Goal: Communication & Community: Answer question/provide support

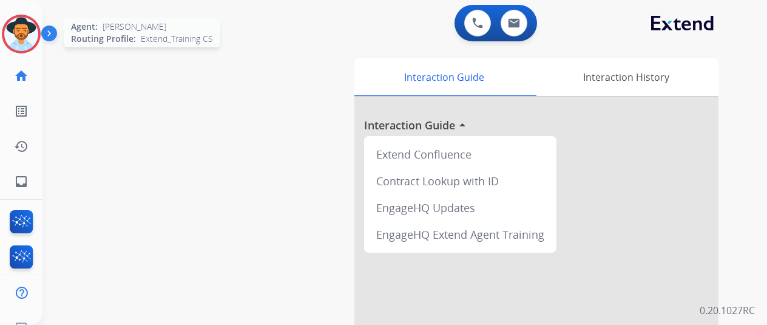
click at [26, 36] on img at bounding box center [21, 34] width 34 height 34
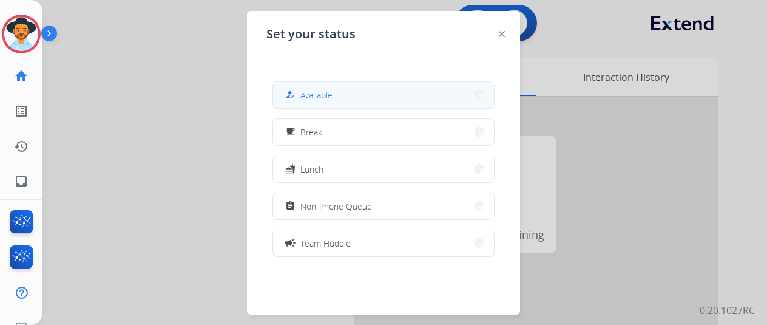
click at [335, 96] on button "how_to_reg Available" at bounding box center [383, 95] width 221 height 26
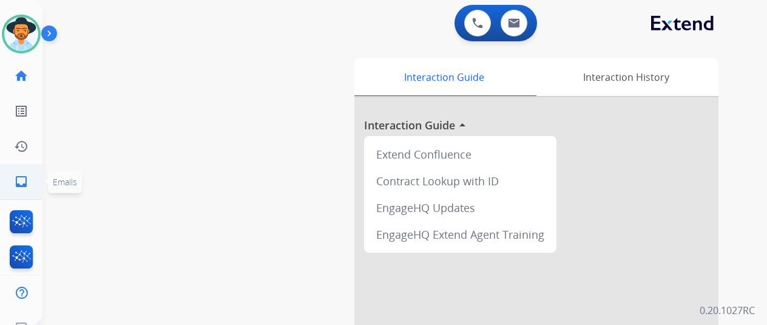
click at [23, 183] on mat-icon "inbox" at bounding box center [21, 181] width 15 height 15
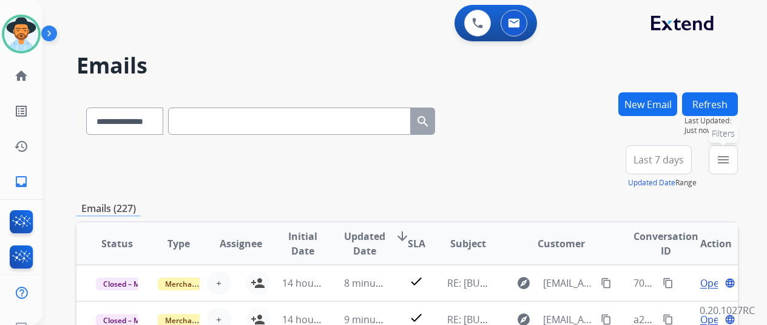
click at [730, 155] on mat-icon "menu" at bounding box center [723, 159] width 15 height 15
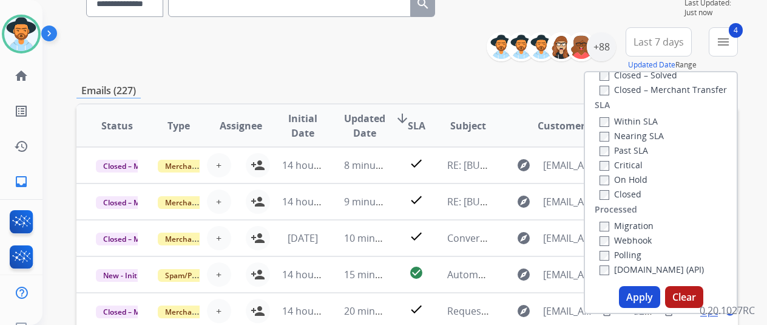
scroll to position [243, 0]
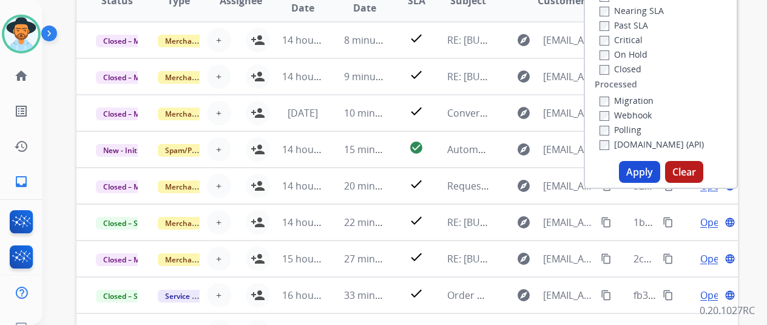
click at [644, 171] on button "Apply" at bounding box center [639, 172] width 41 height 22
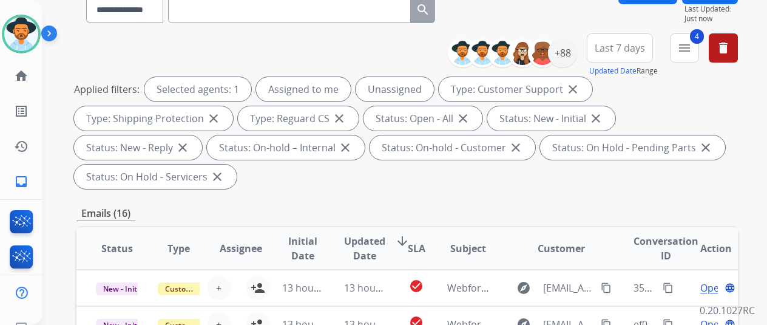
scroll to position [0, 0]
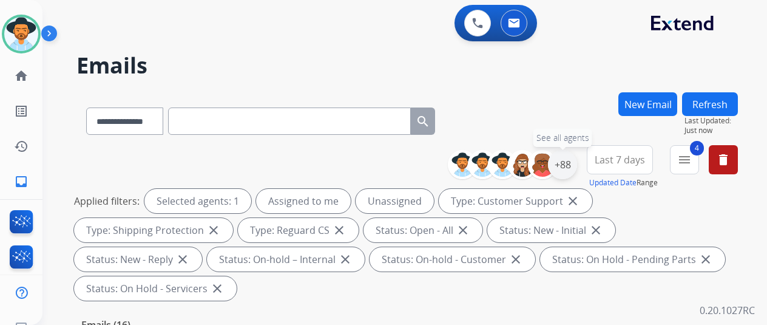
click at [571, 162] on div "+88" at bounding box center [562, 164] width 29 height 29
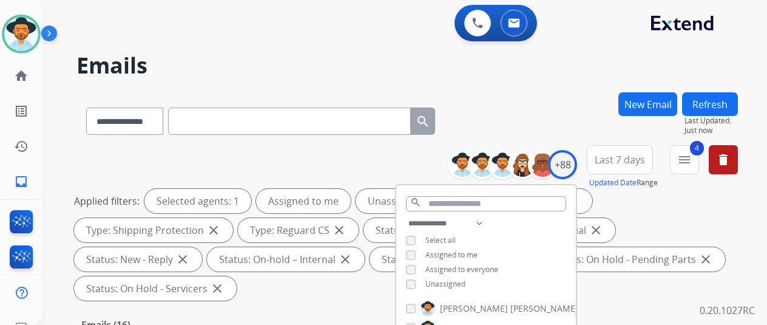
click at [413, 282] on div "**********" at bounding box center [486, 255] width 180 height 78
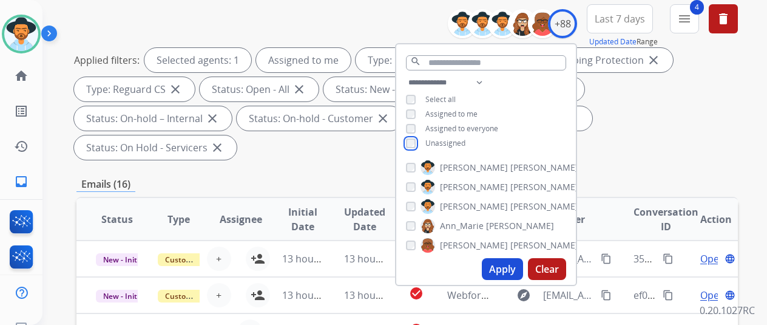
scroll to position [304, 0]
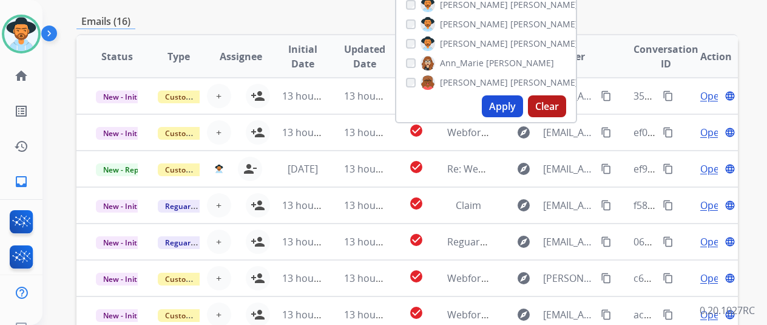
click at [515, 103] on button "Apply" at bounding box center [502, 106] width 41 height 22
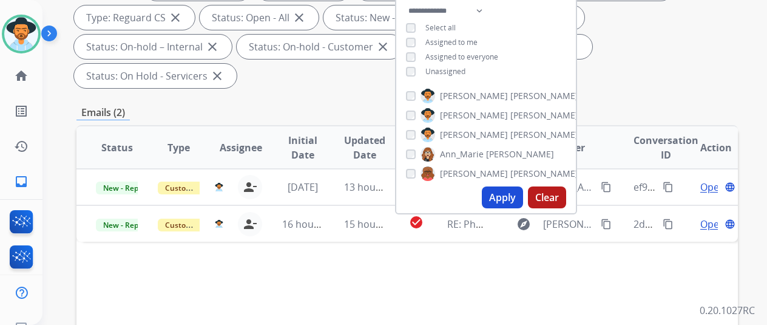
scroll to position [121, 0]
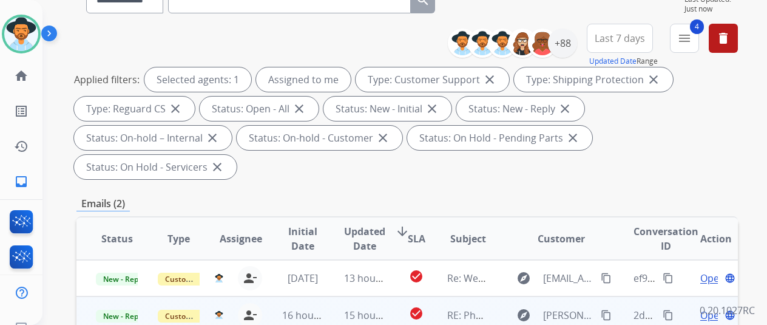
click at [711, 308] on span "Open" at bounding box center [713, 315] width 25 height 15
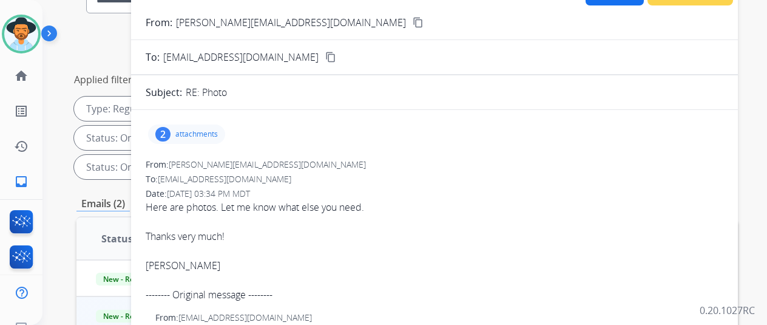
click at [171, 128] on div "2" at bounding box center [162, 134] width 15 height 15
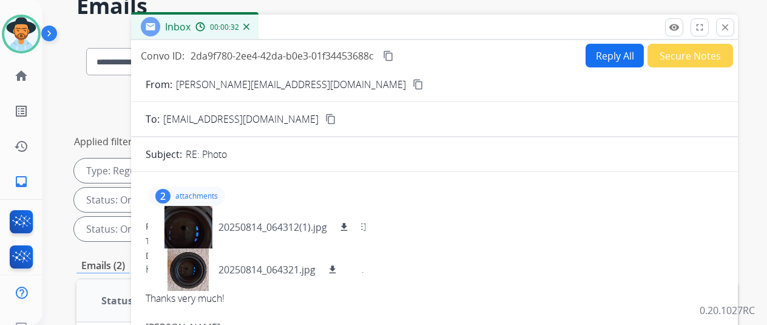
scroll to position [0, 0]
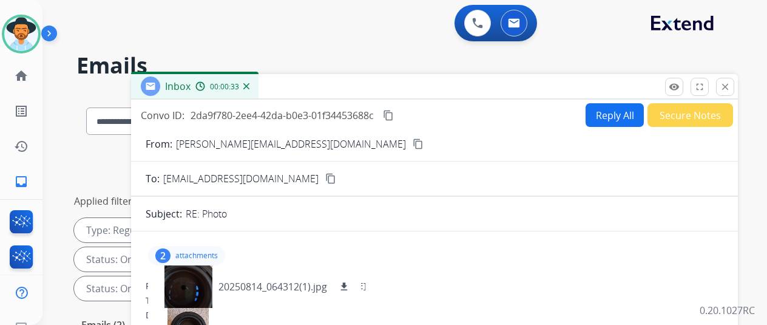
click at [413, 145] on mat-icon "content_copy" at bounding box center [418, 143] width 11 height 11
click at [350, 284] on mat-icon "download" at bounding box center [344, 286] width 11 height 11
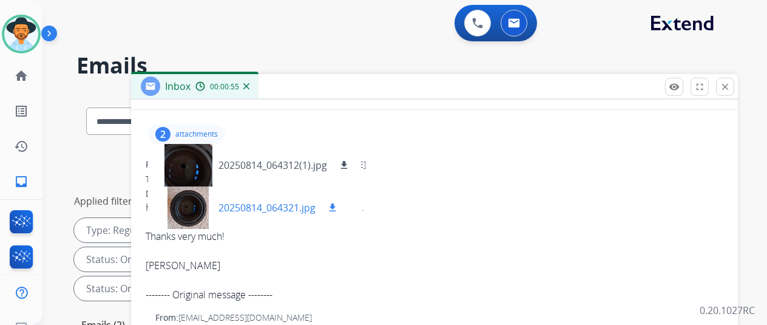
click at [338, 204] on mat-icon "download" at bounding box center [332, 207] width 11 height 11
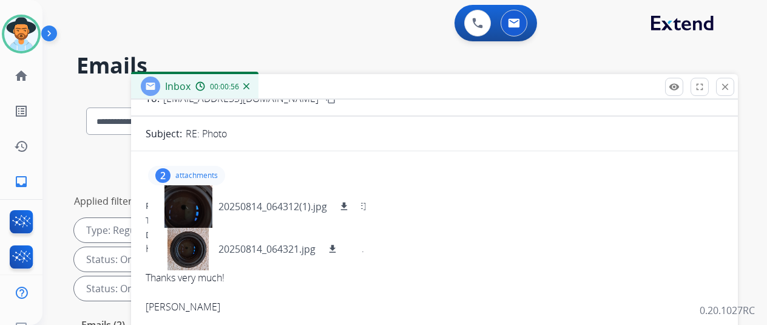
scroll to position [0, 0]
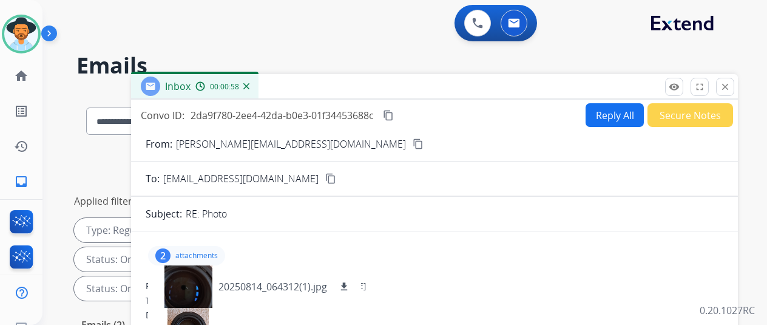
click at [607, 110] on button "Reply All" at bounding box center [615, 115] width 58 height 24
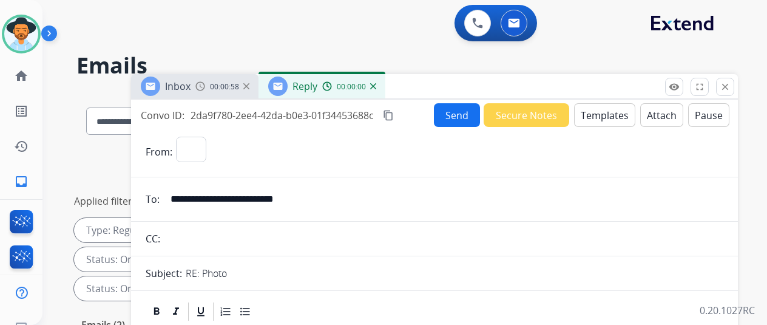
select select "**********"
click at [610, 109] on button "Templates" at bounding box center [604, 115] width 61 height 24
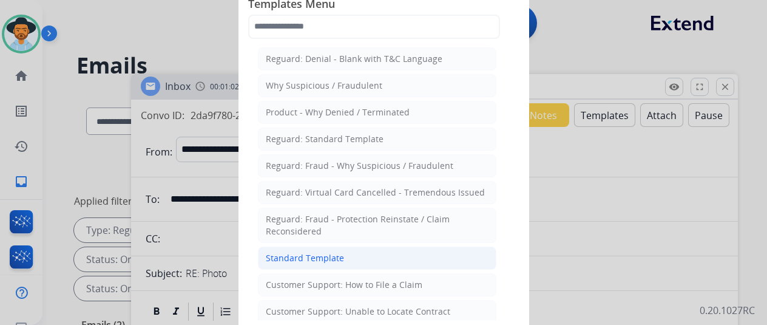
click at [307, 258] on div "Standard Template" at bounding box center [305, 258] width 78 height 12
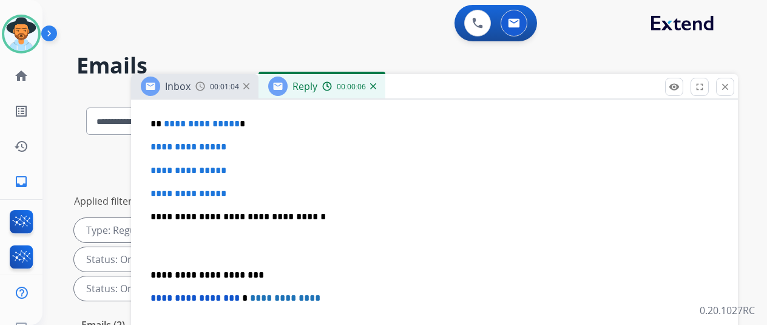
scroll to position [364, 0]
drag, startPoint x: 240, startPoint y: 123, endPoint x: 171, endPoint y: 119, distance: 69.3
click at [171, 119] on p "**********" at bounding box center [430, 123] width 559 height 11
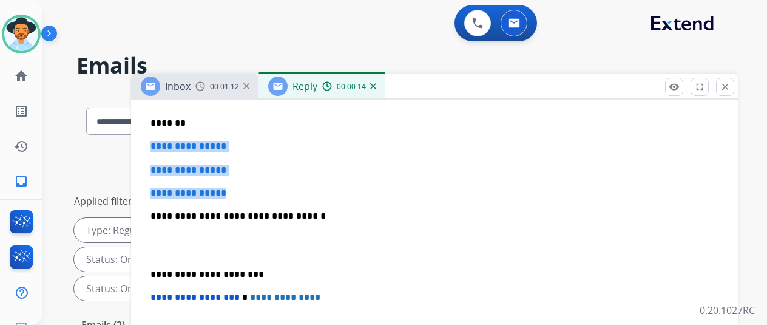
drag, startPoint x: 248, startPoint y: 192, endPoint x: 156, endPoint y: 135, distance: 107.7
click at [156, 135] on div "**********" at bounding box center [435, 245] width 578 height 418
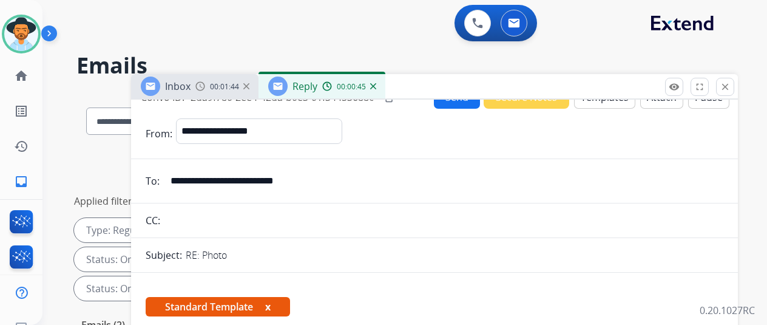
scroll to position [0, 0]
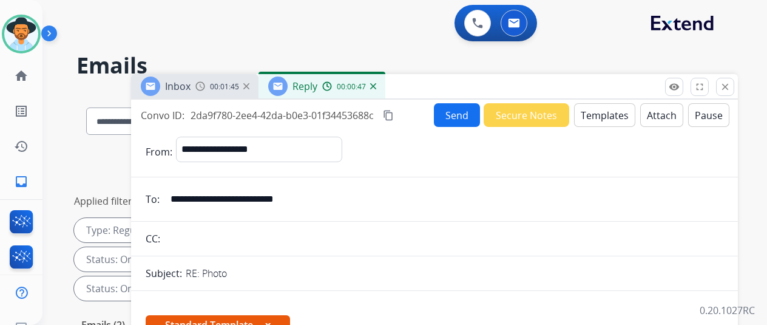
click at [458, 111] on button "Send" at bounding box center [457, 115] width 46 height 24
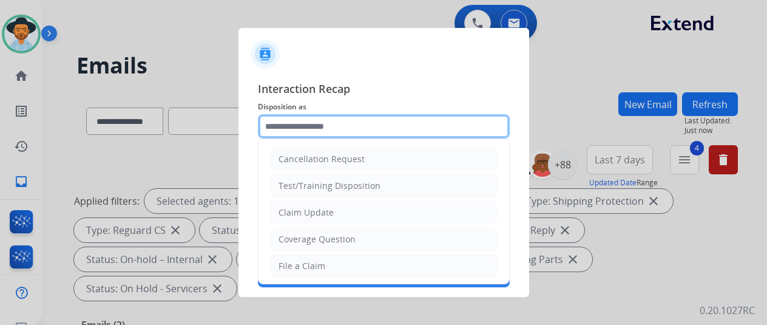
click at [289, 121] on input "text" at bounding box center [384, 126] width 252 height 24
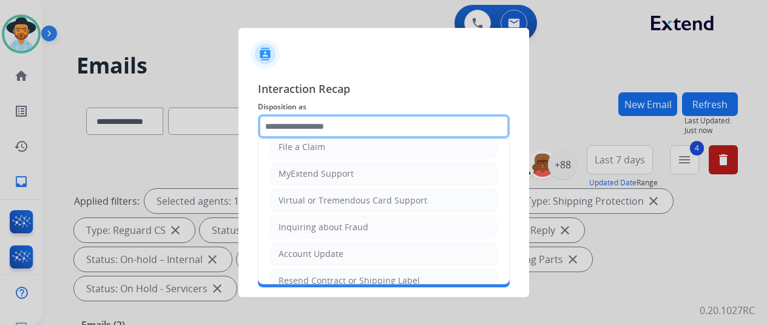
scroll to position [184, 0]
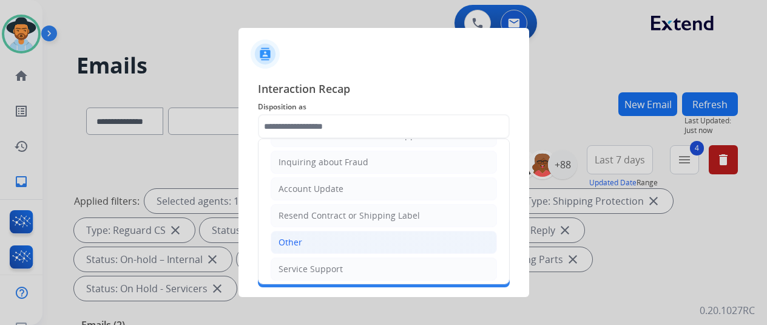
click at [294, 237] on div "Other" at bounding box center [291, 242] width 24 height 12
type input "*****"
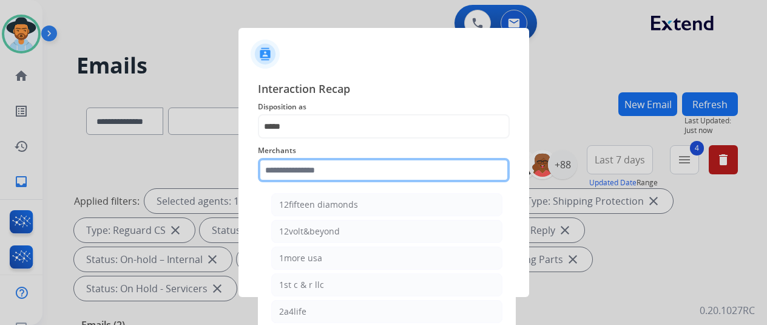
click at [286, 169] on input "text" at bounding box center [384, 170] width 252 height 24
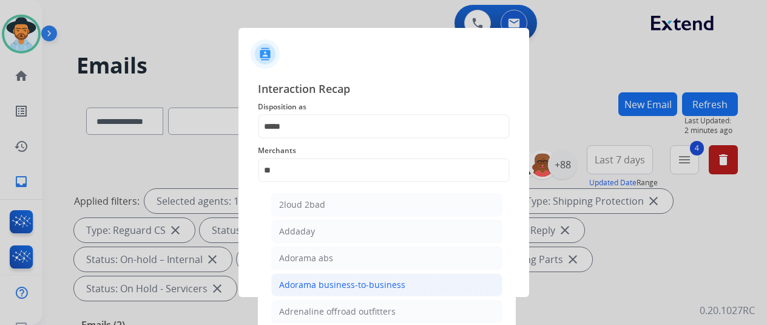
click at [325, 279] on div "Adorama business-to-business" at bounding box center [342, 285] width 126 height 12
type input "**********"
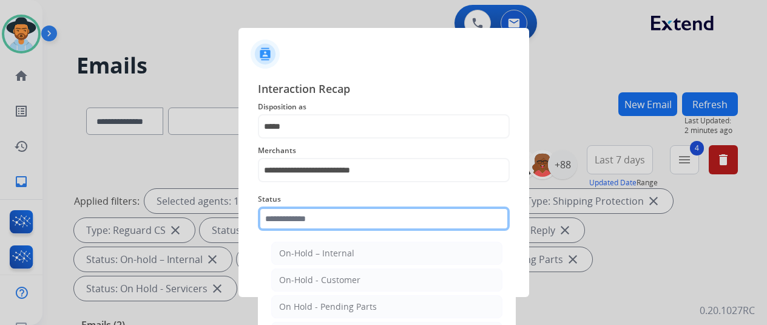
click at [305, 217] on input "text" at bounding box center [384, 218] width 252 height 24
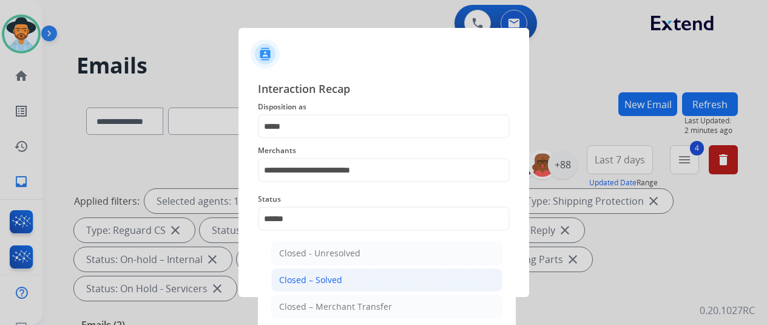
click at [316, 286] on li "Closed – Solved" at bounding box center [386, 279] width 231 height 23
type input "**********"
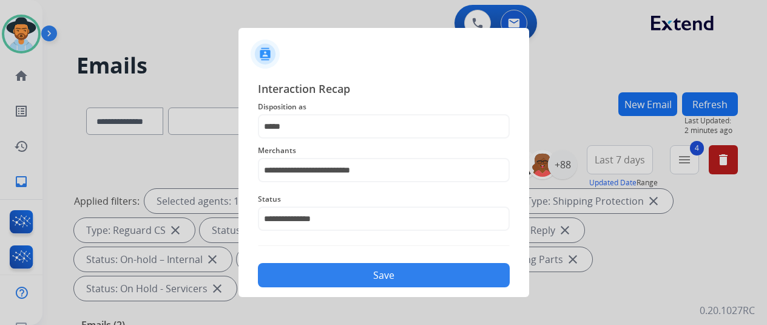
click at [349, 273] on button "Save" at bounding box center [384, 275] width 252 height 24
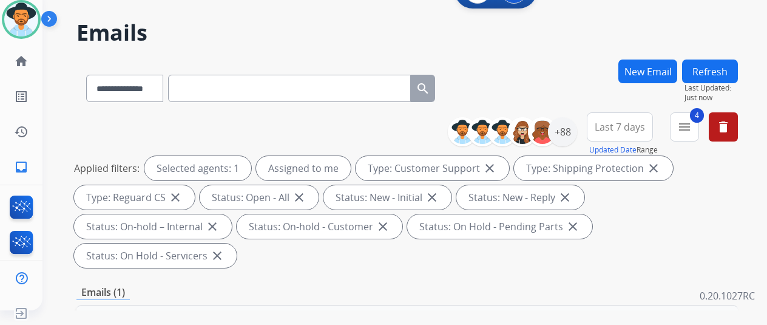
scroll to position [0, 0]
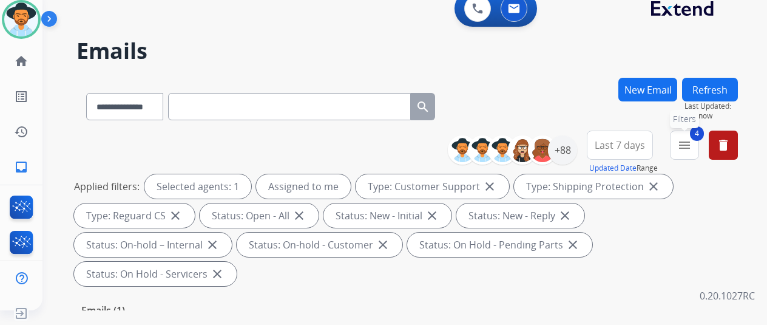
click at [692, 144] on mat-icon "menu" at bounding box center [685, 145] width 15 height 15
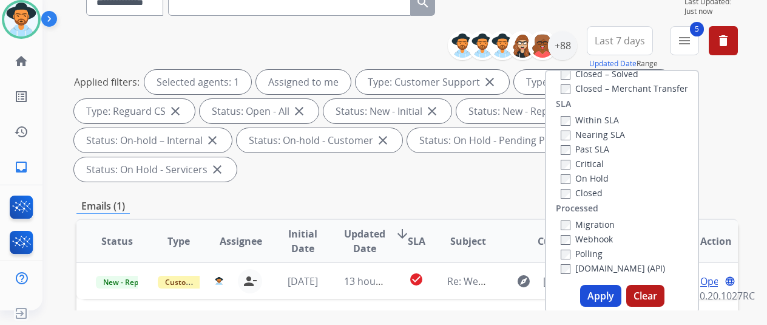
scroll to position [243, 0]
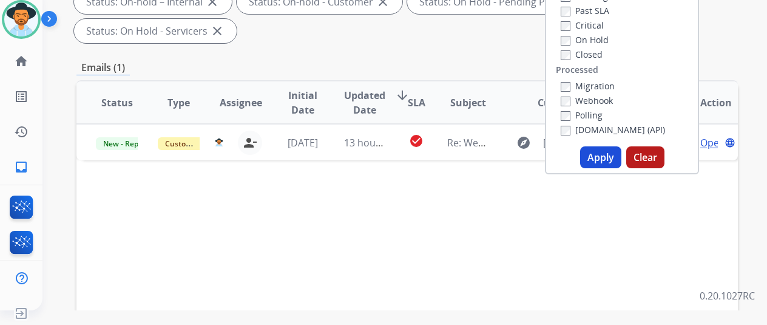
click at [604, 155] on button "Apply" at bounding box center [600, 157] width 41 height 22
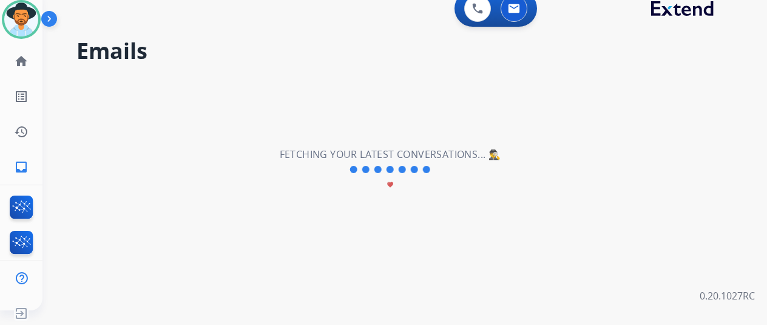
scroll to position [0, 0]
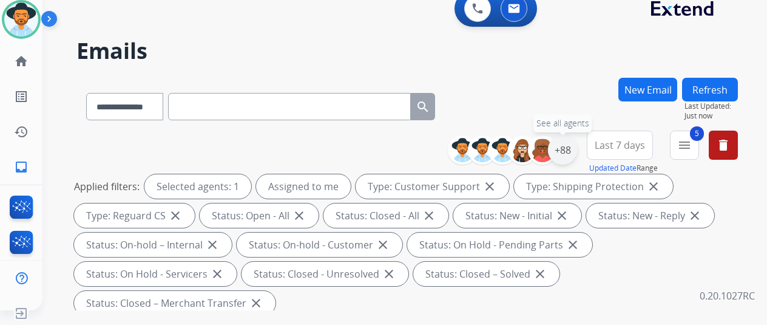
click at [570, 149] on div "+88" at bounding box center [562, 149] width 29 height 29
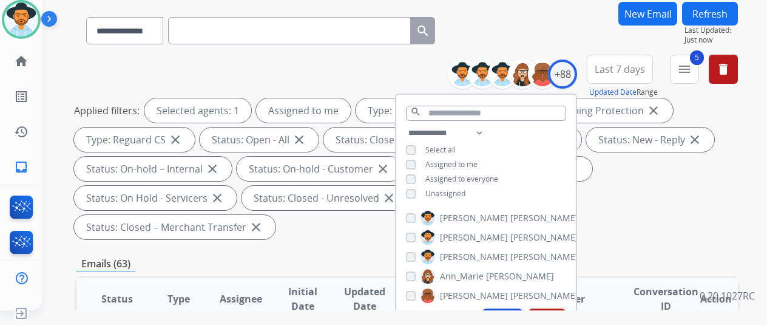
scroll to position [182, 0]
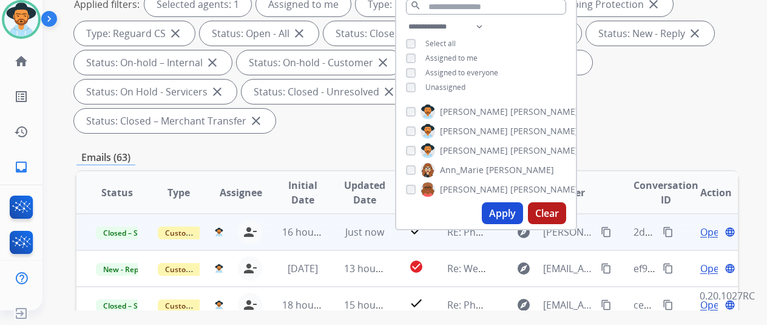
click at [672, 233] on mat-icon "content_copy" at bounding box center [668, 231] width 11 height 11
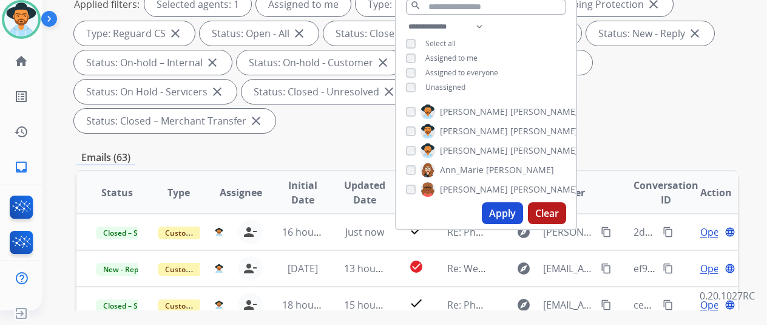
click at [655, 100] on div "Applied filters: Selected agents: 1 Assigned to me Type: Customer Support close…" at bounding box center [405, 62] width 662 height 141
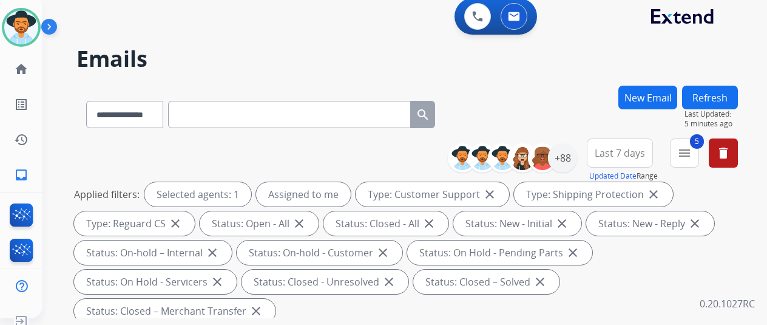
scroll to position [0, 0]
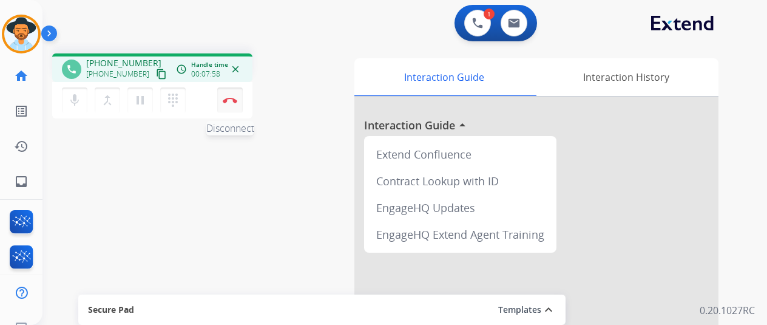
click at [232, 97] on img at bounding box center [230, 100] width 15 height 6
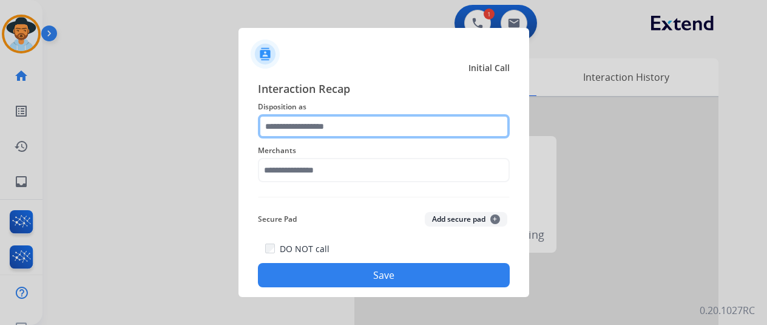
click at [308, 126] on input "text" at bounding box center [384, 126] width 252 height 24
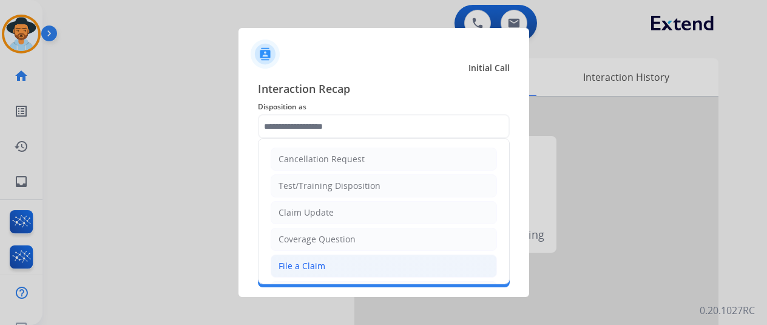
click at [301, 257] on li "File a Claim" at bounding box center [384, 265] width 226 height 23
type input "**********"
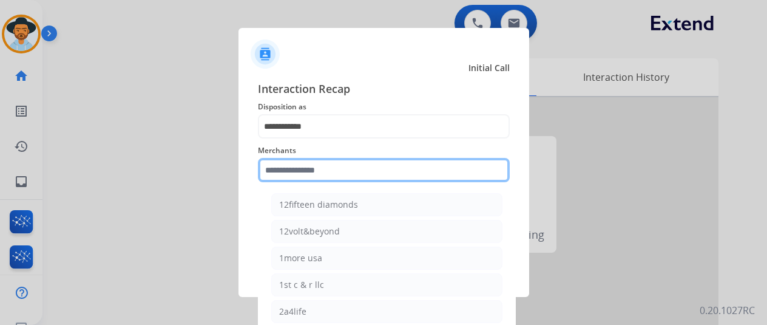
click at [288, 169] on input "text" at bounding box center [384, 170] width 252 height 24
click at [279, 174] on input "text" at bounding box center [384, 170] width 252 height 24
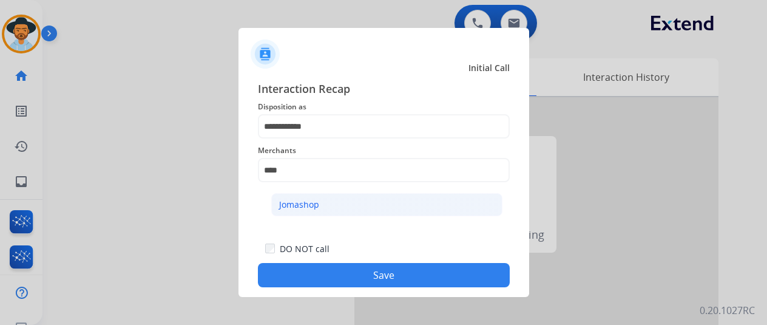
click at [297, 211] on li "Jomashop" at bounding box center [386, 204] width 231 height 23
type input "********"
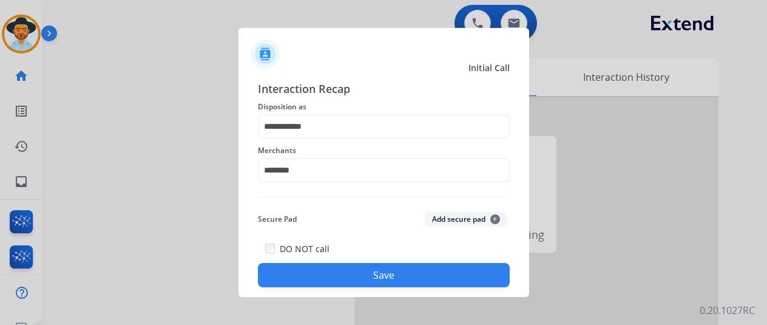
click at [380, 278] on button "Save" at bounding box center [384, 275] width 252 height 24
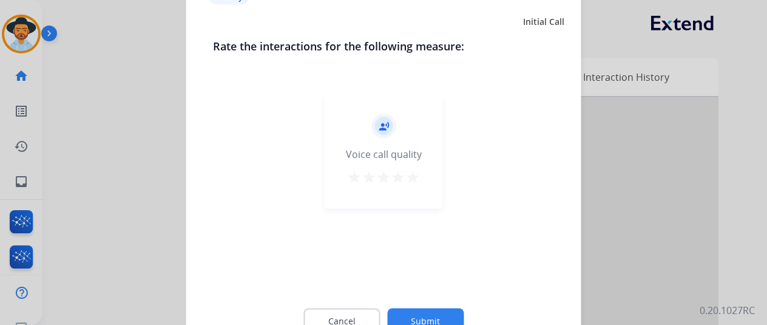
click at [415, 313] on button "Submit" at bounding box center [425, 321] width 77 height 26
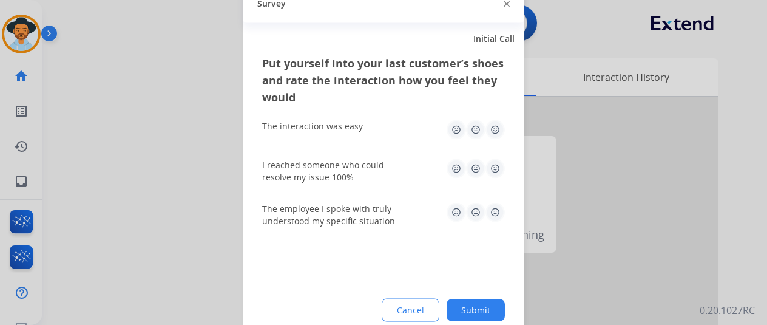
click at [475, 308] on button "Submit" at bounding box center [476, 310] width 58 height 22
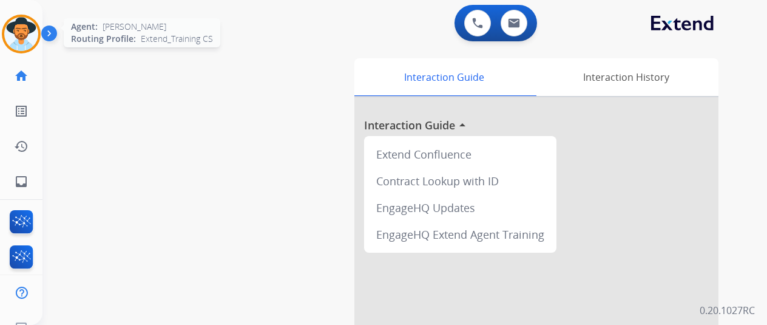
click at [24, 32] on img at bounding box center [21, 34] width 34 height 34
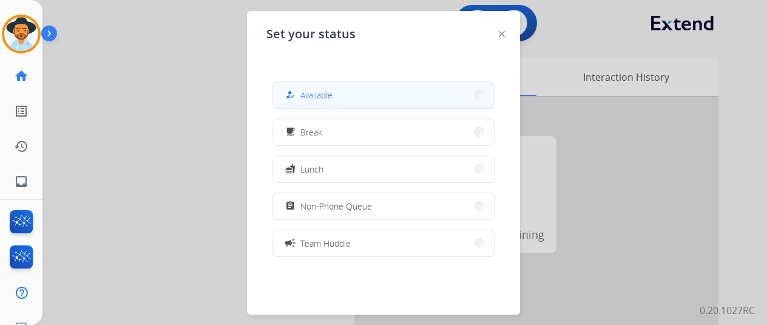
click at [307, 89] on span "Available" at bounding box center [317, 95] width 32 height 13
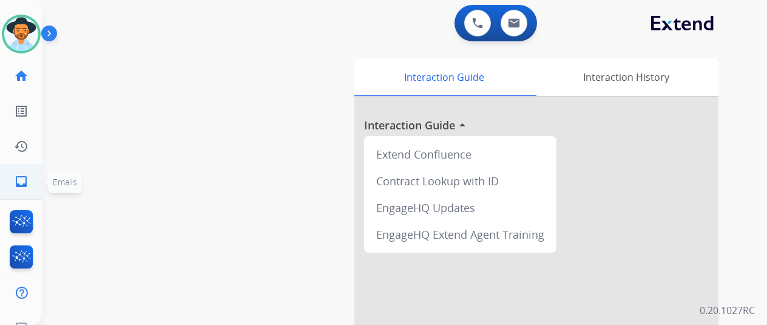
click at [21, 182] on mat-icon "inbox" at bounding box center [21, 181] width 15 height 15
select select "**********"
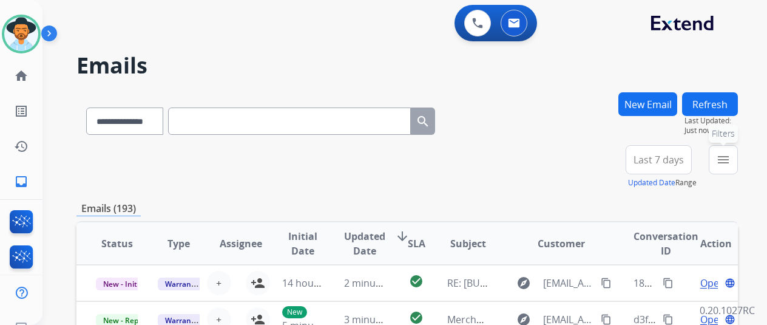
click at [731, 155] on mat-icon "menu" at bounding box center [723, 159] width 15 height 15
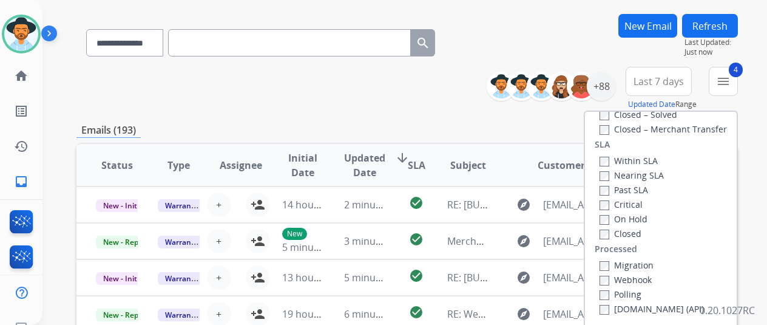
scroll to position [182, 0]
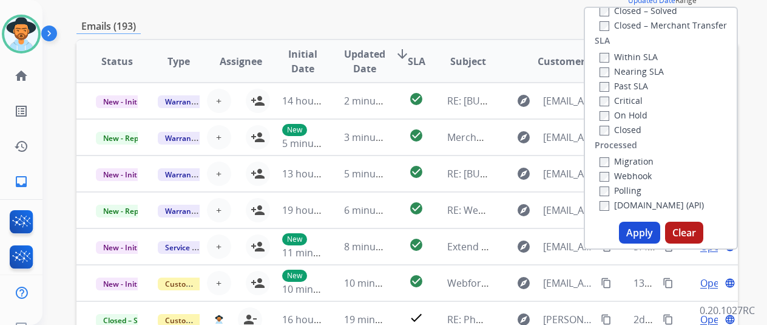
click at [644, 231] on button "Apply" at bounding box center [639, 233] width 41 height 22
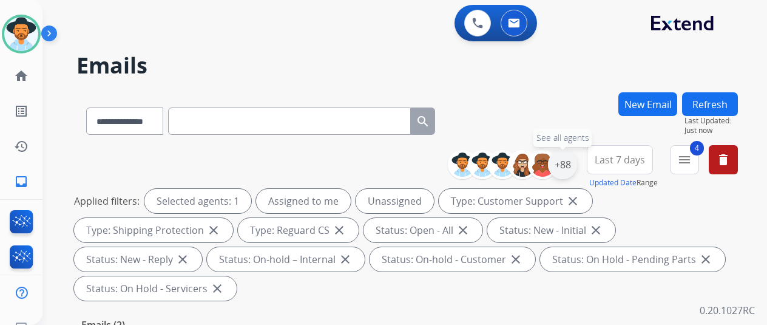
click at [573, 164] on div "+88" at bounding box center [562, 164] width 29 height 29
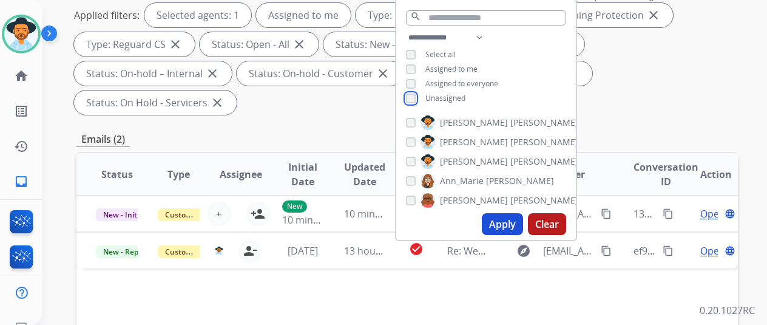
scroll to position [243, 0]
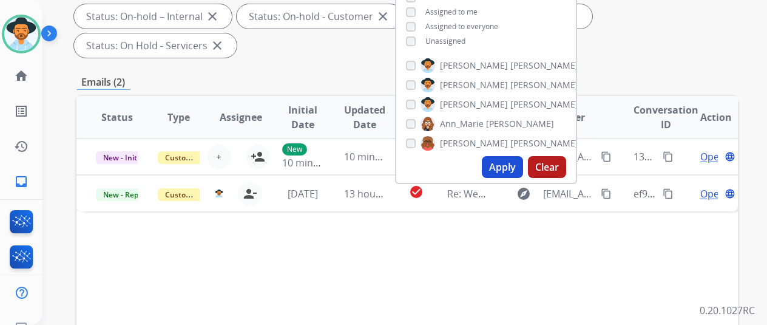
click at [504, 165] on button "Apply" at bounding box center [502, 167] width 41 height 22
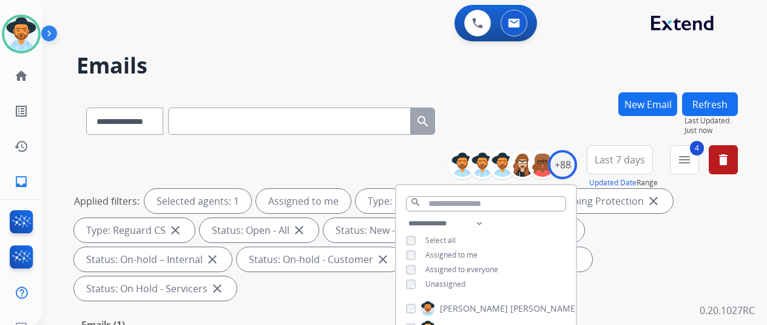
click at [541, 98] on div "**********" at bounding box center [408, 118] width 662 height 53
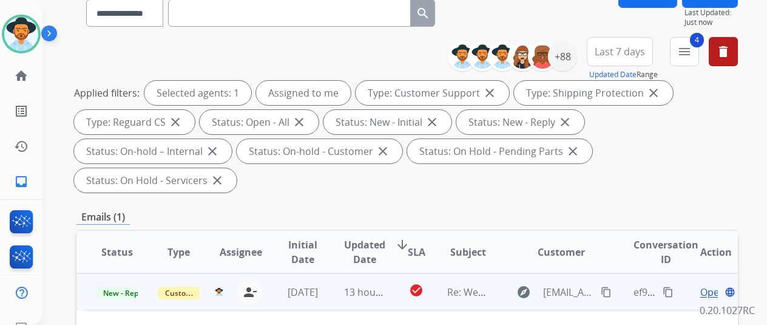
scroll to position [243, 0]
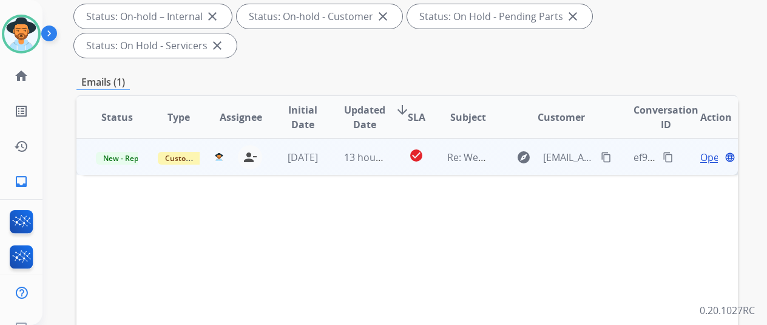
click at [710, 150] on span "Open" at bounding box center [713, 157] width 25 height 15
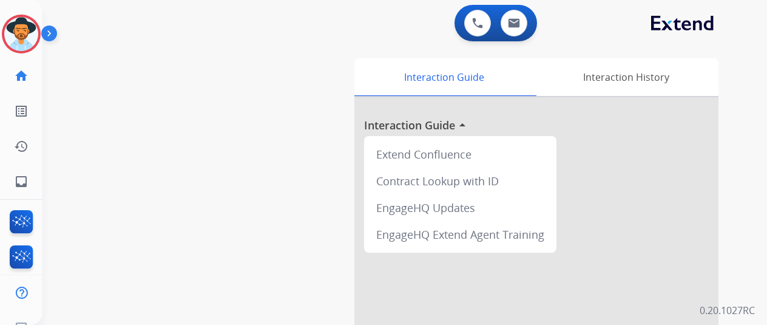
click at [19, 26] on img at bounding box center [21, 34] width 34 height 34
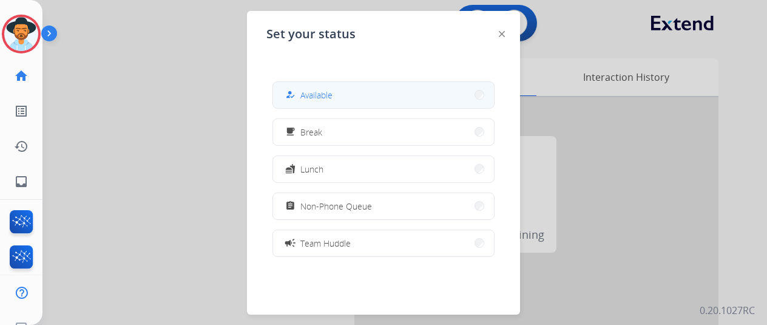
click at [370, 95] on button "how_to_reg Available" at bounding box center [383, 95] width 221 height 26
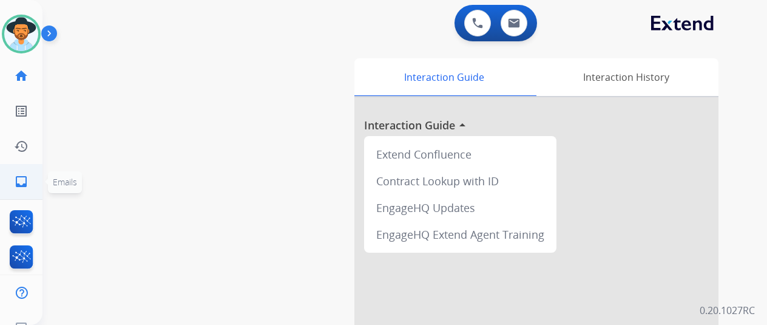
click at [18, 180] on mat-icon "inbox" at bounding box center [21, 181] width 15 height 15
select select "**********"
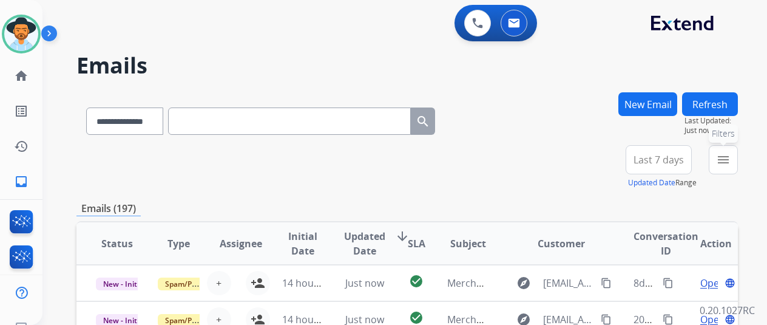
click at [731, 154] on mat-icon "menu" at bounding box center [723, 159] width 15 height 15
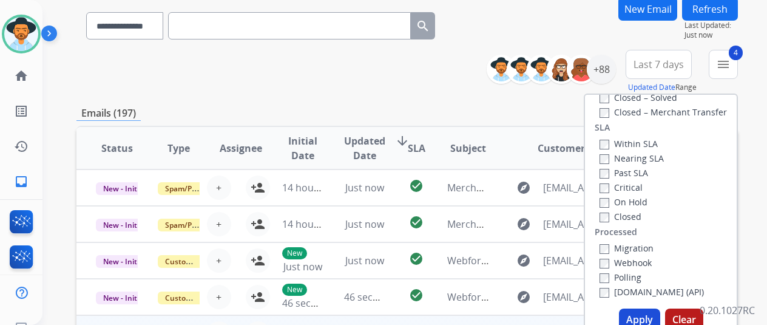
scroll to position [182, 0]
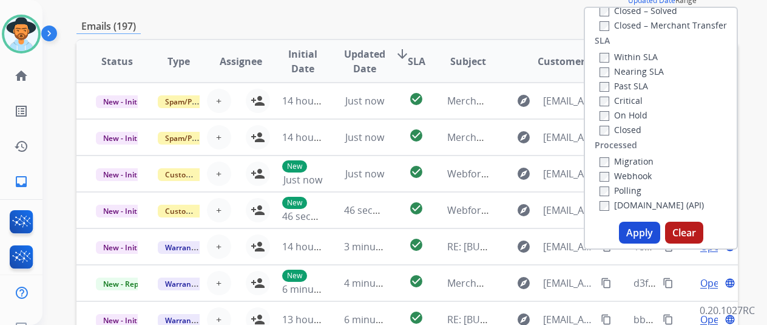
click at [640, 235] on button "Apply" at bounding box center [639, 233] width 41 height 22
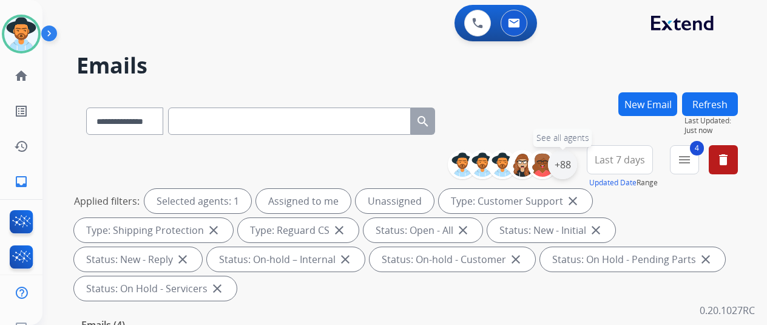
click at [574, 161] on div "+88" at bounding box center [562, 164] width 29 height 29
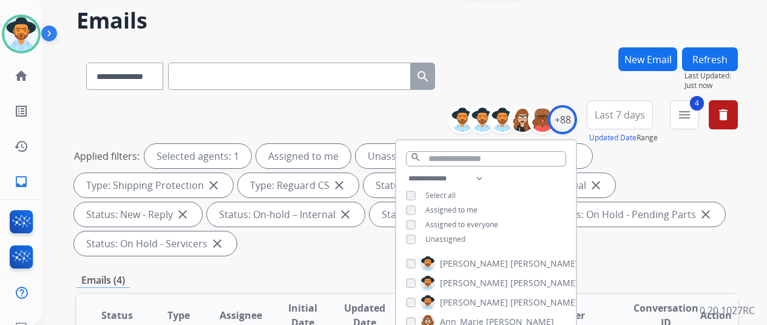
scroll to position [121, 0]
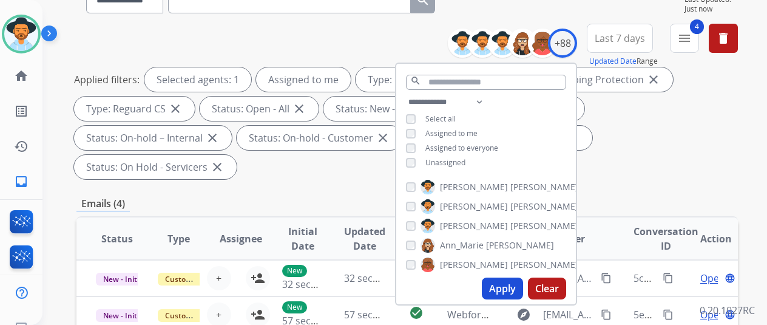
click at [503, 291] on button "Apply" at bounding box center [502, 288] width 41 height 22
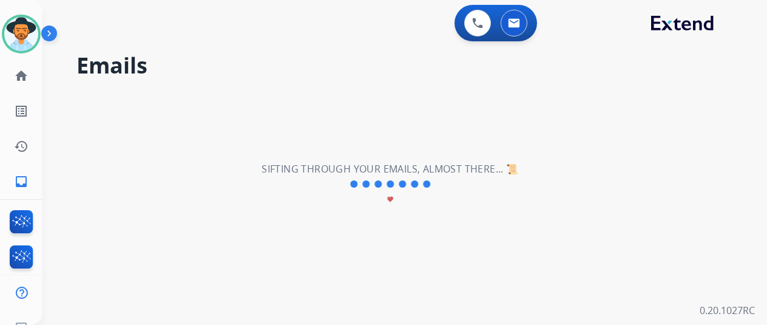
scroll to position [0, 0]
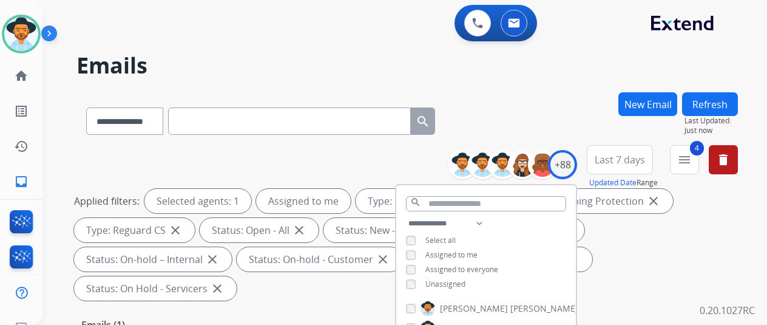
click at [554, 103] on div "**********" at bounding box center [408, 118] width 662 height 53
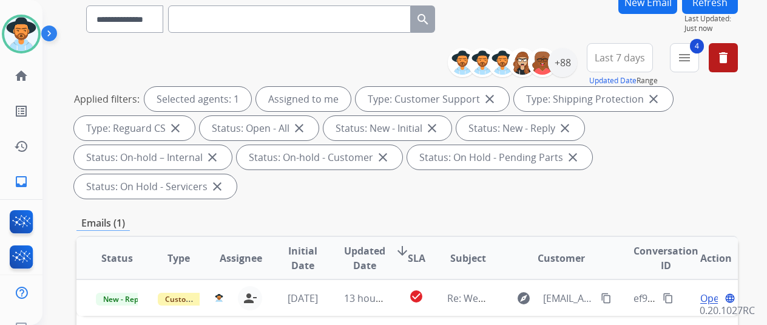
scroll to position [121, 0]
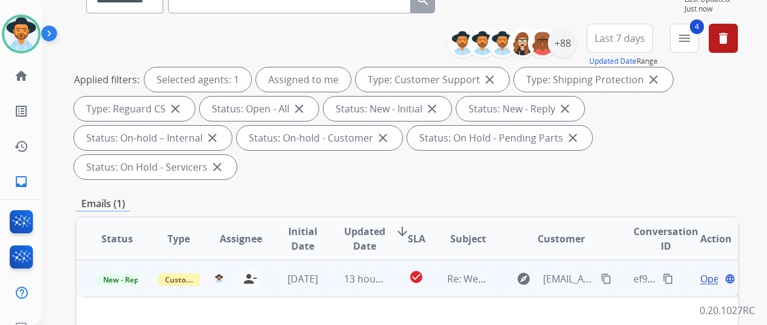
click at [710, 271] on span "Open" at bounding box center [713, 278] width 25 height 15
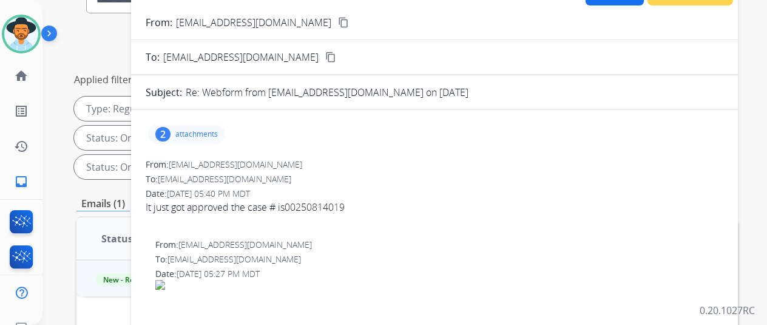
click at [171, 128] on div "2" at bounding box center [162, 134] width 15 height 15
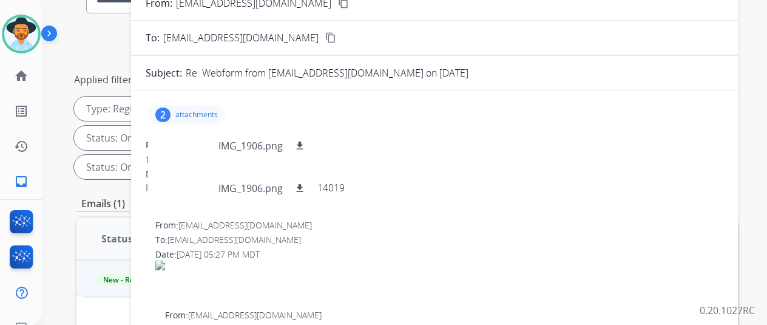
scroll to position [0, 0]
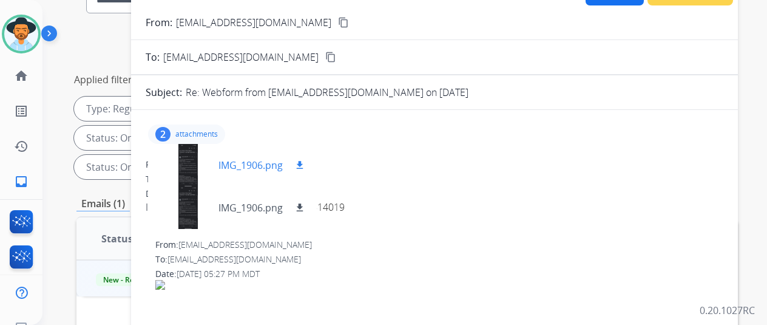
click at [196, 161] on div at bounding box center [188, 165] width 61 height 43
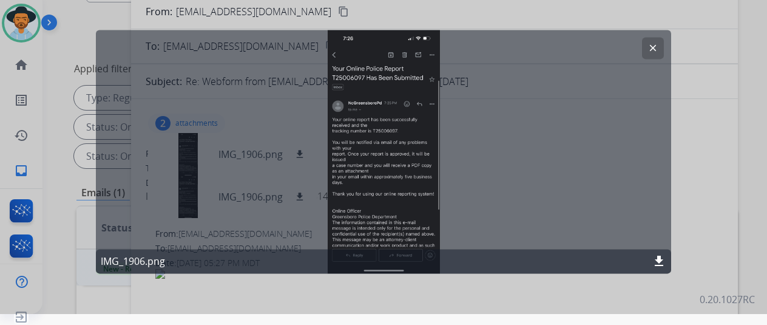
scroll to position [15, 0]
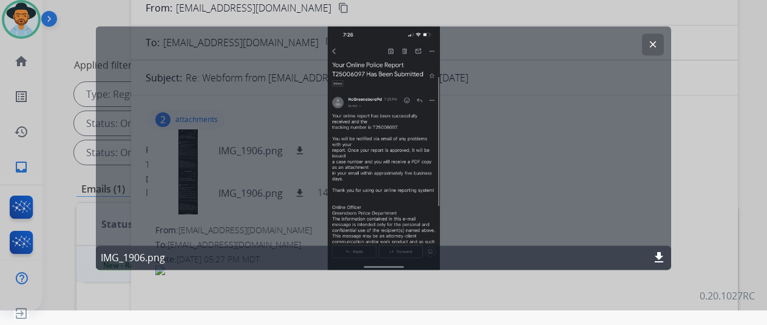
click at [654, 43] on mat-icon "clear" at bounding box center [653, 44] width 11 height 11
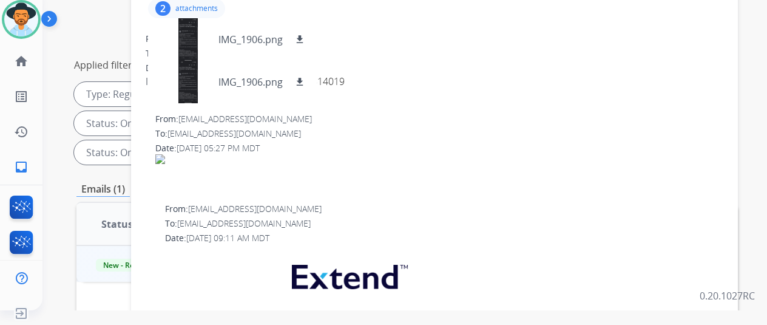
scroll to position [61, 0]
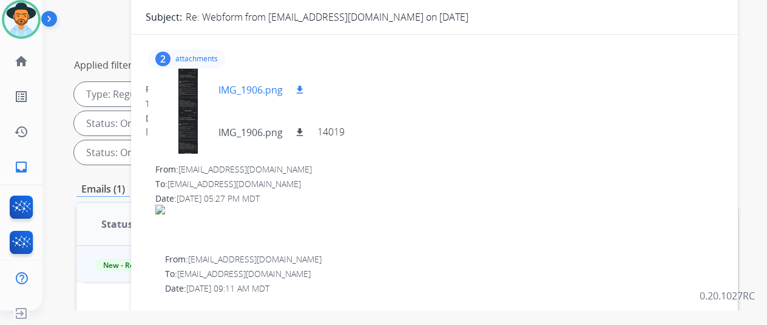
click at [305, 86] on mat-icon "download" at bounding box center [299, 89] width 11 height 11
click at [305, 131] on mat-icon "download" at bounding box center [299, 132] width 11 height 11
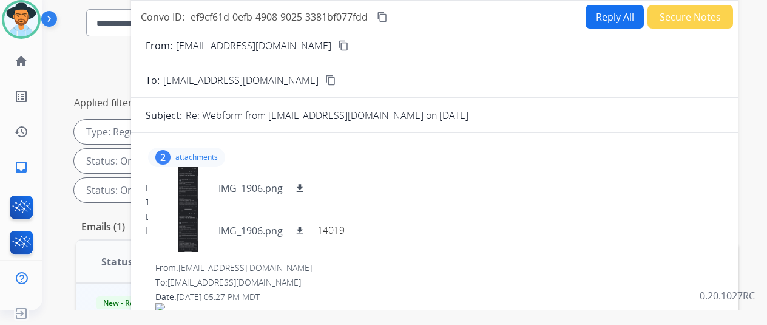
scroll to position [0, 0]
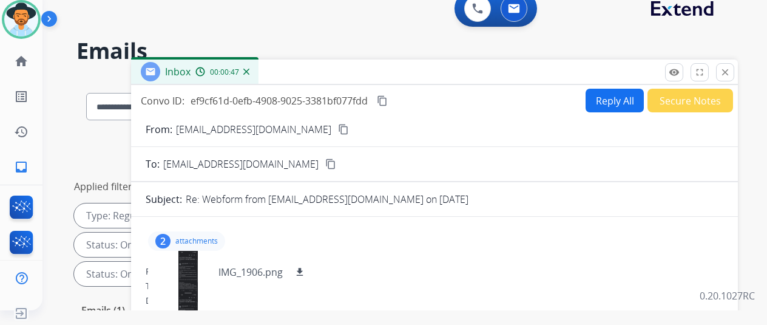
click at [338, 131] on mat-icon "content_copy" at bounding box center [343, 129] width 11 height 11
click at [611, 94] on button "Reply All" at bounding box center [615, 101] width 58 height 24
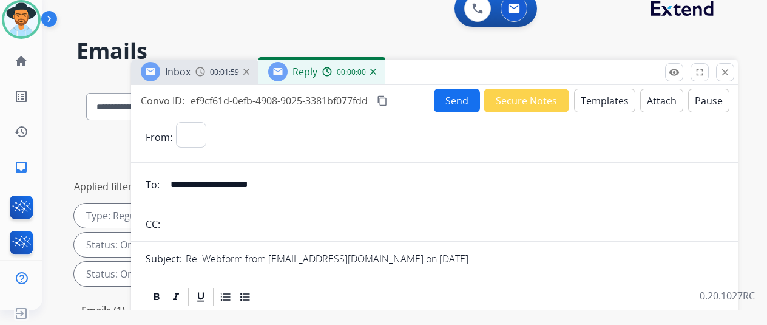
select select "**********"
click at [594, 99] on button "Templates" at bounding box center [604, 101] width 61 height 24
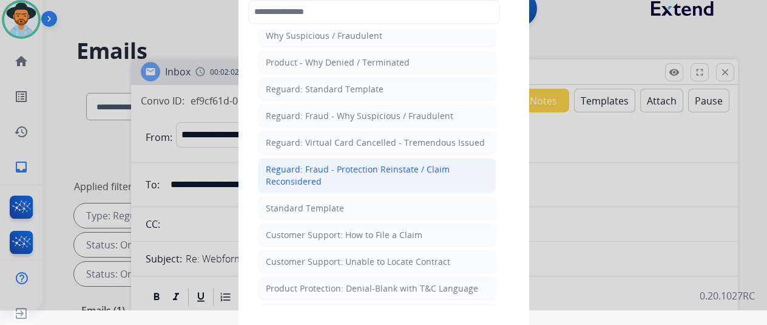
scroll to position [61, 0]
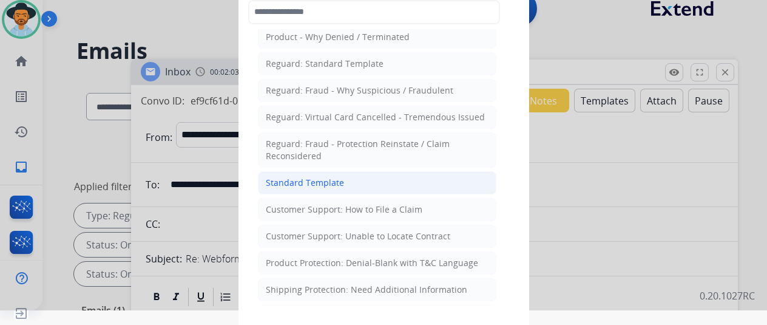
click at [321, 177] on div "Standard Template" at bounding box center [305, 183] width 78 height 12
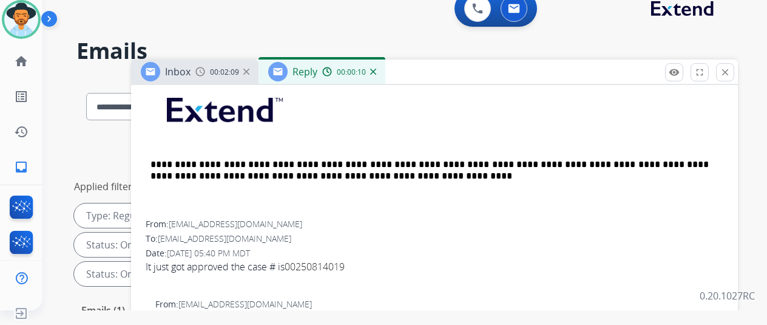
scroll to position [340, 0]
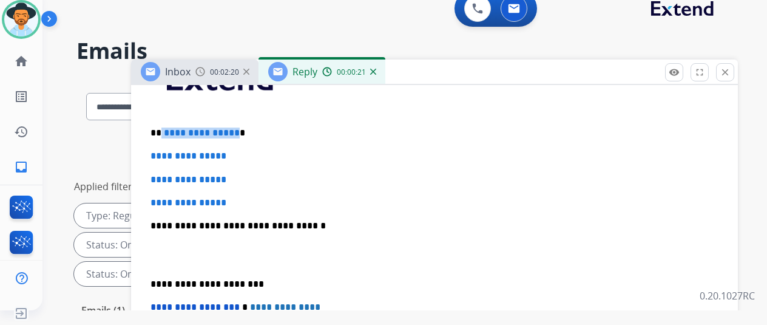
drag, startPoint x: 241, startPoint y: 132, endPoint x: 174, endPoint y: 126, distance: 67.0
click at [171, 128] on p "**********" at bounding box center [430, 133] width 559 height 11
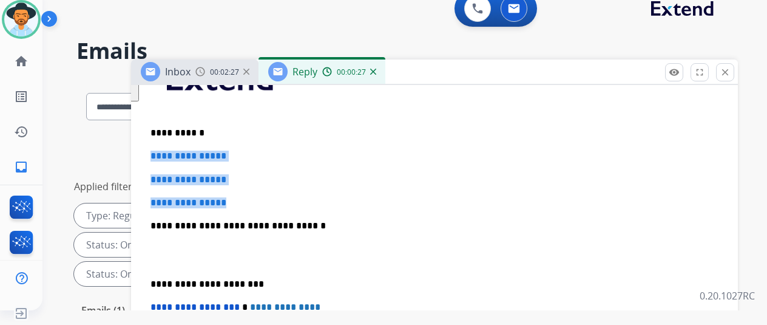
drag, startPoint x: 249, startPoint y: 199, endPoint x: 160, endPoint y: 157, distance: 98.0
click at [160, 157] on div "**********" at bounding box center [435, 255] width 578 height 418
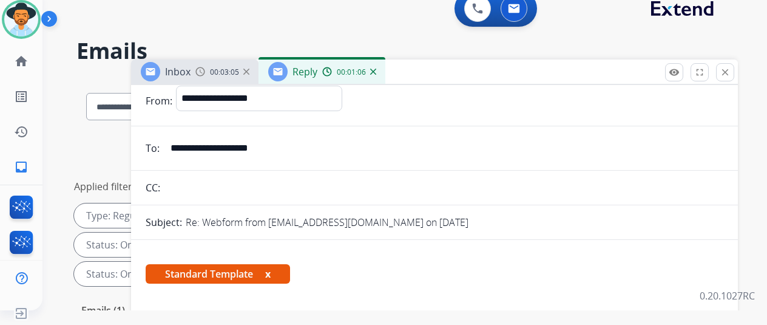
scroll to position [0, 0]
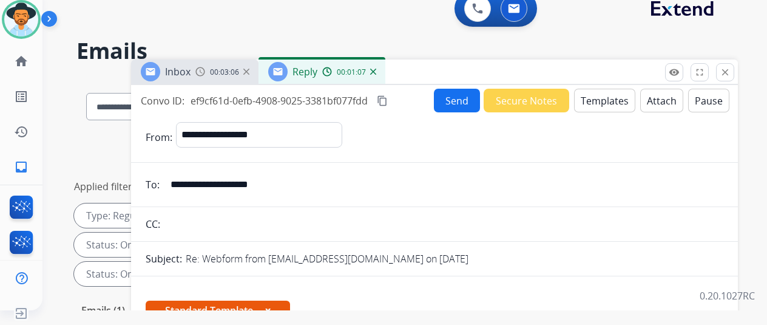
click at [452, 97] on button "Send" at bounding box center [457, 101] width 46 height 24
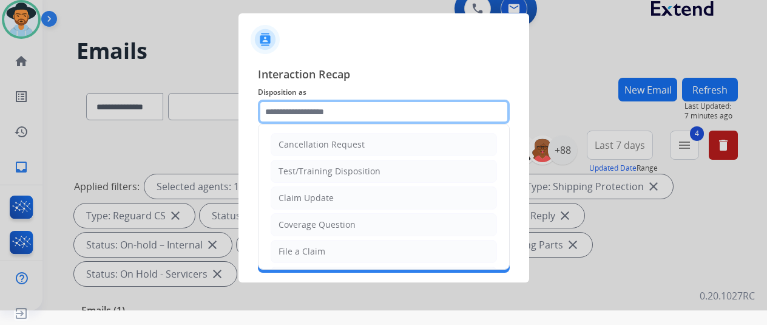
click at [292, 115] on input "text" at bounding box center [384, 112] width 252 height 24
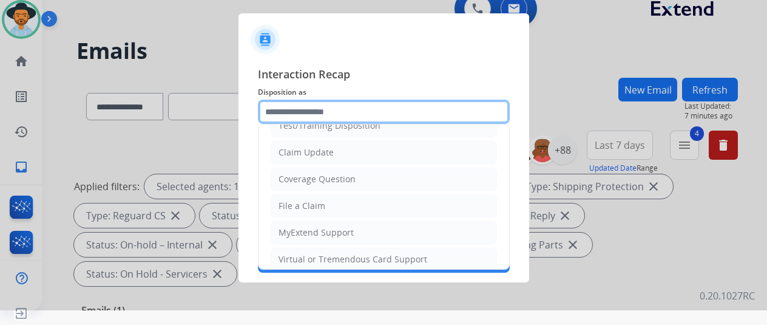
scroll to position [184, 0]
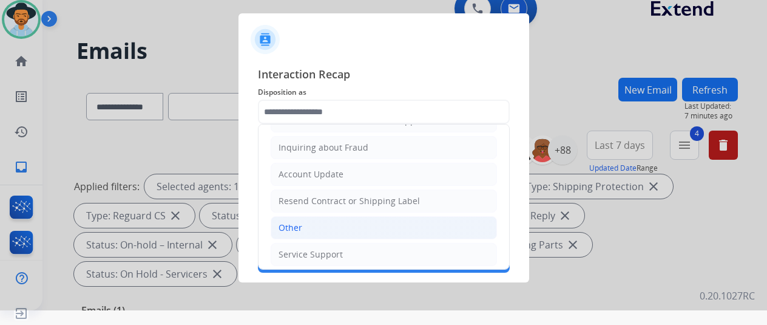
click at [299, 222] on div "Other" at bounding box center [291, 228] width 24 height 12
type input "*****"
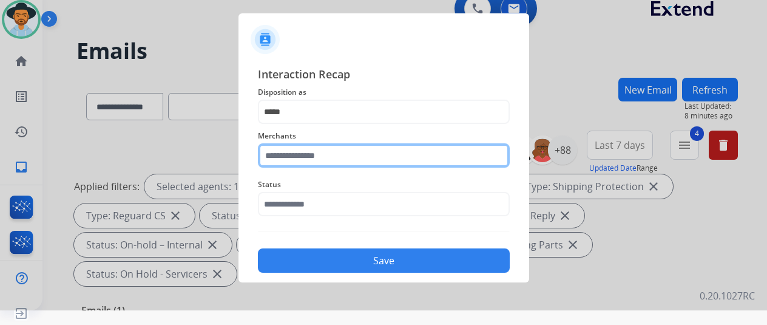
drag, startPoint x: 294, startPoint y: 163, endPoint x: 294, endPoint y: 154, distance: 9.1
click at [294, 163] on input "text" at bounding box center [384, 155] width 252 height 24
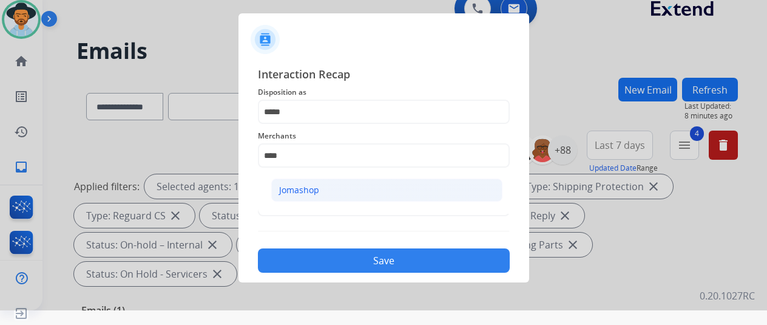
click at [298, 184] on div "Jomashop" at bounding box center [299, 190] width 40 height 12
type input "********"
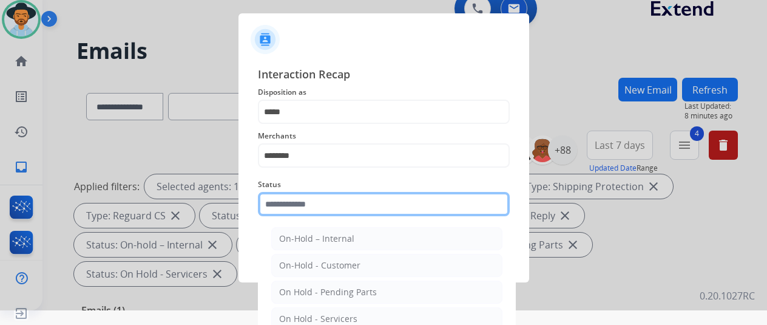
click at [288, 199] on input "text" at bounding box center [384, 204] width 252 height 24
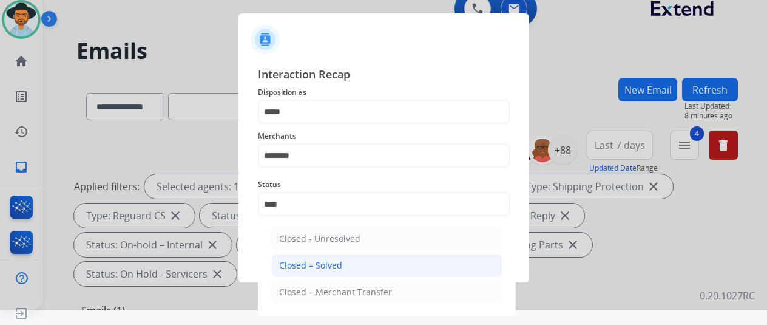
click at [319, 267] on div "Closed – Solved" at bounding box center [310, 265] width 63 height 12
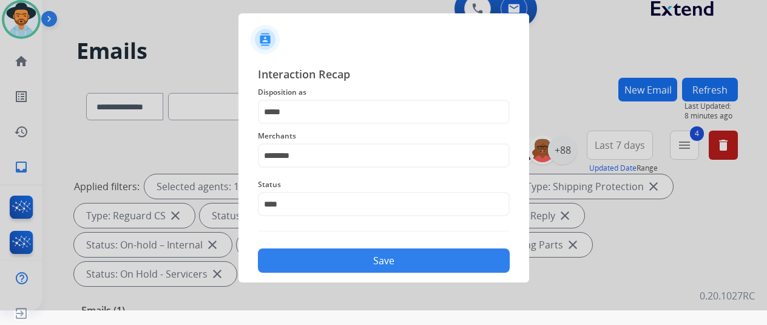
type input "**********"
click at [381, 260] on button "Save" at bounding box center [384, 260] width 252 height 24
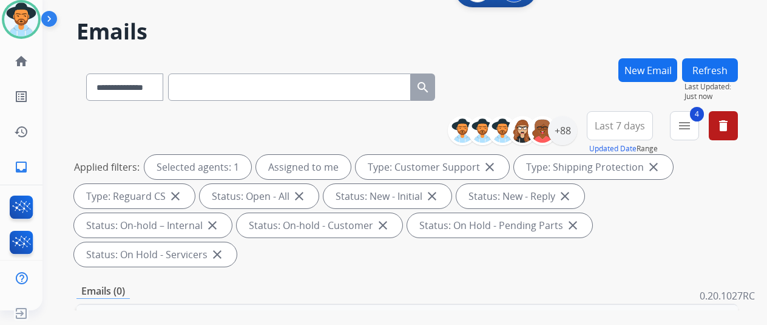
scroll to position [0, 0]
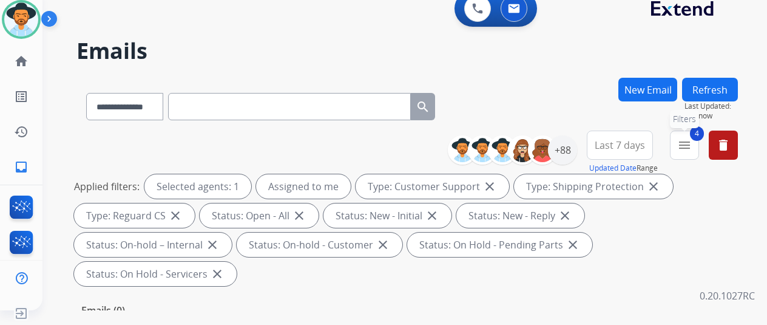
click at [692, 135] on button "4 menu Filters" at bounding box center [684, 145] width 29 height 29
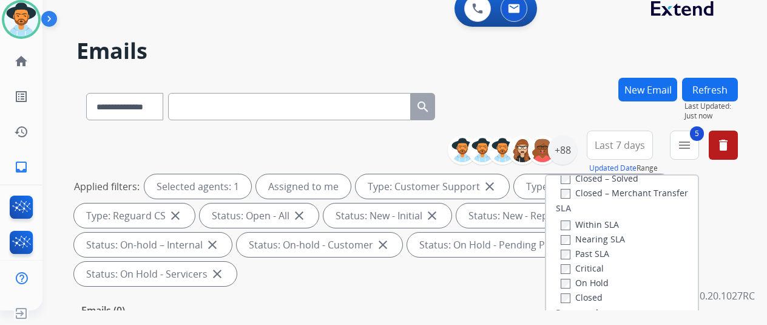
scroll to position [304, 0]
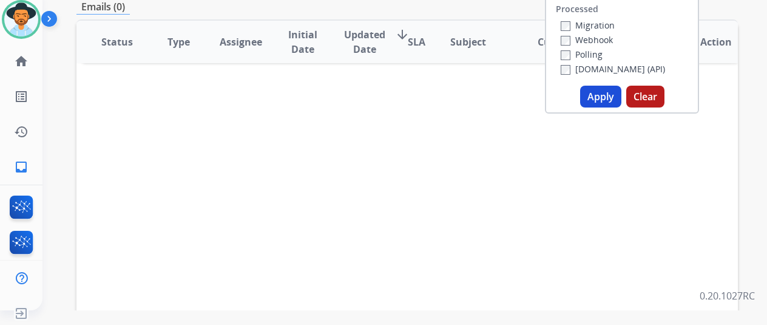
click at [608, 96] on button "Apply" at bounding box center [600, 97] width 41 height 22
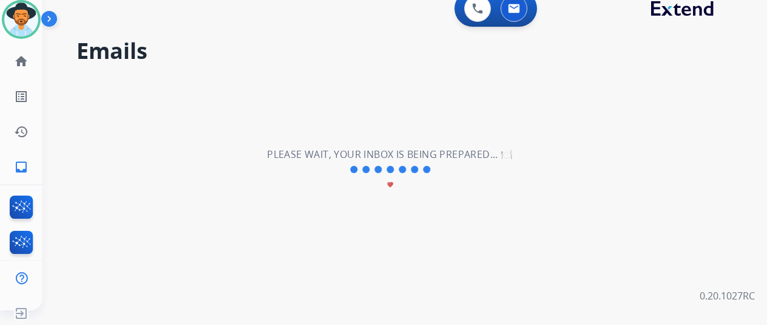
scroll to position [0, 0]
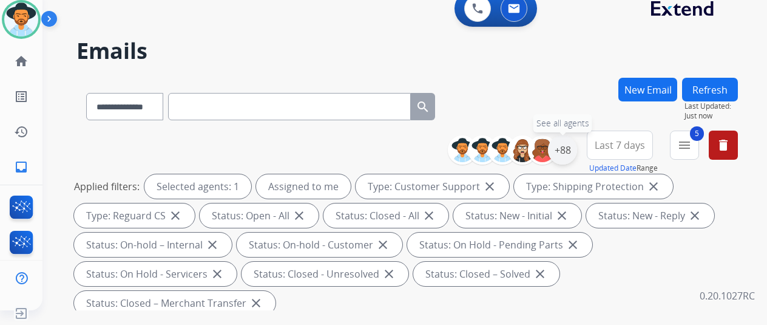
click at [566, 151] on div "+88" at bounding box center [562, 149] width 29 height 29
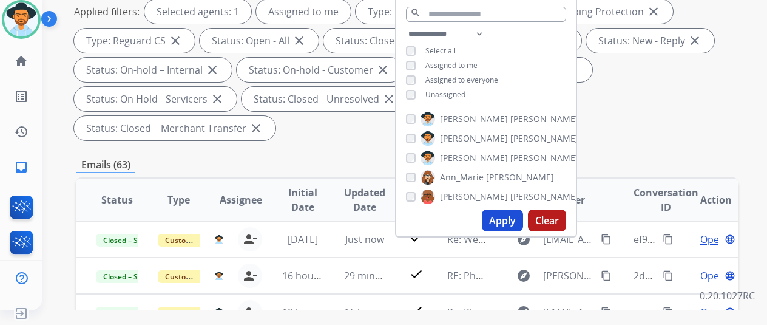
scroll to position [182, 0]
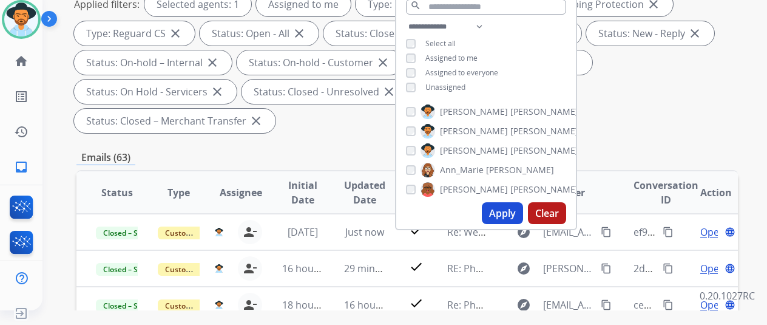
click at [505, 209] on button "Apply" at bounding box center [502, 213] width 41 height 22
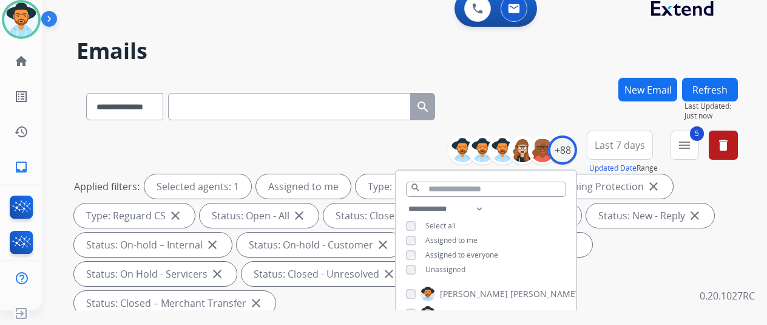
click at [580, 87] on div "**********" at bounding box center [408, 104] width 662 height 53
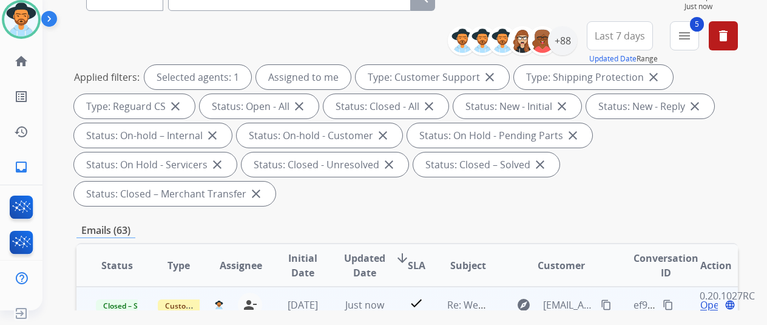
scroll to position [243, 0]
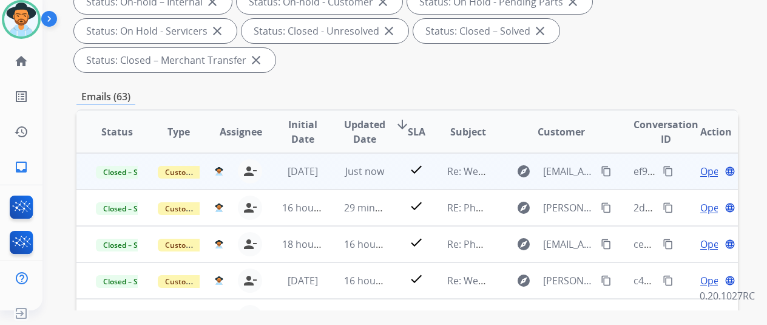
click at [668, 171] on mat-icon "content_copy" at bounding box center [668, 171] width 11 height 11
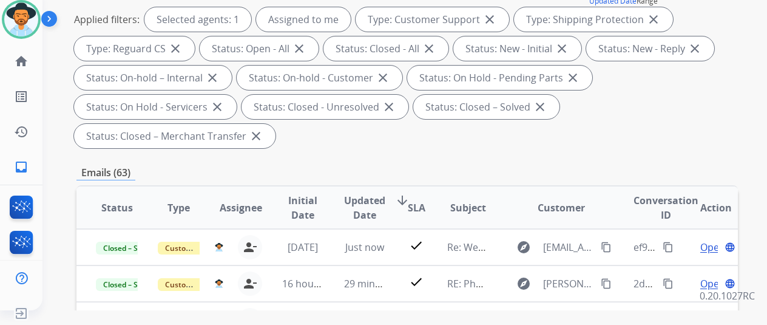
scroll to position [0, 0]
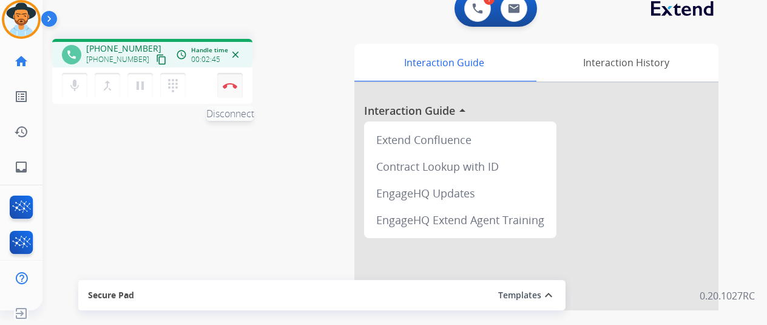
click at [234, 83] on img at bounding box center [230, 86] width 15 height 6
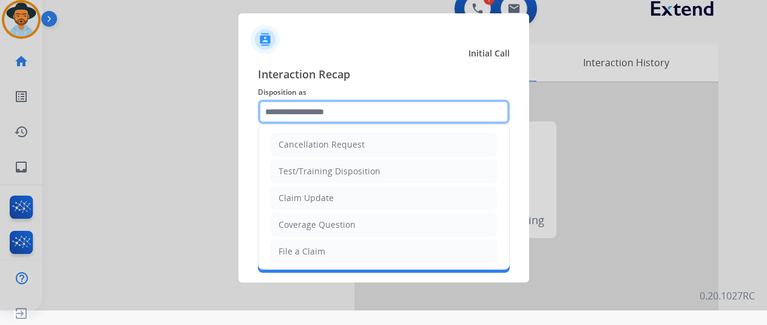
click at [286, 117] on input "text" at bounding box center [384, 112] width 252 height 24
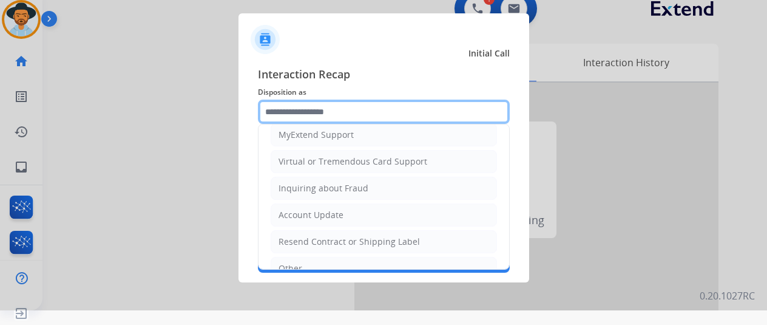
scroll to position [184, 0]
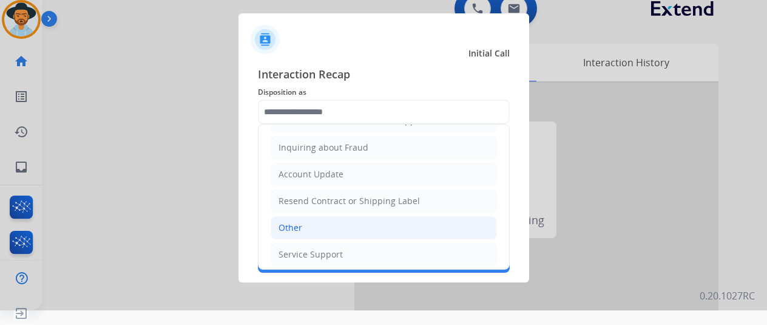
click at [299, 222] on div "Other" at bounding box center [291, 228] width 24 height 12
type input "*****"
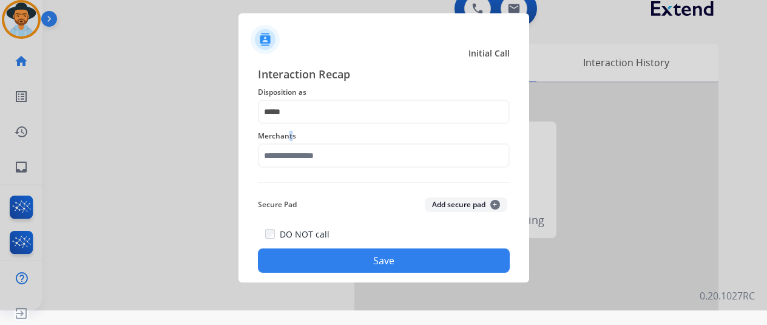
click at [291, 142] on span "Merchants" at bounding box center [384, 136] width 252 height 15
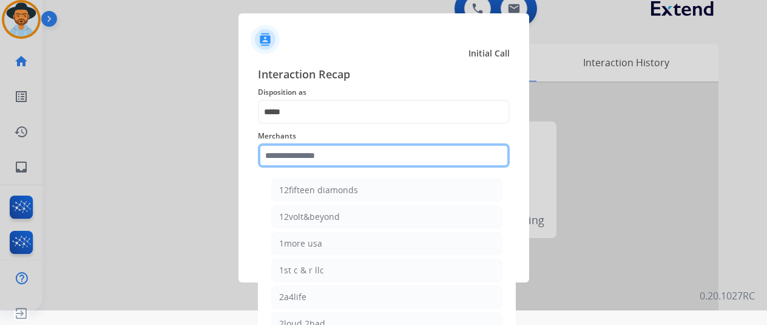
click at [288, 154] on input "text" at bounding box center [384, 155] width 252 height 24
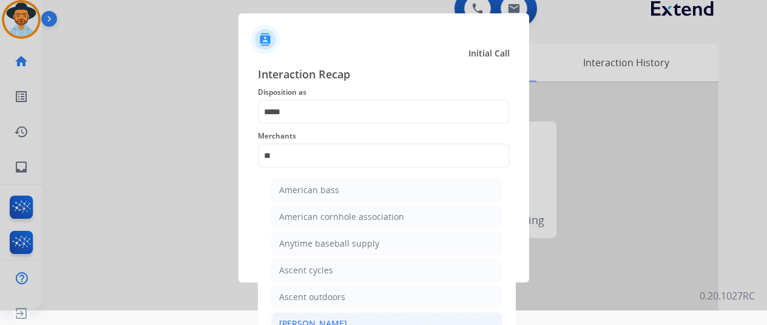
click at [332, 322] on div "[PERSON_NAME]" at bounding box center [313, 324] width 68 height 12
type input "**********"
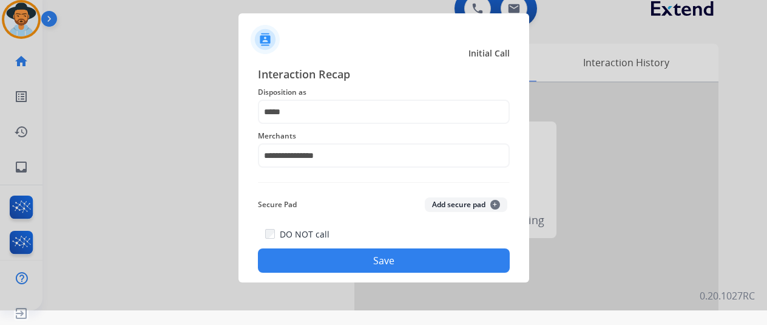
click at [400, 258] on button "Save" at bounding box center [384, 260] width 252 height 24
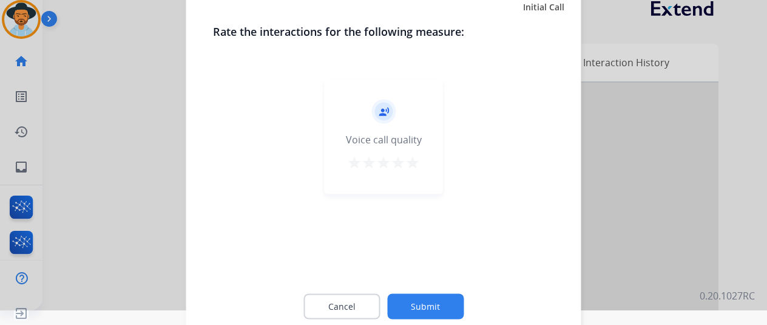
click at [427, 308] on button "Submit" at bounding box center [425, 306] width 77 height 26
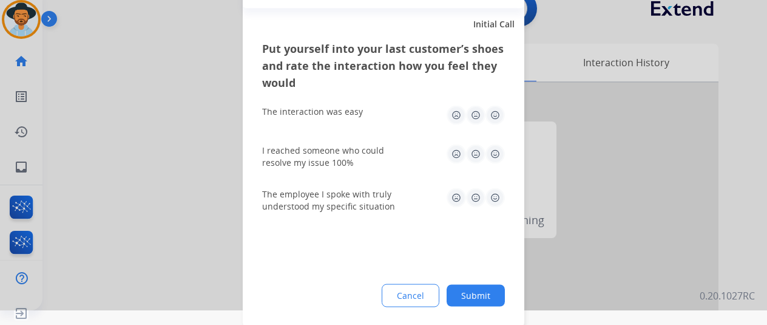
click at [469, 290] on button "Submit" at bounding box center [476, 295] width 58 height 22
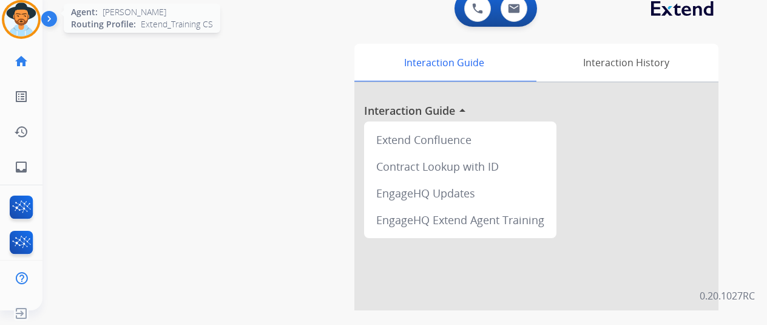
click at [19, 10] on img at bounding box center [21, 19] width 34 height 34
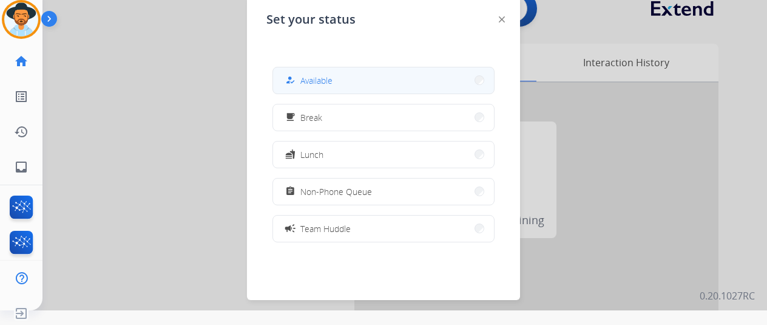
click at [314, 83] on span "Available" at bounding box center [317, 80] width 32 height 13
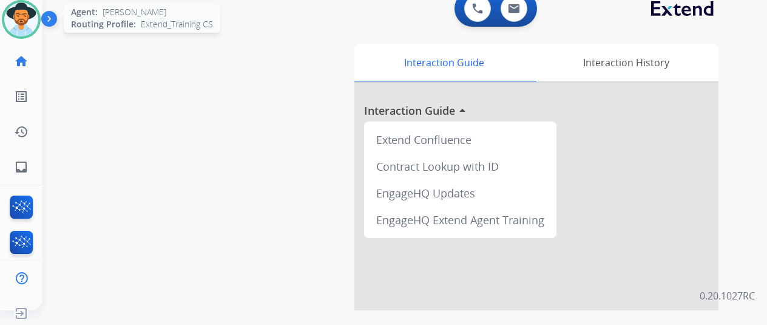
click at [17, 12] on img at bounding box center [21, 19] width 34 height 34
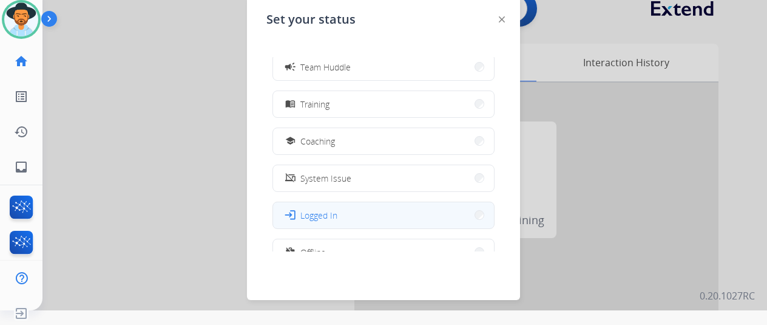
scroll to position [182, 0]
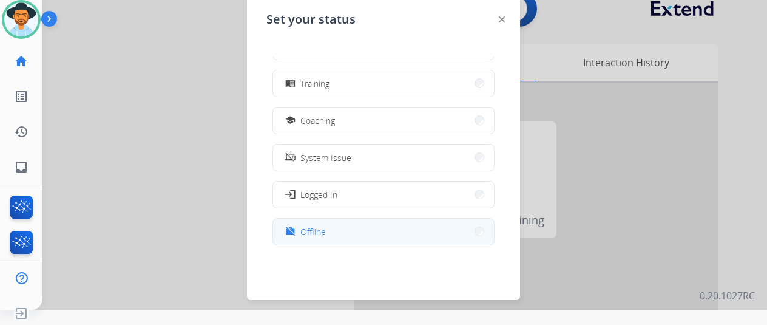
click at [322, 226] on span "Offline" at bounding box center [314, 231] width 26 height 13
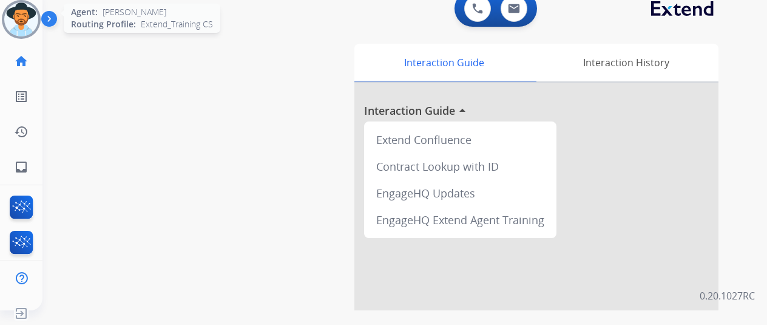
click at [22, 12] on img at bounding box center [21, 19] width 34 height 34
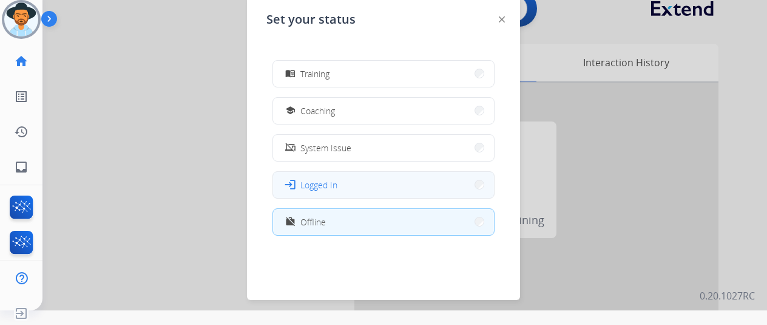
scroll to position [0, 0]
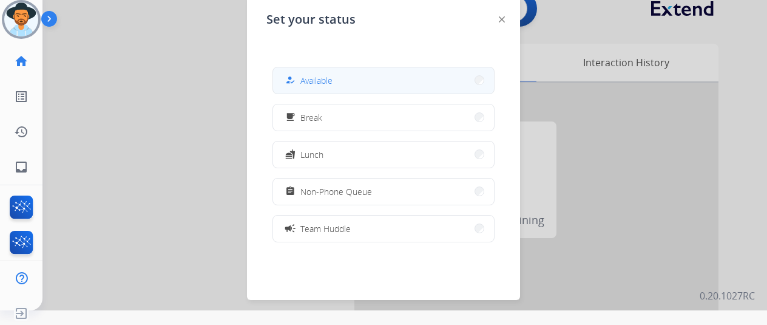
click at [328, 78] on span "Available" at bounding box center [317, 80] width 32 height 13
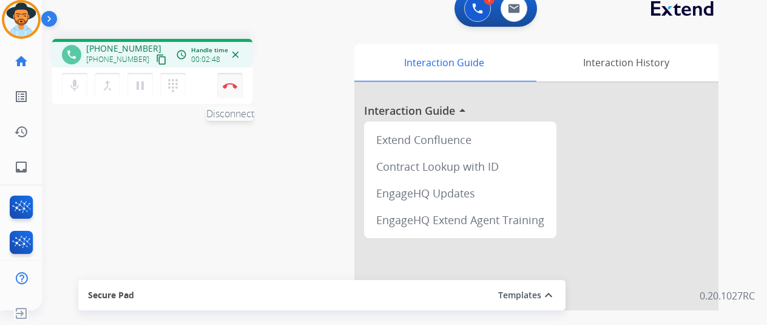
click at [231, 81] on button "Disconnect" at bounding box center [230, 86] width 26 height 26
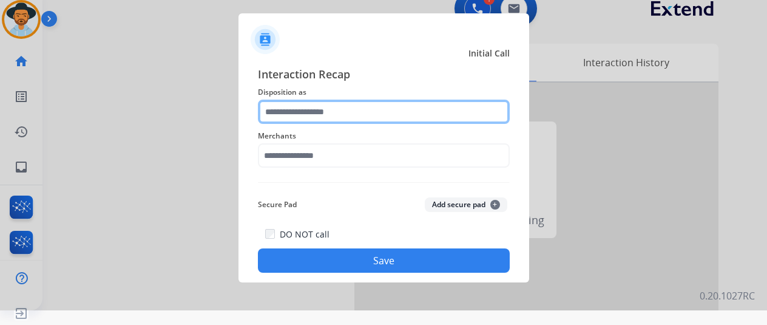
click at [294, 112] on input "text" at bounding box center [384, 112] width 252 height 24
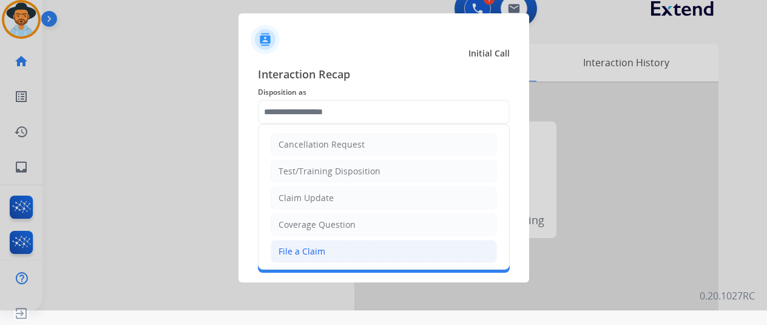
click at [299, 249] on div "File a Claim" at bounding box center [302, 251] width 47 height 12
type input "**********"
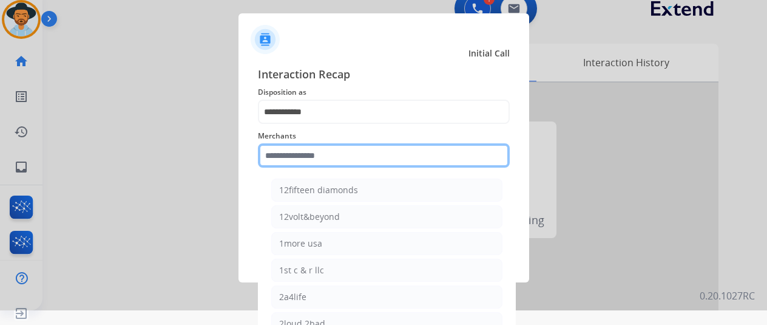
click at [285, 161] on input "text" at bounding box center [384, 155] width 252 height 24
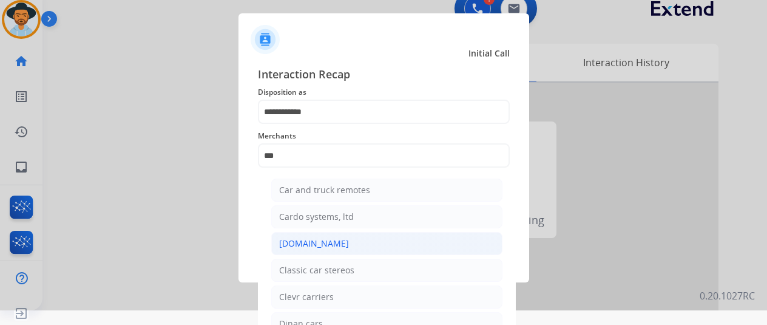
click at [333, 243] on li "[DOMAIN_NAME]" at bounding box center [386, 243] width 231 height 23
type input "**********"
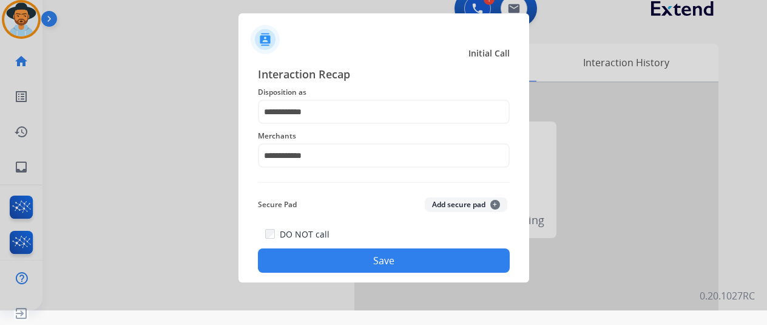
click at [374, 258] on button "Save" at bounding box center [384, 260] width 252 height 24
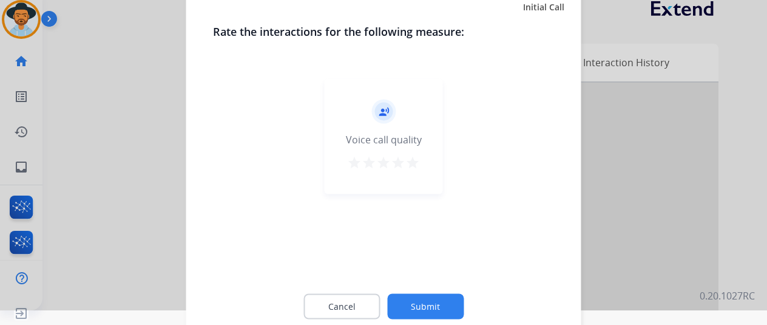
click at [410, 308] on button "Submit" at bounding box center [425, 306] width 77 height 26
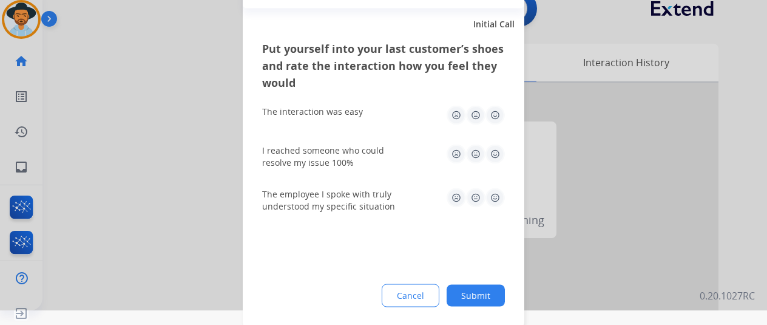
click at [477, 294] on button "Submit" at bounding box center [476, 295] width 58 height 22
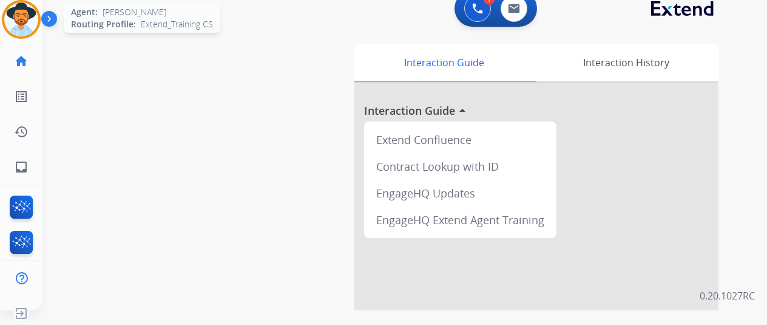
click at [21, 18] on img at bounding box center [21, 19] width 34 height 34
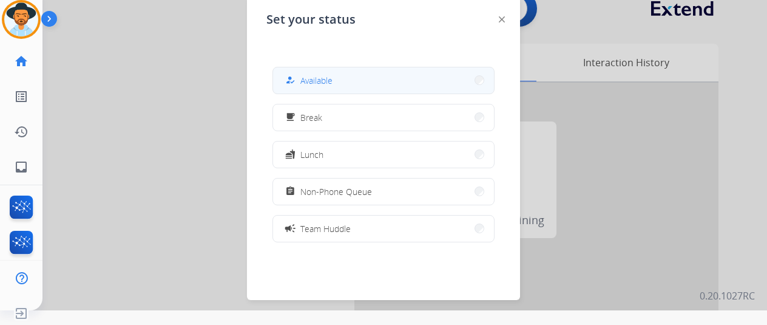
click at [329, 80] on span "Available" at bounding box center [317, 80] width 32 height 13
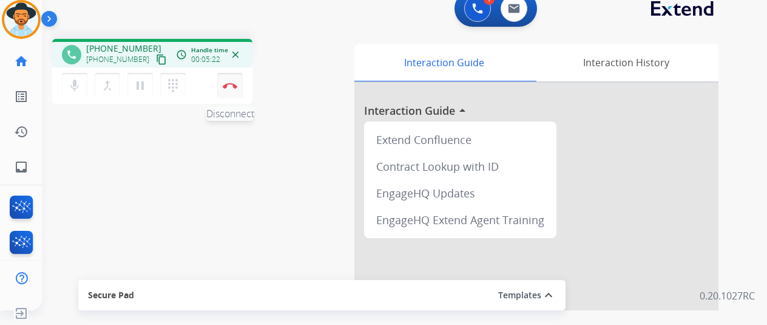
click at [234, 84] on img at bounding box center [230, 86] width 15 height 6
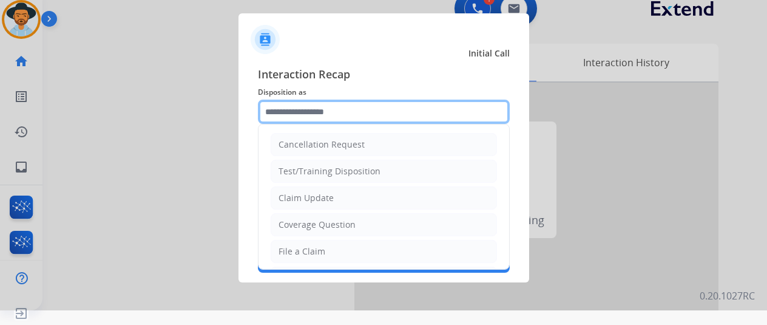
click at [296, 114] on input "text" at bounding box center [384, 112] width 252 height 24
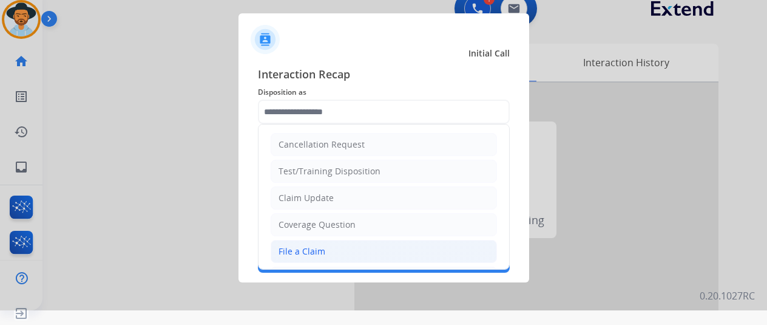
click at [298, 246] on div "File a Claim" at bounding box center [302, 251] width 47 height 12
type input "**********"
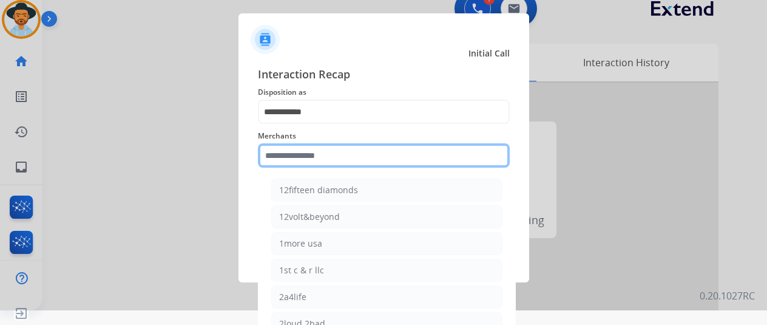
click at [295, 154] on input "text" at bounding box center [384, 155] width 252 height 24
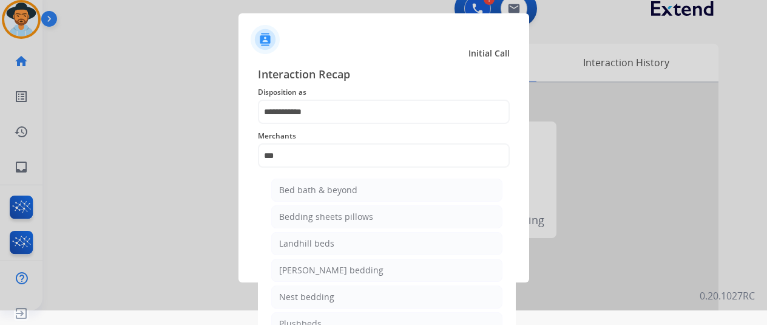
click at [362, 184] on li "Bed bath & beyond" at bounding box center [386, 190] width 231 height 23
type input "**********"
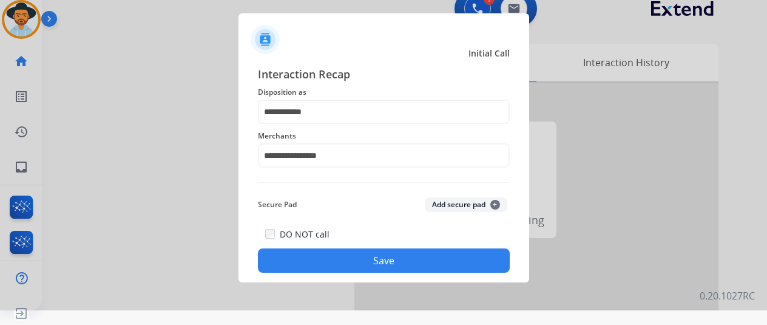
click at [356, 264] on button "Save" at bounding box center [384, 260] width 252 height 24
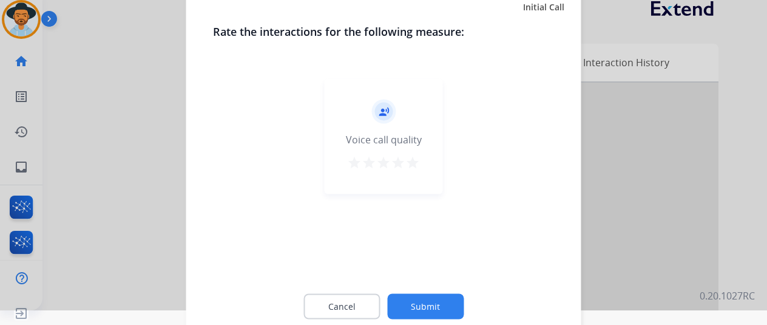
click at [419, 302] on button "Submit" at bounding box center [425, 306] width 77 height 26
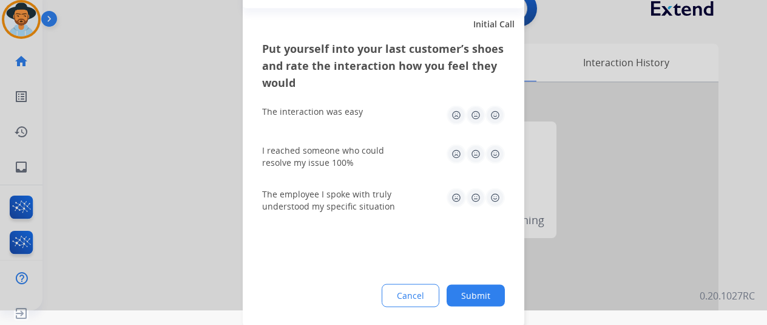
click at [480, 292] on button "Submit" at bounding box center [476, 295] width 58 height 22
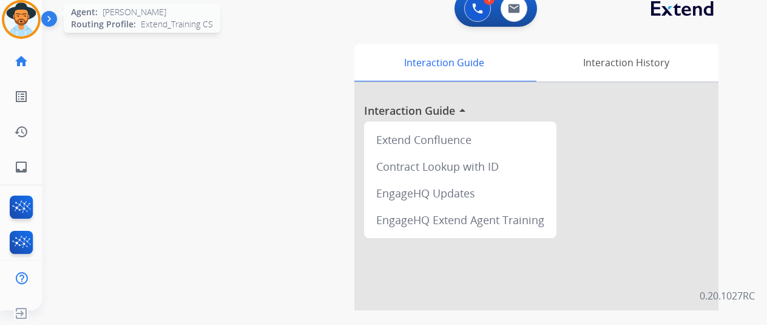
click at [22, 5] on img at bounding box center [21, 19] width 34 height 34
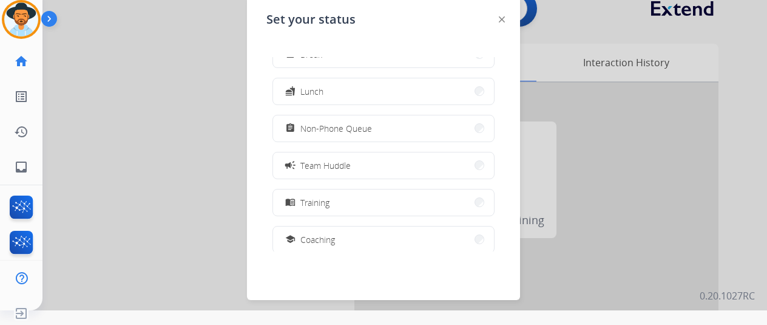
scroll to position [182, 0]
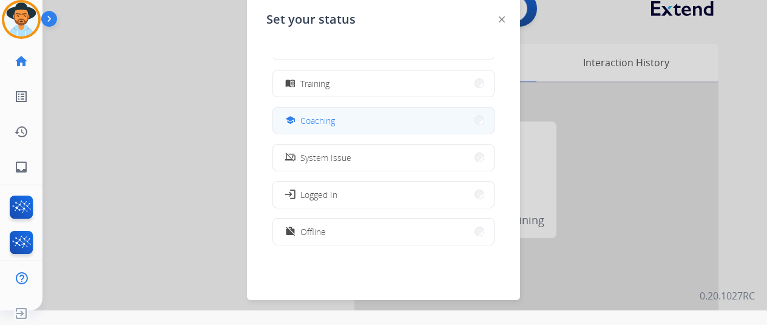
click at [319, 118] on span "Coaching" at bounding box center [318, 120] width 35 height 13
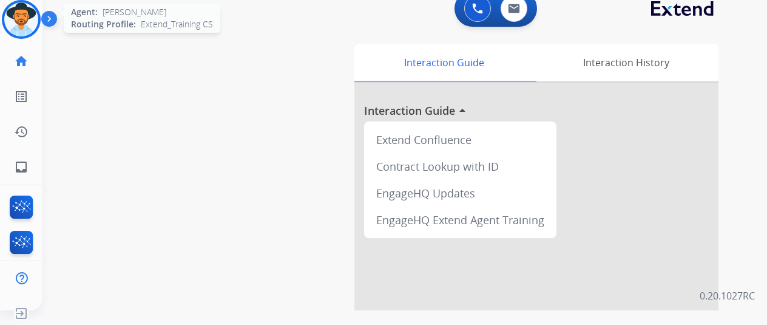
click at [18, 13] on img at bounding box center [21, 19] width 34 height 34
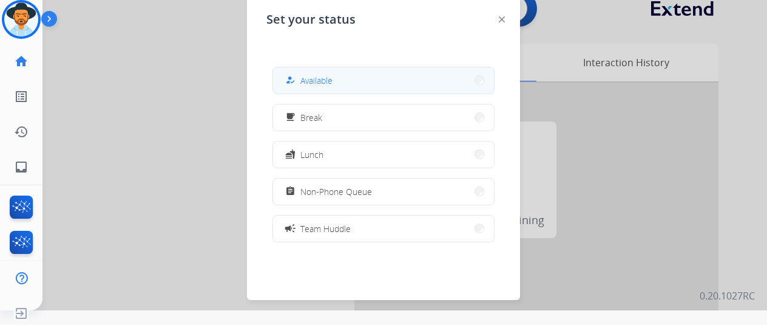
click at [342, 77] on button "how_to_reg Available" at bounding box center [383, 80] width 221 height 26
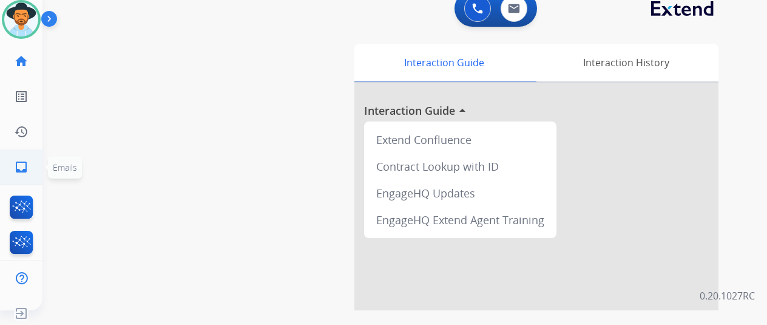
click at [23, 160] on link "inbox Emails" at bounding box center [21, 167] width 34 height 34
select select "**********"
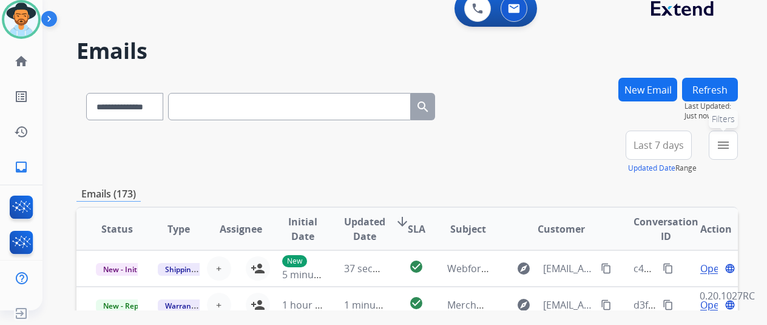
click at [731, 144] on mat-icon "menu" at bounding box center [723, 145] width 15 height 15
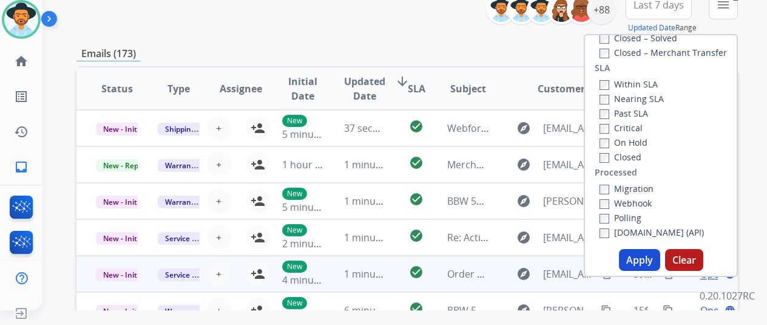
scroll to position [182, 0]
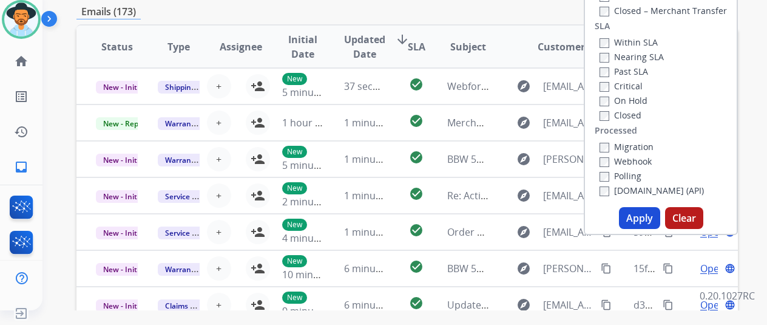
click at [633, 213] on button "Apply" at bounding box center [639, 218] width 41 height 22
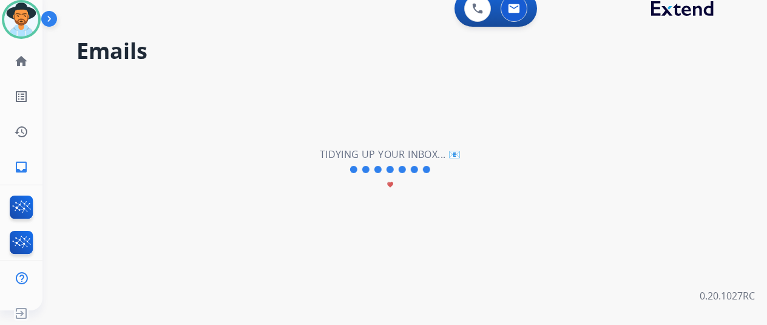
scroll to position [0, 0]
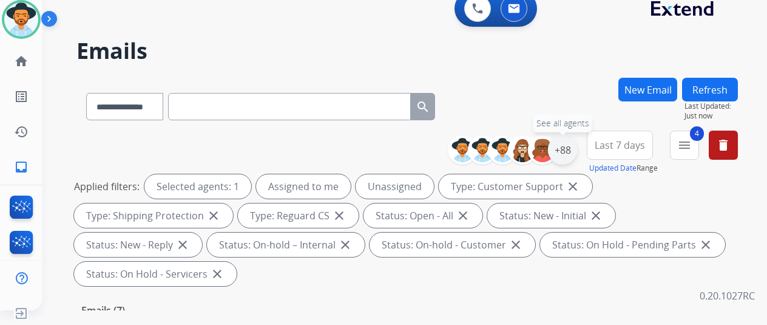
click at [566, 144] on div "+88" at bounding box center [562, 149] width 29 height 29
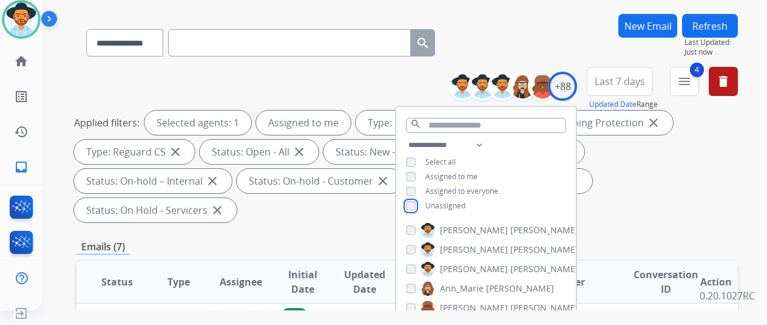
scroll to position [243, 0]
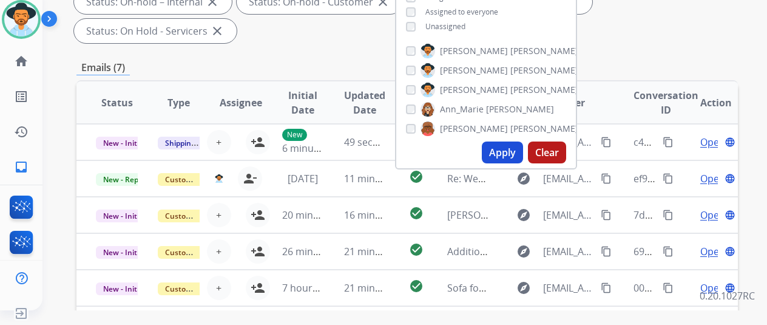
click at [511, 151] on button "Apply" at bounding box center [502, 152] width 41 height 22
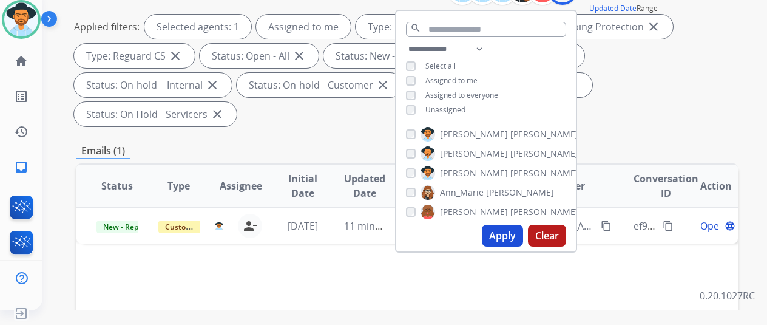
scroll to position [304, 0]
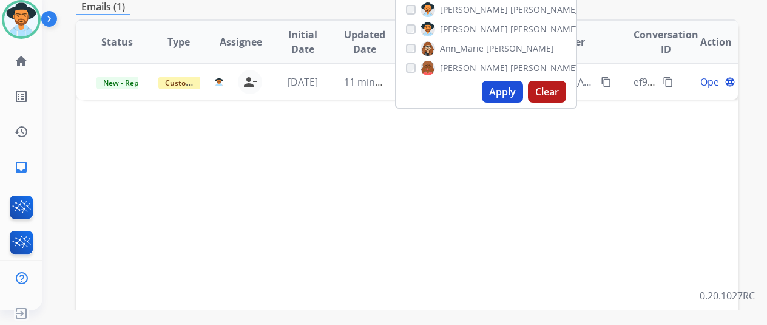
click at [570, 247] on div "Status Type Assignee Initial Date Updated Date arrow_downward SLA Subject Custo…" at bounding box center [408, 222] width 662 height 407
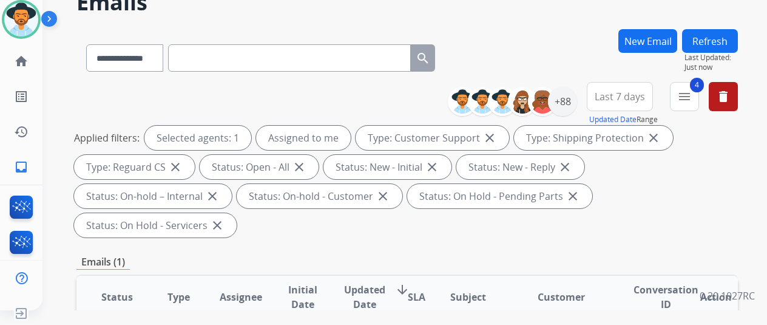
scroll to position [182, 0]
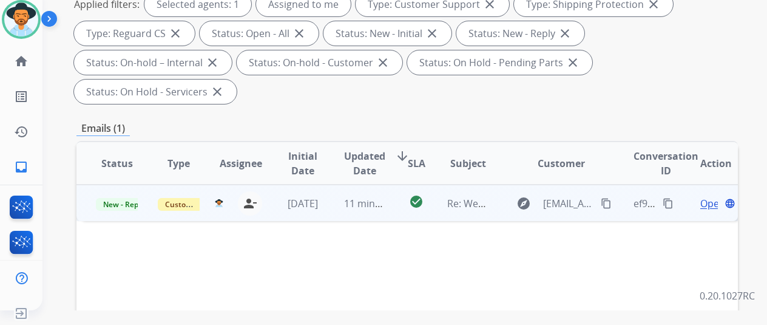
click at [707, 196] on span "Open" at bounding box center [713, 203] width 25 height 15
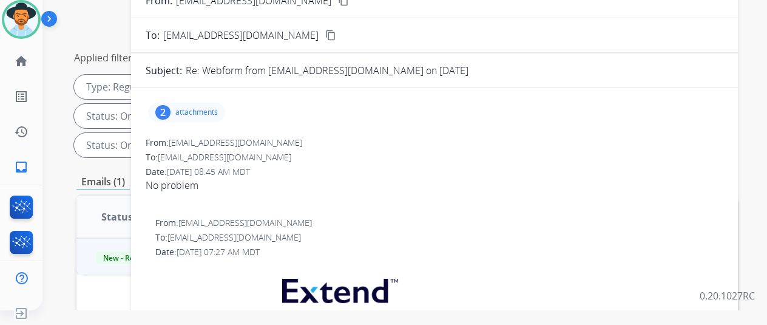
scroll to position [61, 0]
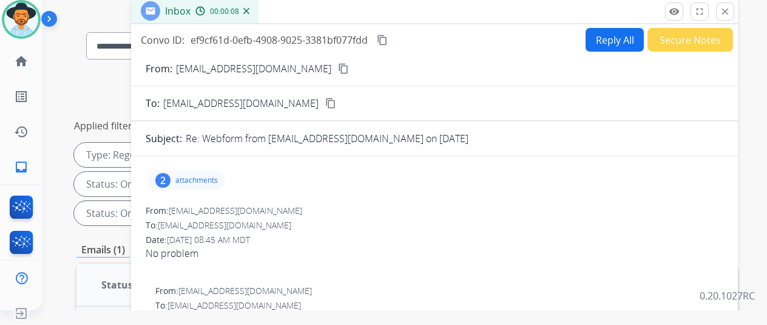
click at [169, 175] on div "2" at bounding box center [162, 180] width 15 height 15
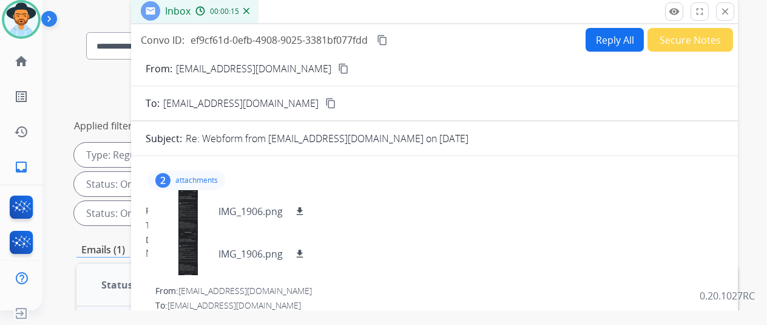
click at [338, 67] on mat-icon "content_copy" at bounding box center [343, 68] width 11 height 11
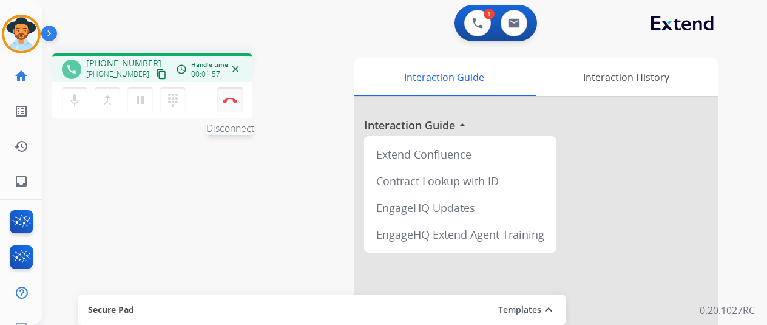
click at [232, 98] on img at bounding box center [230, 100] width 15 height 6
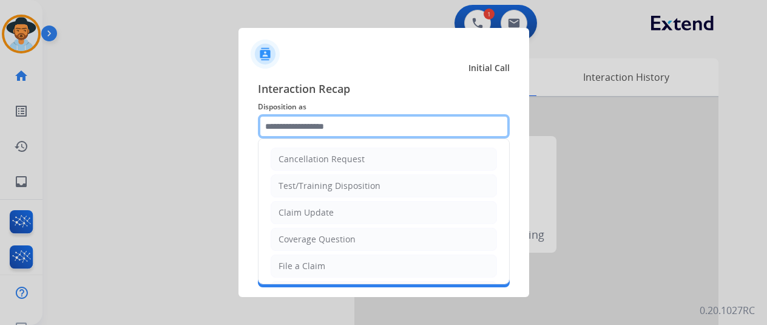
click at [290, 121] on input "text" at bounding box center [384, 126] width 252 height 24
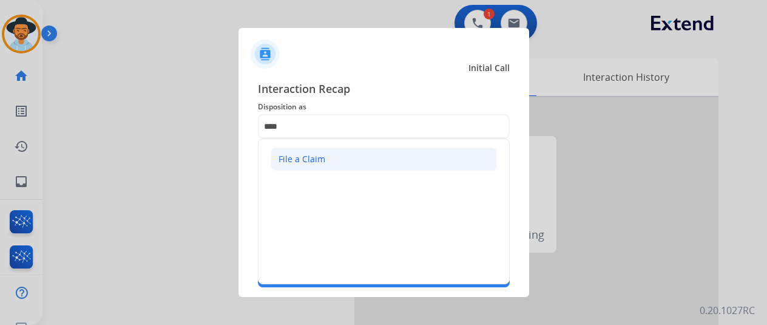
click at [308, 156] on div "File a Claim" at bounding box center [302, 159] width 47 height 12
type input "**********"
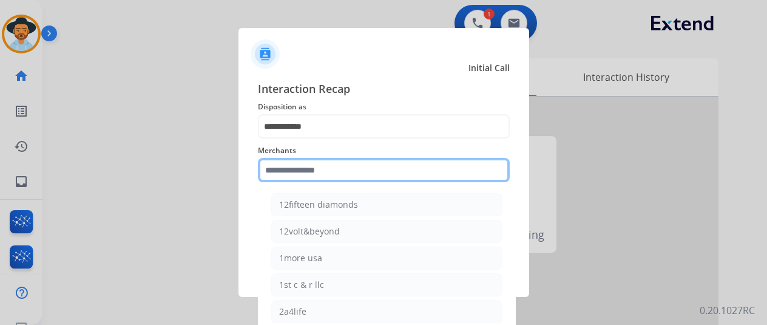
click at [284, 178] on input "text" at bounding box center [384, 170] width 252 height 24
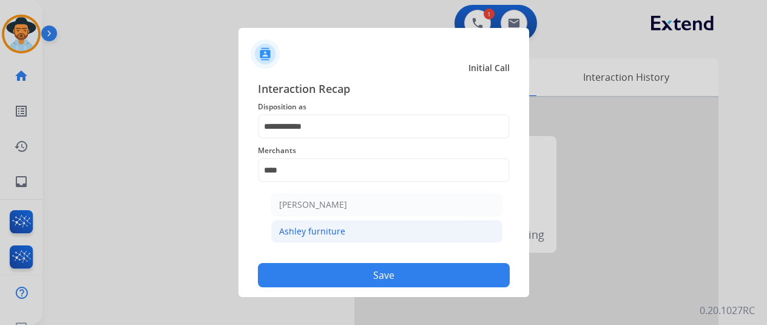
click at [313, 234] on div "Ashley furniture" at bounding box center [312, 231] width 66 height 12
type input "**********"
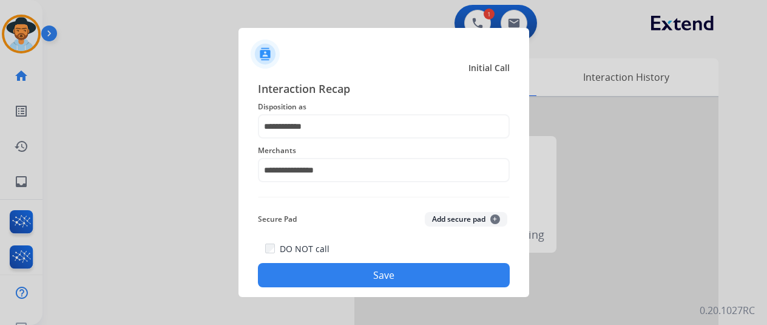
click at [389, 273] on button "Save" at bounding box center [384, 275] width 252 height 24
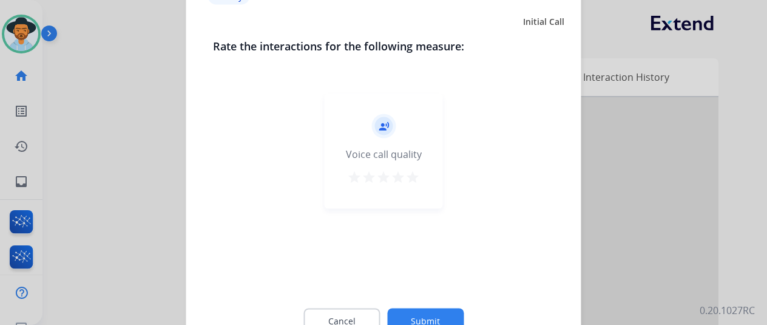
click at [426, 318] on button "Submit" at bounding box center [425, 321] width 77 height 26
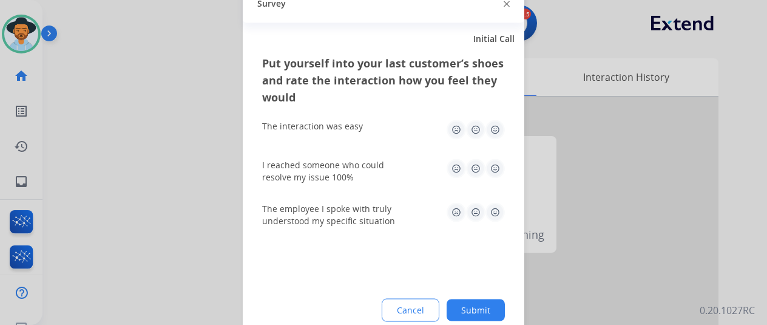
click at [480, 304] on button "Submit" at bounding box center [476, 310] width 58 height 22
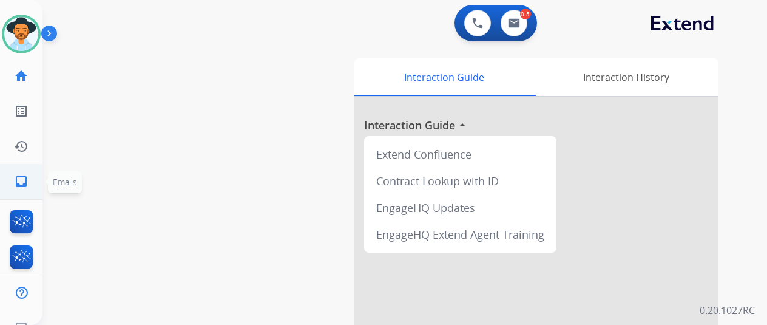
click at [16, 183] on mat-icon "inbox" at bounding box center [21, 181] width 15 height 15
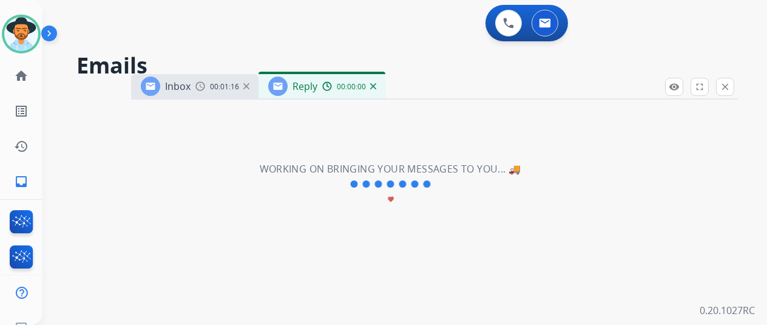
select select "**********"
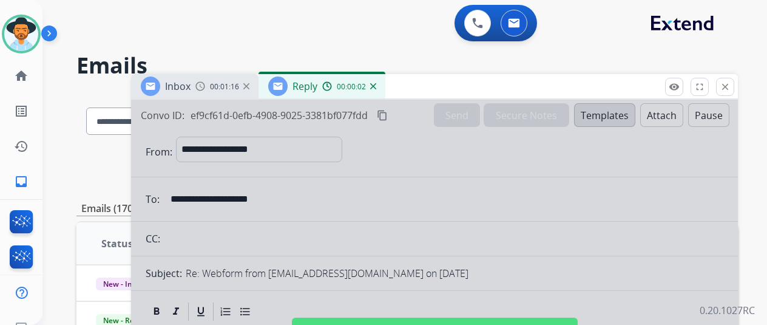
click at [376, 83] on img at bounding box center [373, 86] width 6 height 6
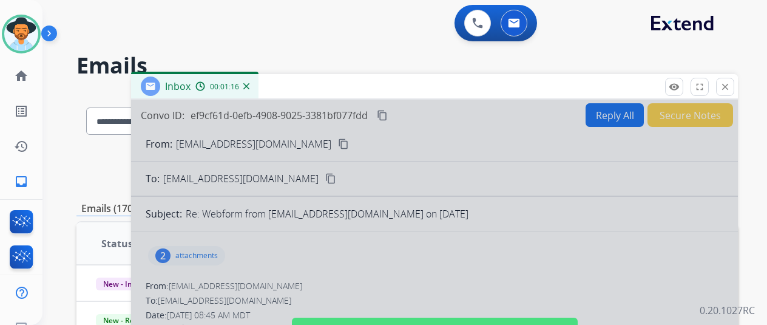
click at [250, 84] on img at bounding box center [246, 86] width 6 height 6
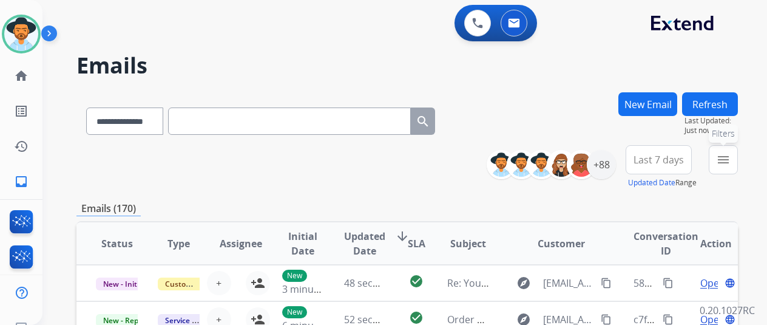
click at [731, 156] on mat-icon "menu" at bounding box center [723, 159] width 15 height 15
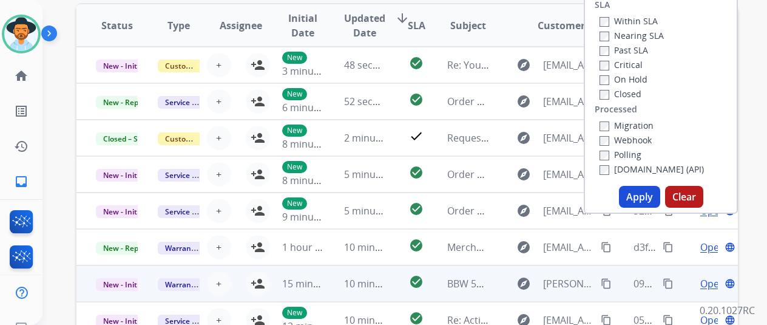
scroll to position [243, 0]
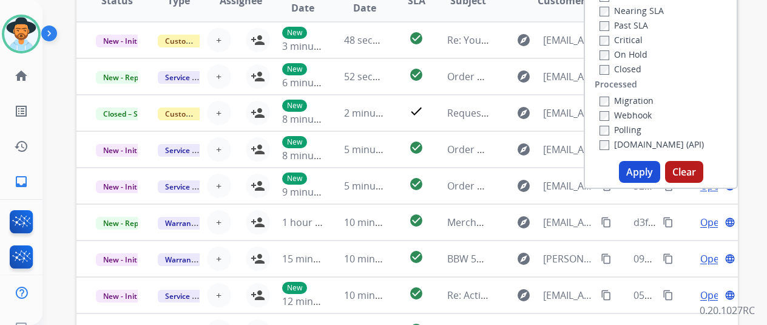
click at [639, 169] on button "Apply" at bounding box center [639, 172] width 41 height 22
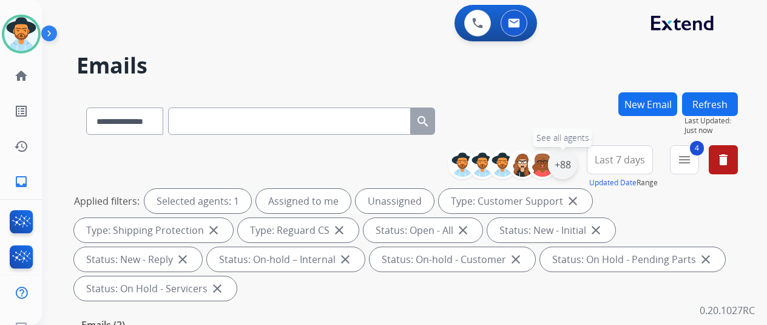
click at [571, 165] on div "+88" at bounding box center [562, 164] width 29 height 29
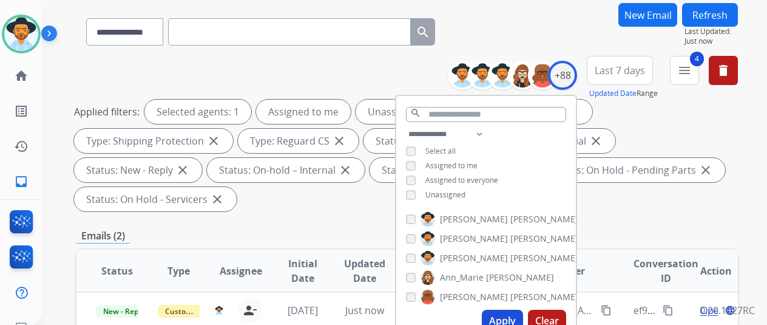
scroll to position [121, 0]
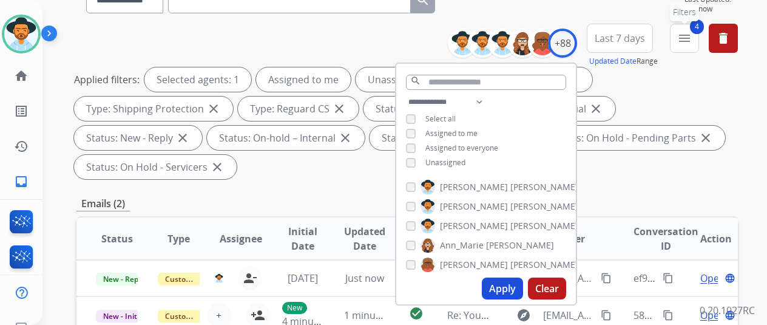
click at [692, 38] on mat-icon "menu" at bounding box center [685, 38] width 15 height 15
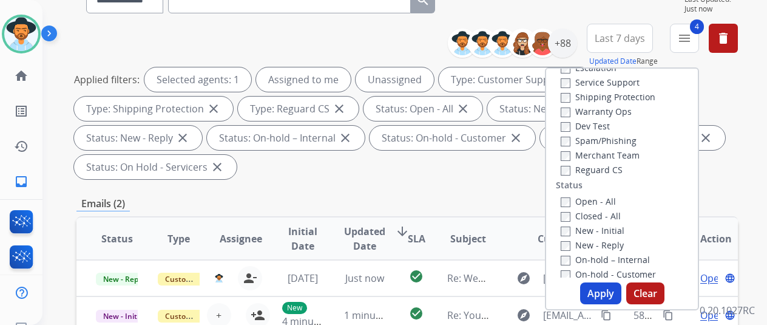
scroll to position [78, 0]
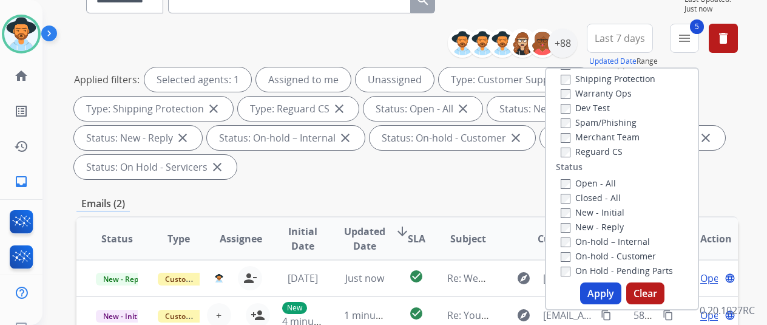
click at [602, 288] on button "Apply" at bounding box center [600, 293] width 41 height 22
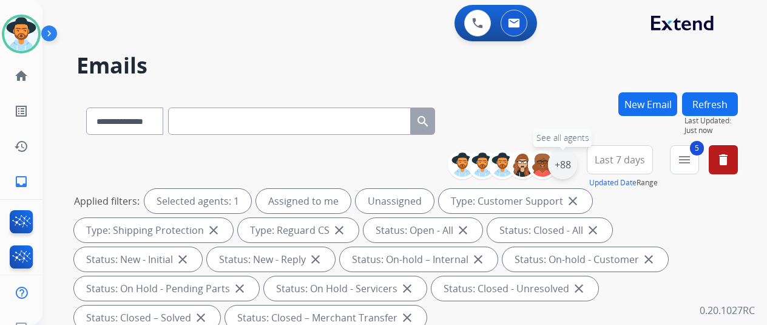
click at [574, 164] on div "+88" at bounding box center [562, 164] width 29 height 29
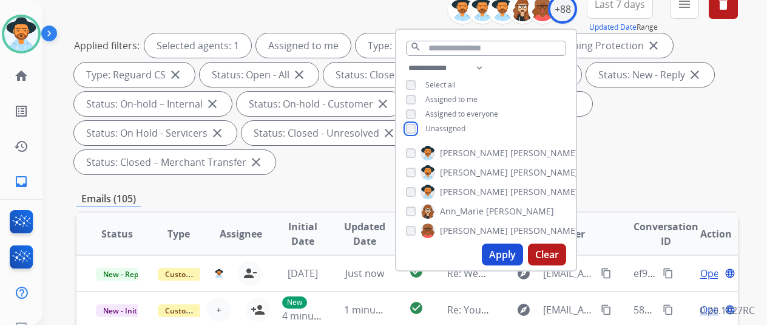
scroll to position [304, 0]
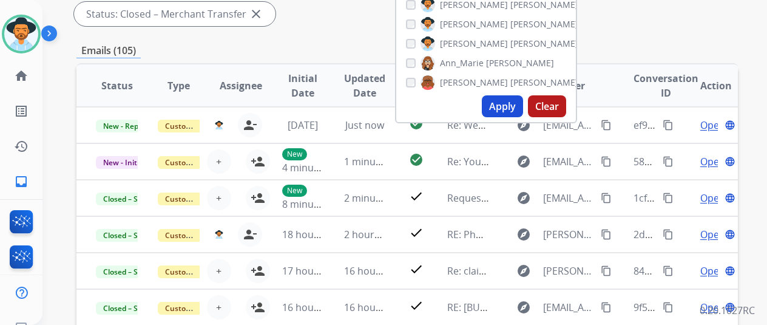
click at [506, 104] on button "Apply" at bounding box center [502, 106] width 41 height 22
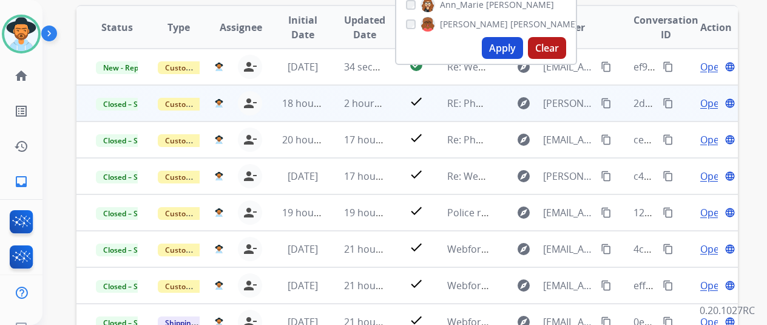
scroll to position [364, 0]
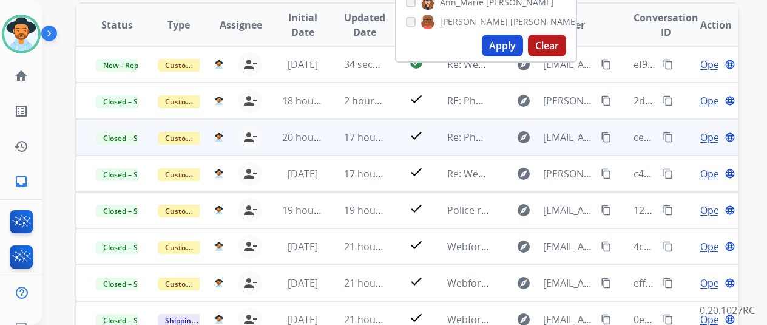
click at [605, 135] on mat-icon "content_copy" at bounding box center [606, 137] width 11 height 11
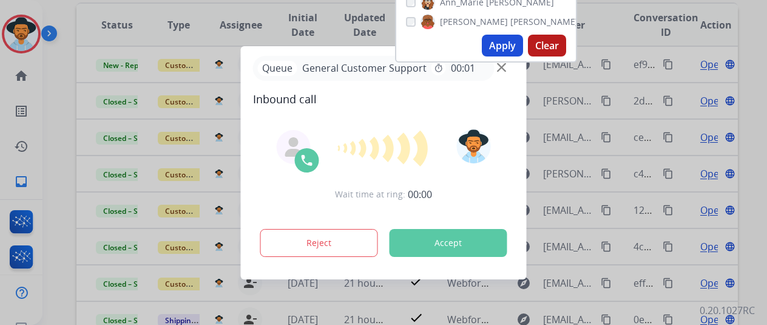
click at [29, 32] on div at bounding box center [383, 162] width 767 height 325
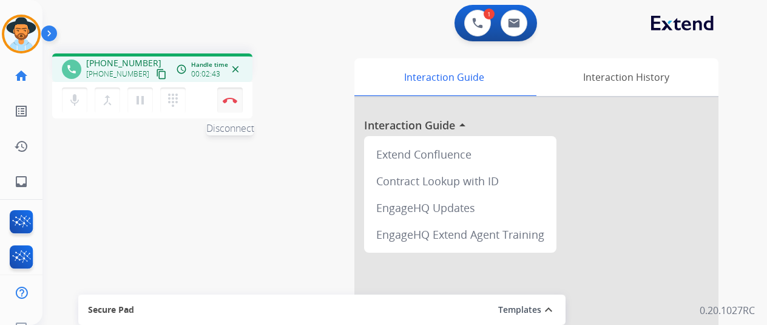
click at [232, 98] on img at bounding box center [230, 100] width 15 height 6
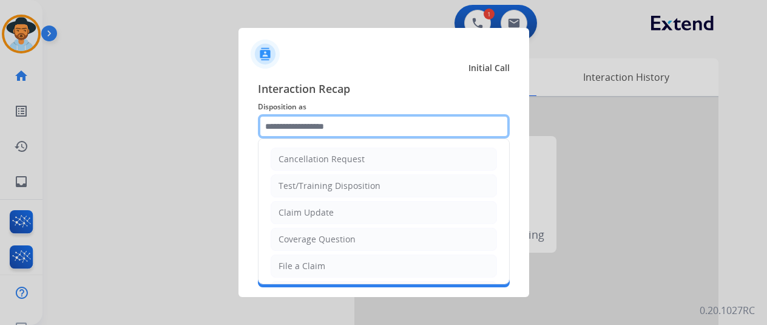
click at [305, 122] on input "text" at bounding box center [384, 126] width 252 height 24
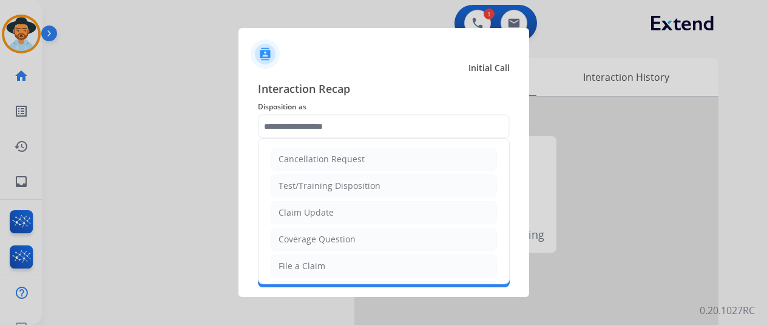
drag, startPoint x: 287, startPoint y: 265, endPoint x: 287, endPoint y: 216, distance: 49.2
click at [286, 262] on div "File a Claim" at bounding box center [302, 266] width 47 height 12
type input "**********"
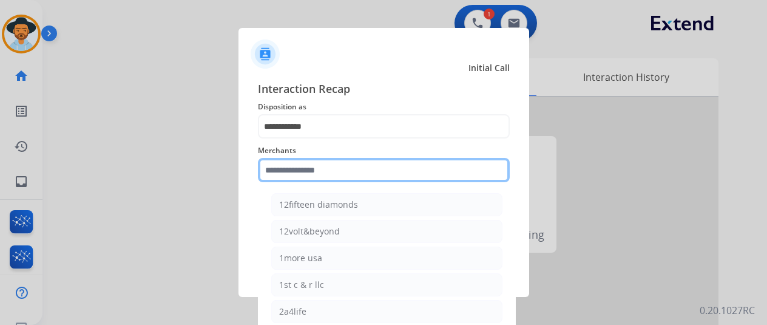
click at [281, 168] on input "text" at bounding box center [384, 170] width 252 height 24
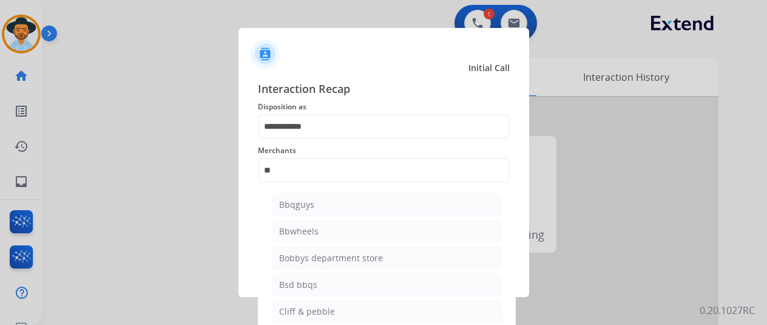
click at [333, 231] on li "Bbwheels" at bounding box center [386, 231] width 231 height 23
type input "********"
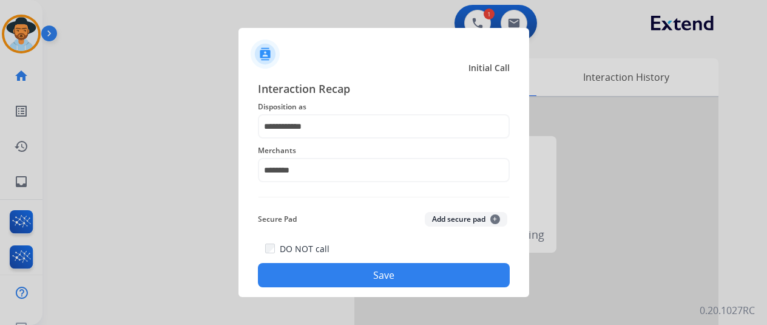
click at [361, 268] on button "Save" at bounding box center [384, 275] width 252 height 24
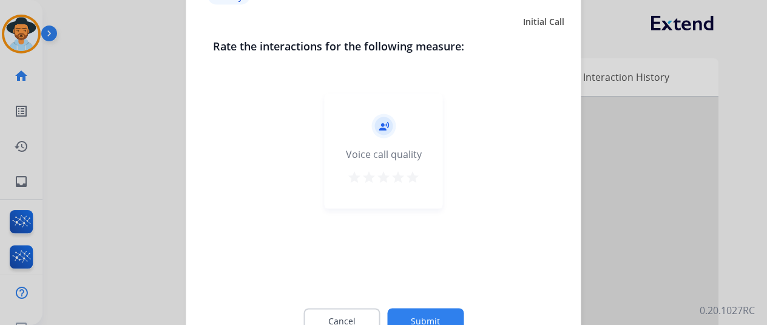
click at [433, 316] on button "Submit" at bounding box center [425, 321] width 77 height 26
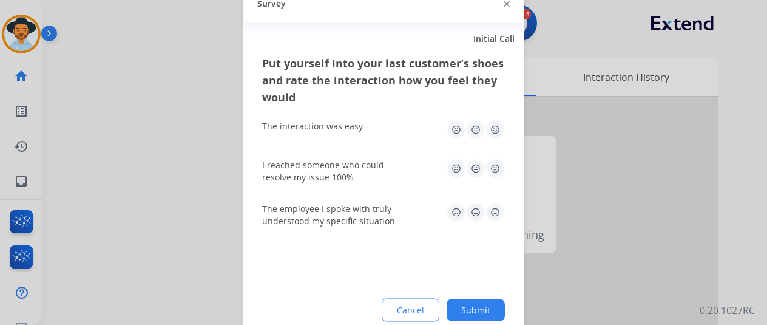
click at [484, 308] on button "Submit" at bounding box center [476, 310] width 58 height 22
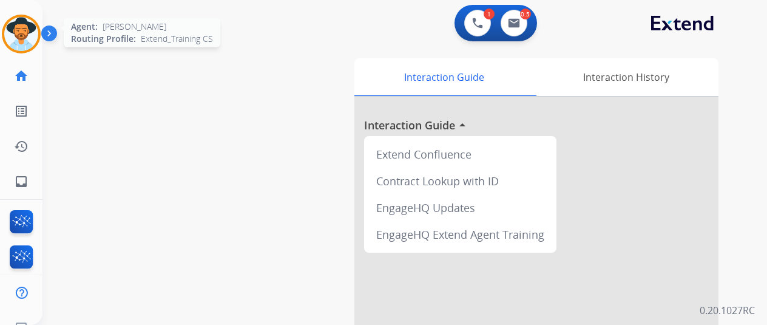
click at [21, 23] on img at bounding box center [21, 34] width 34 height 34
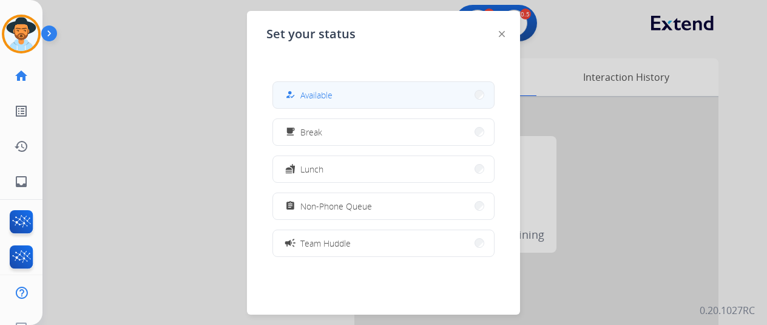
click at [322, 93] on span "Available" at bounding box center [317, 95] width 32 height 13
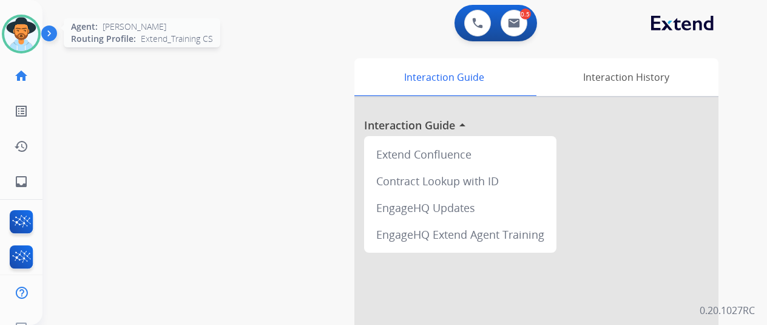
click at [31, 24] on img at bounding box center [21, 34] width 34 height 34
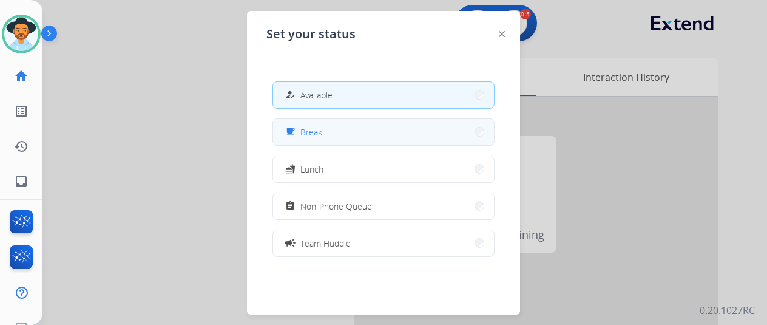
click at [339, 130] on button "free_breakfast Break" at bounding box center [383, 132] width 221 height 26
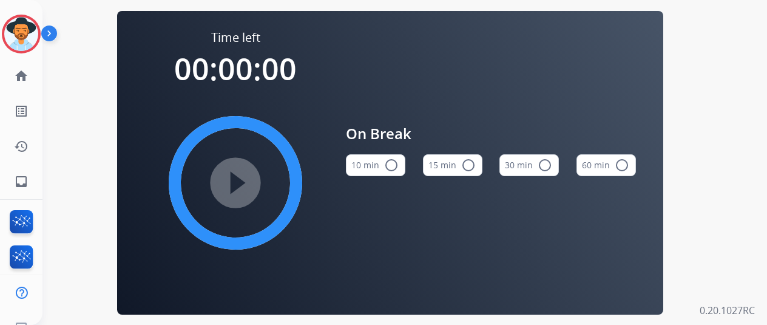
click at [397, 165] on mat-icon "radio_button_unchecked" at bounding box center [391, 165] width 15 height 15
click at [110, 132] on div "Time left 00:10:00 play_circle_filled On Break 10 min check_circle 15 min radio…" at bounding box center [391, 162] width 696 height 325
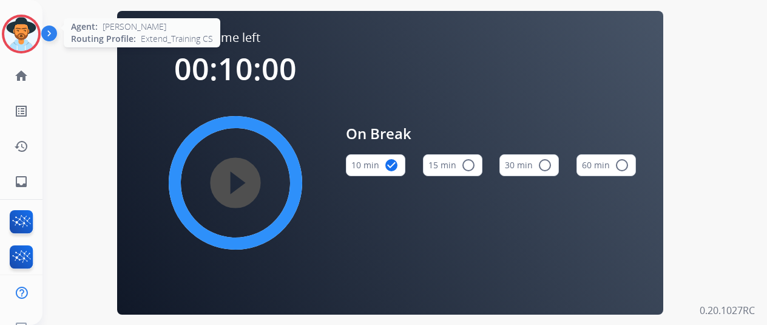
click at [23, 29] on img at bounding box center [21, 34] width 34 height 34
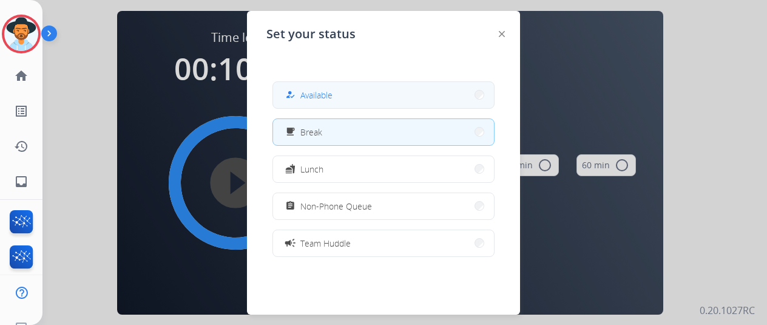
click at [319, 90] on span "Available" at bounding box center [317, 95] width 32 height 13
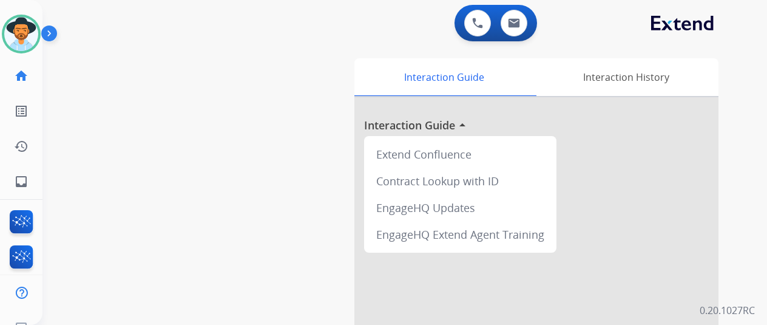
click at [95, 118] on div "swap_horiz Break voice bridge close_fullscreen Connect 3-Way Call merge_type Se…" at bounding box center [391, 297] width 696 height 506
click at [483, 19] on img at bounding box center [477, 23] width 11 height 11
click at [15, 27] on img at bounding box center [21, 34] width 34 height 34
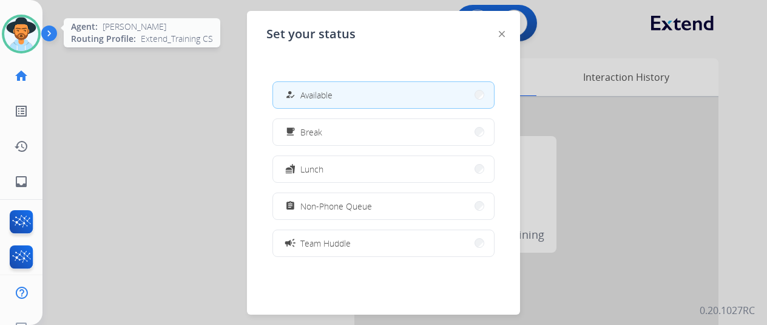
click at [15, 27] on img at bounding box center [21, 34] width 34 height 34
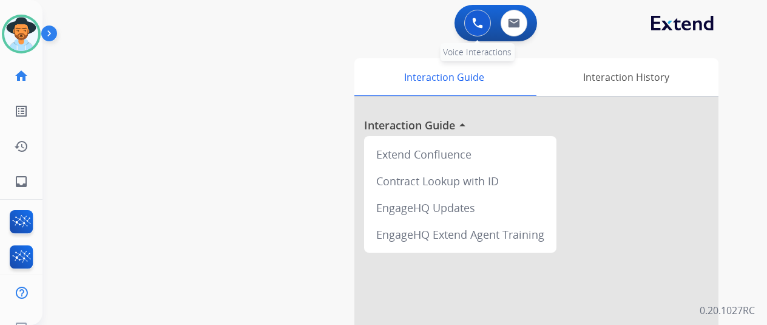
click at [480, 21] on img at bounding box center [477, 23] width 11 height 11
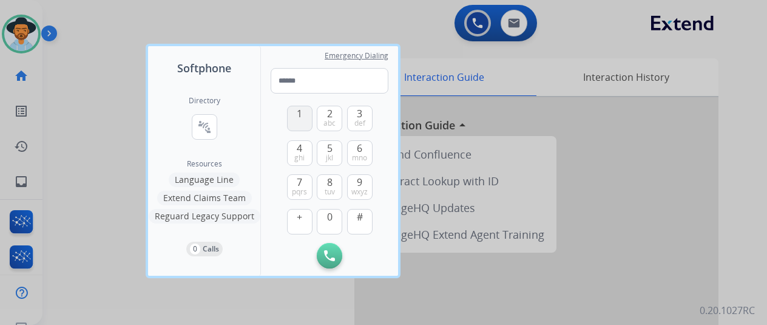
click at [300, 111] on span "1" at bounding box center [299, 113] width 5 height 15
drag, startPoint x: 326, startPoint y: 182, endPoint x: 333, endPoint y: 203, distance: 22.3
click at [329, 185] on button "8 tuv" at bounding box center [330, 187] width 26 height 26
click at [330, 219] on span "0" at bounding box center [329, 216] width 5 height 15
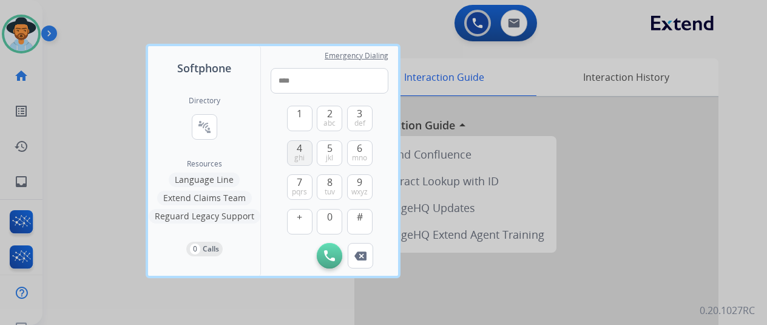
click at [300, 151] on span "4" at bounding box center [299, 148] width 5 height 15
click at [305, 187] on span "pqrs" at bounding box center [299, 192] width 15 height 10
click at [327, 217] on span "0" at bounding box center [329, 216] width 5 height 15
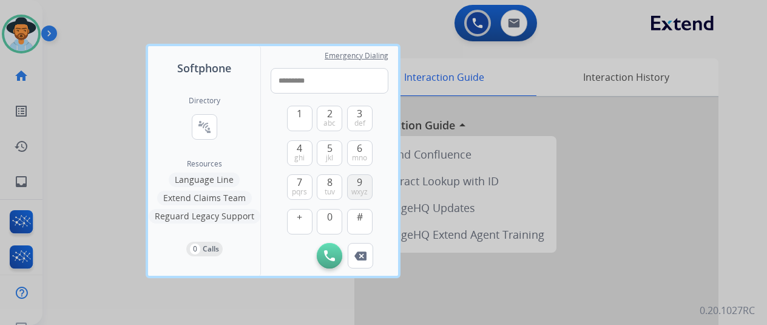
drag, startPoint x: 358, startPoint y: 185, endPoint x: 324, endPoint y: 160, distance: 41.7
click at [357, 184] on span "9" at bounding box center [359, 182] width 5 height 15
drag, startPoint x: 300, startPoint y: 191, endPoint x: 331, endPoint y: 206, distance: 34.5
click at [301, 192] on span "pqrs" at bounding box center [299, 192] width 15 height 10
type input "**********"
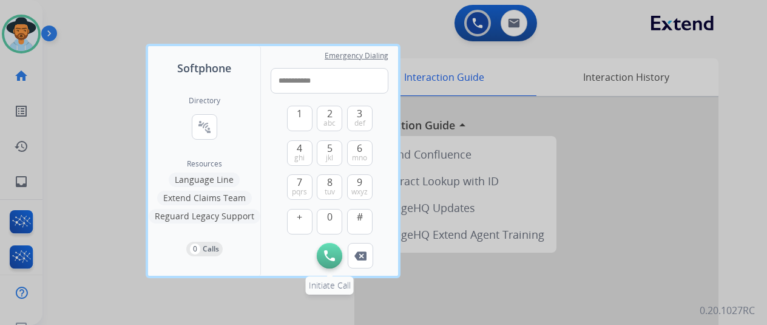
click at [331, 256] on img at bounding box center [329, 255] width 11 height 11
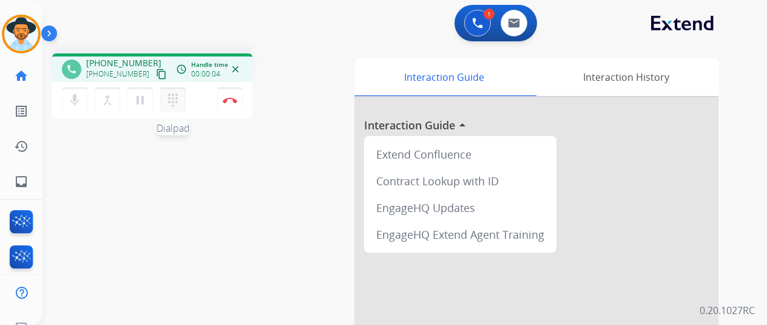
click at [177, 97] on mat-icon "dialpad" at bounding box center [173, 100] width 15 height 15
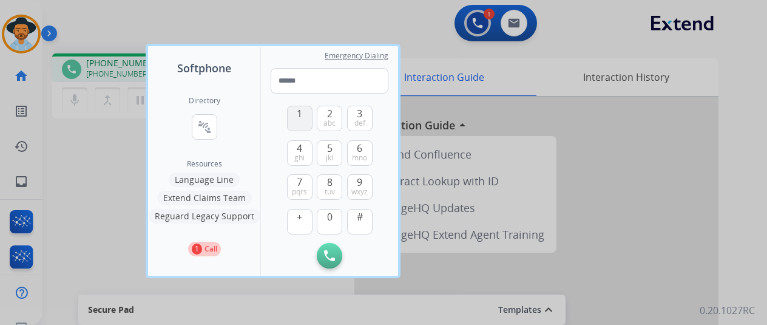
click at [302, 117] on button "1" at bounding box center [300, 119] width 26 height 26
click at [332, 183] on span "8" at bounding box center [329, 182] width 5 height 15
click at [329, 222] on span "0" at bounding box center [329, 216] width 5 height 15
drag, startPoint x: 304, startPoint y: 151, endPoint x: 301, endPoint y: 179, distance: 28.0
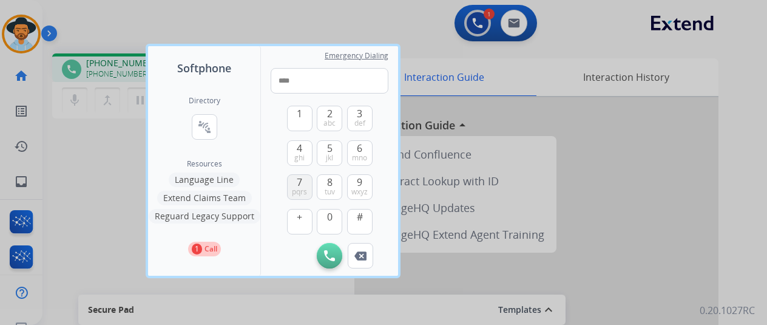
click at [304, 151] on button "4 ghi" at bounding box center [300, 153] width 26 height 26
click at [299, 186] on span "7" at bounding box center [299, 182] width 5 height 15
type input "*******"
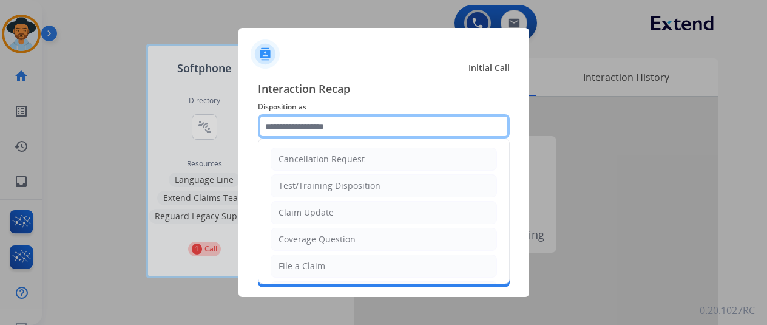
click at [301, 126] on input "text" at bounding box center [384, 126] width 252 height 24
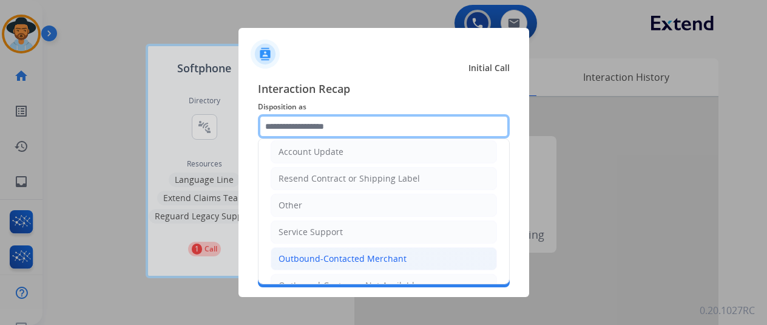
scroll to position [237, 0]
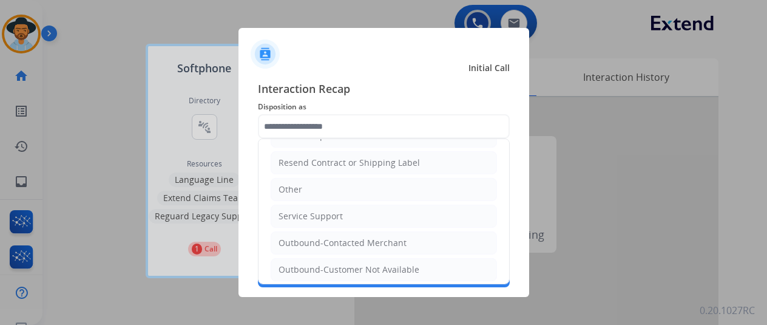
click at [325, 214] on div "Service Support" at bounding box center [311, 216] width 64 height 12
type input "**********"
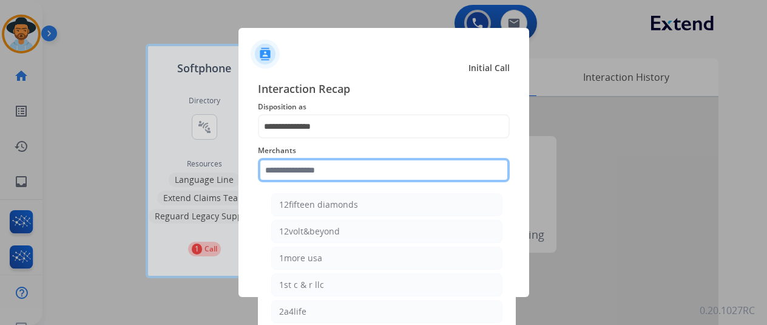
click at [283, 165] on input "text" at bounding box center [384, 170] width 252 height 24
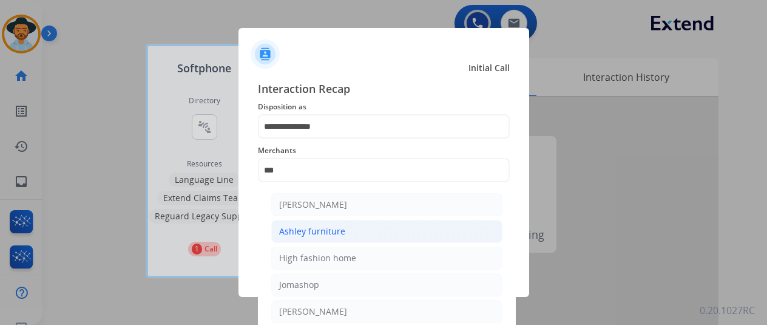
click at [306, 230] on div "Ashley furniture" at bounding box center [312, 231] width 66 height 12
type input "**********"
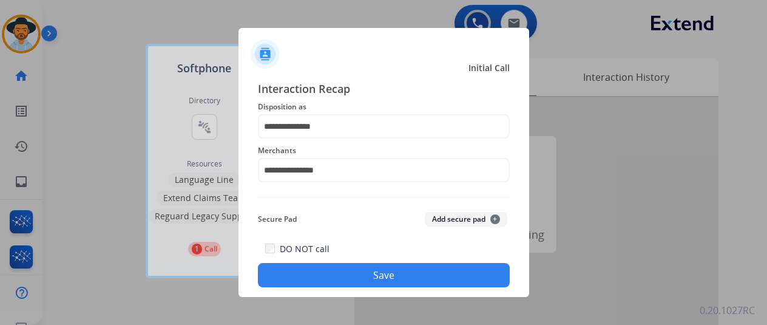
click at [383, 273] on button "Save" at bounding box center [384, 275] width 252 height 24
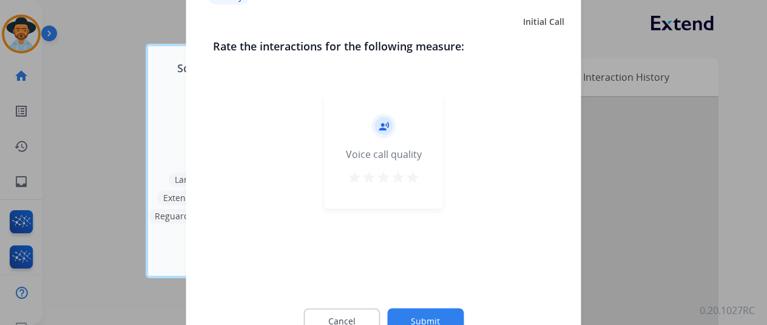
click at [430, 317] on button "Submit" at bounding box center [425, 321] width 77 height 26
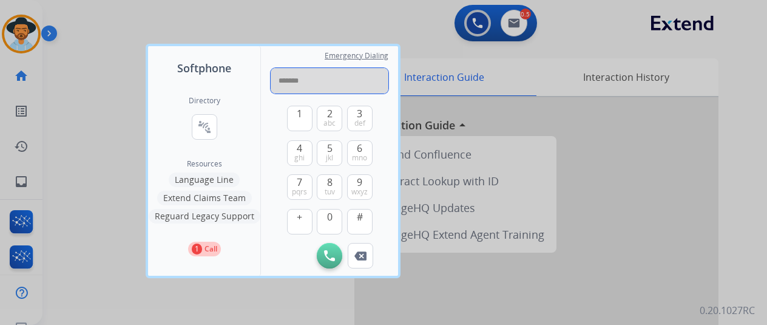
click at [310, 82] on input "*******" at bounding box center [330, 81] width 118 height 26
type input "**********"
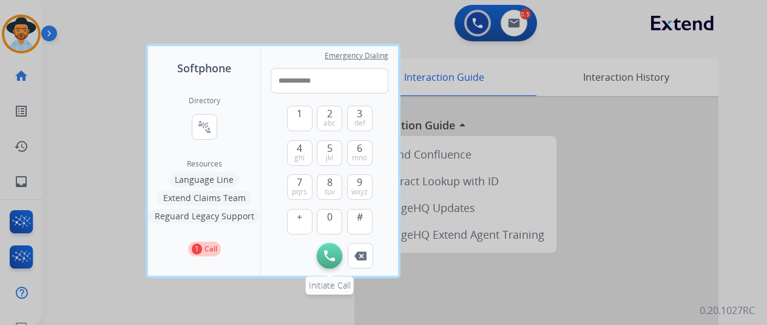
click at [335, 252] on button "Initiate Call" at bounding box center [330, 256] width 26 height 26
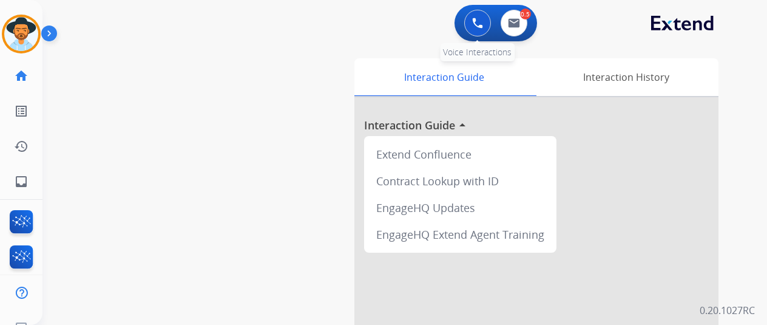
click at [481, 19] on img at bounding box center [477, 23] width 11 height 11
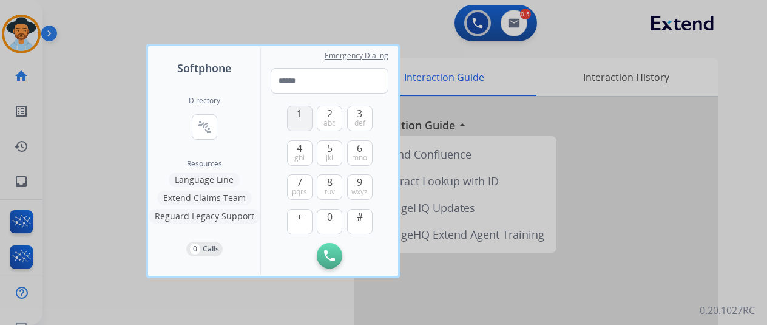
click at [294, 120] on button "1" at bounding box center [300, 119] width 26 height 26
click at [328, 184] on span "8" at bounding box center [329, 182] width 5 height 15
click at [332, 218] on span "0" at bounding box center [329, 216] width 5 height 15
click at [332, 219] on span "0" at bounding box center [329, 216] width 5 height 15
click at [304, 155] on span "ghi" at bounding box center [299, 158] width 10 height 10
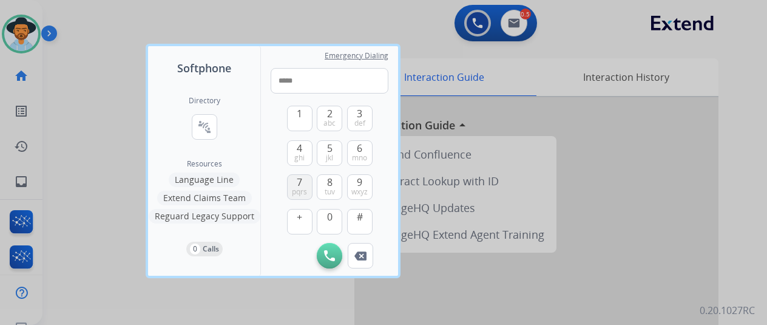
click at [303, 183] on button "7 pqrs" at bounding box center [300, 187] width 26 height 26
click at [328, 218] on span "0" at bounding box center [329, 216] width 5 height 15
drag, startPoint x: 328, startPoint y: 218, endPoint x: 334, endPoint y: 205, distance: 13.9
click at [328, 217] on span "0" at bounding box center [329, 216] width 5 height 15
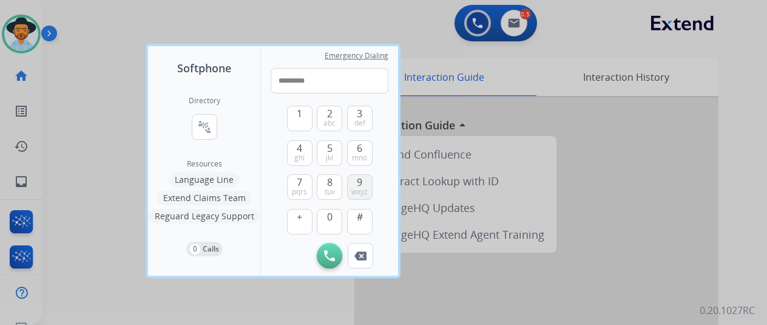
drag, startPoint x: 362, startPoint y: 182, endPoint x: 312, endPoint y: 191, distance: 50.7
click at [361, 182] on span "9" at bounding box center [359, 182] width 5 height 15
click at [300, 190] on span "pqrs" at bounding box center [299, 192] width 15 height 10
type input "**********"
click at [332, 252] on img at bounding box center [329, 255] width 11 height 11
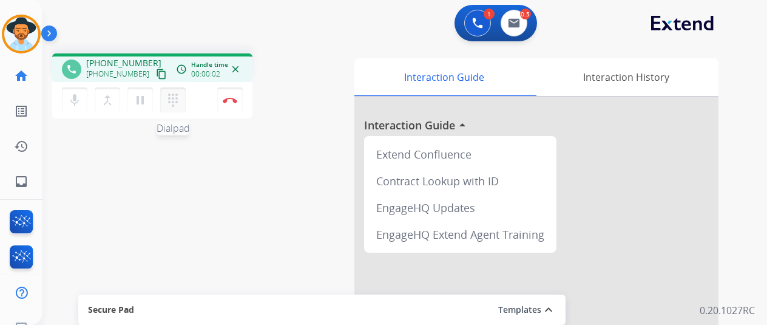
click at [170, 100] on mat-icon "dialpad" at bounding box center [173, 100] width 15 height 15
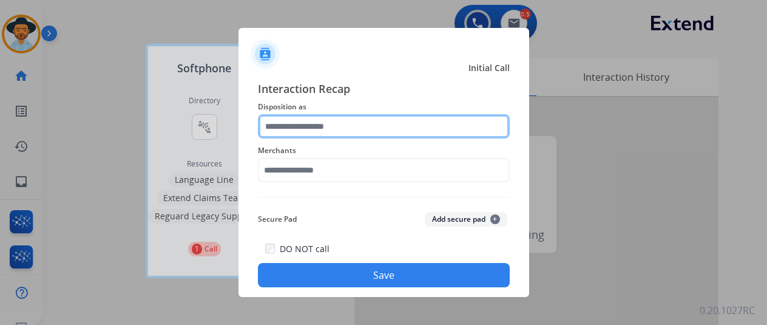
click at [285, 120] on input "text" at bounding box center [384, 126] width 252 height 24
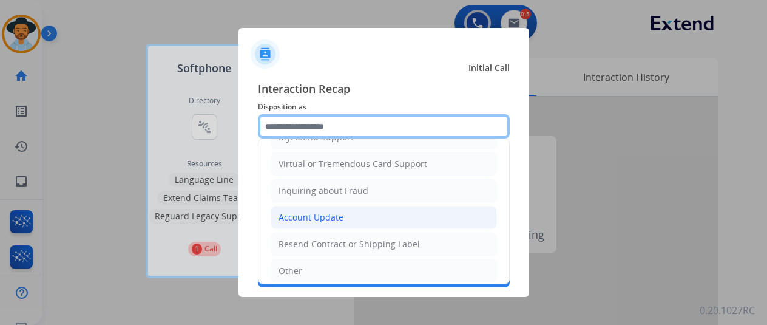
scroll to position [182, 0]
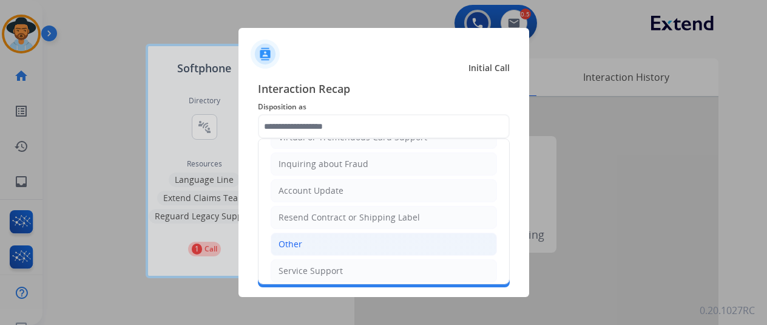
click at [309, 243] on li "Other" at bounding box center [384, 244] width 226 height 23
type input "*****"
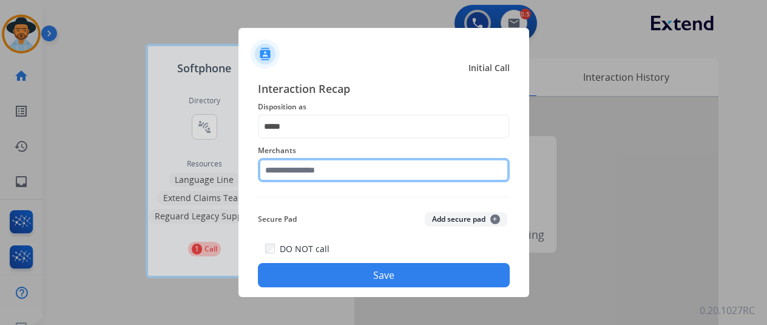
click at [274, 173] on input "text" at bounding box center [384, 170] width 252 height 24
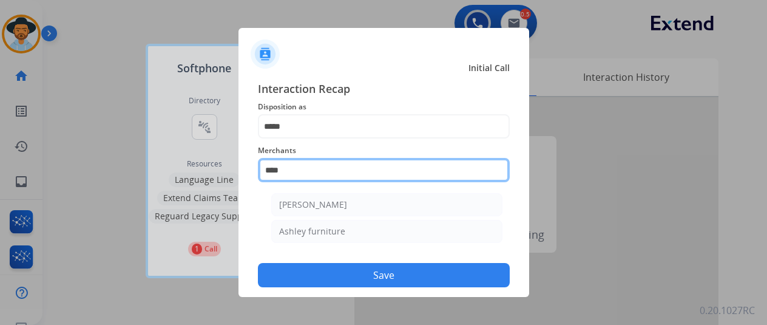
scroll to position [0, 0]
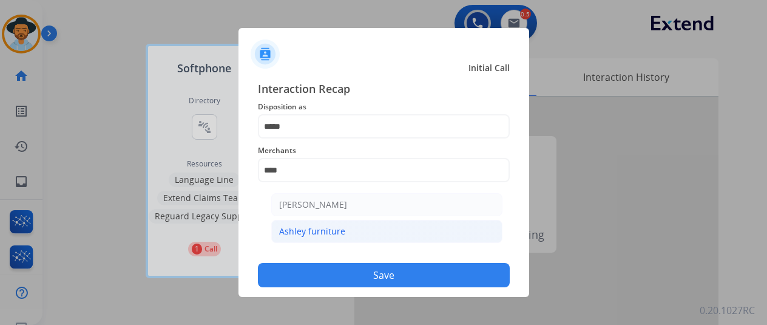
click at [328, 228] on div "Ashley furniture" at bounding box center [312, 231] width 66 height 12
type input "**********"
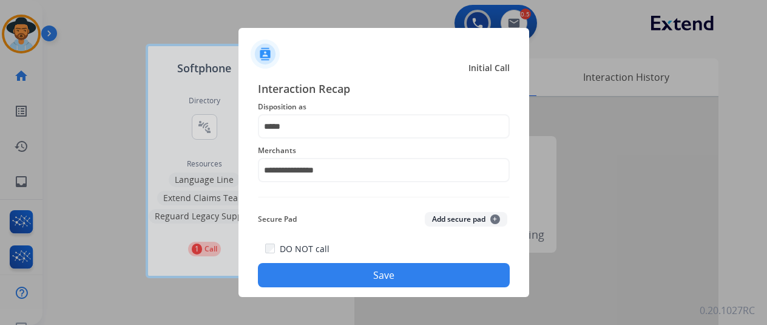
click at [397, 274] on button "Save" at bounding box center [384, 275] width 252 height 24
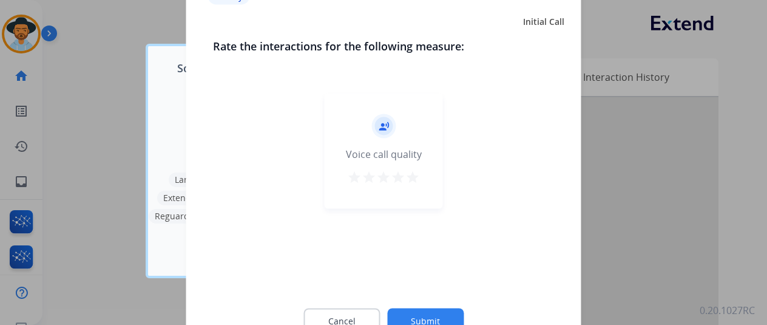
click at [438, 313] on button "Submit" at bounding box center [425, 321] width 77 height 26
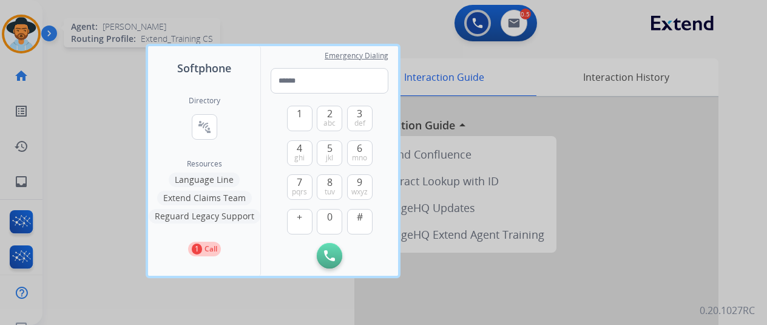
click at [13, 26] on div at bounding box center [383, 162] width 767 height 325
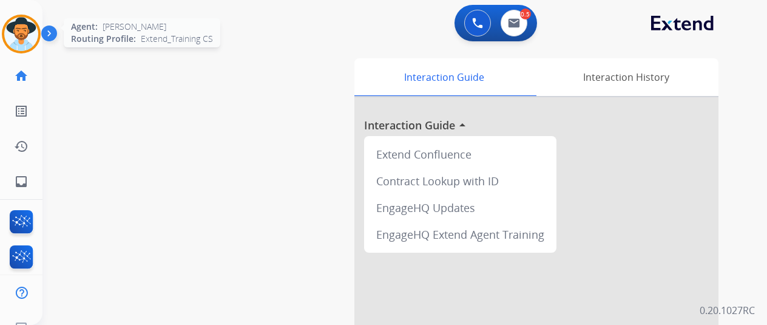
click at [21, 27] on img at bounding box center [21, 34] width 34 height 34
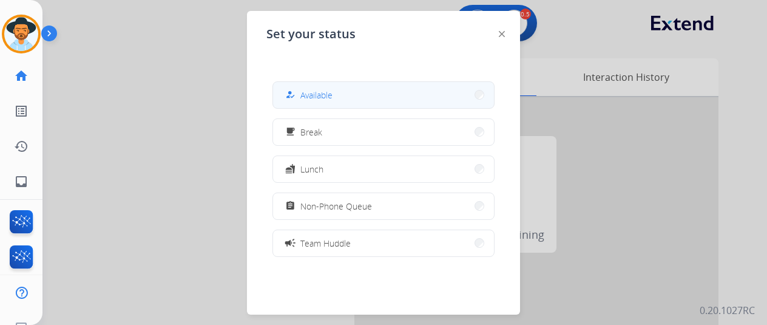
click at [329, 99] on span "Available" at bounding box center [317, 95] width 32 height 13
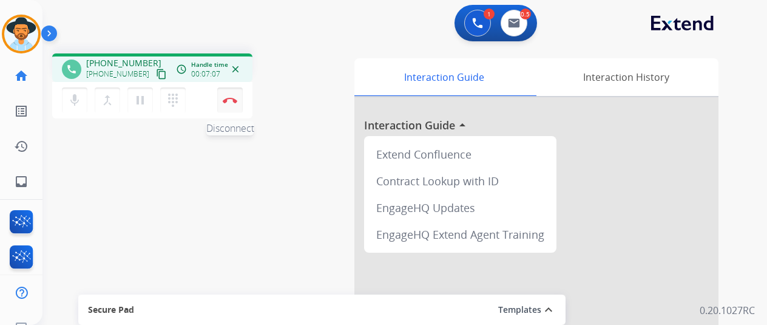
click at [231, 97] on button "Disconnect" at bounding box center [230, 100] width 26 height 26
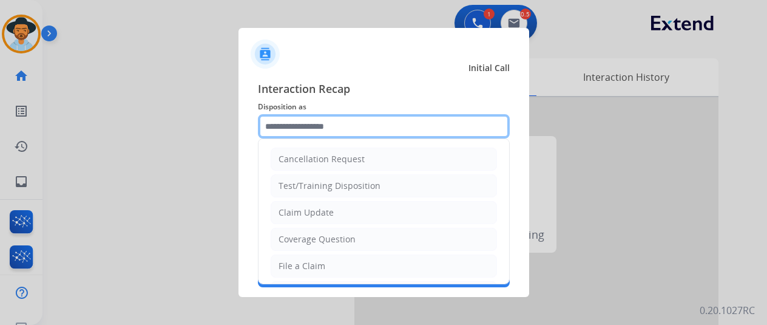
click at [283, 128] on input "text" at bounding box center [384, 126] width 252 height 24
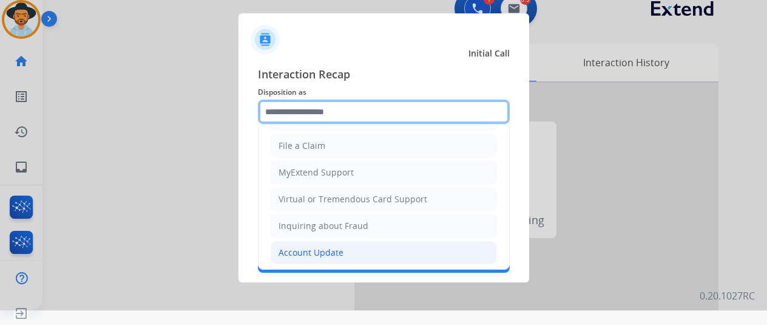
scroll to position [184, 0]
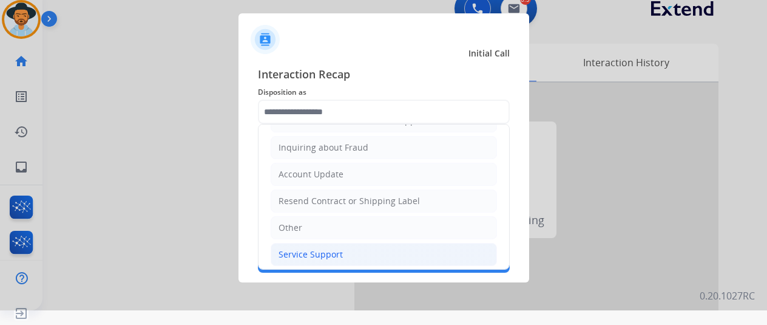
click at [299, 248] on div "Service Support" at bounding box center [311, 254] width 64 height 12
type input "**********"
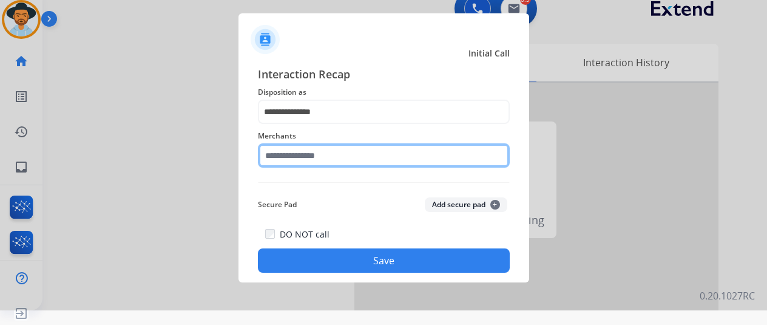
click at [299, 151] on input "text" at bounding box center [384, 155] width 252 height 24
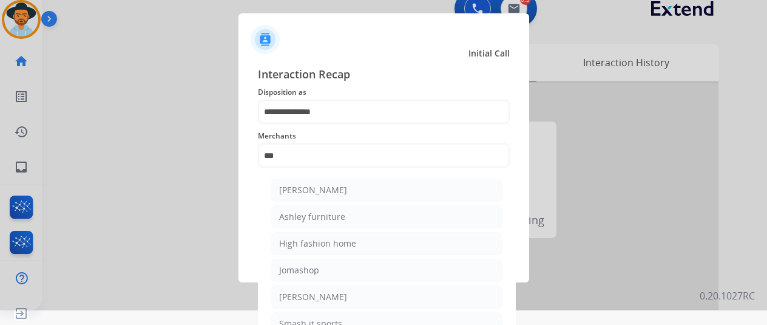
click at [312, 213] on div "Ashley furniture" at bounding box center [312, 217] width 66 height 12
type input "**********"
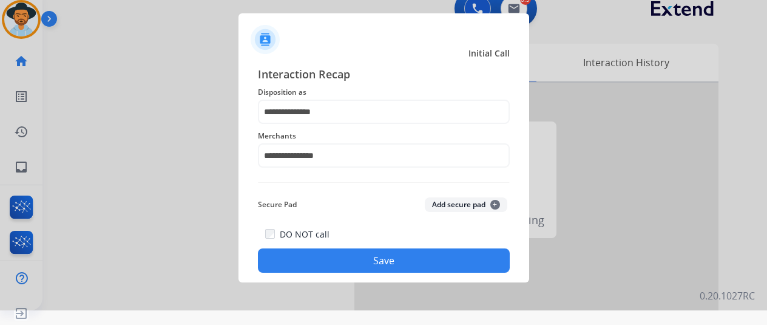
click at [347, 259] on button "Save" at bounding box center [384, 260] width 252 height 24
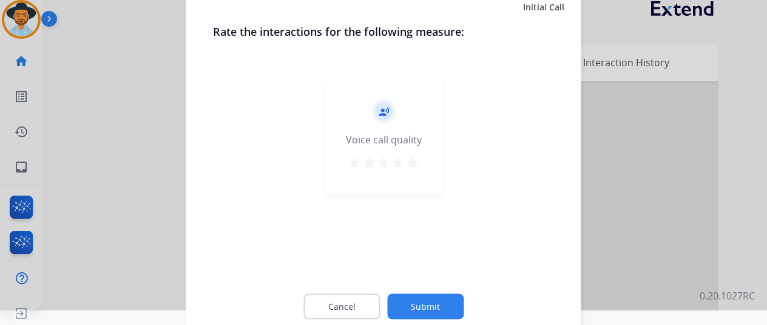
click at [422, 308] on button "Submit" at bounding box center [425, 306] width 77 height 26
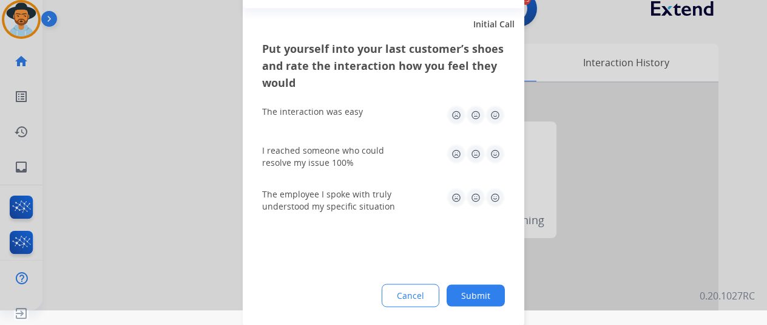
click at [477, 296] on button "Submit" at bounding box center [476, 295] width 58 height 22
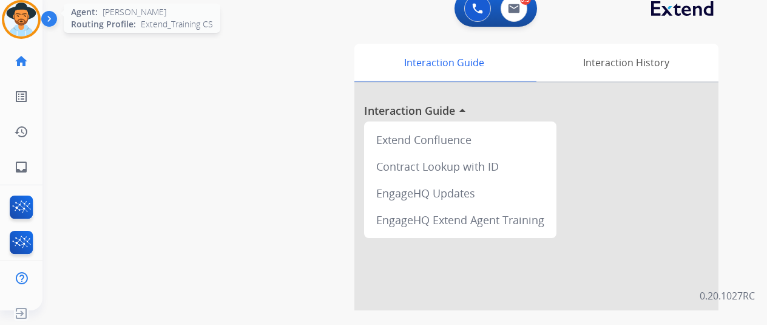
click at [25, 9] on img at bounding box center [21, 19] width 34 height 34
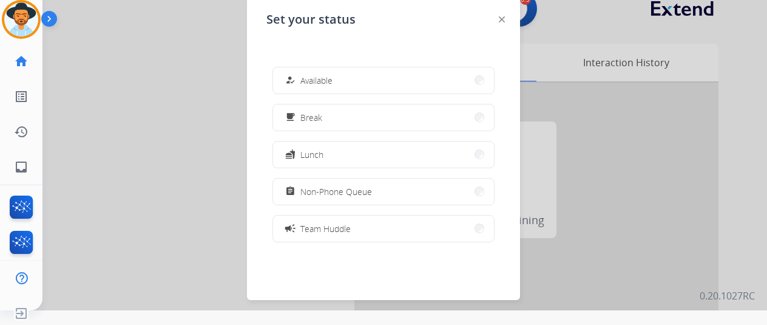
click at [315, 87] on div "how_to_reg Available" at bounding box center [308, 80] width 50 height 15
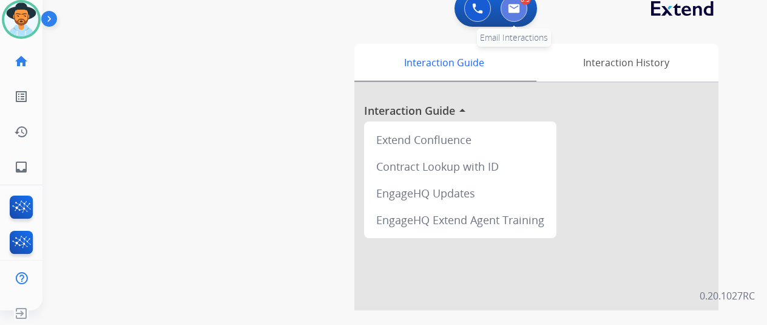
click at [519, 7] on img at bounding box center [514, 9] width 12 height 10
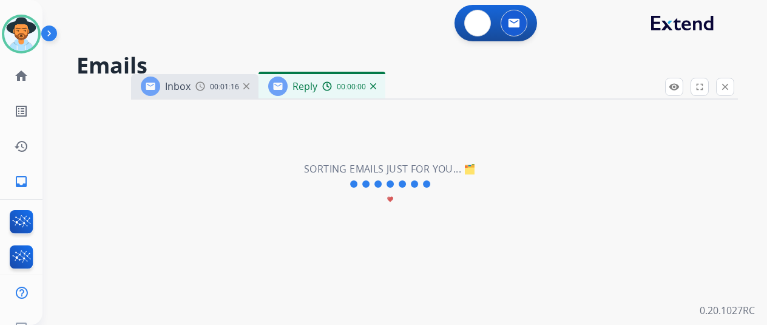
select select "**********"
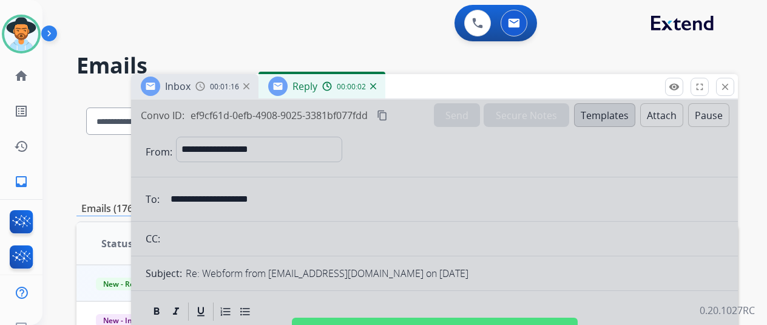
click at [376, 84] on img at bounding box center [373, 86] width 6 height 6
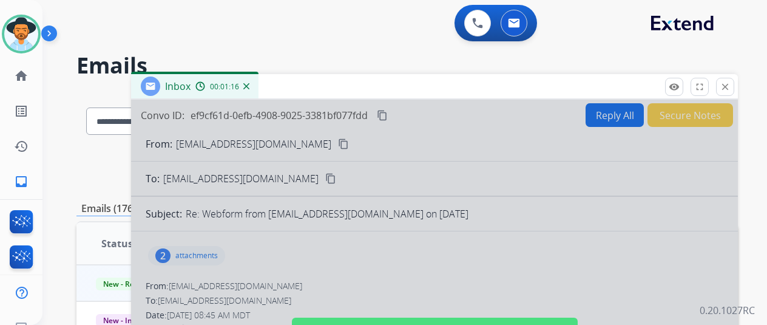
click at [250, 83] on img at bounding box center [246, 86] width 6 height 6
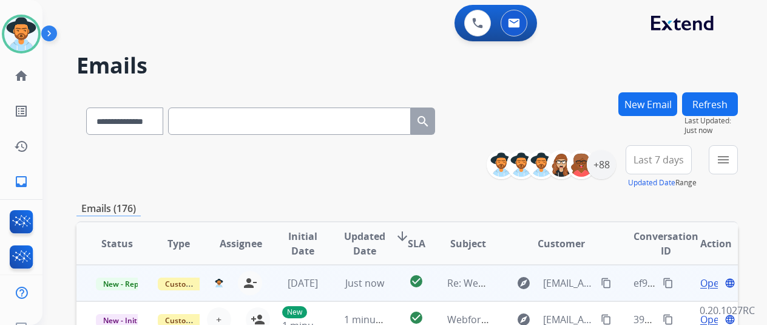
click at [607, 281] on mat-icon "content_copy" at bounding box center [606, 282] width 11 height 11
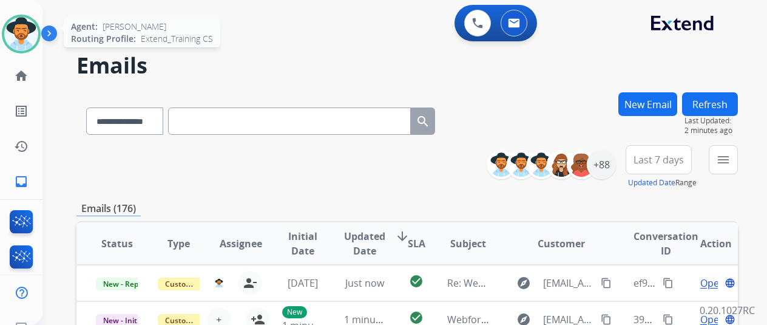
click at [26, 33] on img at bounding box center [21, 34] width 34 height 34
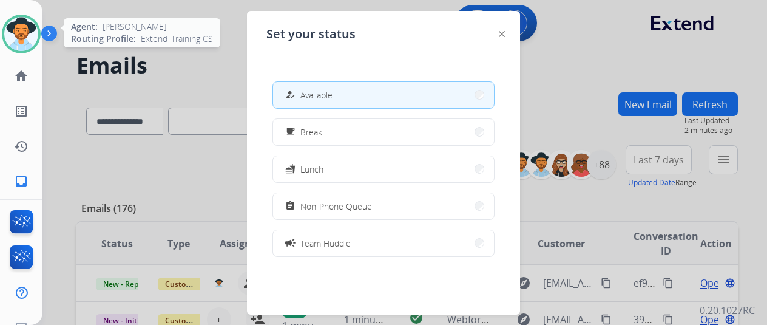
click at [26, 33] on img at bounding box center [21, 34] width 34 height 34
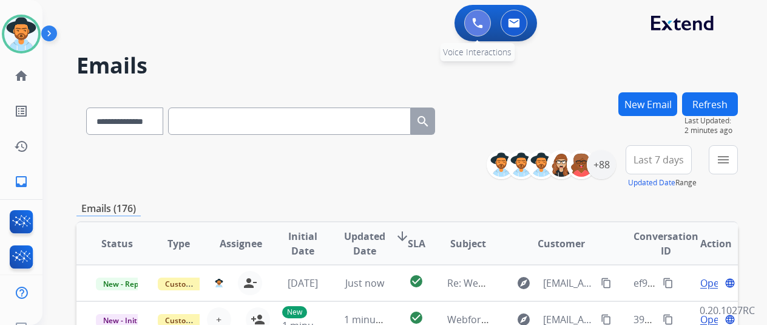
click at [483, 17] on button at bounding box center [477, 23] width 27 height 27
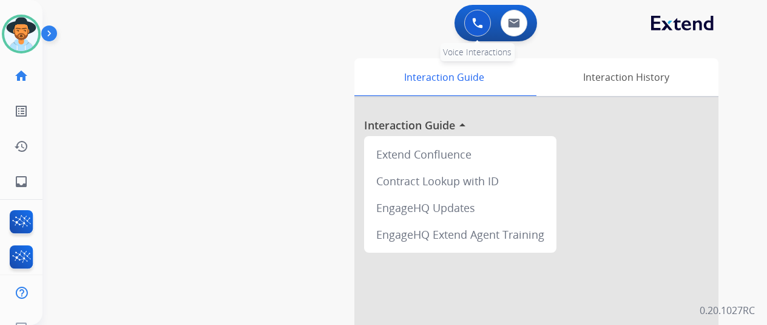
click at [483, 22] on img at bounding box center [477, 23] width 11 height 11
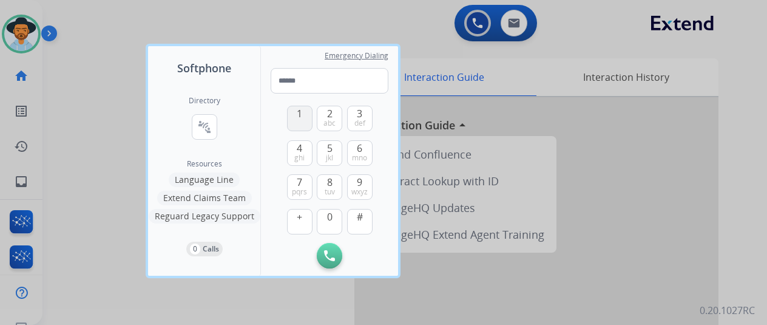
click at [300, 115] on span "1" at bounding box center [299, 113] width 5 height 15
click at [355, 116] on button "3 def" at bounding box center [360, 119] width 26 height 26
click at [355, 154] on span "mno" at bounding box center [359, 158] width 15 height 10
click at [359, 112] on span "3" at bounding box center [359, 113] width 5 height 15
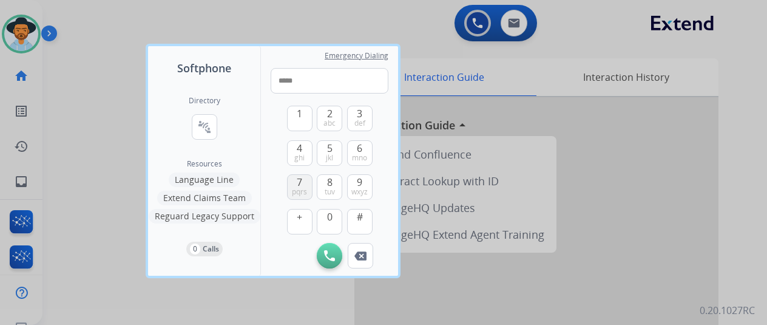
drag, startPoint x: 296, startPoint y: 186, endPoint x: 305, endPoint y: 182, distance: 9.8
click at [298, 185] on span "7" at bounding box center [299, 182] width 5 height 15
click at [364, 111] on button "3 def" at bounding box center [360, 119] width 26 height 26
click at [334, 113] on button "2 abc" at bounding box center [330, 119] width 26 height 26
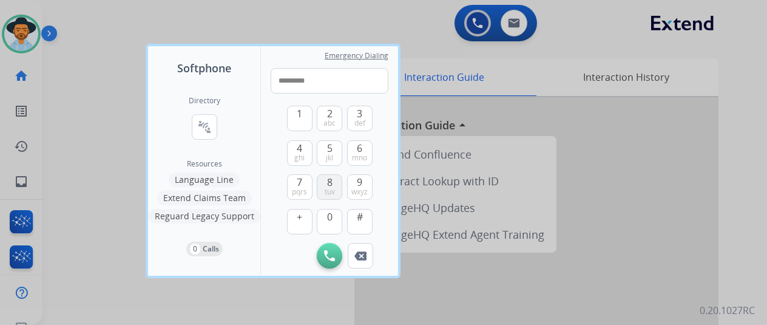
click at [331, 180] on span "8" at bounding box center [329, 182] width 5 height 15
click at [302, 186] on span "7" at bounding box center [299, 182] width 5 height 15
type input "**********"
click at [325, 251] on img at bounding box center [329, 255] width 11 height 11
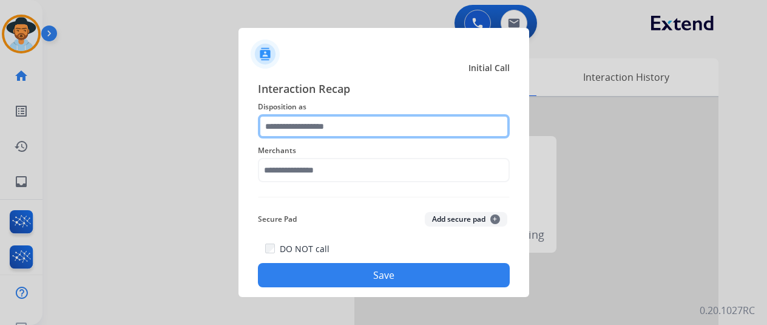
click at [287, 126] on input "text" at bounding box center [384, 126] width 252 height 24
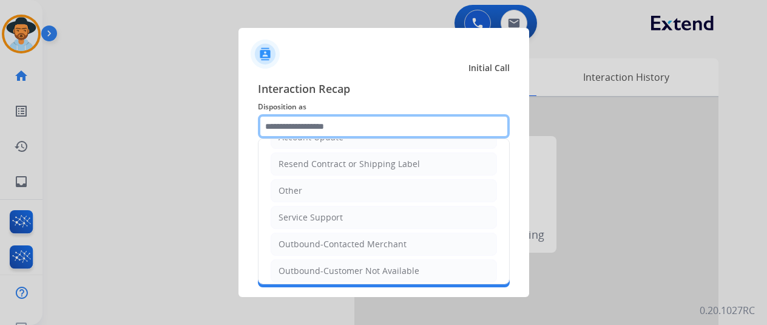
scroll to position [237, 0]
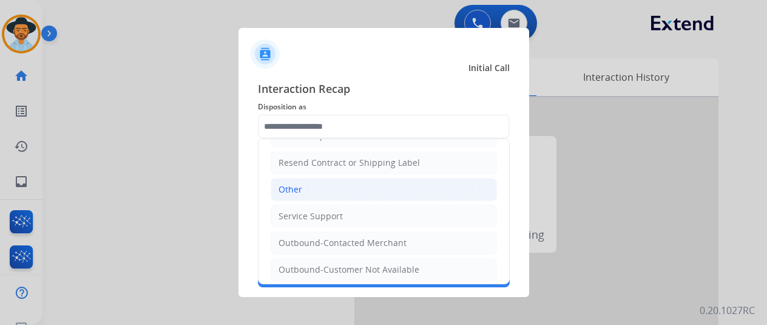
click at [306, 185] on li "Other" at bounding box center [384, 189] width 226 height 23
type input "*****"
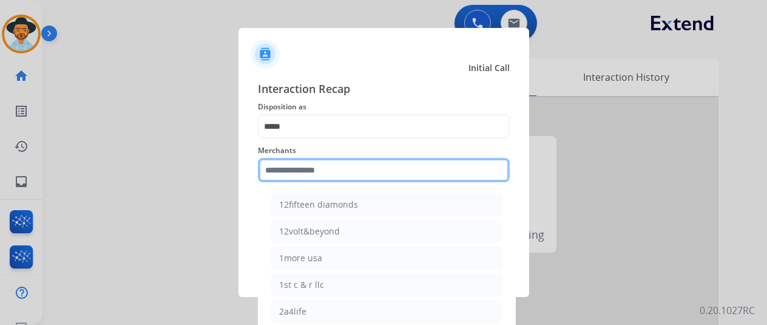
click at [309, 163] on input "text" at bounding box center [384, 170] width 252 height 24
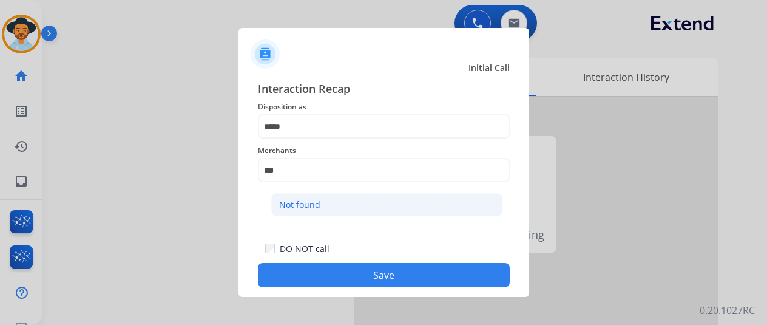
click at [298, 203] on div "Not found" at bounding box center [299, 205] width 41 height 12
type input "*********"
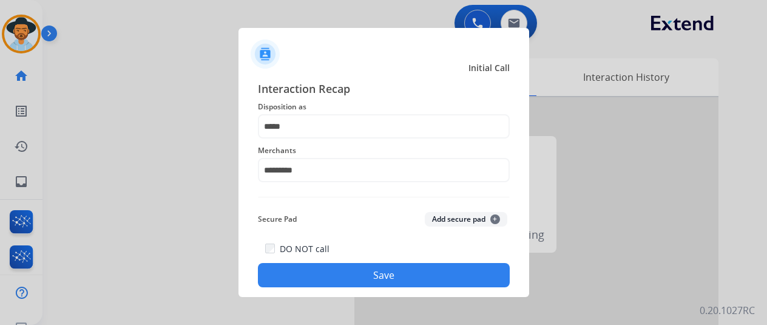
click at [370, 275] on button "Save" at bounding box center [384, 275] width 252 height 24
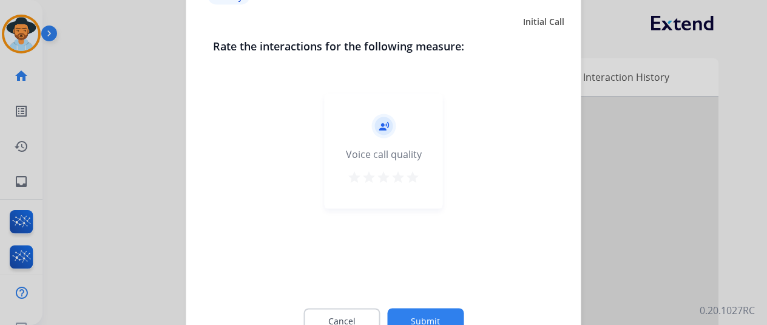
drag, startPoint x: 421, startPoint y: 319, endPoint x: 457, endPoint y: 306, distance: 38.0
click at [421, 318] on button "Submit" at bounding box center [425, 321] width 77 height 26
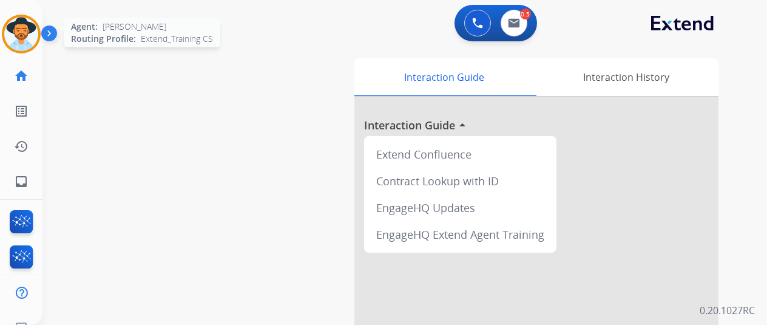
click at [18, 30] on img at bounding box center [21, 34] width 34 height 34
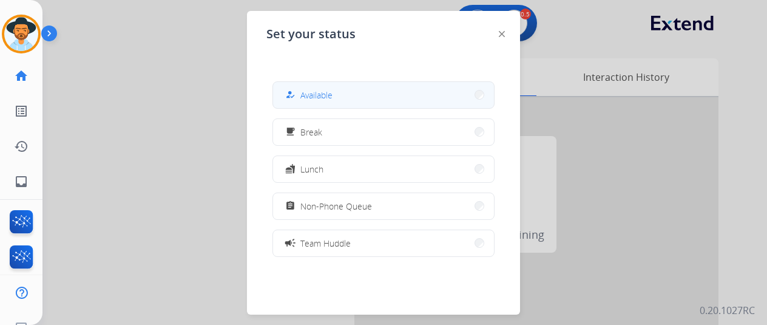
click at [309, 90] on span "Available" at bounding box center [317, 95] width 32 height 13
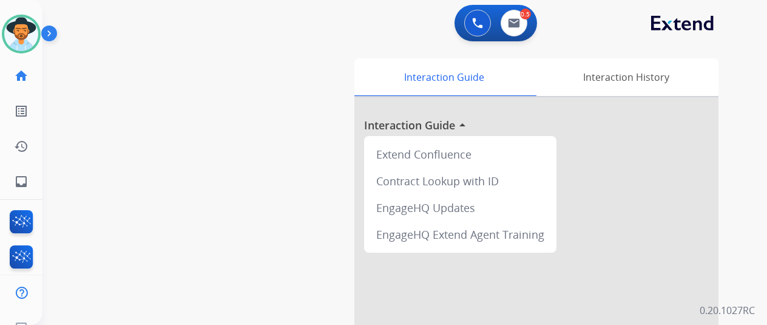
click at [78, 202] on div "swap_horiz Break voice bridge close_fullscreen Connect 3-Way Call merge_type Se…" at bounding box center [391, 297] width 696 height 506
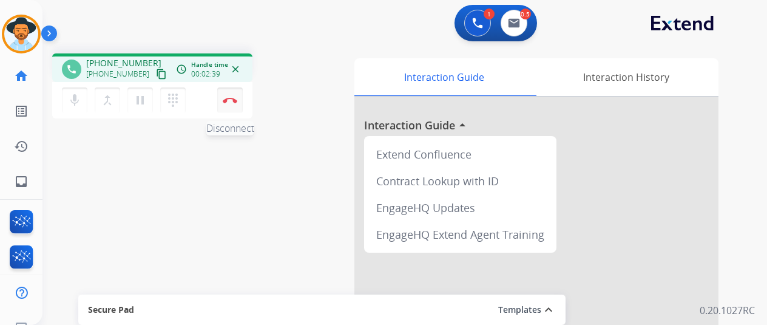
click at [228, 97] on img at bounding box center [230, 100] width 15 height 6
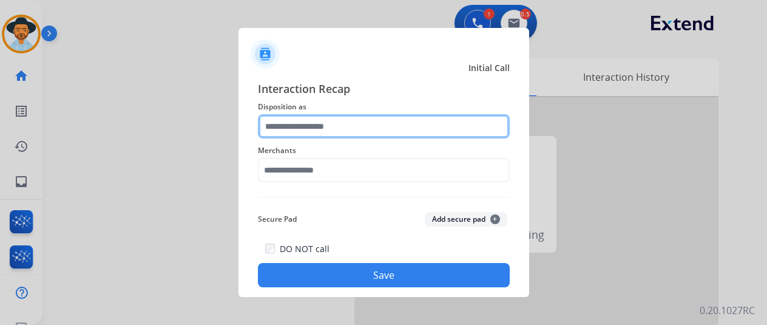
click at [308, 126] on input "text" at bounding box center [384, 126] width 252 height 24
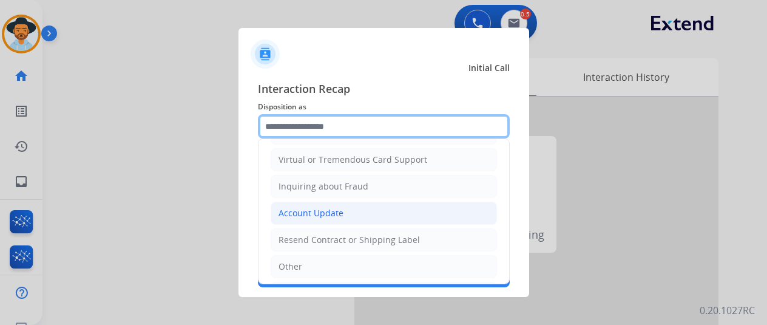
scroll to position [182, 0]
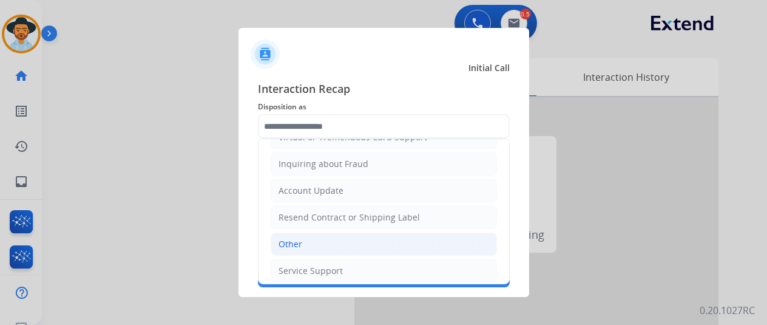
click at [307, 236] on li "Other" at bounding box center [384, 244] width 226 height 23
type input "*****"
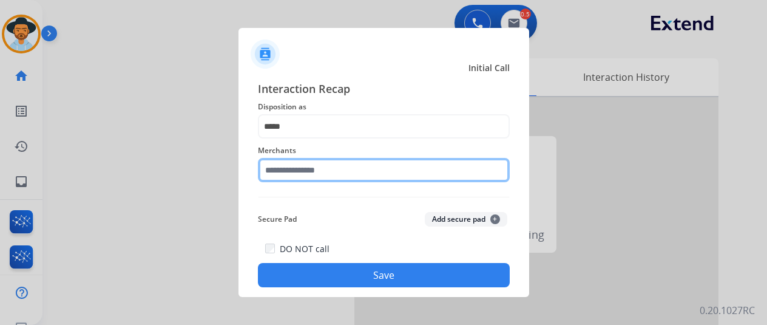
click at [300, 169] on input "text" at bounding box center [384, 170] width 252 height 24
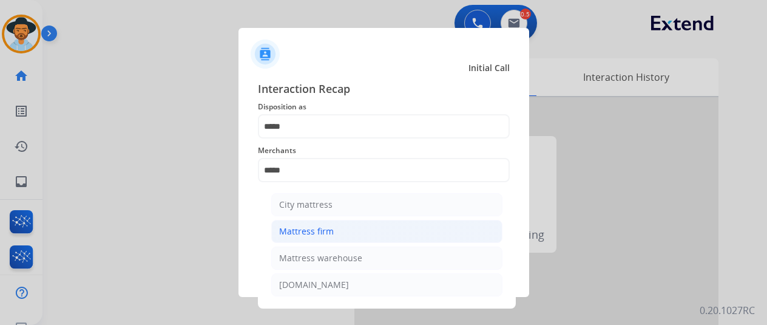
click at [322, 228] on div "Mattress firm" at bounding box center [306, 231] width 55 height 12
type input "**********"
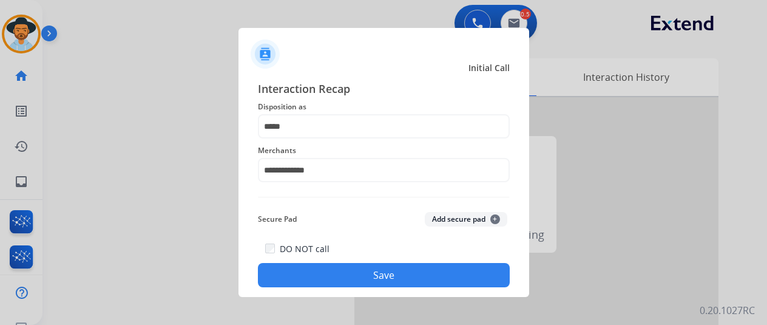
click at [362, 277] on button "Save" at bounding box center [384, 275] width 252 height 24
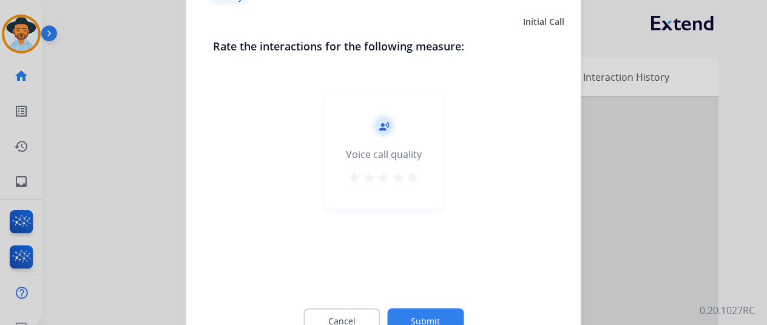
click at [426, 317] on button "Submit" at bounding box center [425, 321] width 77 height 26
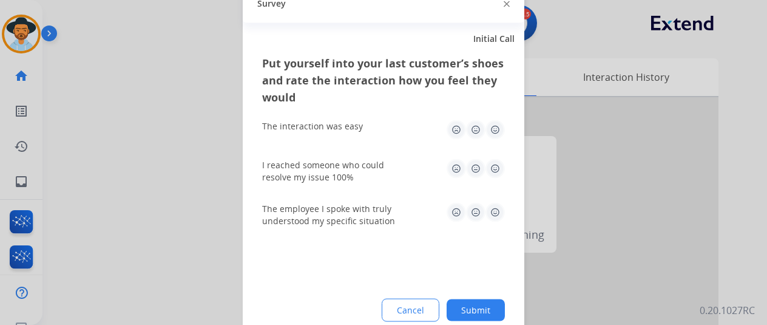
click at [489, 307] on button "Submit" at bounding box center [476, 310] width 58 height 22
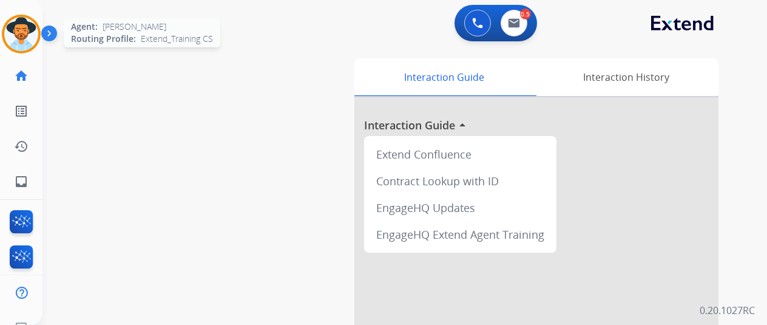
click at [12, 31] on img at bounding box center [21, 34] width 34 height 34
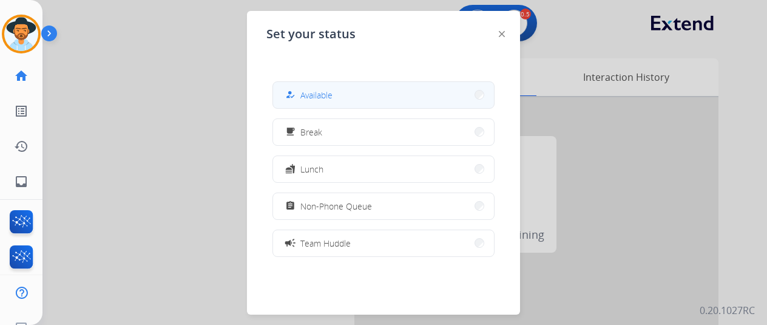
click at [299, 99] on div "how_to_reg" at bounding box center [292, 94] width 18 height 15
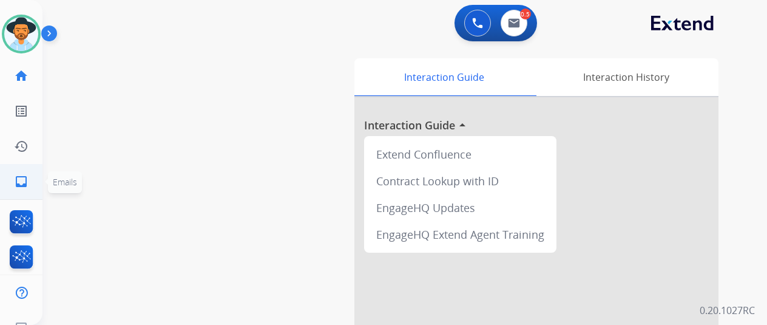
click at [17, 179] on mat-icon "inbox" at bounding box center [21, 181] width 15 height 15
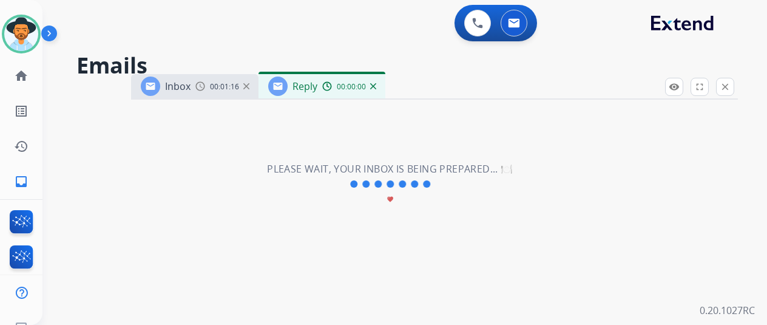
select select "**********"
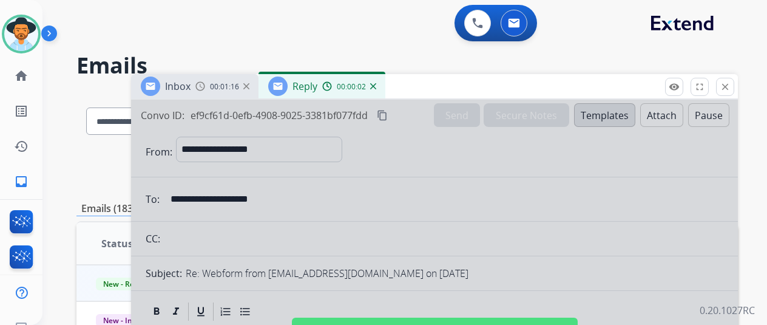
click at [386, 88] on div "Reply 00:00:02" at bounding box center [322, 86] width 127 height 24
click at [376, 86] on img at bounding box center [373, 86] width 6 height 6
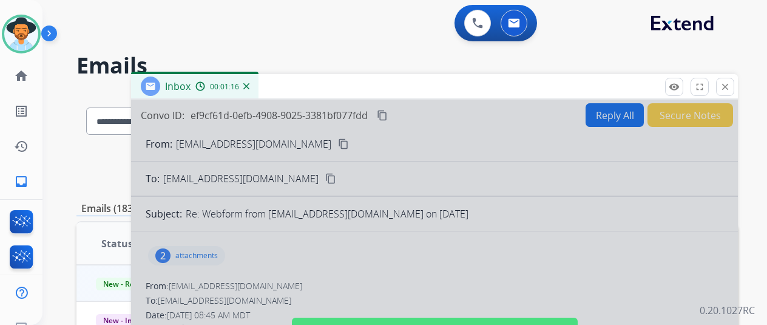
click at [250, 84] on img at bounding box center [246, 86] width 6 height 6
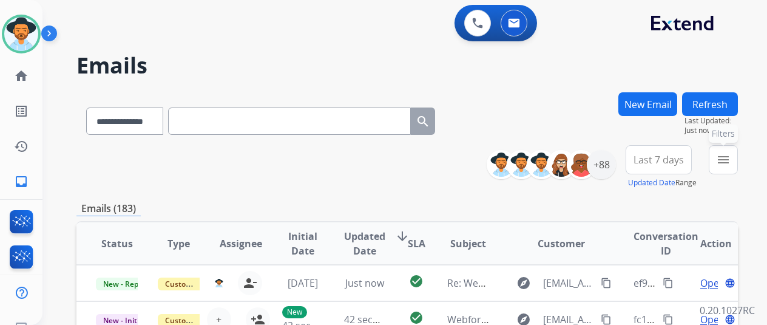
click at [731, 152] on button "menu Filters" at bounding box center [723, 159] width 29 height 29
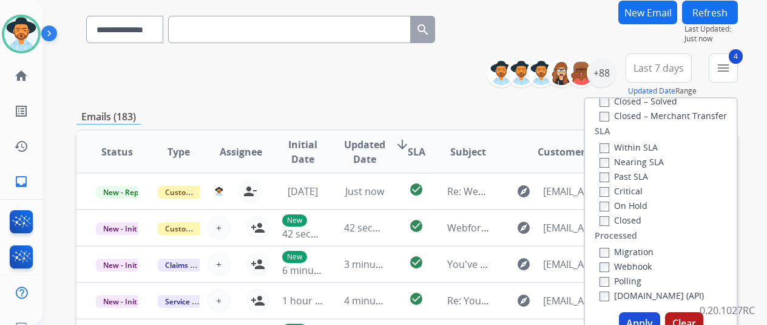
scroll to position [243, 0]
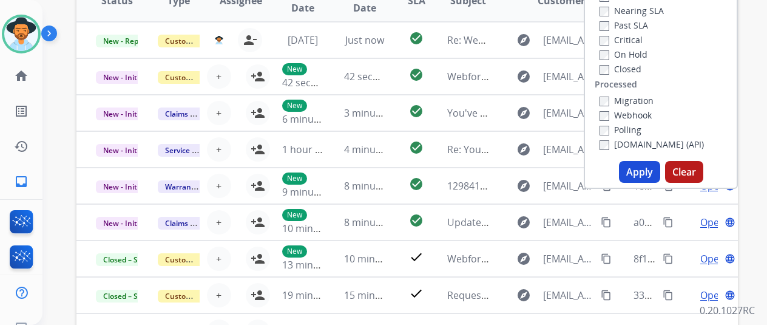
click at [641, 169] on button "Apply" at bounding box center [639, 172] width 41 height 22
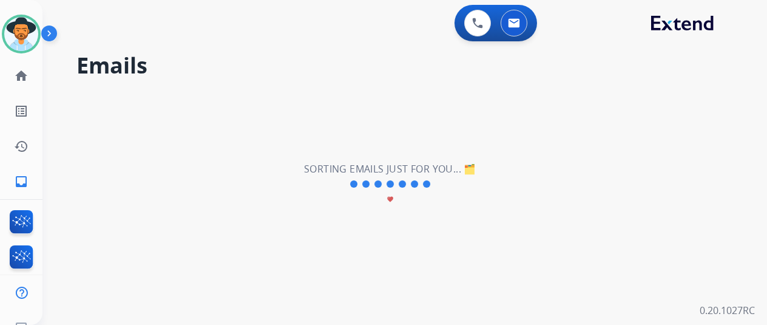
scroll to position [0, 0]
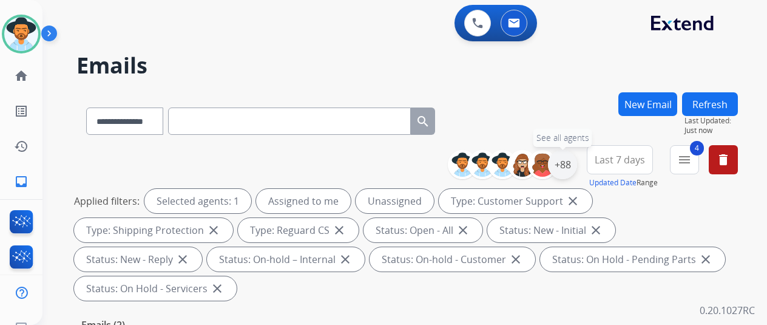
click at [567, 154] on div "+88" at bounding box center [562, 164] width 29 height 29
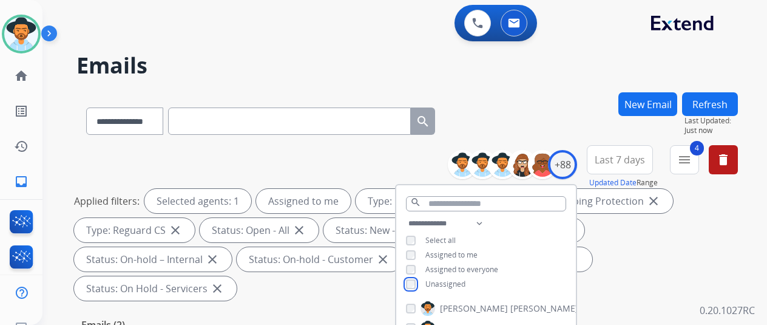
scroll to position [182, 0]
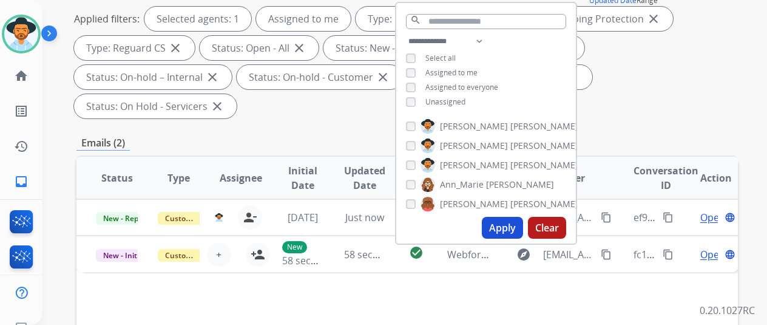
click at [504, 231] on button "Apply" at bounding box center [502, 228] width 41 height 22
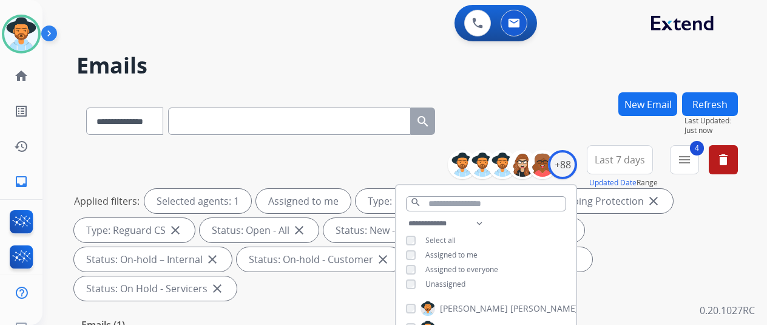
click at [532, 109] on div "**********" at bounding box center [408, 118] width 662 height 53
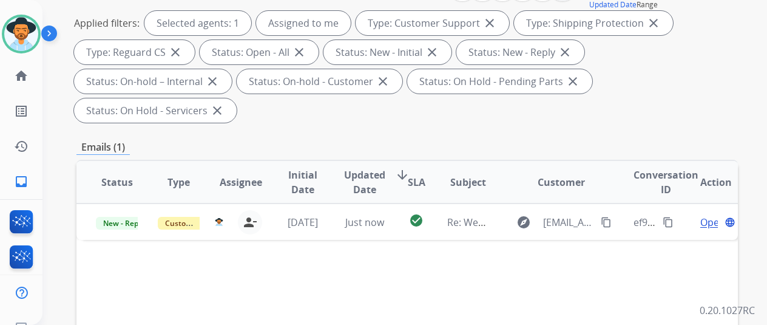
scroll to position [304, 0]
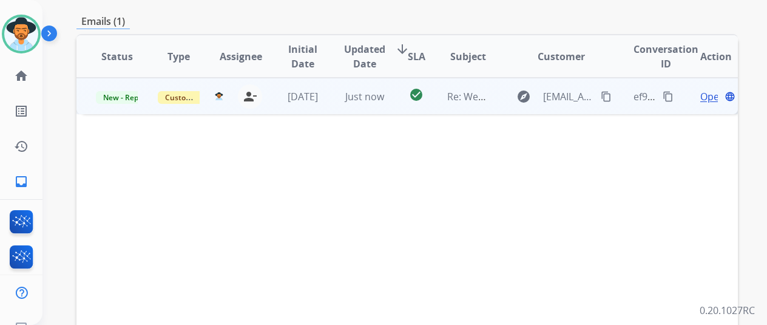
click at [605, 91] on mat-icon "content_copy" at bounding box center [606, 96] width 11 height 11
click at [705, 89] on span "Open" at bounding box center [713, 96] width 25 height 15
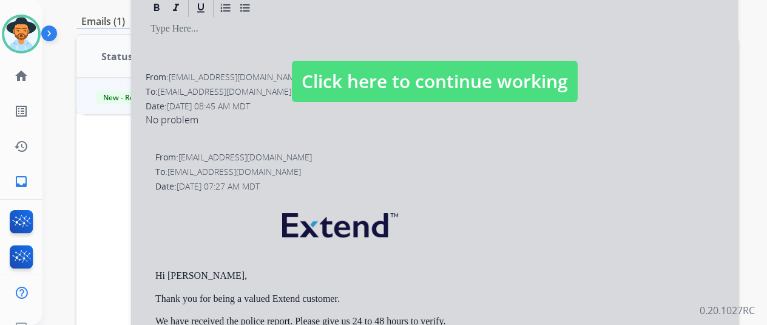
select select "**********"
click at [441, 61] on span "Click here to continue working" at bounding box center [435, 81] width 286 height 41
select select
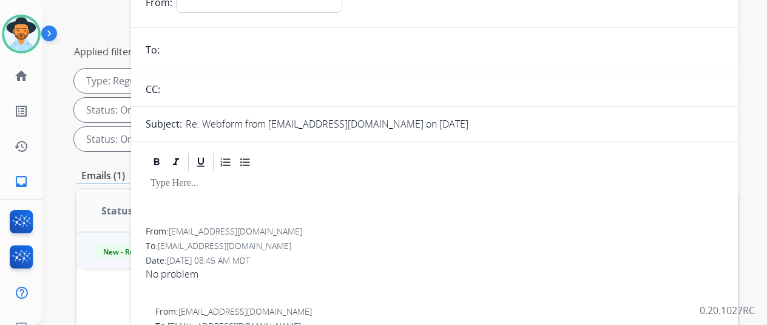
scroll to position [61, 0]
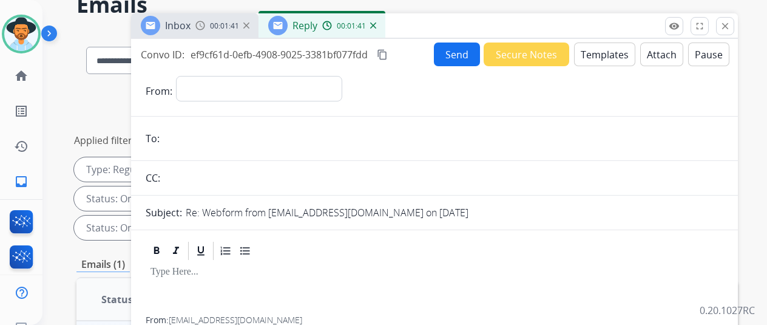
click at [598, 52] on button "Templates" at bounding box center [604, 55] width 61 height 24
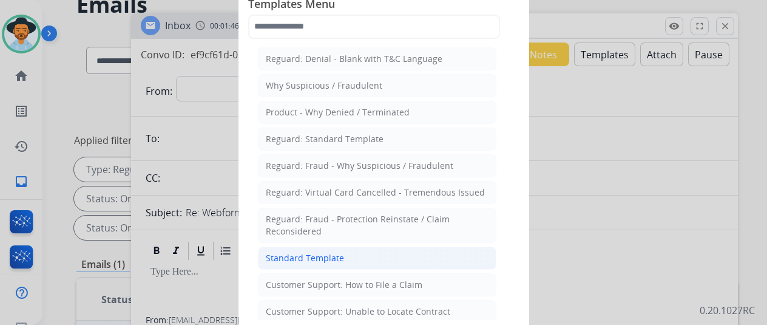
click at [296, 253] on div "Standard Template" at bounding box center [305, 258] width 78 height 12
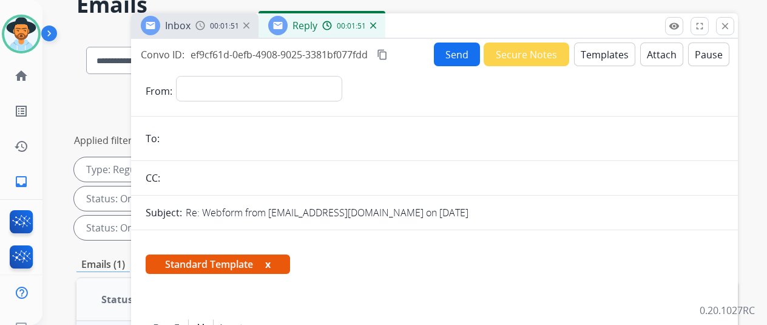
click at [376, 26] on img at bounding box center [373, 25] width 6 height 6
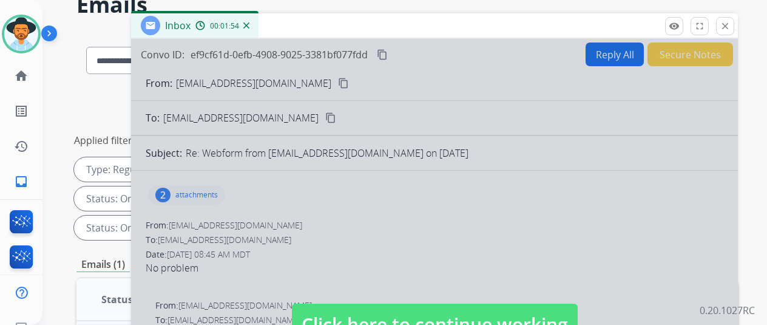
click at [250, 24] on img at bounding box center [246, 25] width 6 height 6
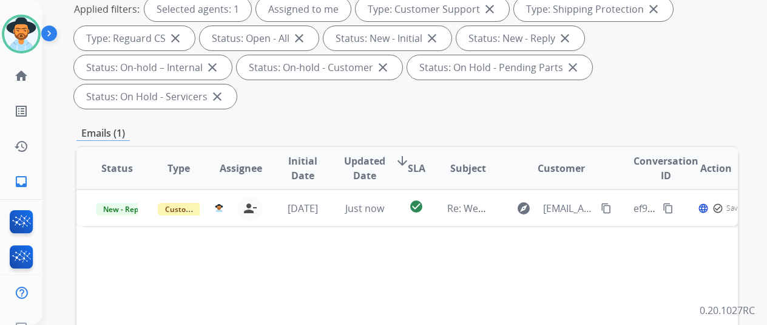
scroll to position [304, 0]
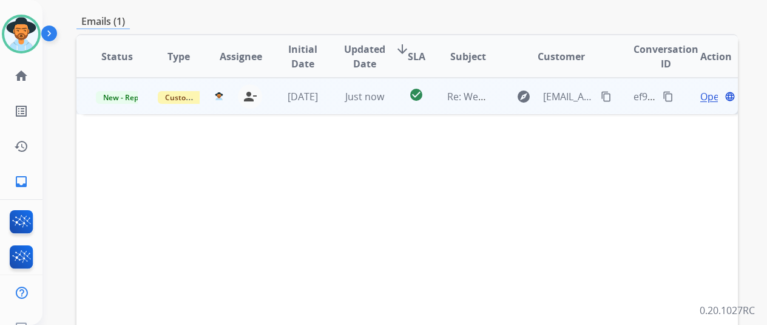
click at [709, 89] on span "Open" at bounding box center [713, 96] width 25 height 15
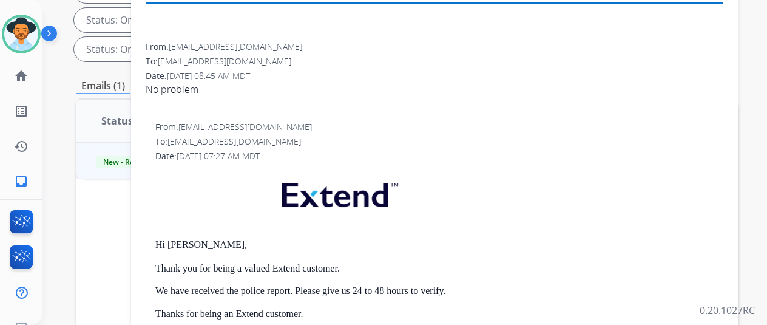
scroll to position [0, 0]
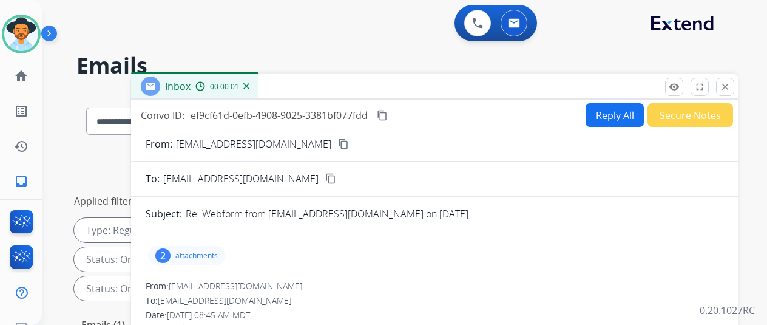
click at [616, 114] on button "Reply All" at bounding box center [615, 115] width 58 height 24
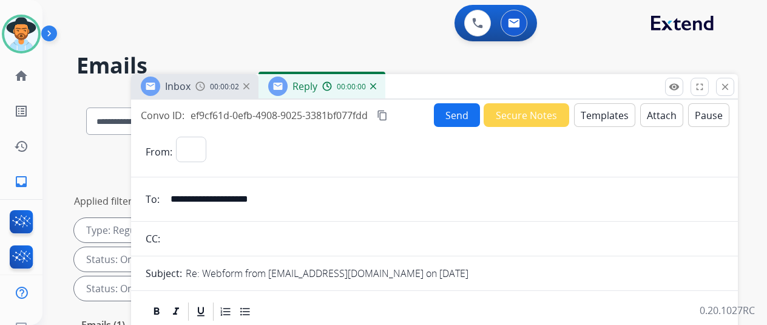
select select "**********"
click at [614, 114] on button "Templates" at bounding box center [604, 115] width 61 height 24
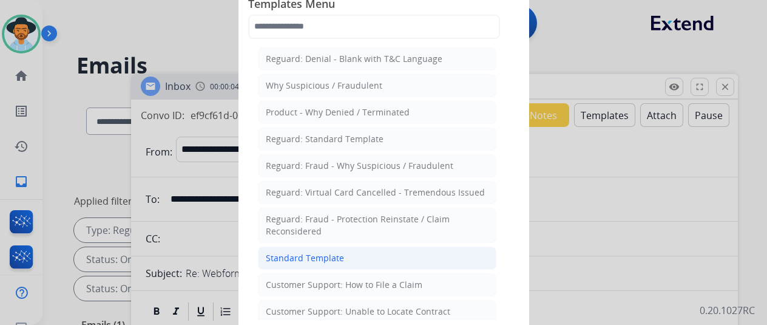
click at [278, 259] on div "Standard Template" at bounding box center [305, 258] width 78 height 12
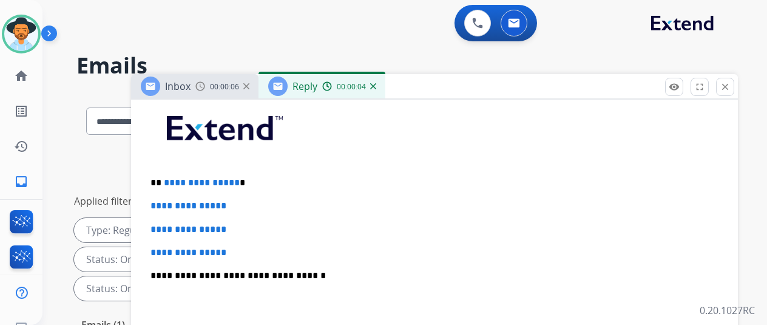
scroll to position [364, 0]
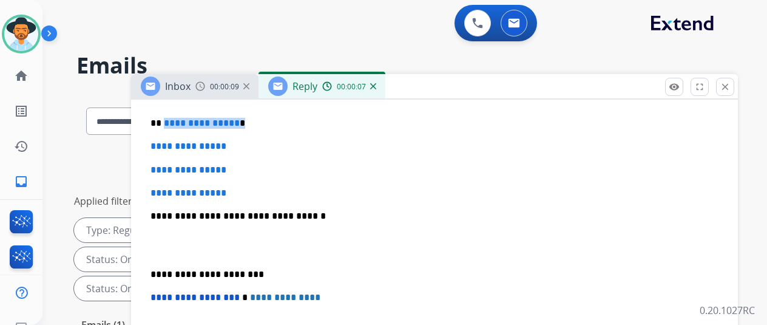
drag, startPoint x: 244, startPoint y: 123, endPoint x: 172, endPoint y: 121, distance: 72.3
click at [172, 121] on p "**********" at bounding box center [430, 123] width 559 height 11
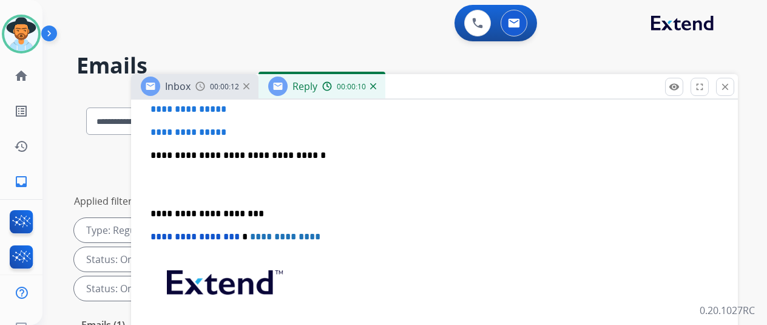
scroll to position [243, 0]
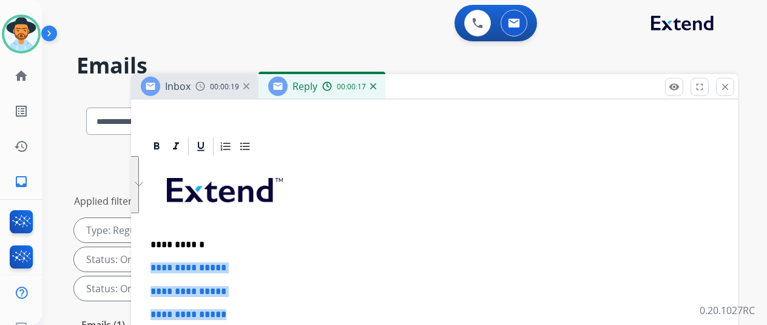
drag, startPoint x: 240, startPoint y: 313, endPoint x: 161, endPoint y: 269, distance: 90.8
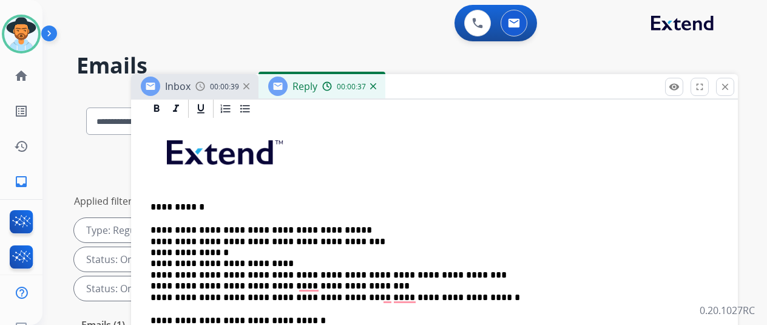
scroll to position [364, 0]
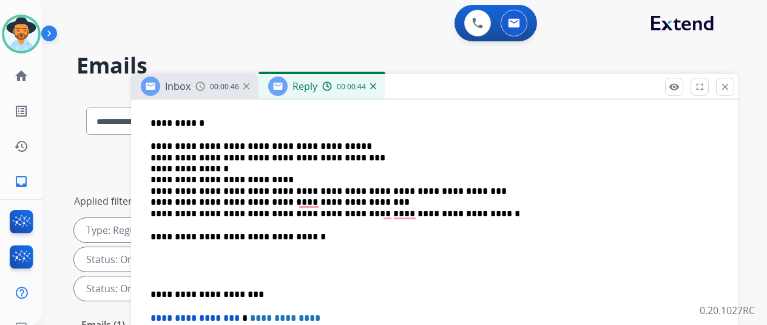
click at [350, 147] on p "**********" at bounding box center [430, 180] width 559 height 78
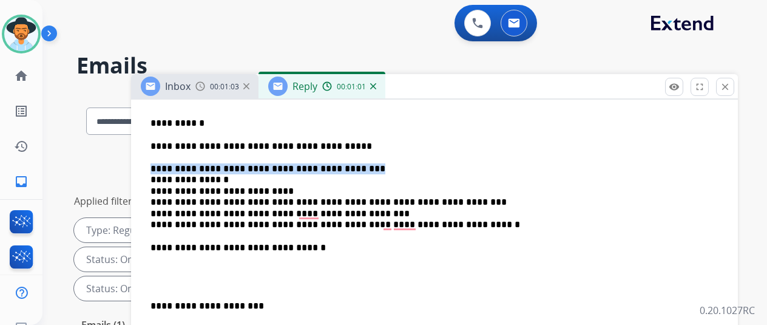
drag, startPoint x: 352, startPoint y: 166, endPoint x: 148, endPoint y: 171, distance: 204.7
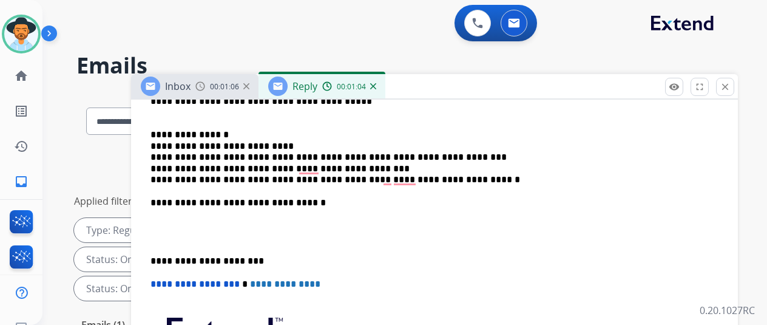
scroll to position [425, 0]
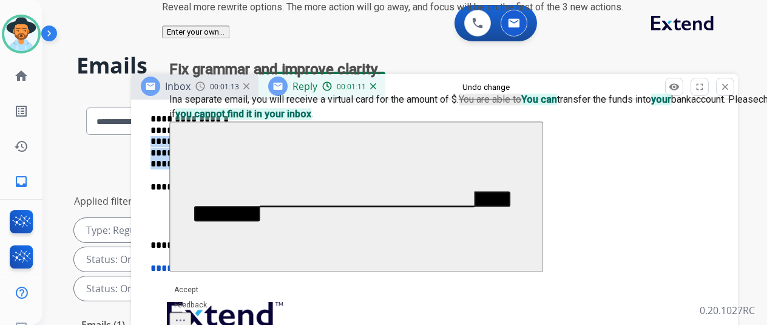
drag, startPoint x: 460, startPoint y: 162, endPoint x: 160, endPoint y: 137, distance: 301.0
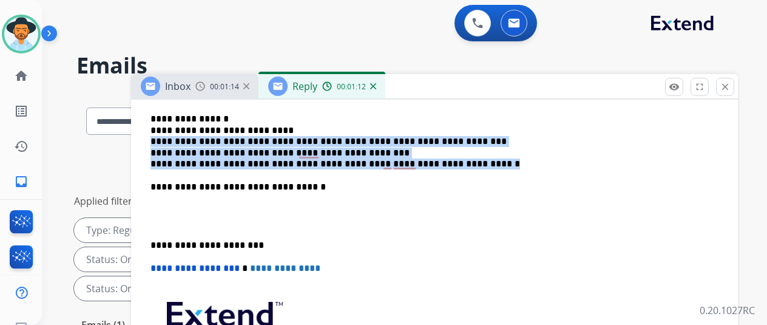
click at [483, 162] on p "**********" at bounding box center [430, 124] width 559 height 89
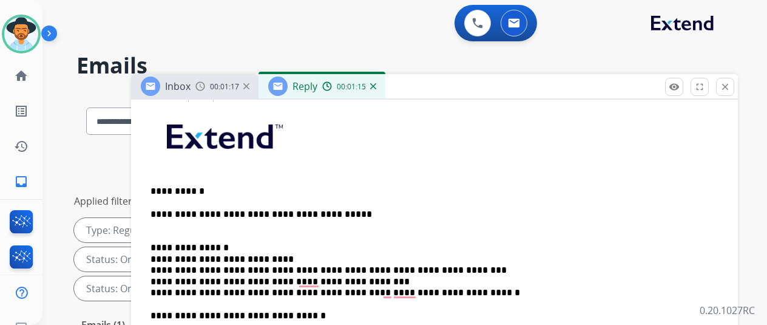
scroll to position [364, 0]
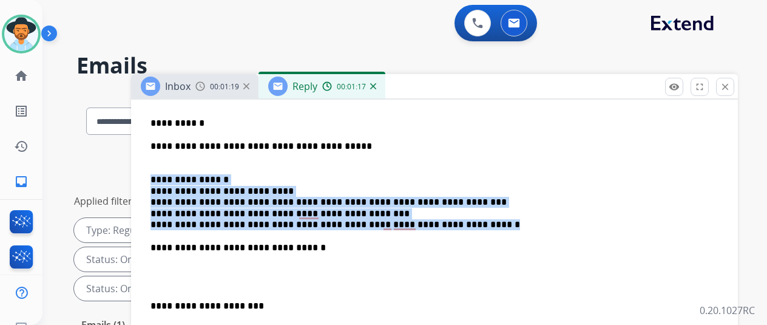
drag, startPoint x: 452, startPoint y: 224, endPoint x: 146, endPoint y: 175, distance: 309.9
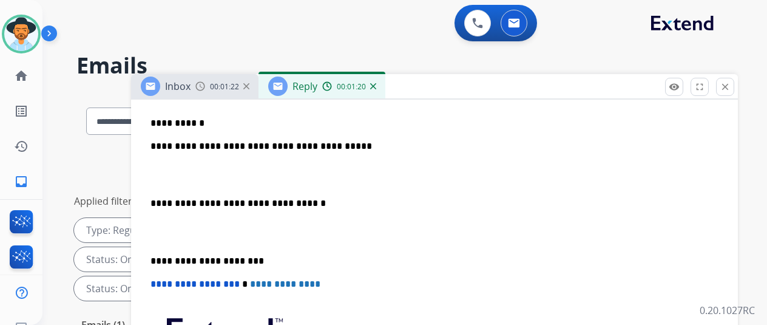
click at [162, 162] on p "**********" at bounding box center [430, 163] width 559 height 45
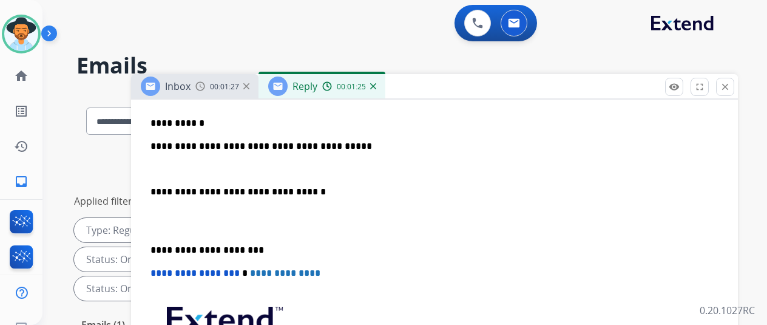
click at [159, 166] on div "**********" at bounding box center [435, 232] width 578 height 393
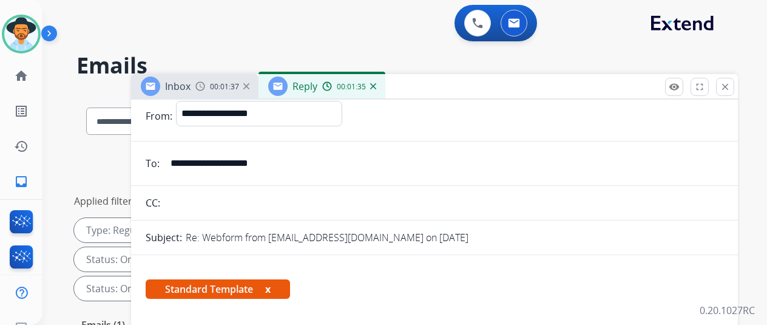
scroll to position [0, 0]
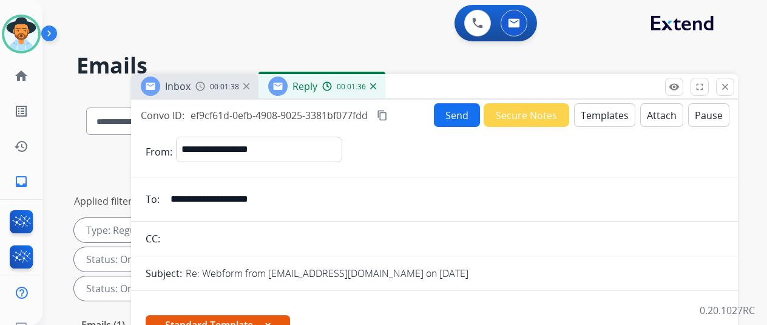
click at [451, 109] on button "Send" at bounding box center [457, 115] width 46 height 24
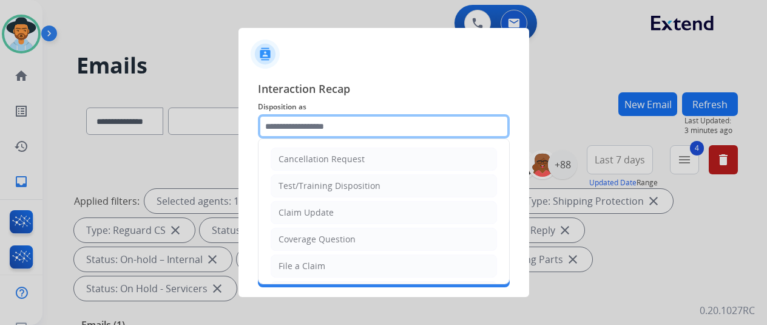
click at [290, 128] on input "text" at bounding box center [384, 126] width 252 height 24
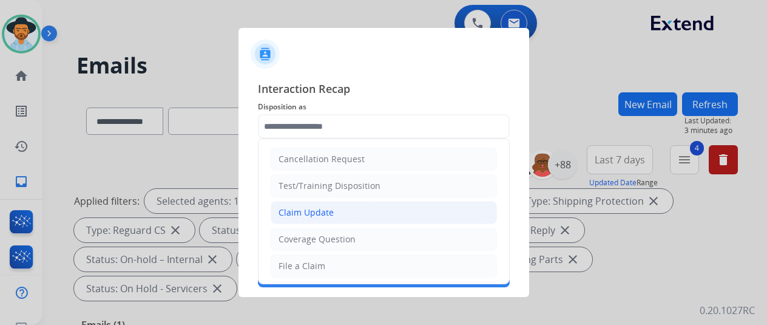
click at [317, 210] on div "Claim Update" at bounding box center [306, 212] width 55 height 12
type input "**********"
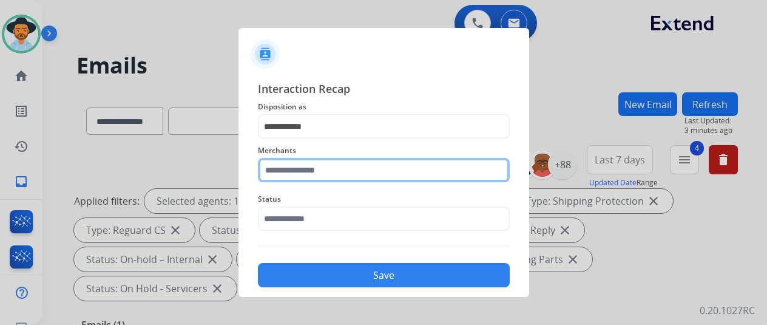
click at [276, 171] on input "text" at bounding box center [384, 170] width 252 height 24
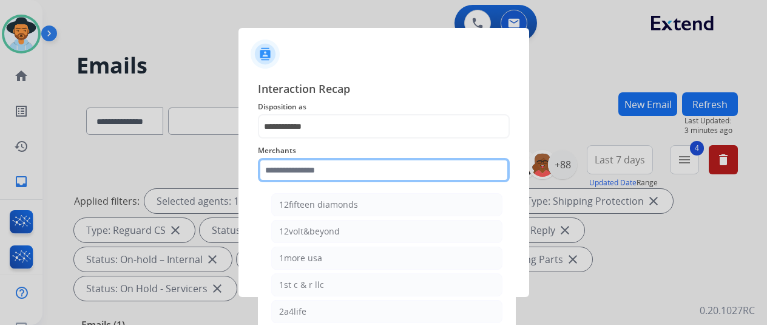
click at [278, 175] on input "text" at bounding box center [384, 170] width 252 height 24
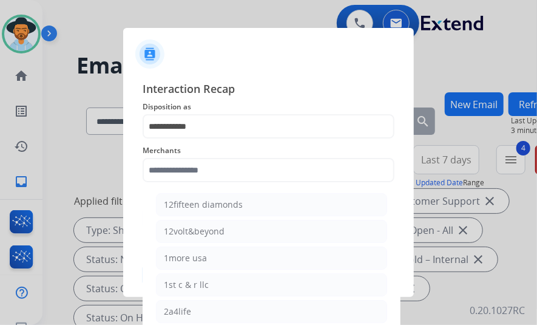
click at [471, 64] on div at bounding box center [268, 162] width 537 height 325
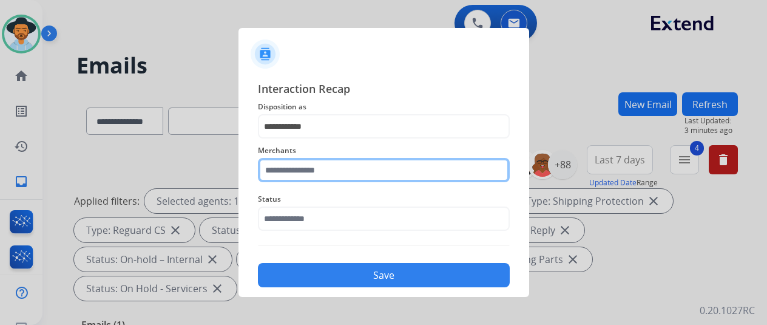
click at [308, 175] on input "text" at bounding box center [384, 170] width 252 height 24
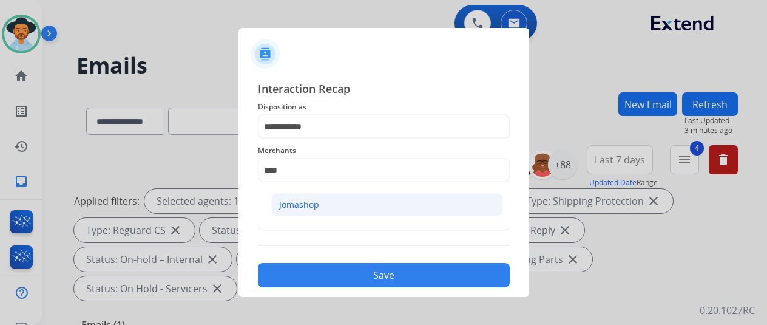
click at [294, 197] on li "Jomashop" at bounding box center [386, 204] width 231 height 23
type input "********"
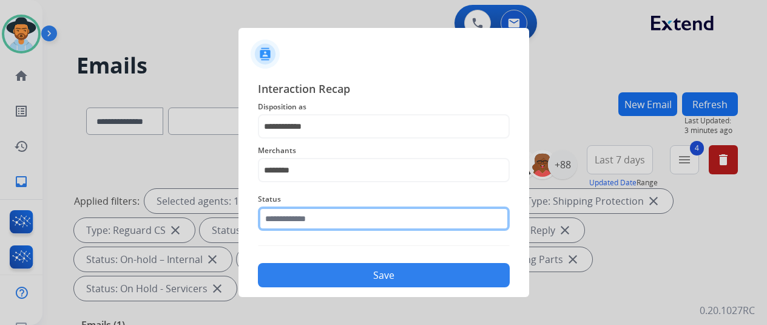
click at [289, 218] on input "text" at bounding box center [384, 218] width 252 height 24
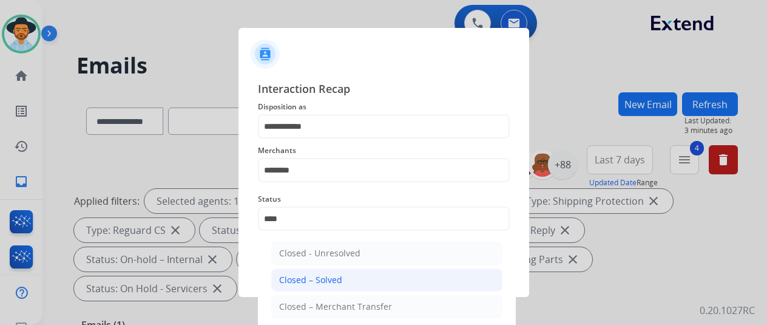
click at [321, 276] on div "Closed – Solved" at bounding box center [310, 280] width 63 height 12
type input "**********"
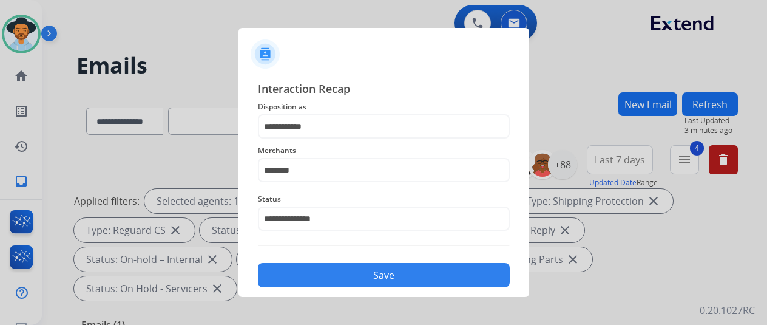
click at [349, 274] on button "Save" at bounding box center [384, 275] width 252 height 24
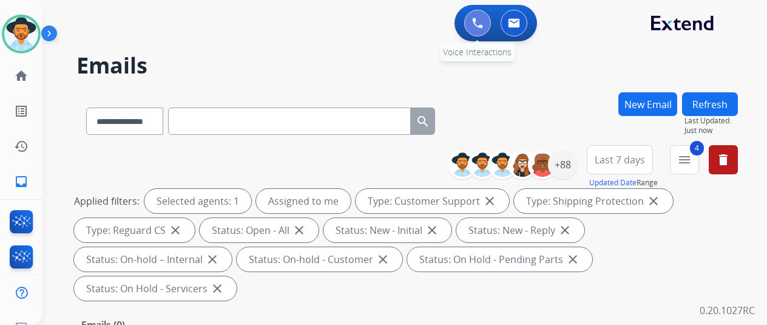
click at [480, 24] on img at bounding box center [477, 23] width 11 height 11
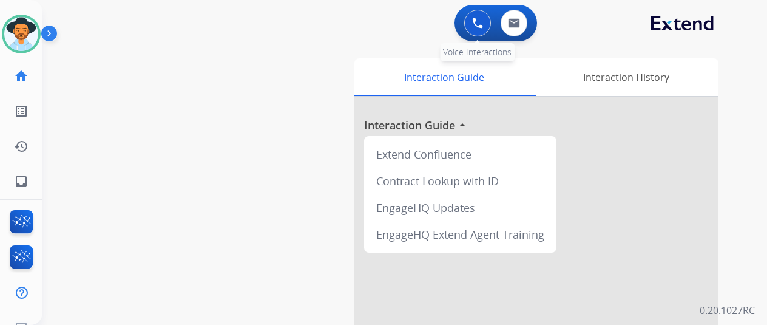
click at [485, 15] on button at bounding box center [477, 23] width 27 height 27
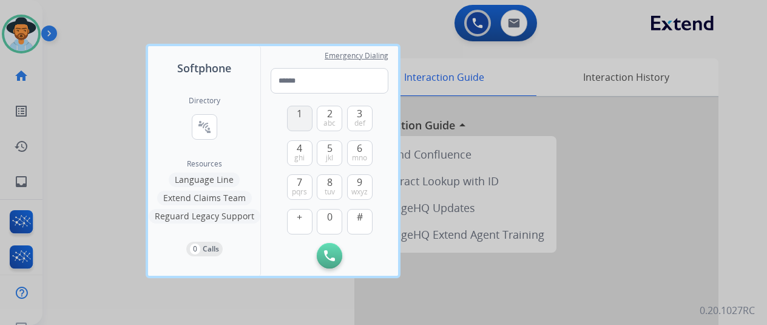
click at [299, 114] on span "1" at bounding box center [299, 113] width 5 height 15
drag, startPoint x: 333, startPoint y: 184, endPoint x: 335, endPoint y: 196, distance: 12.3
click at [333, 185] on button "8 tuv" at bounding box center [330, 187] width 26 height 26
click at [330, 216] on span "0" at bounding box center [329, 216] width 5 height 15
click at [331, 213] on span "0" at bounding box center [329, 216] width 5 height 15
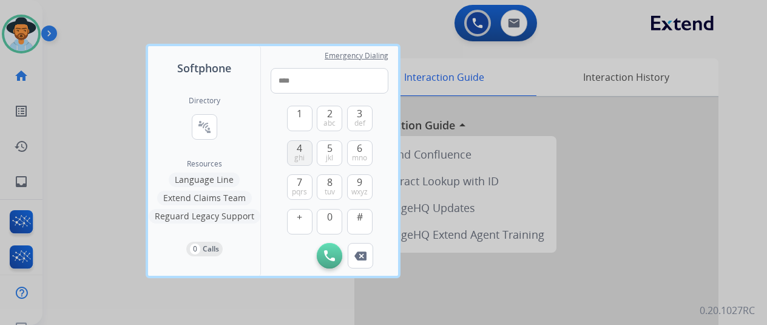
click at [299, 144] on span "4" at bounding box center [299, 148] width 5 height 15
click at [298, 180] on span "7" at bounding box center [299, 182] width 5 height 15
click at [328, 218] on span "0" at bounding box center [329, 216] width 5 height 15
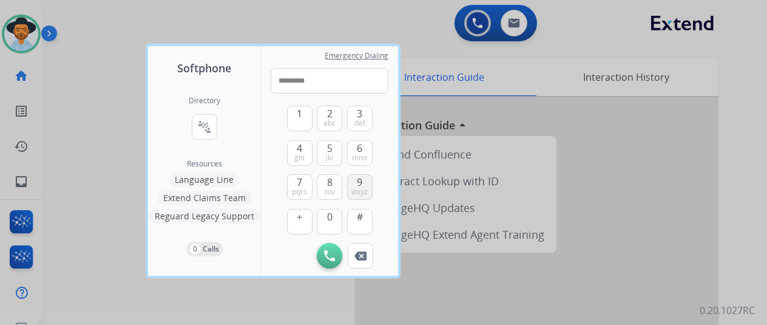
click at [358, 186] on span "9" at bounding box center [359, 182] width 5 height 15
click at [298, 186] on span "7" at bounding box center [299, 182] width 5 height 15
type input "**********"
click at [330, 257] on img at bounding box center [329, 255] width 11 height 11
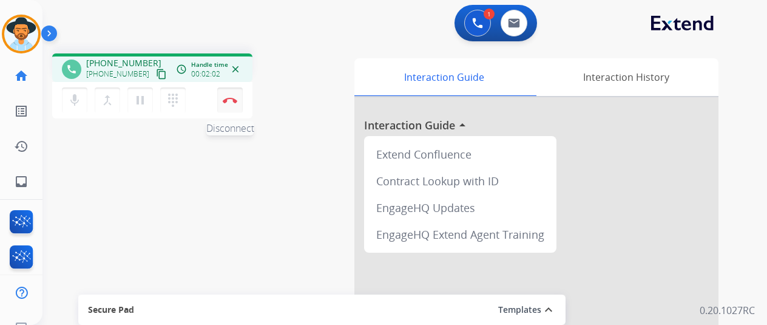
click at [227, 101] on img at bounding box center [230, 100] width 15 height 6
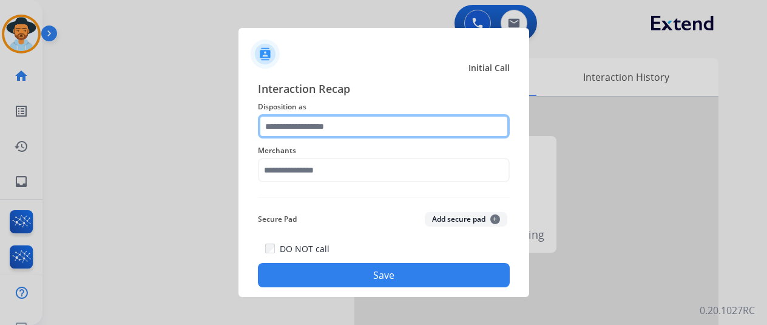
click at [298, 125] on input "text" at bounding box center [384, 126] width 252 height 24
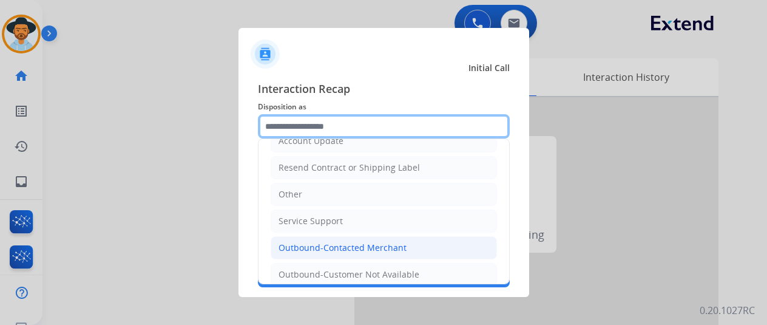
scroll to position [237, 0]
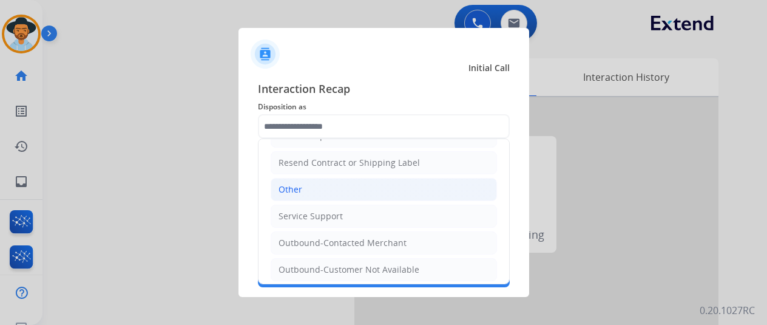
click at [324, 179] on li "Other" at bounding box center [384, 189] width 226 height 23
type input "*****"
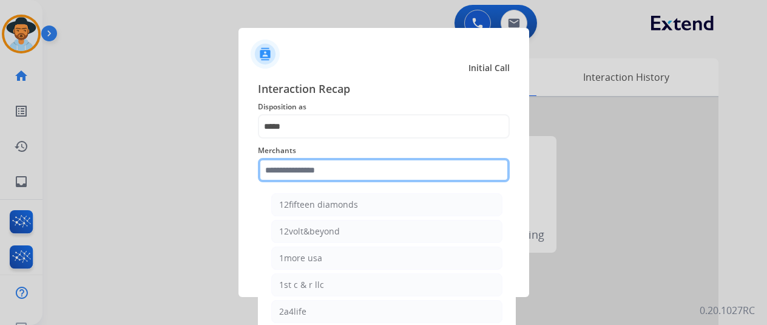
click at [291, 163] on input "text" at bounding box center [384, 170] width 252 height 24
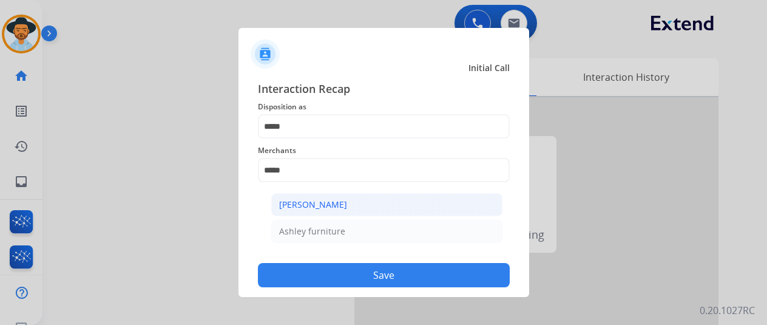
click at [361, 206] on li "[PERSON_NAME]" at bounding box center [386, 204] width 231 height 23
type input "**********"
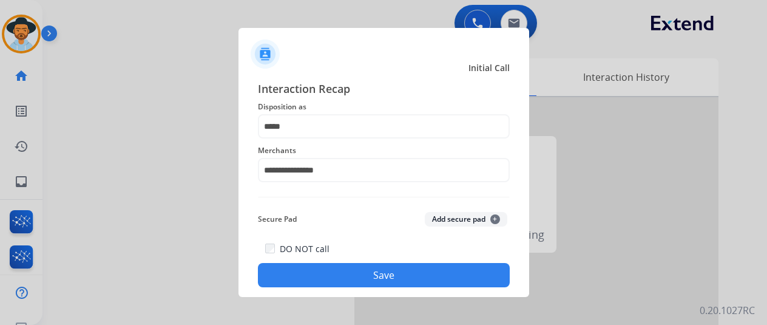
click at [391, 271] on button "Save" at bounding box center [384, 275] width 252 height 24
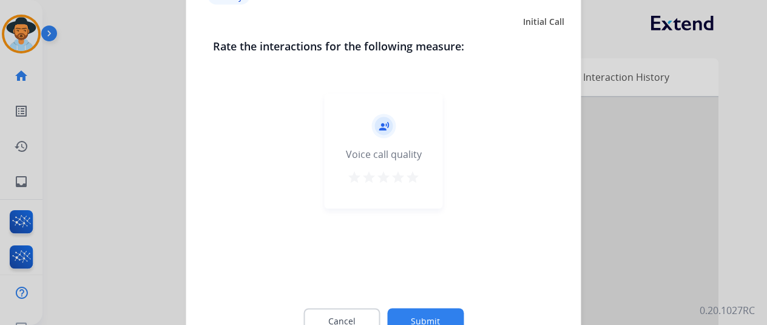
click at [429, 316] on button "Submit" at bounding box center [425, 321] width 77 height 26
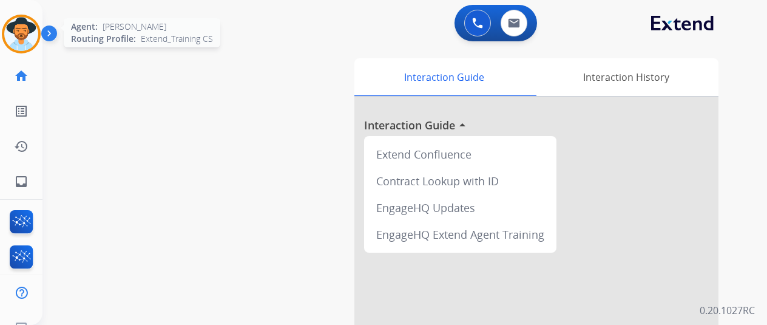
click at [19, 29] on img at bounding box center [21, 34] width 34 height 34
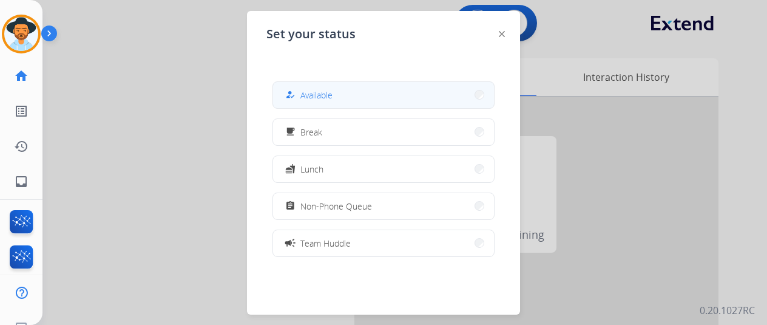
click at [346, 93] on button "how_to_reg Available" at bounding box center [383, 95] width 221 height 26
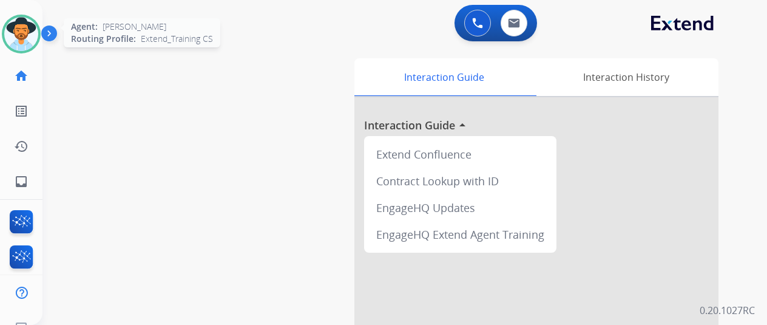
click at [27, 30] on img at bounding box center [21, 34] width 34 height 34
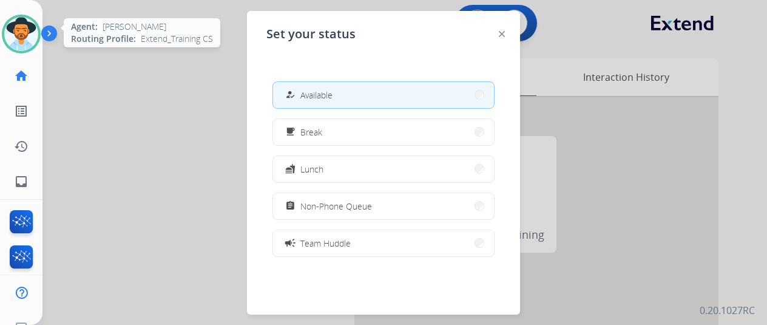
click at [22, 30] on img at bounding box center [21, 34] width 34 height 34
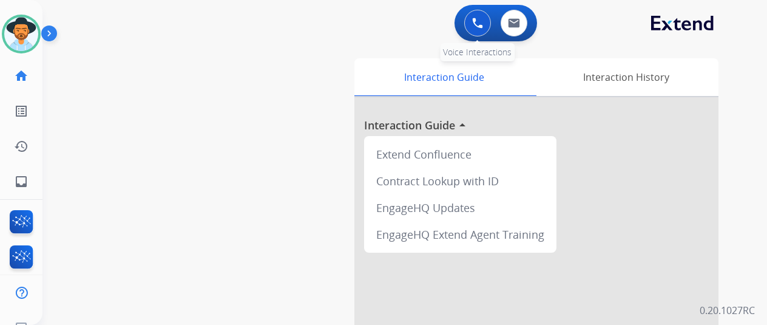
click at [478, 24] on img at bounding box center [477, 23] width 11 height 11
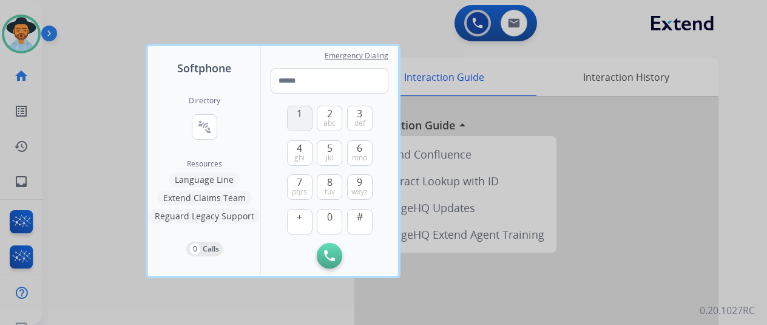
click at [301, 120] on span "1" at bounding box center [299, 113] width 5 height 15
click at [333, 186] on button "8 tuv" at bounding box center [330, 187] width 26 height 26
click at [327, 219] on span "0" at bounding box center [329, 216] width 5 height 15
click at [327, 217] on span "0" at bounding box center [329, 216] width 5 height 15
click at [328, 189] on span "tuv" at bounding box center [330, 192] width 10 height 10
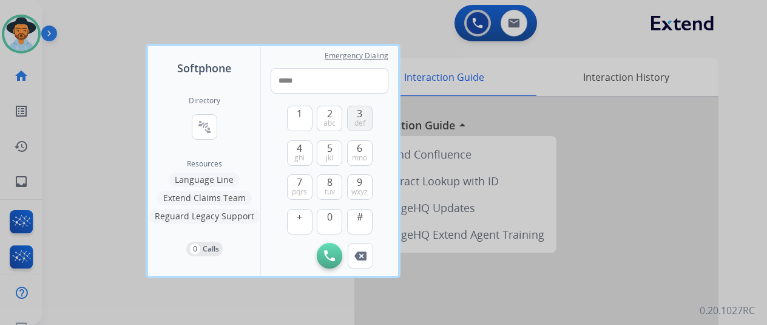
click at [366, 111] on button "3 def" at bounding box center [360, 119] width 26 height 26
click at [295, 188] on span "pqrs" at bounding box center [299, 192] width 15 height 10
click at [335, 112] on button "2 abc" at bounding box center [330, 119] width 26 height 26
drag, startPoint x: 299, startPoint y: 155, endPoint x: 302, endPoint y: 132, distance: 23.4
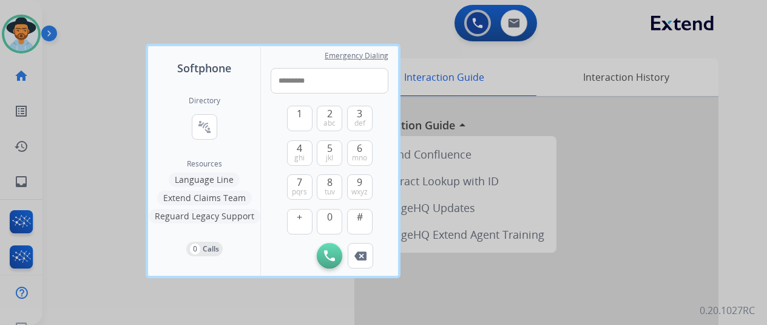
click at [299, 152] on button "4 ghi" at bounding box center [300, 153] width 26 height 26
click at [299, 121] on button "1" at bounding box center [300, 119] width 26 height 26
type input "**********"
click at [327, 251] on img at bounding box center [329, 255] width 11 height 11
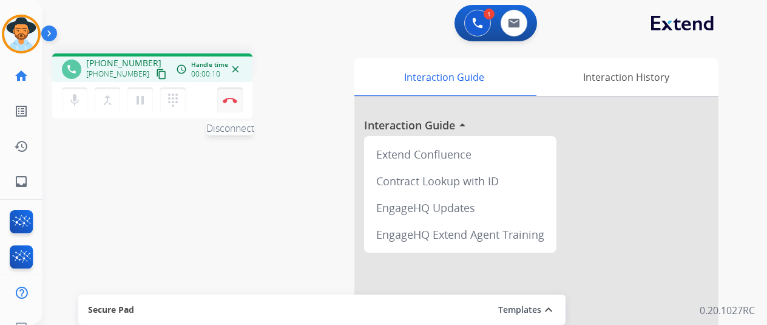
click at [226, 95] on button "Disconnect" at bounding box center [230, 100] width 26 height 26
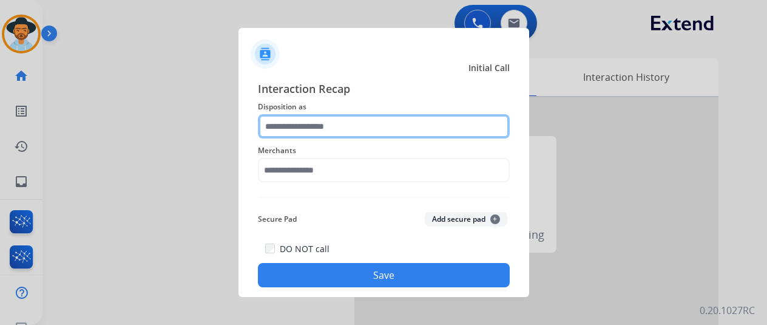
click at [291, 129] on input "text" at bounding box center [384, 126] width 252 height 24
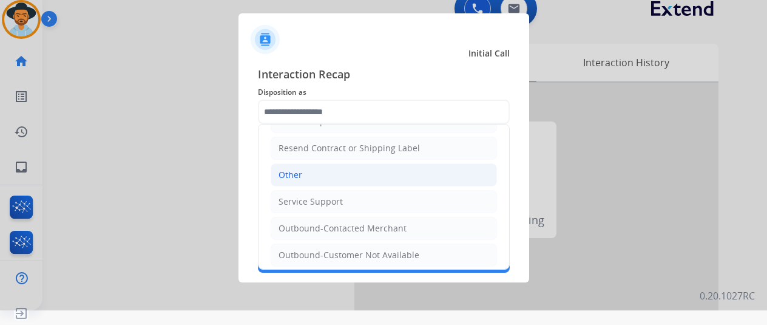
click at [318, 171] on li "Other" at bounding box center [384, 174] width 226 height 23
type input "*****"
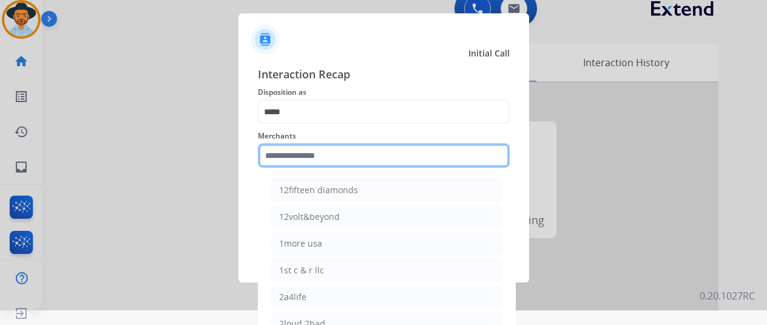
click at [299, 156] on input "text" at bounding box center [384, 155] width 252 height 24
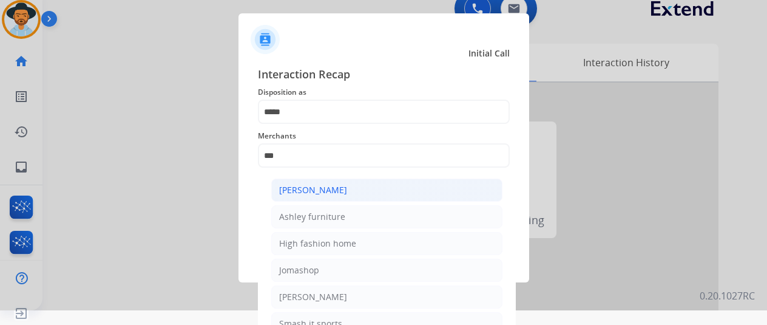
click at [310, 189] on div "[PERSON_NAME]" at bounding box center [313, 190] width 68 height 12
type input "**********"
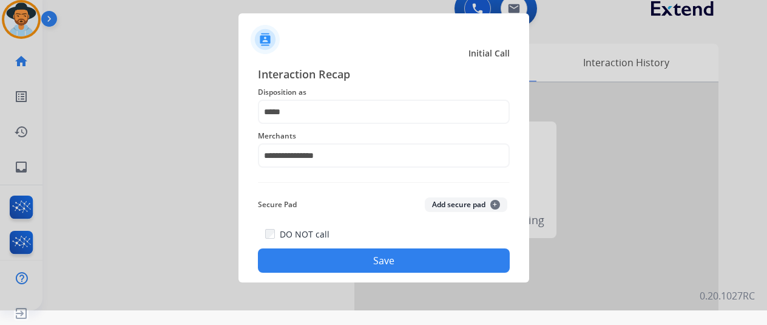
click at [370, 269] on button "Save" at bounding box center [384, 260] width 252 height 24
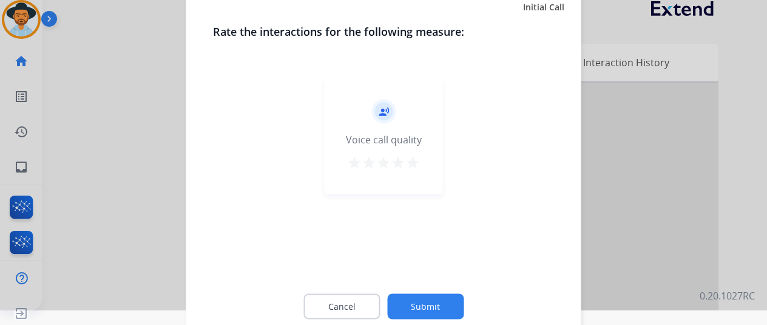
click at [426, 302] on button "Submit" at bounding box center [425, 306] width 77 height 26
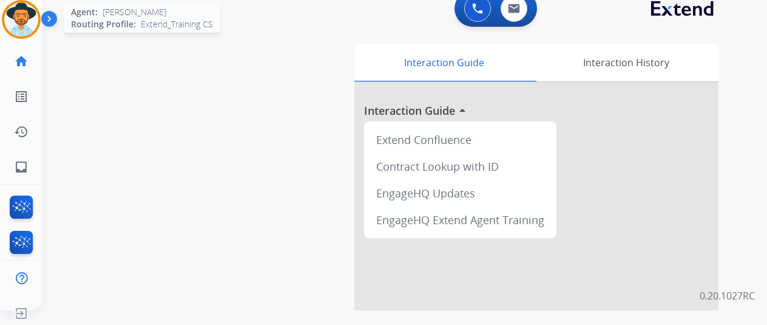
click at [22, 16] on img at bounding box center [21, 19] width 34 height 34
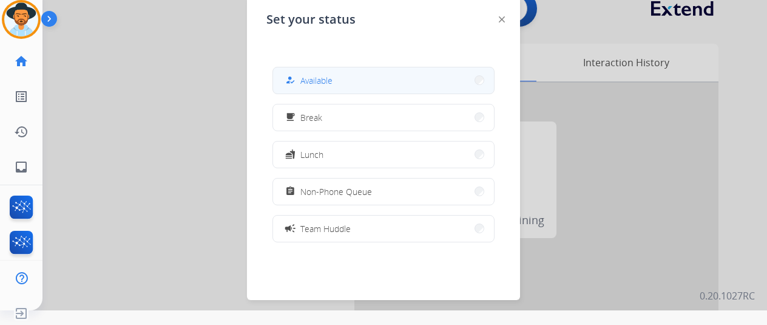
click at [332, 77] on span "Available" at bounding box center [317, 80] width 32 height 13
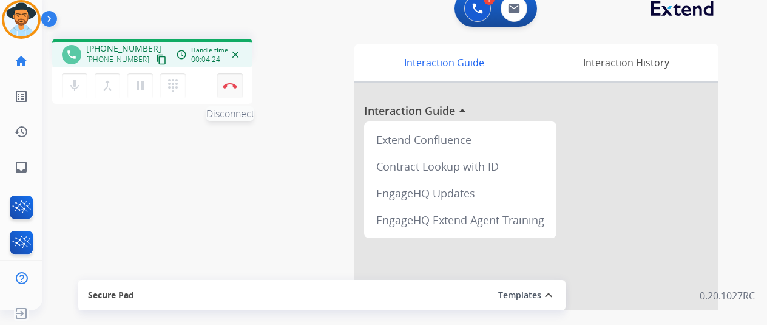
click at [228, 82] on button "Disconnect" at bounding box center [230, 86] width 26 height 26
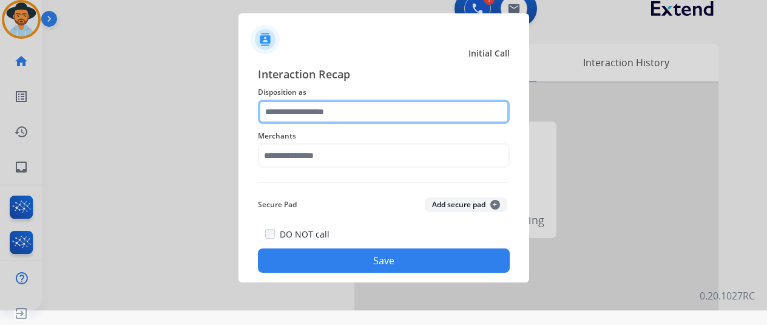
click at [302, 112] on input "text" at bounding box center [384, 112] width 252 height 24
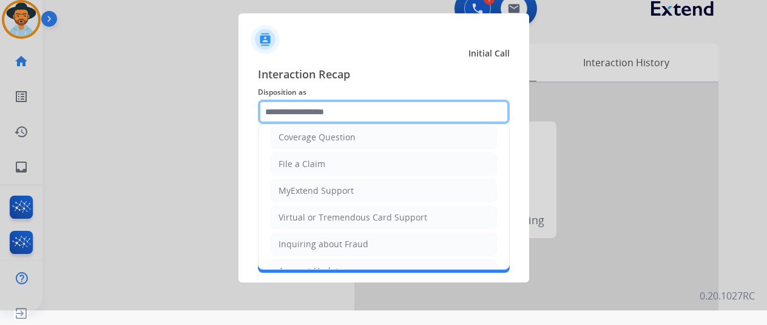
scroll to position [184, 0]
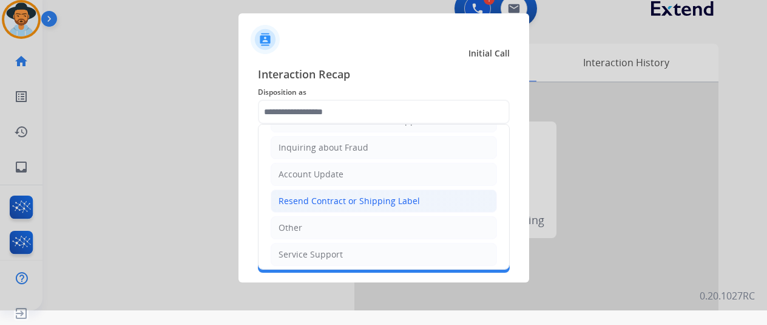
click at [319, 196] on div "Resend Contract or Shipping Label" at bounding box center [349, 201] width 141 height 12
type input "**********"
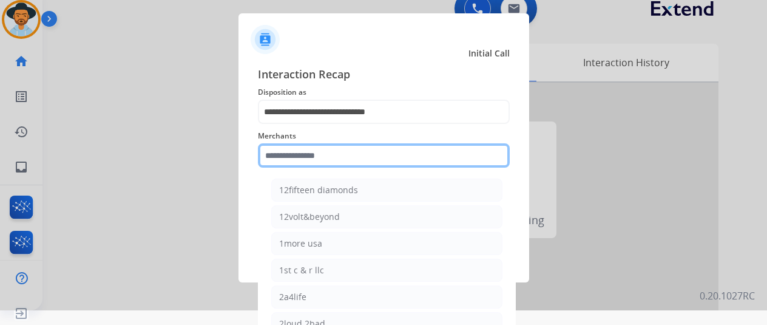
drag, startPoint x: 298, startPoint y: 154, endPoint x: 298, endPoint y: 134, distance: 19.4
click at [294, 144] on input "text" at bounding box center [384, 155] width 252 height 24
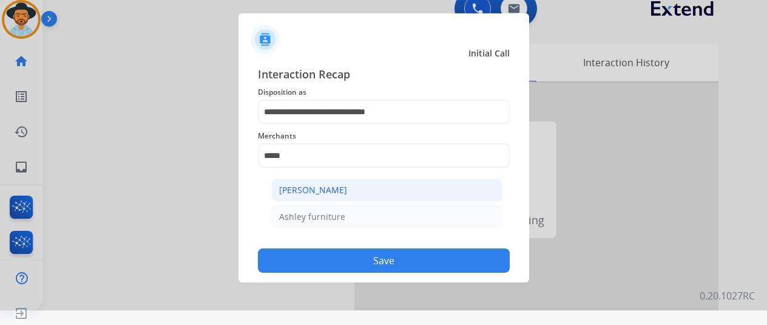
click at [328, 185] on div "[PERSON_NAME]" at bounding box center [313, 190] width 68 height 12
type input "**********"
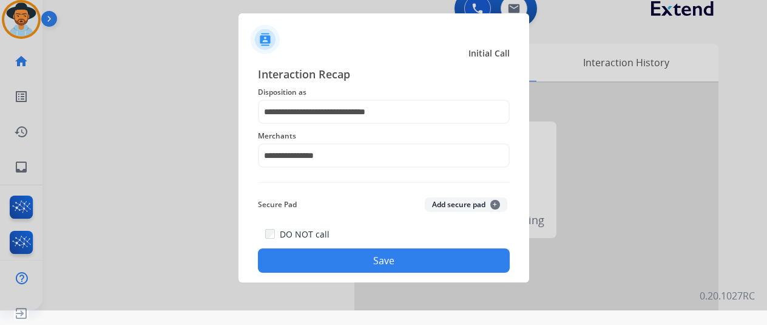
click at [396, 259] on button "Save" at bounding box center [384, 260] width 252 height 24
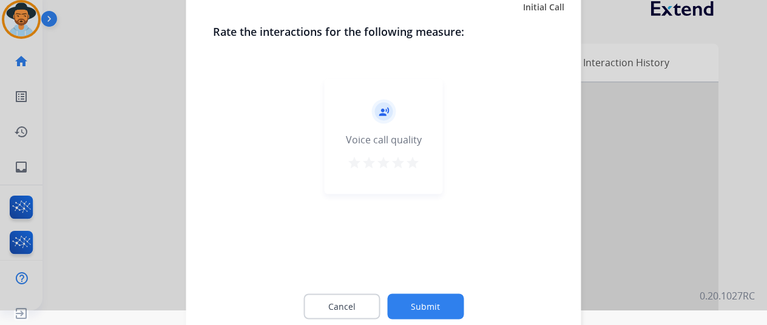
click at [421, 307] on button "Submit" at bounding box center [425, 306] width 77 height 26
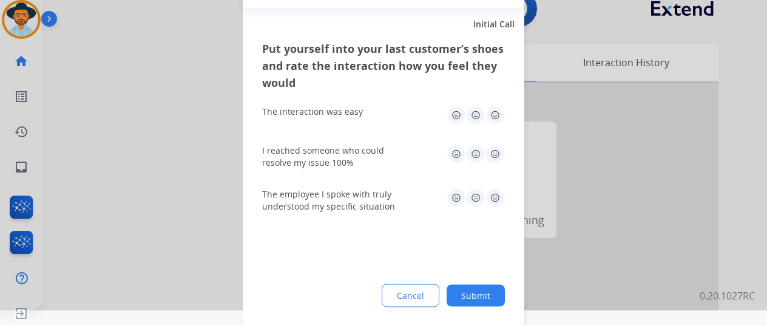
click at [480, 294] on button "Submit" at bounding box center [476, 295] width 58 height 22
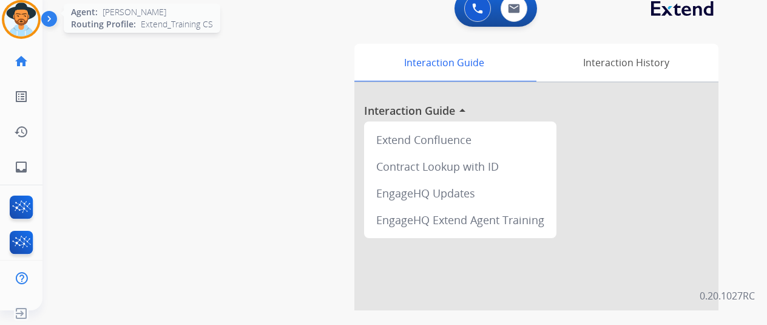
click at [19, 16] on img at bounding box center [21, 19] width 34 height 34
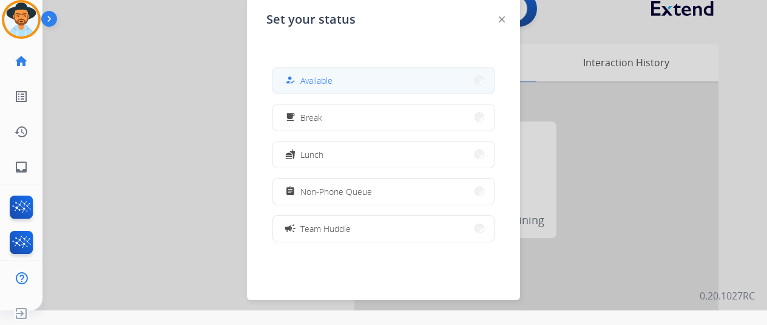
click at [302, 80] on div "how_to_reg Available" at bounding box center [308, 80] width 50 height 15
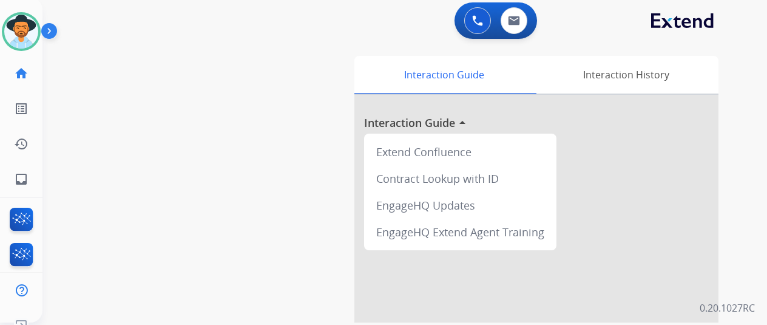
scroll to position [0, 0]
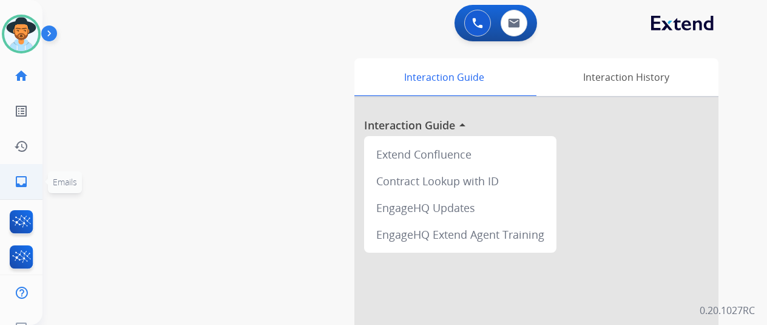
click at [22, 184] on mat-icon "inbox" at bounding box center [21, 181] width 15 height 15
select select "**********"
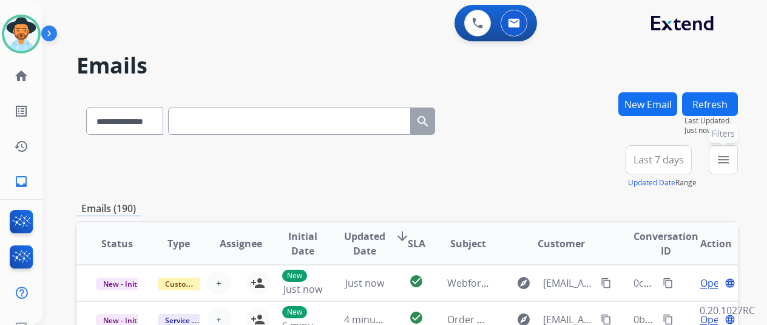
click at [731, 157] on mat-icon "menu" at bounding box center [723, 159] width 15 height 15
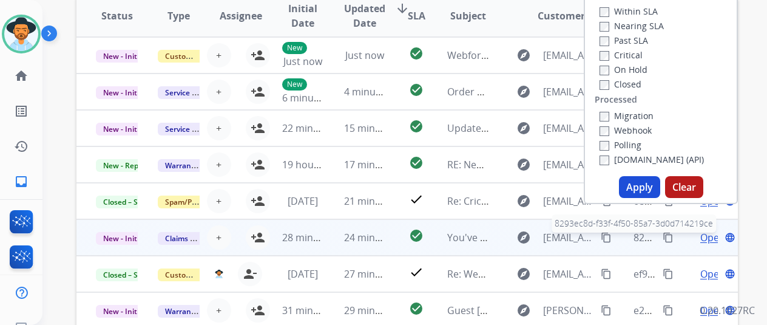
scroll to position [243, 0]
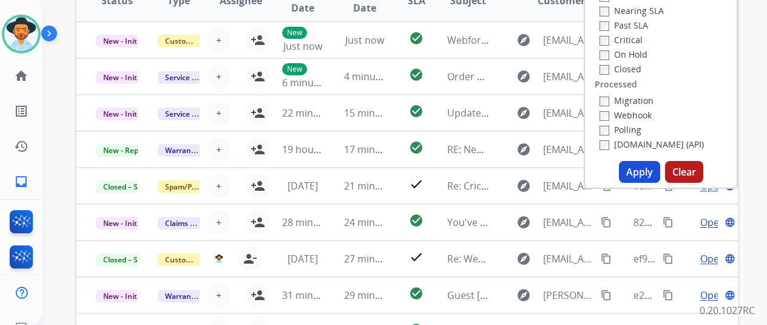
click at [641, 174] on button "Apply" at bounding box center [639, 172] width 41 height 22
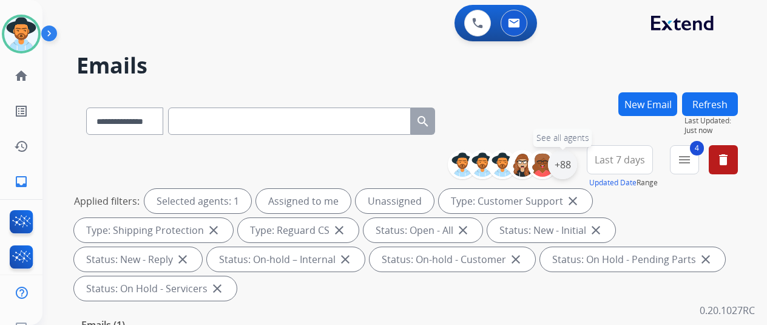
click at [565, 163] on div "+88" at bounding box center [562, 164] width 29 height 29
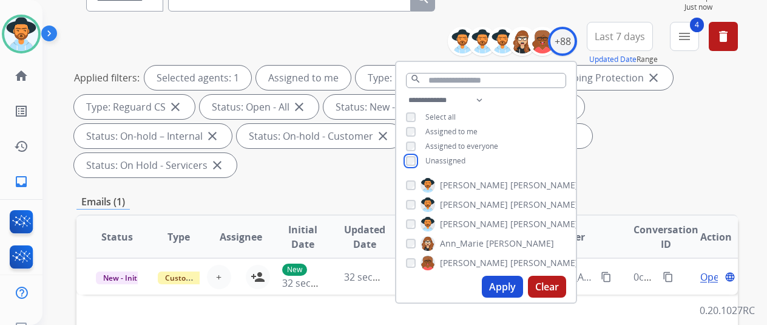
scroll to position [304, 0]
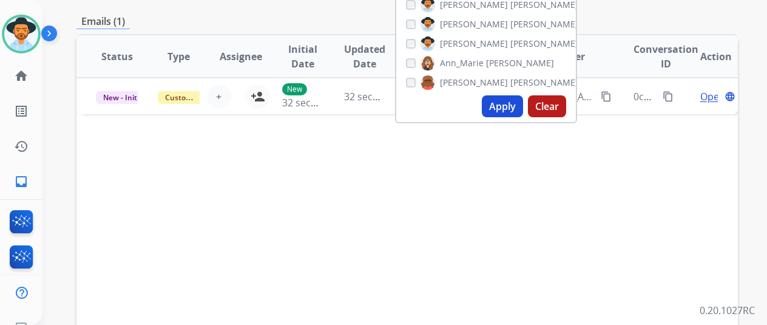
click at [498, 111] on button "Apply" at bounding box center [502, 106] width 41 height 22
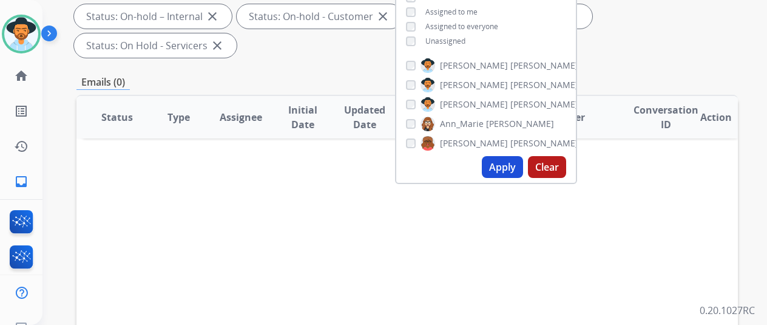
scroll to position [182, 0]
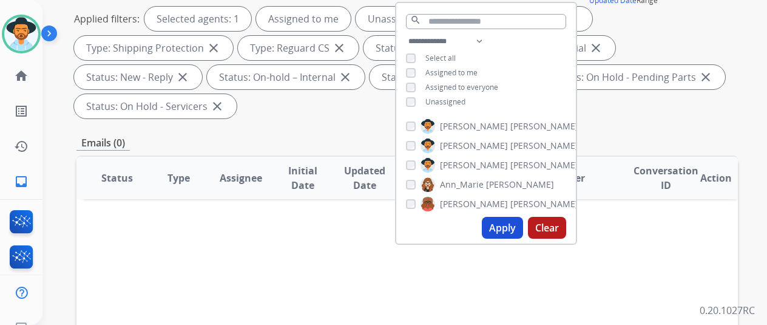
click at [510, 221] on button "Apply" at bounding box center [502, 228] width 41 height 22
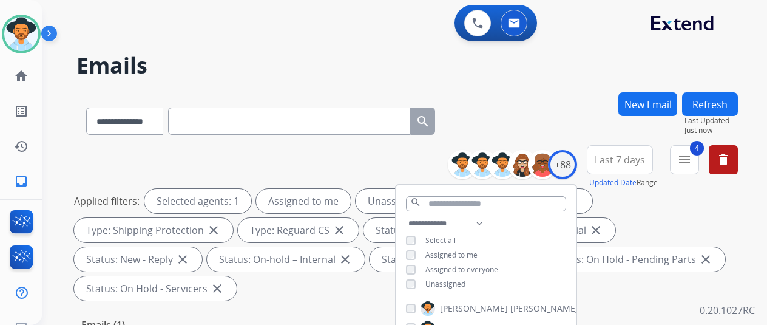
click at [512, 81] on div "**********" at bounding box center [391, 206] width 696 height 325
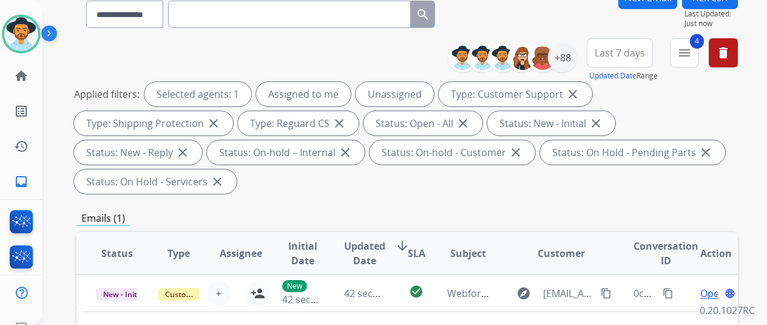
scroll to position [304, 0]
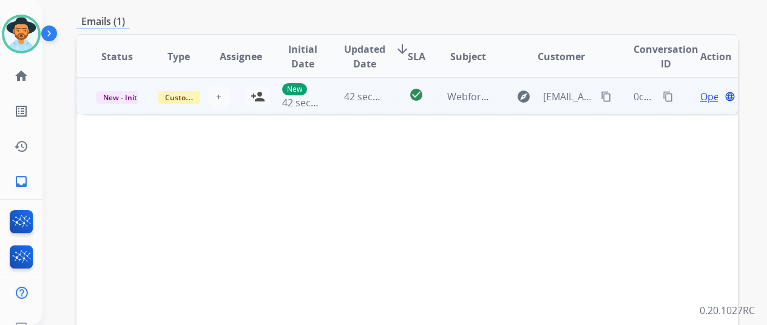
click at [708, 93] on span "Open" at bounding box center [713, 96] width 25 height 15
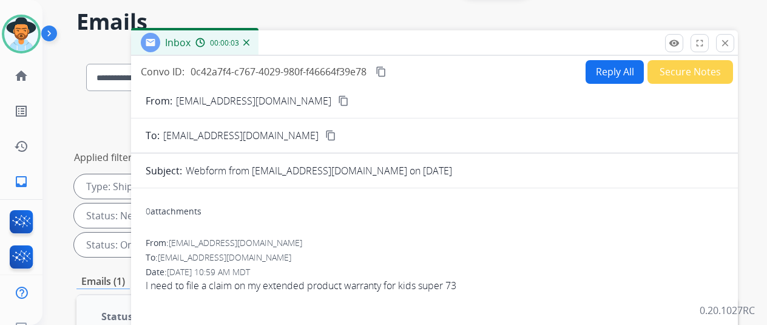
scroll to position [0, 0]
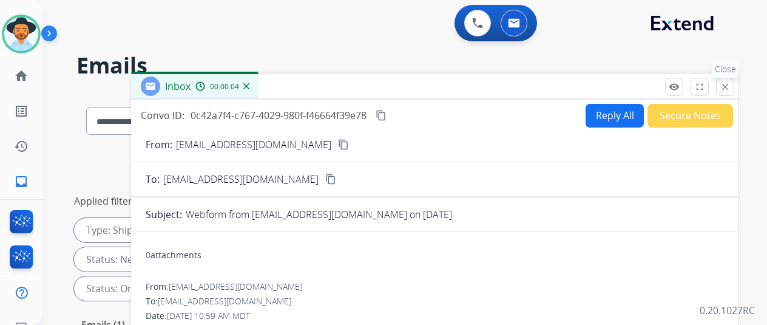
click at [731, 83] on mat-icon "close" at bounding box center [725, 86] width 11 height 11
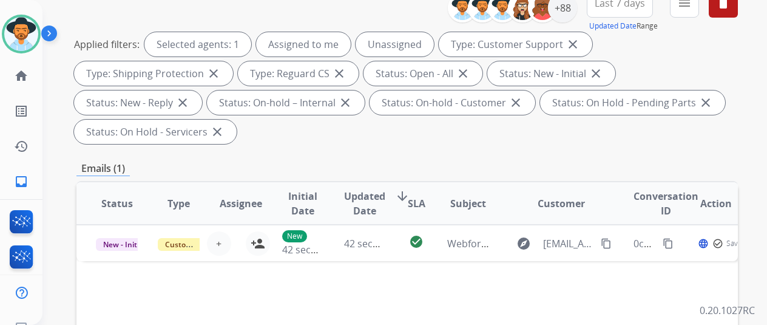
scroll to position [243, 0]
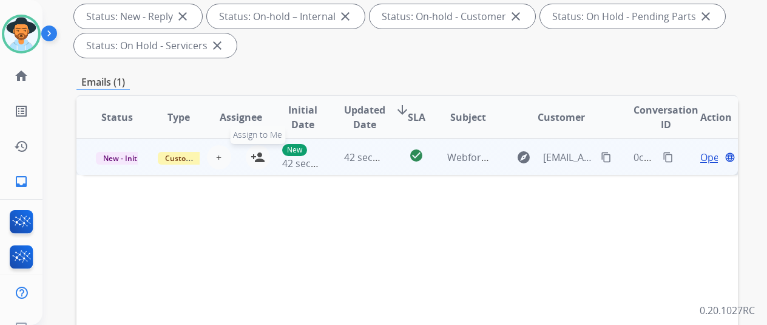
click at [257, 149] on button "person_add Assign to Me" at bounding box center [258, 157] width 24 height 24
click at [608, 157] on mat-icon "content_copy" at bounding box center [606, 157] width 11 height 11
click at [709, 156] on span "Open" at bounding box center [713, 157] width 25 height 15
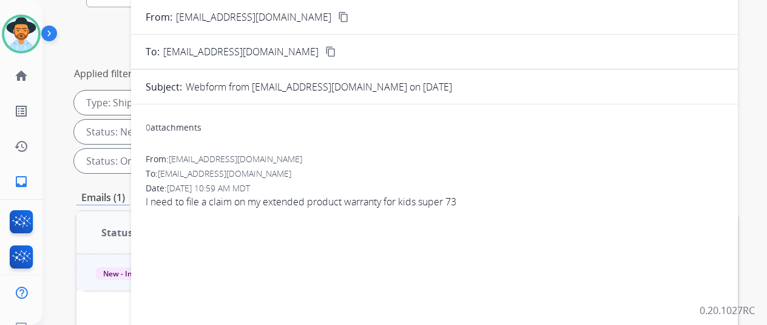
scroll to position [0, 0]
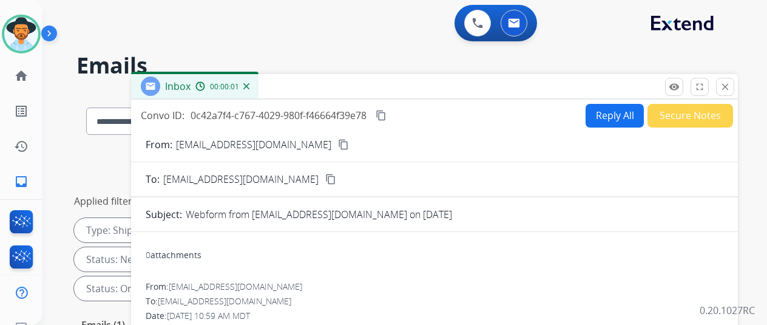
click at [607, 110] on button "Reply All" at bounding box center [615, 116] width 58 height 24
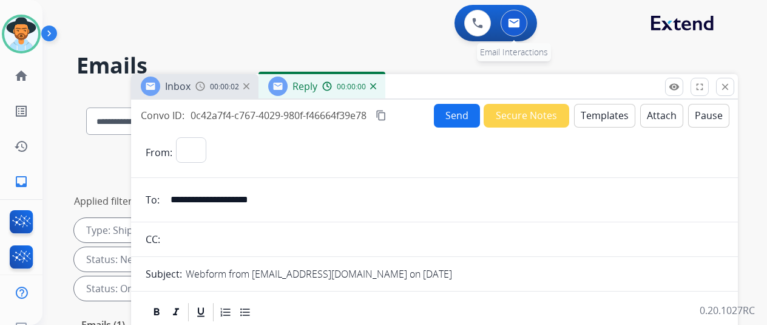
select select "**********"
click at [615, 110] on button "Templates" at bounding box center [604, 116] width 61 height 24
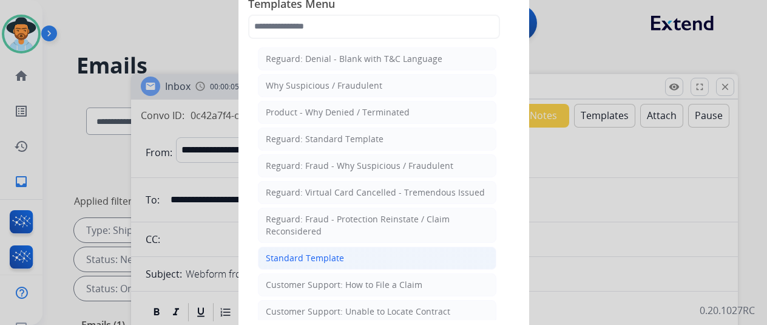
click at [287, 256] on div "Standard Template" at bounding box center [305, 258] width 78 height 12
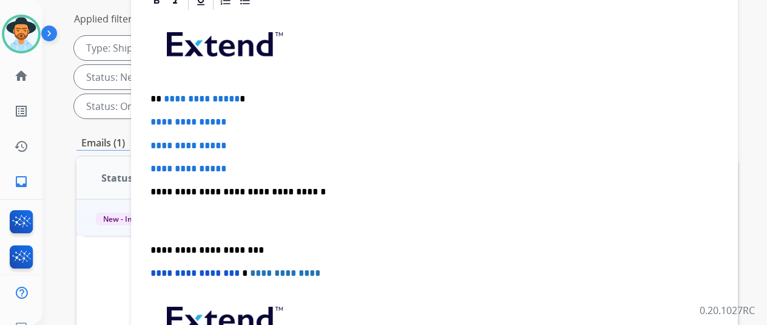
scroll to position [181, 0]
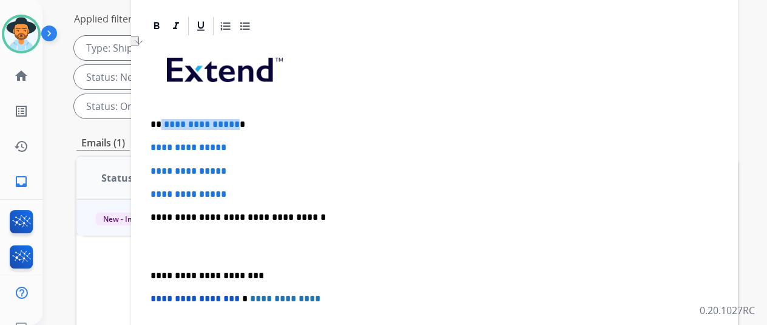
drag, startPoint x: 243, startPoint y: 122, endPoint x: 170, endPoint y: 124, distance: 72.9
click at [170, 124] on p "**********" at bounding box center [430, 124] width 559 height 11
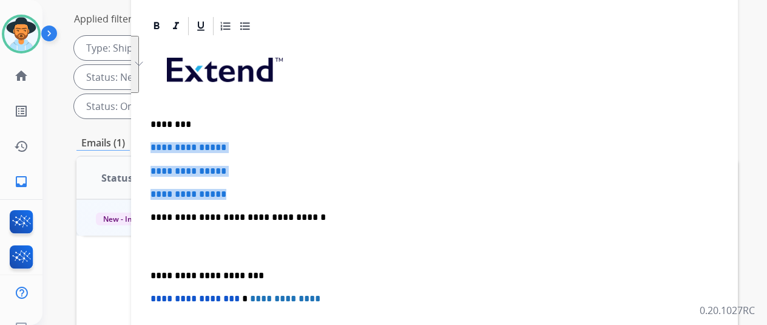
drag, startPoint x: 247, startPoint y: 195, endPoint x: 148, endPoint y: 141, distance: 112.2
click at [148, 141] on div "**********" at bounding box center [434, 266] width 607 height 503
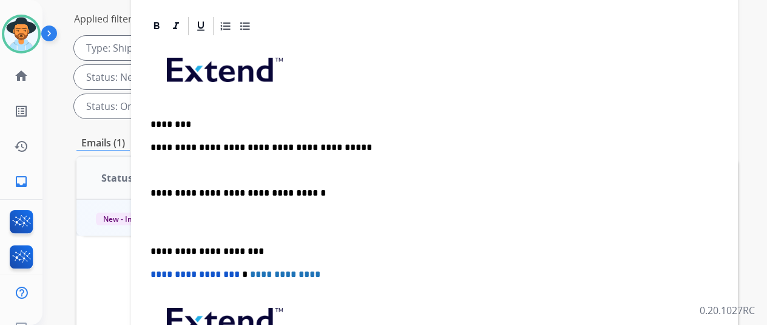
click at [368, 148] on p "**********" at bounding box center [430, 158] width 559 height 33
click at [175, 162] on p "**********" at bounding box center [430, 158] width 559 height 33
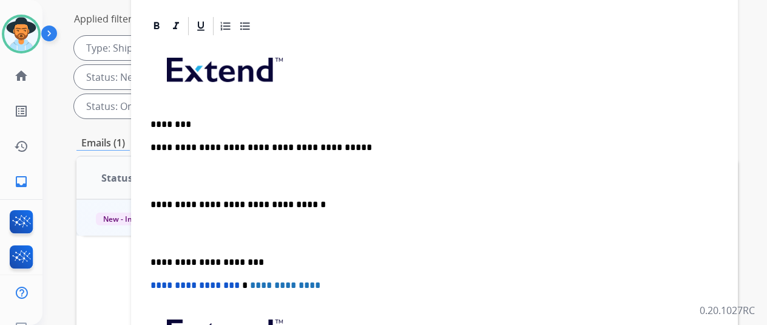
click at [162, 178] on p "**********" at bounding box center [430, 164] width 559 height 45
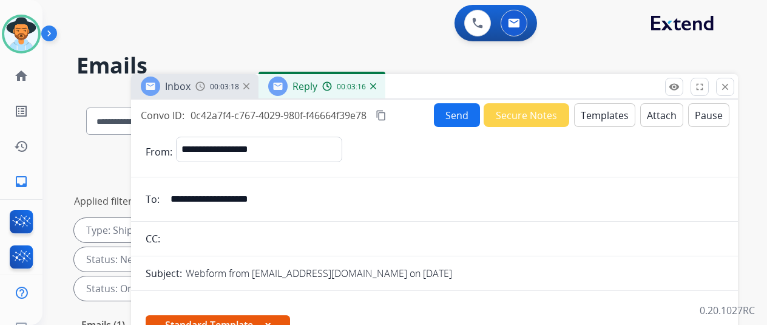
select select "**********"
click at [460, 114] on button "Send" at bounding box center [457, 115] width 46 height 24
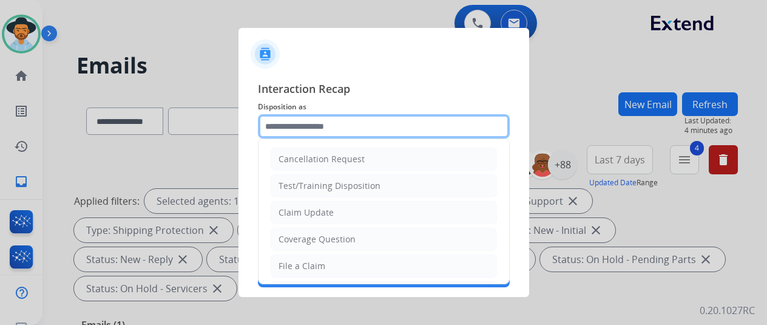
click at [288, 126] on input "text" at bounding box center [384, 126] width 252 height 24
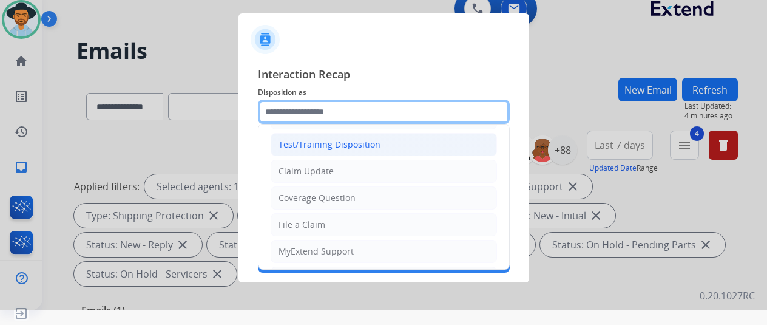
scroll to position [61, 0]
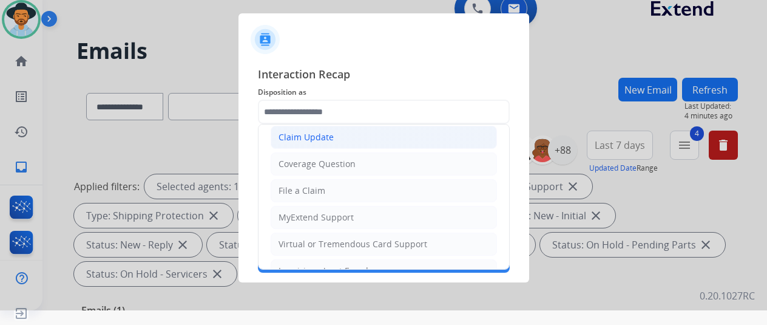
click at [316, 139] on div "Claim Update" at bounding box center [306, 137] width 55 height 12
type input "**********"
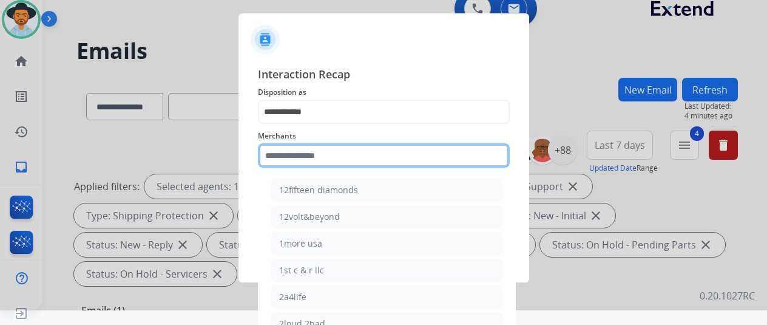
click at [284, 158] on input "text" at bounding box center [384, 155] width 252 height 24
click at [291, 160] on input "text" at bounding box center [384, 155] width 252 height 24
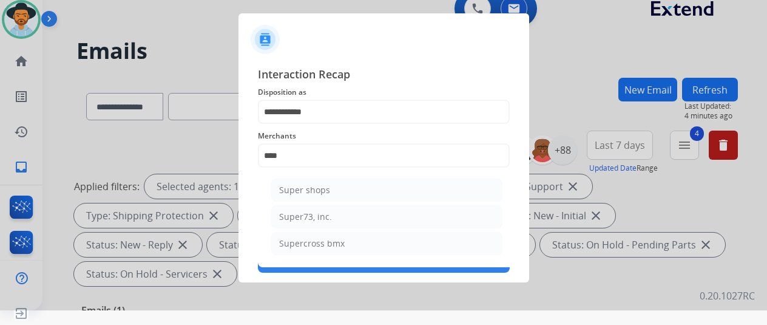
click at [305, 216] on div "Super73, inc." at bounding box center [305, 217] width 53 height 12
type input "**********"
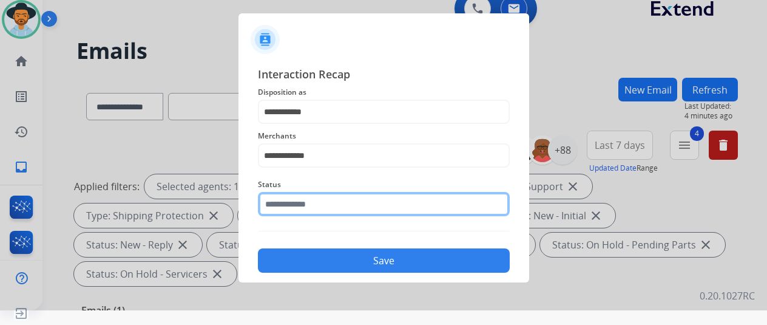
click at [301, 207] on input "text" at bounding box center [384, 204] width 252 height 24
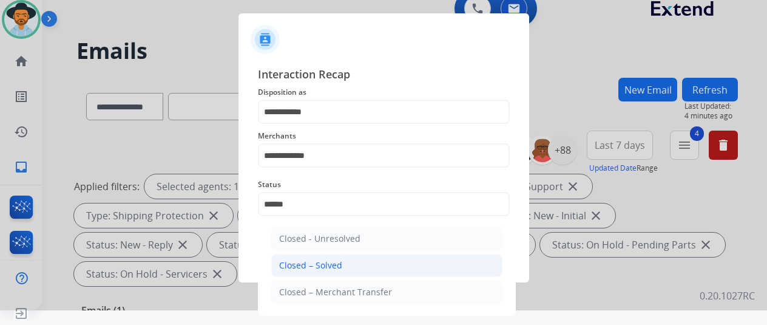
click at [302, 264] on div "Closed – Solved" at bounding box center [310, 265] width 63 height 12
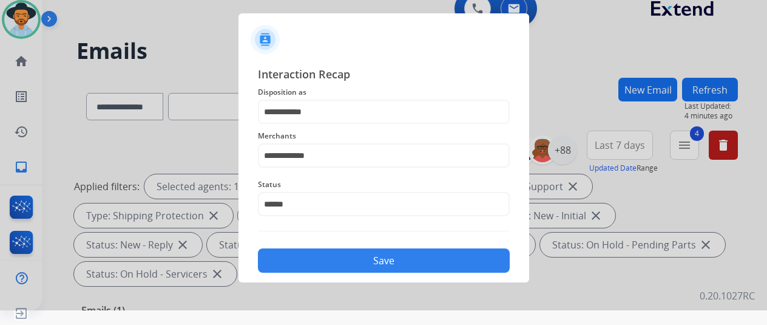
type input "**********"
click at [324, 254] on button "Save" at bounding box center [384, 260] width 252 height 24
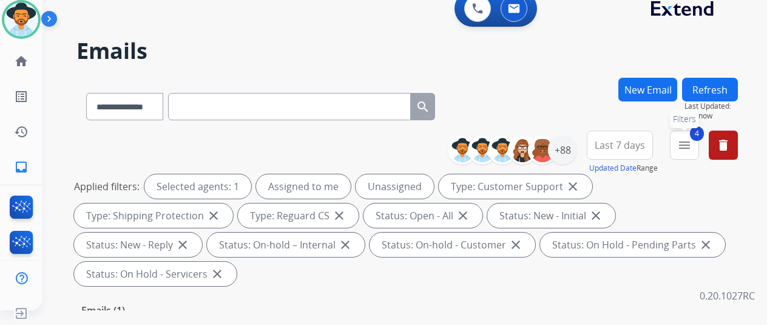
click at [690, 146] on mat-icon "menu" at bounding box center [685, 145] width 15 height 15
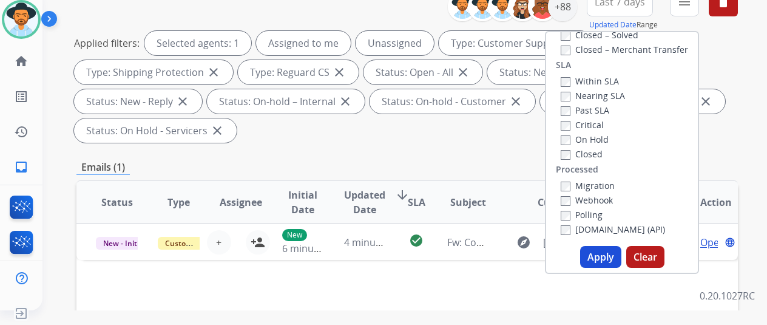
scroll to position [243, 0]
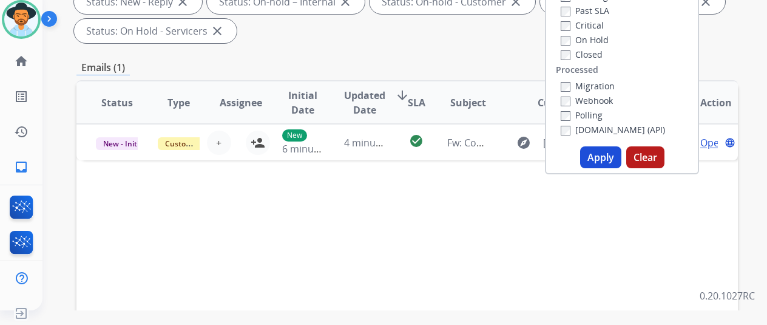
click at [607, 156] on button "Apply" at bounding box center [600, 157] width 41 height 22
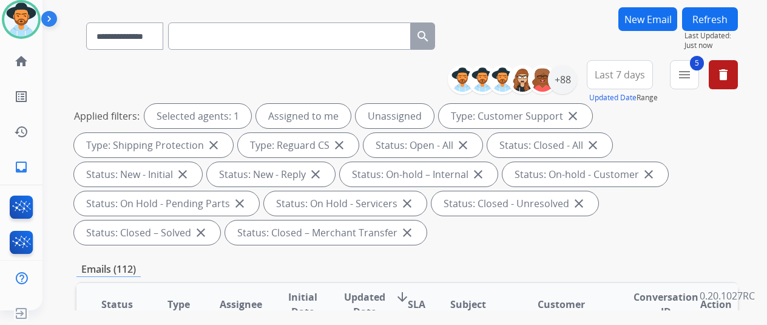
scroll to position [0, 0]
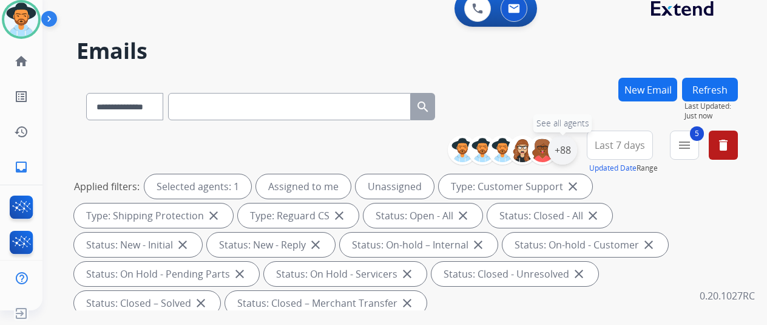
click at [574, 146] on div "+88" at bounding box center [562, 149] width 29 height 29
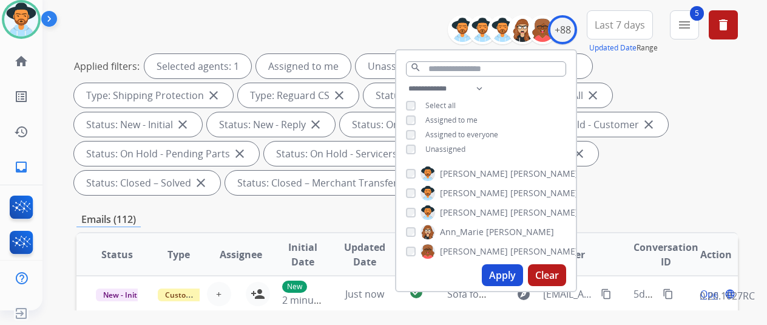
scroll to position [121, 0]
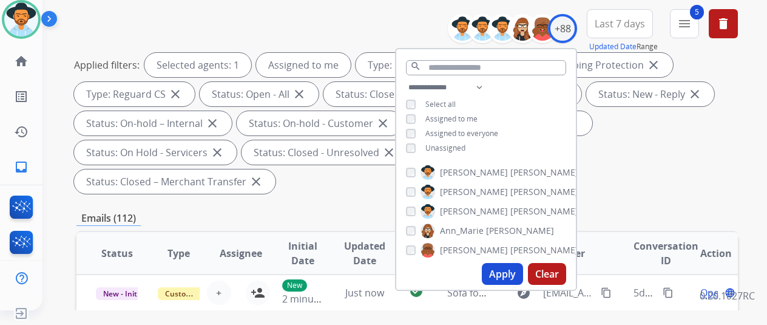
click at [503, 271] on button "Apply" at bounding box center [502, 274] width 41 height 22
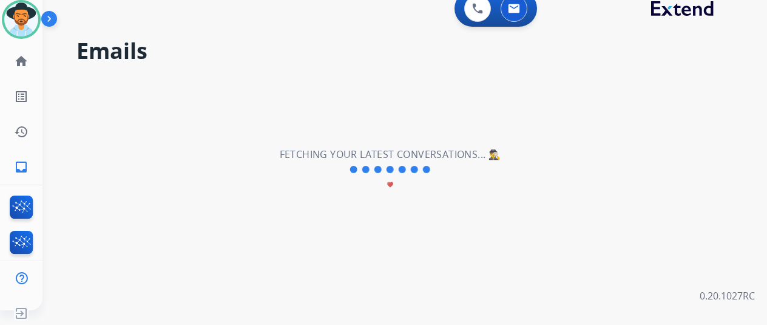
scroll to position [0, 0]
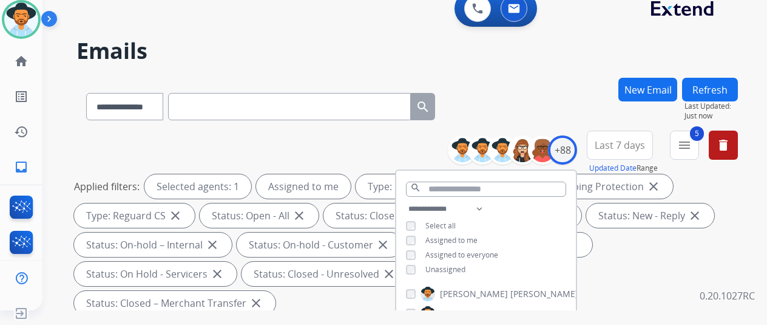
click at [556, 99] on div "**********" at bounding box center [408, 104] width 662 height 53
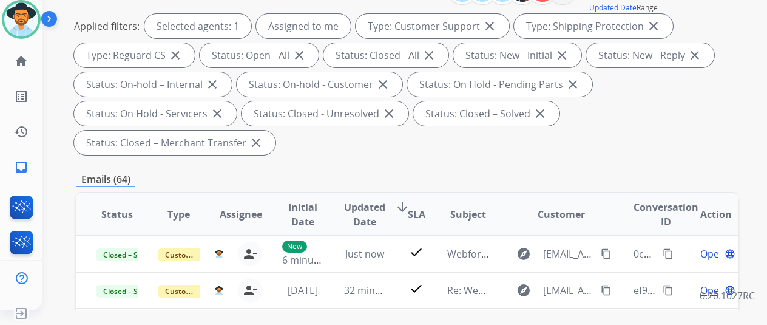
scroll to position [304, 0]
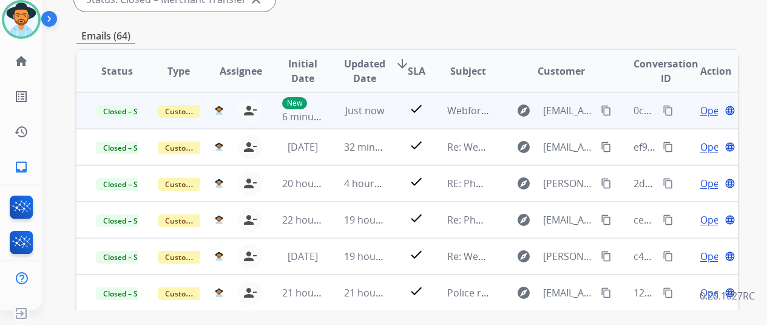
click at [669, 108] on mat-icon "content_copy" at bounding box center [668, 110] width 11 height 11
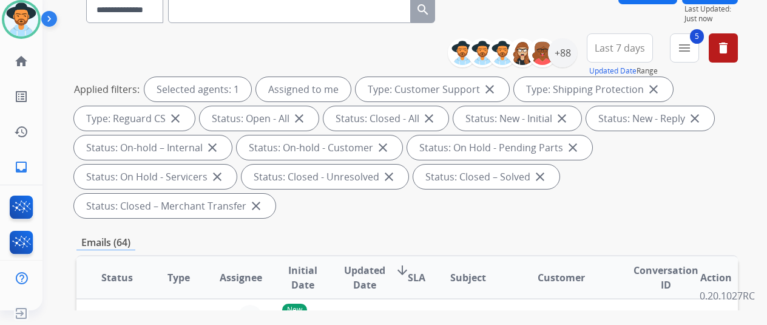
scroll to position [0, 0]
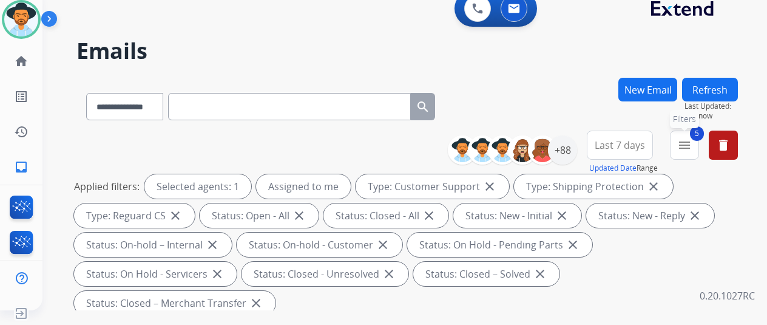
click at [692, 146] on mat-icon "menu" at bounding box center [685, 145] width 15 height 15
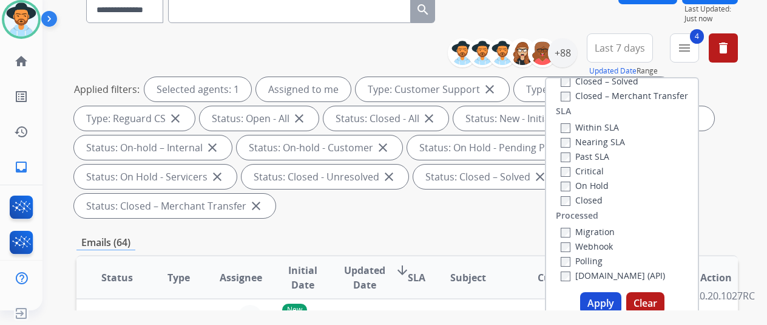
scroll to position [182, 0]
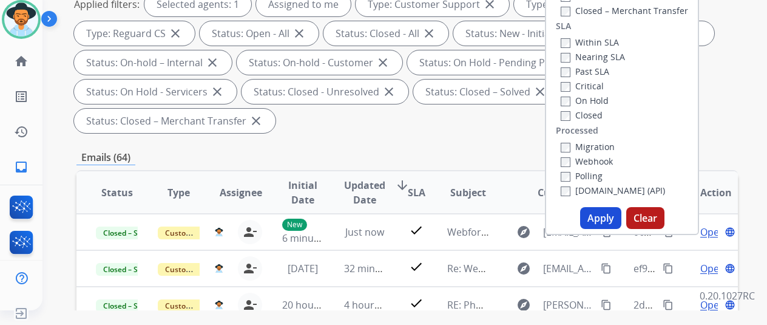
click at [602, 214] on button "Apply" at bounding box center [600, 218] width 41 height 22
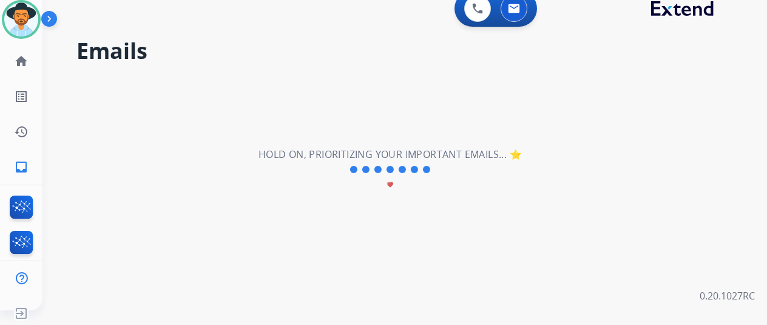
scroll to position [0, 0]
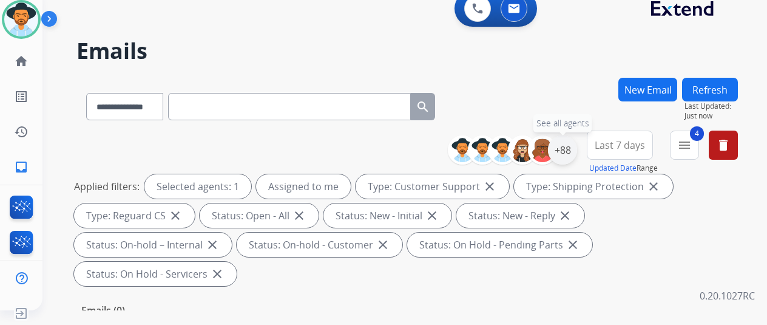
click at [577, 144] on div "+88" at bounding box center [562, 149] width 29 height 29
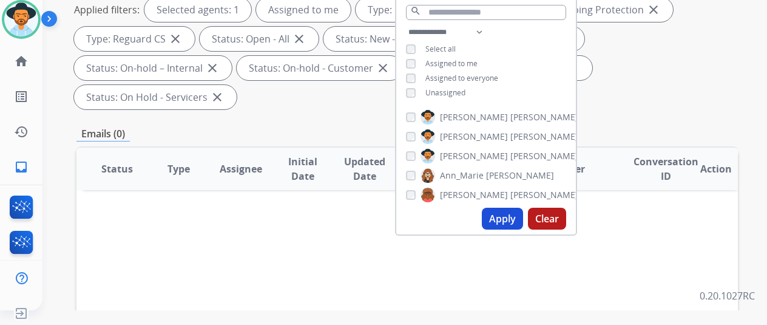
scroll to position [182, 0]
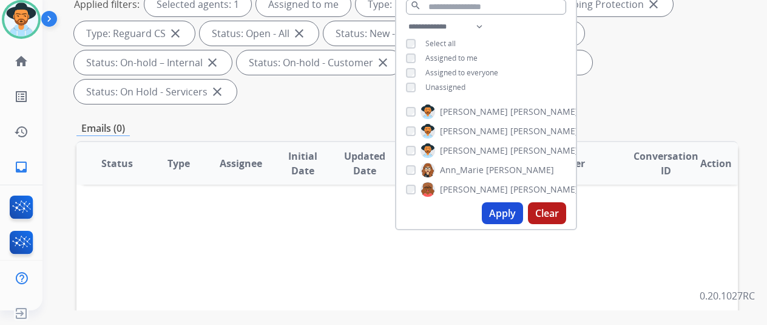
click at [511, 209] on button "Apply" at bounding box center [502, 213] width 41 height 22
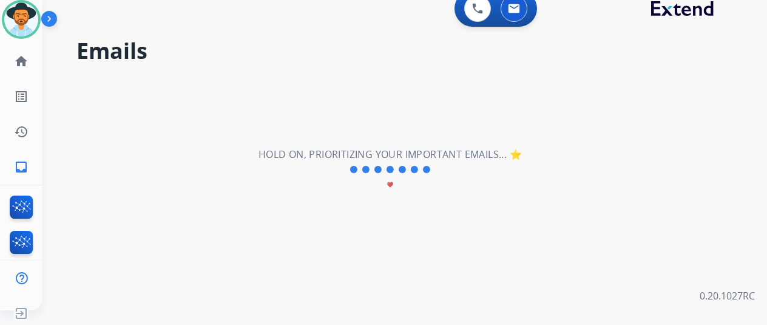
scroll to position [0, 0]
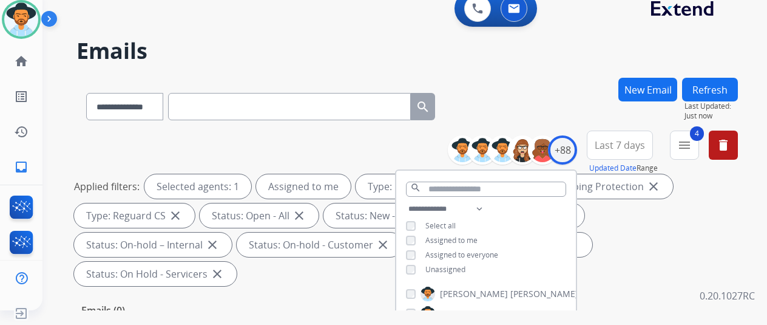
click at [557, 86] on div "**********" at bounding box center [408, 104] width 662 height 53
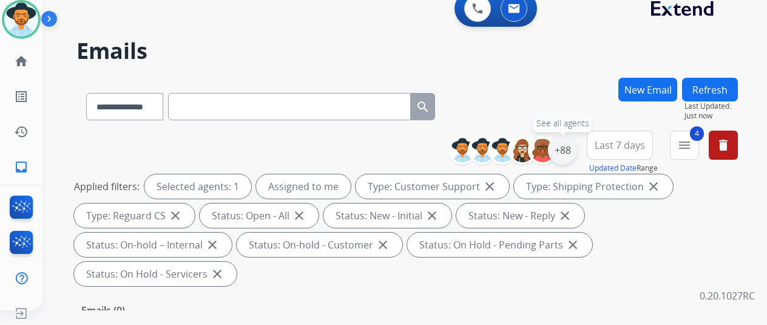
click at [568, 148] on div "+88" at bounding box center [562, 149] width 29 height 29
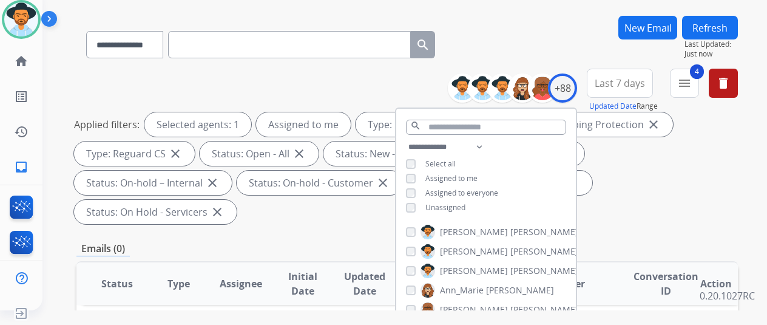
scroll to position [121, 0]
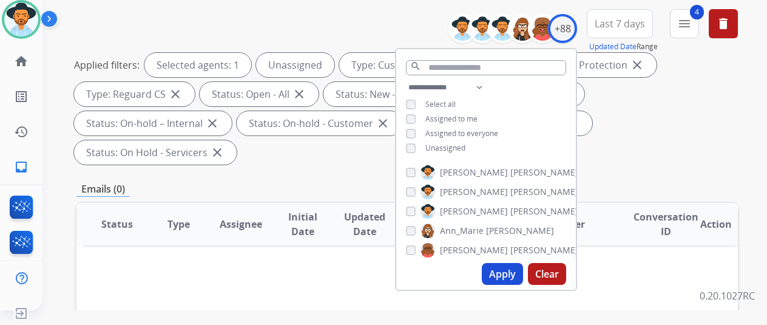
click at [509, 275] on button "Apply" at bounding box center [502, 274] width 41 height 22
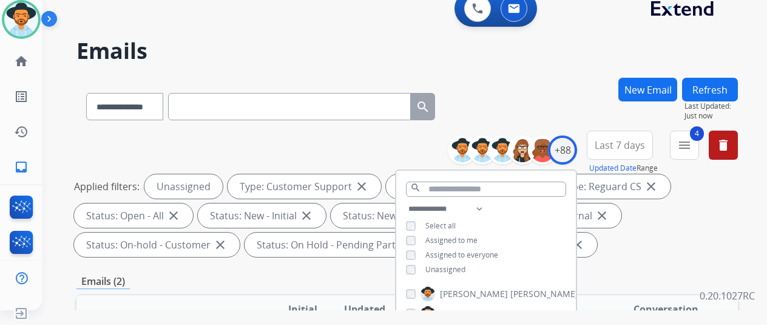
click at [527, 103] on div "**********" at bounding box center [408, 104] width 662 height 53
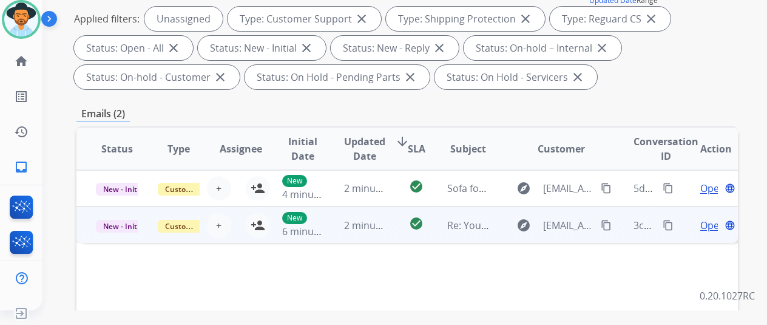
scroll to position [243, 0]
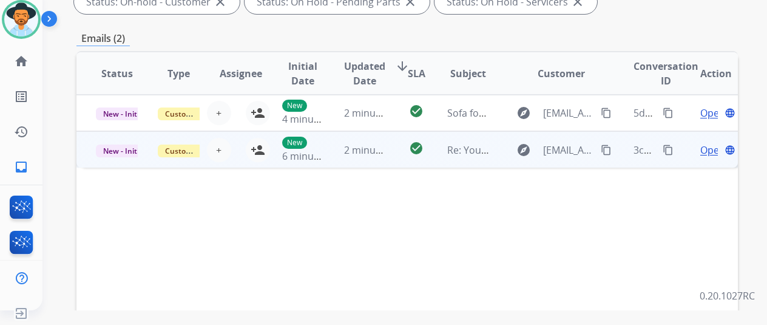
click at [707, 150] on span "Open" at bounding box center [713, 150] width 25 height 15
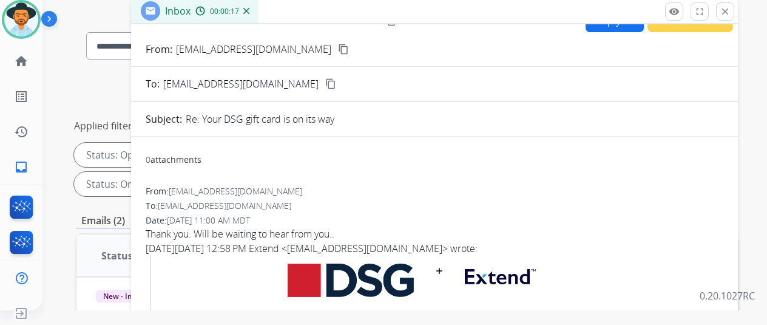
scroll to position [0, 0]
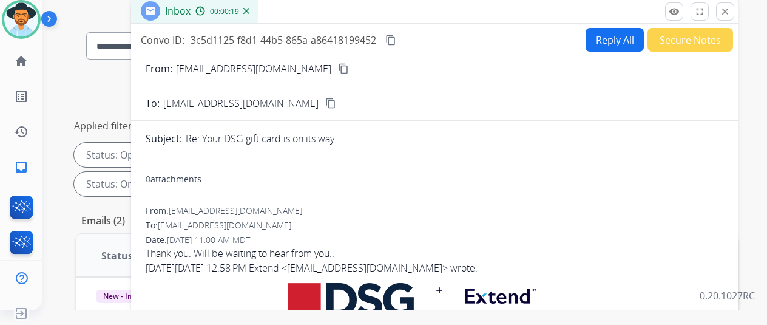
click at [338, 69] on mat-icon "content_copy" at bounding box center [343, 68] width 11 height 11
click at [250, 12] on img at bounding box center [246, 11] width 6 height 6
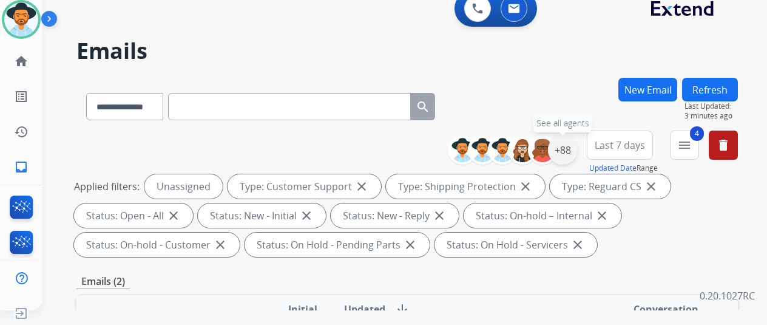
click at [570, 144] on div "+88" at bounding box center [562, 149] width 29 height 29
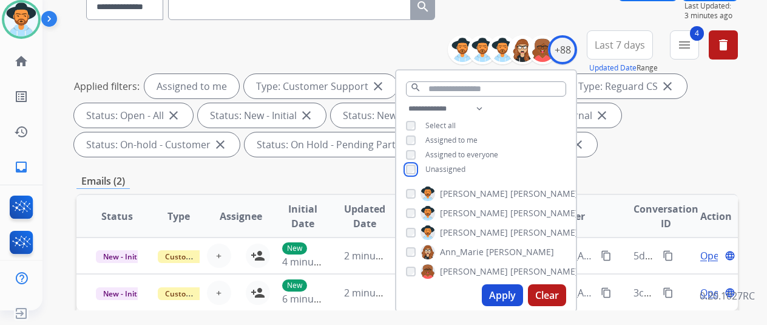
scroll to position [304, 0]
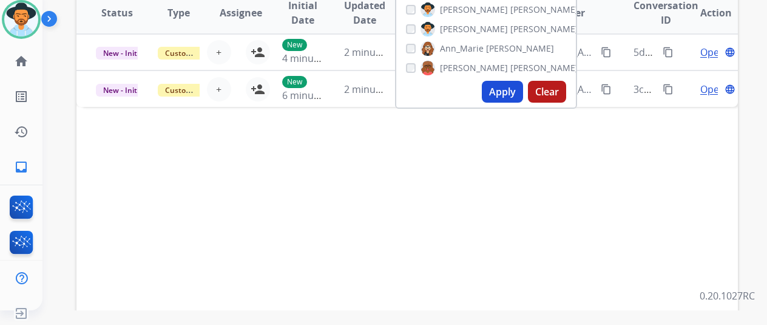
click at [507, 95] on button "Apply" at bounding box center [502, 92] width 41 height 22
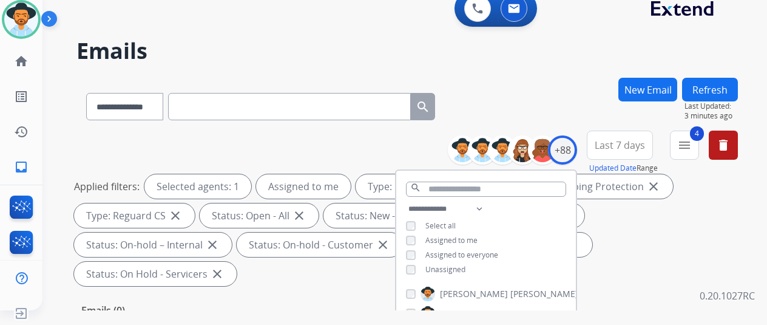
click at [520, 87] on div "**********" at bounding box center [408, 104] width 662 height 53
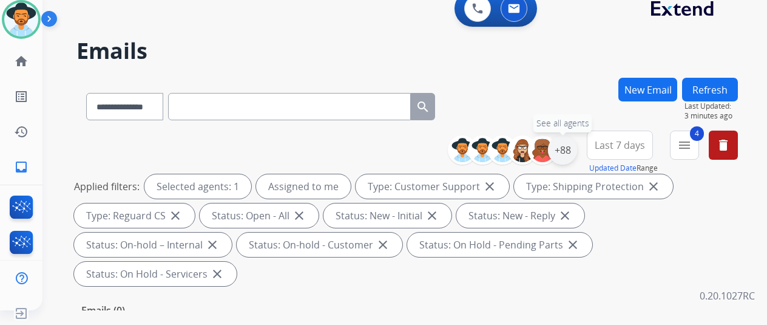
click at [576, 143] on div "+88" at bounding box center [562, 149] width 29 height 29
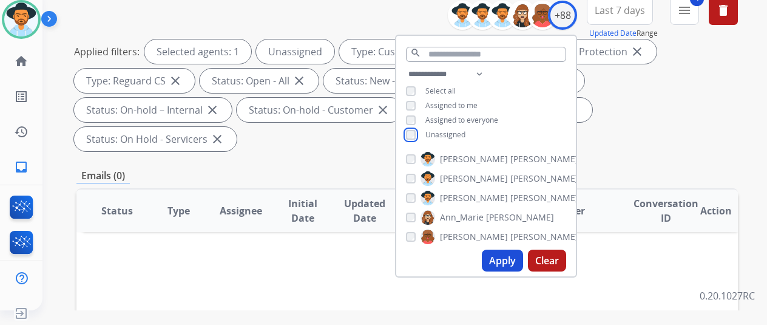
scroll to position [243, 0]
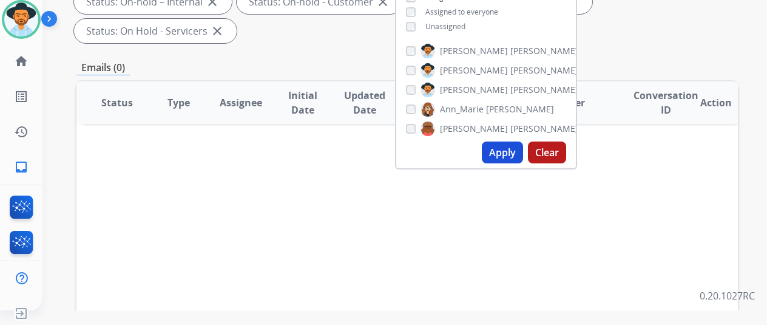
click at [509, 154] on button "Apply" at bounding box center [502, 152] width 41 height 22
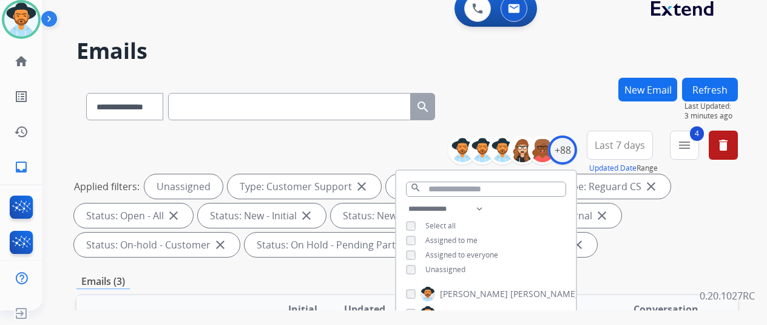
click at [554, 109] on div "**********" at bounding box center [408, 104] width 662 height 53
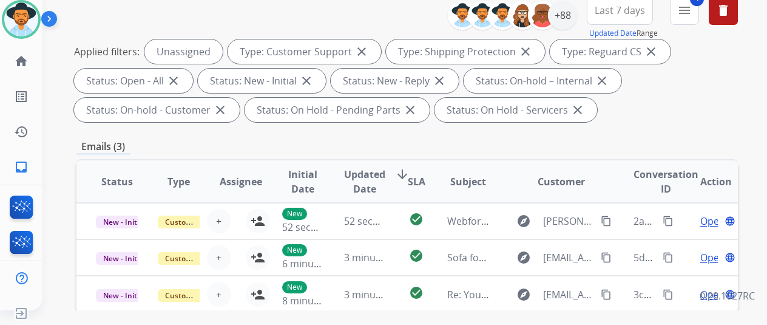
scroll to position [243, 0]
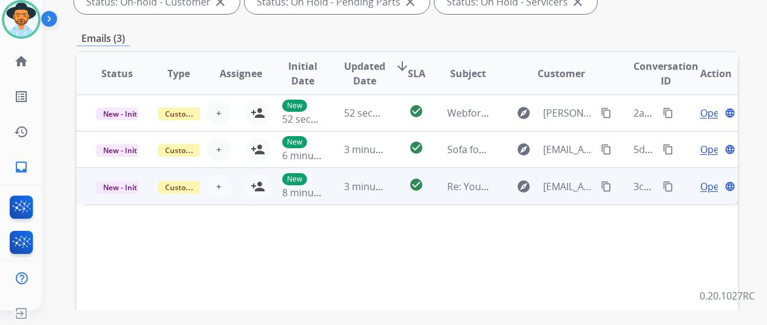
click at [608, 185] on mat-icon "content_copy" at bounding box center [606, 186] width 11 height 11
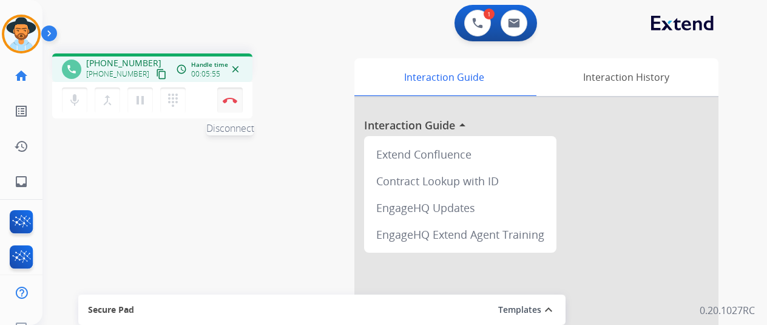
click at [227, 97] on img at bounding box center [230, 100] width 15 height 6
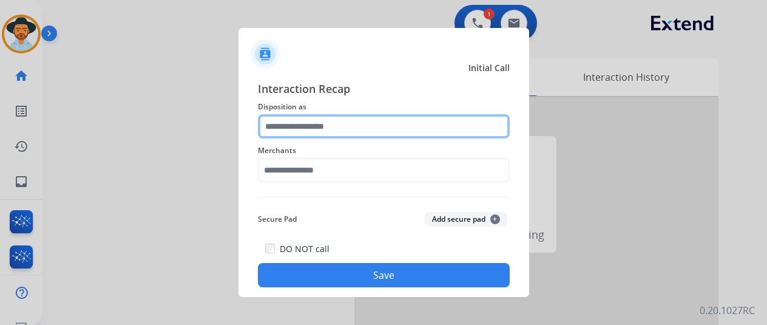
click at [328, 120] on input "text" at bounding box center [384, 126] width 252 height 24
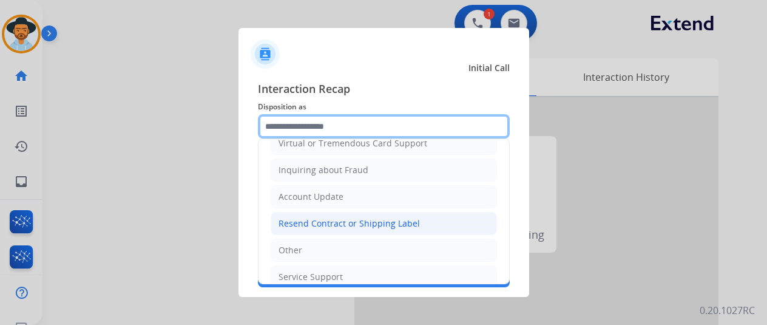
scroll to position [184, 0]
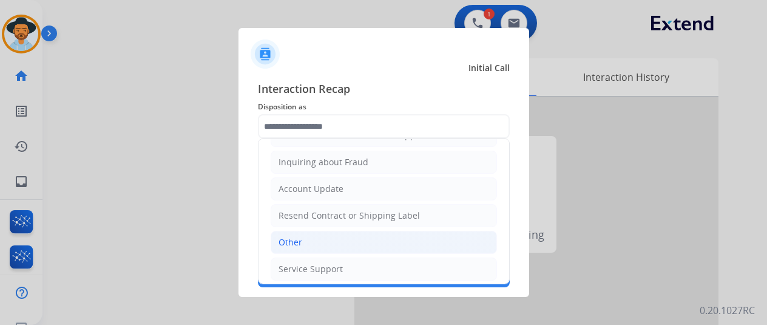
click at [293, 243] on li "Other" at bounding box center [384, 242] width 226 height 23
type input "*****"
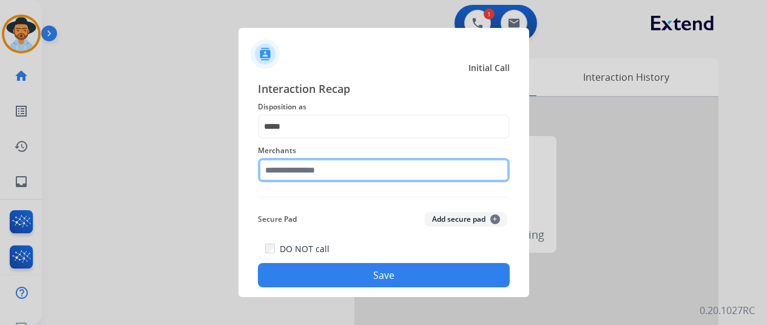
click at [298, 168] on input "text" at bounding box center [384, 170] width 252 height 24
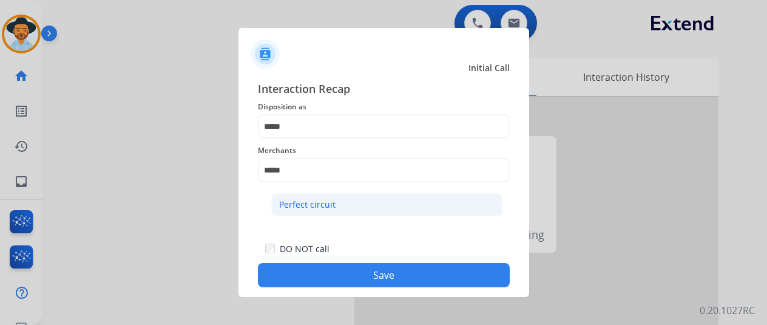
click at [332, 205] on div "Perfect circuit" at bounding box center [307, 205] width 56 height 12
type input "**********"
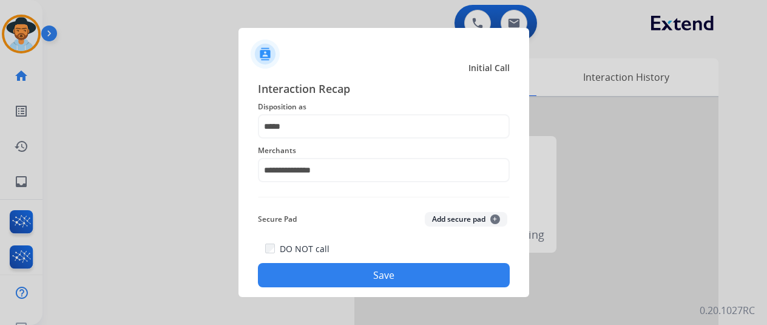
click at [376, 277] on button "Save" at bounding box center [384, 275] width 252 height 24
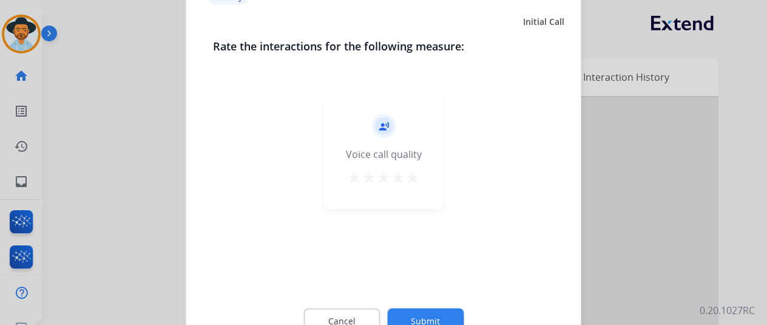
click at [437, 316] on button "Submit" at bounding box center [425, 321] width 77 height 26
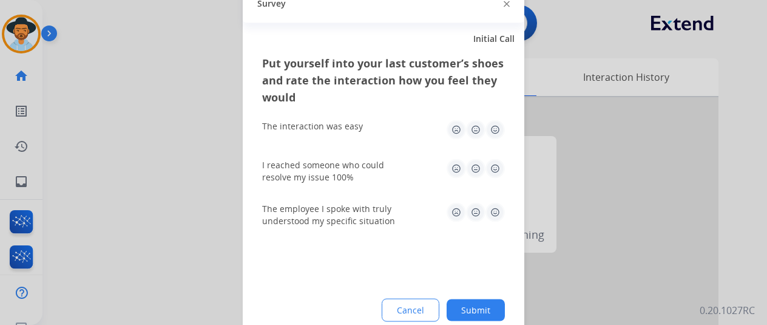
click at [494, 301] on button "Submit" at bounding box center [476, 310] width 58 height 22
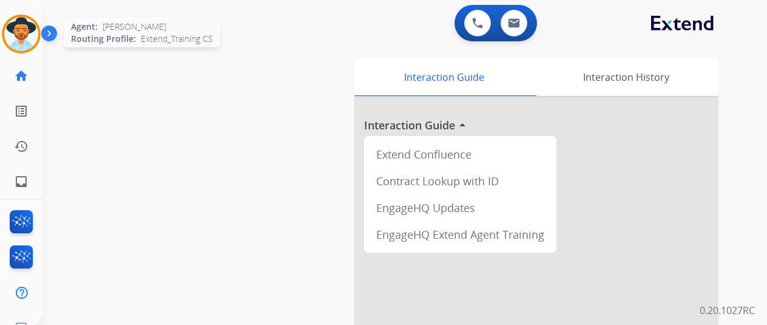
click at [21, 35] on img at bounding box center [21, 34] width 34 height 34
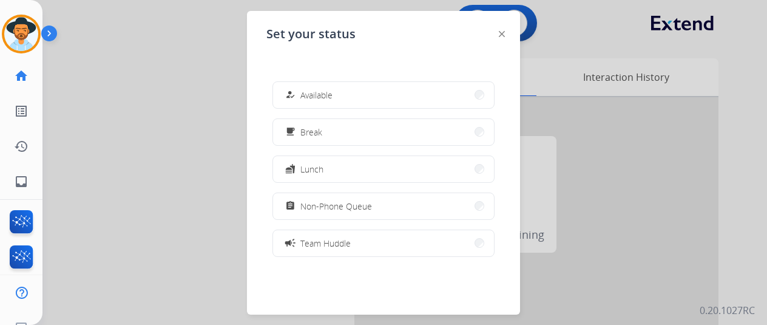
click at [311, 95] on span "Available" at bounding box center [317, 95] width 32 height 13
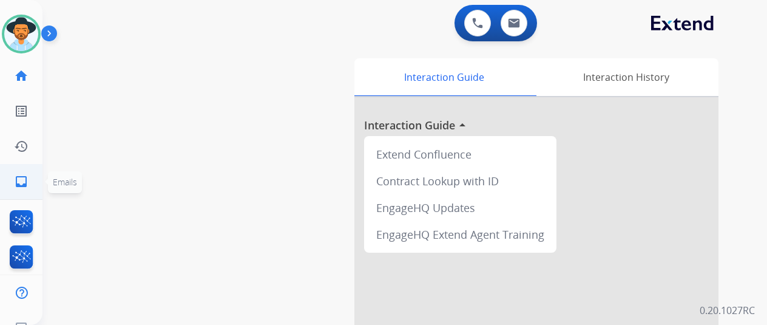
click at [15, 179] on mat-icon "inbox" at bounding box center [21, 181] width 15 height 15
select select "**********"
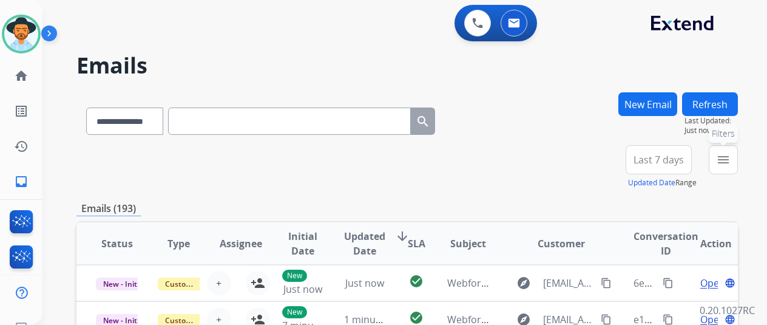
click at [729, 155] on mat-icon "menu" at bounding box center [723, 159] width 15 height 15
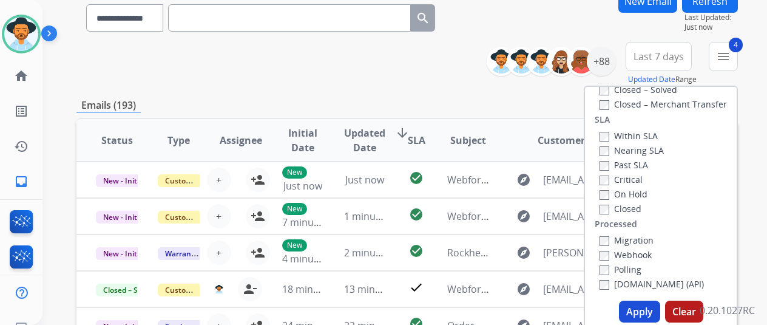
scroll to position [182, 0]
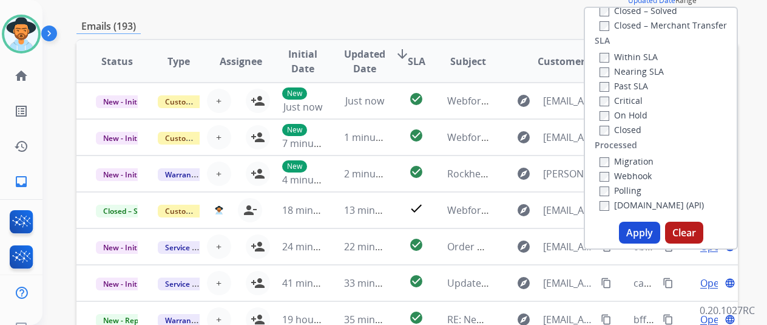
click at [641, 229] on button "Apply" at bounding box center [639, 233] width 41 height 22
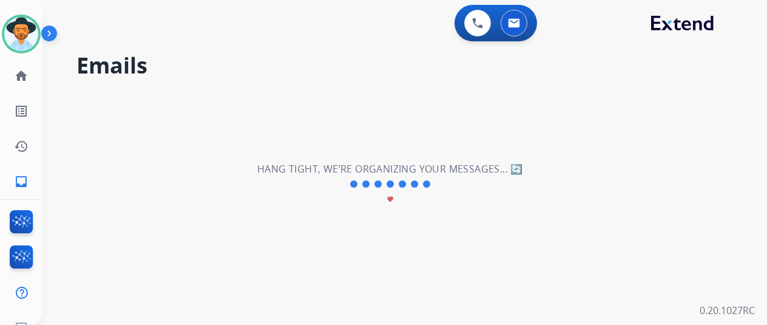
scroll to position [0, 0]
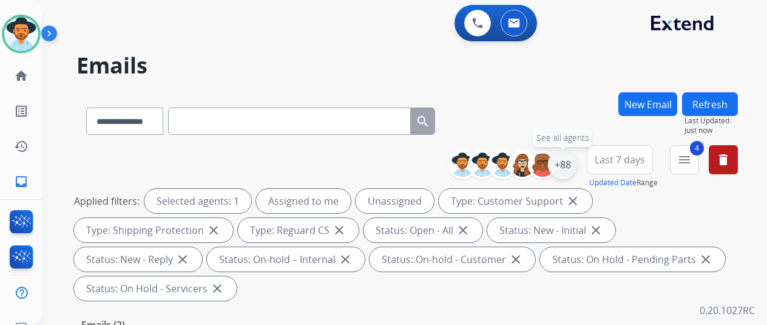
click at [577, 158] on div "+88" at bounding box center [562, 164] width 29 height 29
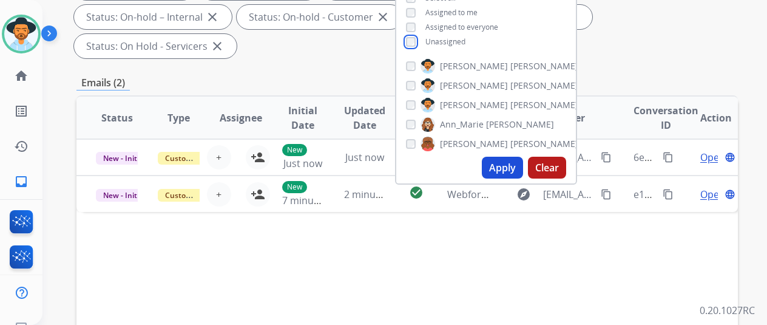
scroll to position [243, 0]
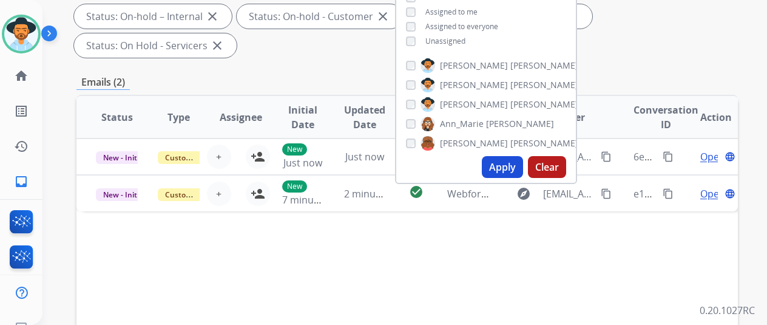
click at [505, 162] on button "Apply" at bounding box center [502, 167] width 41 height 22
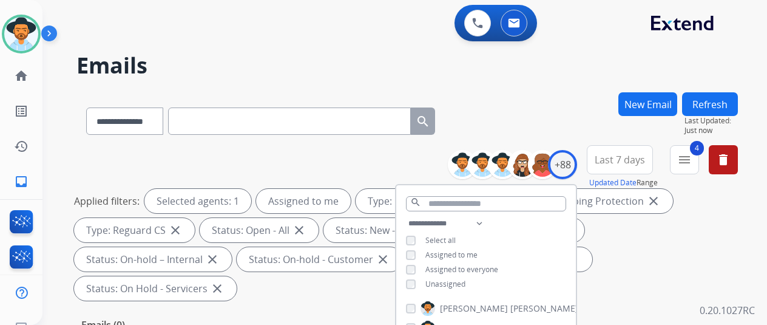
click at [566, 66] on h2 "Emails" at bounding box center [408, 65] width 662 height 24
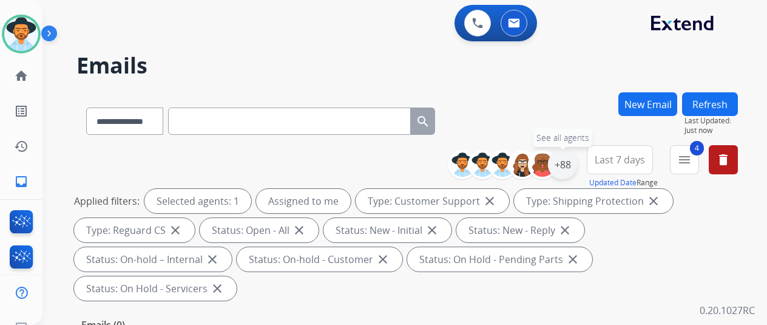
click at [571, 165] on div "+88" at bounding box center [562, 164] width 29 height 29
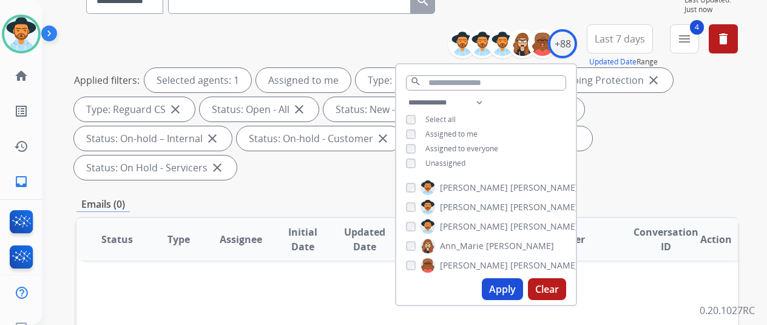
scroll to position [121, 0]
click at [505, 290] on button "Apply" at bounding box center [502, 288] width 41 height 22
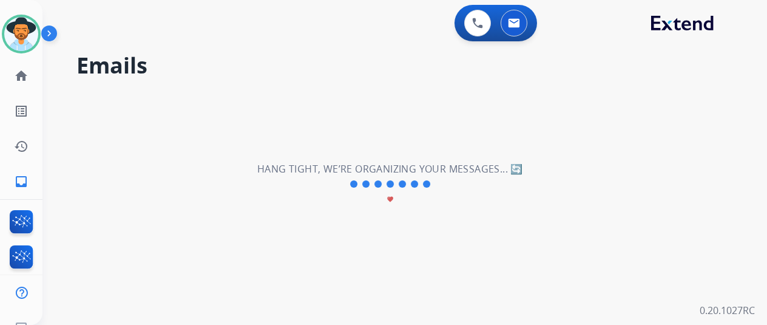
scroll to position [0, 0]
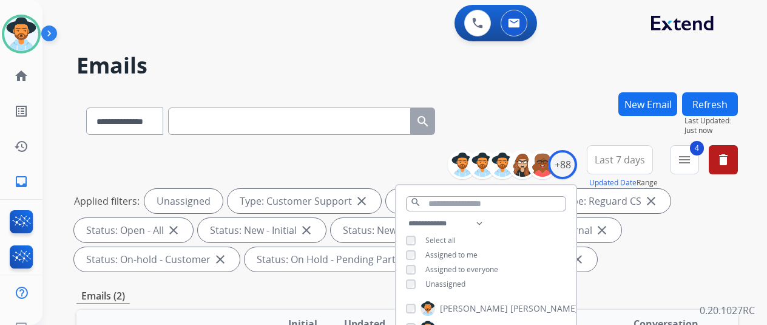
click at [573, 81] on div "**********" at bounding box center [391, 206] width 696 height 325
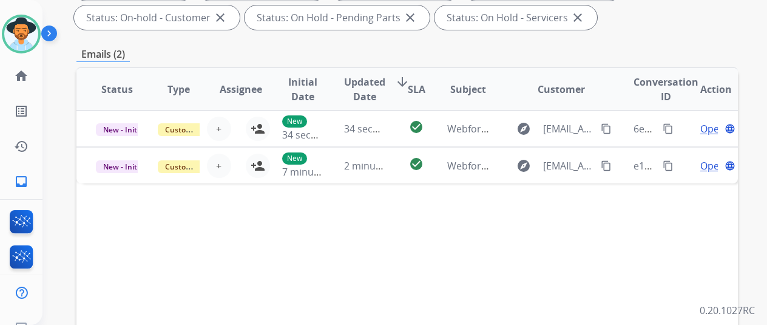
scroll to position [243, 0]
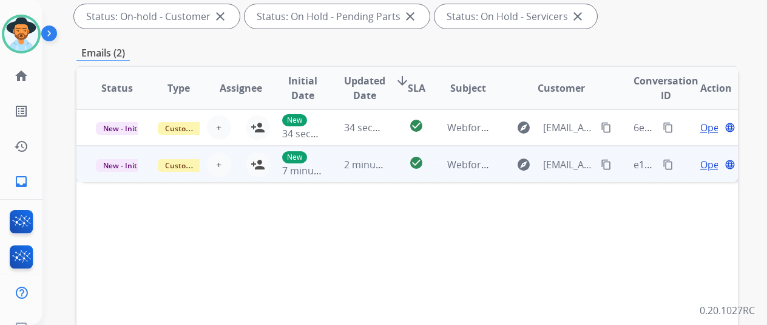
click at [712, 163] on span "Open" at bounding box center [713, 164] width 25 height 15
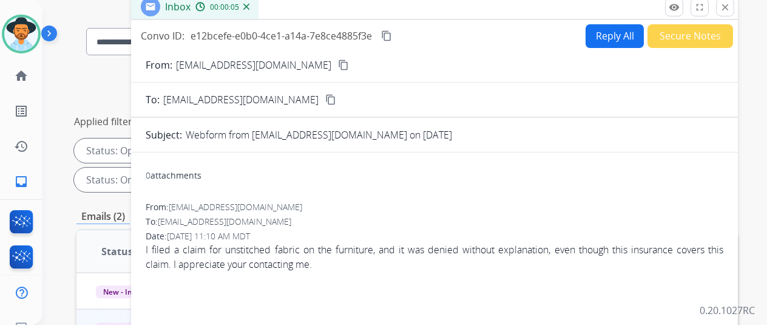
scroll to position [61, 0]
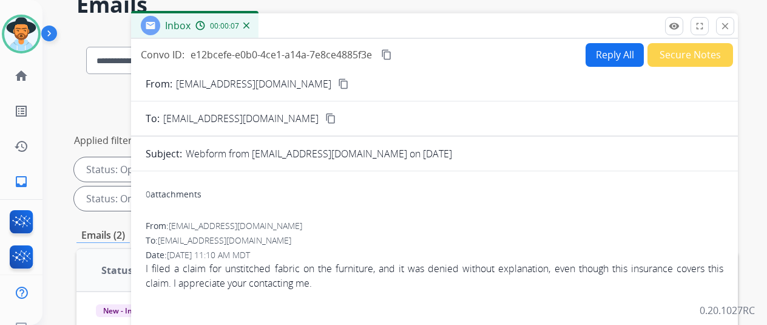
click at [338, 84] on mat-icon "content_copy" at bounding box center [343, 83] width 11 height 11
click at [621, 49] on button "Reply All" at bounding box center [615, 55] width 58 height 24
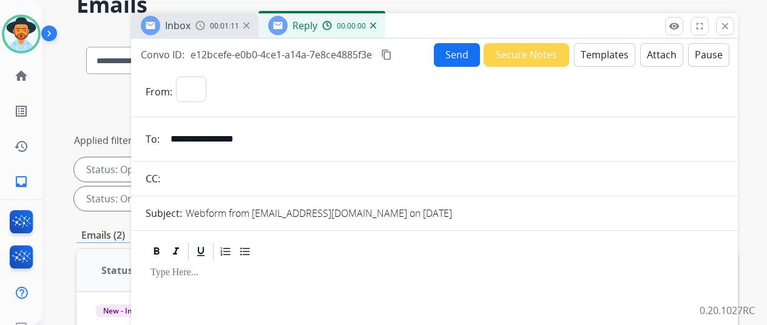
select select "**********"
click at [376, 27] on img at bounding box center [373, 25] width 6 height 6
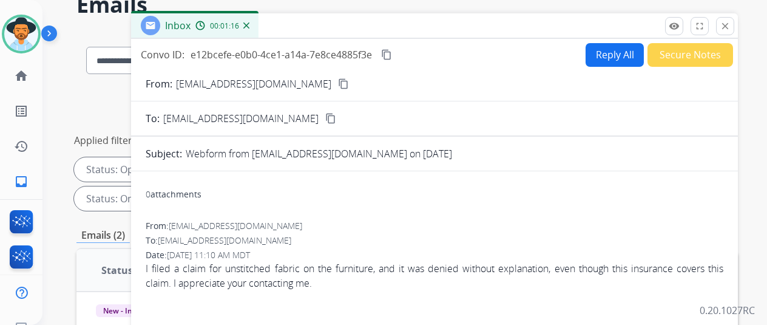
click at [250, 22] on img at bounding box center [246, 25] width 6 height 6
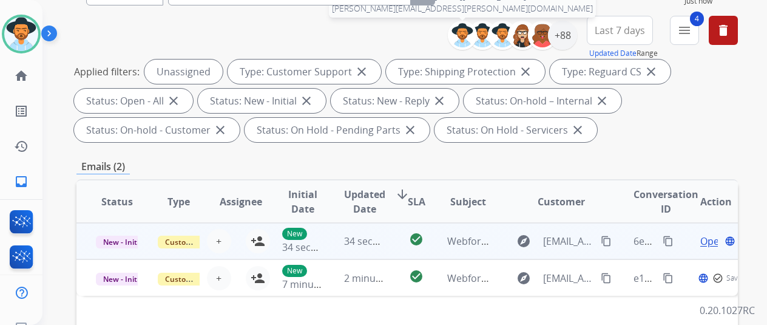
scroll to position [243, 0]
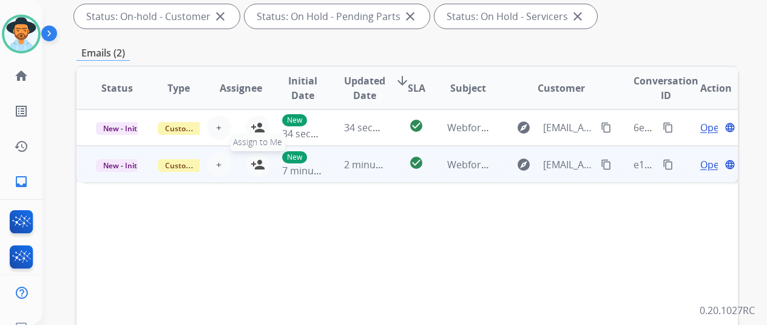
click at [256, 157] on mat-icon "person_add" at bounding box center [258, 164] width 15 height 15
click at [714, 158] on span "Open" at bounding box center [713, 164] width 25 height 15
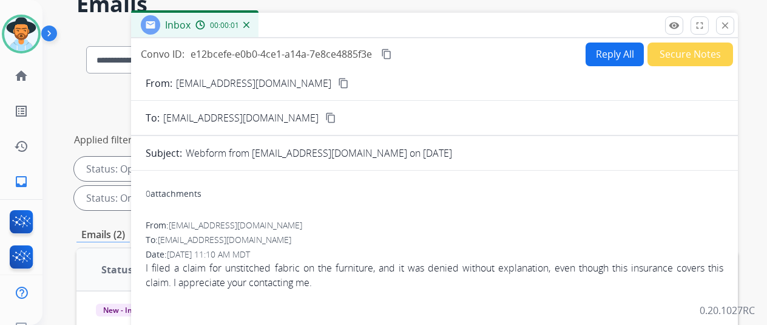
scroll to position [0, 0]
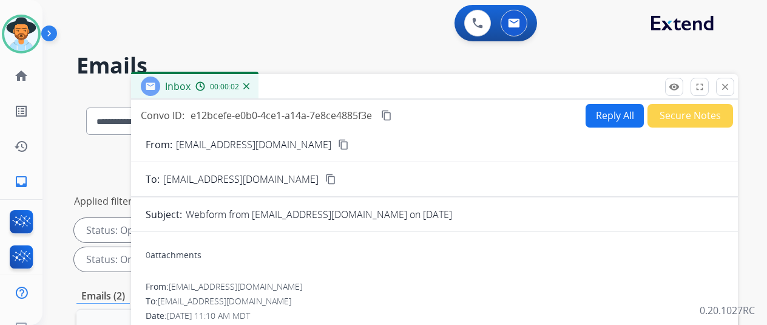
click at [616, 116] on button "Reply All" at bounding box center [615, 116] width 58 height 24
select select "**********"
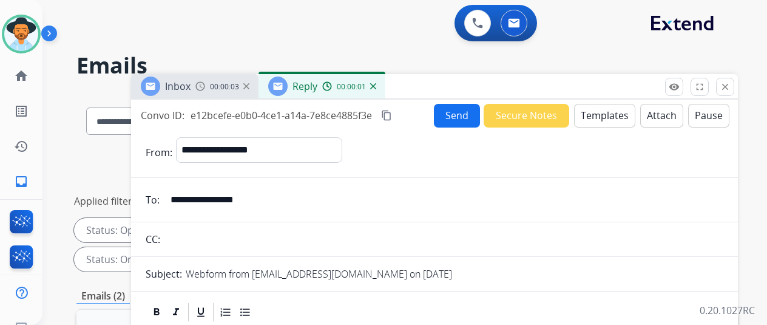
click at [606, 116] on button "Templates" at bounding box center [604, 116] width 61 height 24
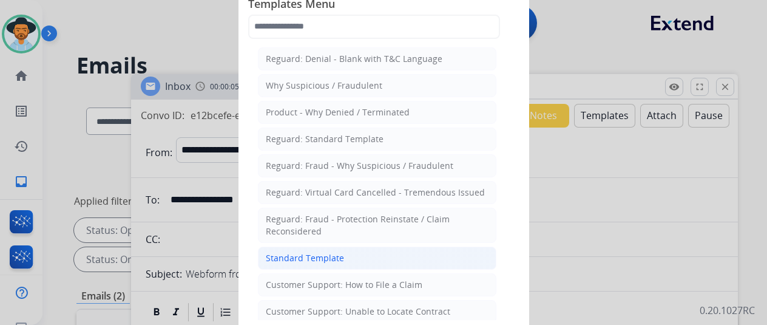
click at [288, 254] on div "Standard Template" at bounding box center [305, 258] width 78 height 12
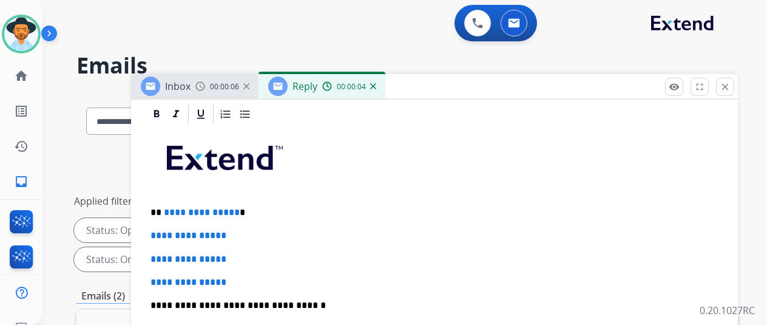
scroll to position [279, 0]
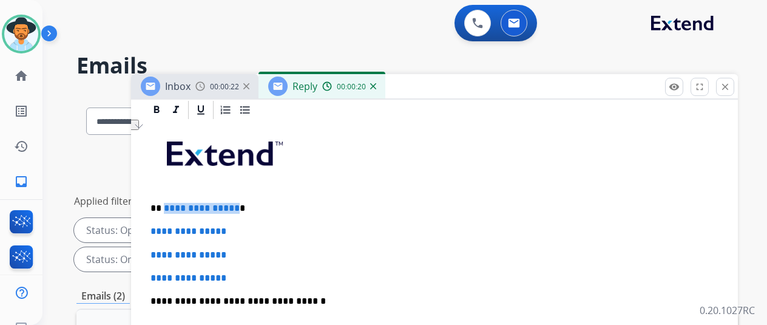
drag, startPoint x: 242, startPoint y: 208, endPoint x: 172, endPoint y: 208, distance: 69.8
click at [172, 208] on p "**********" at bounding box center [430, 208] width 559 height 11
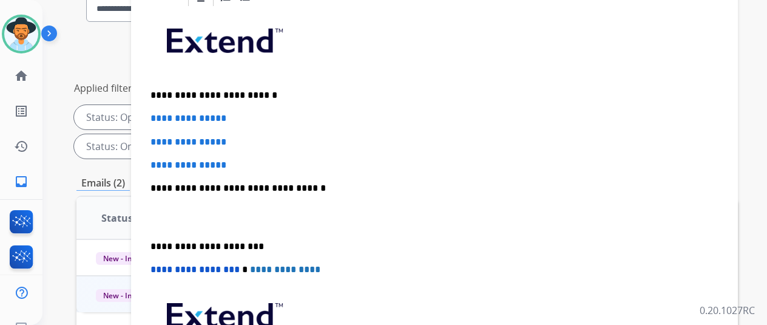
scroll to position [182, 0]
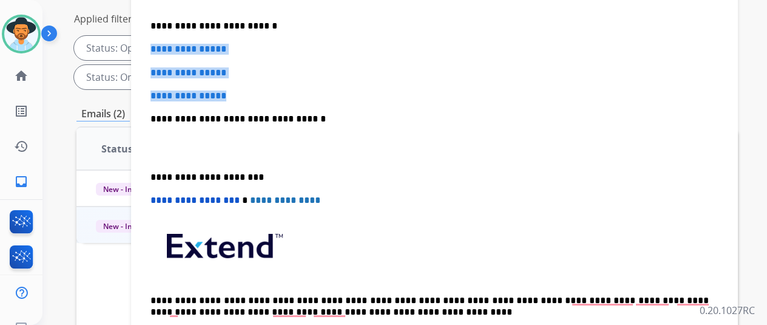
drag, startPoint x: 241, startPoint y: 94, endPoint x: 161, endPoint y: 50, distance: 91.6
click at [161, 50] on div "**********" at bounding box center [435, 148] width 578 height 418
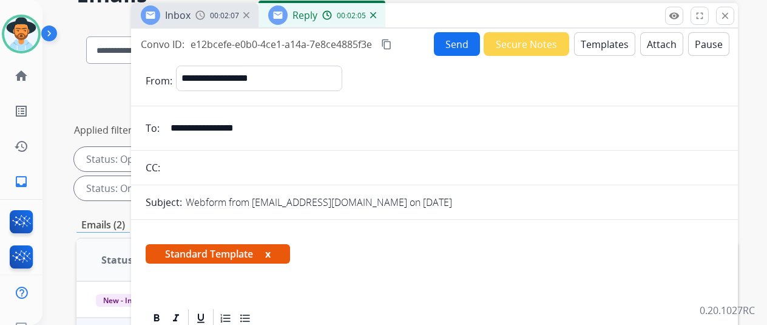
scroll to position [0, 0]
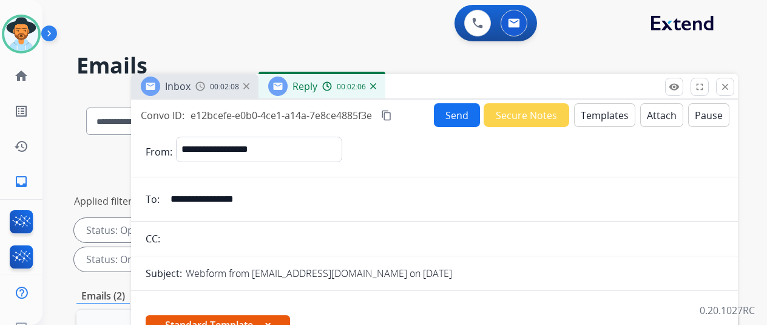
click at [463, 109] on button "Send" at bounding box center [457, 115] width 46 height 24
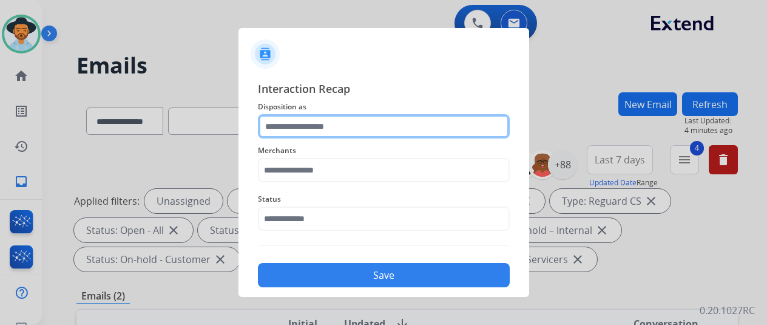
click at [292, 126] on input "text" at bounding box center [384, 126] width 252 height 24
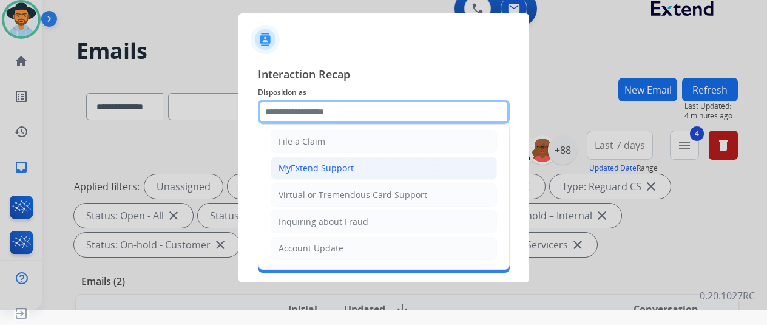
scroll to position [121, 0]
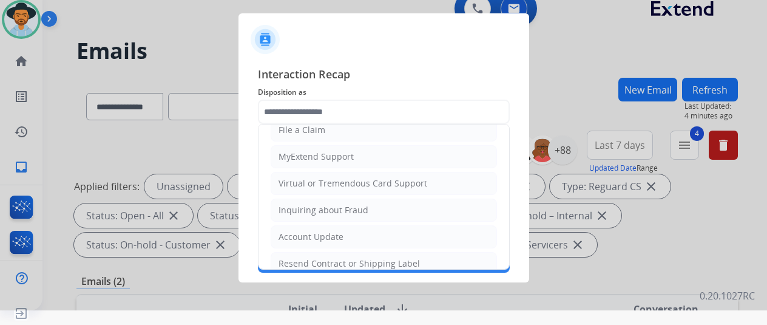
drag, startPoint x: 291, startPoint y: 259, endPoint x: 300, endPoint y: 229, distance: 31.7
click at [291, 259] on div "Resend Contract or Shipping Label" at bounding box center [349, 263] width 141 height 12
type input "**********"
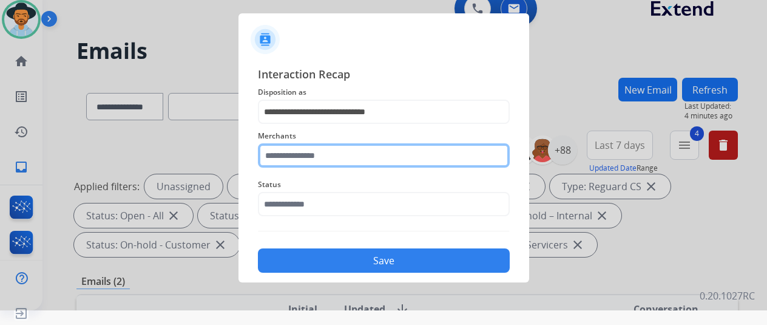
click at [296, 160] on input "text" at bounding box center [384, 155] width 252 height 24
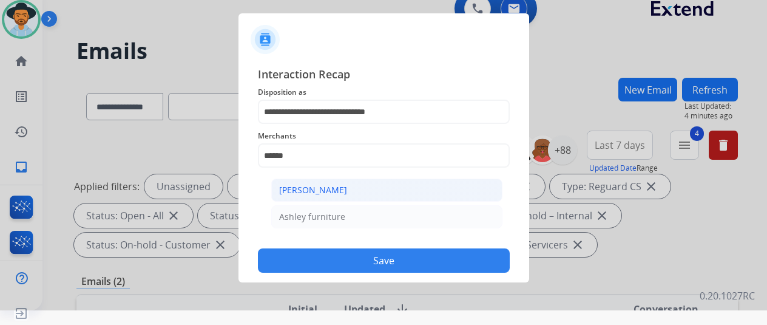
click at [336, 182] on li "[PERSON_NAME]" at bounding box center [386, 190] width 231 height 23
type input "**********"
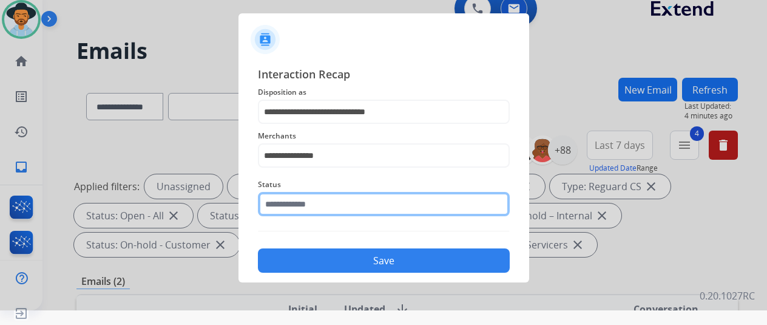
click at [308, 201] on input "text" at bounding box center [384, 204] width 252 height 24
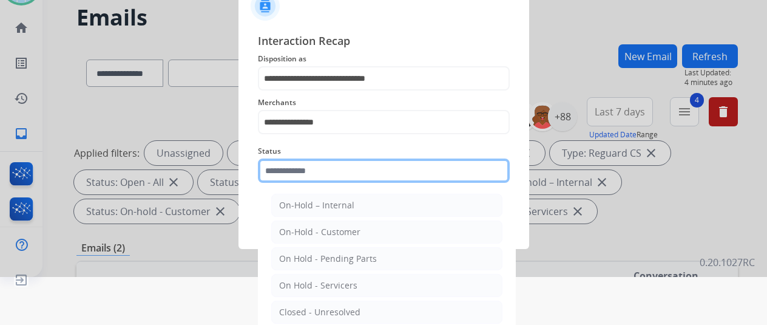
scroll to position [92, 0]
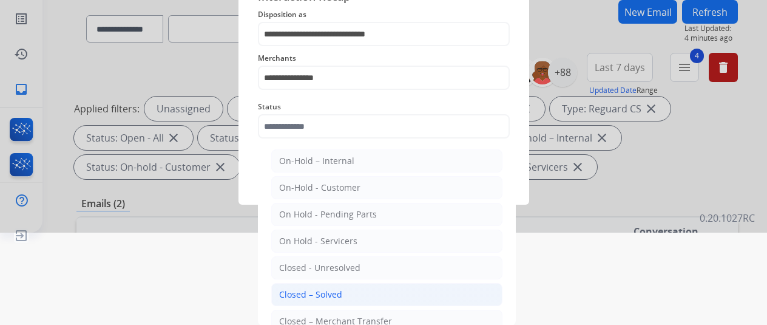
click at [311, 290] on div "Closed – Solved" at bounding box center [310, 294] width 63 height 12
type input "**********"
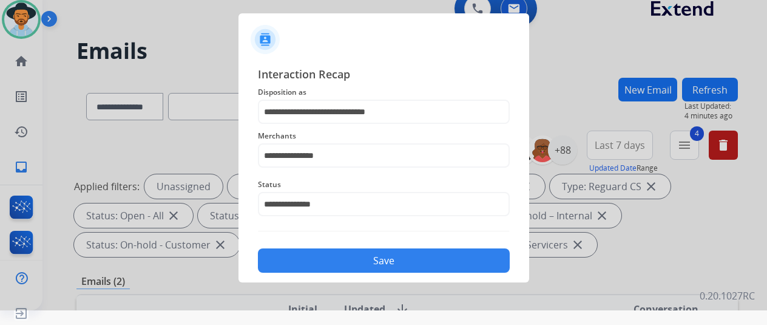
scroll to position [15, 0]
click at [354, 263] on button "Save" at bounding box center [384, 260] width 252 height 24
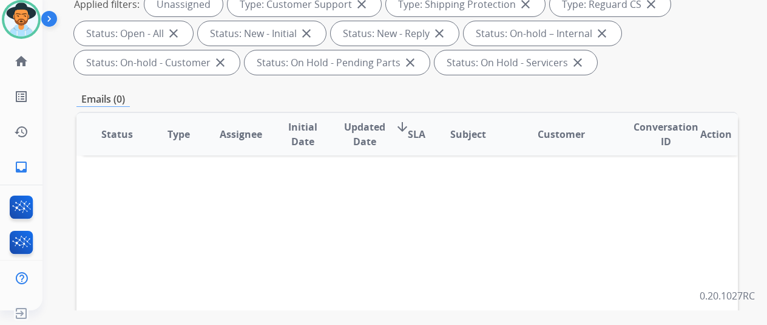
scroll to position [0, 0]
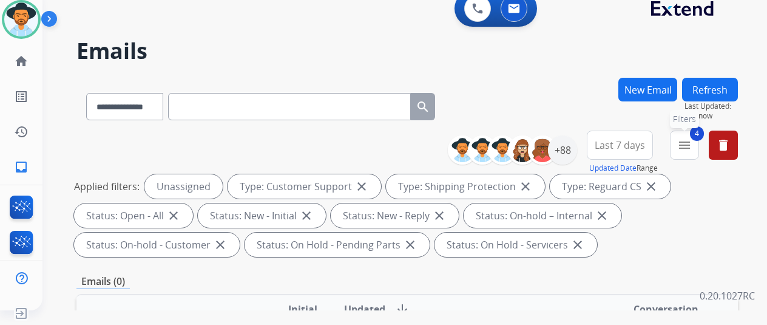
click at [691, 145] on mat-icon "menu" at bounding box center [685, 145] width 15 height 15
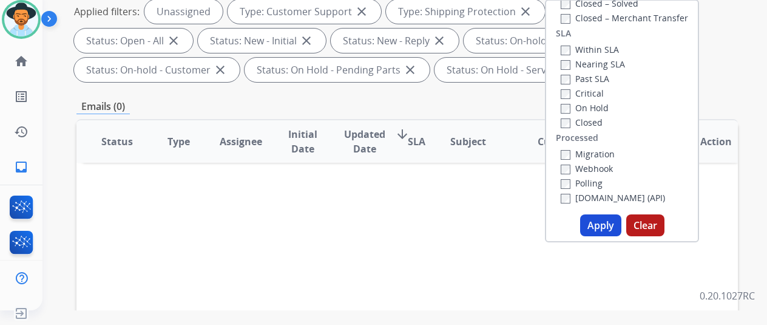
scroll to position [243, 0]
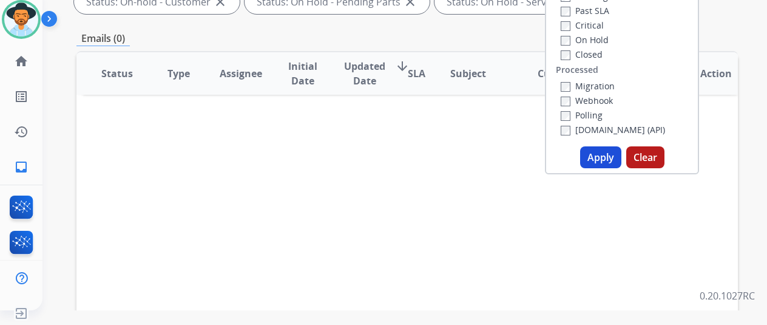
drag, startPoint x: 604, startPoint y: 154, endPoint x: 610, endPoint y: 156, distance: 6.5
click at [608, 155] on button "Apply" at bounding box center [600, 157] width 41 height 22
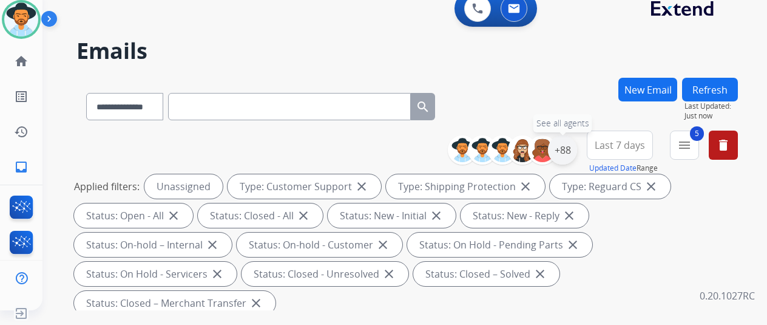
click at [571, 150] on div "+88" at bounding box center [562, 149] width 29 height 29
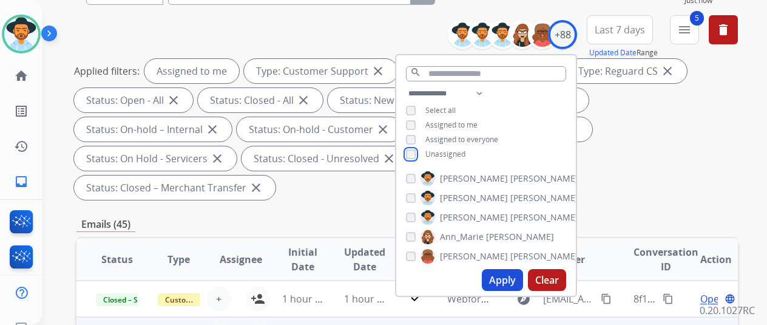
scroll to position [243, 0]
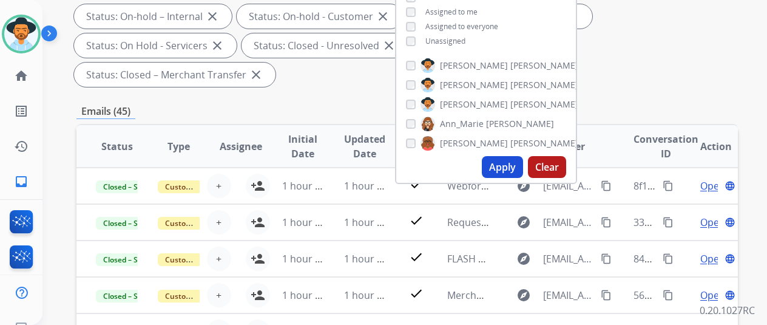
click at [503, 168] on button "Apply" at bounding box center [502, 167] width 41 height 22
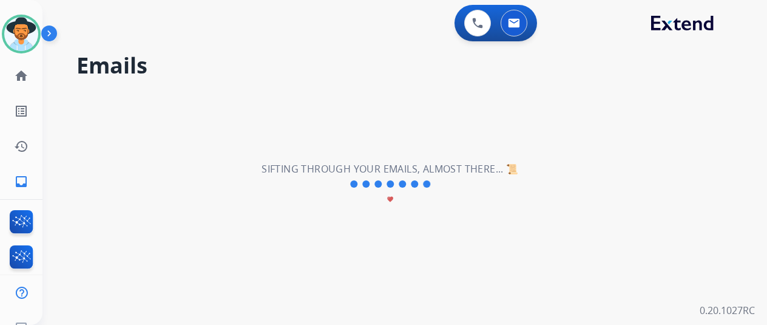
scroll to position [0, 0]
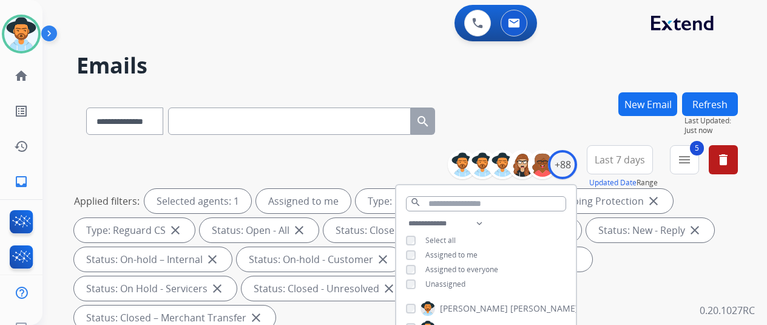
click at [546, 92] on div "**********" at bounding box center [408, 118] width 662 height 53
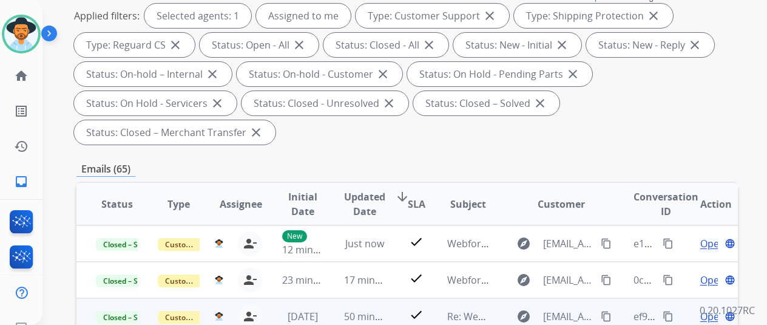
scroll to position [304, 0]
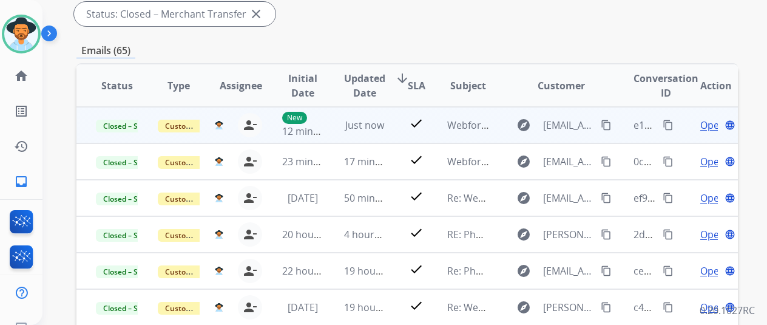
click at [670, 123] on mat-icon "content_copy" at bounding box center [668, 125] width 11 height 11
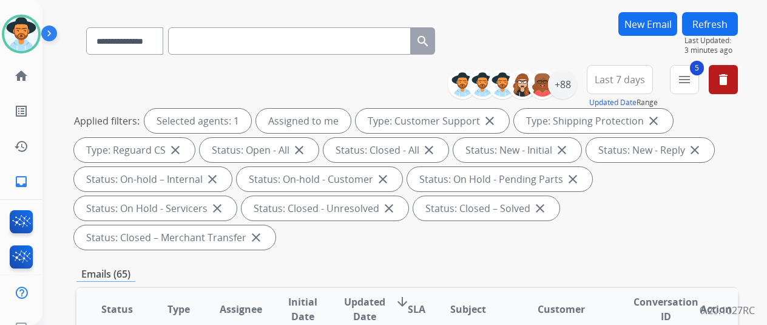
scroll to position [0, 0]
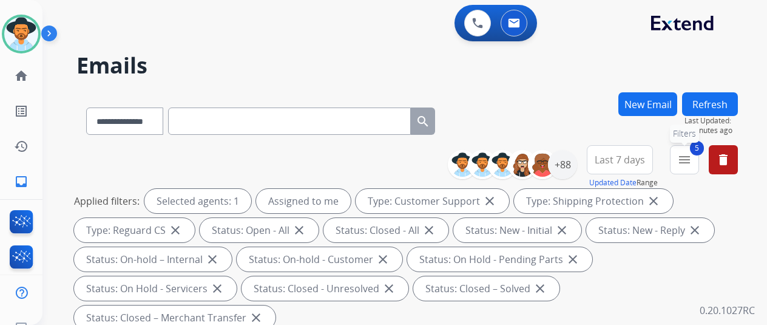
click at [692, 160] on mat-icon "menu" at bounding box center [685, 159] width 15 height 15
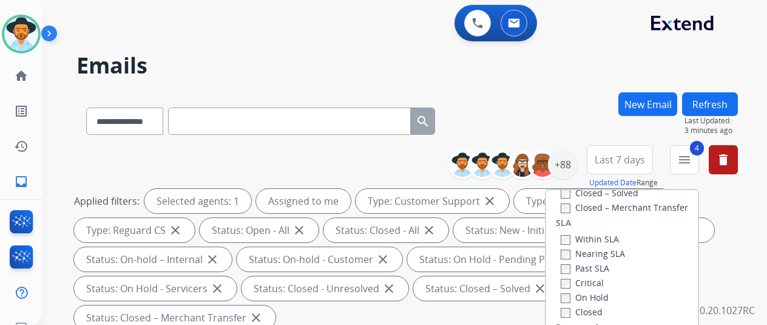
scroll to position [182, 0]
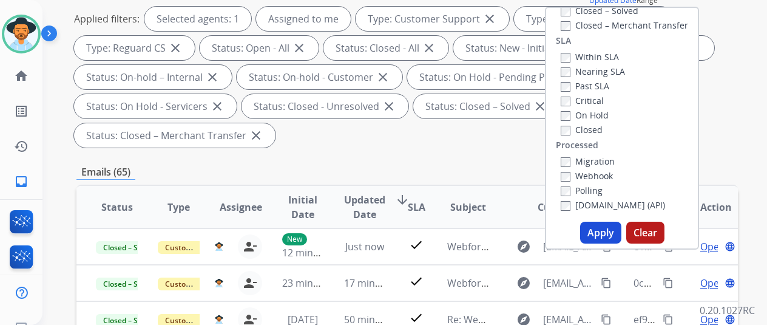
click at [608, 230] on button "Apply" at bounding box center [600, 233] width 41 height 22
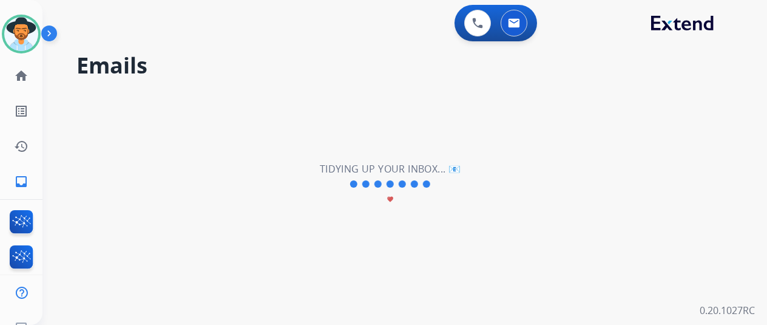
scroll to position [0, 0]
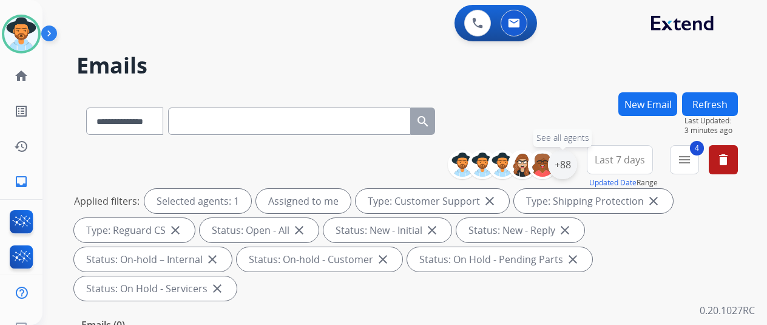
click at [577, 161] on div "+88" at bounding box center [562, 164] width 29 height 29
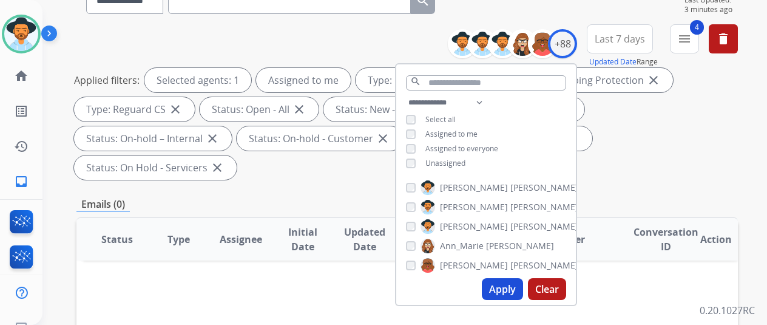
scroll to position [121, 0]
click at [509, 282] on button "Apply" at bounding box center [502, 288] width 41 height 22
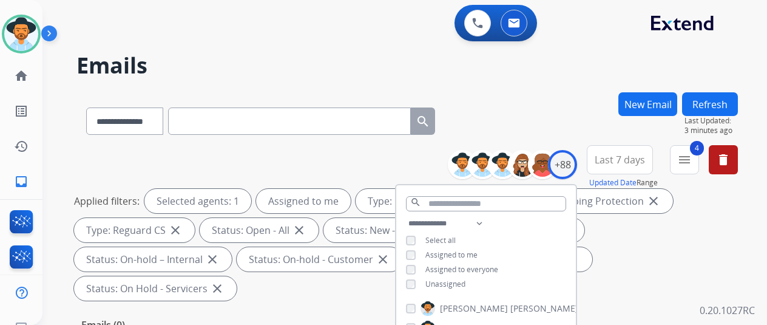
click at [532, 94] on div "**********" at bounding box center [408, 118] width 662 height 53
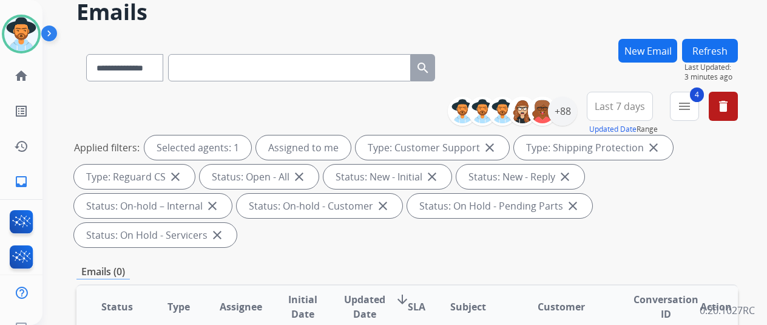
scroll to position [121, 0]
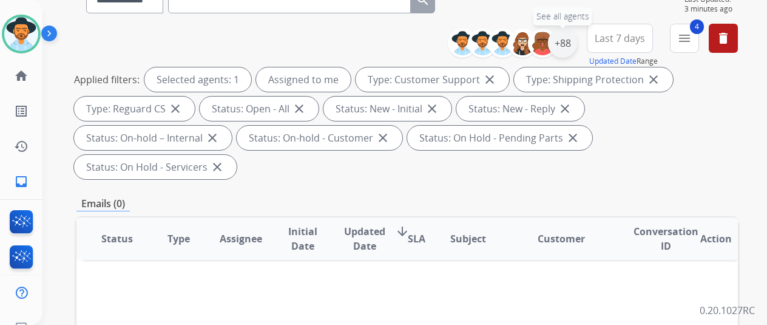
click at [573, 47] on div "+88" at bounding box center [562, 43] width 29 height 29
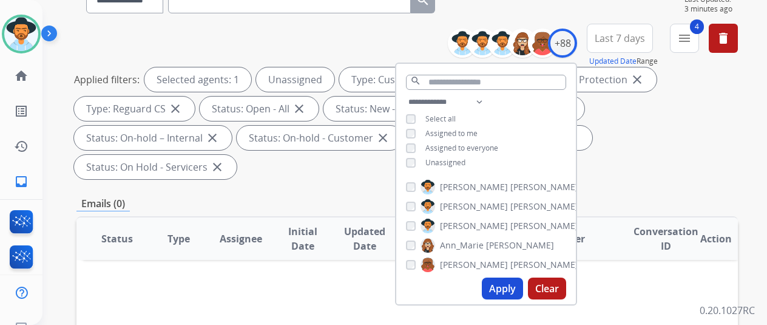
click at [502, 288] on button "Apply" at bounding box center [502, 288] width 41 height 22
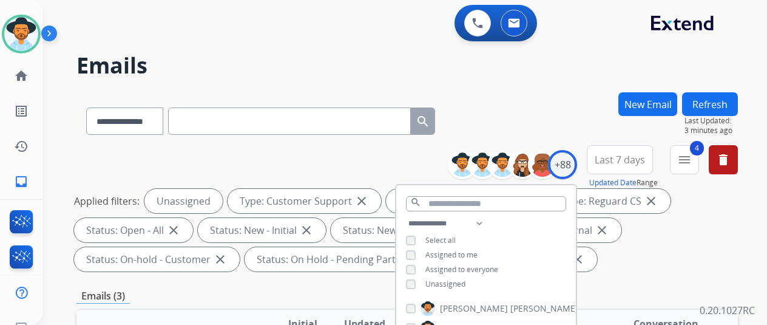
click at [567, 98] on div "**********" at bounding box center [408, 118] width 662 height 53
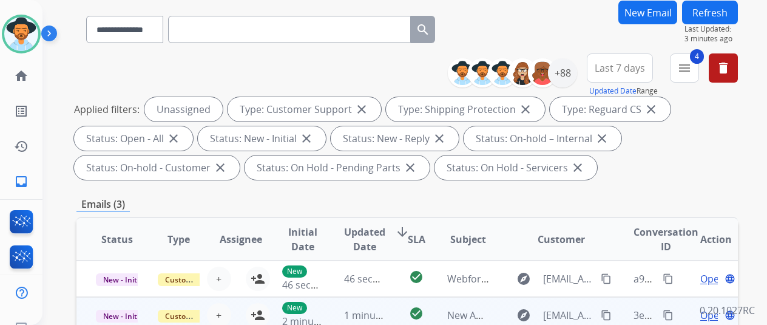
scroll to position [243, 0]
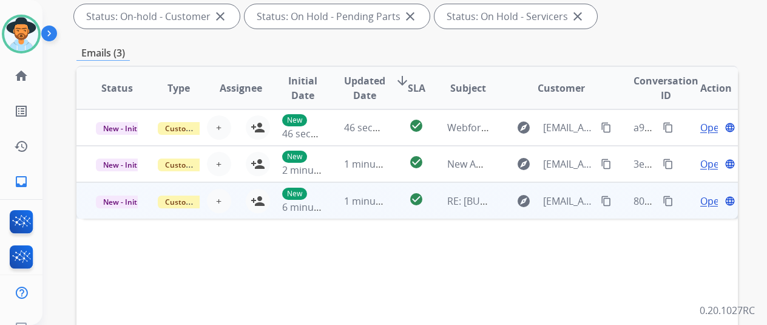
click at [706, 199] on span "Open" at bounding box center [713, 201] width 25 height 15
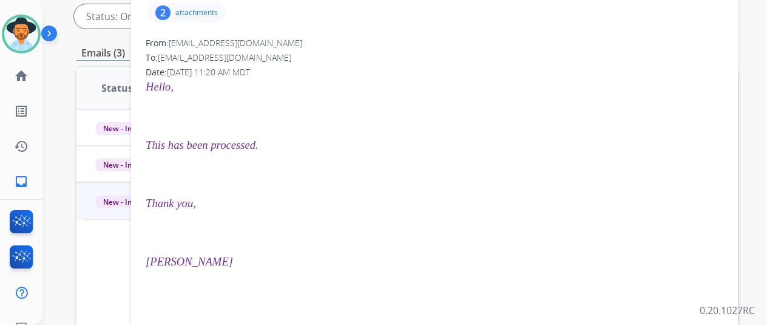
scroll to position [61, 0]
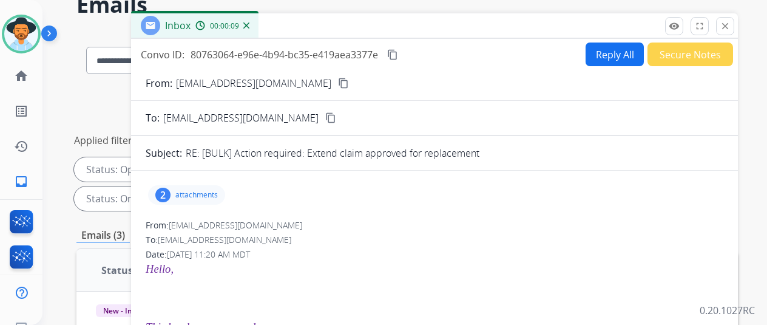
click at [731, 26] on mat-icon "close" at bounding box center [725, 26] width 11 height 11
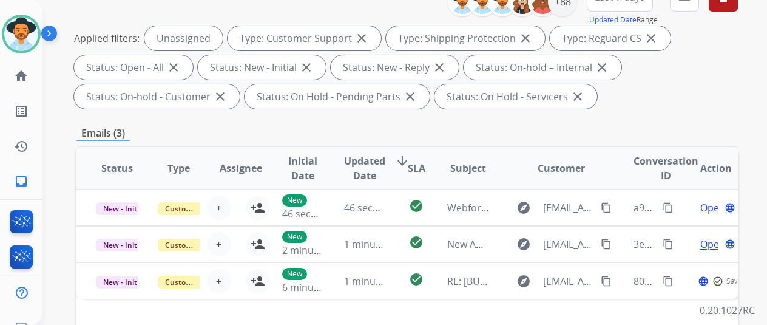
scroll to position [182, 0]
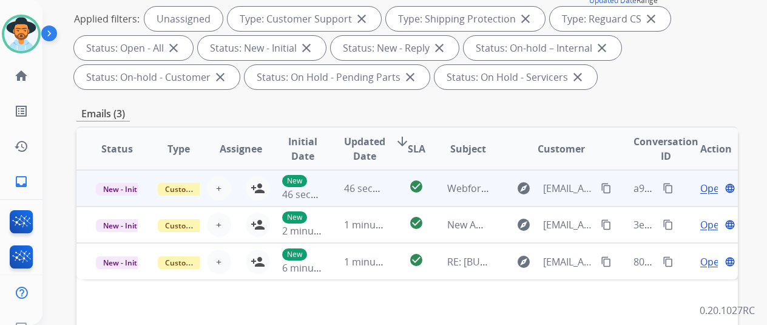
click at [710, 183] on span "Open" at bounding box center [713, 188] width 25 height 15
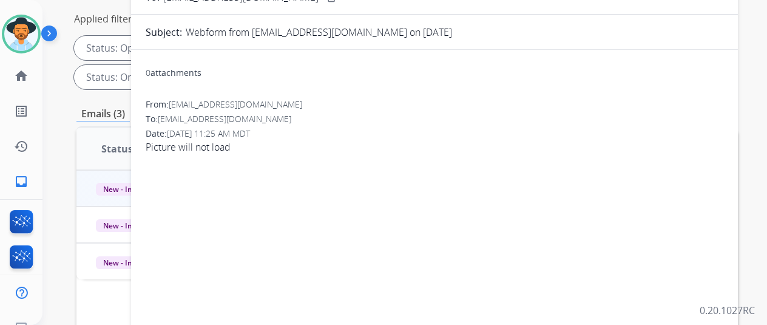
scroll to position [0, 0]
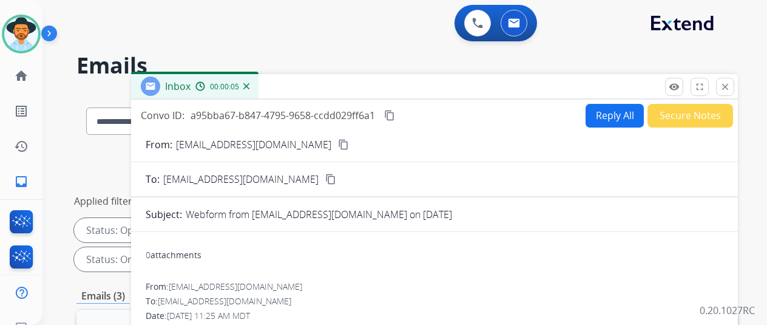
click at [338, 143] on mat-icon "content_copy" at bounding box center [343, 144] width 11 height 11
click at [249, 83] on div "00:00:07" at bounding box center [222, 86] width 53 height 11
click at [250, 87] on img at bounding box center [246, 86] width 6 height 6
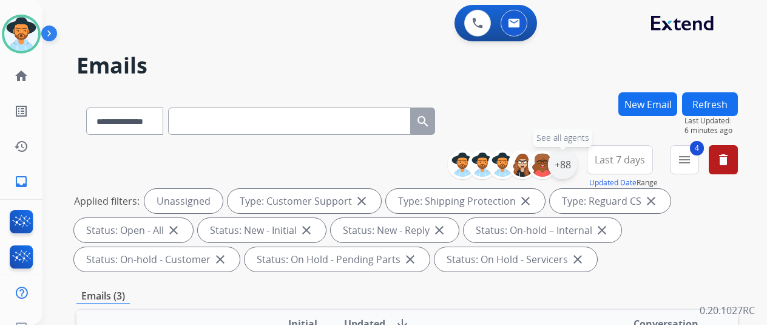
click at [570, 165] on div "+88" at bounding box center [562, 164] width 29 height 29
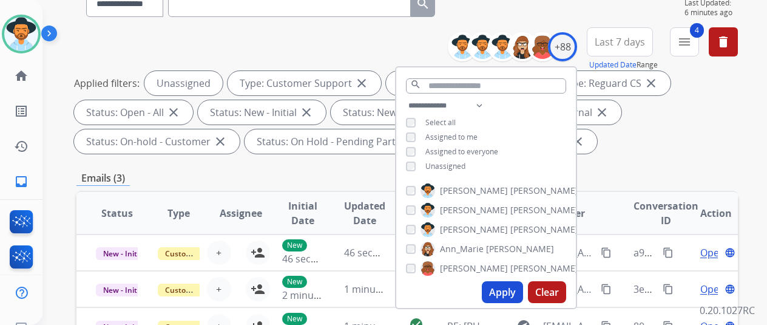
scroll to position [121, 0]
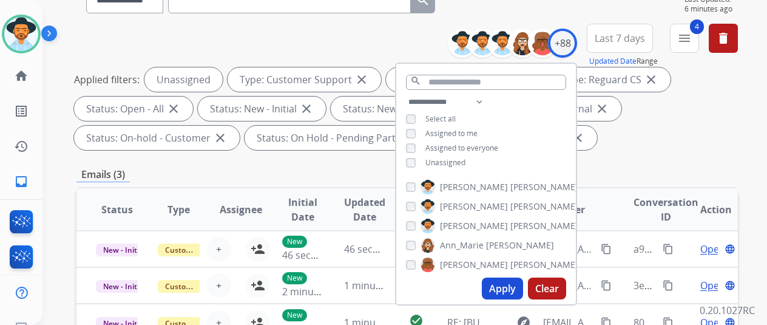
click at [665, 139] on div "Applied filters: Unassigned Type: Customer Support close Type: Shipping Protect…" at bounding box center [405, 108] width 662 height 83
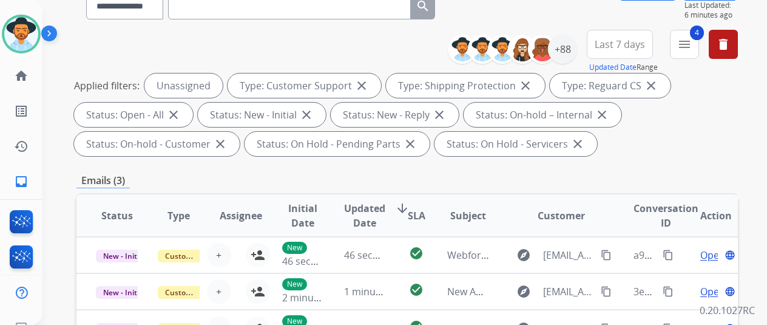
scroll to position [0, 0]
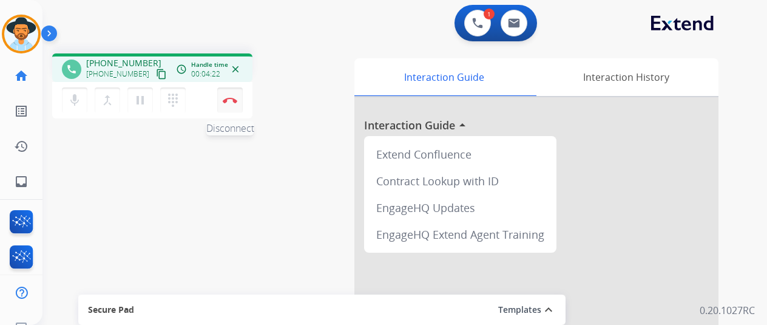
click at [232, 96] on button "Disconnect" at bounding box center [230, 100] width 26 height 26
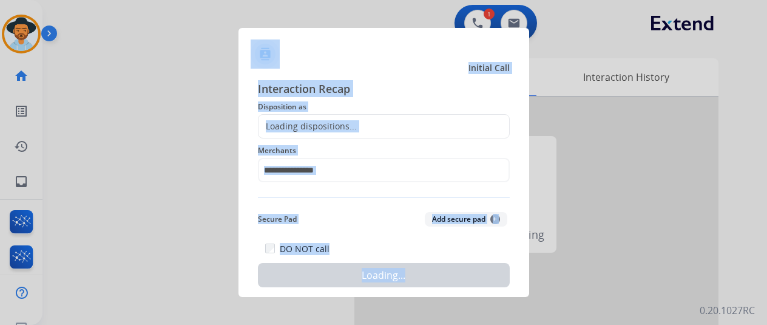
click at [232, 96] on div at bounding box center [383, 162] width 767 height 325
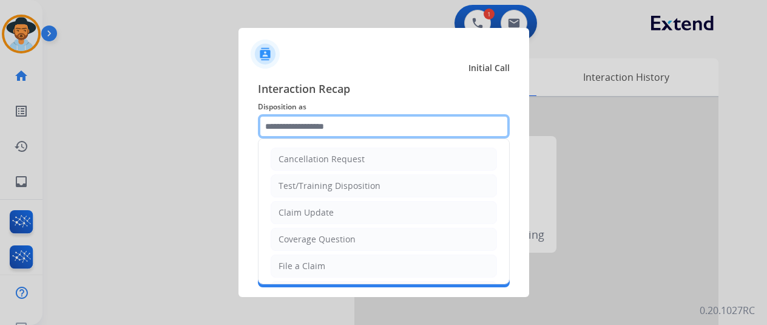
click at [299, 125] on input "text" at bounding box center [384, 126] width 252 height 24
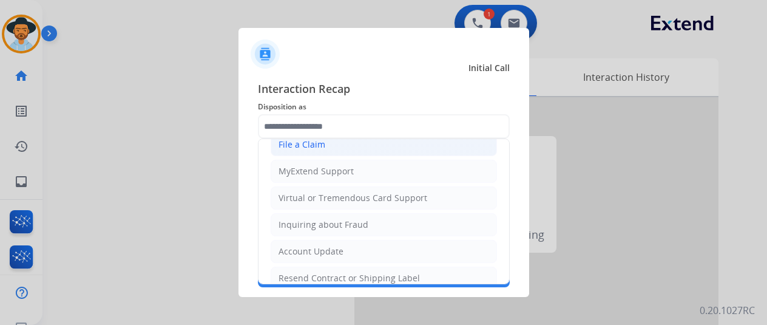
click at [311, 140] on div "File a Claim" at bounding box center [302, 144] width 47 height 12
type input "**********"
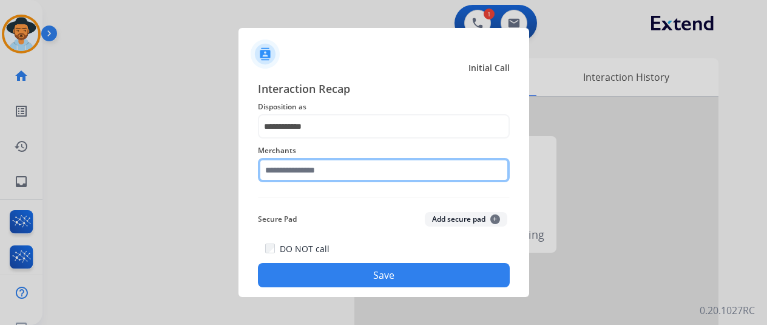
click at [287, 173] on input "text" at bounding box center [384, 170] width 252 height 24
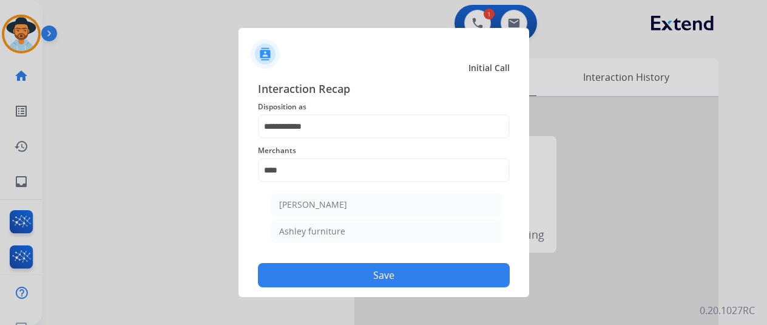
click at [328, 200] on div "[PERSON_NAME]" at bounding box center [313, 205] width 68 height 12
type input "**********"
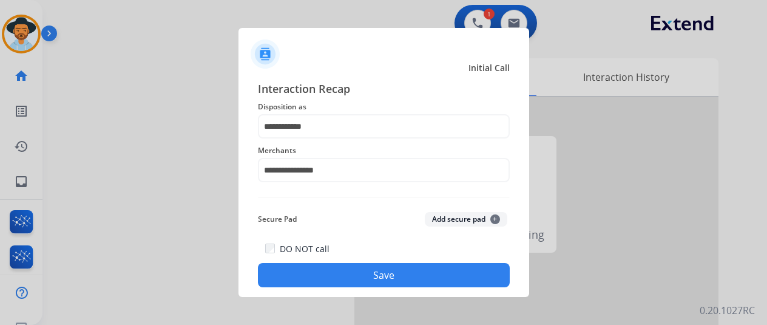
click at [367, 274] on button "Save" at bounding box center [384, 275] width 252 height 24
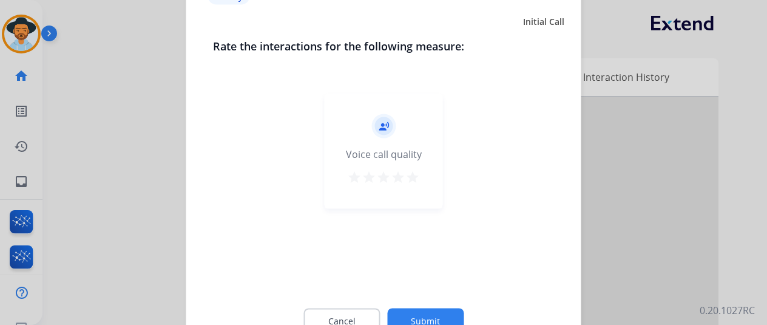
click at [413, 319] on button "Submit" at bounding box center [425, 321] width 77 height 26
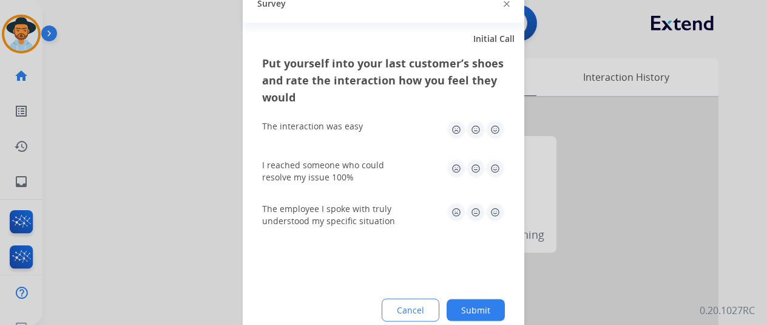
click at [474, 312] on button "Submit" at bounding box center [476, 310] width 58 height 22
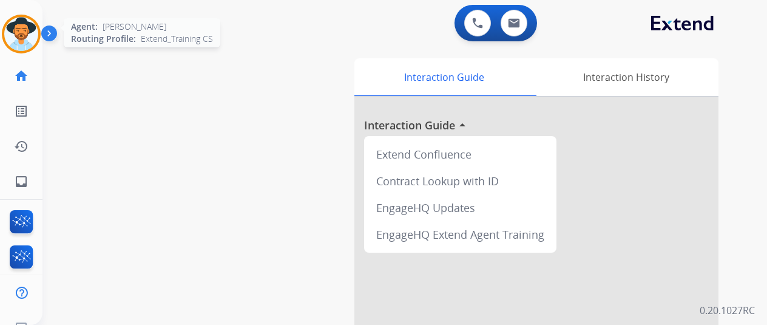
click at [20, 25] on img at bounding box center [21, 34] width 34 height 34
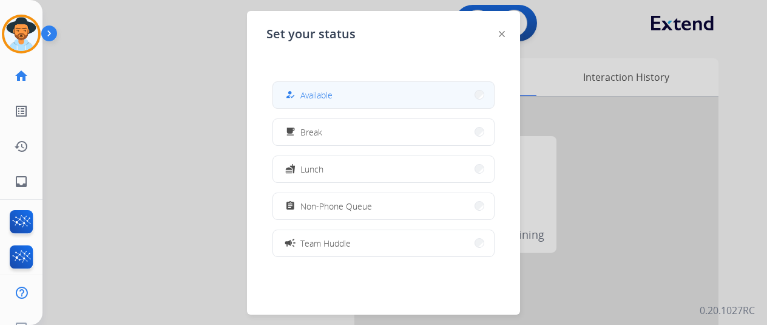
click at [346, 95] on button "how_to_reg Available" at bounding box center [383, 95] width 221 height 26
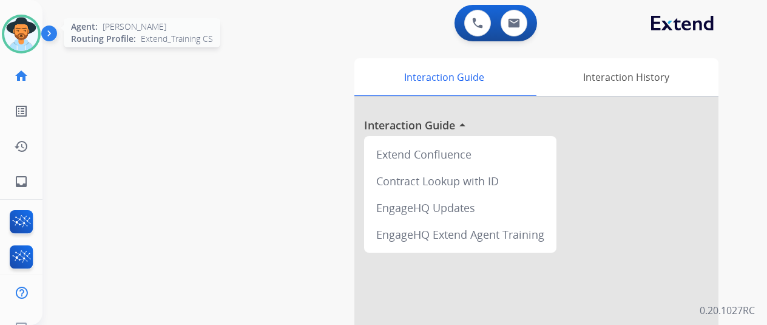
click at [22, 27] on img at bounding box center [21, 34] width 34 height 34
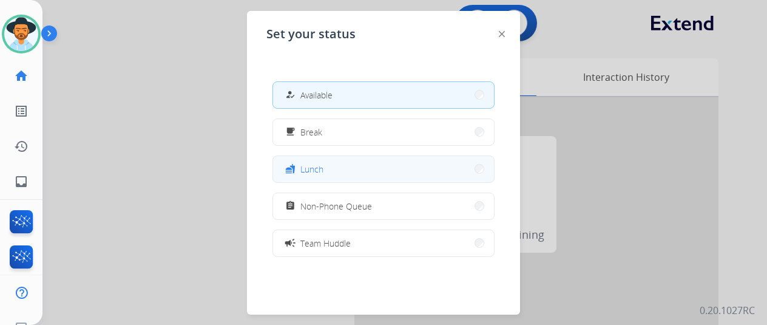
click at [330, 174] on button "fastfood Lunch" at bounding box center [383, 169] width 221 height 26
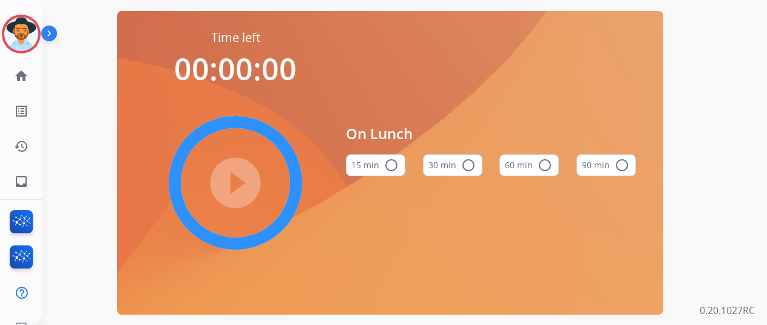
click at [471, 167] on mat-icon "radio_button_unchecked" at bounding box center [468, 165] width 15 height 15
click at [243, 185] on mat-icon "play_circle_filled" at bounding box center [235, 182] width 15 height 15
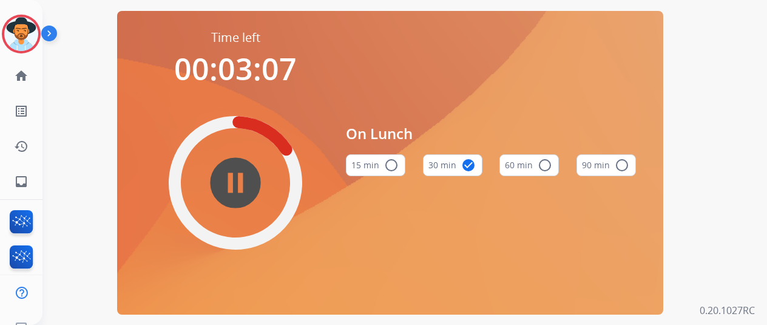
click at [239, 179] on mat-icon "pause_circle_filled" at bounding box center [235, 182] width 15 height 15
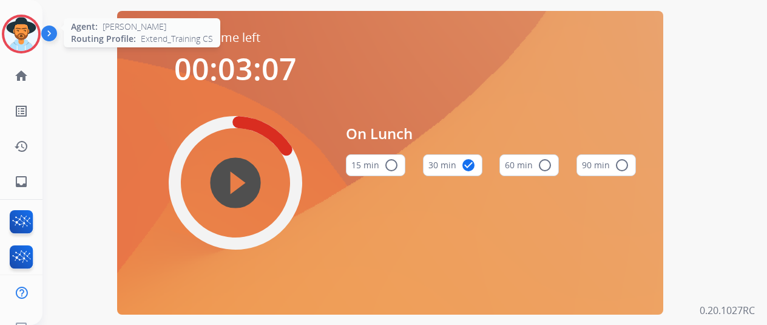
click at [21, 33] on img at bounding box center [21, 34] width 34 height 34
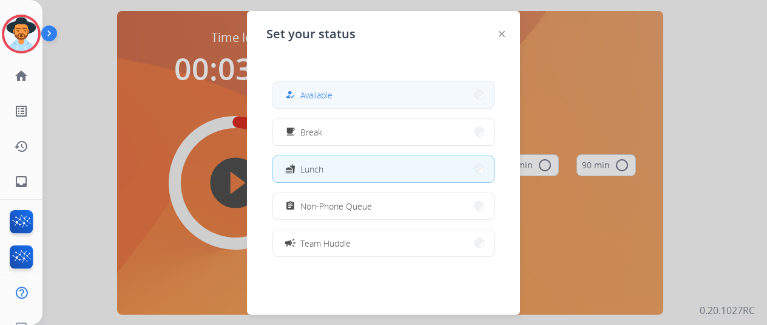
click at [308, 88] on div "how_to_reg Available" at bounding box center [308, 94] width 50 height 15
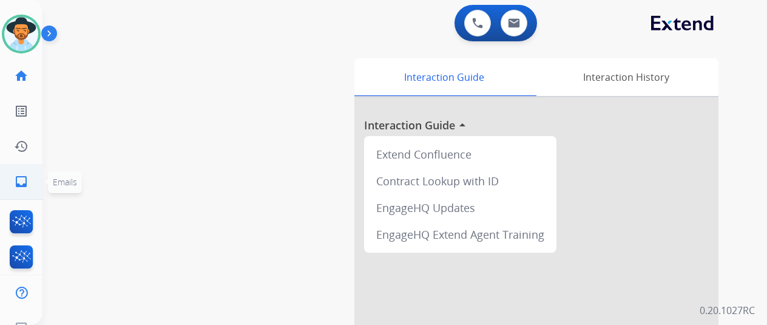
click at [17, 178] on mat-icon "inbox" at bounding box center [21, 181] width 15 height 15
select select "**********"
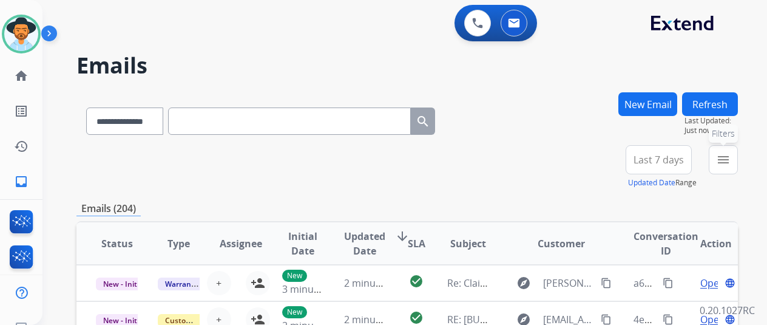
click at [736, 151] on button "menu Filters" at bounding box center [723, 159] width 29 height 29
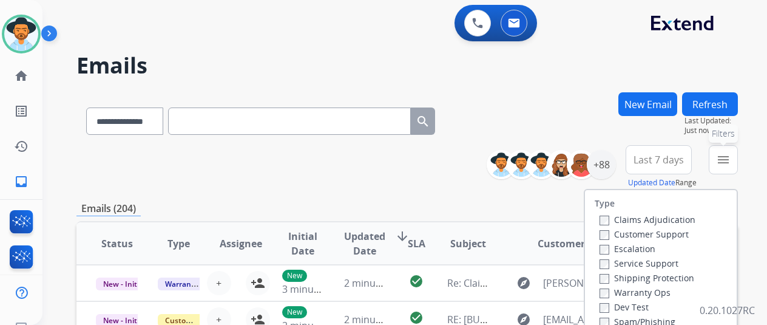
click at [731, 160] on mat-icon "menu" at bounding box center [723, 159] width 15 height 15
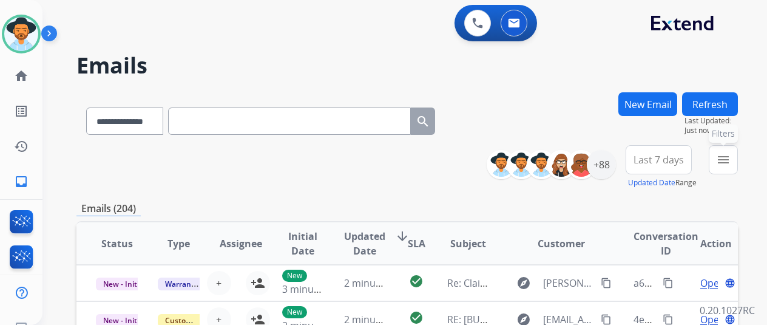
click at [731, 156] on mat-icon "menu" at bounding box center [723, 159] width 15 height 15
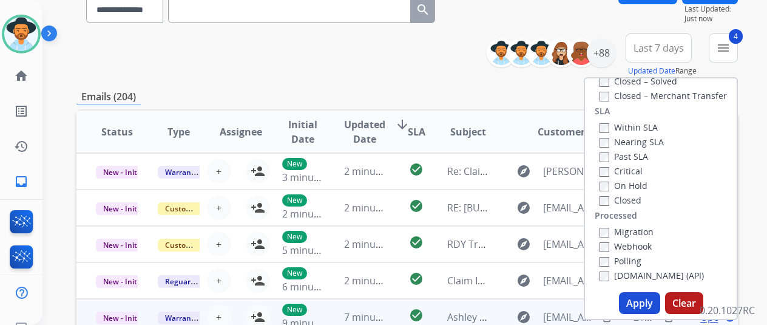
scroll to position [182, 0]
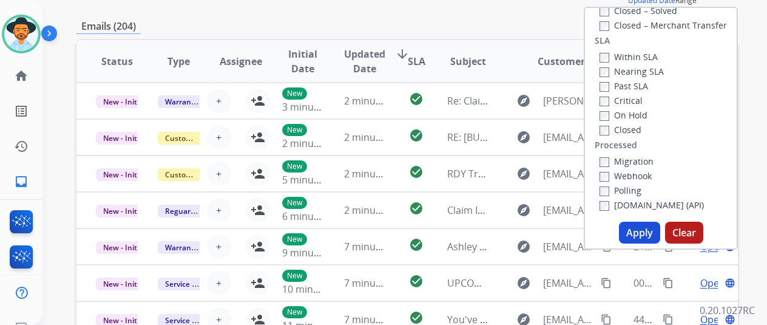
click at [637, 231] on button "Apply" at bounding box center [639, 233] width 41 height 22
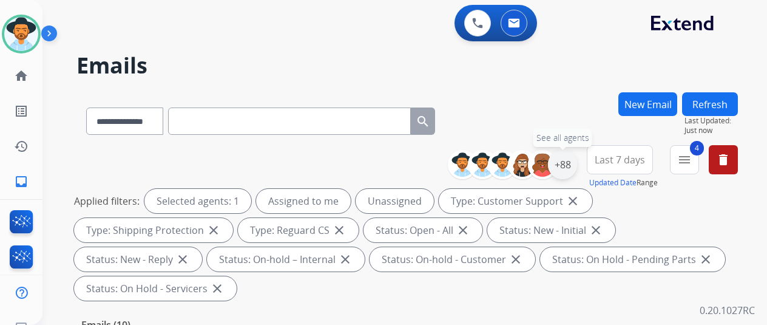
click at [573, 155] on div "+88" at bounding box center [562, 164] width 29 height 29
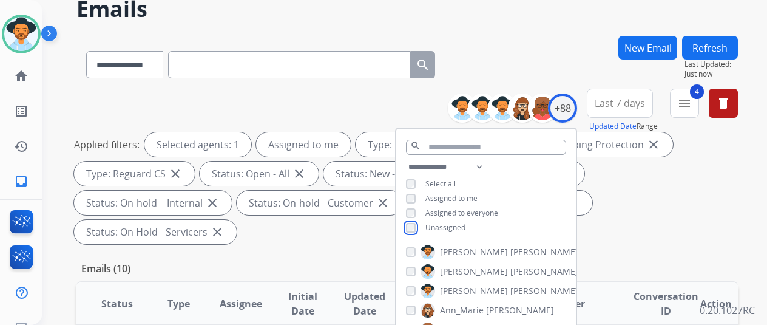
scroll to position [182, 0]
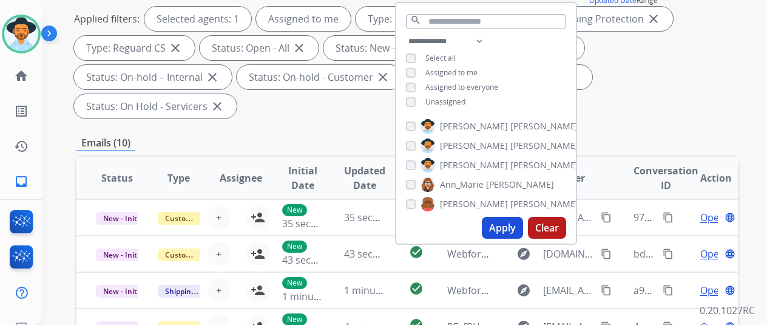
click at [508, 222] on button "Apply" at bounding box center [502, 228] width 41 height 22
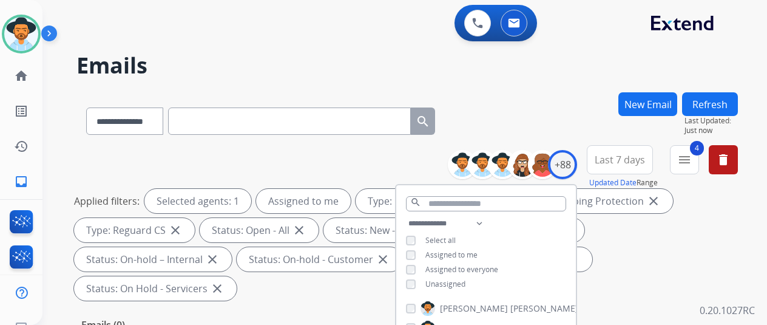
click at [574, 96] on div "**********" at bounding box center [408, 118] width 662 height 53
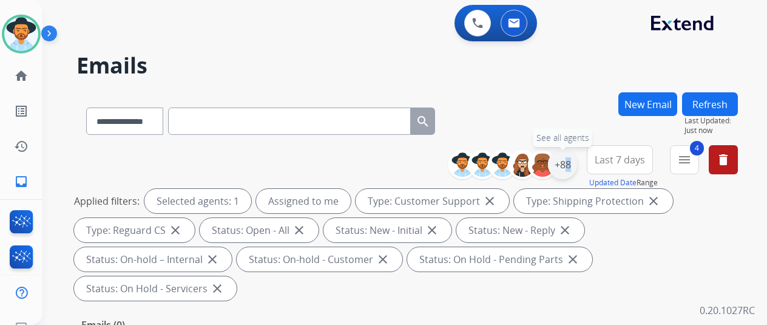
click at [571, 160] on div "+88" at bounding box center [562, 164] width 29 height 29
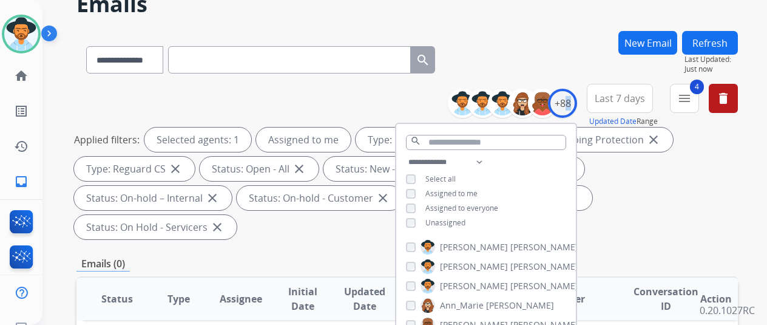
scroll to position [121, 0]
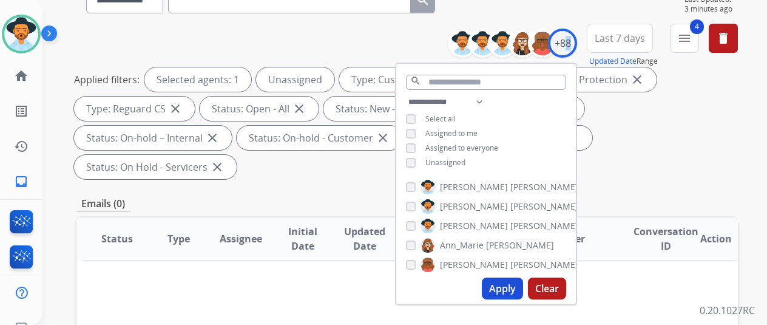
click at [508, 284] on button "Apply" at bounding box center [502, 288] width 41 height 22
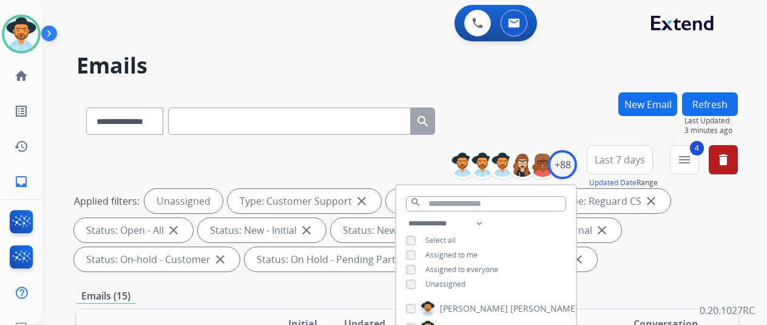
click at [534, 98] on div "**********" at bounding box center [408, 118] width 662 height 53
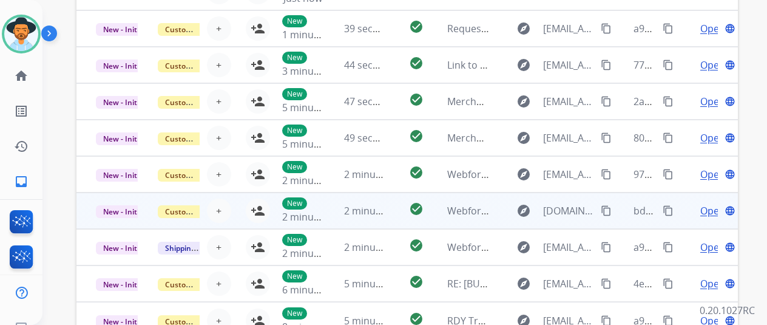
scroll to position [443, 0]
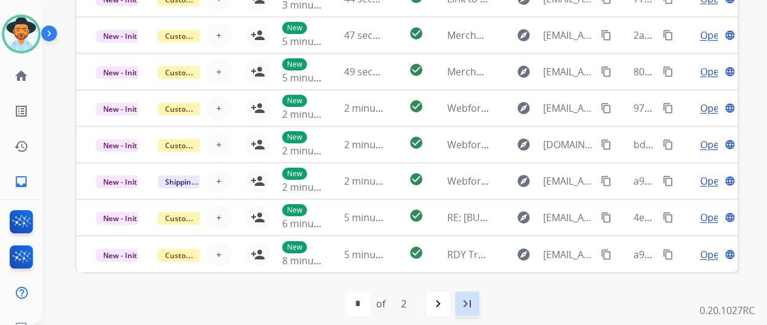
click at [475, 298] on mat-icon "last_page" at bounding box center [467, 303] width 15 height 15
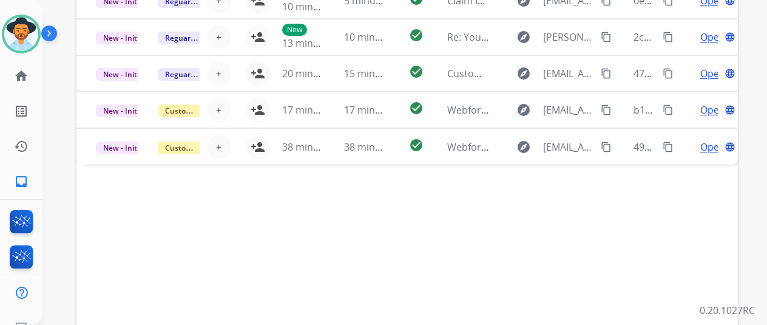
scroll to position [425, 0]
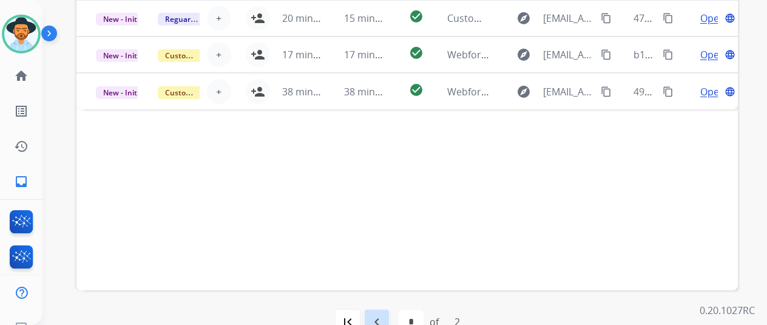
click at [380, 319] on mat-icon "navigate_before" at bounding box center [377, 322] width 15 height 15
select select "*"
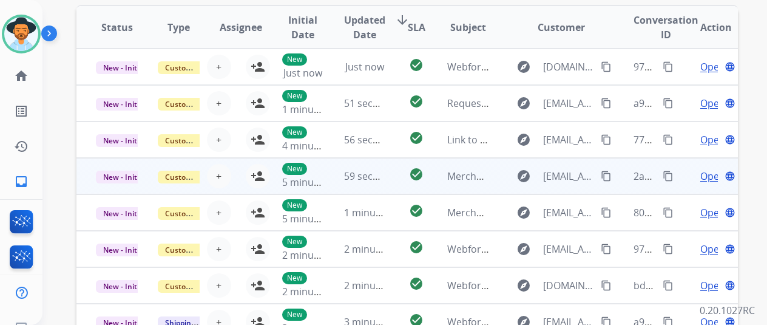
scroll to position [443, 0]
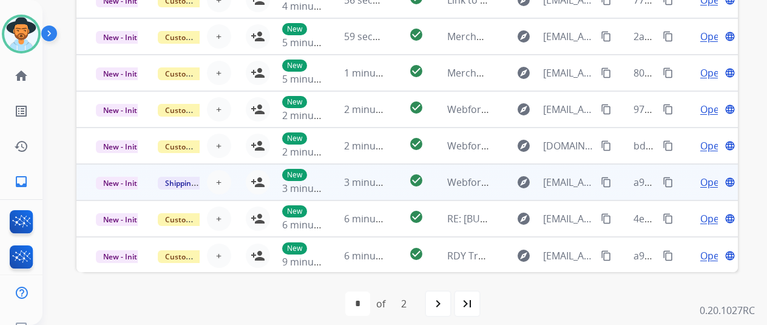
click at [704, 178] on span "Open" at bounding box center [713, 182] width 25 height 15
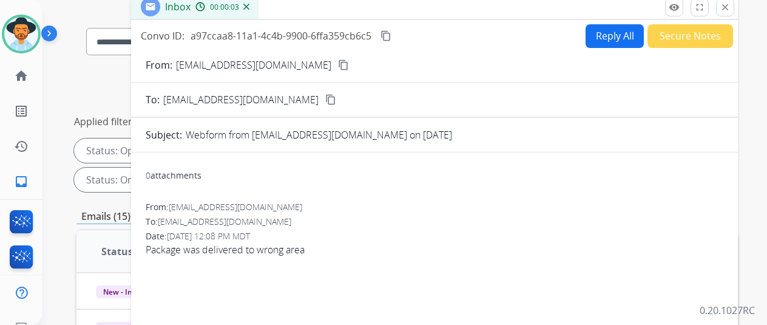
scroll to position [79, 0]
click at [731, 7] on mat-icon "close" at bounding box center [725, 7] width 11 height 11
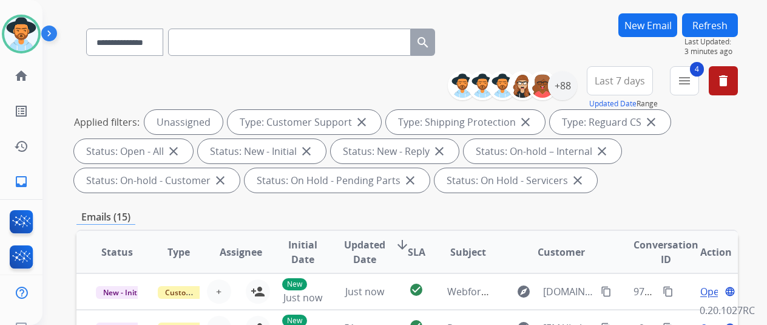
scroll to position [322, 0]
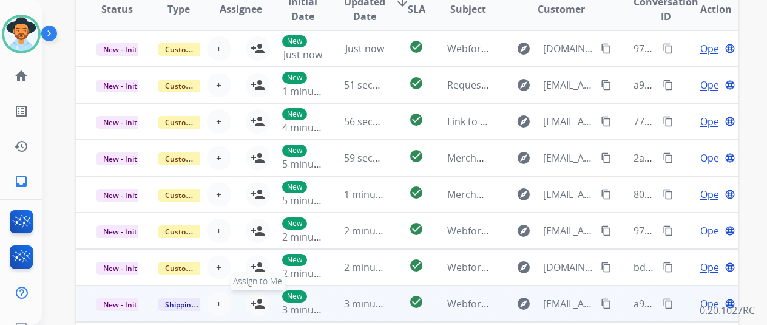
click at [251, 294] on button "person_add Assign to Me" at bounding box center [258, 303] width 24 height 24
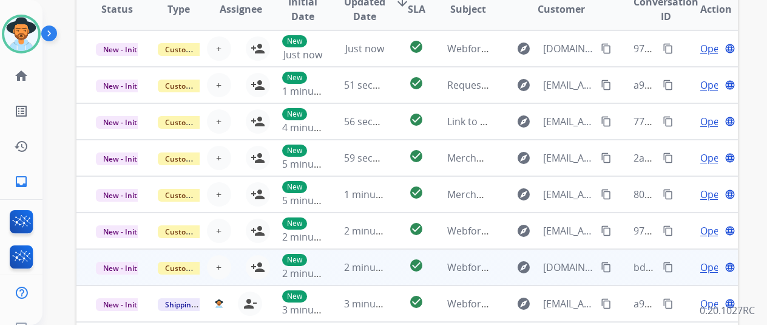
click at [708, 265] on span "Open" at bounding box center [713, 267] width 25 height 15
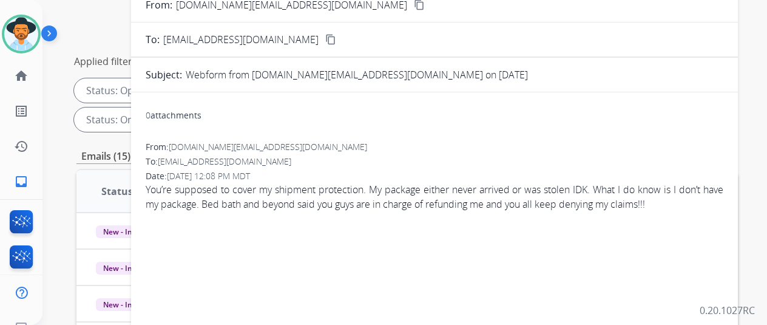
scroll to position [18, 0]
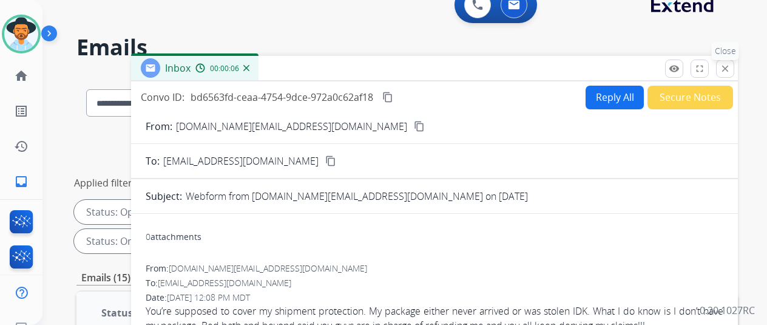
click at [731, 67] on mat-icon "close" at bounding box center [725, 68] width 11 height 11
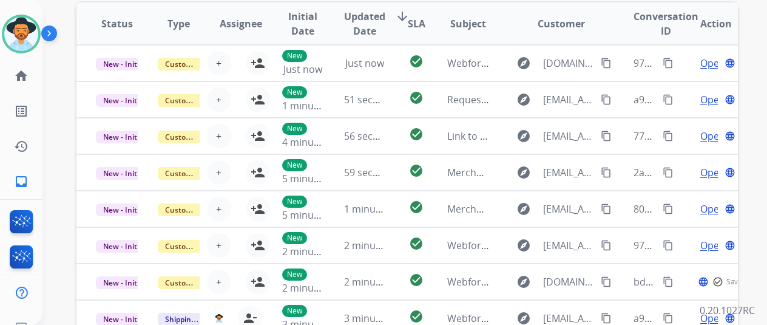
scroll to position [383, 0]
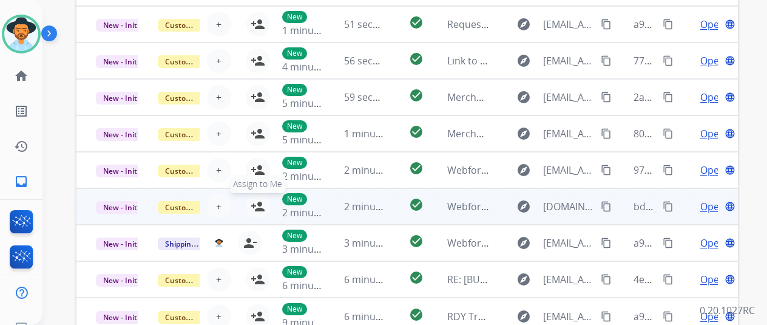
click at [260, 200] on mat-icon "person_add" at bounding box center [258, 206] width 15 height 15
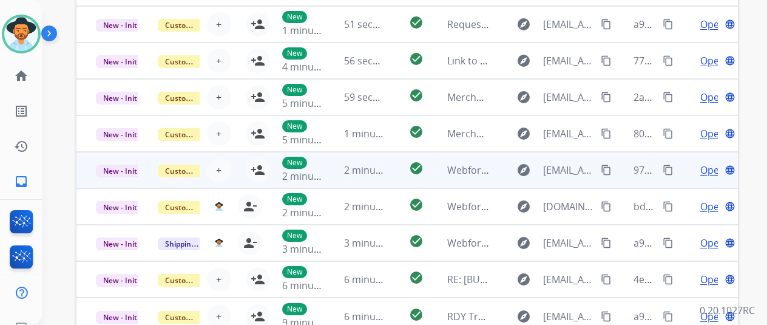
click at [707, 166] on span "Open" at bounding box center [713, 170] width 25 height 15
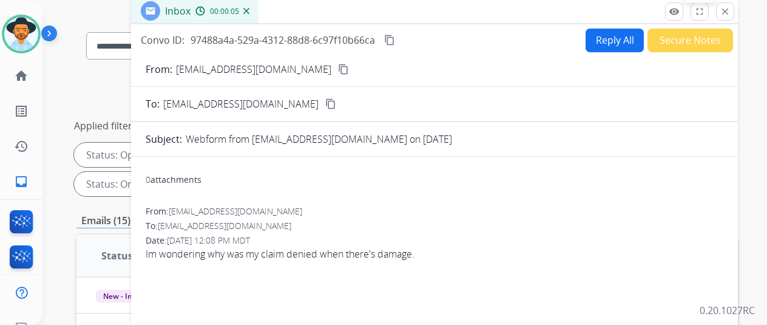
scroll to position [0, 0]
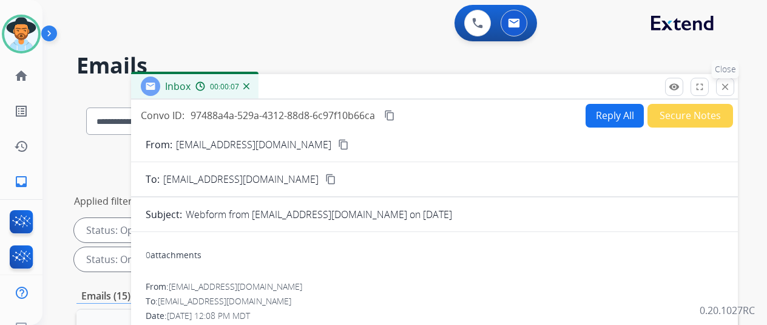
click at [731, 84] on mat-icon "close" at bounding box center [725, 86] width 11 height 11
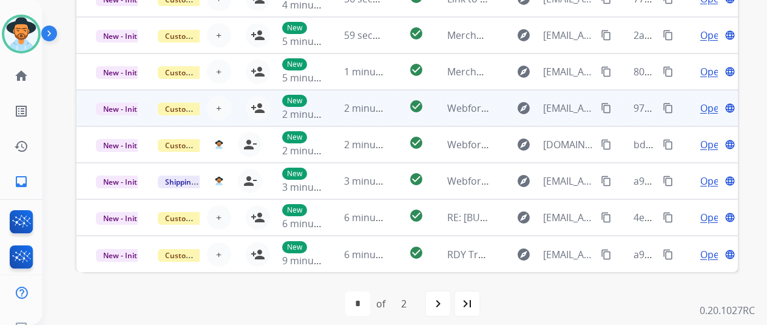
scroll to position [1, 0]
click at [257, 106] on mat-icon "person_add" at bounding box center [258, 108] width 15 height 15
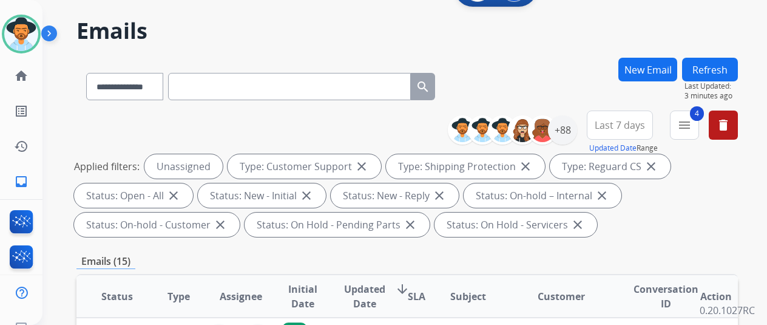
scroll to position [0, 0]
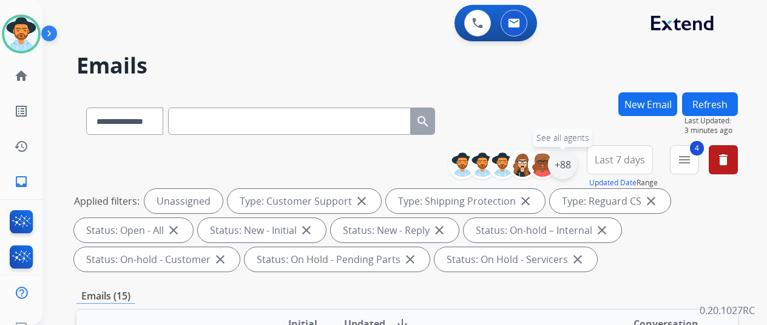
click at [574, 162] on div "+88" at bounding box center [562, 164] width 29 height 29
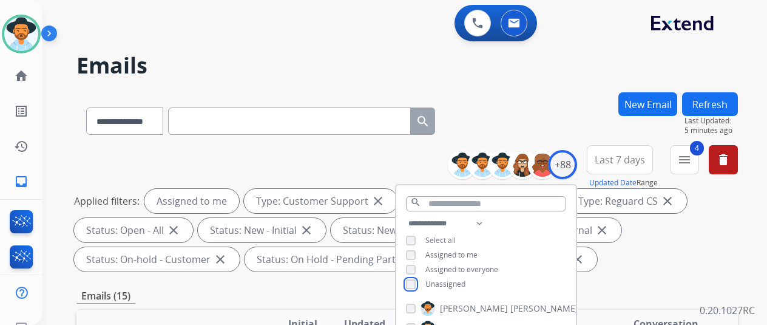
scroll to position [182, 0]
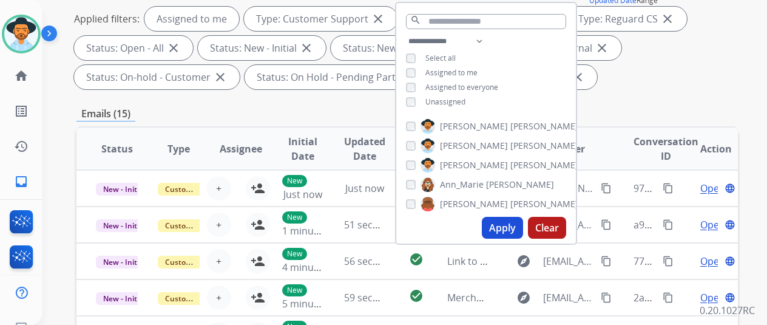
click at [502, 228] on button "Apply" at bounding box center [502, 228] width 41 height 22
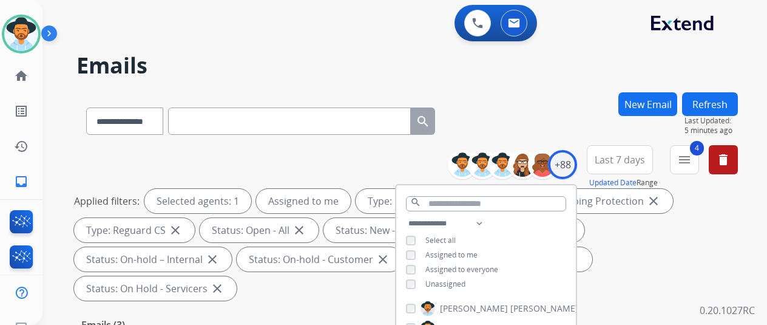
click at [525, 74] on h2 "Emails" at bounding box center [408, 65] width 662 height 24
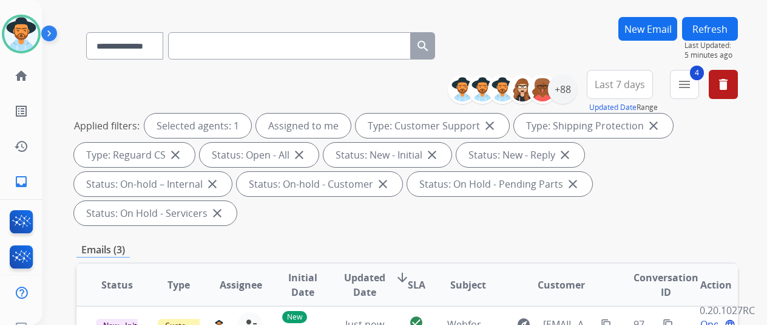
scroll to position [243, 0]
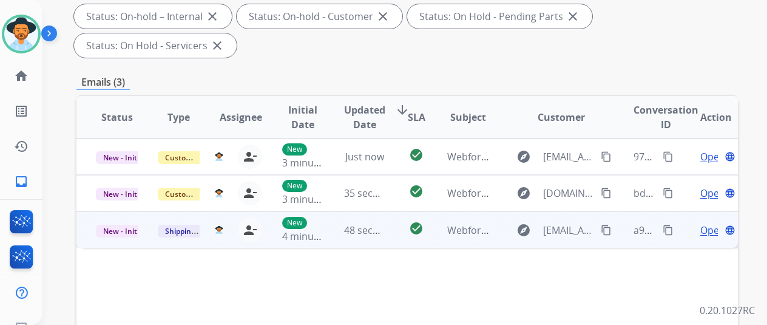
click at [604, 225] on mat-icon "content_copy" at bounding box center [606, 230] width 11 height 11
click at [701, 223] on span "Open" at bounding box center [713, 230] width 25 height 15
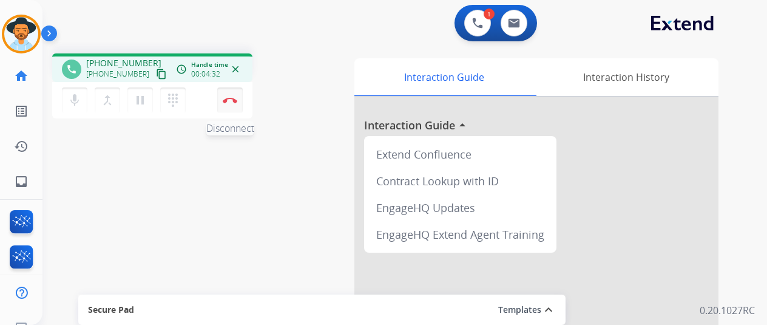
click at [228, 95] on button "Disconnect" at bounding box center [230, 100] width 26 height 26
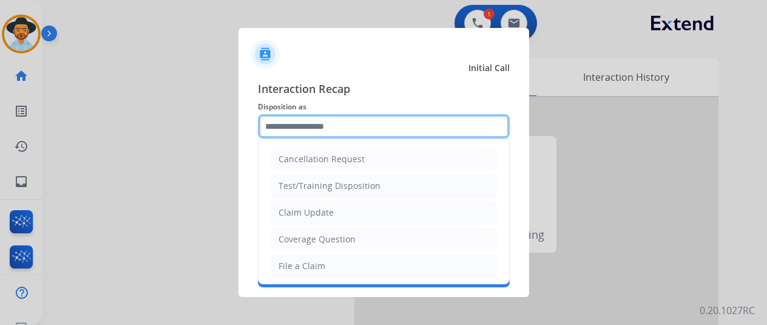
click at [295, 124] on input "text" at bounding box center [384, 126] width 252 height 24
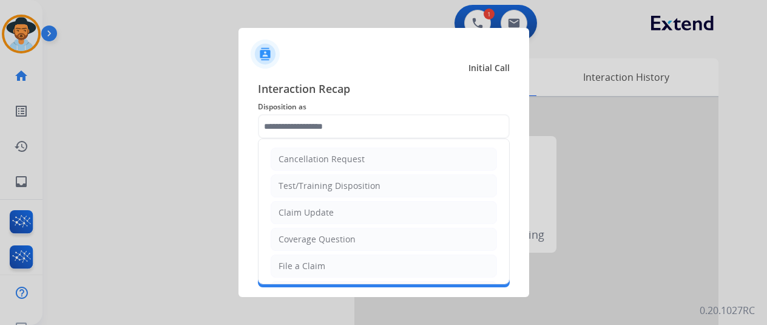
click at [293, 260] on div "File a Claim" at bounding box center [302, 266] width 47 height 12
type input "**********"
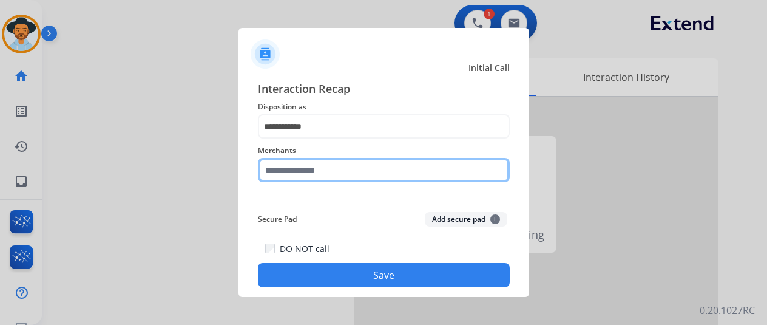
click at [306, 180] on input "text" at bounding box center [384, 170] width 252 height 24
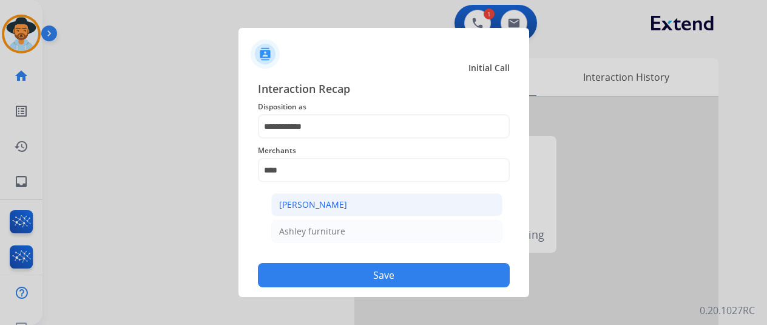
click at [346, 206] on li "[PERSON_NAME]" at bounding box center [386, 204] width 231 height 23
type input "**********"
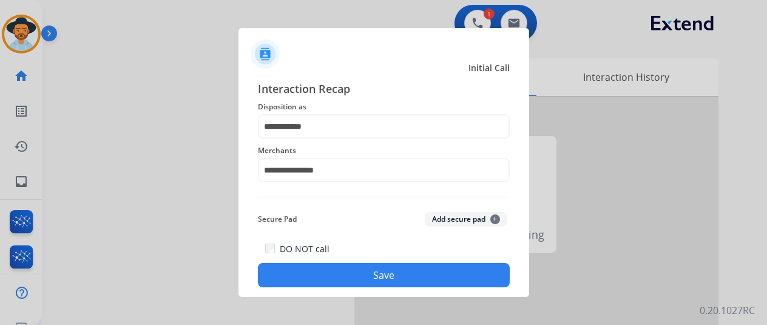
click at [351, 271] on button "Save" at bounding box center [384, 275] width 252 height 24
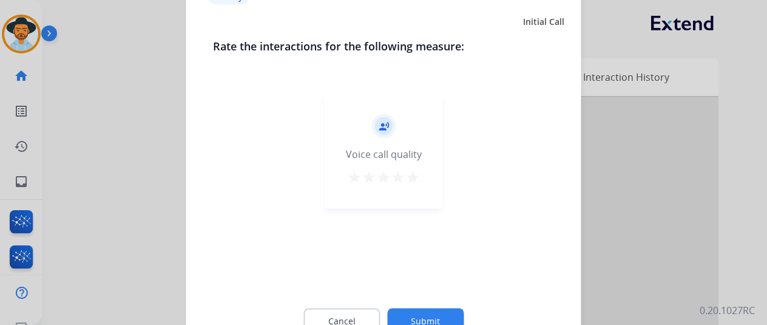
click at [418, 315] on button "Submit" at bounding box center [425, 321] width 77 height 26
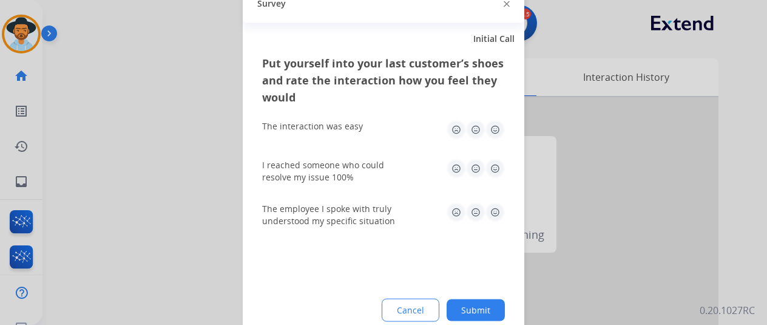
click at [481, 304] on button "Submit" at bounding box center [476, 310] width 58 height 22
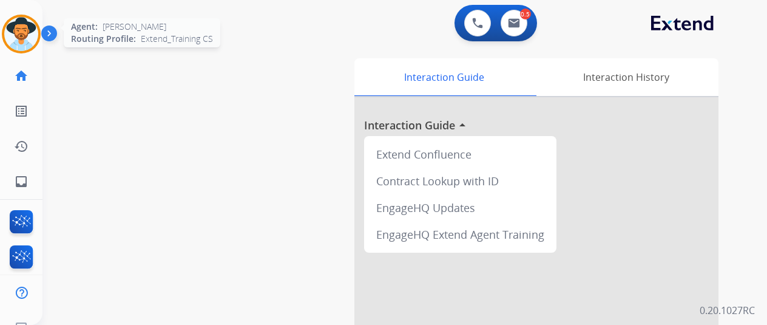
click at [32, 24] on img at bounding box center [21, 34] width 34 height 34
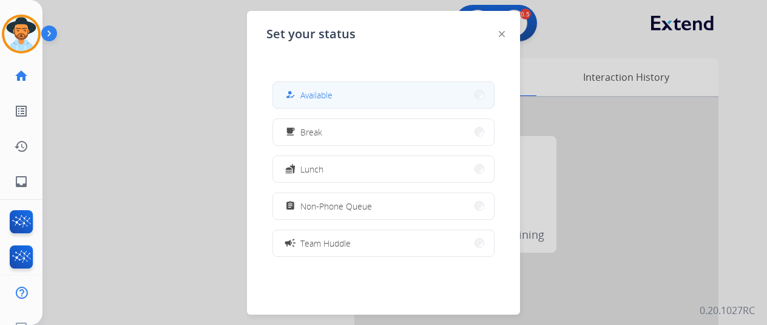
click at [317, 97] on span "Available" at bounding box center [317, 95] width 32 height 13
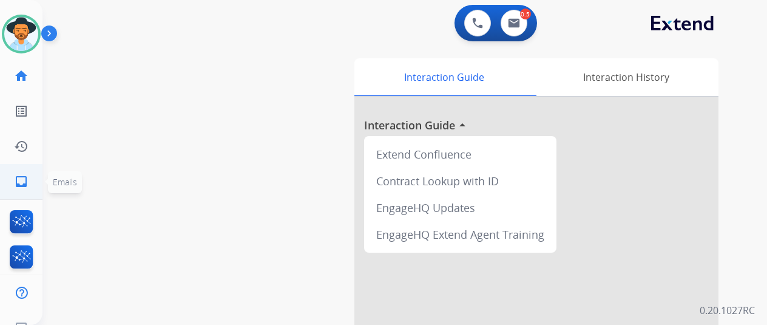
click at [24, 183] on mat-icon "inbox" at bounding box center [21, 181] width 15 height 15
select select "**********"
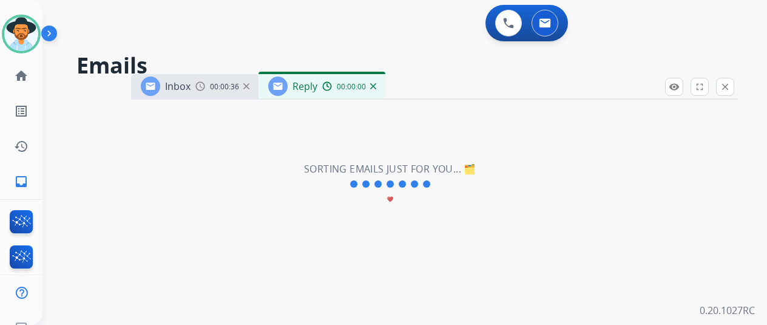
select select "**********"
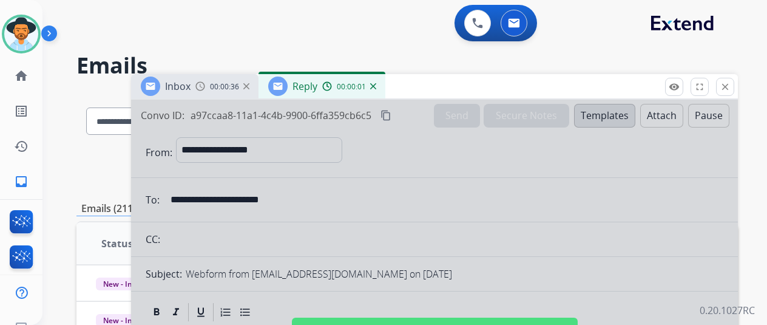
click at [376, 84] on img at bounding box center [373, 86] width 6 height 6
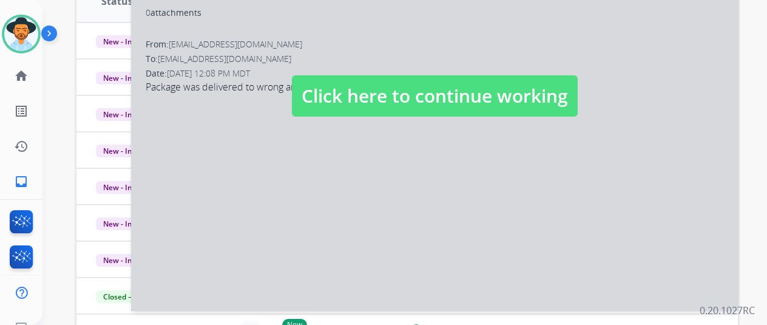
scroll to position [243, 0]
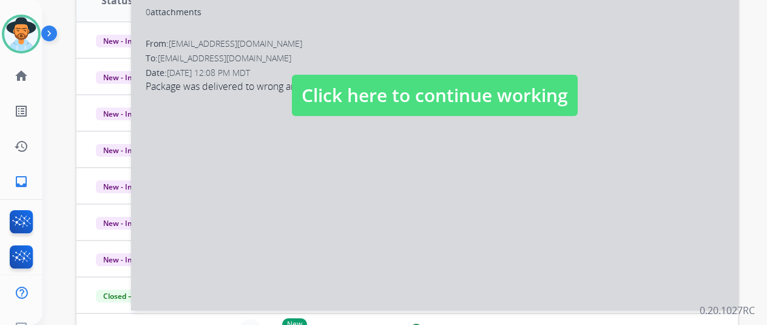
click at [350, 179] on div at bounding box center [434, 84] width 607 height 454
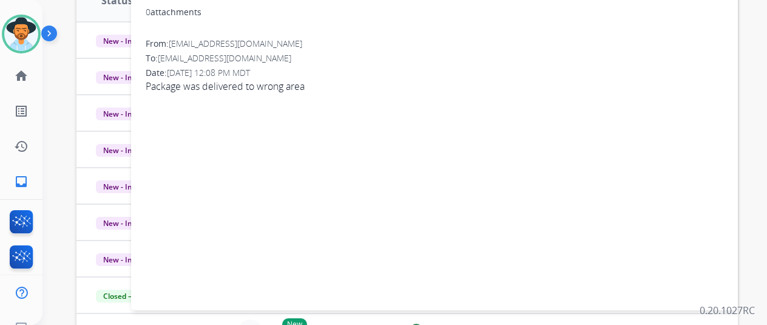
scroll to position [61, 0]
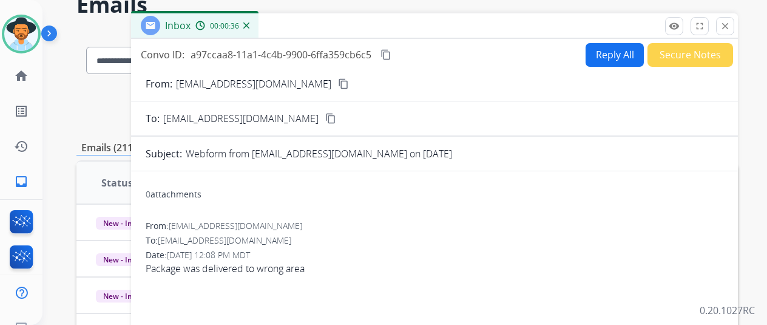
click at [611, 49] on button "Reply All" at bounding box center [615, 55] width 58 height 24
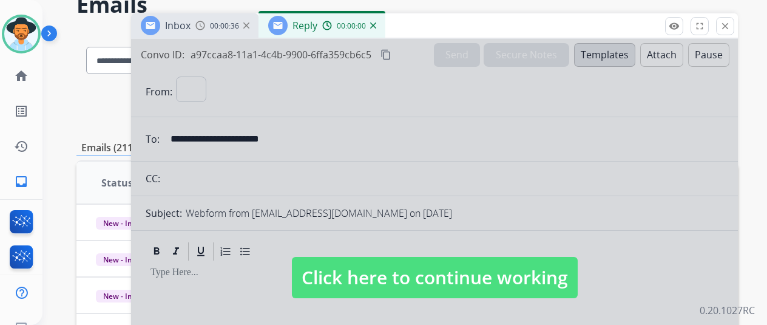
select select "**********"
click at [376, 23] on img at bounding box center [373, 25] width 6 height 6
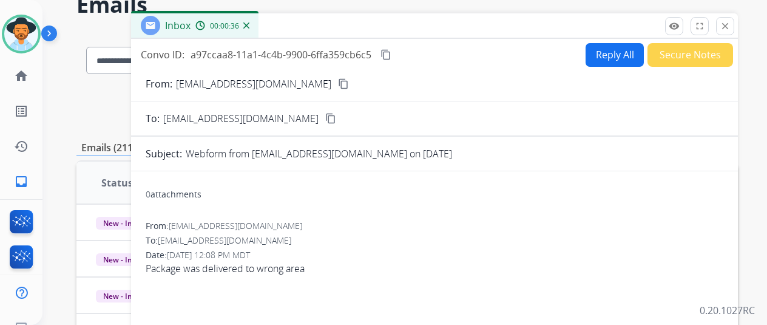
click at [607, 50] on button "Reply All" at bounding box center [615, 55] width 58 height 24
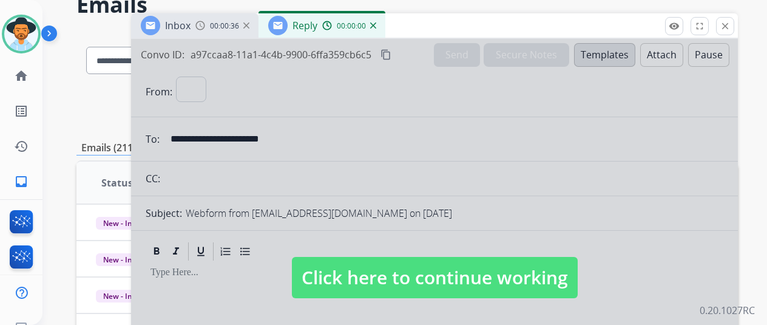
select select "**********"
click at [345, 201] on div at bounding box center [434, 266] width 607 height 454
select select
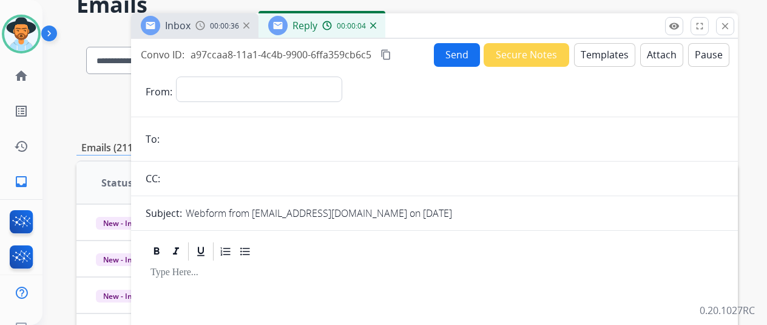
click at [376, 23] on img at bounding box center [373, 25] width 6 height 6
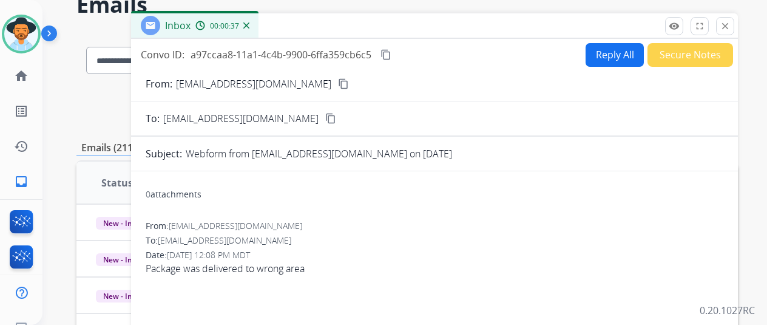
click at [259, 23] on div "Inbox 00:00:37" at bounding box center [195, 25] width 128 height 24
click at [250, 24] on img at bounding box center [246, 25] width 6 height 6
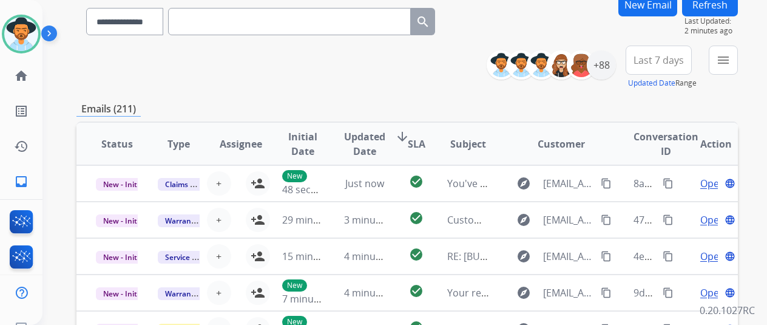
scroll to position [0, 0]
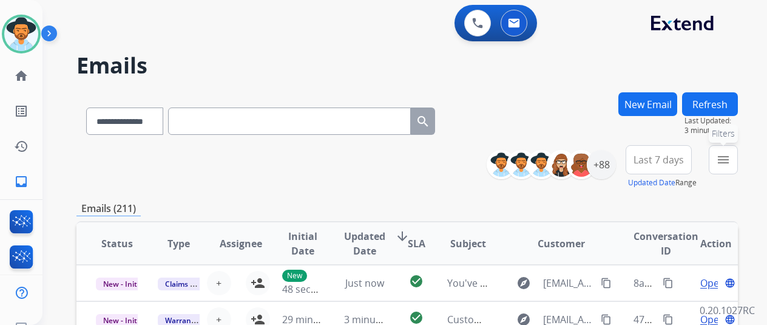
drag, startPoint x: 729, startPoint y: 154, endPoint x: 651, endPoint y: 164, distance: 78.4
click at [729, 154] on mat-icon "menu" at bounding box center [723, 159] width 15 height 15
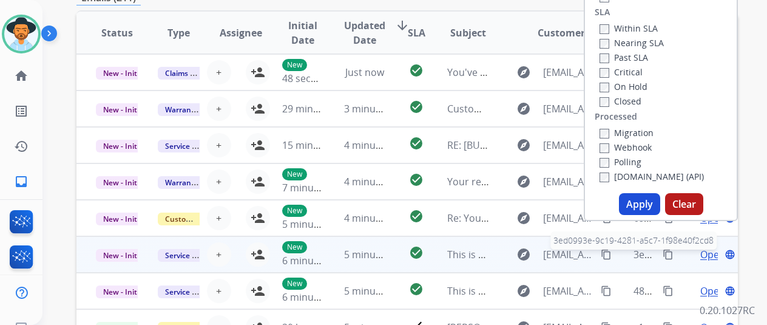
scroll to position [243, 0]
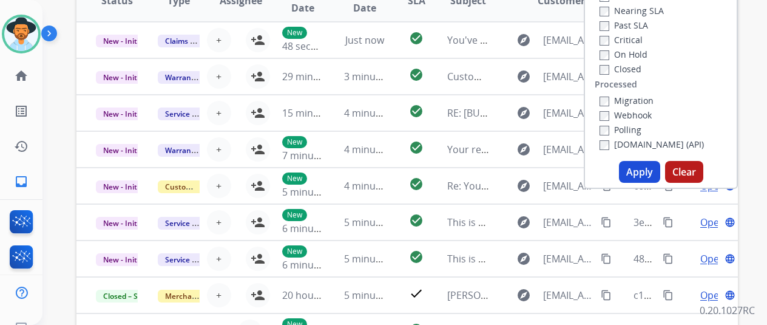
click at [649, 177] on button "Apply" at bounding box center [639, 172] width 41 height 22
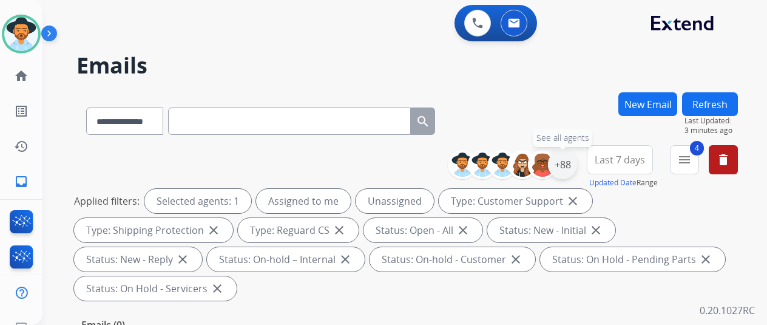
click at [577, 160] on div "+88" at bounding box center [562, 164] width 29 height 29
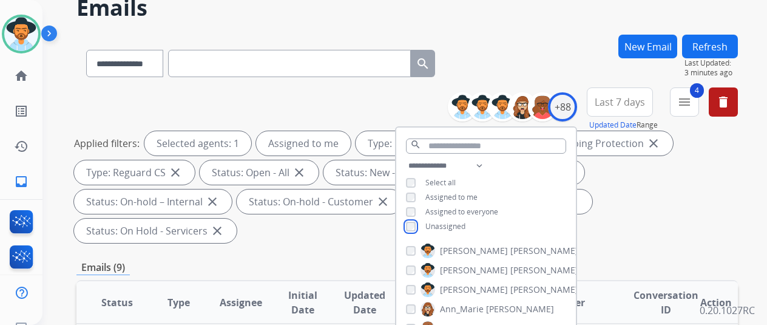
scroll to position [243, 0]
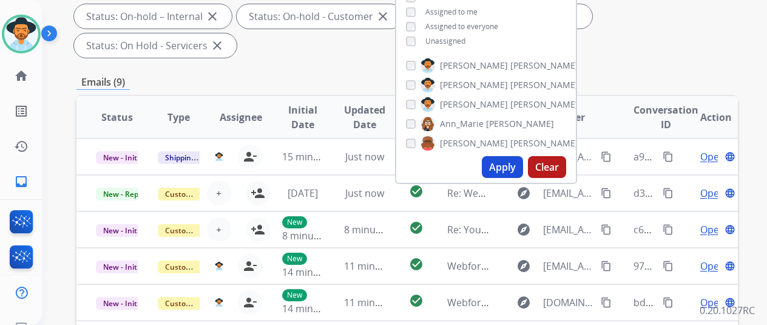
click at [515, 165] on button "Apply" at bounding box center [502, 167] width 41 height 22
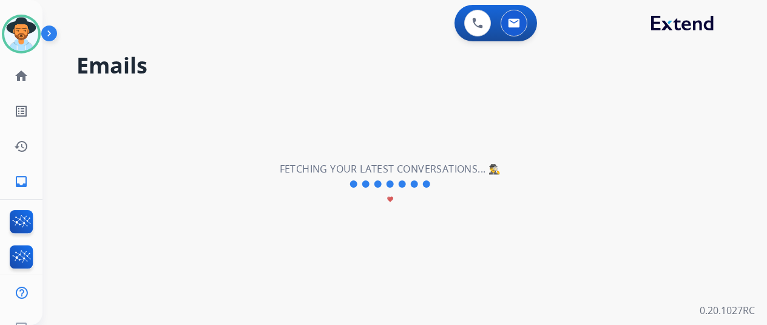
scroll to position [0, 0]
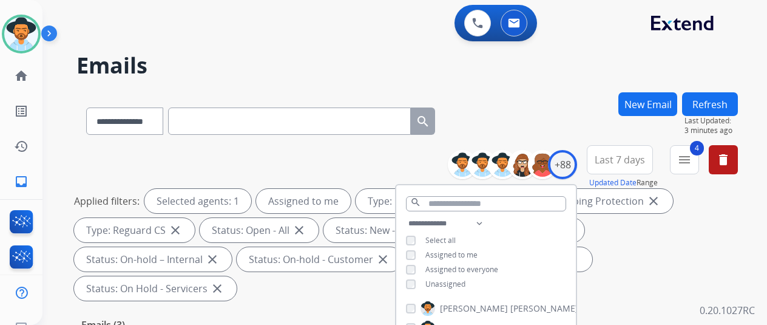
click at [558, 92] on div "**********" at bounding box center [408, 118] width 662 height 53
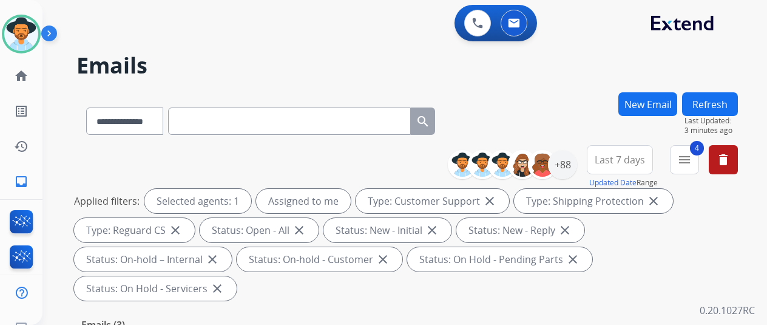
scroll to position [182, 0]
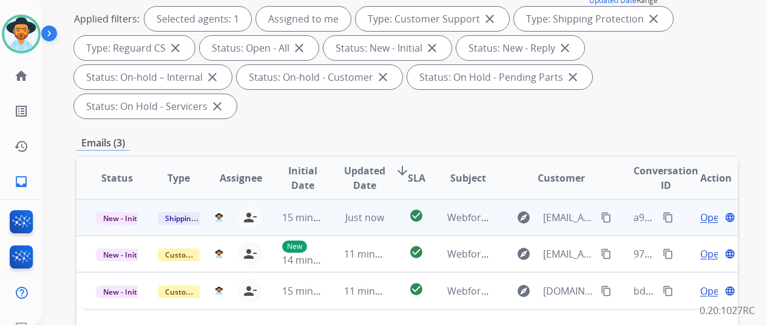
click at [710, 210] on span "Open" at bounding box center [713, 217] width 25 height 15
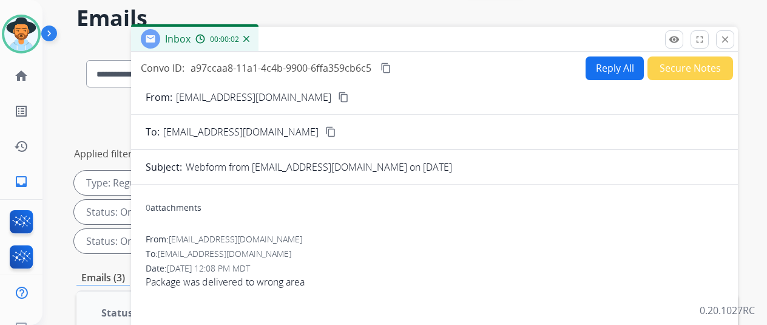
scroll to position [0, 0]
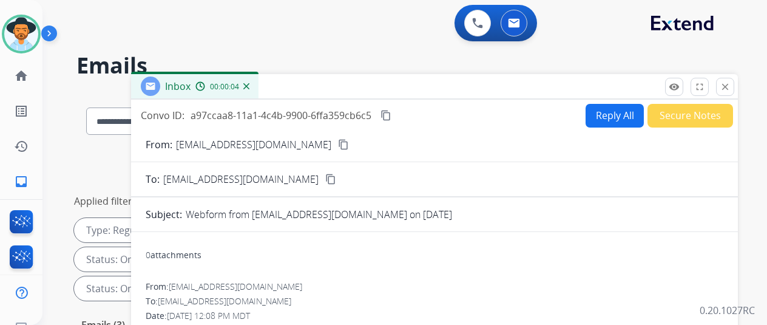
click at [614, 110] on button "Reply All" at bounding box center [615, 116] width 58 height 24
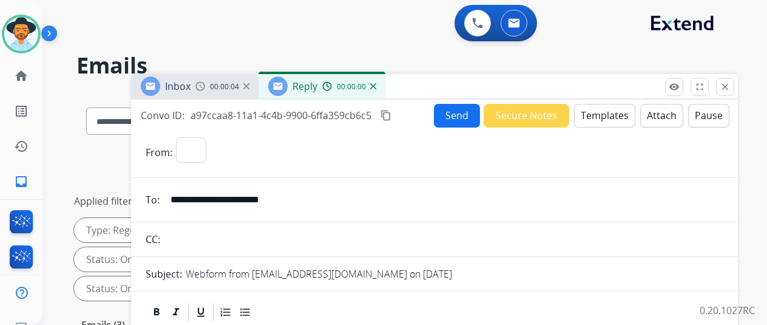
select select "**********"
click at [596, 107] on button "Templates" at bounding box center [604, 116] width 61 height 24
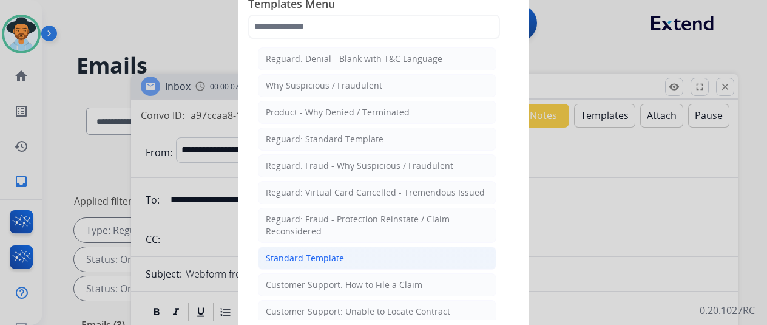
click at [298, 252] on div "Standard Template" at bounding box center [305, 258] width 78 height 12
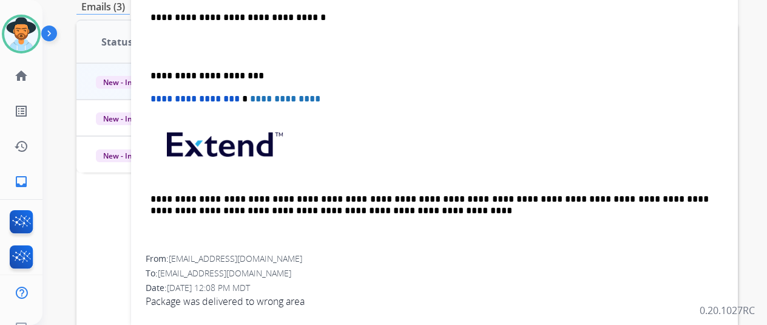
scroll to position [121, 0]
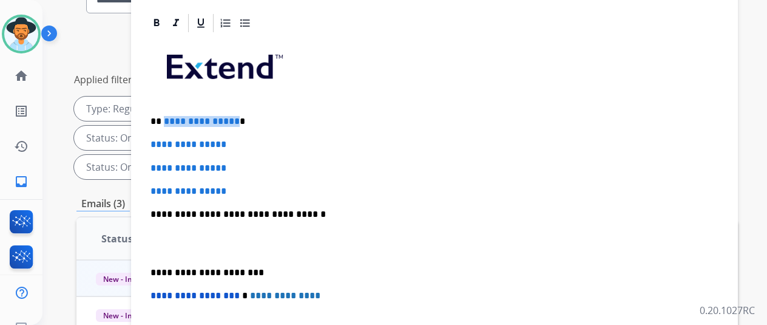
drag, startPoint x: 242, startPoint y: 100, endPoint x: 173, endPoint y: 98, distance: 68.6
click at [173, 117] on span "**********" at bounding box center [202, 121] width 76 height 9
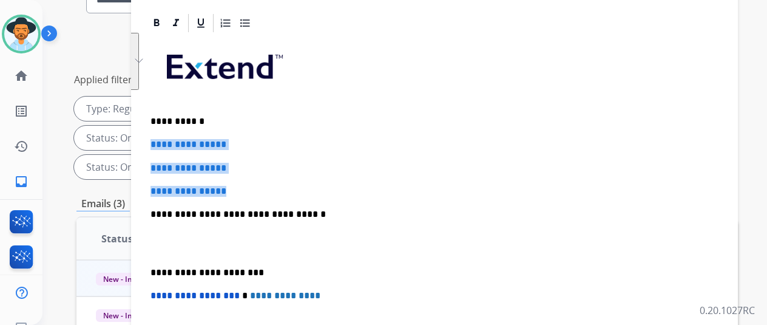
drag, startPoint x: 232, startPoint y: 160, endPoint x: 157, endPoint y: 123, distance: 83.9
click at [157, 123] on div "**********" at bounding box center [434, 4] width 607 height 542
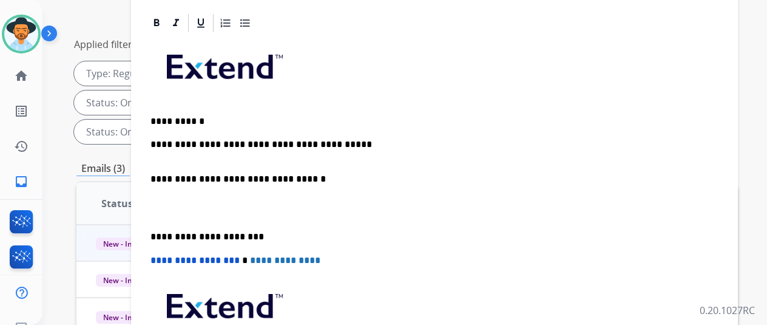
scroll to position [146, 0]
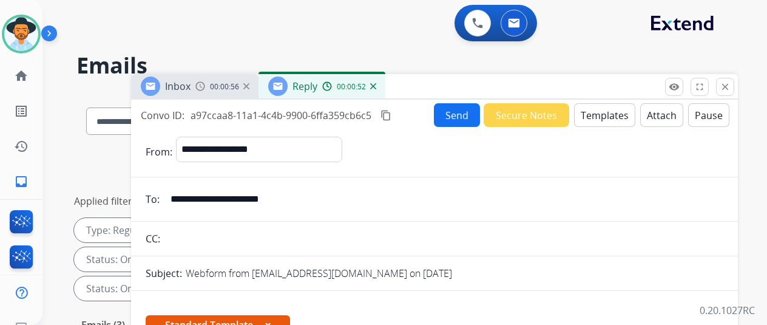
select select "**********"
click at [463, 113] on button "Send" at bounding box center [457, 115] width 46 height 24
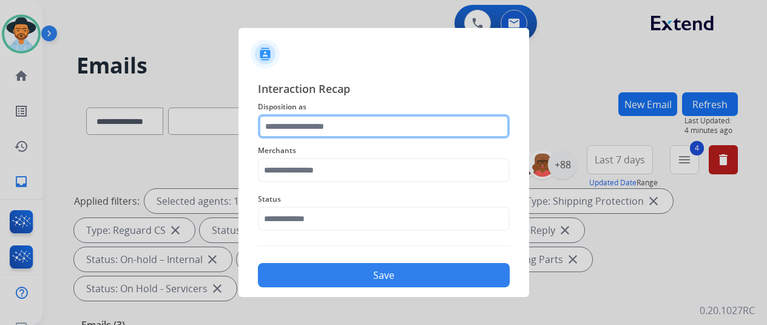
click at [292, 126] on input "text" at bounding box center [384, 126] width 252 height 24
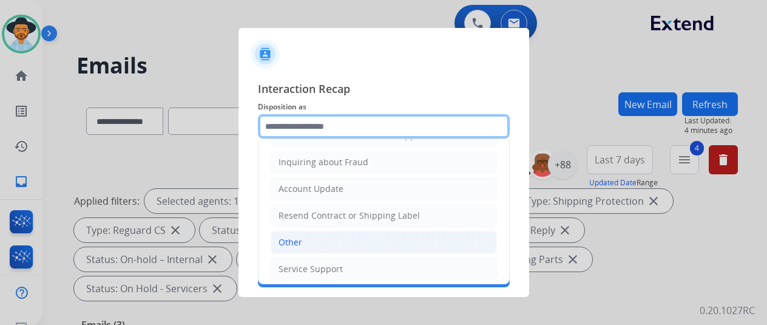
scroll to position [2, 0]
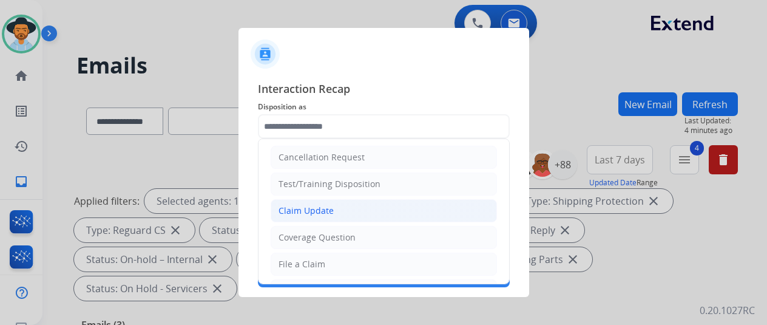
click at [294, 211] on div "Claim Update" at bounding box center [306, 211] width 55 height 12
type input "**********"
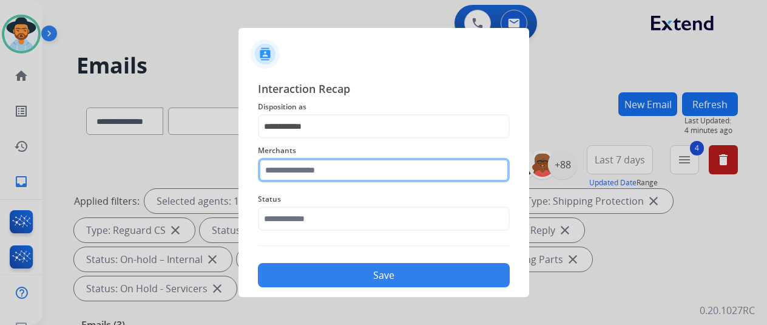
click at [276, 170] on input "text" at bounding box center [384, 170] width 252 height 24
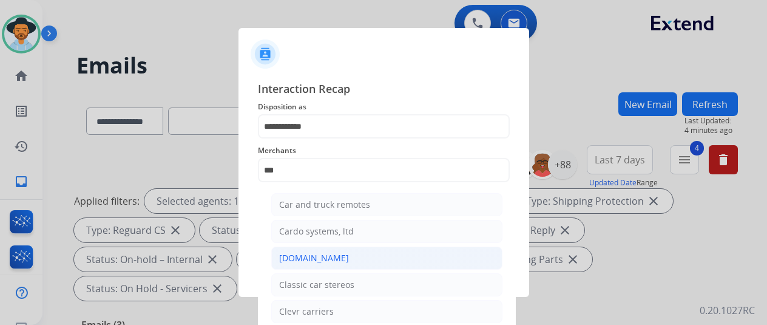
click at [297, 252] on div "[DOMAIN_NAME]" at bounding box center [314, 258] width 70 height 12
type input "**********"
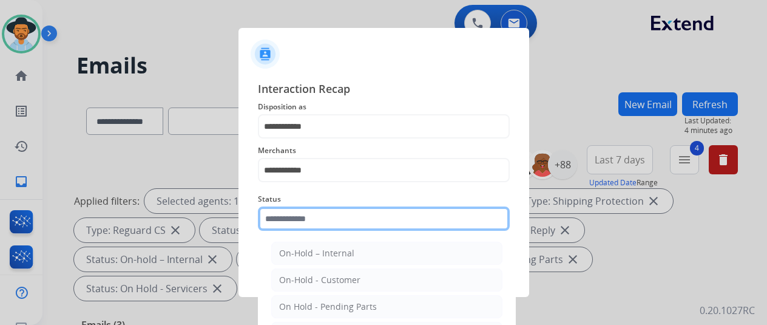
click at [298, 217] on input "text" at bounding box center [384, 218] width 252 height 24
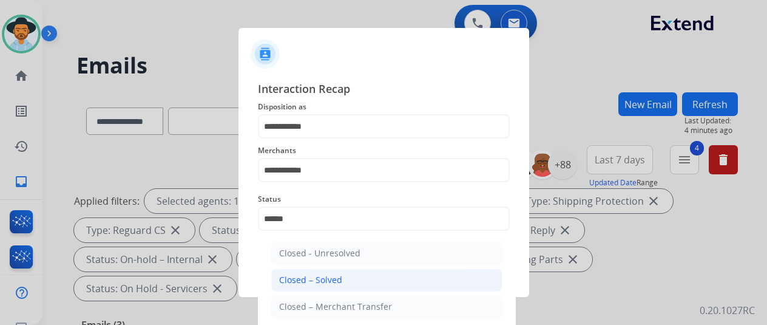
click at [312, 275] on div "Closed – Solved" at bounding box center [310, 280] width 63 height 12
type input "**********"
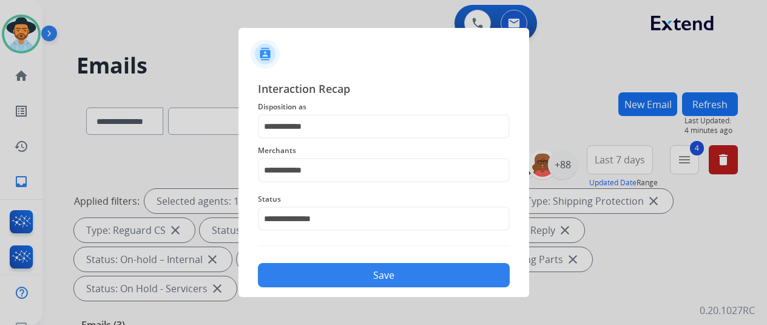
click at [349, 268] on button "Save" at bounding box center [384, 275] width 252 height 24
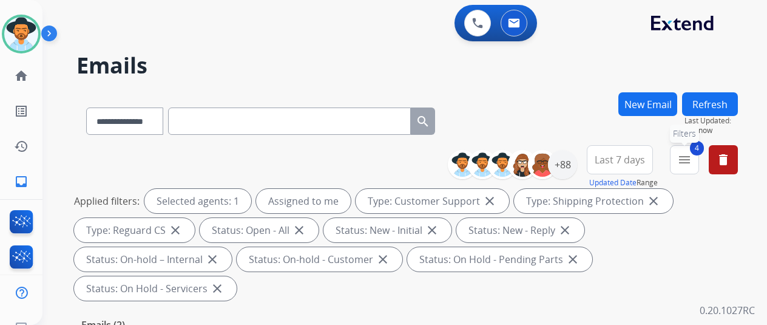
click at [699, 154] on button "4 menu Filters" at bounding box center [684, 159] width 29 height 29
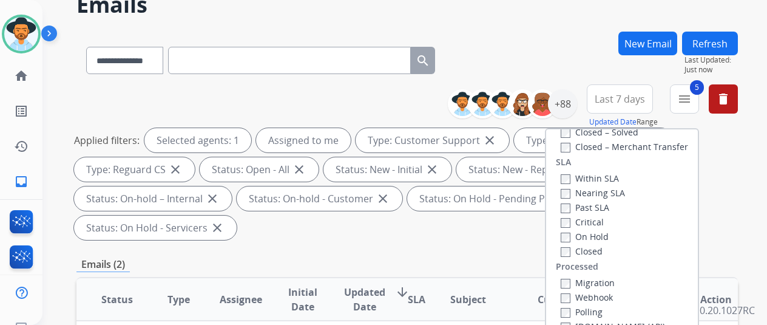
scroll to position [243, 0]
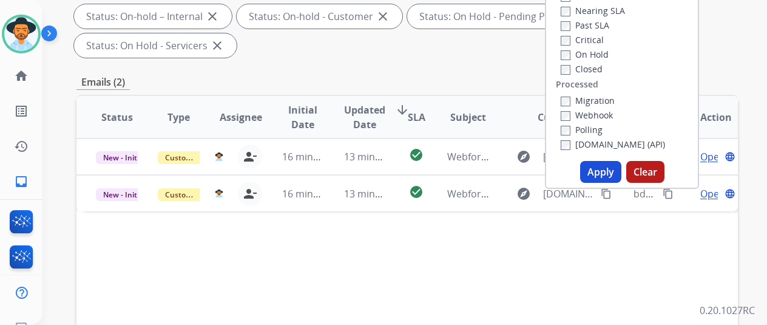
click at [600, 172] on button "Apply" at bounding box center [600, 172] width 41 height 22
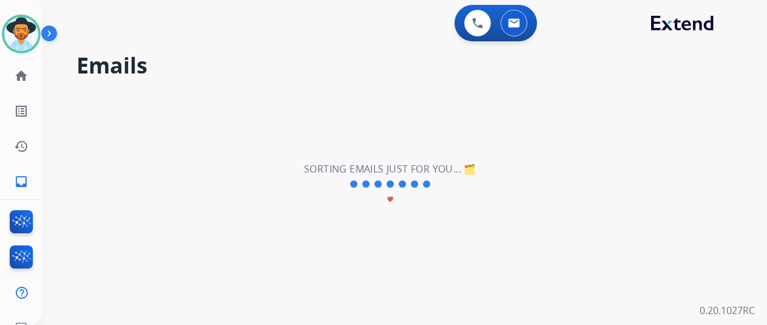
scroll to position [0, 0]
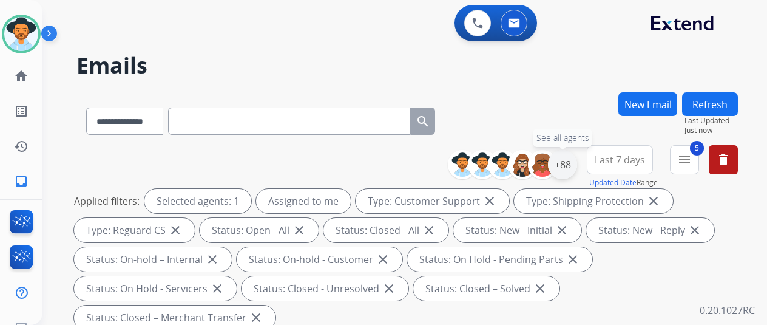
click at [570, 162] on div "+88" at bounding box center [562, 164] width 29 height 29
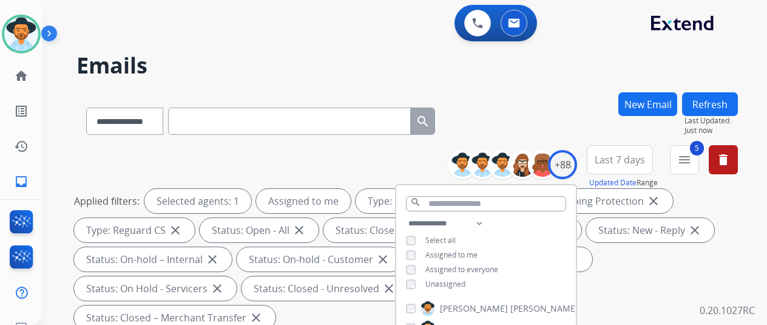
scroll to position [304, 0]
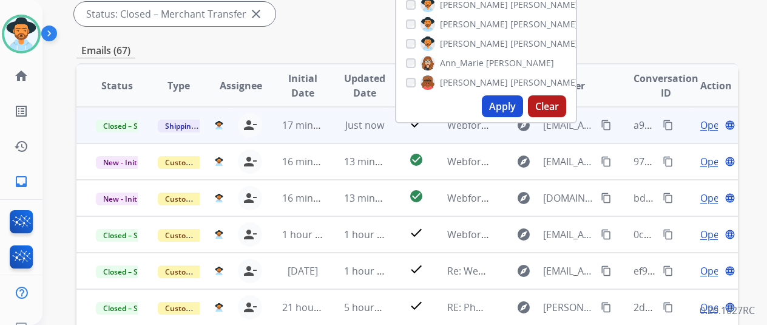
click at [668, 124] on mat-icon "content_copy" at bounding box center [668, 125] width 11 height 11
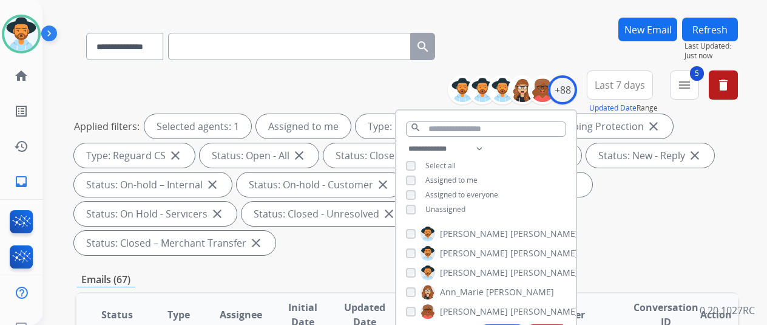
scroll to position [61, 0]
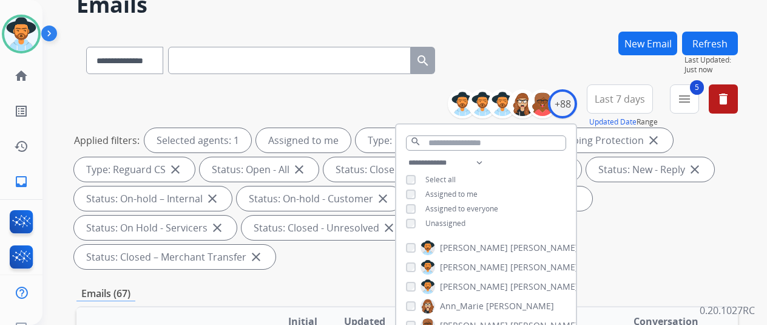
click at [659, 232] on div "Applied filters: Selected agents: 1 Assigned to me Type: Customer Support close…" at bounding box center [405, 198] width 662 height 141
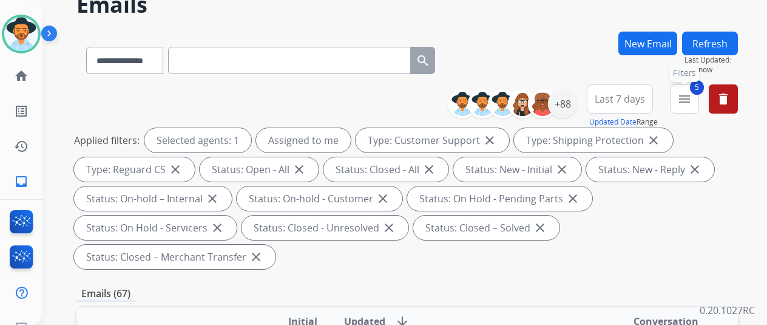
click at [692, 96] on mat-icon "menu" at bounding box center [685, 99] width 15 height 15
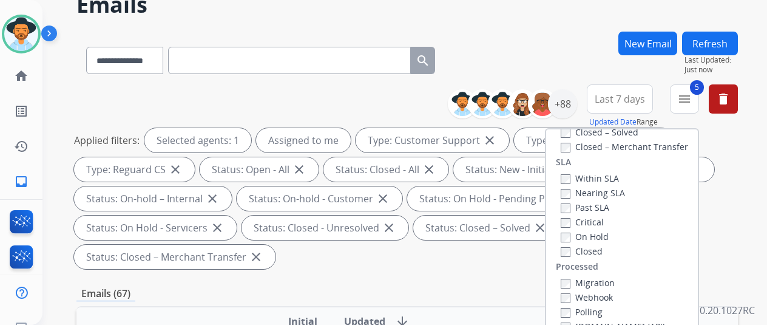
scroll to position [78, 0]
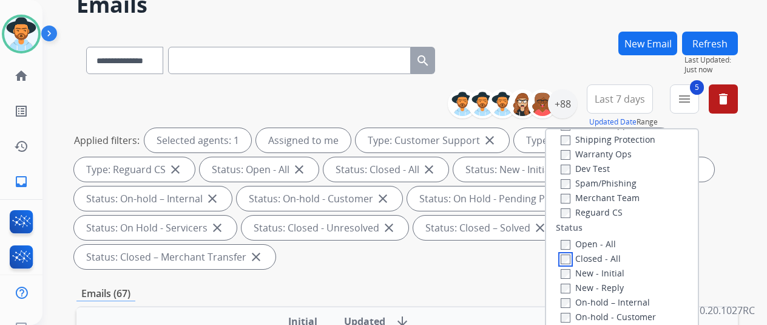
click at [573, 259] on label "Closed - All" at bounding box center [591, 259] width 60 height 12
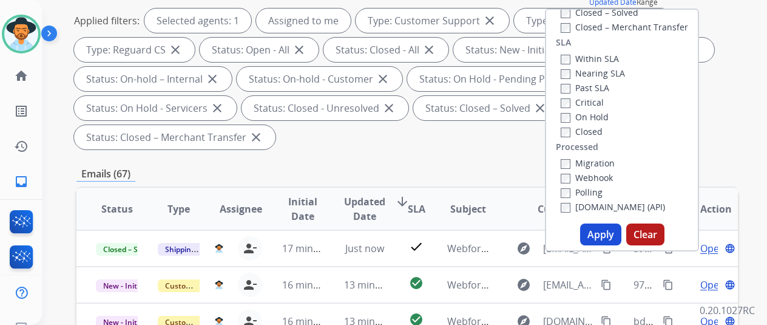
scroll to position [304, 0]
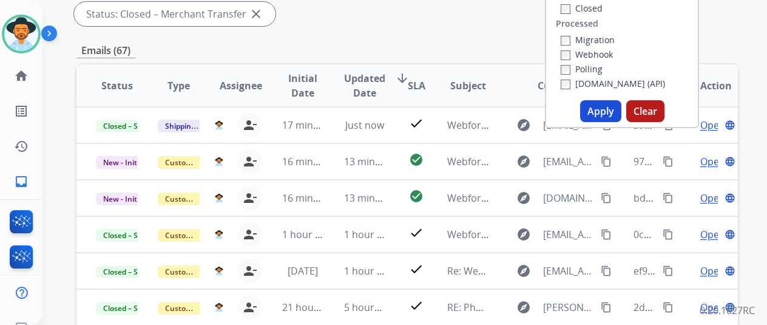
click at [595, 109] on button "Apply" at bounding box center [600, 111] width 41 height 22
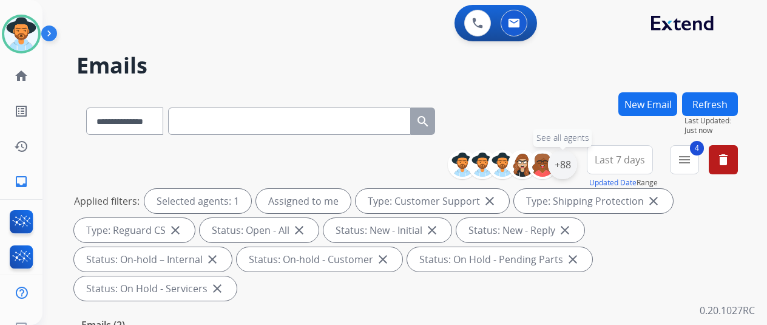
click at [570, 163] on div "+88" at bounding box center [562, 164] width 29 height 29
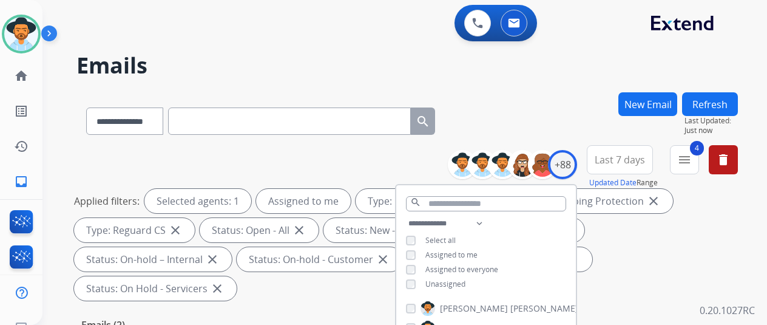
scroll to position [182, 0]
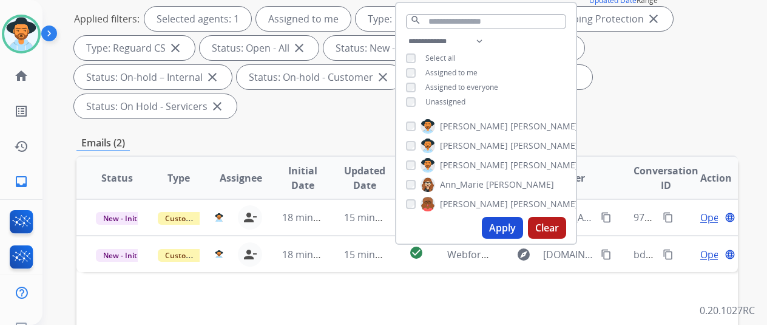
click at [509, 226] on button "Apply" at bounding box center [502, 228] width 41 height 22
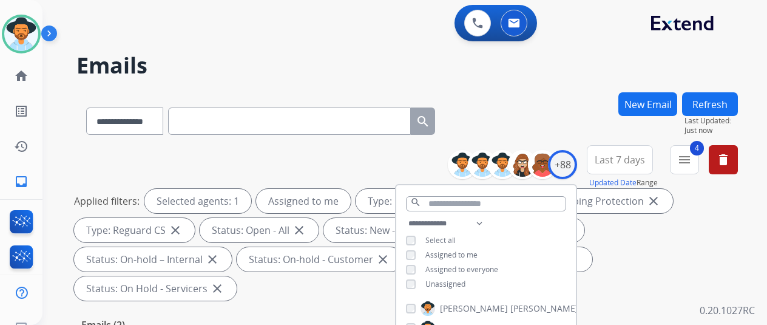
click at [524, 89] on div "**********" at bounding box center [391, 206] width 696 height 325
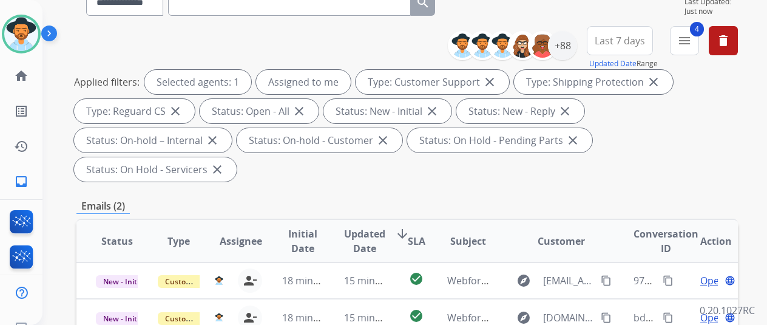
scroll to position [243, 0]
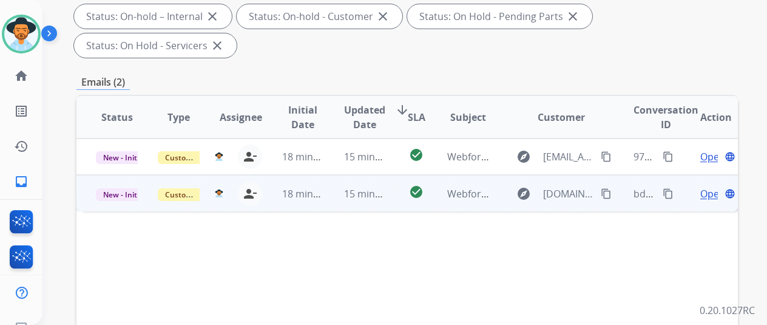
click at [707, 186] on span "Open" at bounding box center [713, 193] width 25 height 15
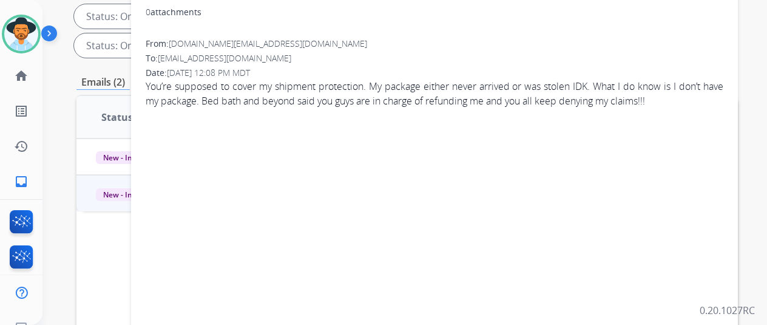
scroll to position [0, 0]
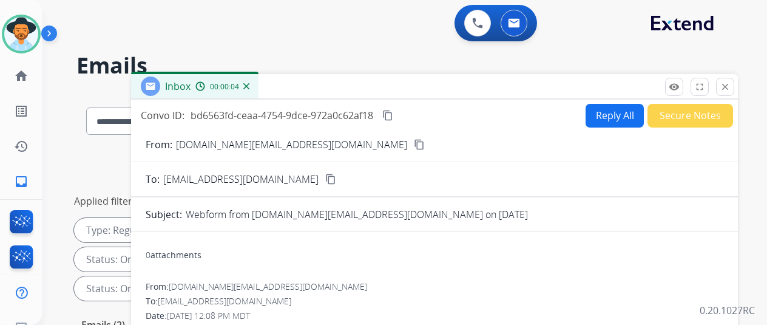
click at [414, 141] on mat-icon "content_copy" at bounding box center [419, 144] width 11 height 11
click at [623, 112] on button "Reply All" at bounding box center [615, 116] width 58 height 24
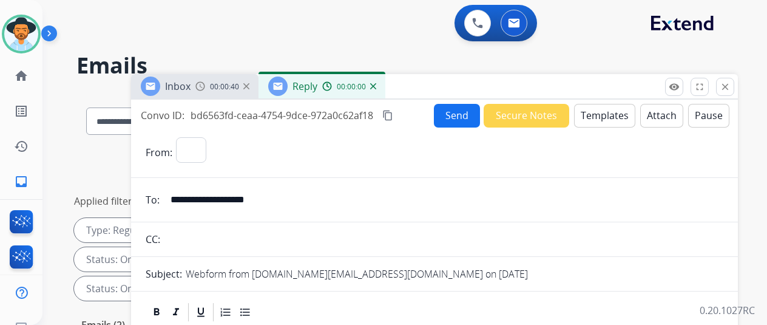
select select "**********"
click at [608, 111] on button "Templates" at bounding box center [604, 116] width 61 height 24
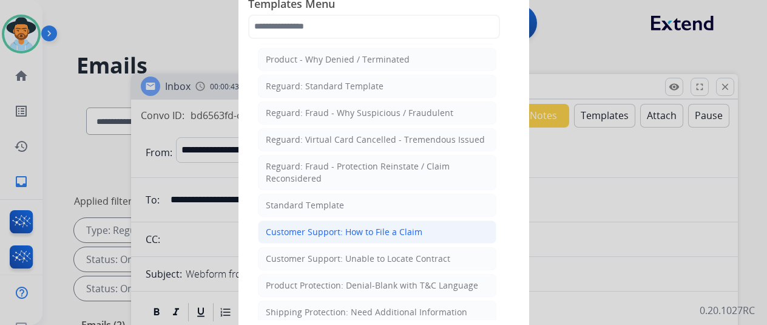
scroll to position [121, 0]
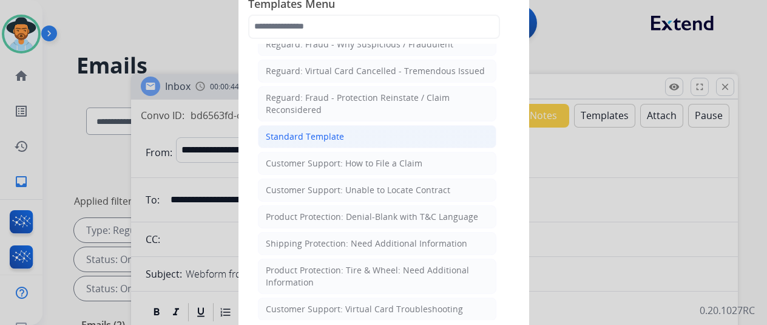
click at [298, 133] on div "Standard Template" at bounding box center [305, 137] width 78 height 12
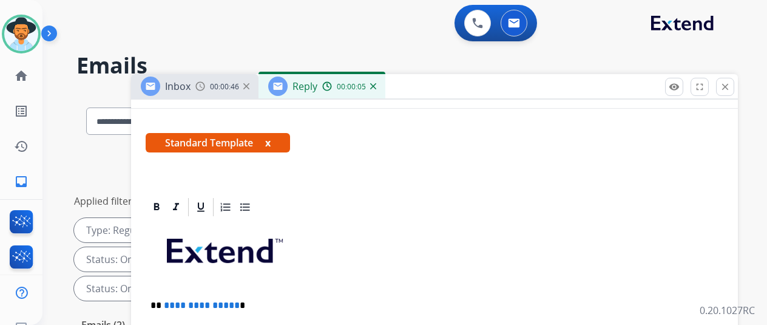
scroll to position [279, 0]
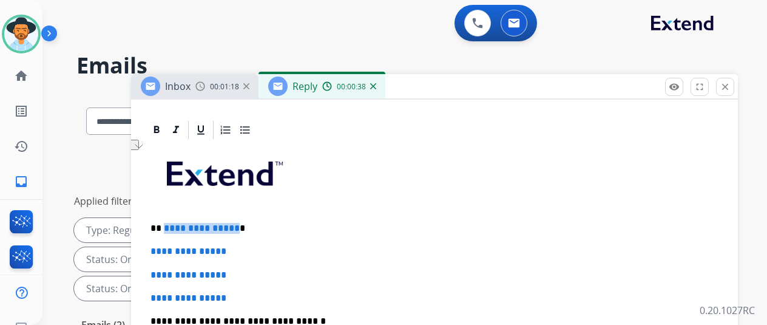
drag, startPoint x: 242, startPoint y: 208, endPoint x: 177, endPoint y: 208, distance: 65.6
click at [176, 223] on p "**********" at bounding box center [430, 228] width 559 height 11
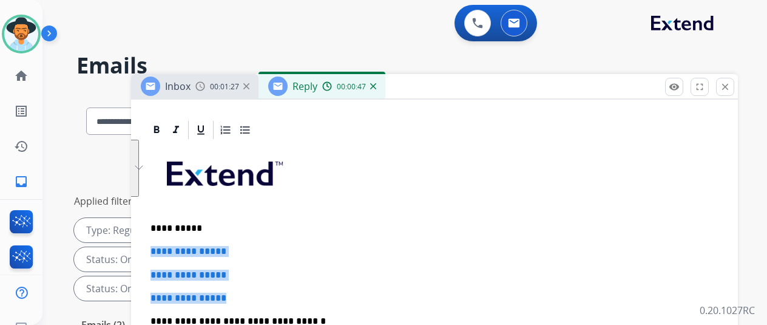
drag, startPoint x: 248, startPoint y: 279, endPoint x: 154, endPoint y: 225, distance: 108.2
click at [154, 225] on div "**********" at bounding box center [434, 111] width 607 height 542
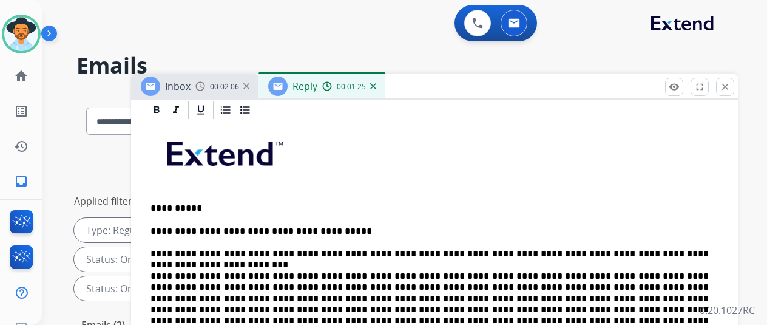
click at [506, 271] on p "**********" at bounding box center [430, 270] width 559 height 89
click at [670, 271] on p "**********" at bounding box center [430, 270] width 559 height 89
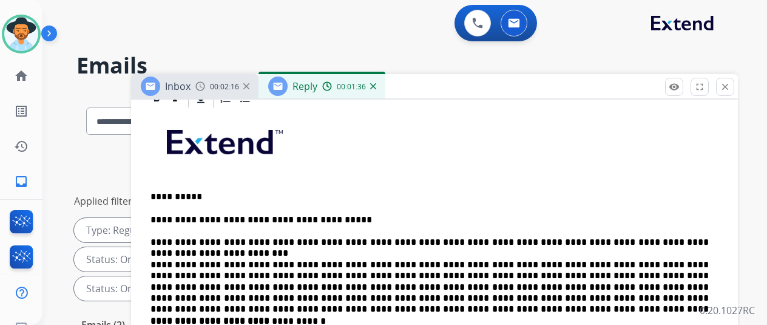
click at [349, 281] on p "**********" at bounding box center [430, 258] width 559 height 89
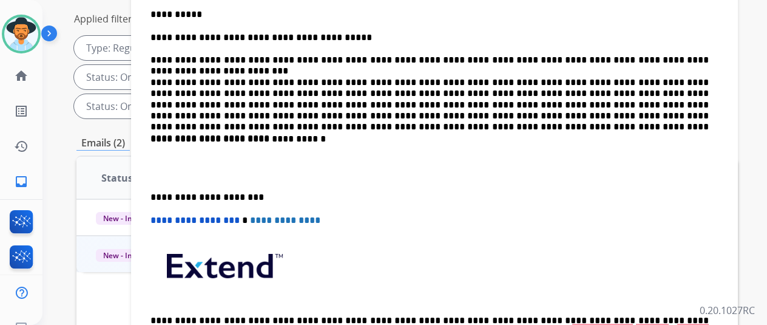
scroll to position [129, 0]
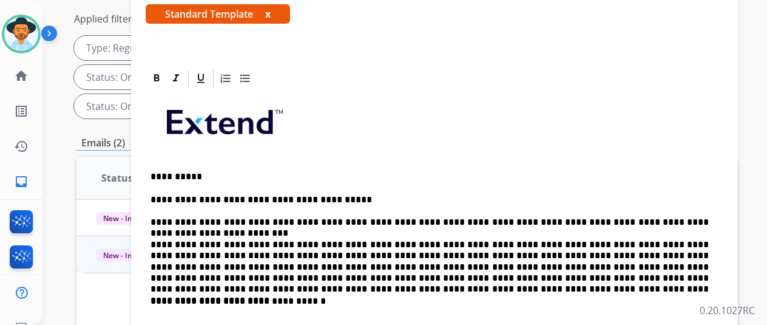
click at [471, 223] on p "**********" at bounding box center [430, 238] width 559 height 89
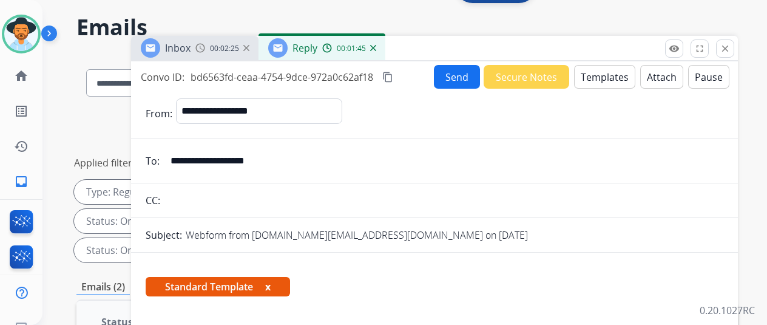
scroll to position [0, 0]
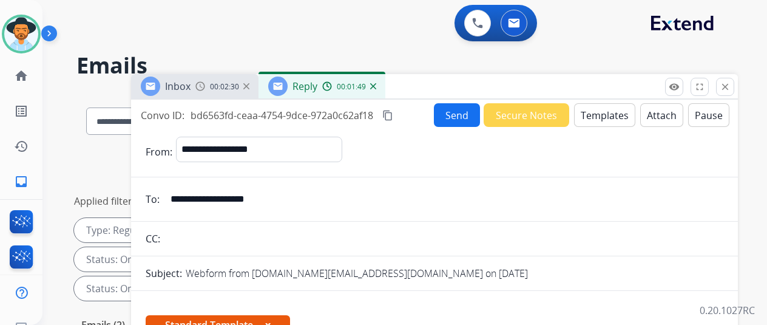
click at [452, 114] on button "Send" at bounding box center [457, 115] width 46 height 24
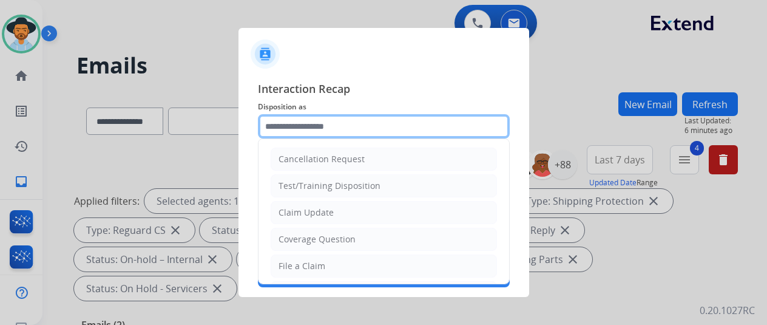
click at [299, 121] on input "text" at bounding box center [384, 126] width 252 height 24
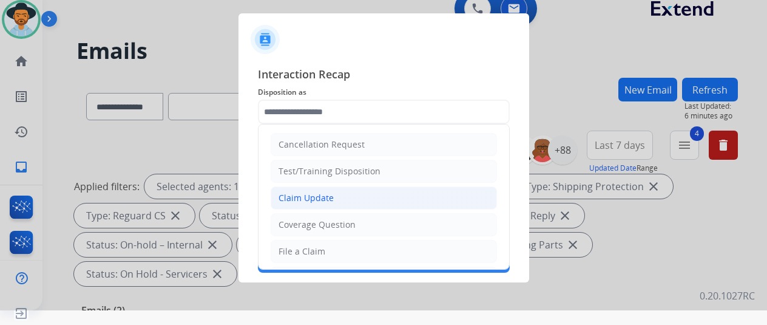
drag, startPoint x: 304, startPoint y: 196, endPoint x: 308, endPoint y: 189, distance: 8.3
click at [305, 195] on div "Claim Update" at bounding box center [306, 198] width 55 height 12
type input "**********"
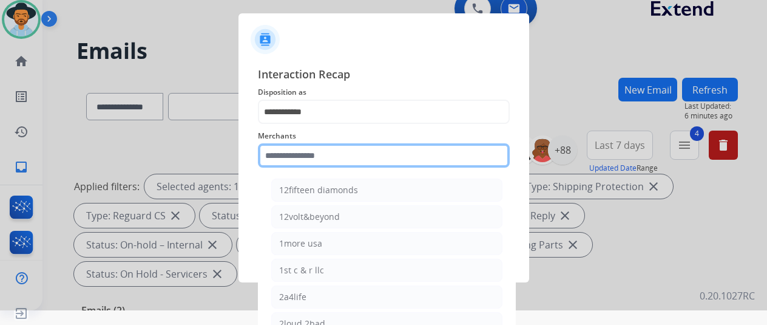
drag, startPoint x: 272, startPoint y: 157, endPoint x: 274, endPoint y: 143, distance: 14.2
click at [273, 156] on input "text" at bounding box center [384, 155] width 252 height 24
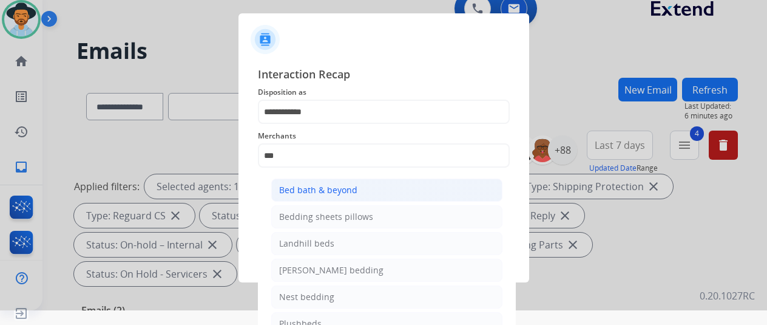
click at [324, 183] on li "Bed bath & beyond" at bounding box center [386, 190] width 231 height 23
type input "**********"
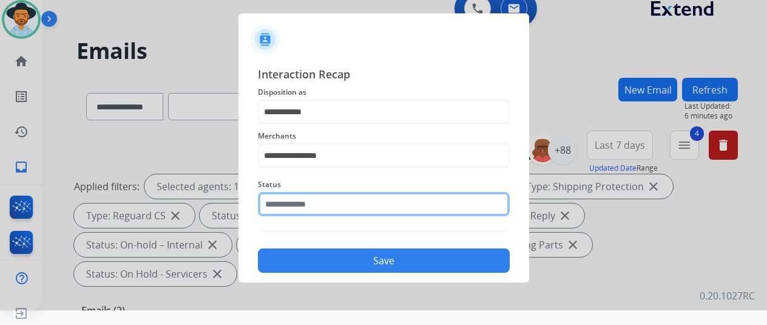
click at [302, 200] on input "text" at bounding box center [384, 204] width 252 height 24
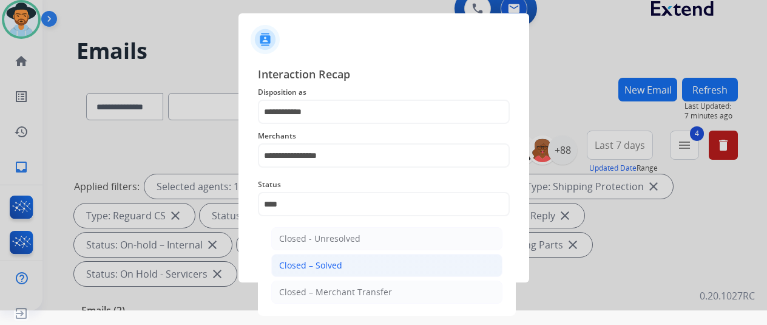
click at [324, 269] on div "Closed – Solved" at bounding box center [310, 265] width 63 height 12
type input "**********"
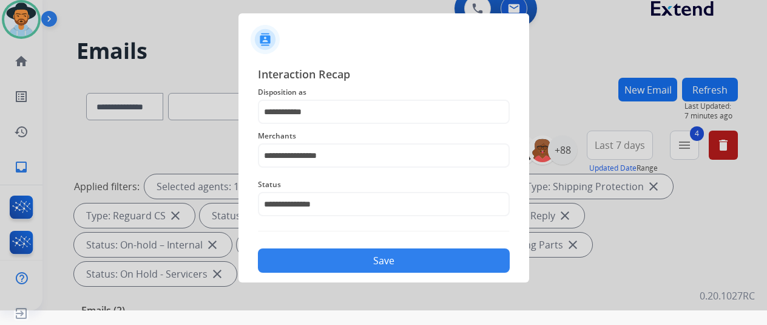
click at [403, 257] on button "Save" at bounding box center [384, 260] width 252 height 24
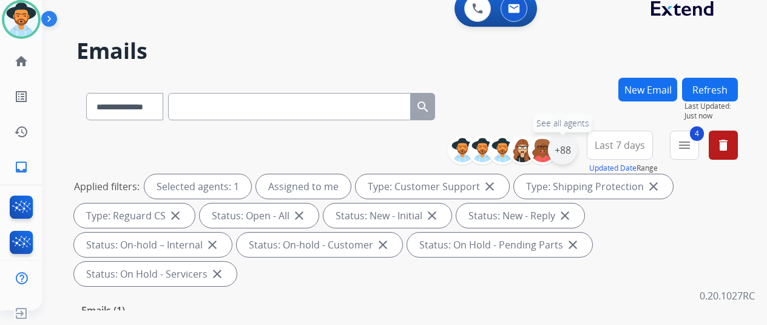
click at [567, 150] on div "+88" at bounding box center [562, 149] width 29 height 29
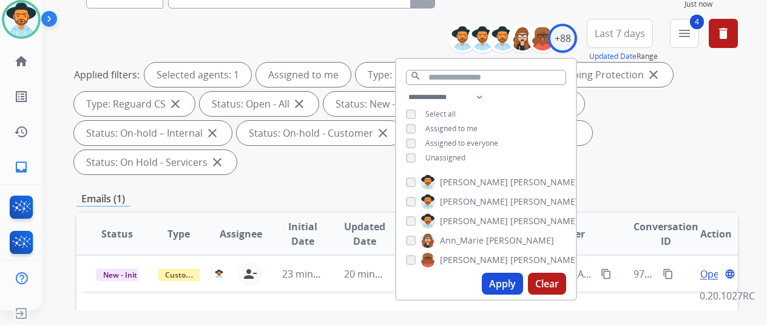
scroll to position [61, 0]
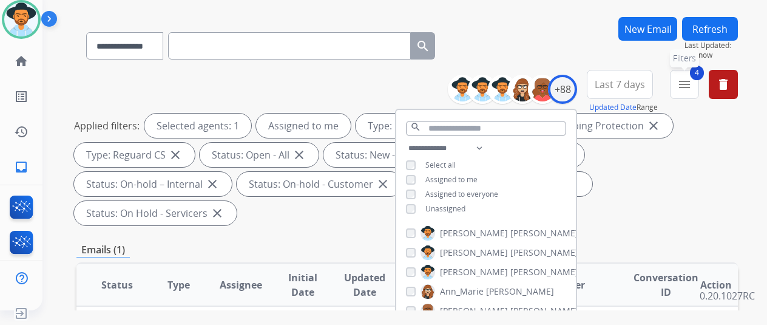
click at [692, 80] on mat-icon "menu" at bounding box center [685, 84] width 15 height 15
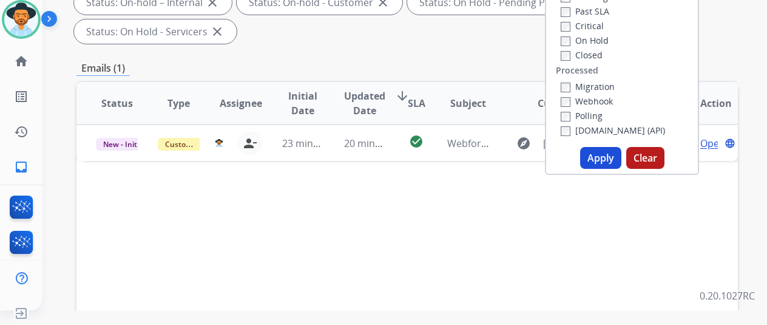
scroll to position [243, 0]
click at [602, 153] on button "Apply" at bounding box center [600, 157] width 41 height 22
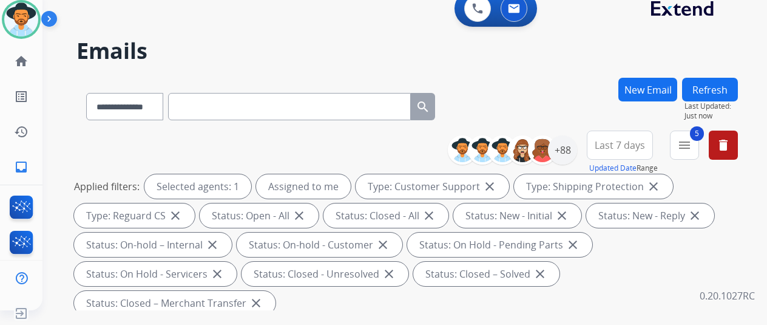
click at [587, 80] on div "**********" at bounding box center [408, 104] width 662 height 53
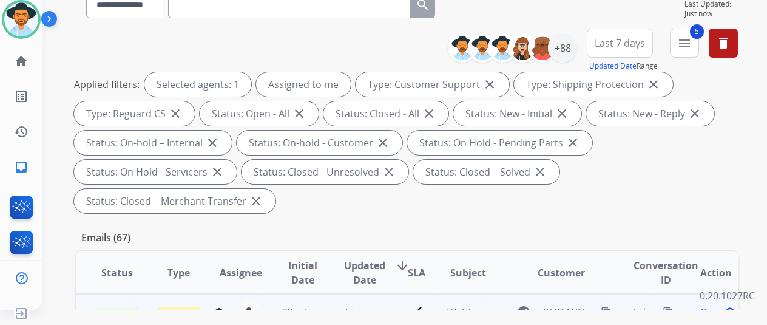
scroll to position [243, 0]
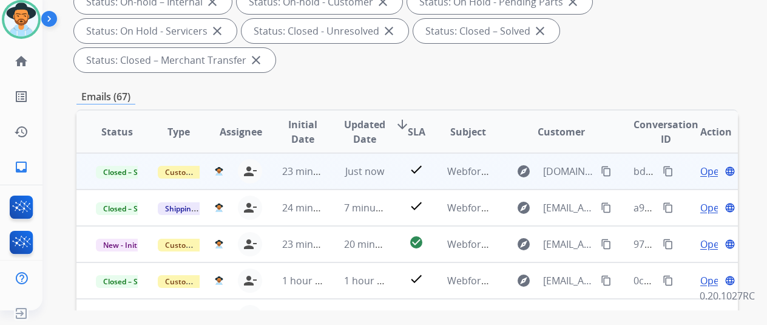
click at [668, 171] on mat-icon "content_copy" at bounding box center [668, 171] width 11 height 11
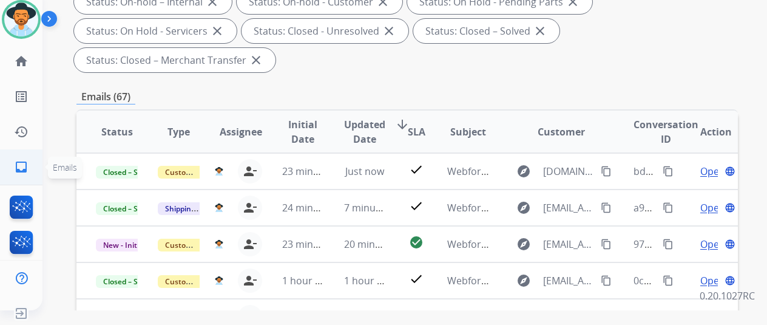
click at [18, 166] on mat-icon "inbox" at bounding box center [21, 167] width 15 height 15
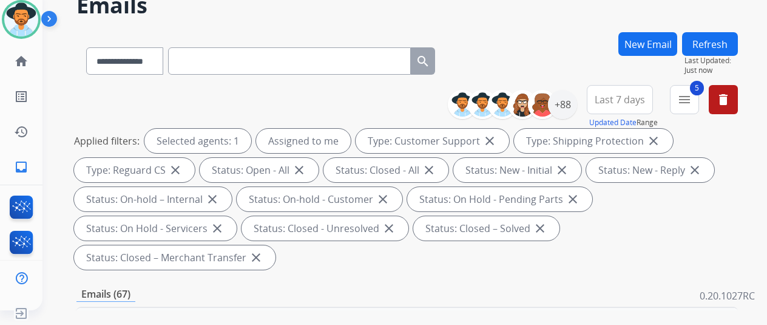
scroll to position [0, 0]
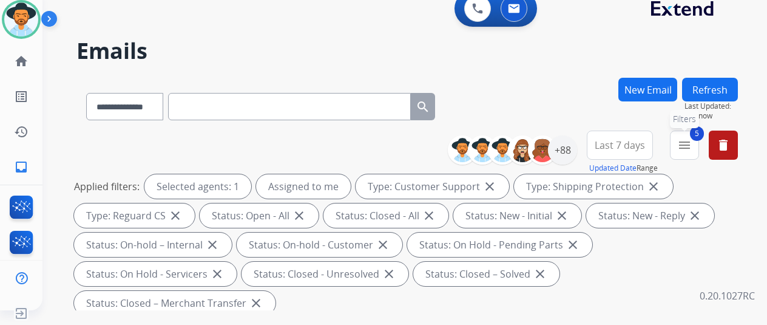
click at [692, 146] on mat-icon "menu" at bounding box center [685, 145] width 15 height 15
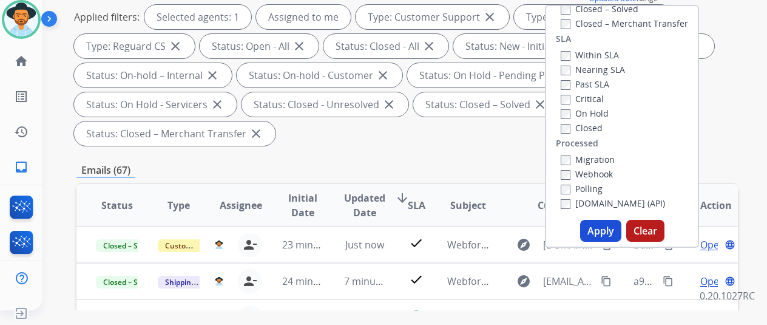
scroll to position [304, 0]
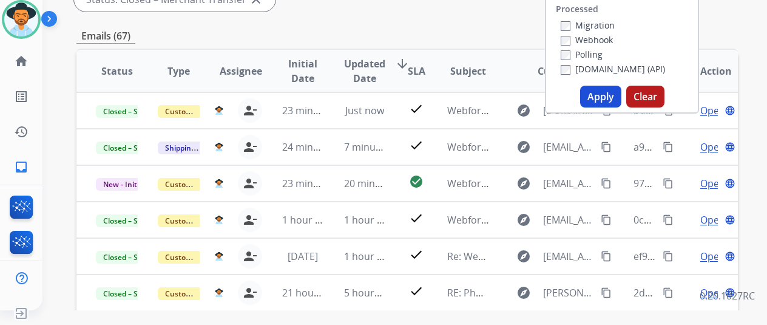
click at [602, 94] on button "Apply" at bounding box center [600, 97] width 41 height 22
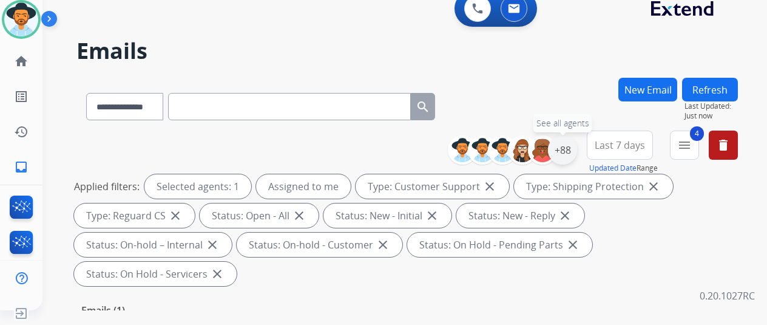
click at [572, 148] on div "+88" at bounding box center [562, 149] width 29 height 29
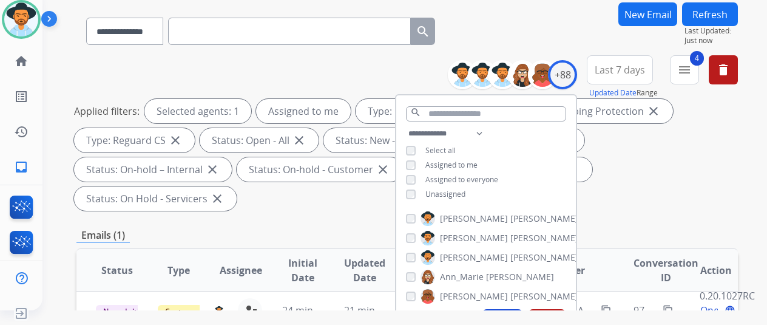
scroll to position [182, 0]
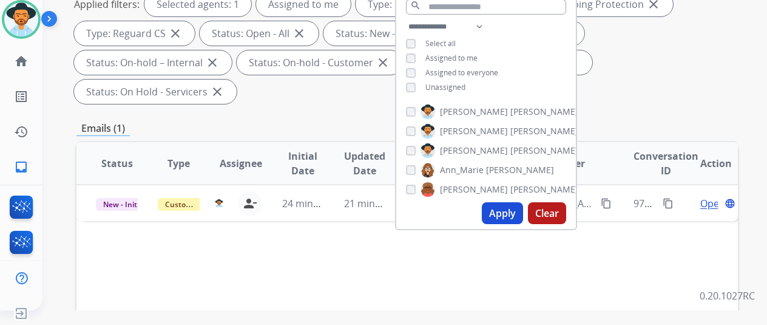
click at [502, 213] on button "Apply" at bounding box center [502, 213] width 41 height 22
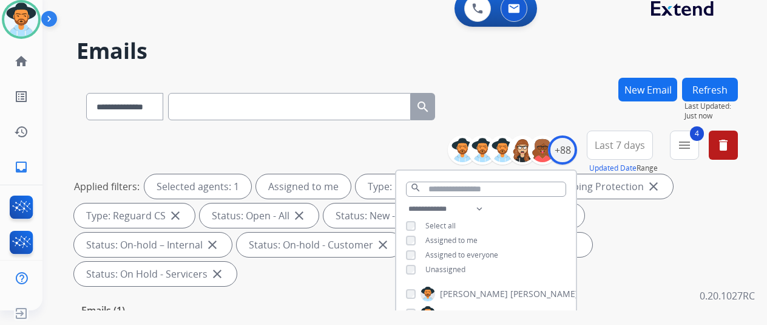
click at [573, 82] on div "**********" at bounding box center [408, 104] width 662 height 53
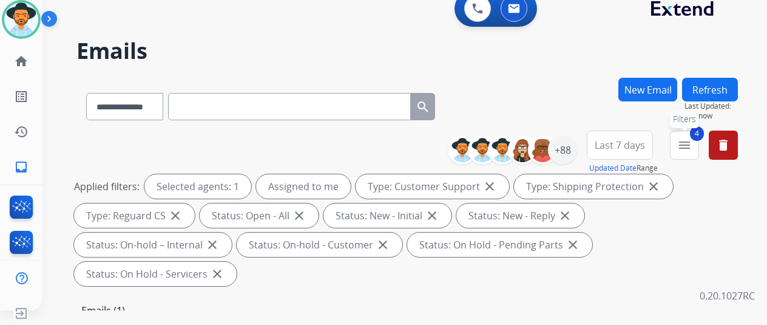
click at [689, 146] on mat-icon "menu" at bounding box center [685, 145] width 15 height 15
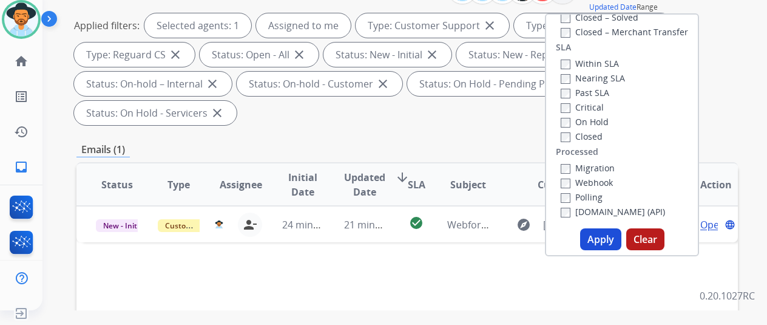
scroll to position [243, 0]
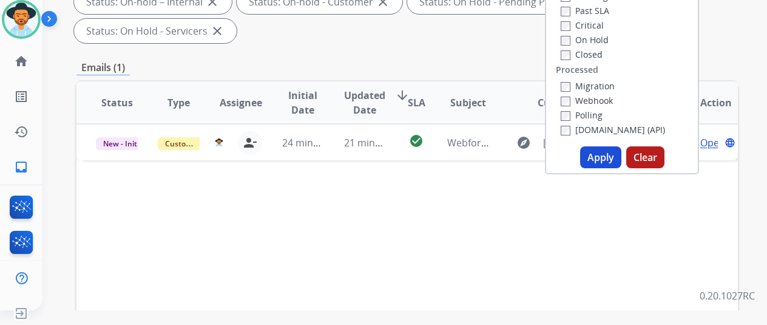
click at [604, 159] on button "Apply" at bounding box center [600, 157] width 41 height 22
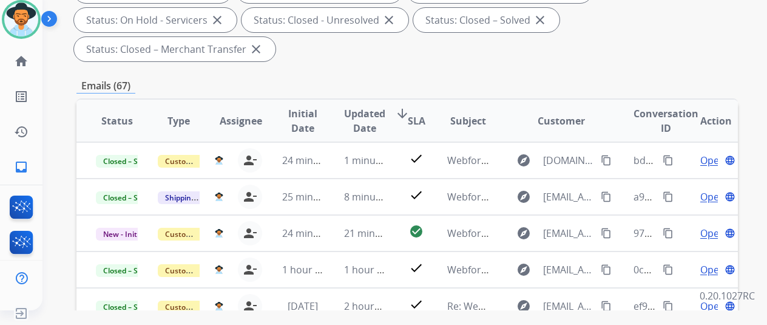
scroll to position [182, 0]
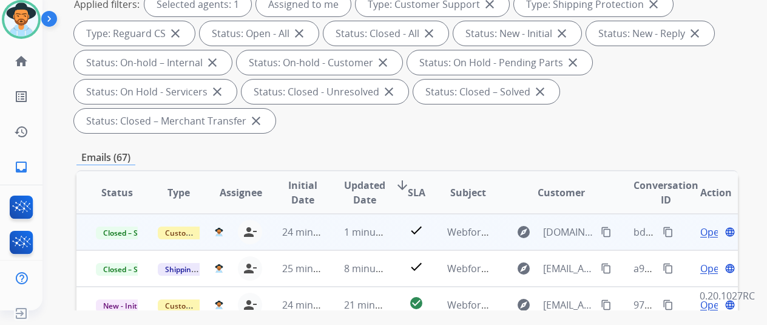
click at [706, 230] on span "Open" at bounding box center [713, 232] width 25 height 15
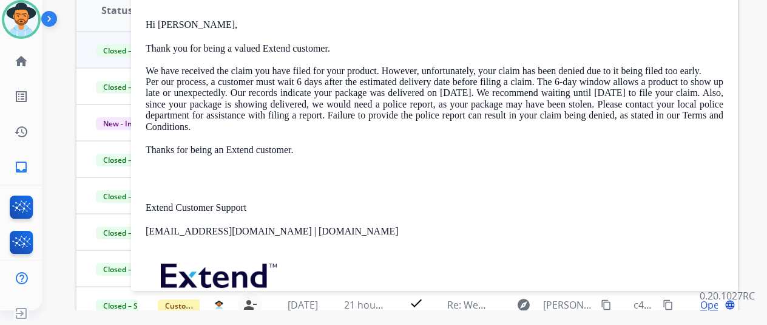
scroll to position [61, 0]
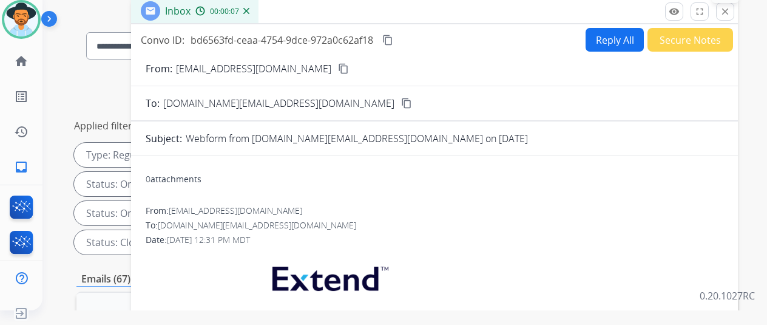
click at [731, 11] on mat-icon "close" at bounding box center [725, 11] width 11 height 11
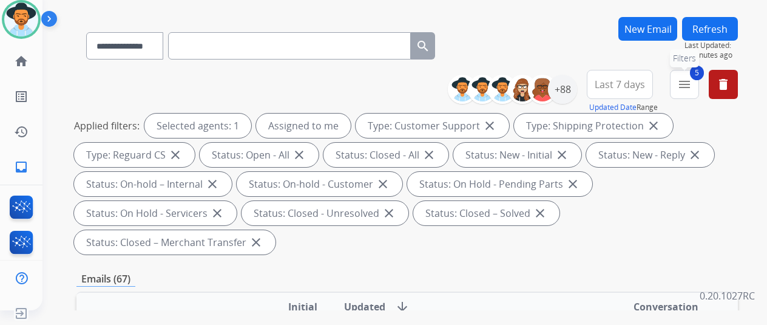
click at [692, 85] on mat-icon "menu" at bounding box center [685, 84] width 15 height 15
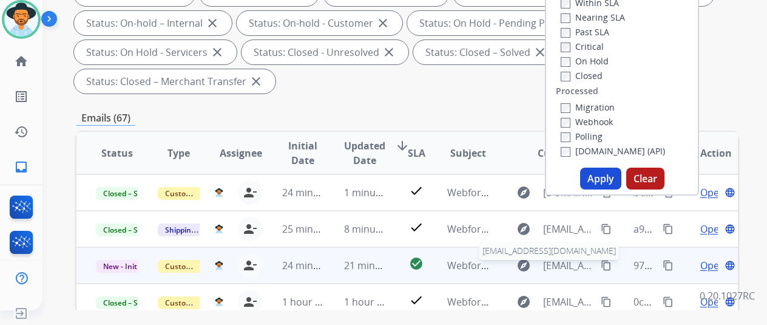
scroll to position [304, 0]
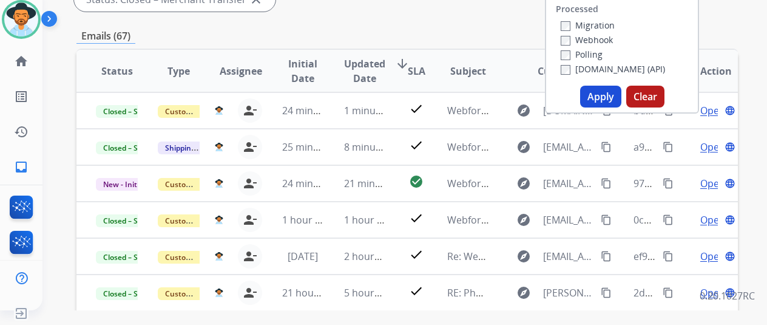
click at [606, 95] on button "Apply" at bounding box center [600, 97] width 41 height 22
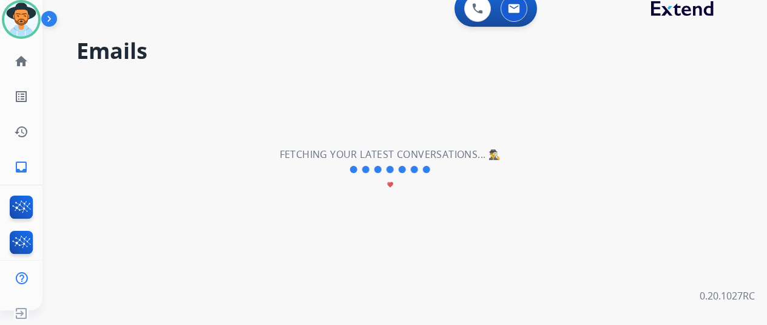
scroll to position [0, 0]
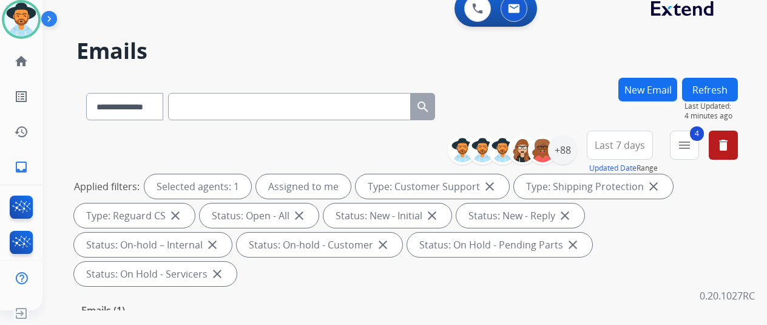
click at [589, 102] on div "**********" at bounding box center [408, 104] width 662 height 53
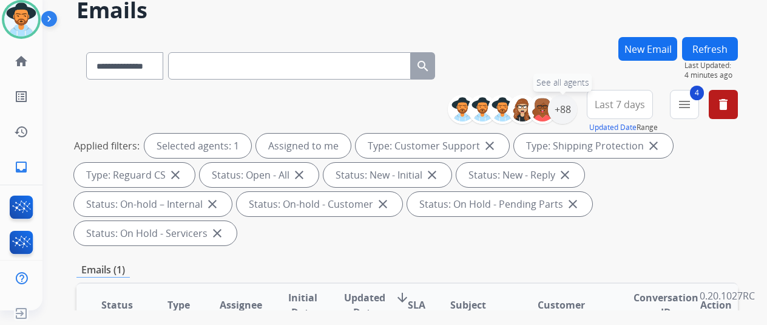
scroll to position [243, 0]
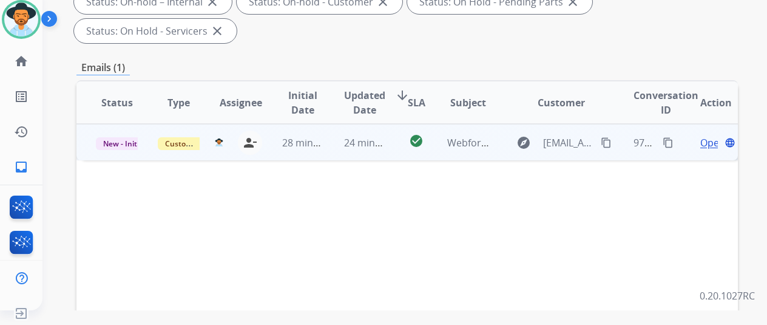
click at [707, 135] on span "Open" at bounding box center [713, 142] width 25 height 15
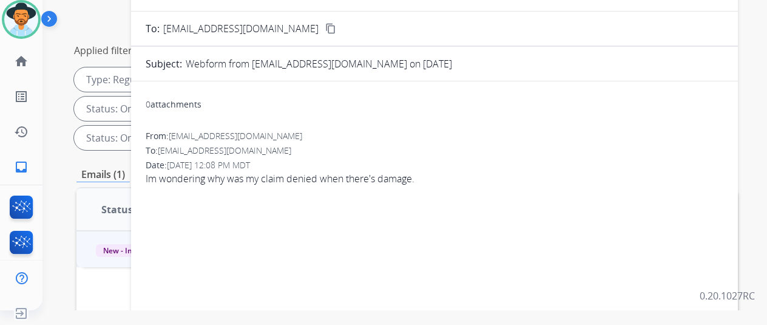
scroll to position [0, 0]
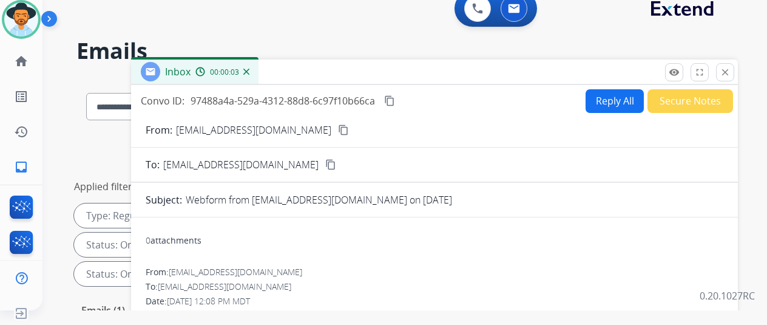
click at [338, 129] on mat-icon "content_copy" at bounding box center [343, 129] width 11 height 11
click at [615, 92] on button "Reply All" at bounding box center [615, 101] width 58 height 24
select select "**********"
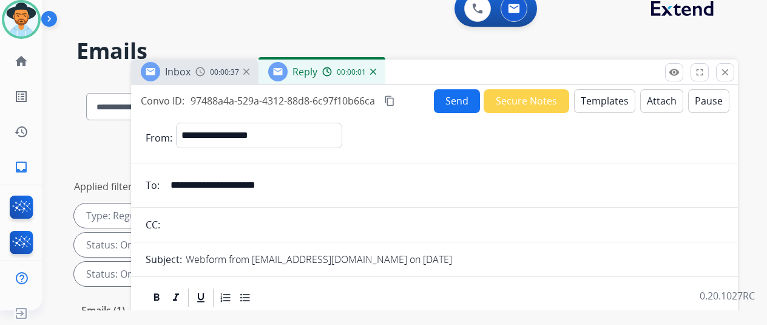
click at [607, 99] on button "Templates" at bounding box center [604, 101] width 61 height 24
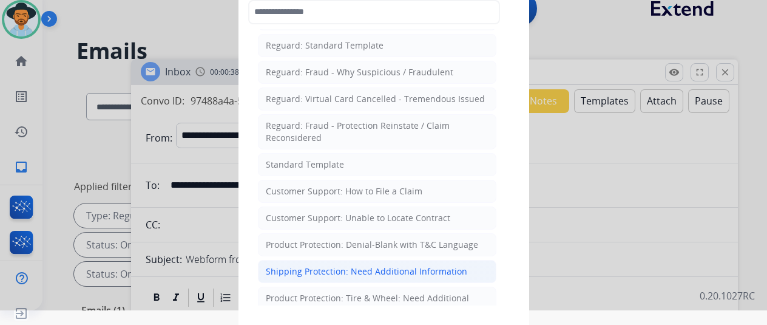
scroll to position [121, 0]
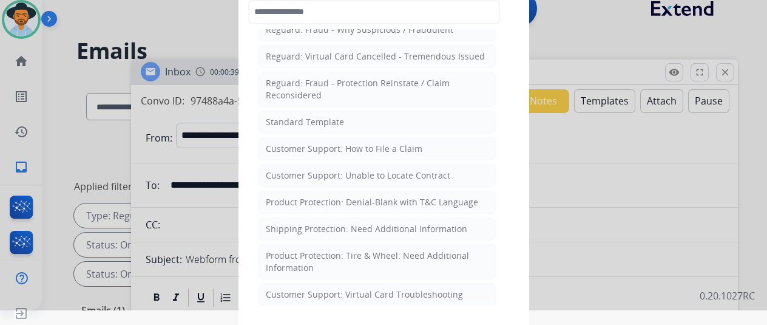
click at [297, 118] on div "Standard Template" at bounding box center [305, 122] width 78 height 12
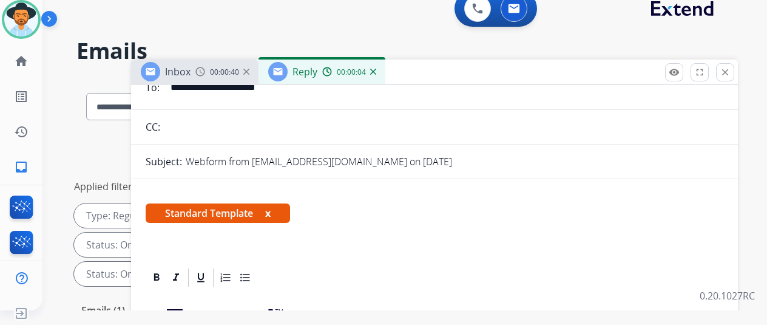
scroll to position [243, 0]
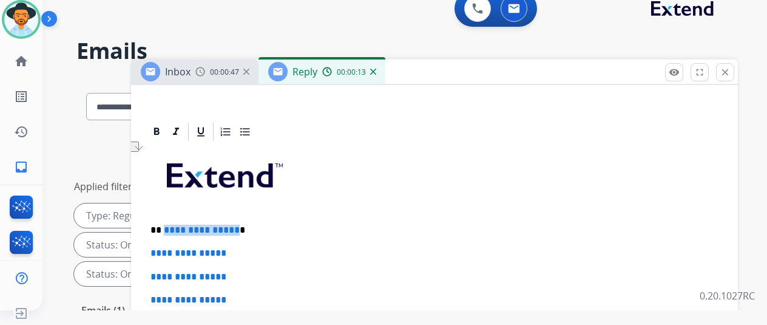
drag, startPoint x: 243, startPoint y: 228, endPoint x: 172, endPoint y: 228, distance: 70.4
click at [172, 228] on p "**********" at bounding box center [430, 230] width 559 height 11
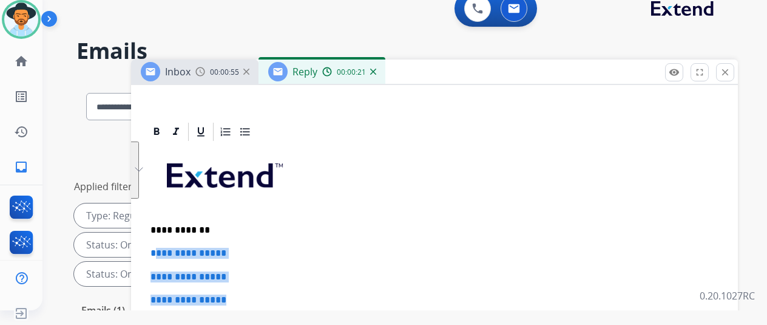
drag, startPoint x: 250, startPoint y: 301, endPoint x: 162, endPoint y: 248, distance: 103.2
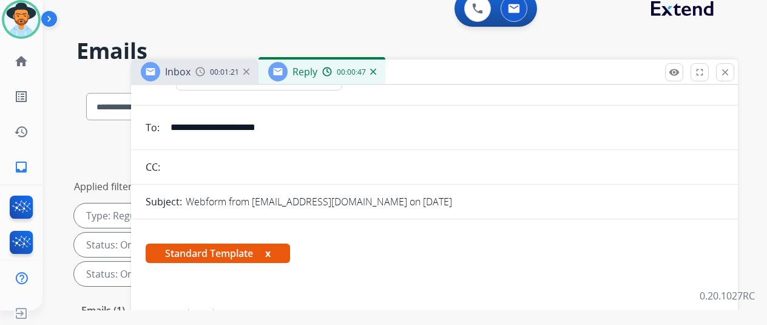
scroll to position [0, 0]
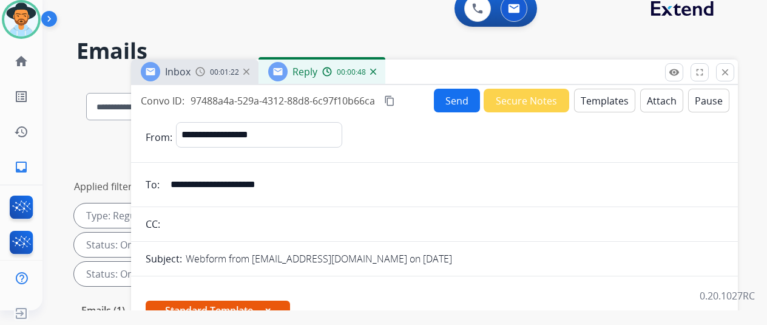
click at [456, 100] on button "Send" at bounding box center [457, 101] width 46 height 24
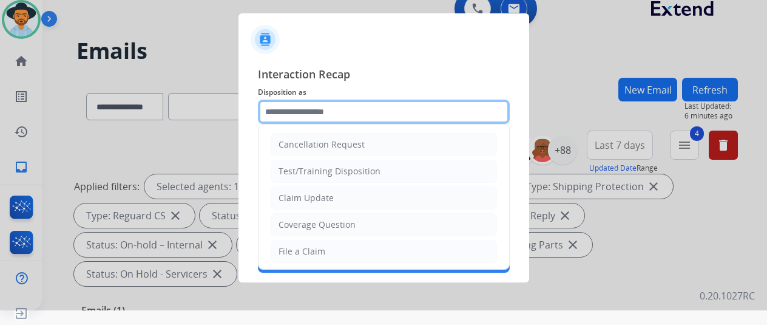
click at [313, 111] on input "text" at bounding box center [384, 112] width 252 height 24
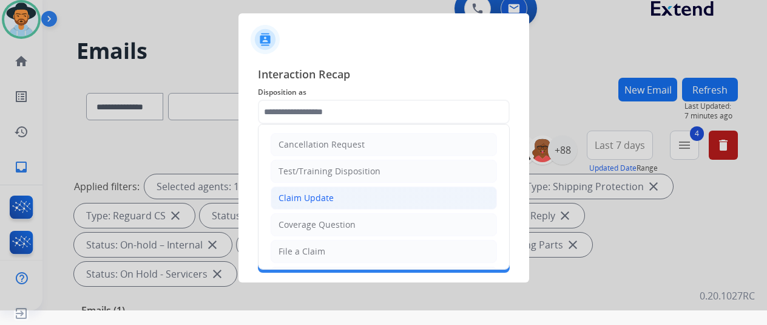
click at [321, 194] on div "Claim Update" at bounding box center [306, 198] width 55 height 12
type input "**********"
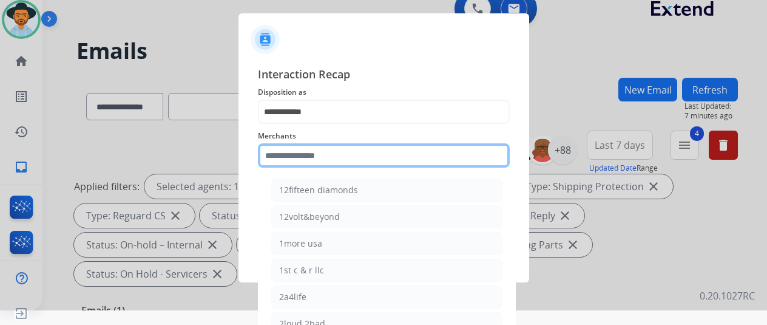
click at [279, 152] on input "text" at bounding box center [384, 155] width 252 height 24
drag, startPoint x: 279, startPoint y: 160, endPoint x: 279, endPoint y: 152, distance: 7.3
click at [279, 160] on input "text" at bounding box center [384, 155] width 252 height 24
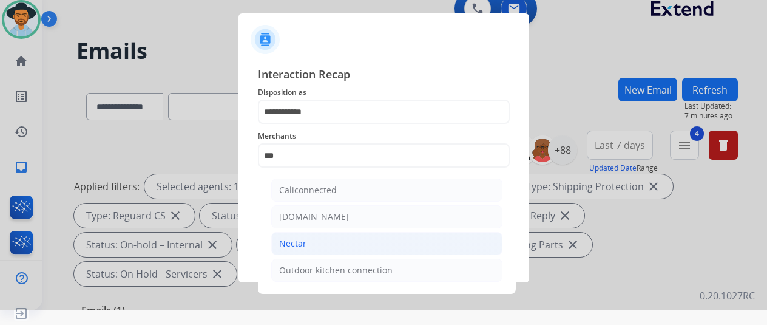
click at [308, 247] on li "Nectar" at bounding box center [386, 243] width 231 height 23
type input "******"
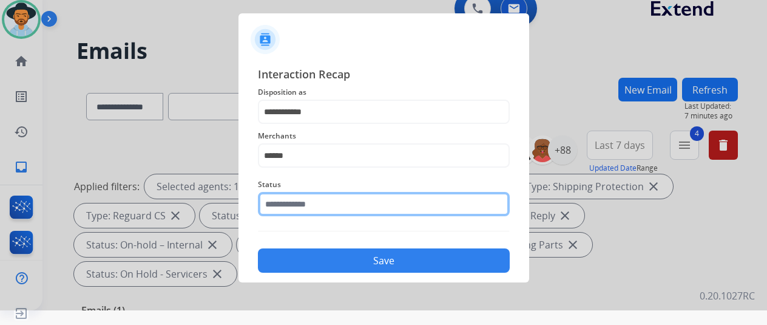
click at [295, 205] on input "text" at bounding box center [384, 204] width 252 height 24
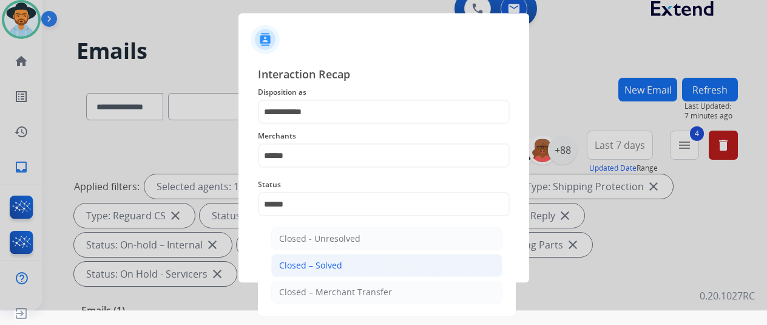
click at [321, 262] on div "Closed – Solved" at bounding box center [310, 265] width 63 height 12
type input "**********"
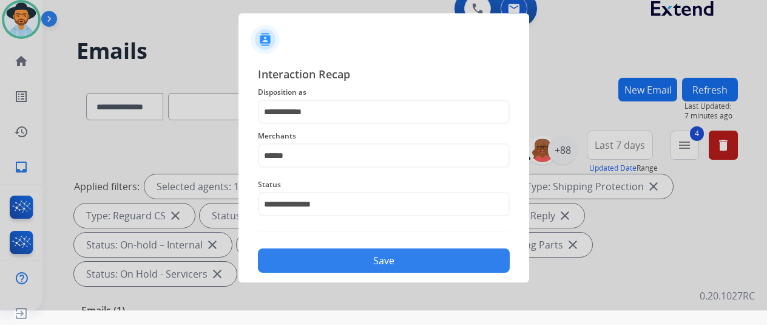
click at [392, 258] on button "Save" at bounding box center [384, 260] width 252 height 24
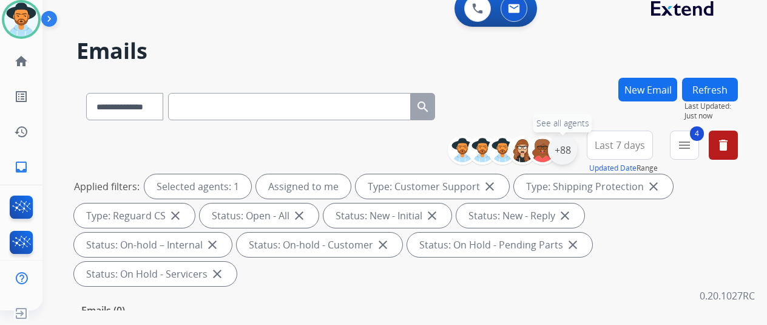
click at [576, 146] on div "+88" at bounding box center [562, 149] width 29 height 29
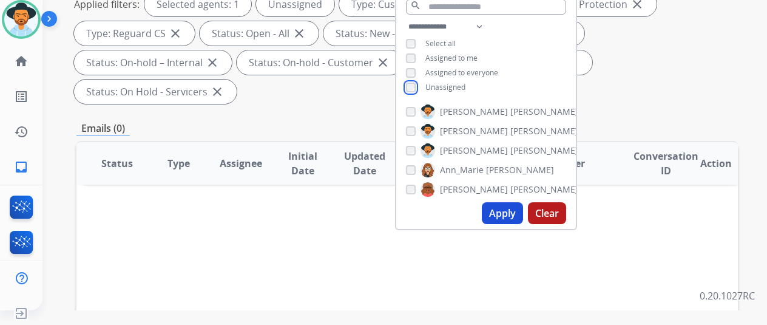
scroll to position [304, 0]
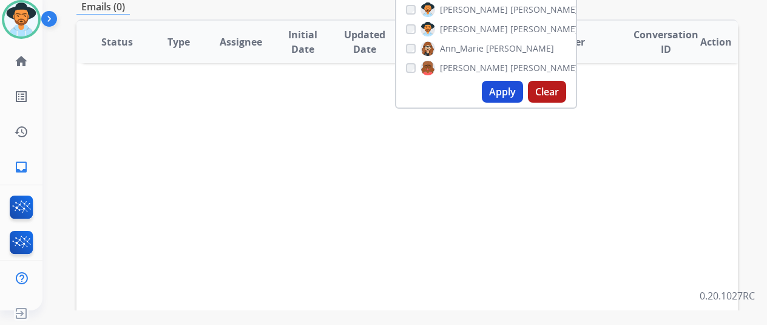
click at [497, 90] on button "Apply" at bounding box center [502, 92] width 41 height 22
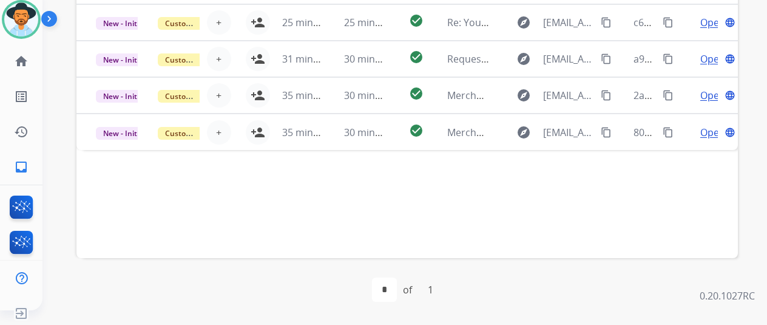
scroll to position [443, 0]
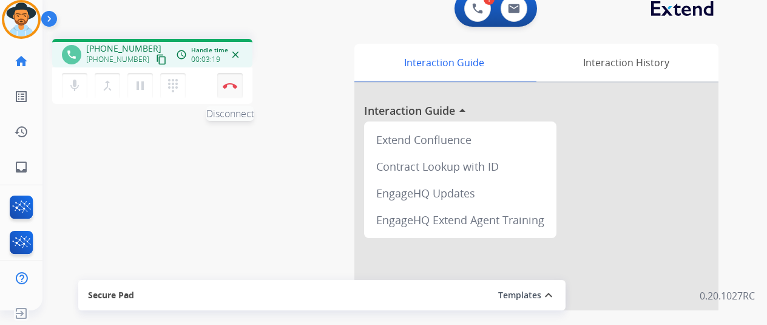
click at [228, 88] on img at bounding box center [230, 86] width 15 height 6
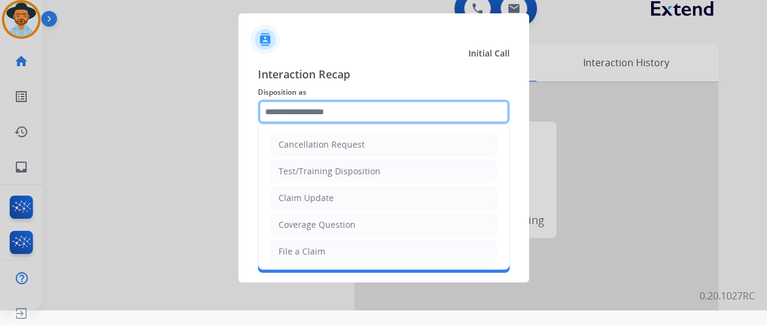
click at [302, 116] on input "text" at bounding box center [384, 112] width 252 height 24
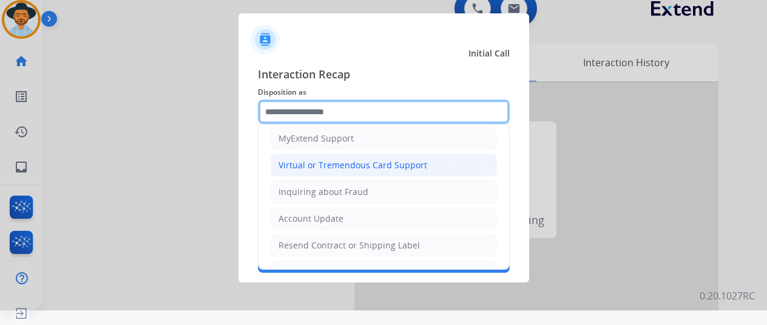
scroll to position [63, 0]
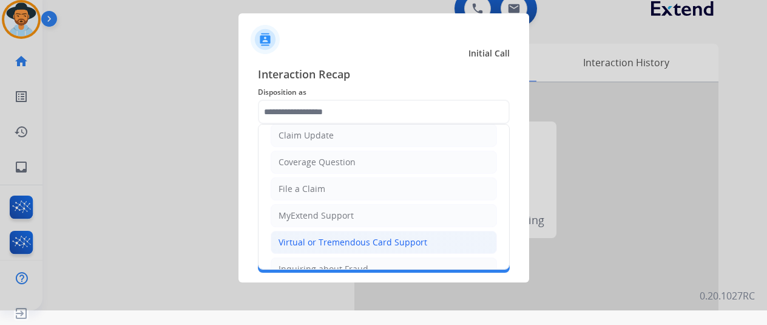
click at [318, 236] on div "Virtual or Tremendous Card Support" at bounding box center [353, 242] width 149 height 12
type input "**********"
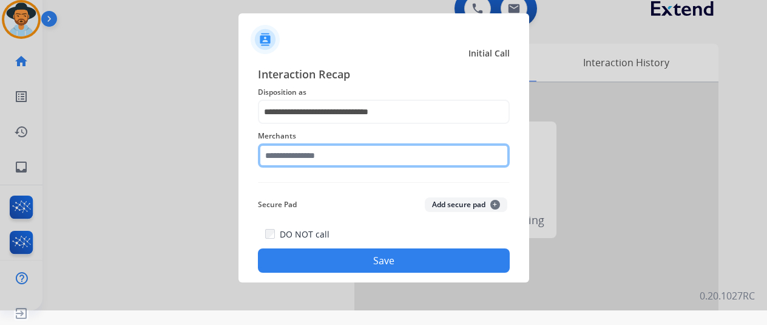
click at [304, 148] on input "text" at bounding box center [384, 155] width 252 height 24
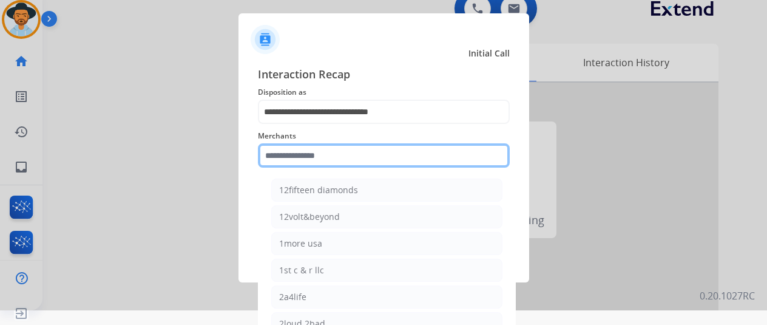
drag, startPoint x: 289, startPoint y: 160, endPoint x: 281, endPoint y: 153, distance: 10.3
click at [290, 159] on input "text" at bounding box center [384, 155] width 252 height 24
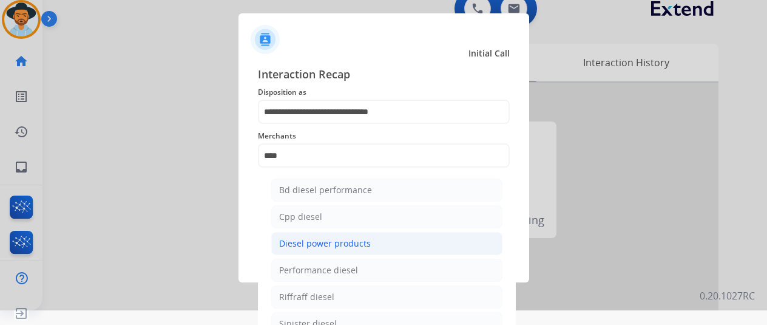
click at [333, 242] on div "Diesel power products" at bounding box center [325, 243] width 92 height 12
type input "**********"
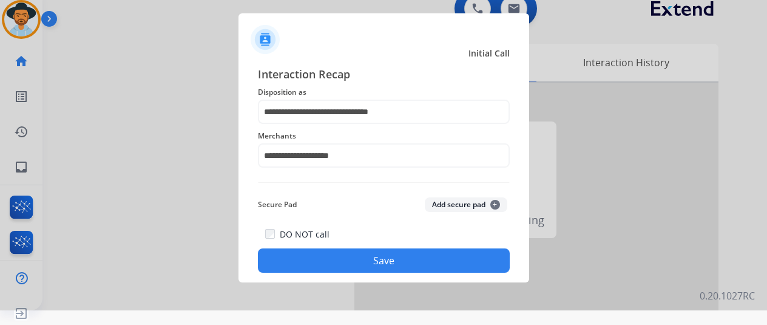
click at [340, 254] on button "Save" at bounding box center [384, 260] width 252 height 24
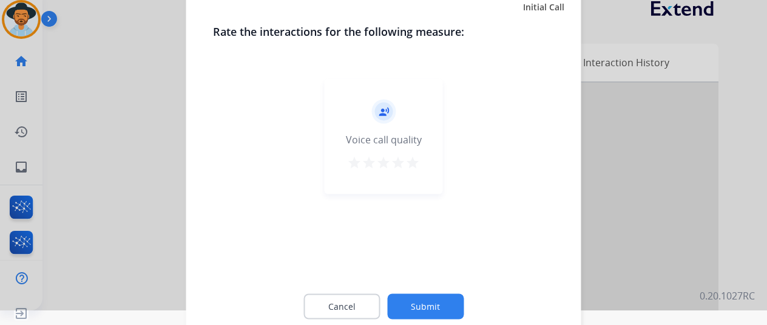
click at [435, 309] on button "Submit" at bounding box center [425, 306] width 77 height 26
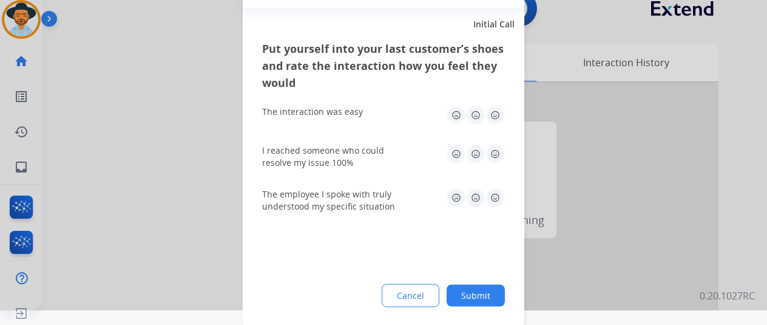
click at [474, 293] on button "Submit" at bounding box center [476, 295] width 58 height 22
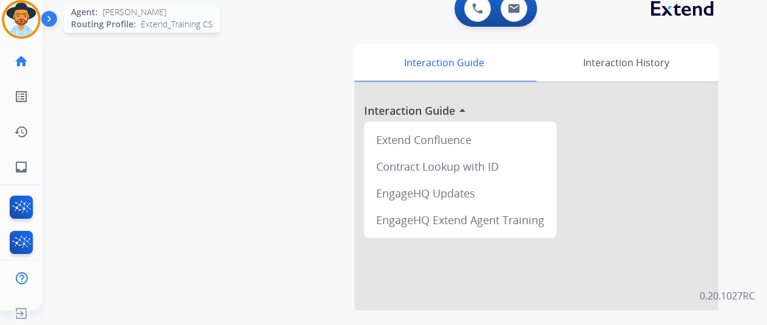
click at [14, 13] on img at bounding box center [21, 19] width 34 height 34
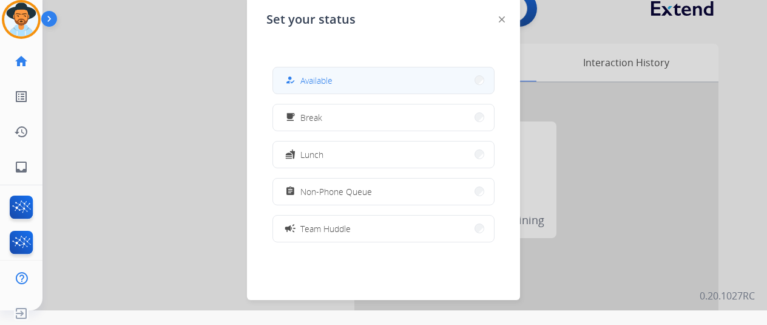
click at [332, 87] on div "how_to_reg Available" at bounding box center [308, 80] width 50 height 15
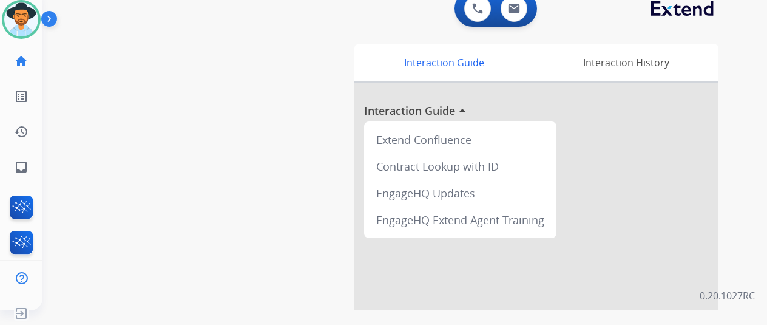
scroll to position [0, 0]
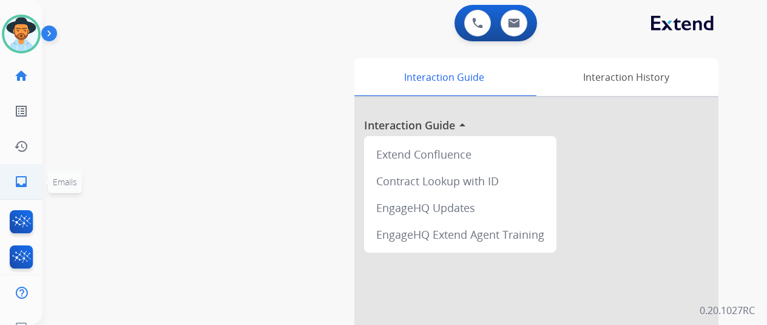
click at [18, 180] on mat-icon "inbox" at bounding box center [21, 181] width 15 height 15
select select "**********"
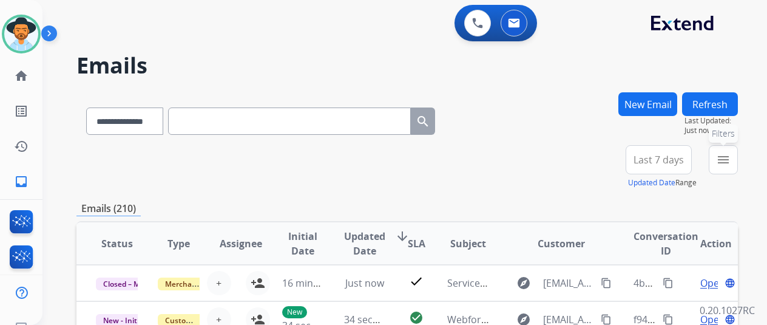
click at [731, 158] on mat-icon "menu" at bounding box center [723, 159] width 15 height 15
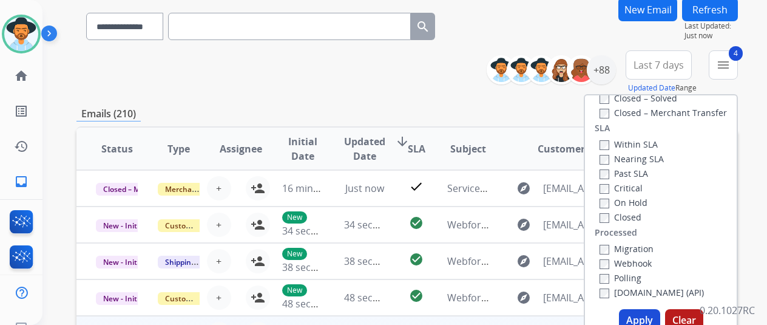
scroll to position [182, 0]
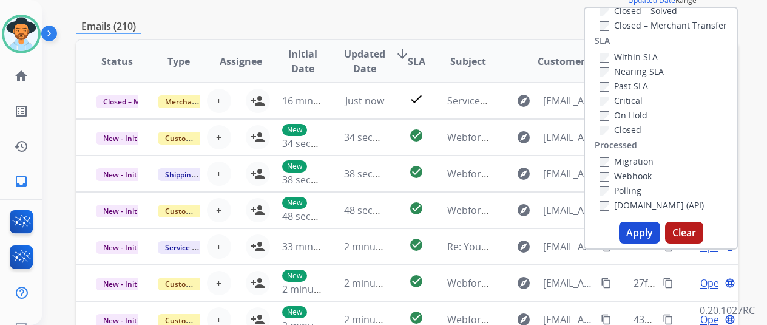
click at [642, 231] on button "Apply" at bounding box center [639, 233] width 41 height 22
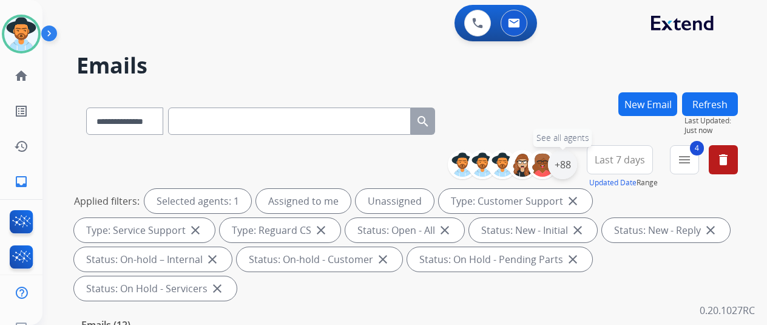
click at [567, 165] on div "+88" at bounding box center [562, 164] width 29 height 29
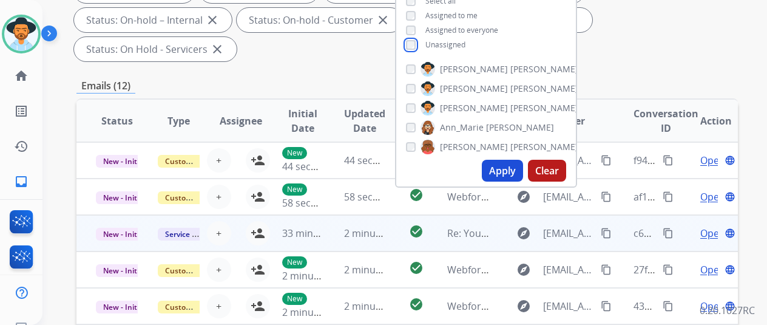
scroll to position [243, 0]
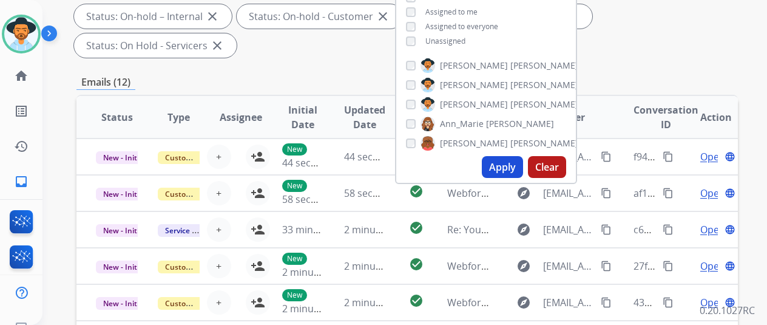
click at [505, 166] on button "Apply" at bounding box center [502, 167] width 41 height 22
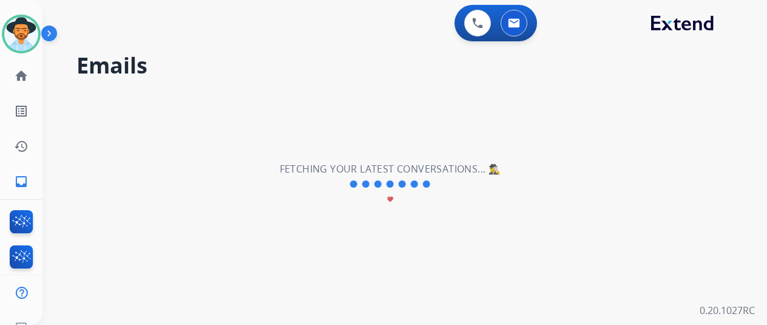
scroll to position [0, 0]
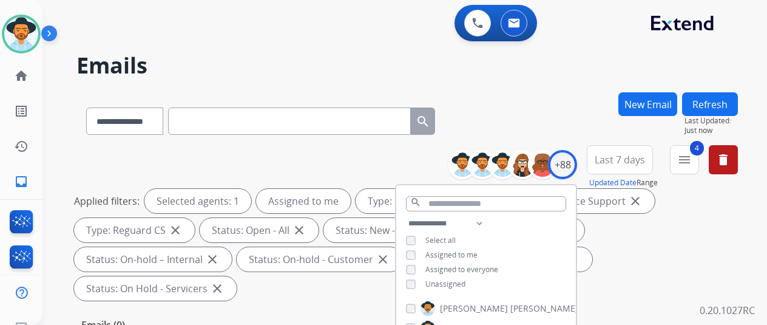
click at [546, 78] on div "**********" at bounding box center [391, 206] width 696 height 325
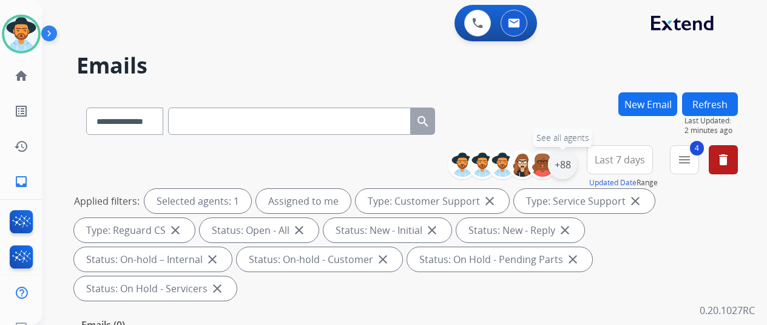
click at [577, 159] on div "+88" at bounding box center [562, 164] width 29 height 29
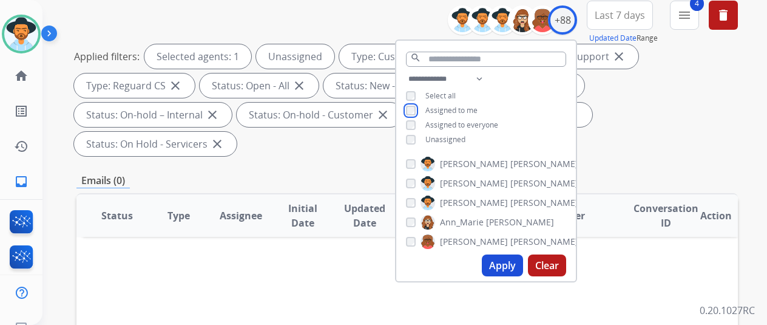
scroll to position [182, 0]
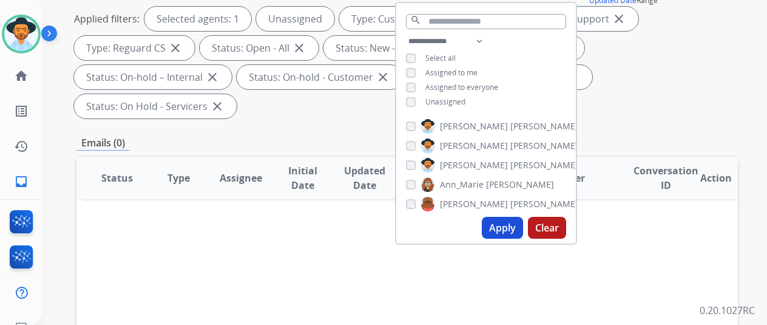
click at [508, 224] on button "Apply" at bounding box center [502, 228] width 41 height 22
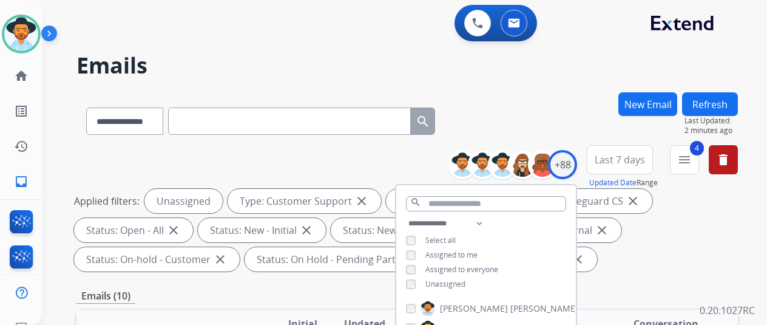
click at [563, 98] on div "**********" at bounding box center [408, 118] width 662 height 53
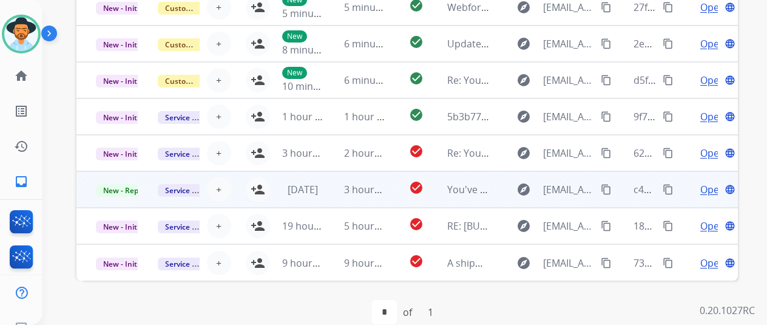
scroll to position [443, 0]
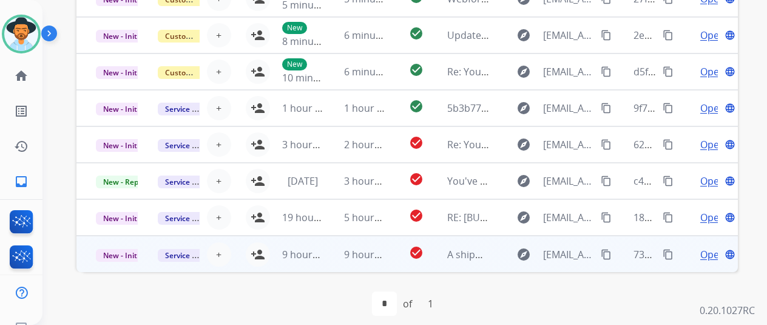
click at [713, 251] on span "Open" at bounding box center [713, 254] width 25 height 15
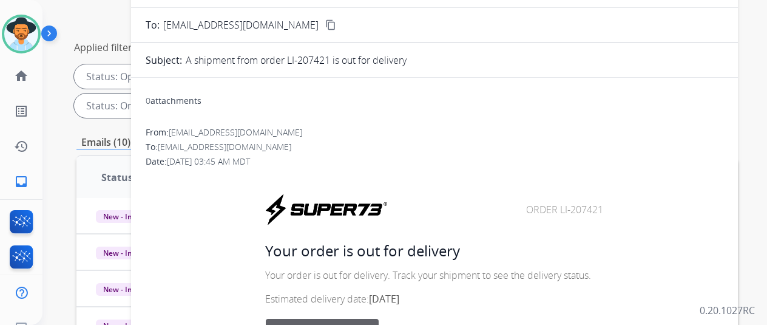
scroll to position [18, 0]
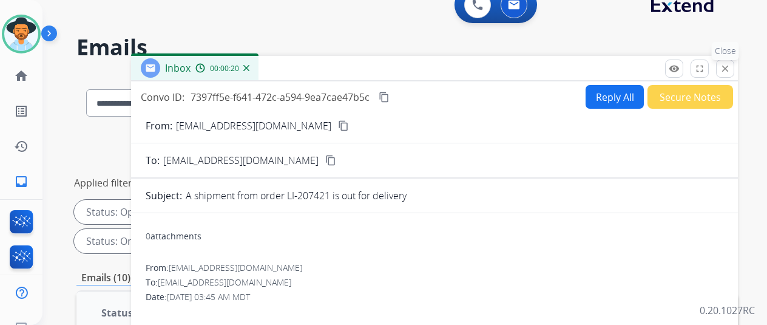
click at [735, 69] on button "close Close" at bounding box center [725, 69] width 18 height 18
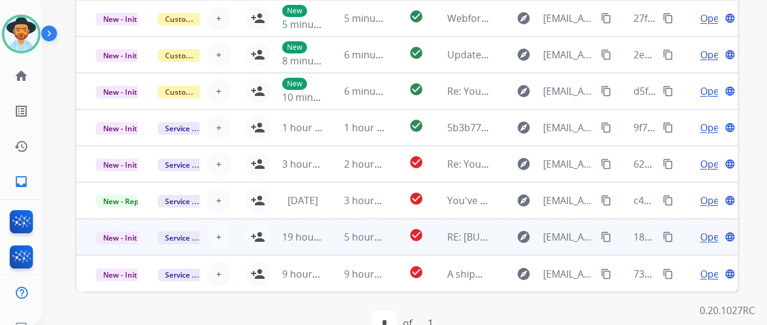
scroll to position [443, 0]
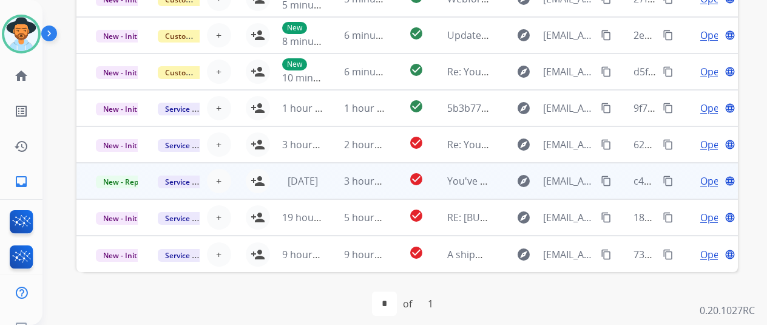
click at [710, 178] on span "Open" at bounding box center [713, 181] width 25 height 15
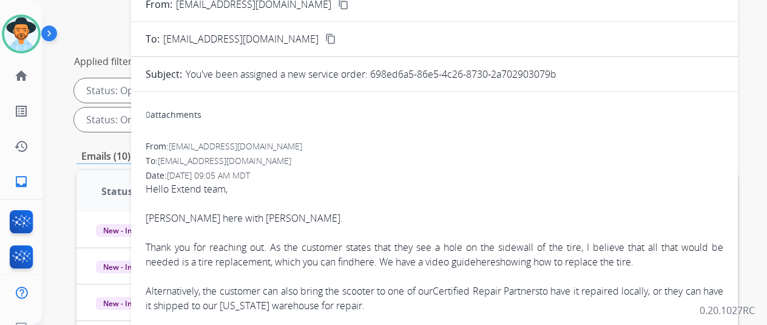
scroll to position [0, 0]
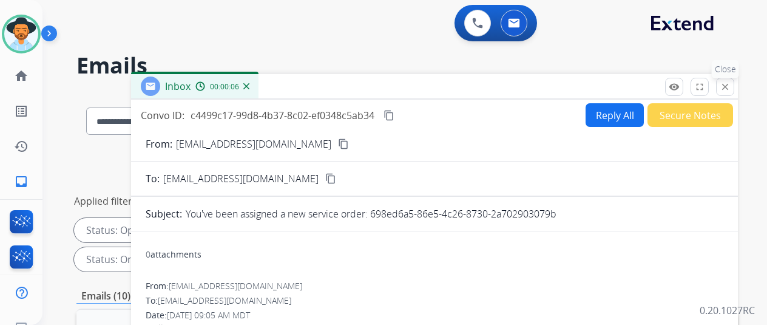
click at [731, 85] on mat-icon "close" at bounding box center [725, 86] width 11 height 11
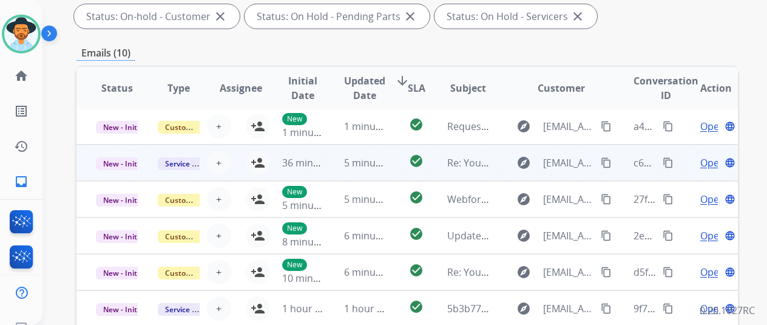
scroll to position [1, 0]
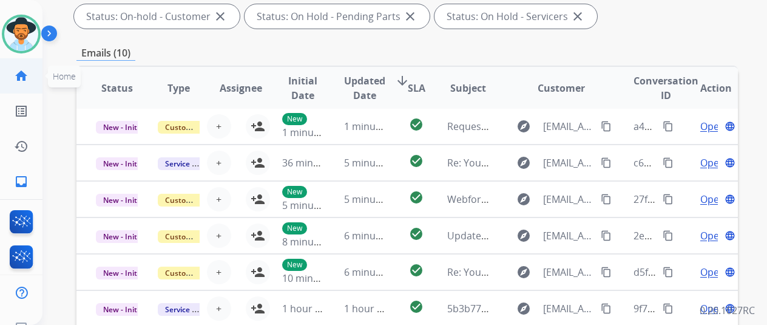
click at [21, 73] on mat-icon "home" at bounding box center [21, 76] width 15 height 15
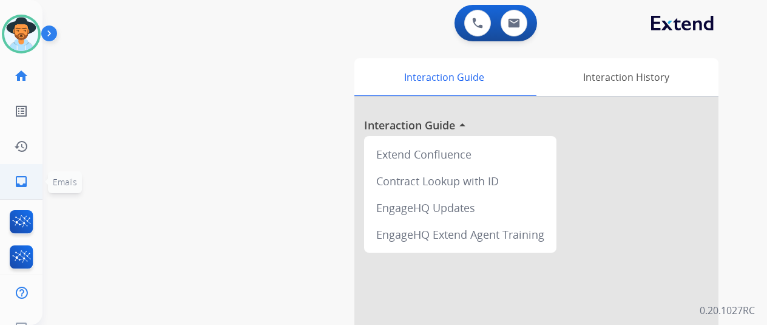
click at [22, 181] on mat-icon "inbox" at bounding box center [21, 181] width 15 height 15
select select "**********"
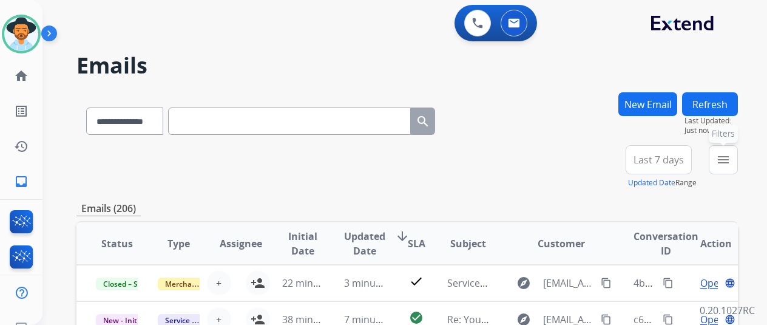
click at [731, 158] on mat-icon "menu" at bounding box center [723, 159] width 15 height 15
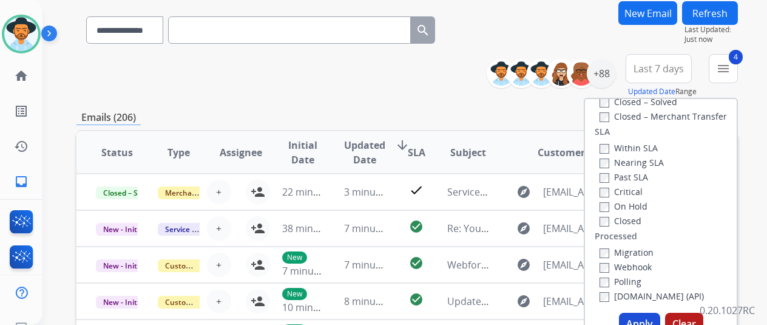
scroll to position [182, 0]
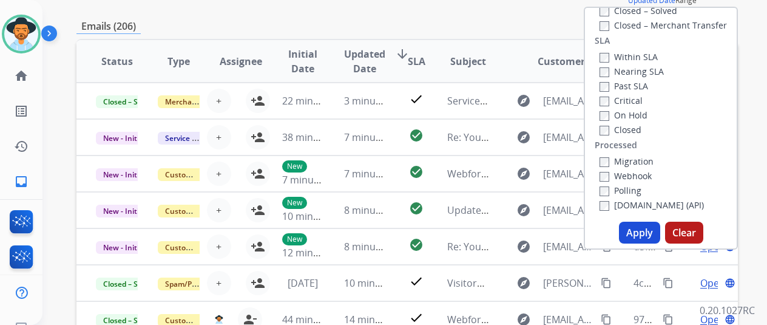
click at [648, 231] on button "Apply" at bounding box center [639, 233] width 41 height 22
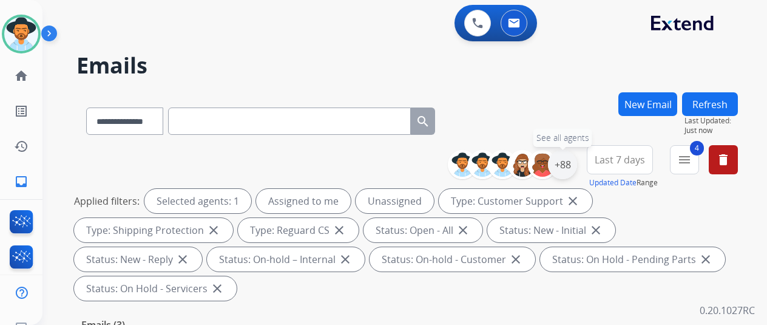
click at [573, 160] on div "+88" at bounding box center [562, 164] width 29 height 29
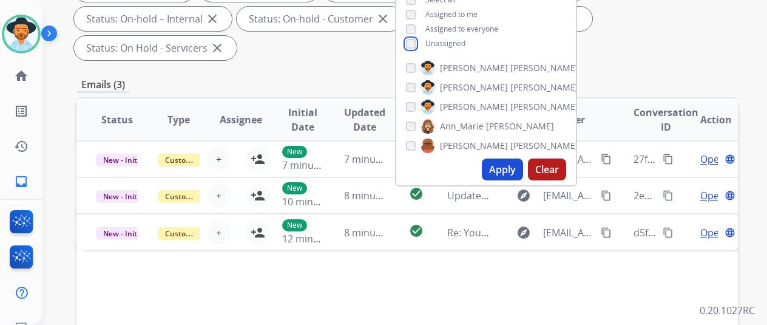
scroll to position [243, 0]
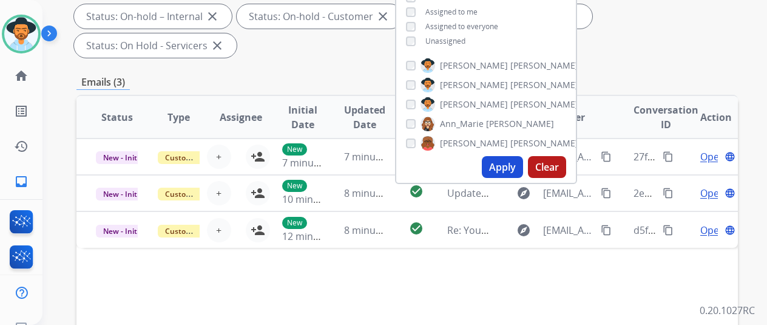
click at [507, 162] on button "Apply" at bounding box center [502, 167] width 41 height 22
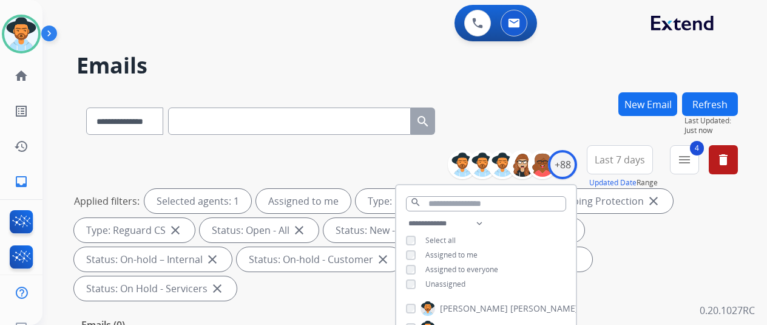
click at [571, 60] on h2 "Emails" at bounding box center [408, 65] width 662 height 24
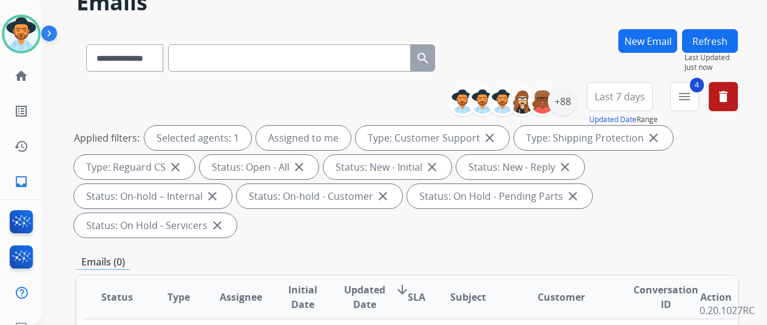
scroll to position [121, 0]
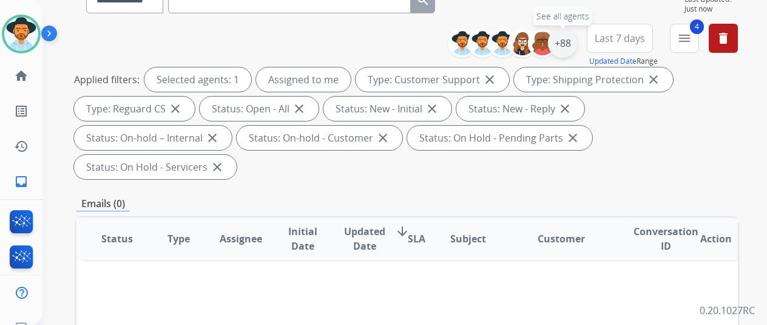
click at [577, 41] on div "+88" at bounding box center [562, 43] width 29 height 29
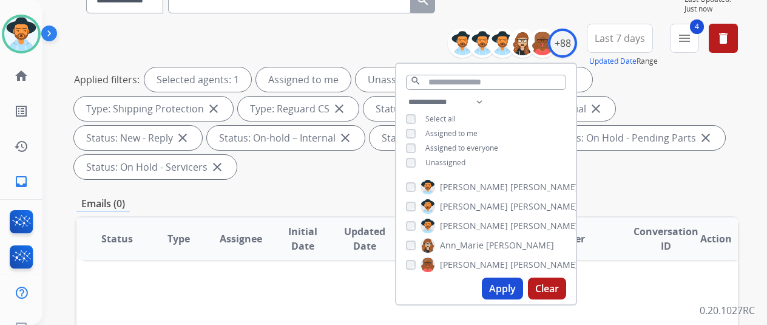
click at [512, 288] on button "Apply" at bounding box center [502, 288] width 41 height 22
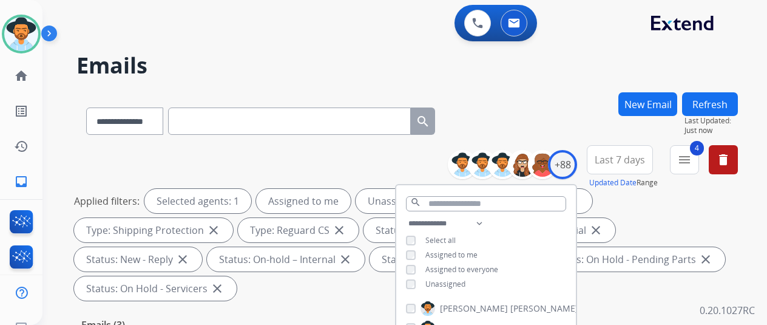
click at [560, 105] on div "**********" at bounding box center [408, 118] width 662 height 53
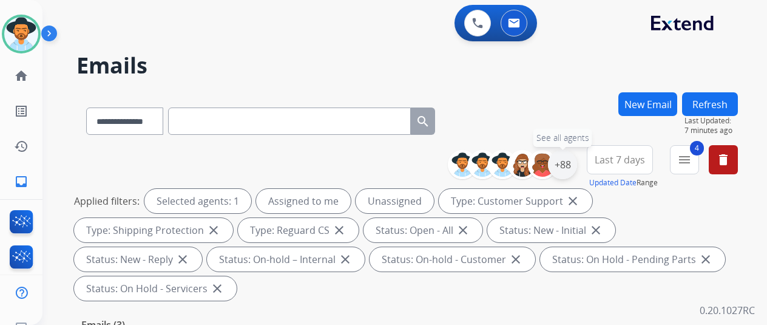
click at [577, 160] on div "+88" at bounding box center [562, 164] width 29 height 29
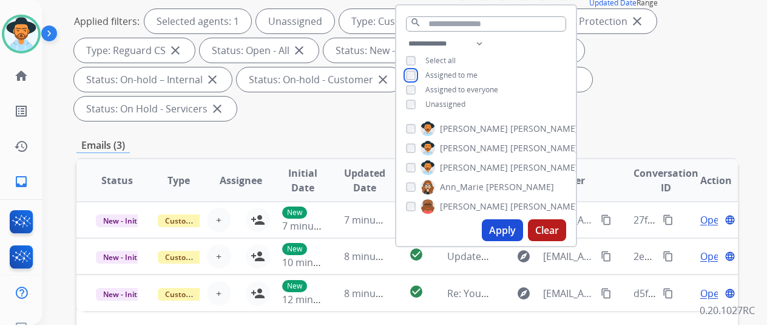
scroll to position [182, 0]
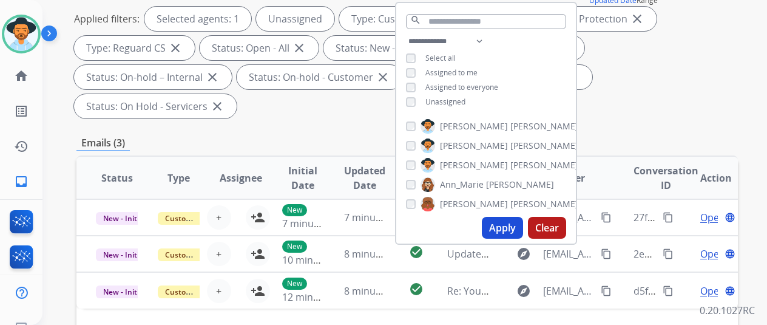
click at [509, 232] on button "Apply" at bounding box center [502, 228] width 41 height 22
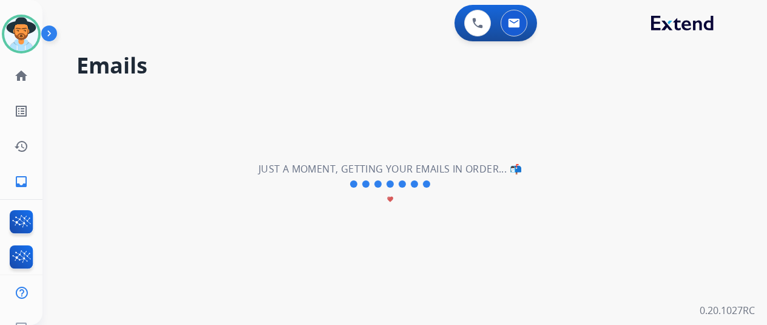
scroll to position [0, 0]
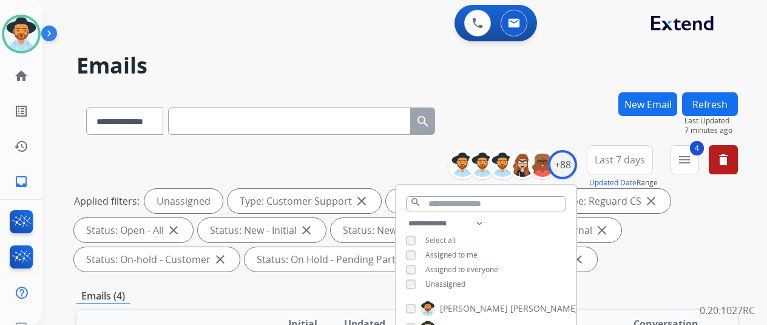
click at [509, 73] on h2 "Emails" at bounding box center [408, 65] width 662 height 24
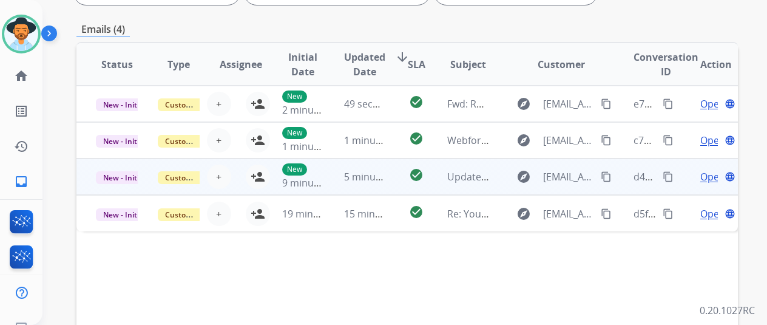
scroll to position [304, 0]
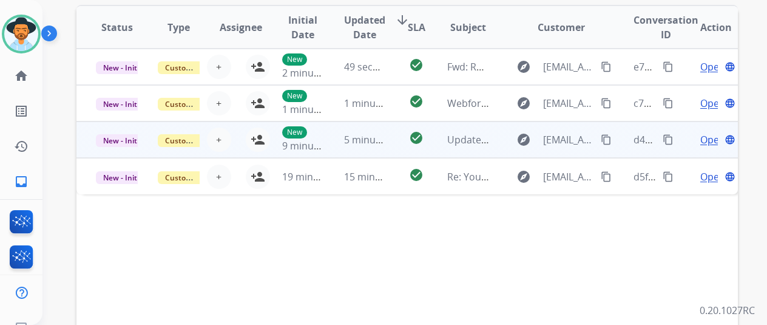
click at [704, 139] on span "Open" at bounding box center [713, 139] width 25 height 15
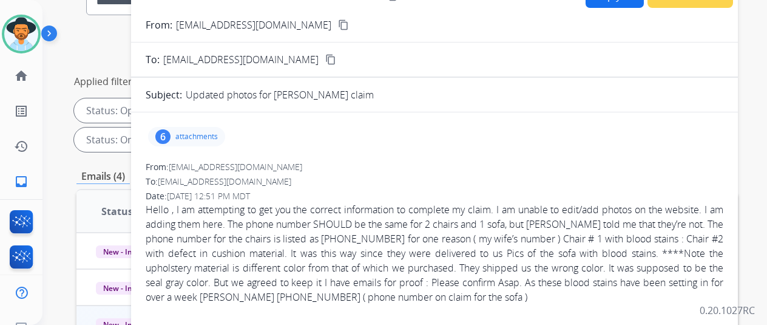
scroll to position [61, 0]
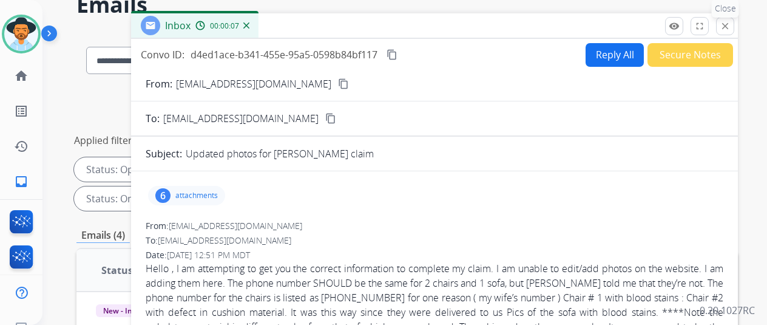
click at [731, 24] on mat-icon "close" at bounding box center [725, 26] width 11 height 11
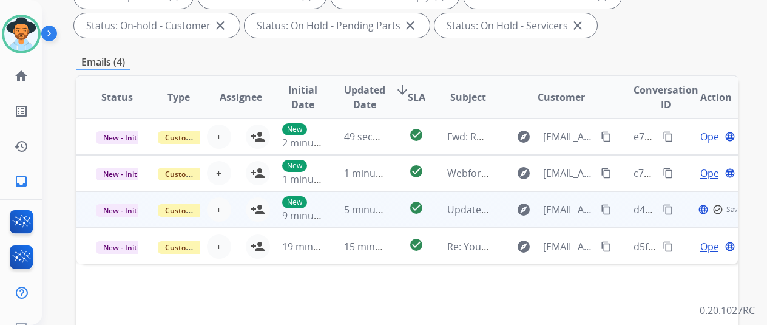
scroll to position [243, 0]
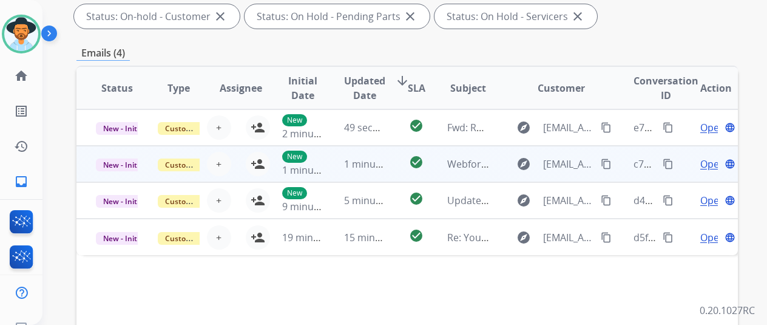
click at [708, 164] on span "Open" at bounding box center [713, 164] width 25 height 15
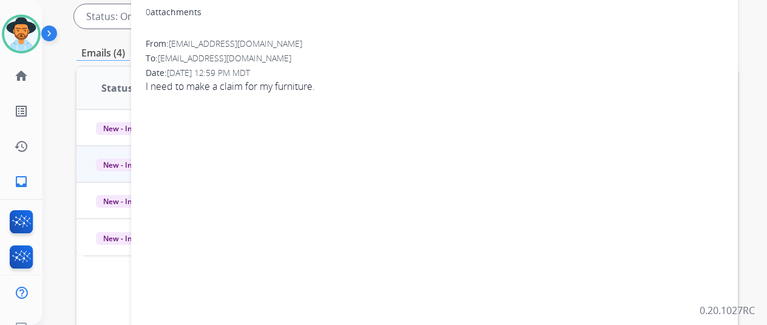
scroll to position [61, 0]
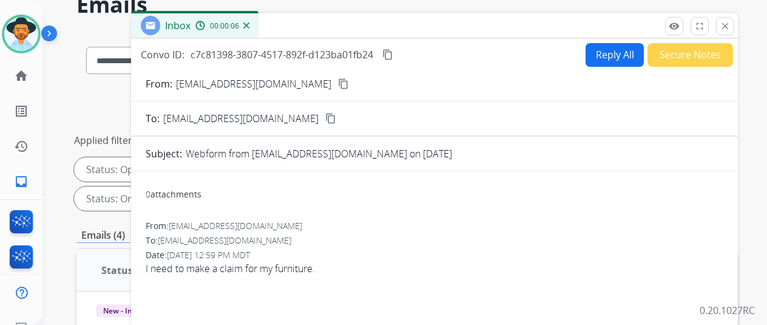
click at [338, 81] on mat-icon "content_copy" at bounding box center [343, 83] width 11 height 11
click at [250, 25] on img at bounding box center [246, 25] width 6 height 6
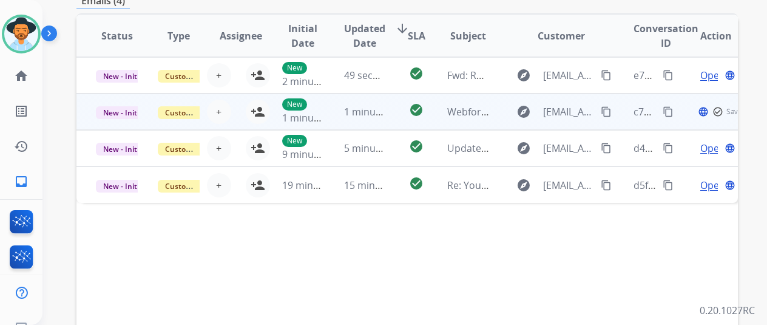
scroll to position [304, 0]
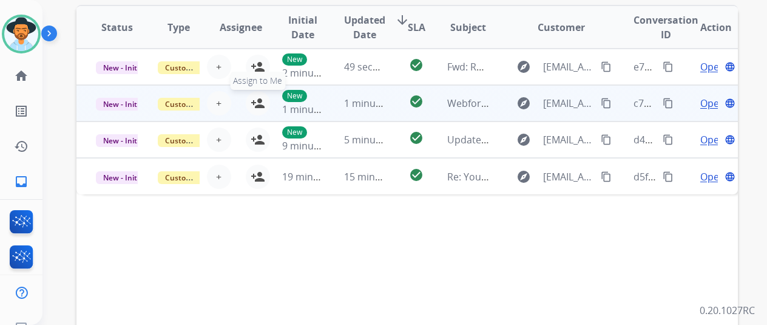
click at [251, 101] on mat-icon "person_add" at bounding box center [258, 103] width 15 height 15
click at [712, 98] on span "Open" at bounding box center [713, 103] width 25 height 15
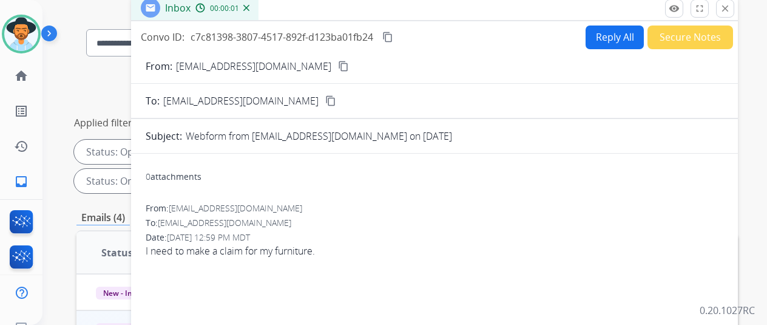
scroll to position [0, 0]
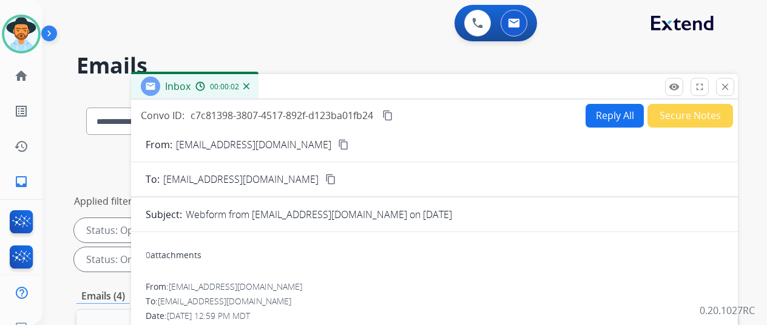
click at [609, 111] on button "Reply All" at bounding box center [615, 116] width 58 height 24
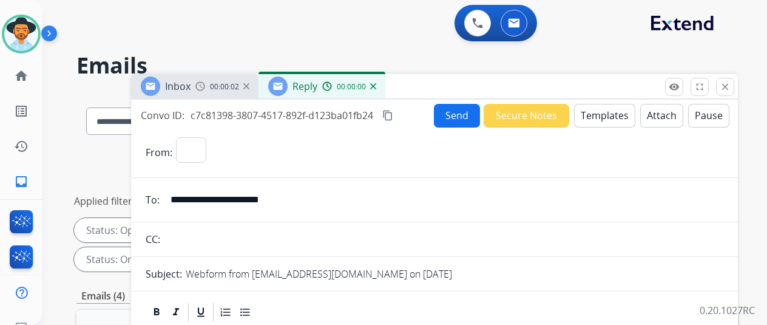
select select "**********"
click at [606, 108] on button "Templates" at bounding box center [604, 116] width 61 height 24
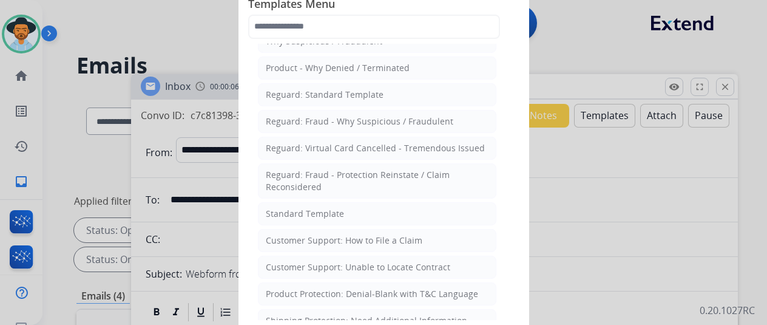
scroll to position [61, 0]
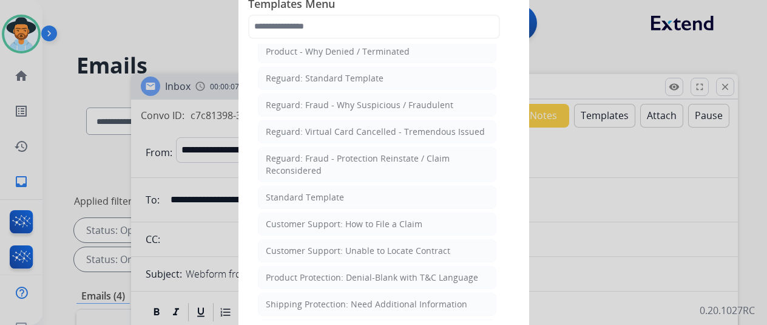
click at [335, 219] on div "Customer Support: How to File a Claim" at bounding box center [344, 224] width 157 height 12
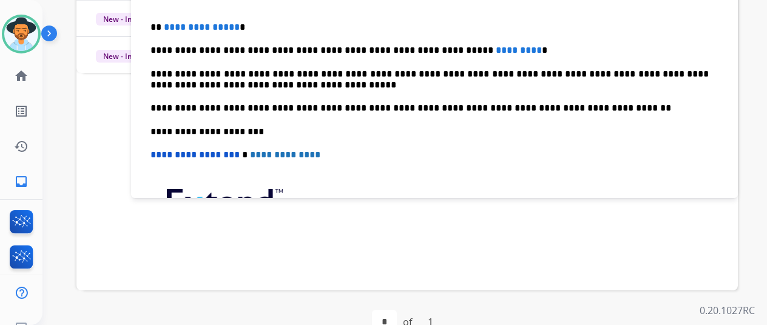
scroll to position [0, 0]
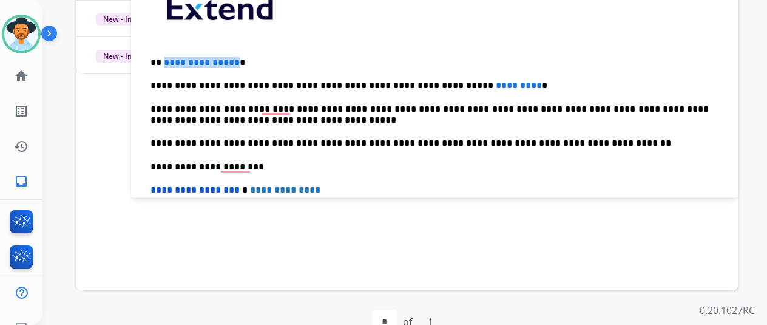
drag, startPoint x: 243, startPoint y: 60, endPoint x: 173, endPoint y: 63, distance: 69.9
click at [172, 63] on p "**********" at bounding box center [430, 62] width 559 height 11
drag, startPoint x: 491, startPoint y: 84, endPoint x: 404, endPoint y: 81, distance: 86.2
click at [404, 81] on p "**********" at bounding box center [430, 85] width 559 height 11
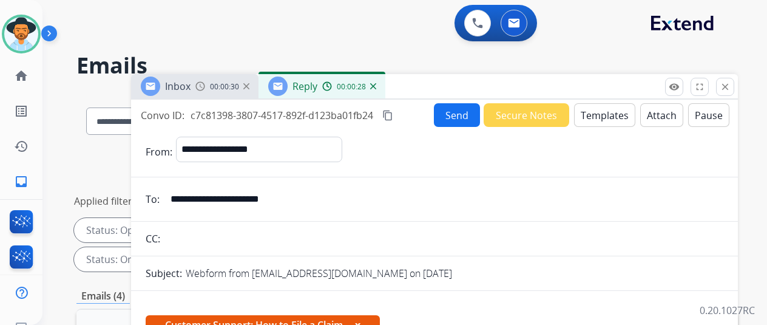
click at [460, 111] on button "Send" at bounding box center [457, 115] width 46 height 24
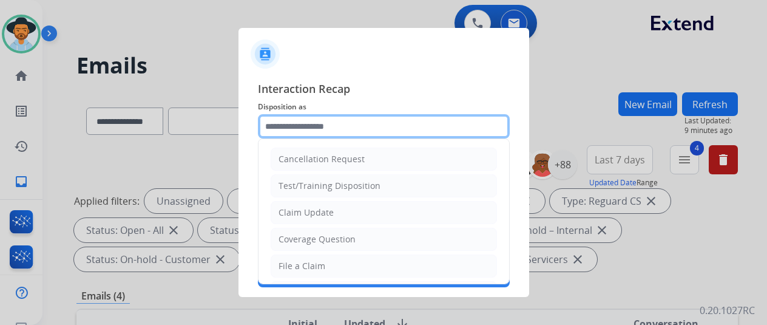
click at [301, 122] on input "text" at bounding box center [384, 126] width 252 height 24
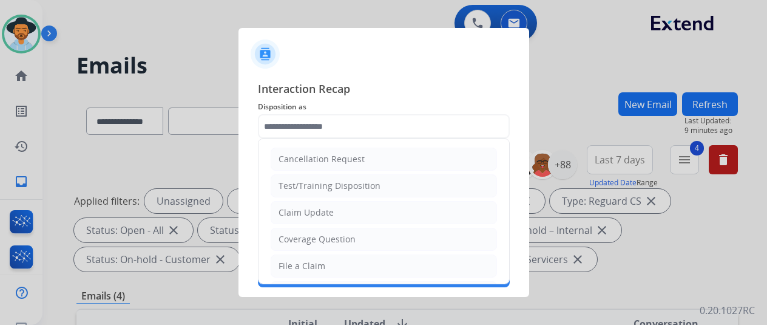
drag, startPoint x: 290, startPoint y: 262, endPoint x: 292, endPoint y: 243, distance: 19.0
click at [291, 260] on div "File a Claim" at bounding box center [302, 266] width 47 height 12
type input "**********"
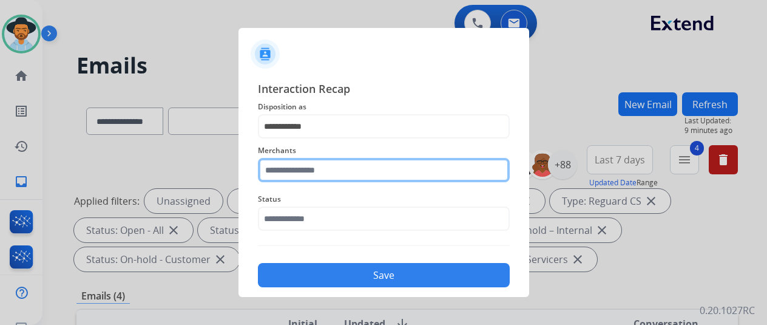
click at [287, 162] on input "text" at bounding box center [384, 170] width 252 height 24
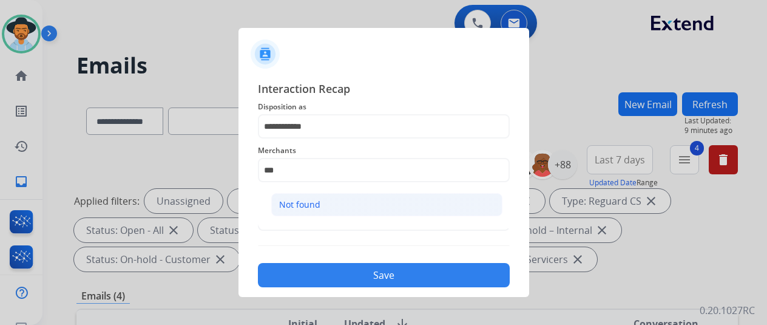
click at [288, 197] on li "Not found" at bounding box center [386, 204] width 231 height 23
type input "*********"
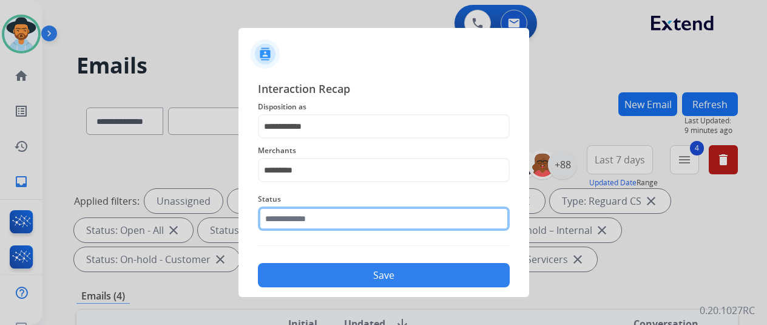
click at [287, 215] on input "text" at bounding box center [384, 218] width 252 height 24
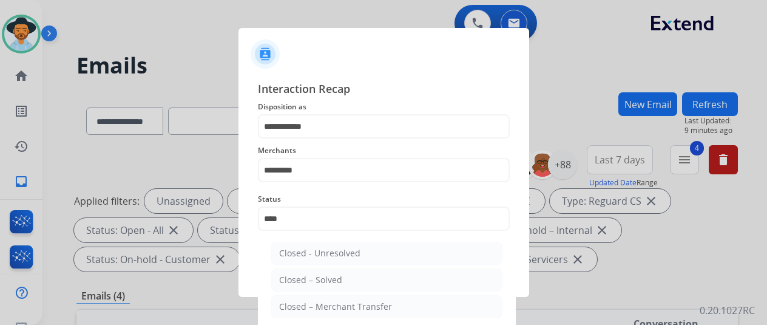
click at [346, 275] on li "Closed – Solved" at bounding box center [386, 279] width 231 height 23
type input "**********"
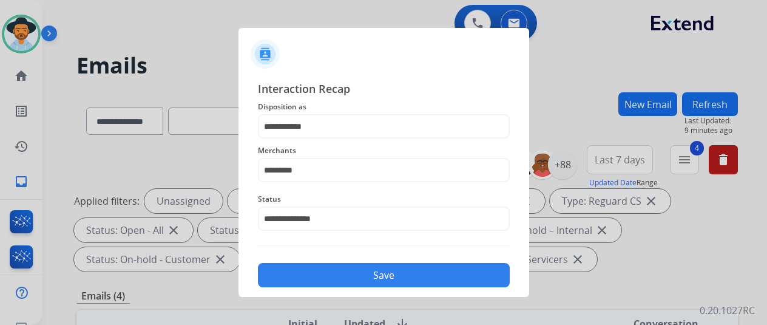
click at [358, 274] on button "Save" at bounding box center [384, 275] width 252 height 24
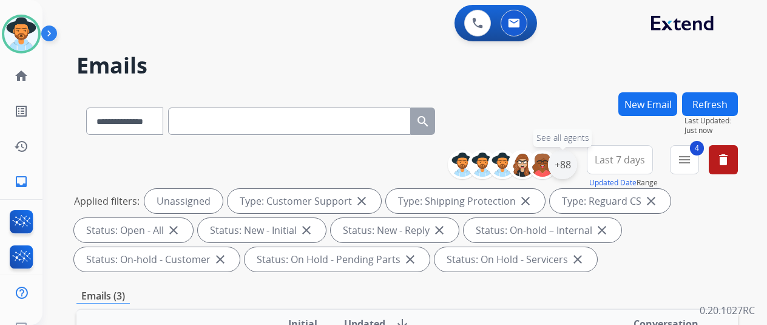
click at [577, 162] on div "+88" at bounding box center [562, 164] width 29 height 29
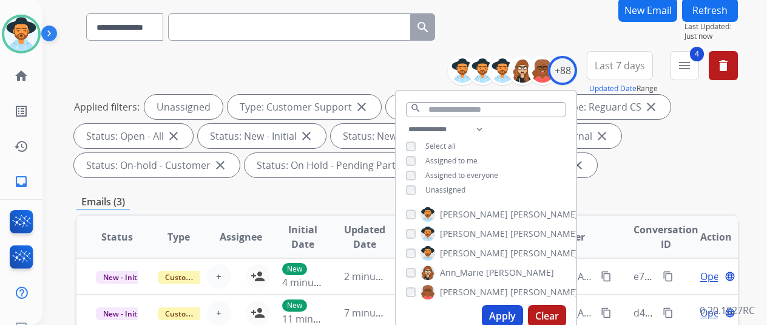
scroll to position [243, 0]
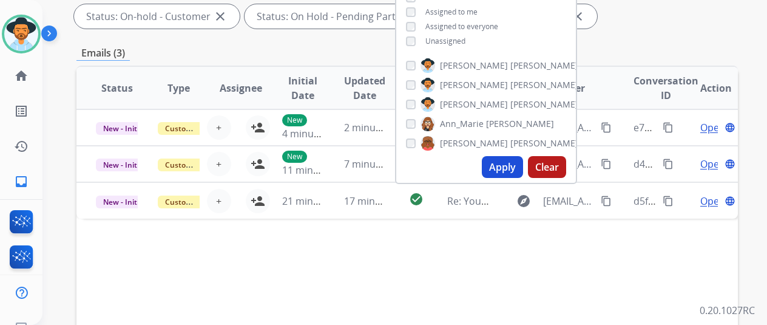
click at [506, 165] on button "Apply" at bounding box center [502, 167] width 41 height 22
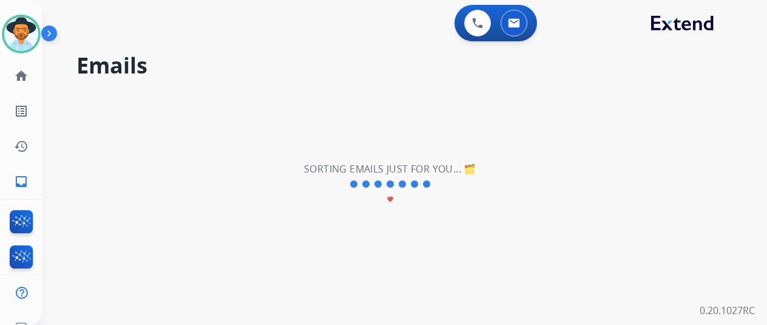
scroll to position [0, 0]
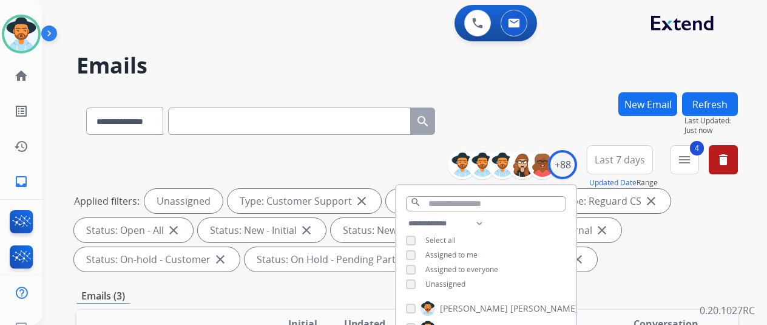
click at [542, 106] on div "**********" at bounding box center [408, 118] width 662 height 53
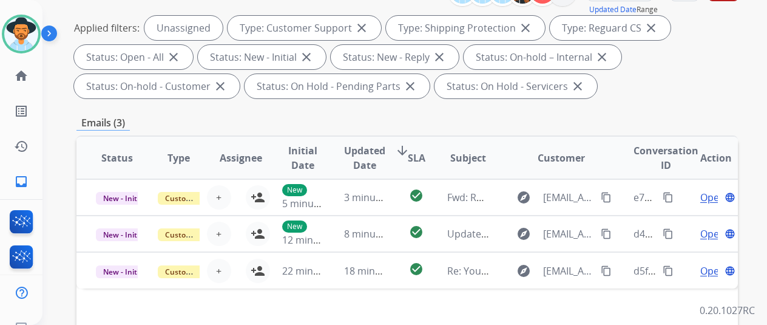
scroll to position [61, 0]
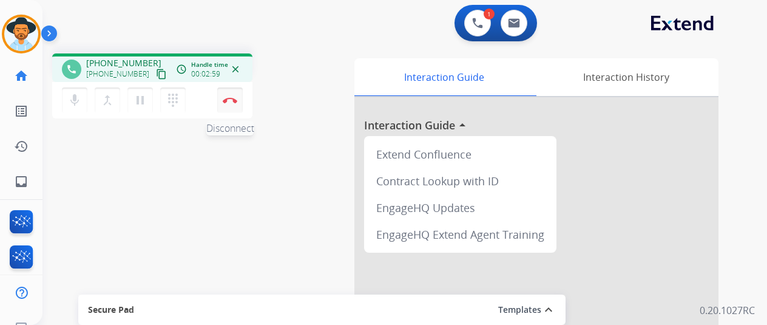
click at [231, 104] on button "Disconnect" at bounding box center [230, 100] width 26 height 26
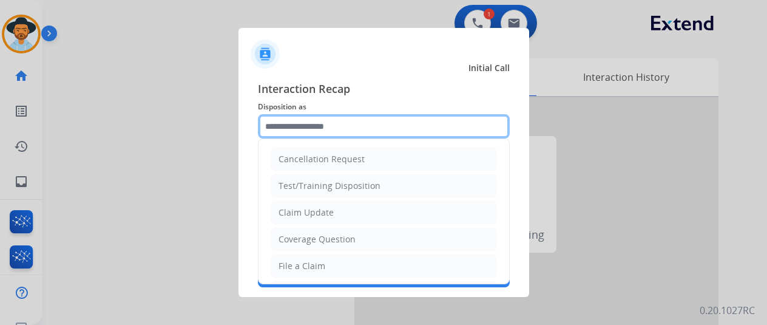
click at [296, 127] on input "text" at bounding box center [384, 126] width 252 height 24
type input "*"
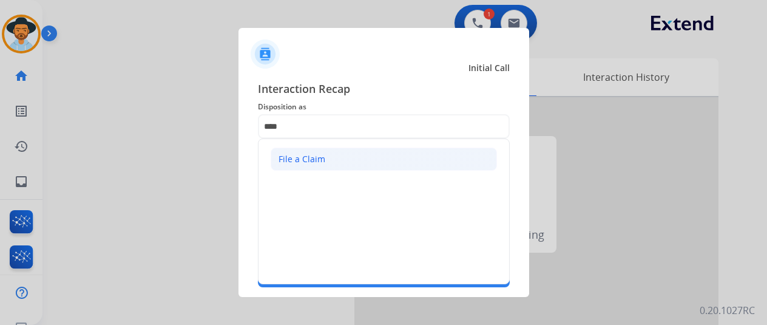
click at [315, 153] on div "File a Claim" at bounding box center [302, 159] width 47 height 12
type input "**********"
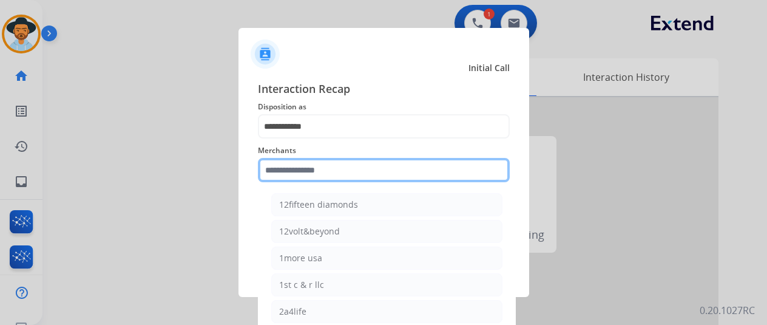
drag, startPoint x: 282, startPoint y: 172, endPoint x: 273, endPoint y: 156, distance: 18.2
click at [284, 168] on input "text" at bounding box center [384, 170] width 252 height 24
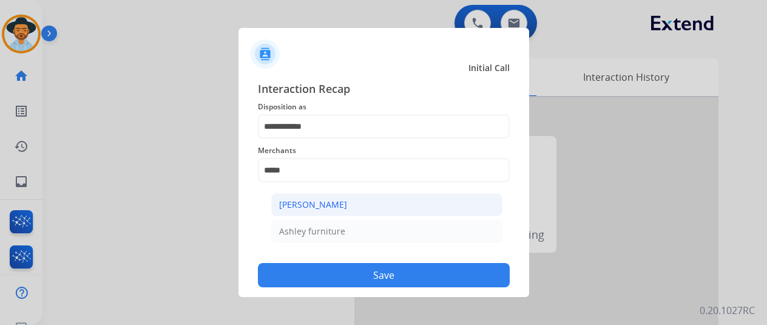
click at [350, 197] on li "[PERSON_NAME]" at bounding box center [386, 204] width 231 height 23
type input "**********"
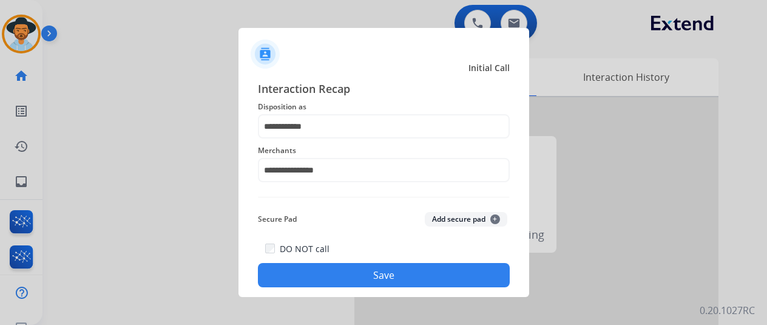
click at [392, 276] on button "Save" at bounding box center [384, 275] width 252 height 24
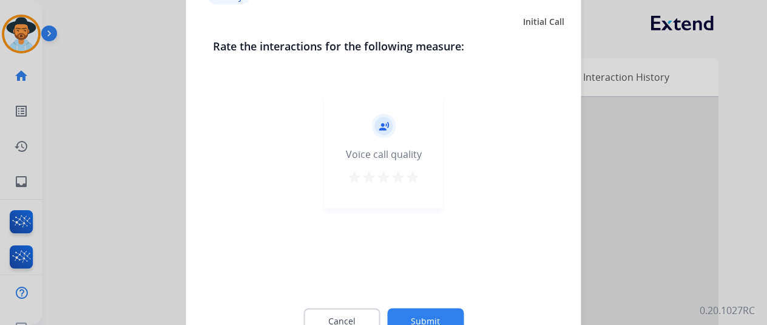
click at [422, 313] on button "Submit" at bounding box center [425, 321] width 77 height 26
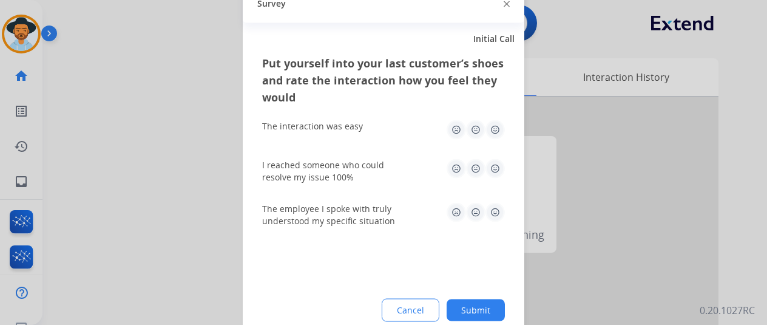
click at [469, 308] on button "Submit" at bounding box center [476, 310] width 58 height 22
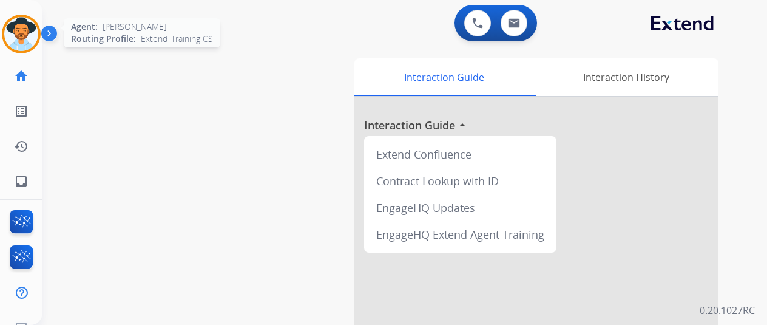
click at [24, 24] on img at bounding box center [21, 34] width 34 height 34
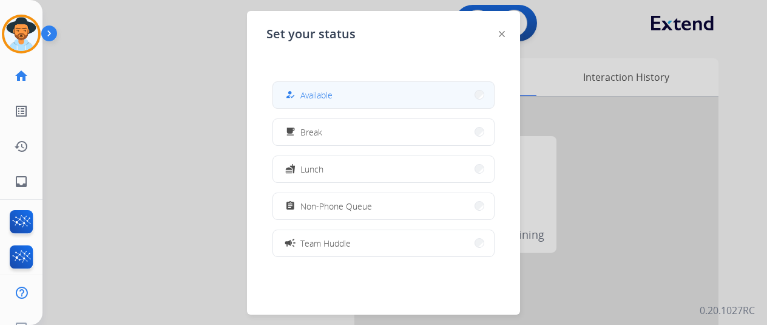
click at [325, 95] on span "Available" at bounding box center [317, 95] width 32 height 13
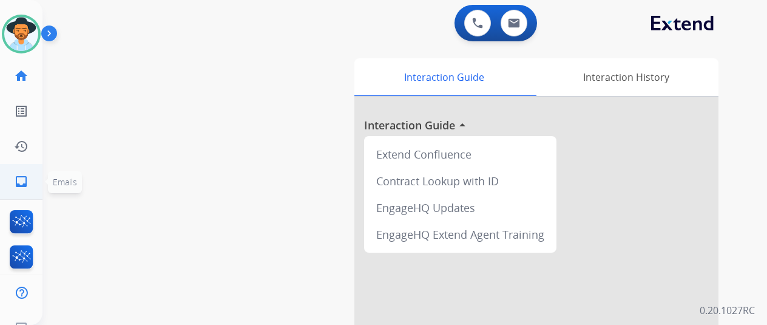
click at [18, 182] on mat-icon "inbox" at bounding box center [21, 181] width 15 height 15
select select "**********"
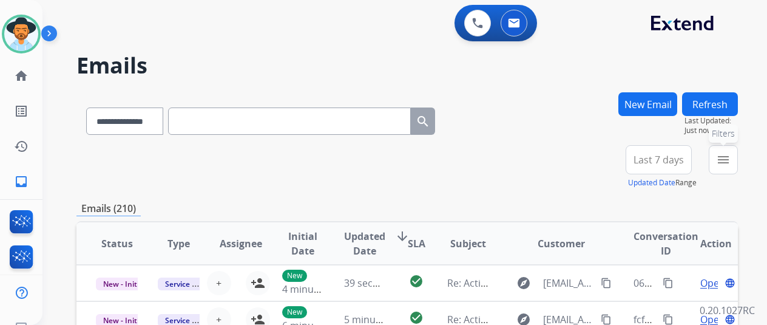
click at [731, 157] on mat-icon "menu" at bounding box center [723, 159] width 15 height 15
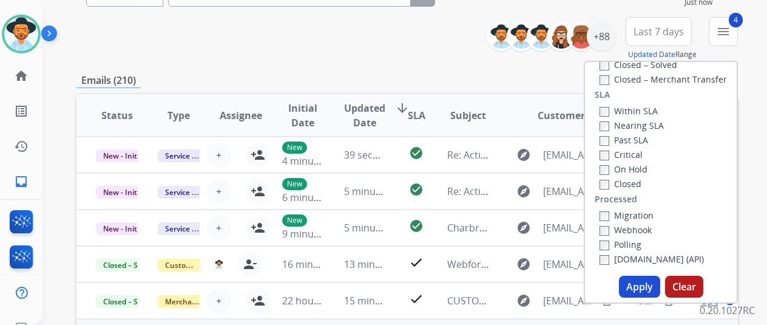
scroll to position [243, 0]
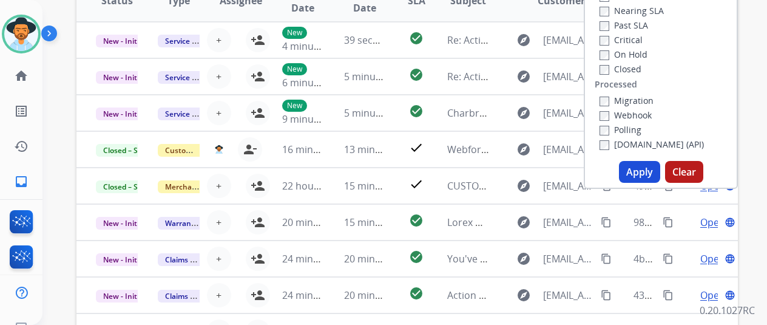
click at [649, 168] on button "Apply" at bounding box center [639, 172] width 41 height 22
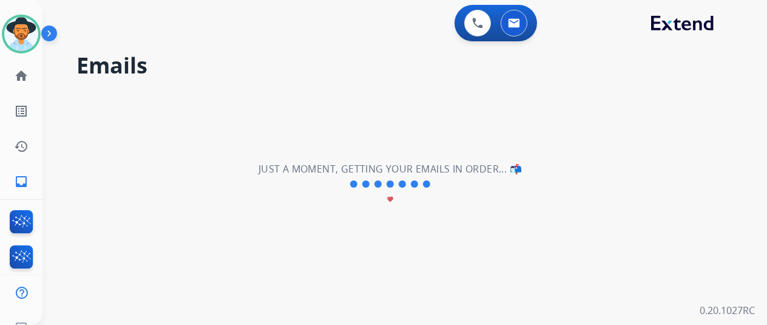
scroll to position [0, 0]
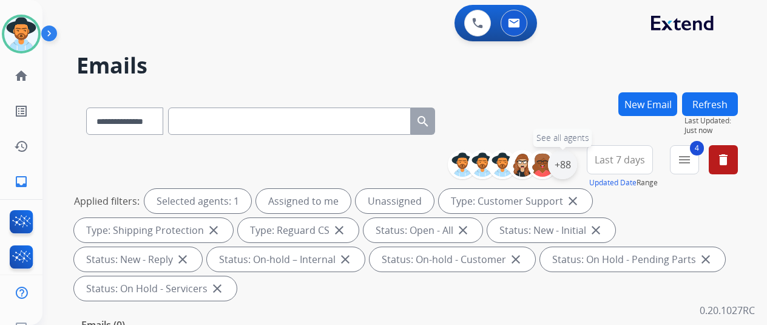
click at [577, 160] on div "+88" at bounding box center [562, 164] width 29 height 29
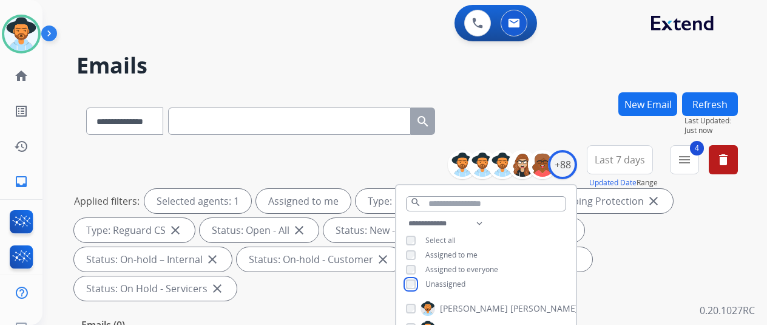
scroll to position [182, 0]
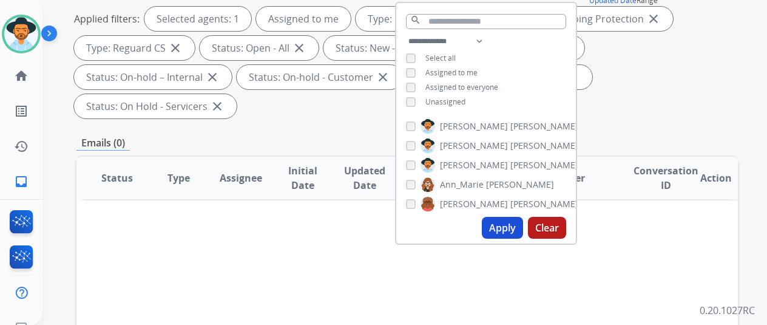
click at [506, 225] on button "Apply" at bounding box center [502, 228] width 41 height 22
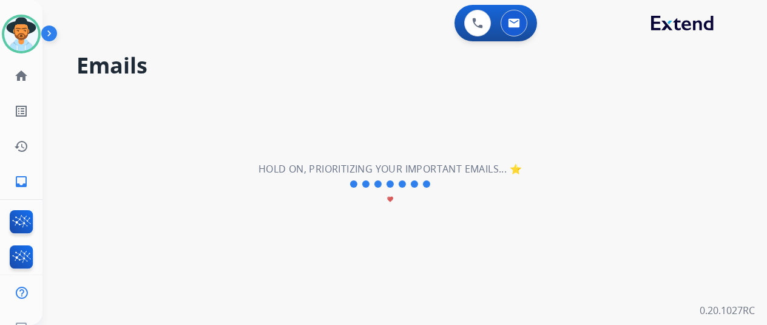
scroll to position [0, 0]
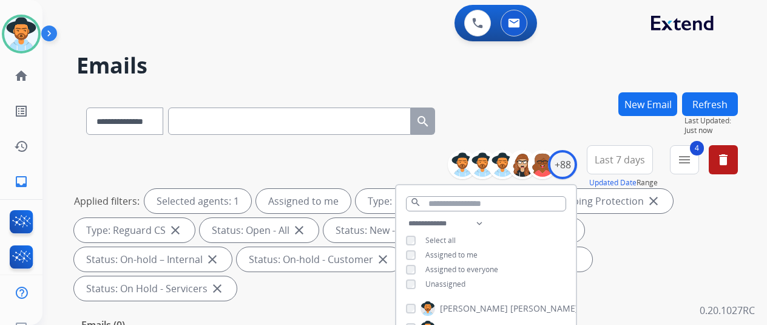
click at [537, 87] on div "**********" at bounding box center [391, 206] width 696 height 325
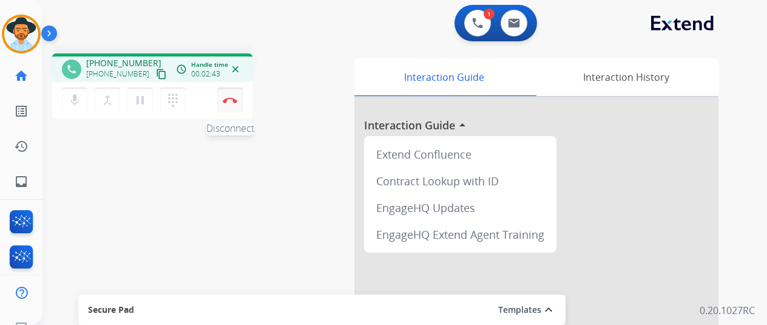
click at [227, 100] on img at bounding box center [230, 100] width 15 height 6
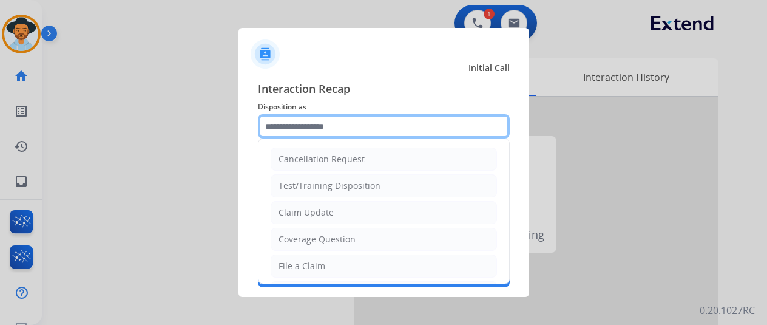
click at [306, 124] on input "text" at bounding box center [384, 126] width 252 height 24
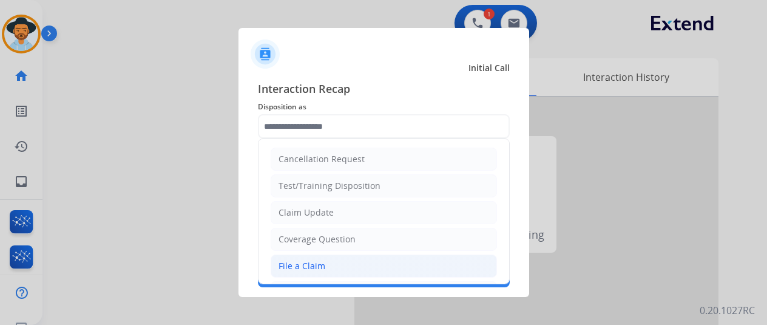
click at [310, 266] on div "File a Claim" at bounding box center [302, 266] width 47 height 12
type input "**********"
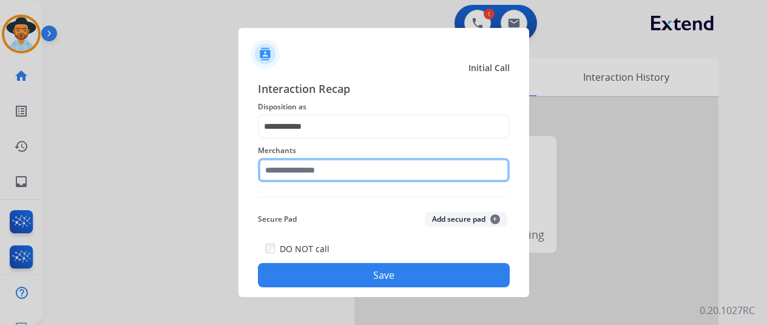
click at [288, 168] on input "text" at bounding box center [384, 170] width 252 height 24
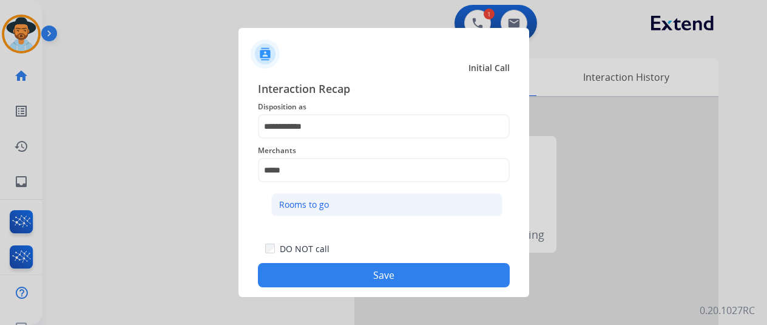
click at [300, 202] on div "Rooms to go" at bounding box center [304, 205] width 50 height 12
type input "**********"
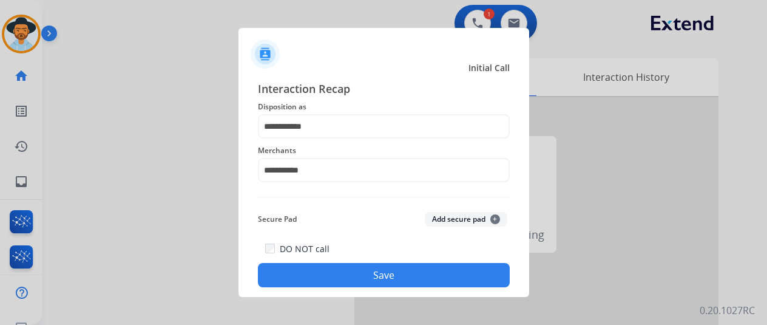
click at [378, 270] on button "Save" at bounding box center [384, 275] width 252 height 24
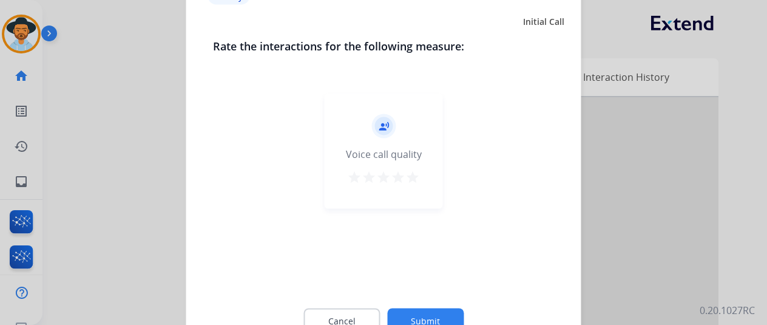
click at [426, 315] on button "Submit" at bounding box center [425, 321] width 77 height 26
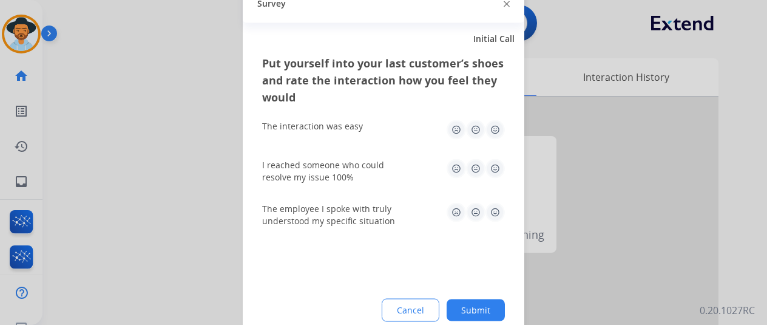
click at [489, 310] on button "Submit" at bounding box center [476, 310] width 58 height 22
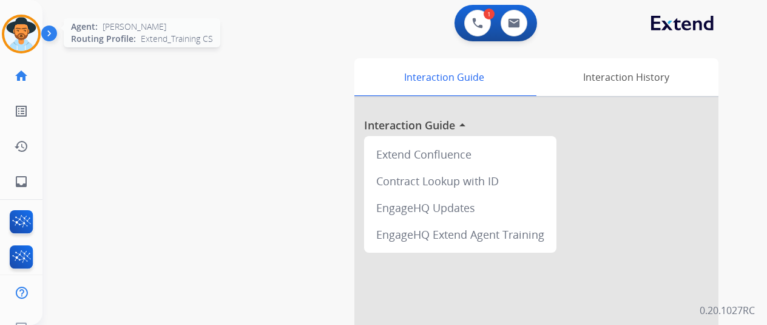
click at [28, 30] on img at bounding box center [21, 34] width 34 height 34
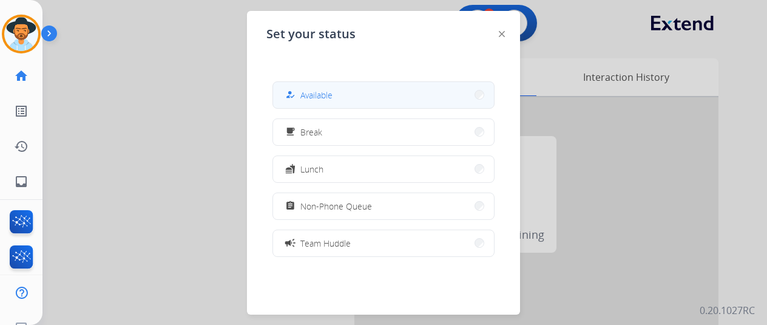
click at [363, 91] on button "how_to_reg Available" at bounding box center [383, 95] width 221 height 26
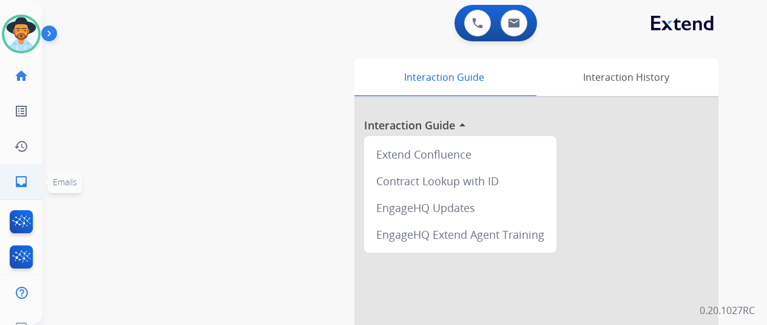
click at [34, 178] on link "inbox Emails" at bounding box center [21, 182] width 34 height 34
select select "**********"
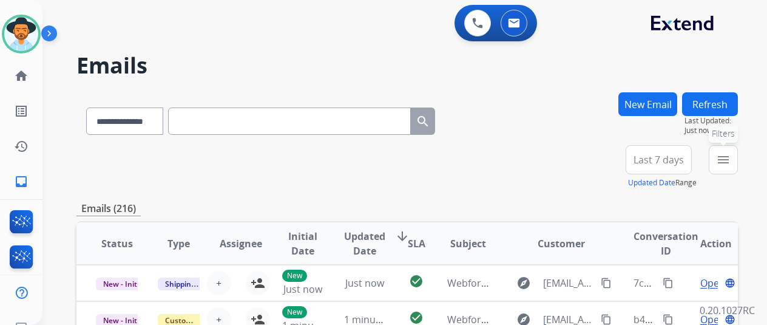
click at [731, 158] on mat-icon "menu" at bounding box center [723, 159] width 15 height 15
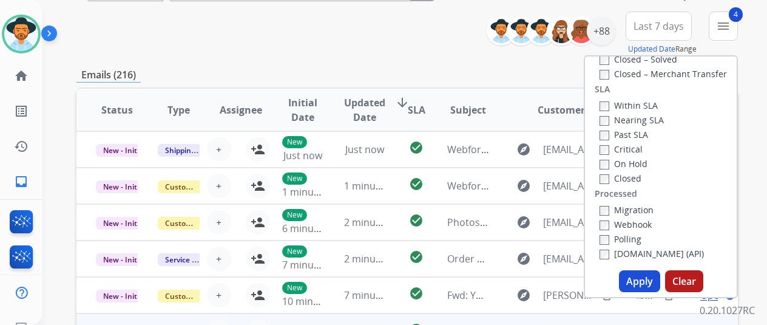
scroll to position [243, 0]
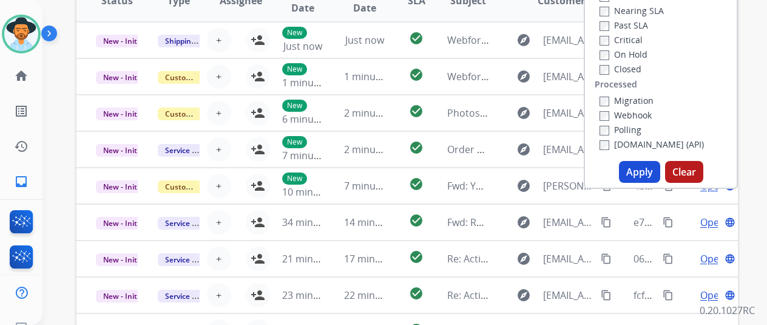
click at [639, 169] on button "Apply" at bounding box center [639, 172] width 41 height 22
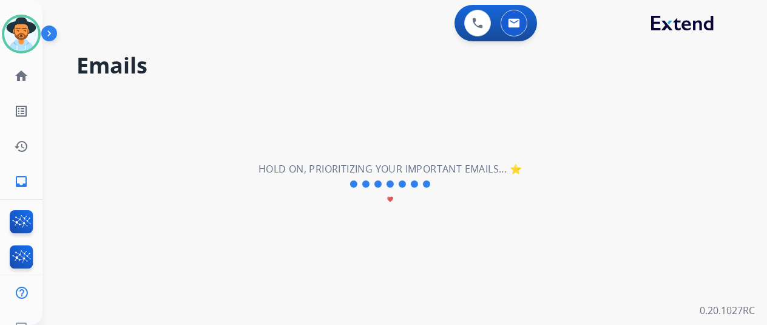
scroll to position [0, 0]
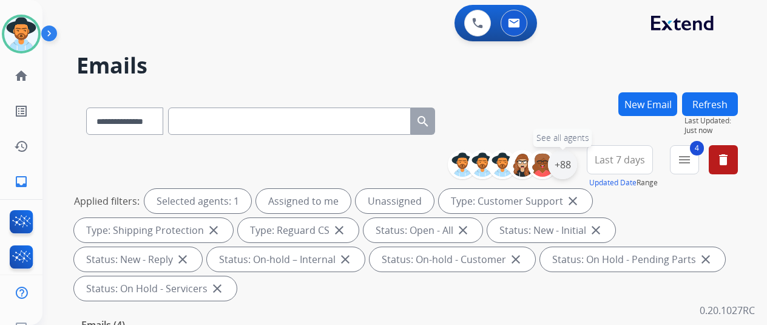
click at [570, 161] on div "+88" at bounding box center [562, 164] width 29 height 29
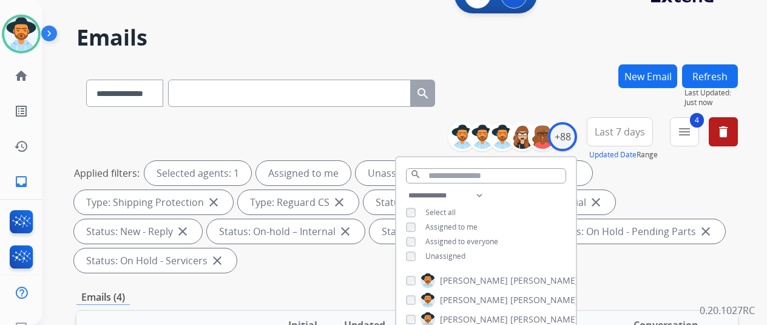
scroll to position [121, 0]
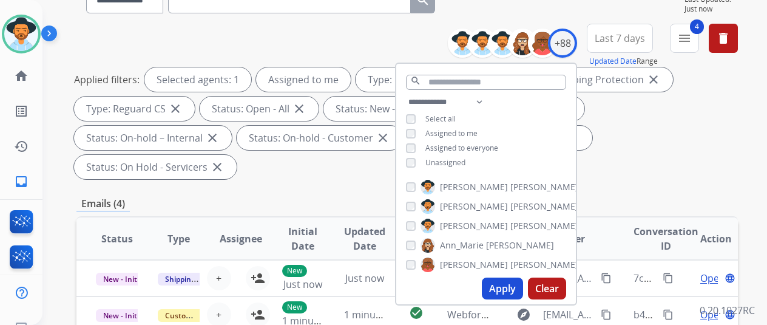
drag, startPoint x: 505, startPoint y: 285, endPoint x: 531, endPoint y: 215, distance: 74.9
click at [505, 285] on button "Apply" at bounding box center [502, 288] width 41 height 22
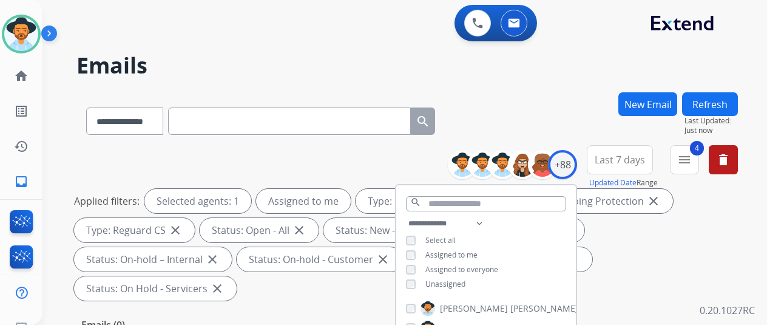
click at [553, 87] on div "**********" at bounding box center [391, 206] width 696 height 325
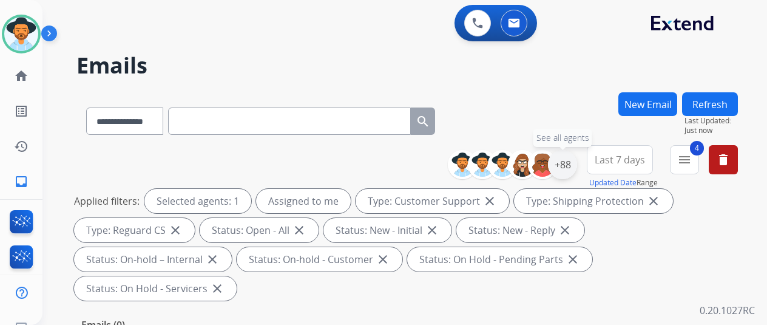
click at [568, 163] on div "+88" at bounding box center [562, 164] width 29 height 29
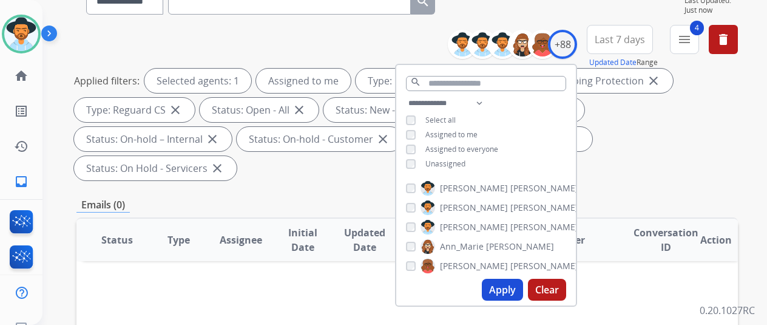
scroll to position [121, 0]
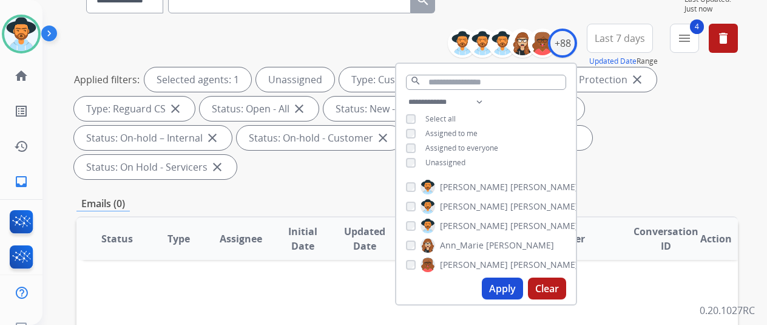
click at [506, 286] on button "Apply" at bounding box center [502, 288] width 41 height 22
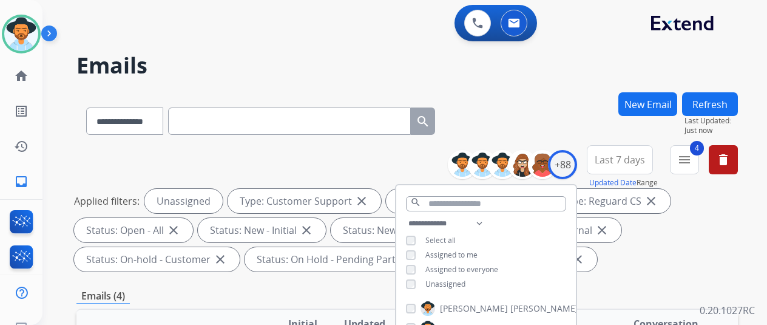
click at [561, 124] on div "**********" at bounding box center [408, 118] width 662 height 53
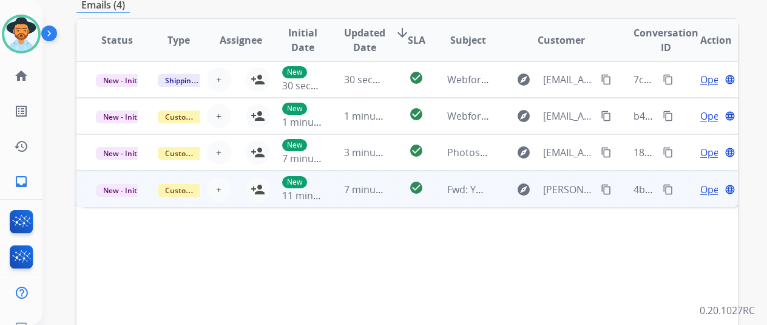
scroll to position [304, 0]
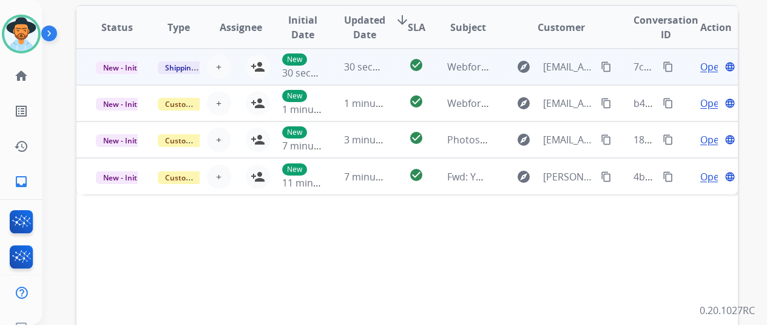
click at [263, 61] on td "New 30 seconds ago" at bounding box center [294, 67] width 62 height 36
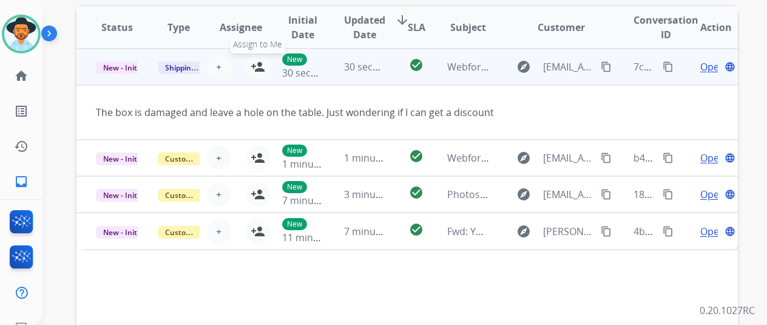
click at [257, 58] on button "person_add Assign to Me" at bounding box center [258, 67] width 24 height 24
click at [610, 64] on mat-icon "content_copy" at bounding box center [606, 66] width 11 height 11
click at [706, 64] on span "Open" at bounding box center [713, 67] width 25 height 15
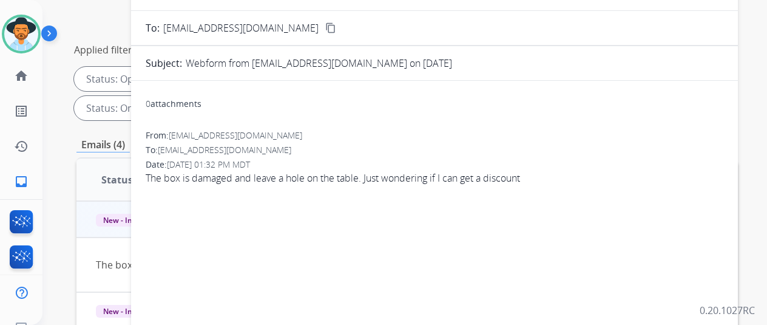
scroll to position [0, 0]
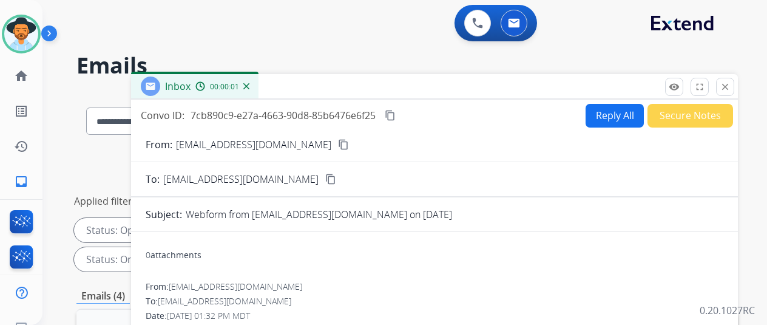
click at [618, 109] on button "Reply All" at bounding box center [615, 116] width 58 height 24
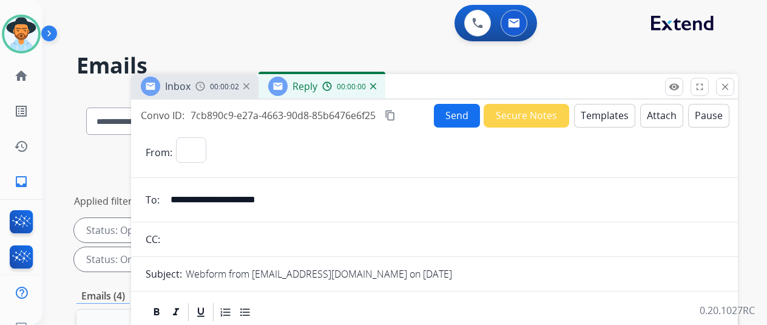
select select "**********"
click at [605, 109] on button "Templates" at bounding box center [604, 116] width 61 height 24
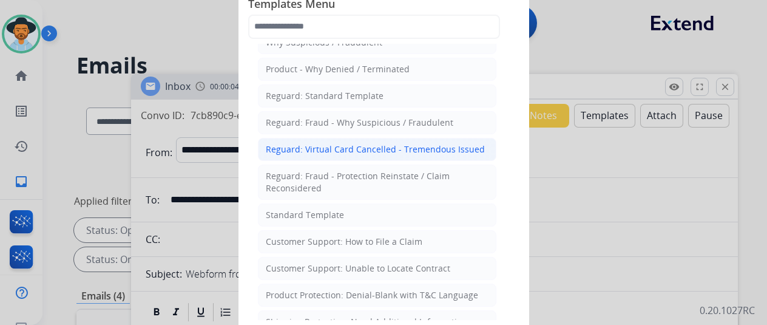
scroll to position [61, 0]
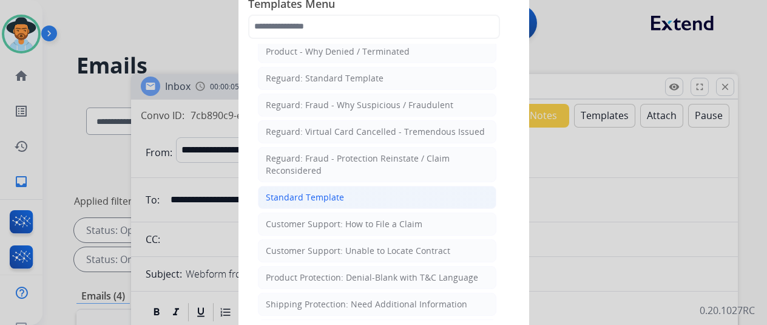
click at [315, 193] on div "Standard Template" at bounding box center [305, 197] width 78 height 12
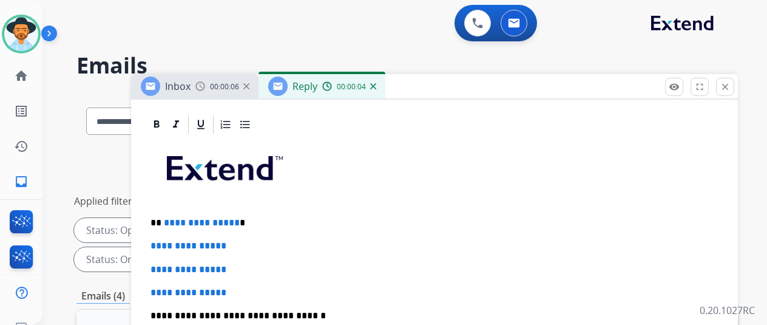
scroll to position [265, 0]
drag, startPoint x: 241, startPoint y: 220, endPoint x: 174, endPoint y: 222, distance: 67.4
click at [171, 222] on p "**********" at bounding box center [430, 222] width 559 height 11
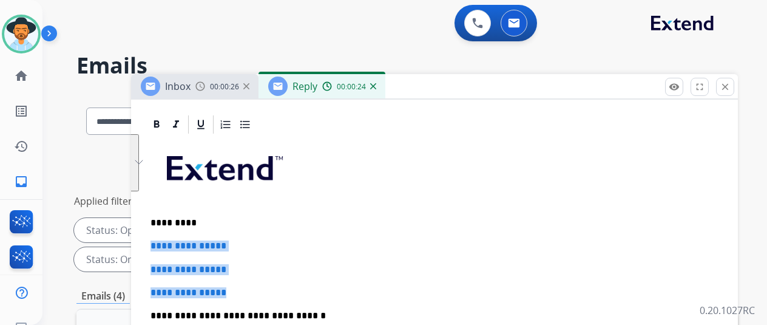
drag, startPoint x: 248, startPoint y: 293, endPoint x: 152, endPoint y: 242, distance: 108.6
click at [152, 241] on div "**********" at bounding box center [434, 94] width 607 height 519
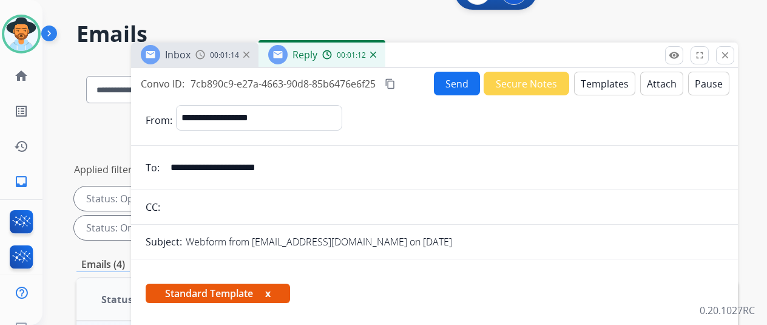
scroll to position [0, 0]
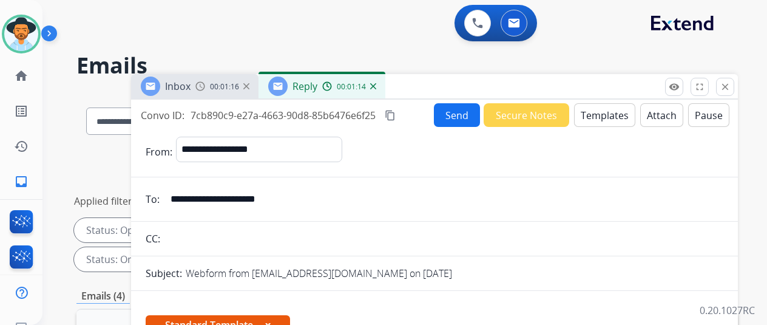
click at [466, 110] on button "Send" at bounding box center [457, 115] width 46 height 24
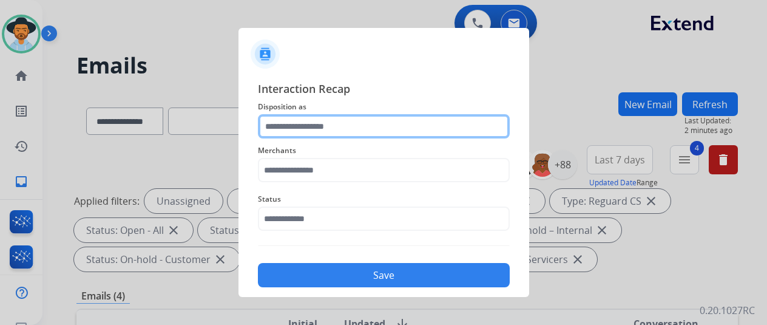
click at [304, 124] on input "text" at bounding box center [384, 126] width 252 height 24
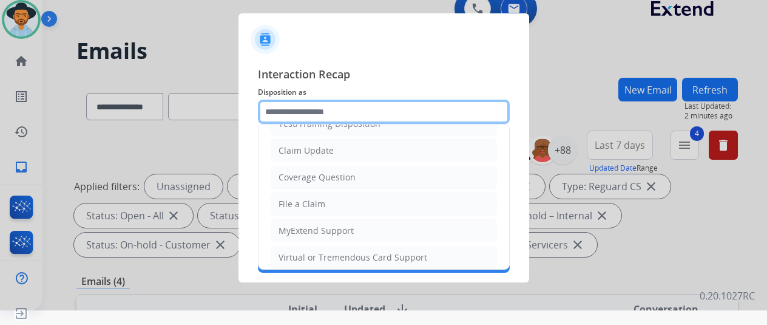
scroll to position [184, 0]
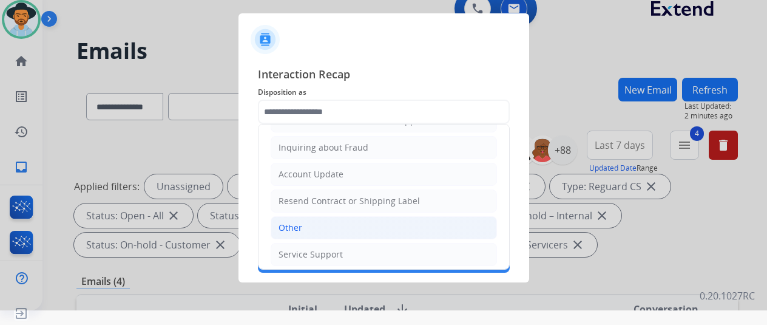
click at [296, 222] on div "Other" at bounding box center [291, 228] width 24 height 12
type input "*****"
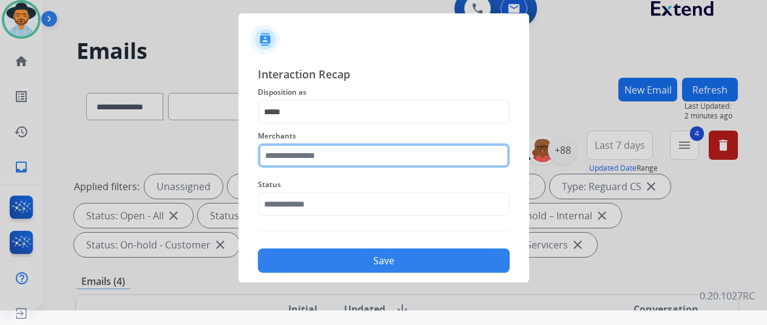
click at [271, 157] on input "text" at bounding box center [384, 155] width 252 height 24
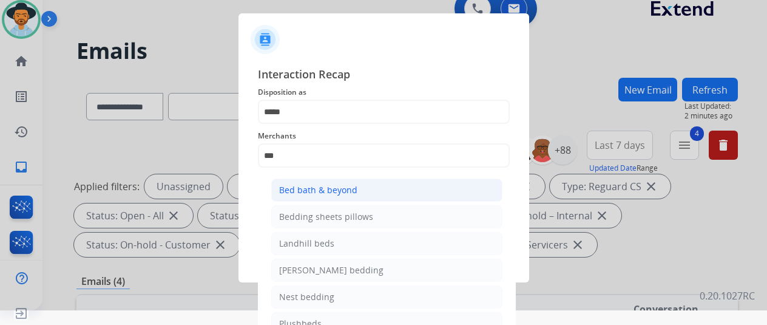
click at [325, 185] on div "Bed bath & beyond" at bounding box center [318, 190] width 78 height 12
type input "**********"
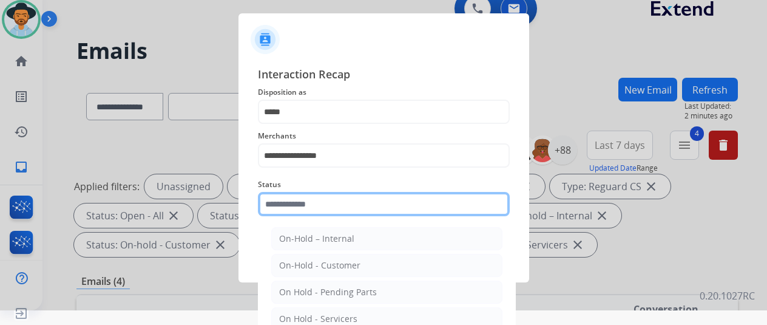
click at [294, 208] on input "text" at bounding box center [384, 204] width 252 height 24
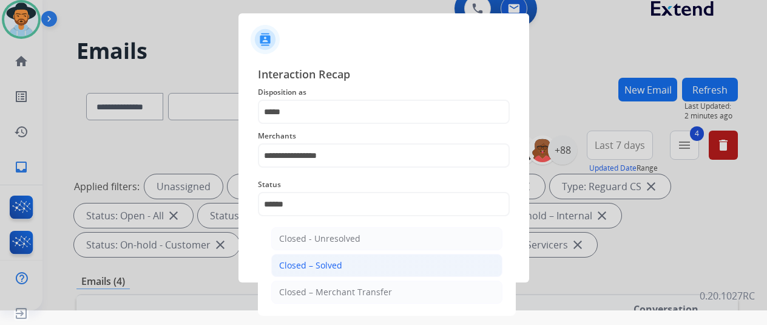
click at [297, 263] on div "Closed – Solved" at bounding box center [310, 265] width 63 height 12
type input "**********"
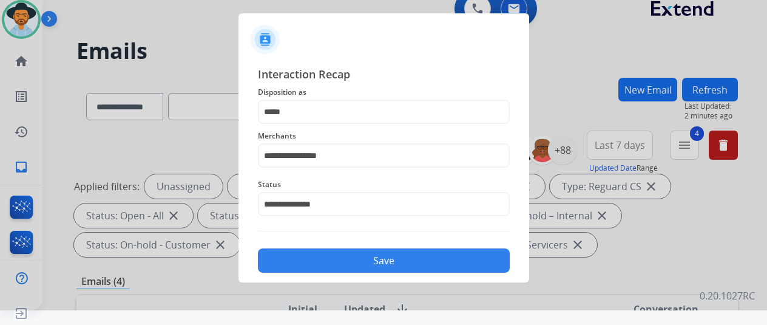
click at [323, 256] on button "Save" at bounding box center [384, 260] width 252 height 24
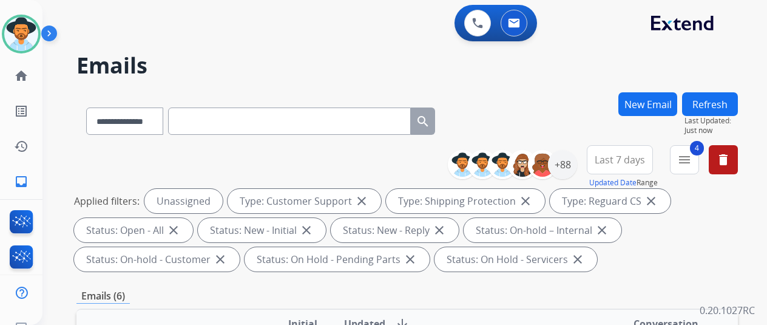
select select "**********"
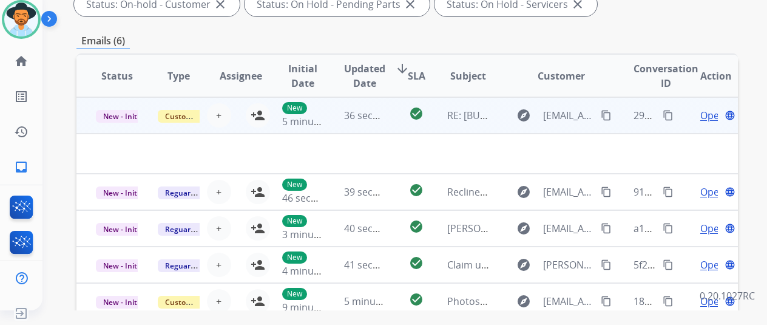
scroll to position [140, 0]
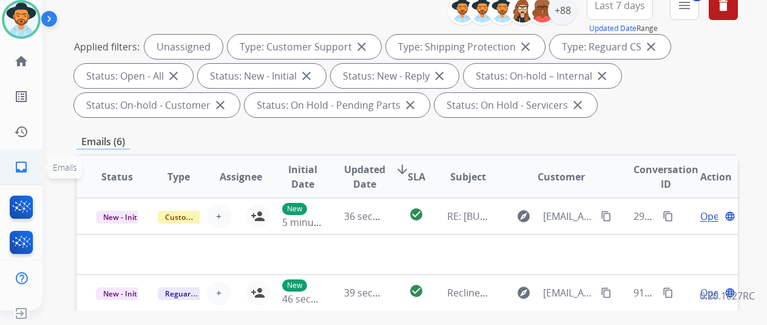
click at [16, 171] on mat-icon "inbox" at bounding box center [21, 167] width 15 height 15
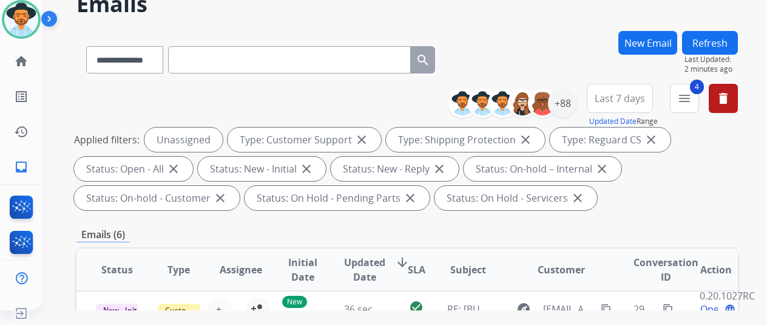
scroll to position [0, 0]
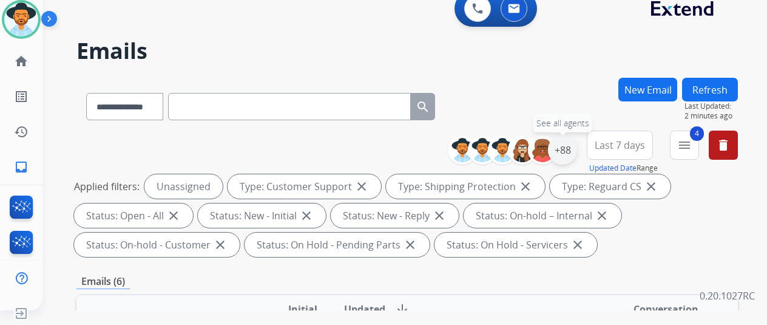
click at [566, 150] on div "+88" at bounding box center [562, 149] width 29 height 29
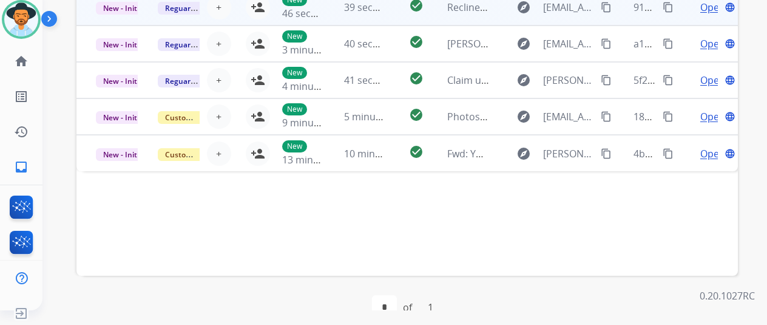
scroll to position [243, 0]
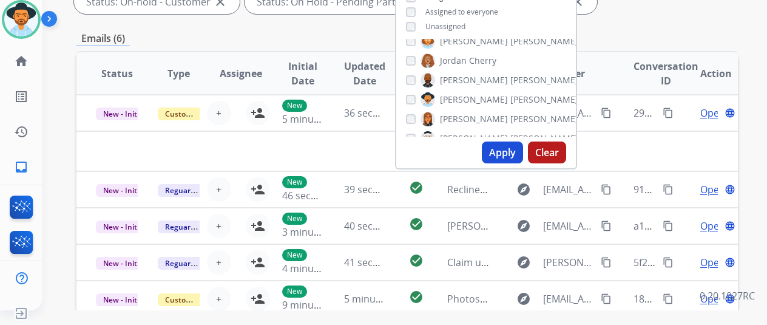
click at [505, 150] on button "Apply" at bounding box center [502, 152] width 41 height 22
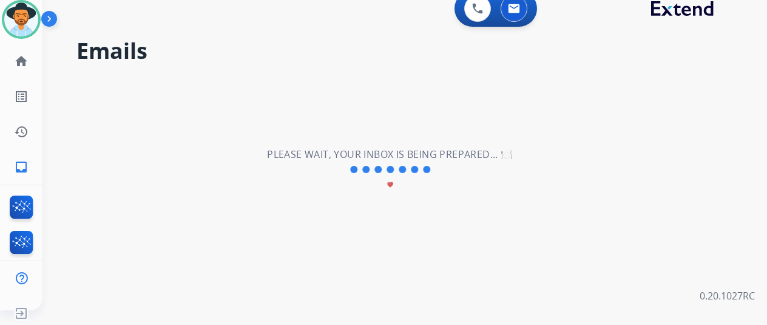
scroll to position [0, 0]
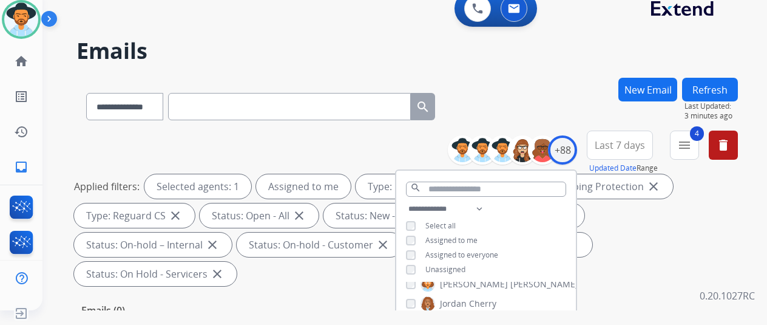
click at [568, 67] on div "**********" at bounding box center [391, 191] width 696 height 325
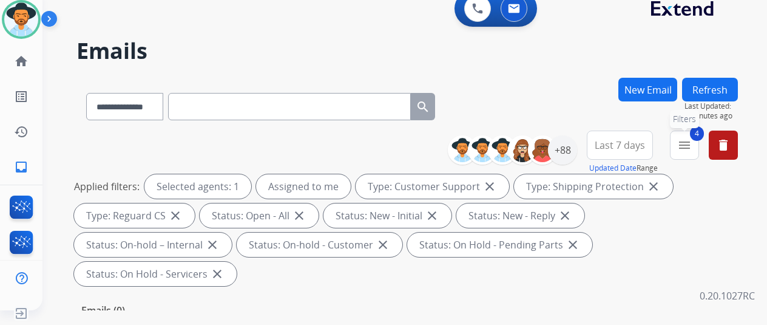
click at [698, 138] on button "4 menu Filters" at bounding box center [684, 145] width 29 height 29
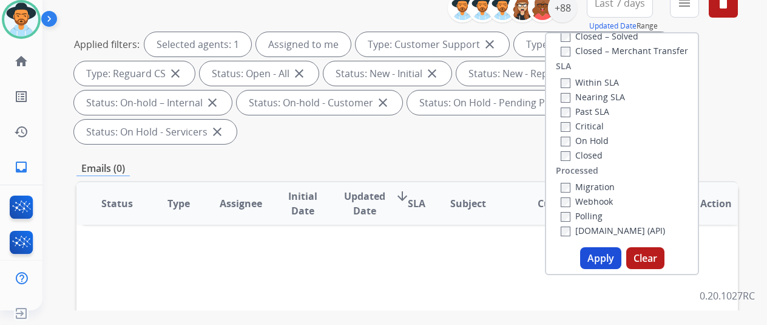
scroll to position [243, 0]
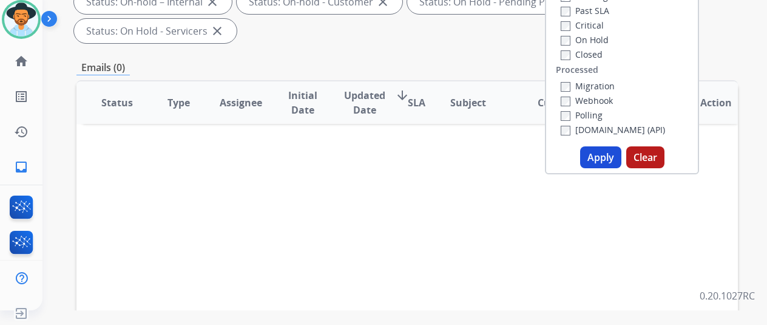
click at [604, 155] on button "Apply" at bounding box center [600, 157] width 41 height 22
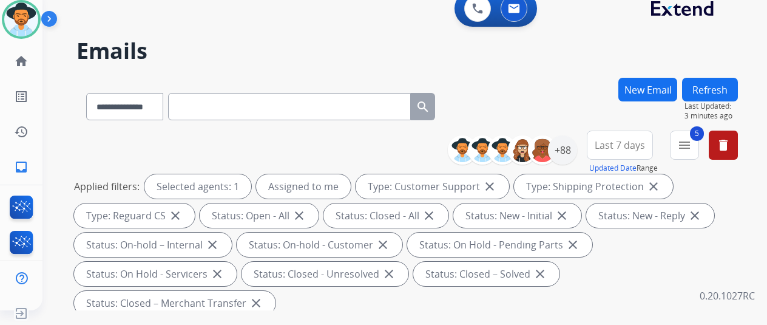
click at [600, 98] on div "**********" at bounding box center [408, 104] width 662 height 53
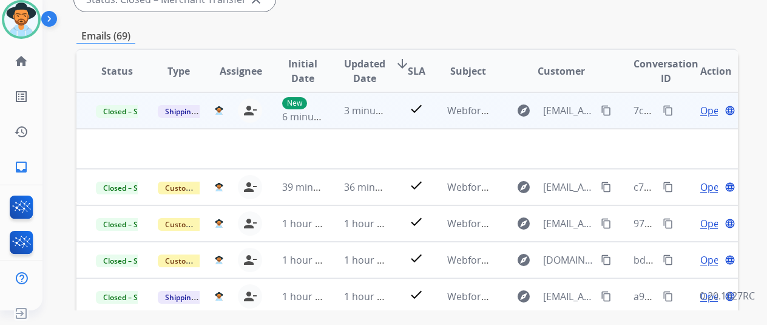
click at [702, 112] on span "Open" at bounding box center [713, 110] width 25 height 15
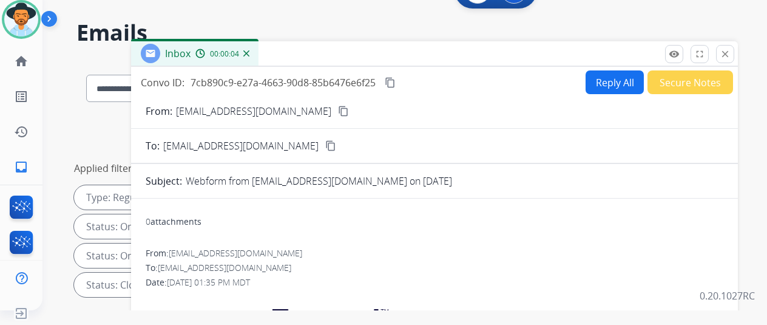
scroll to position [0, 0]
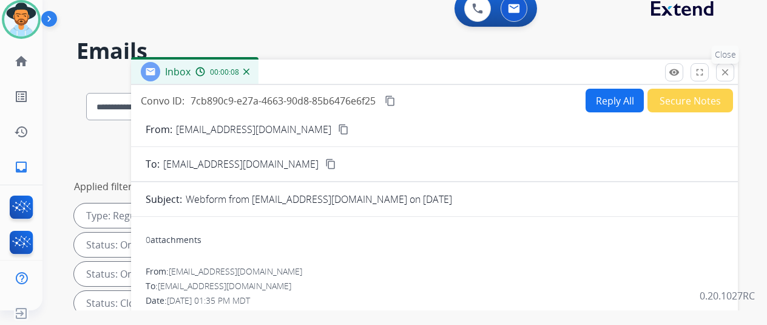
click at [731, 71] on mat-icon "close" at bounding box center [725, 72] width 11 height 11
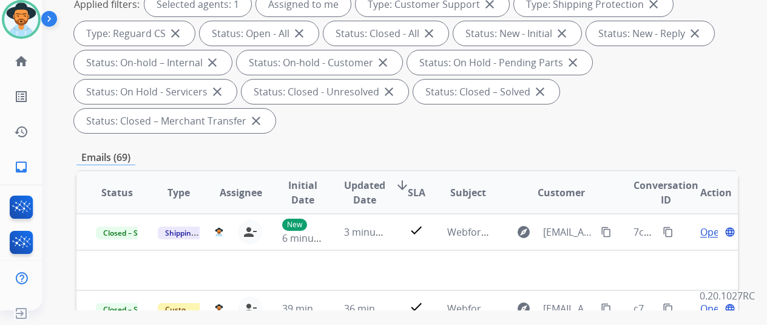
scroll to position [243, 0]
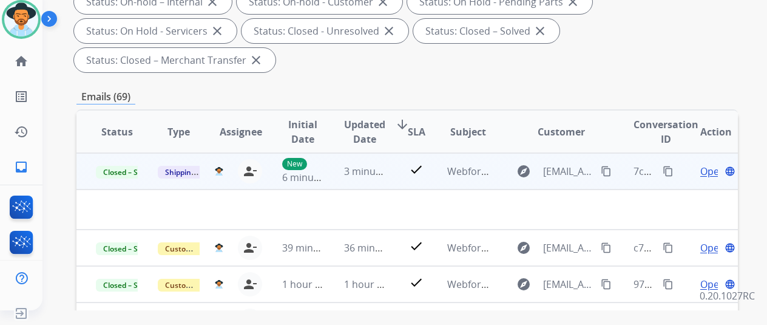
click at [608, 168] on mat-icon "content_copy" at bounding box center [606, 171] width 11 height 11
click at [670, 168] on mat-icon "content_copy" at bounding box center [668, 171] width 11 height 11
click at [713, 168] on span "Open" at bounding box center [713, 171] width 25 height 15
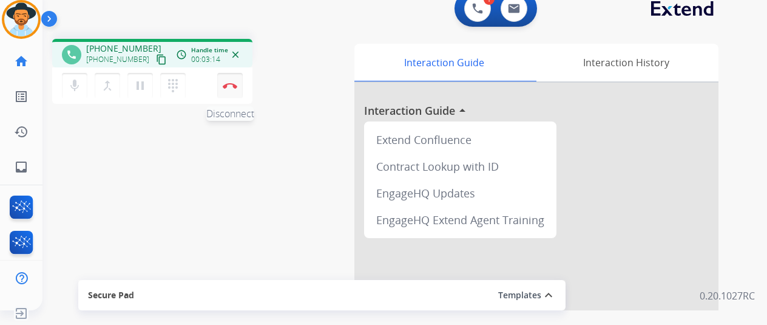
click at [227, 88] on button "Disconnect" at bounding box center [230, 86] width 26 height 26
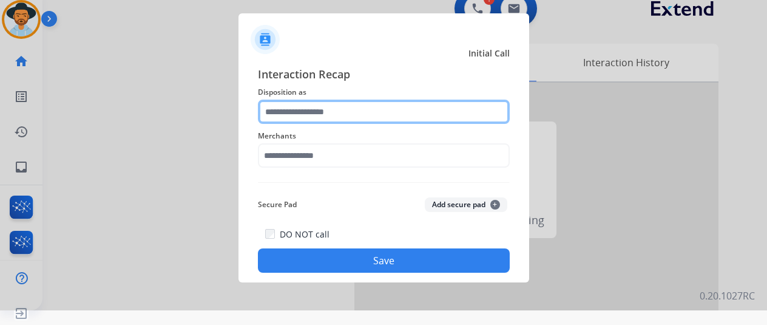
click at [262, 116] on input "text" at bounding box center [384, 112] width 252 height 24
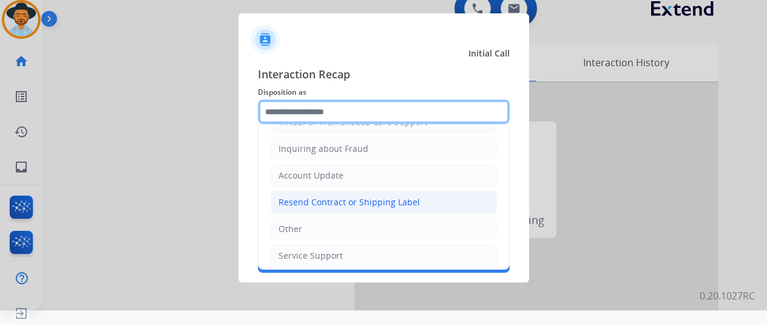
scroll to position [184, 0]
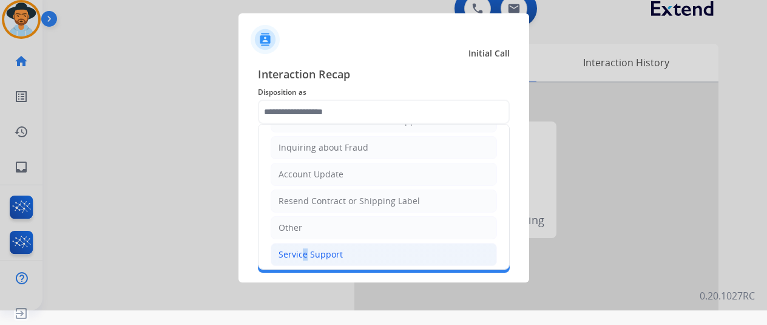
drag, startPoint x: 299, startPoint y: 251, endPoint x: 299, endPoint y: 241, distance: 10.3
click at [299, 251] on div "Service Support" at bounding box center [311, 254] width 64 height 12
type input "**********"
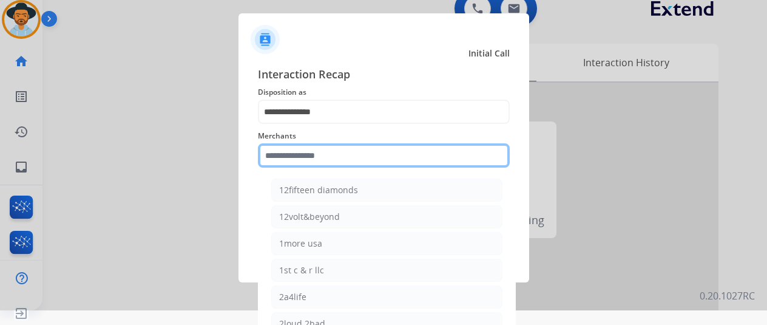
click at [303, 155] on input "text" at bounding box center [384, 155] width 252 height 24
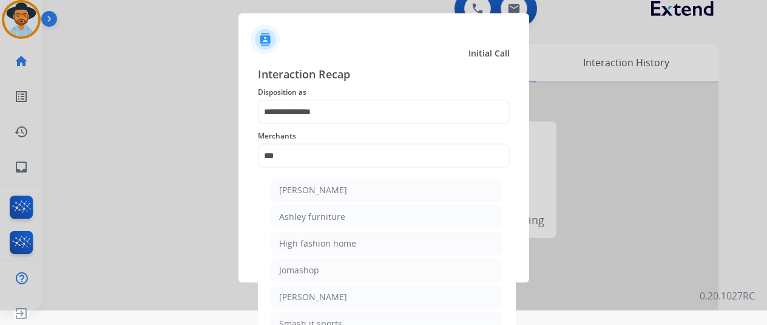
click at [336, 191] on div "[PERSON_NAME]" at bounding box center [313, 190] width 68 height 12
type input "**********"
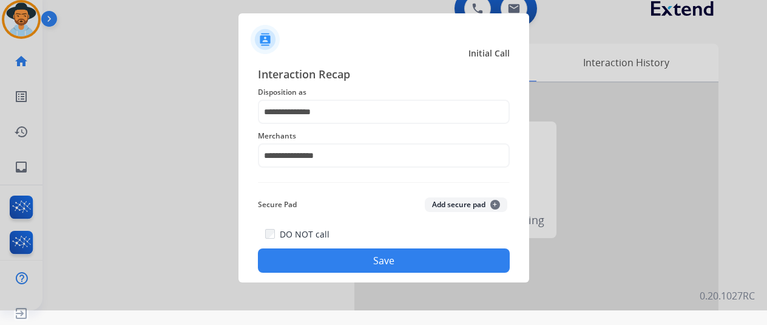
click at [348, 264] on button "Save" at bounding box center [384, 260] width 252 height 24
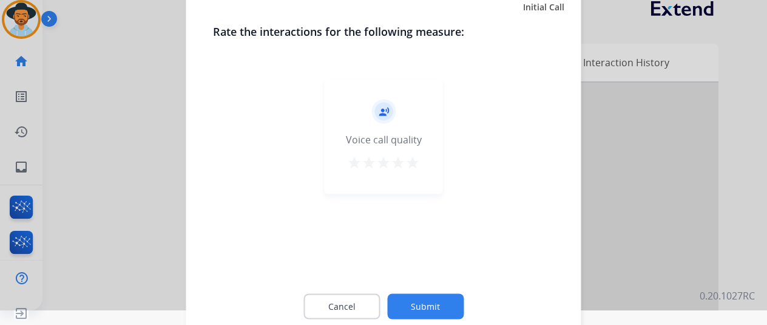
click at [428, 301] on button "Submit" at bounding box center [425, 306] width 77 height 26
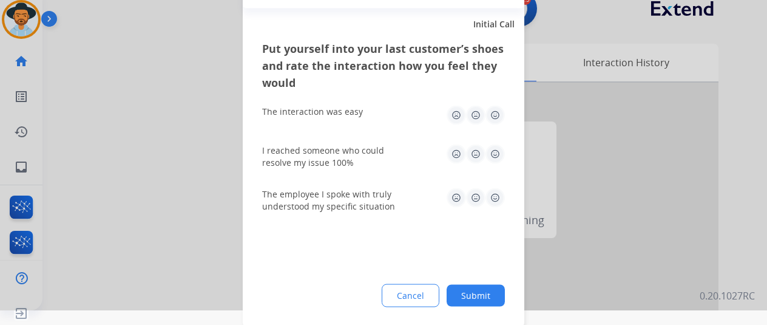
click at [464, 294] on button "Submit" at bounding box center [476, 295] width 58 height 22
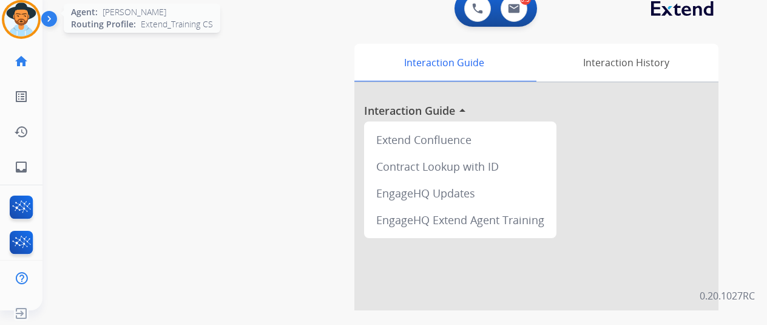
click at [35, 7] on div at bounding box center [21, 19] width 39 height 39
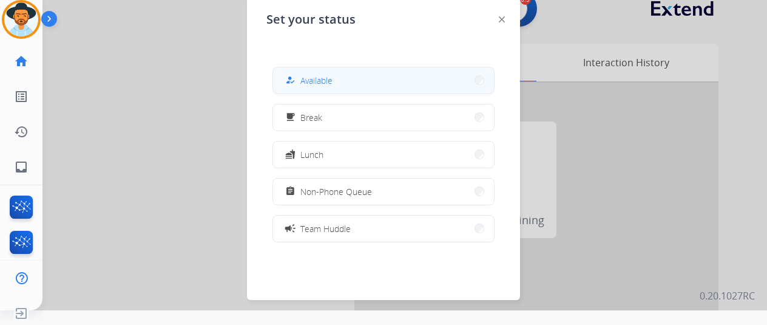
click at [381, 84] on button "how_to_reg Available" at bounding box center [383, 80] width 221 height 26
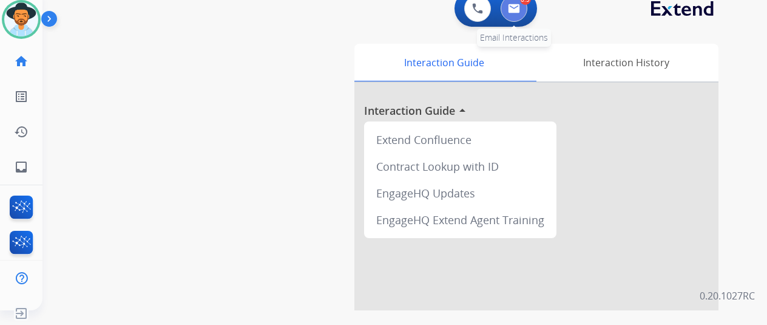
click at [520, 7] on img at bounding box center [514, 9] width 12 height 10
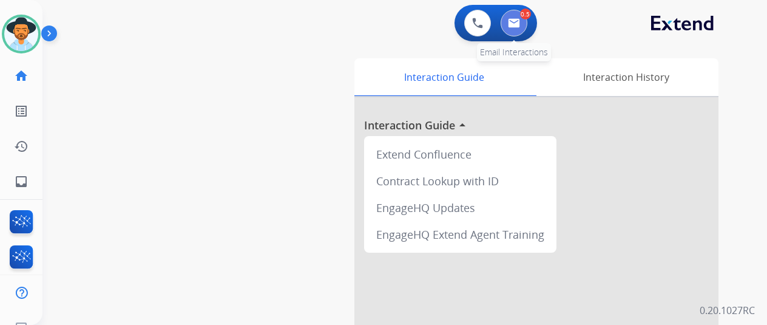
select select "**********"
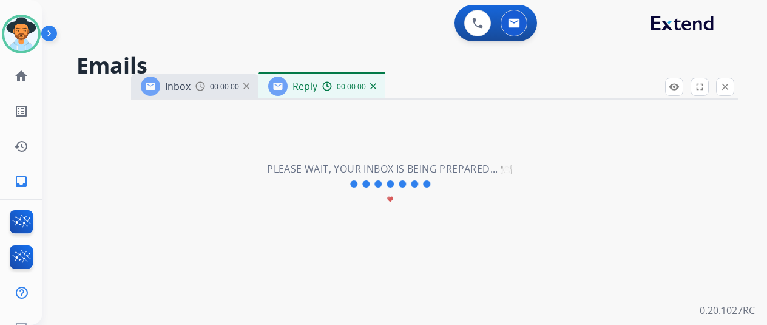
select select "**********"
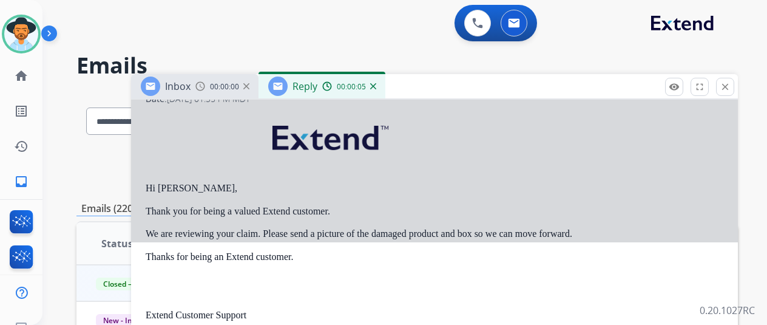
scroll to position [7, 0]
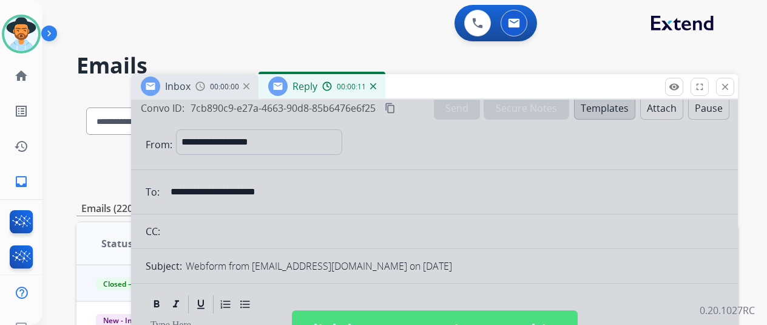
click at [324, 182] on div at bounding box center [434, 319] width 607 height 454
select select
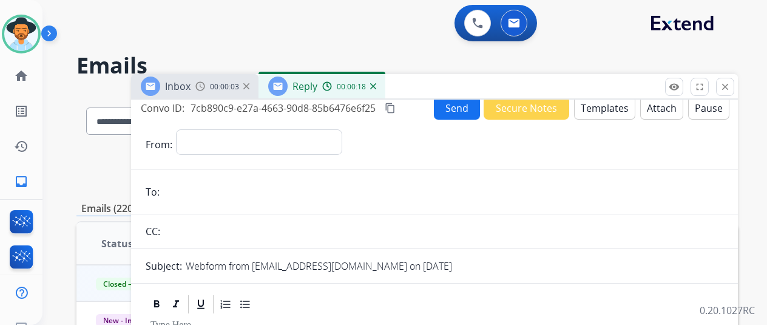
click at [376, 86] on img at bounding box center [373, 86] width 6 height 6
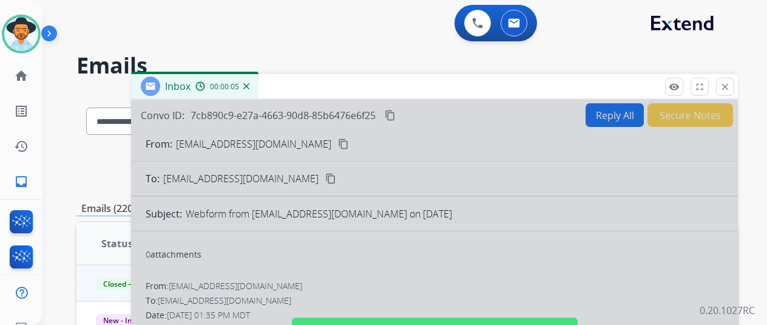
click at [250, 85] on img at bounding box center [246, 86] width 6 height 6
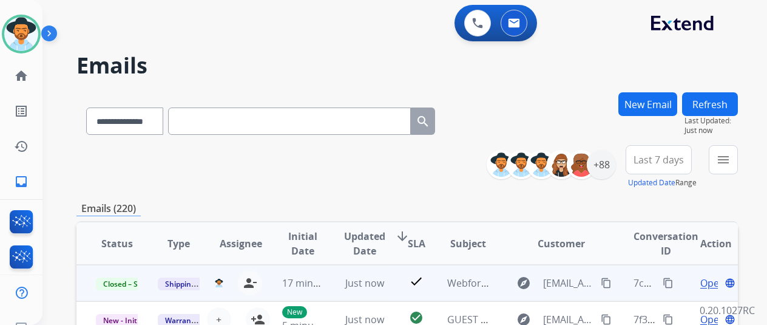
click at [709, 282] on span "Open" at bounding box center [713, 283] width 25 height 15
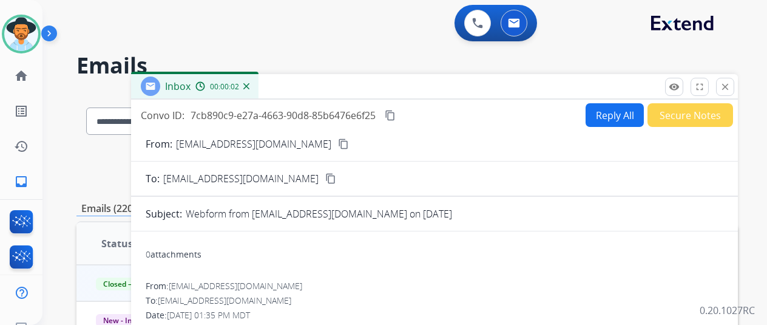
click at [619, 107] on button "Reply All" at bounding box center [615, 115] width 58 height 24
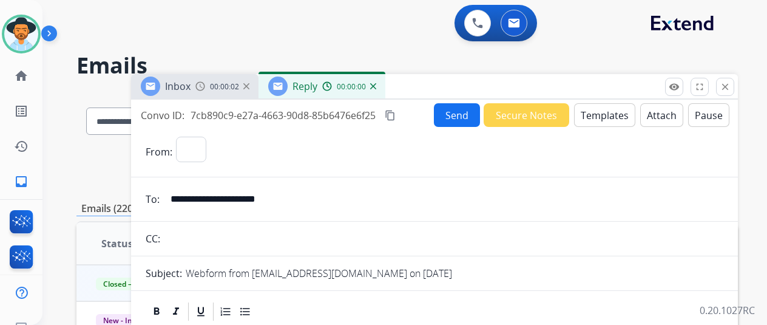
select select "**********"
click at [605, 116] on button "Templates" at bounding box center [604, 115] width 61 height 24
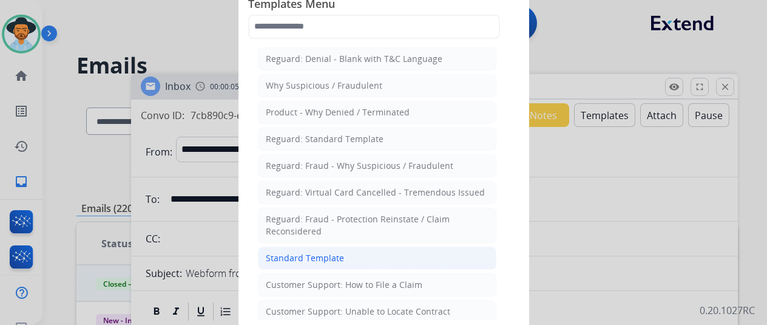
drag, startPoint x: 290, startPoint y: 250, endPoint x: 289, endPoint y: 240, distance: 9.8
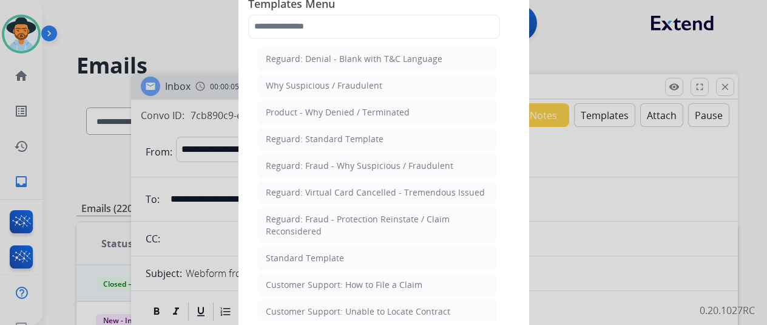
click at [290, 252] on div "Standard Template" at bounding box center [305, 258] width 78 height 12
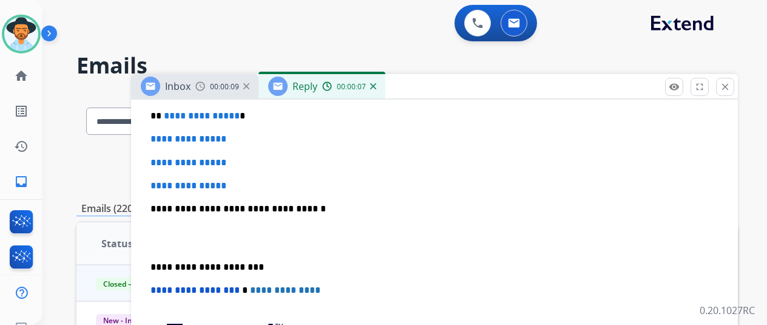
scroll to position [304, 0]
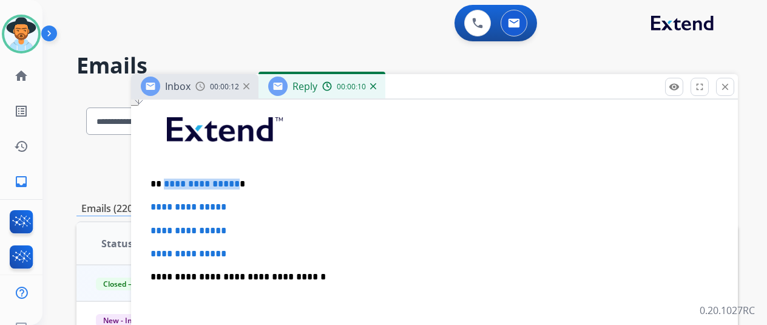
drag, startPoint x: 243, startPoint y: 183, endPoint x: 171, endPoint y: 181, distance: 71.7
click at [171, 181] on p "**********" at bounding box center [430, 184] width 559 height 11
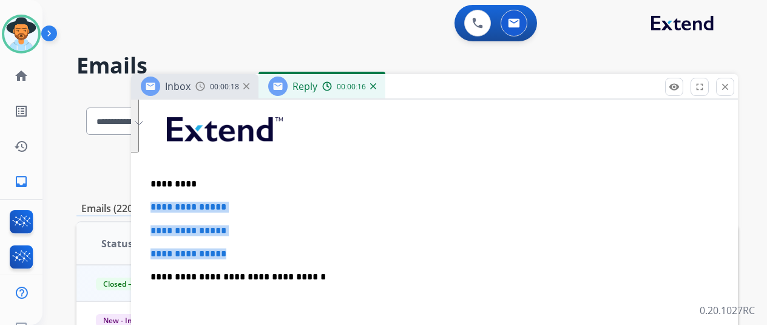
drag, startPoint x: 251, startPoint y: 254, endPoint x: 154, endPoint y: 204, distance: 109.4
click at [154, 204] on div "**********" at bounding box center [434, 20] width 607 height 449
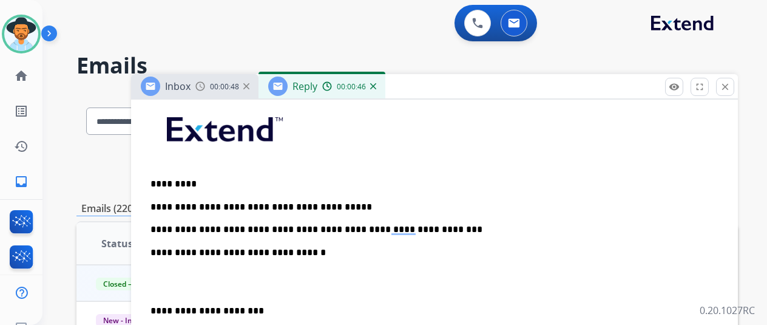
scroll to position [0, 0]
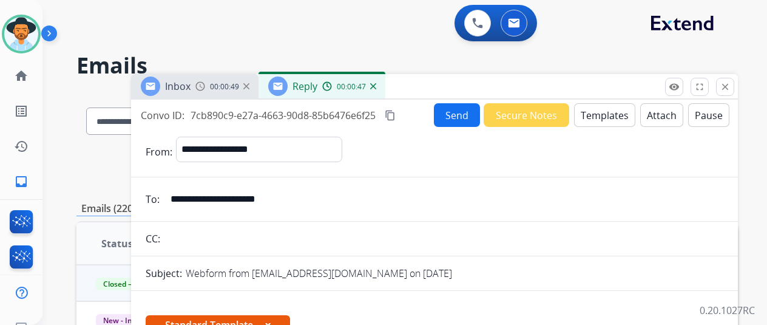
click at [452, 114] on button "Send" at bounding box center [457, 115] width 46 height 24
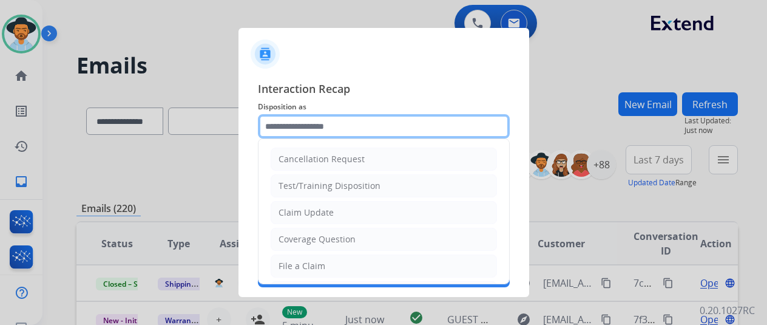
click at [299, 124] on input "text" at bounding box center [384, 126] width 252 height 24
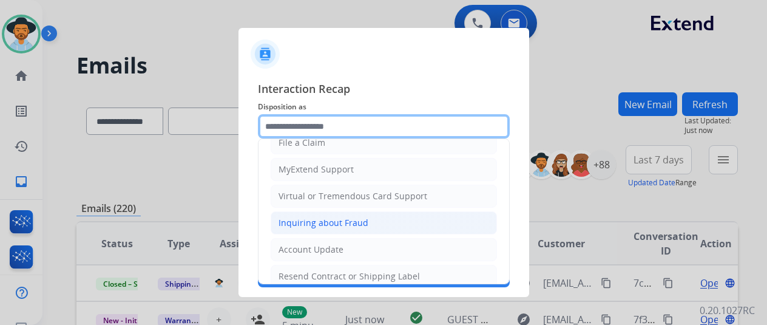
scroll to position [184, 0]
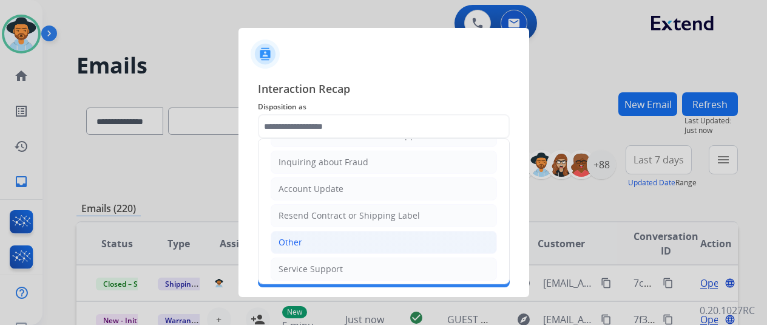
click at [287, 240] on div "Other" at bounding box center [291, 242] width 24 height 12
type input "*****"
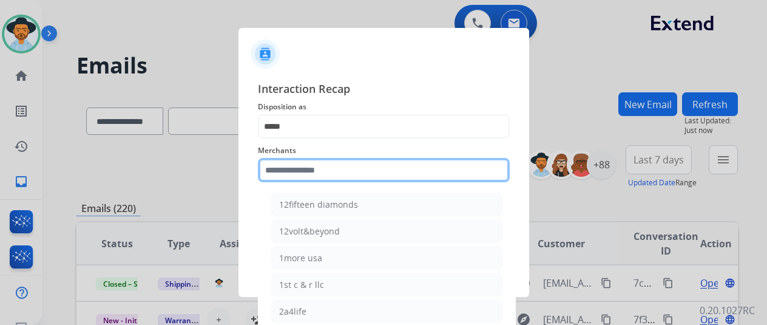
click at [298, 172] on input "text" at bounding box center [384, 170] width 252 height 24
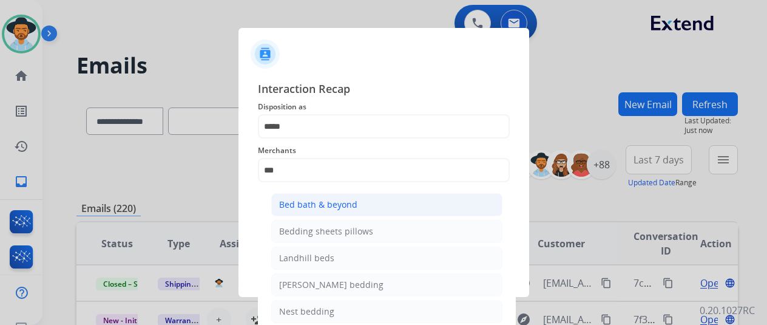
click at [318, 209] on div "Bed bath & beyond" at bounding box center [318, 205] width 78 height 12
type input "**********"
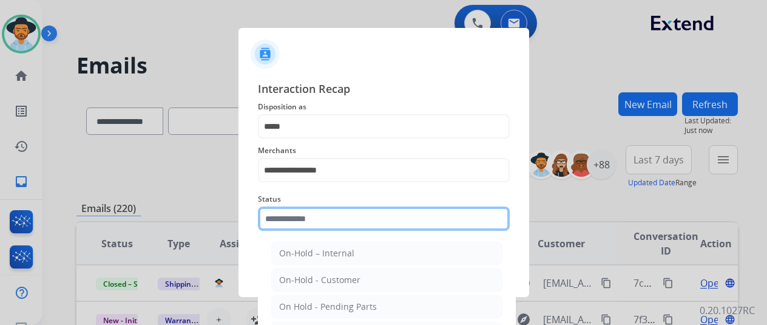
click at [296, 218] on input "text" at bounding box center [384, 218] width 252 height 24
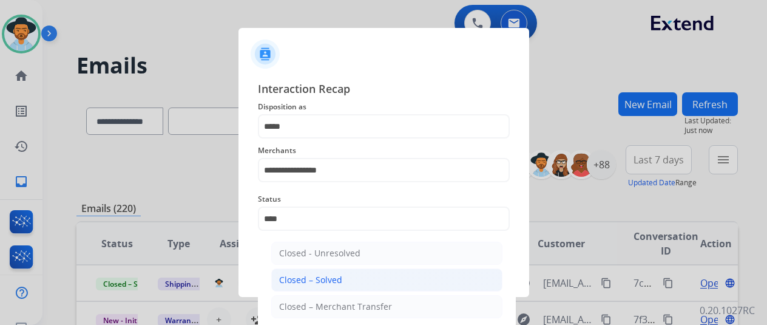
click at [330, 276] on div "Closed – Solved" at bounding box center [310, 280] width 63 height 12
type input "**********"
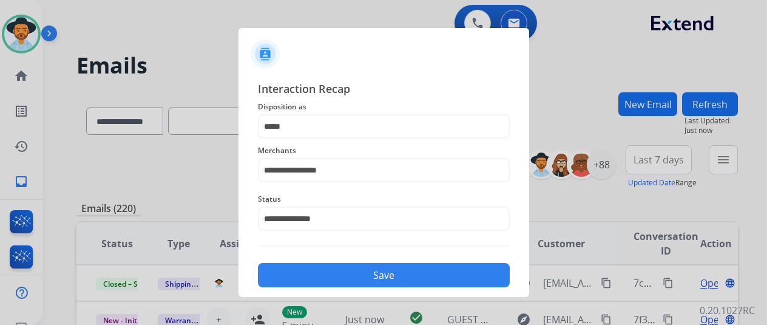
click at [392, 270] on button "Save" at bounding box center [384, 275] width 252 height 24
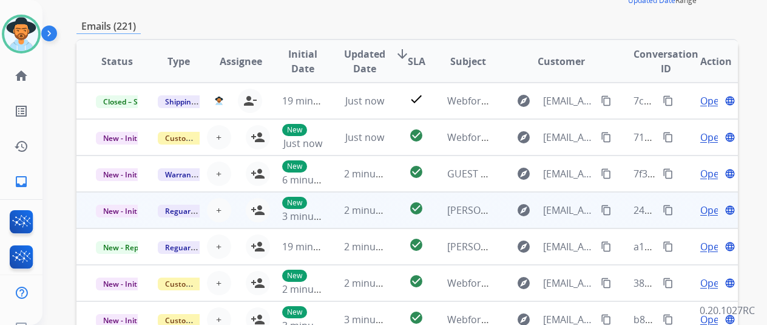
scroll to position [0, 0]
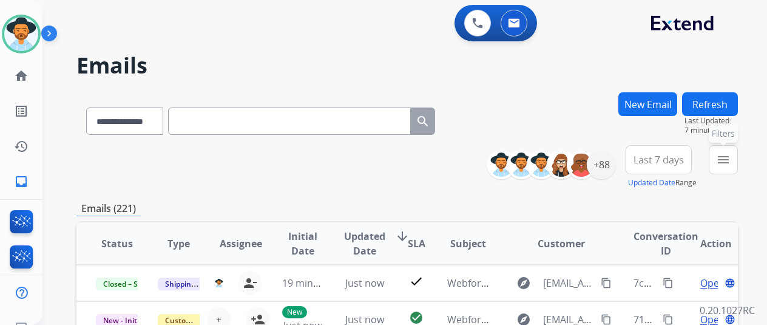
click at [731, 157] on mat-icon "menu" at bounding box center [723, 159] width 15 height 15
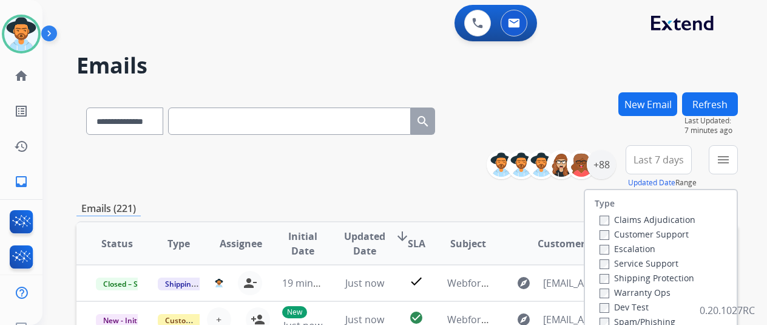
click at [611, 231] on label "Customer Support" at bounding box center [644, 234] width 89 height 12
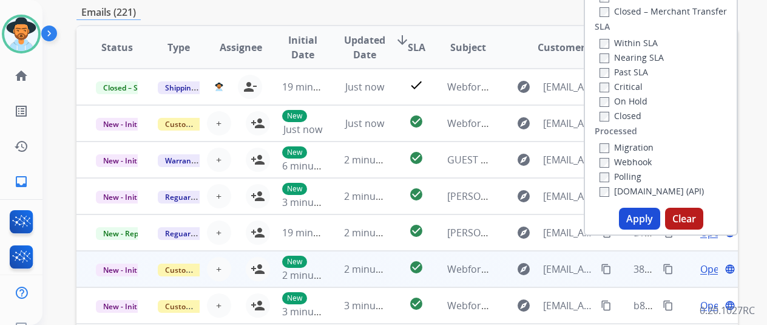
scroll to position [243, 0]
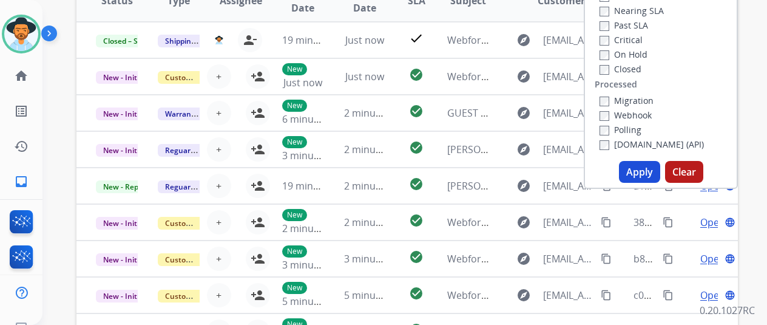
click at [643, 175] on button "Apply" at bounding box center [639, 172] width 41 height 22
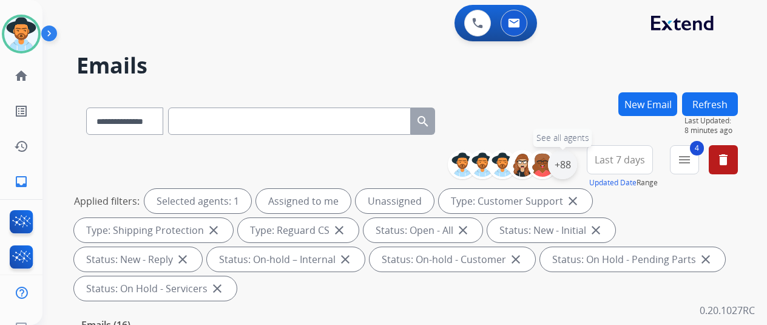
click at [567, 160] on div "+88" at bounding box center [562, 164] width 29 height 29
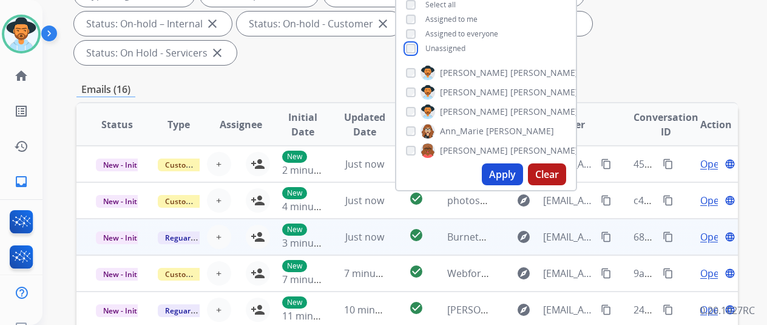
scroll to position [243, 0]
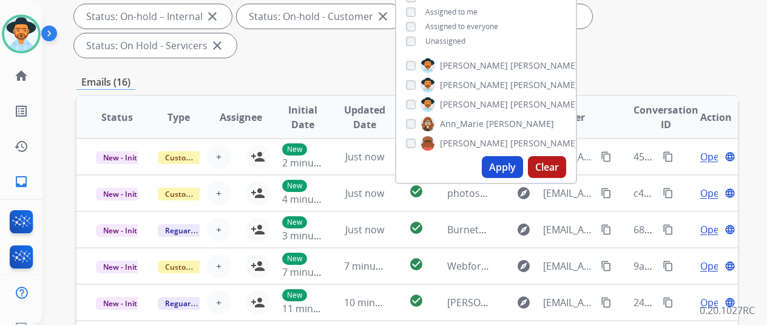
click at [507, 160] on button "Apply" at bounding box center [502, 167] width 41 height 22
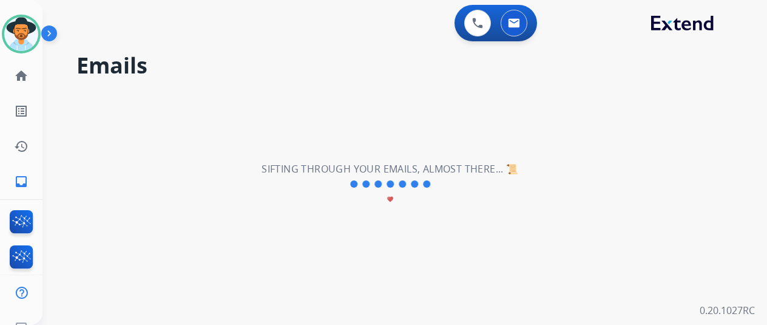
scroll to position [0, 0]
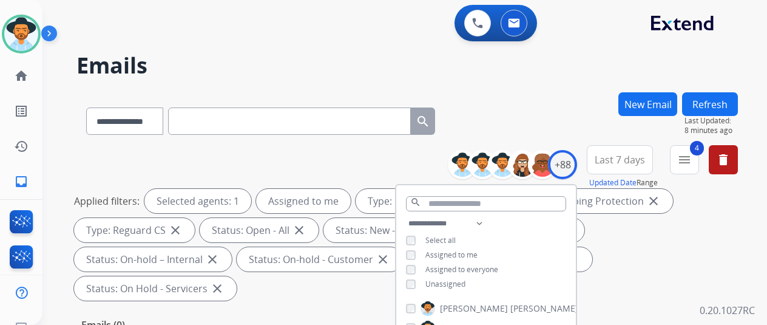
click at [558, 104] on div "**********" at bounding box center [408, 118] width 662 height 53
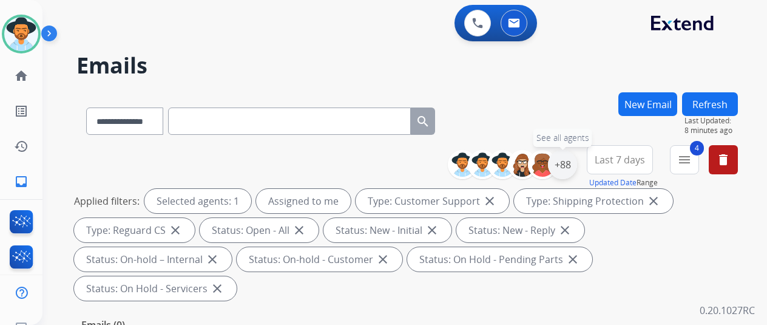
click at [570, 167] on div "+88" at bounding box center [562, 164] width 29 height 29
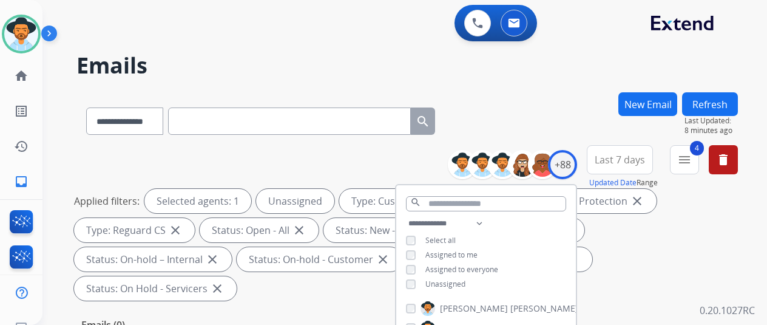
click at [531, 118] on div "**********" at bounding box center [408, 118] width 662 height 53
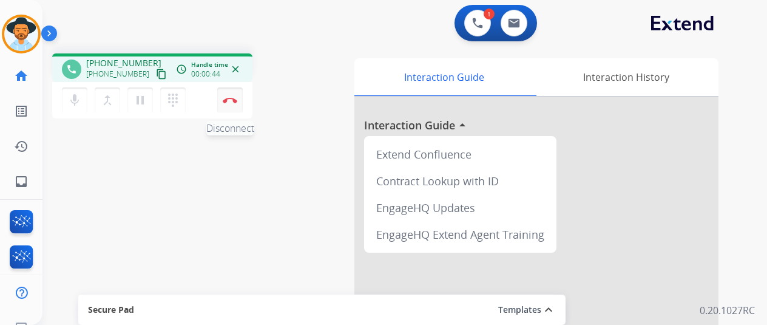
click at [234, 96] on button "Disconnect" at bounding box center [230, 100] width 26 height 26
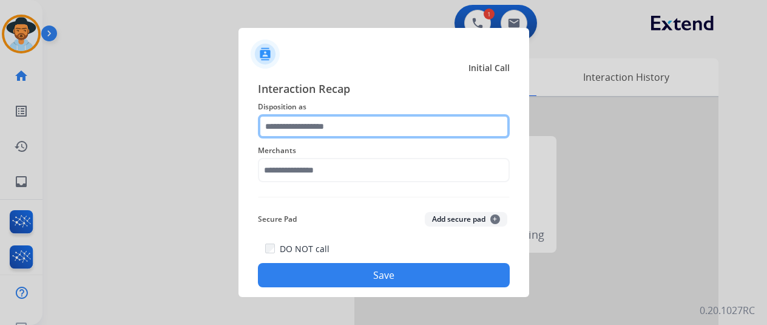
click at [294, 126] on input "text" at bounding box center [384, 126] width 252 height 24
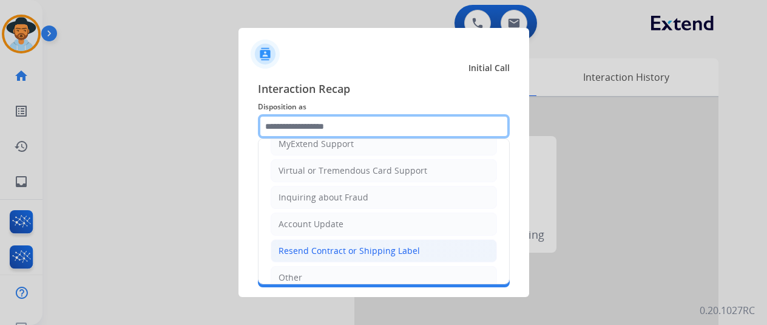
scroll to position [184, 0]
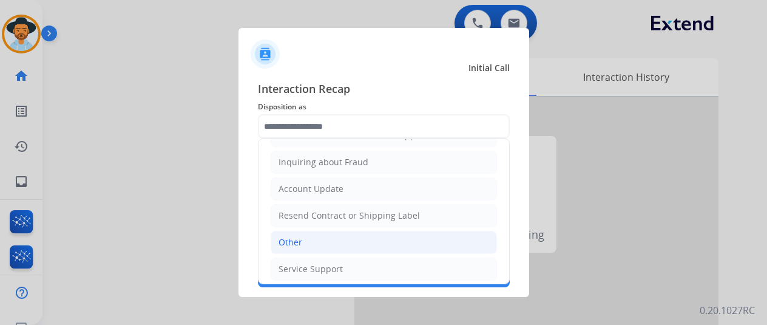
click at [306, 237] on li "Other" at bounding box center [384, 242] width 226 height 23
type input "*****"
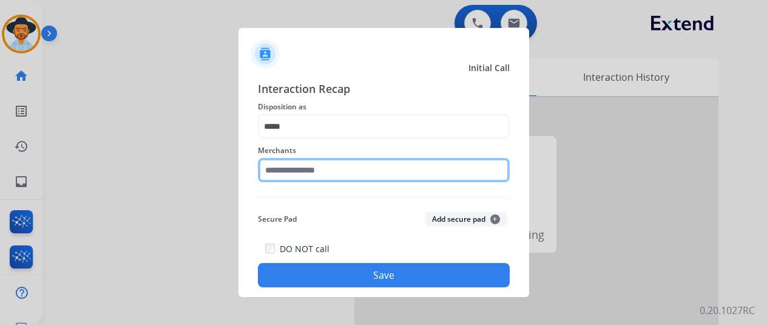
click at [306, 171] on input "text" at bounding box center [384, 170] width 252 height 24
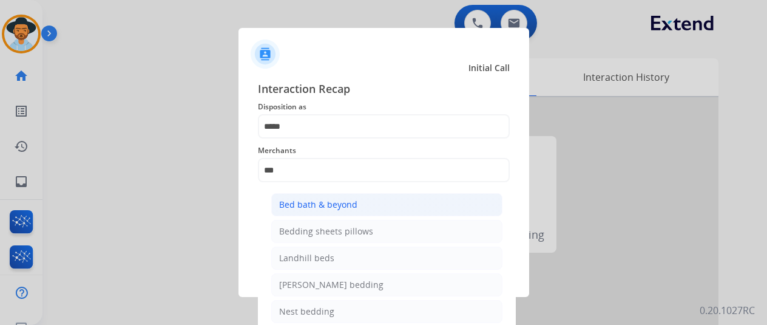
click at [330, 206] on div "Bed bath & beyond" at bounding box center [318, 205] width 78 height 12
type input "**********"
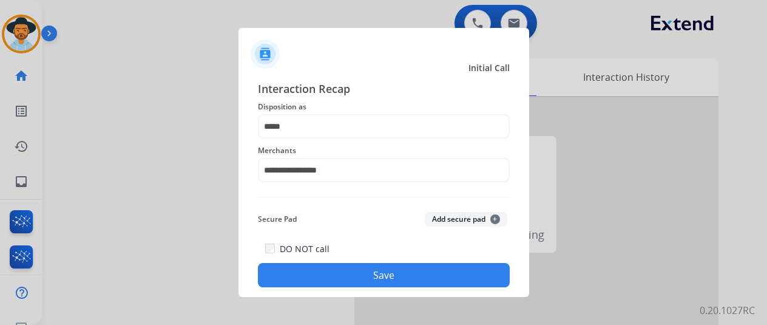
click at [359, 267] on button "Save" at bounding box center [384, 275] width 252 height 24
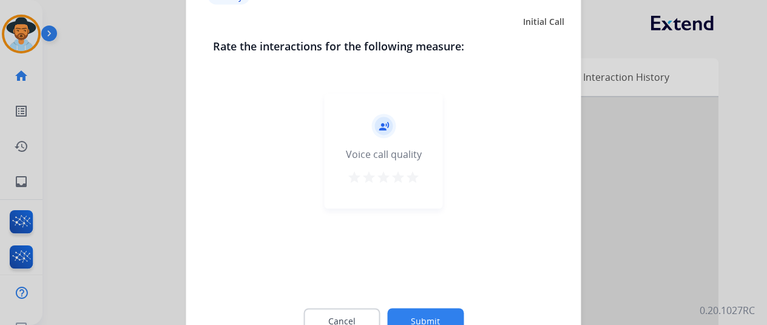
click at [412, 315] on button "Submit" at bounding box center [425, 321] width 77 height 26
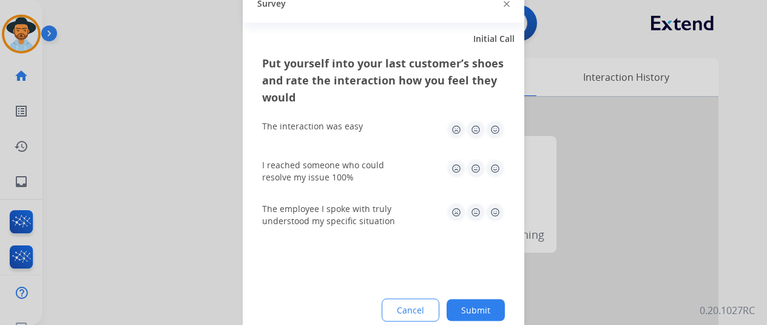
click at [486, 307] on button "Submit" at bounding box center [476, 310] width 58 height 22
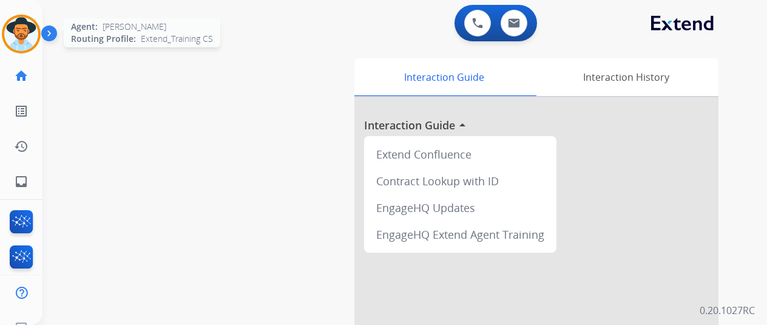
click at [21, 27] on img at bounding box center [21, 34] width 34 height 34
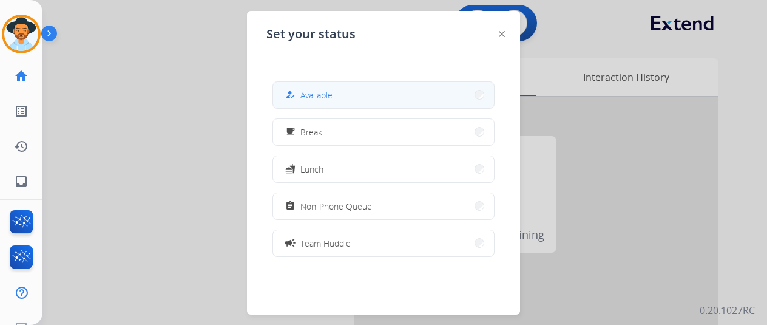
click at [304, 83] on button "how_to_reg Available" at bounding box center [383, 95] width 221 height 26
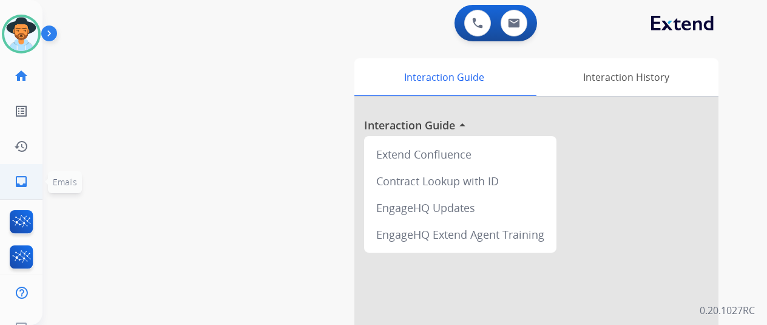
click at [22, 175] on mat-icon "inbox" at bounding box center [21, 181] width 15 height 15
select select "**********"
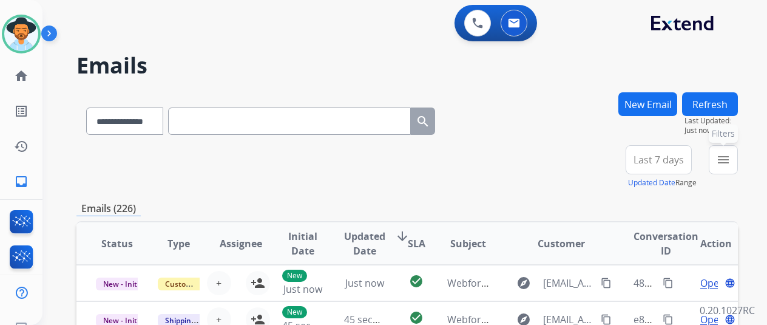
click at [731, 155] on mat-icon "menu" at bounding box center [723, 159] width 15 height 15
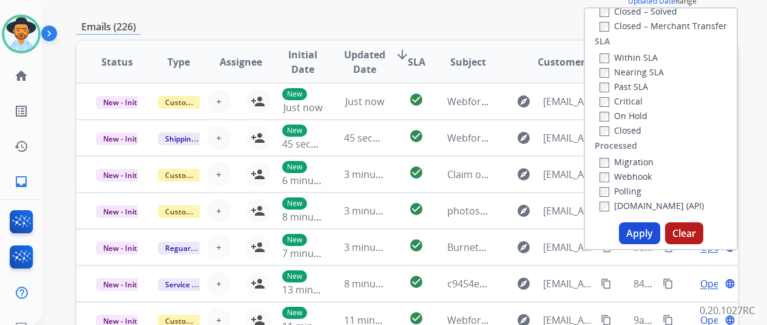
scroll to position [182, 0]
click at [643, 231] on button "Apply" at bounding box center [639, 233] width 41 height 22
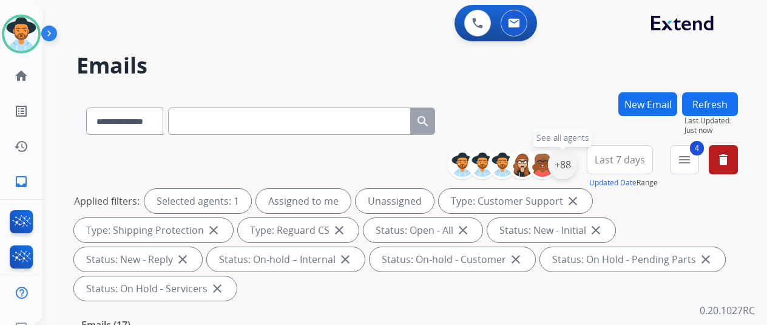
click at [574, 165] on div "+88" at bounding box center [562, 164] width 29 height 29
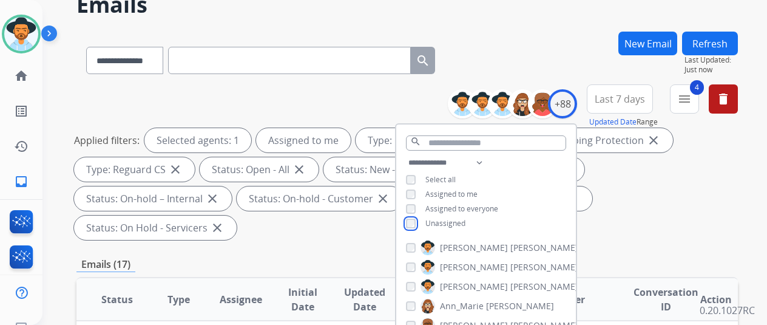
scroll to position [243, 0]
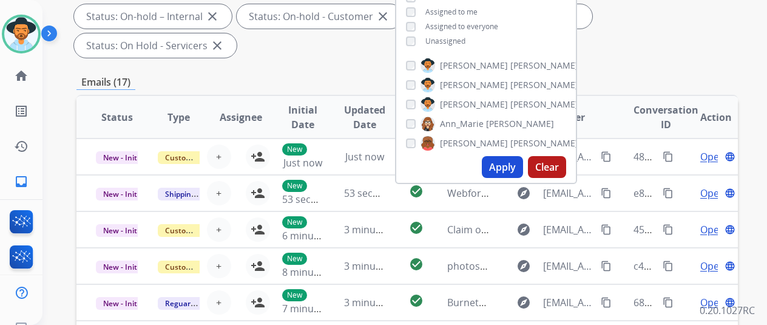
click at [509, 163] on button "Apply" at bounding box center [502, 167] width 41 height 22
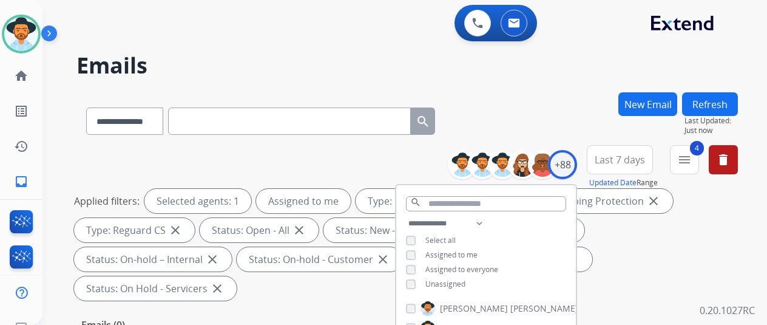
click at [536, 90] on div "**********" at bounding box center [391, 206] width 696 height 325
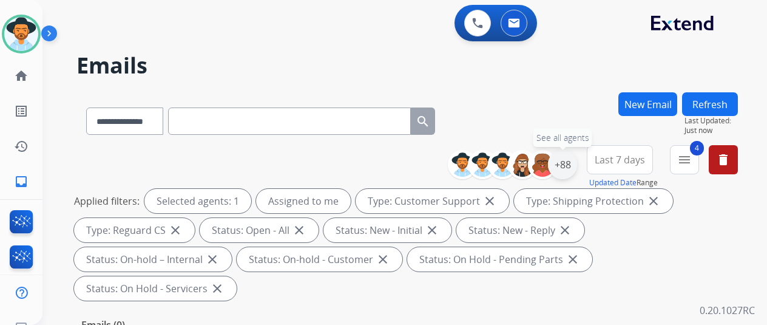
click at [573, 162] on div "+88" at bounding box center [562, 164] width 29 height 29
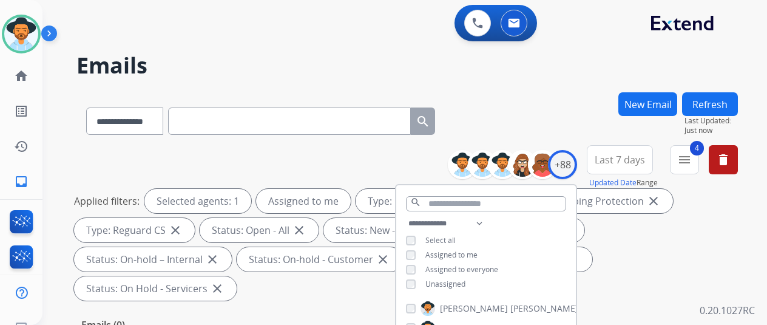
scroll to position [182, 0]
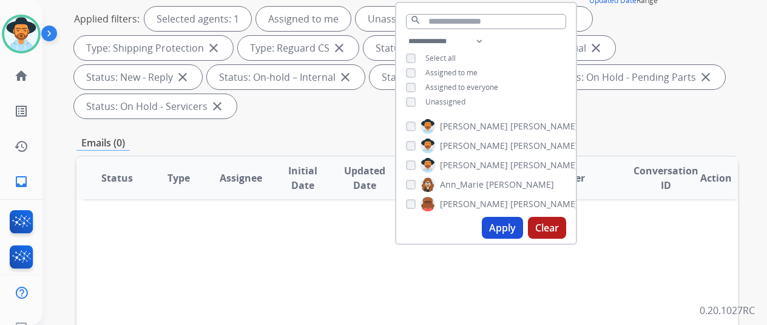
click at [501, 223] on button "Apply" at bounding box center [502, 228] width 41 height 22
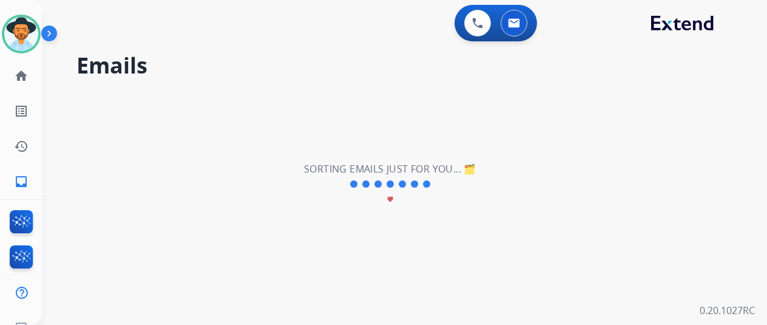
scroll to position [0, 0]
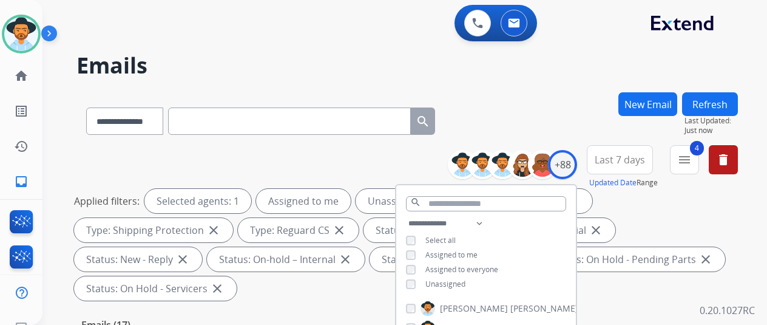
click at [559, 94] on div "**********" at bounding box center [408, 118] width 662 height 53
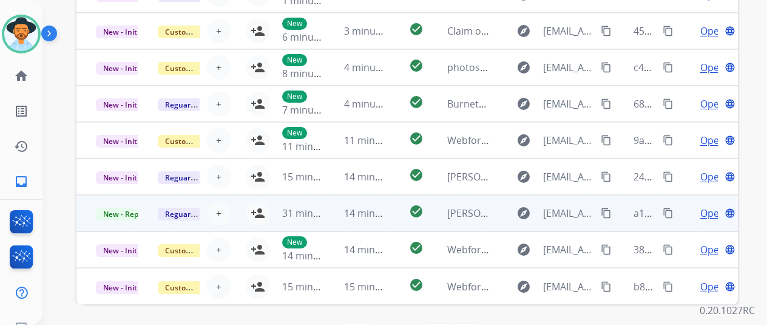
scroll to position [472, 0]
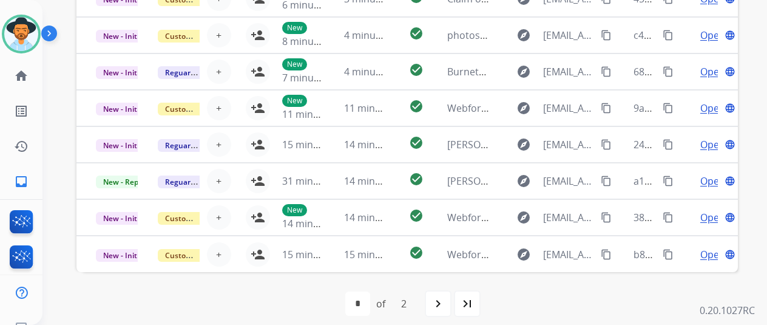
click at [472, 300] on mat-icon "last_page" at bounding box center [467, 303] width 15 height 15
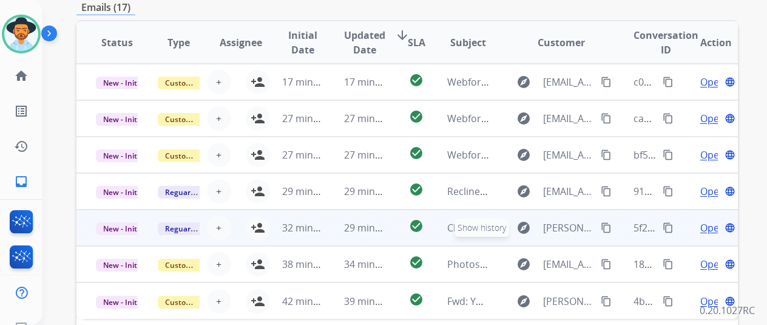
scroll to position [290, 0]
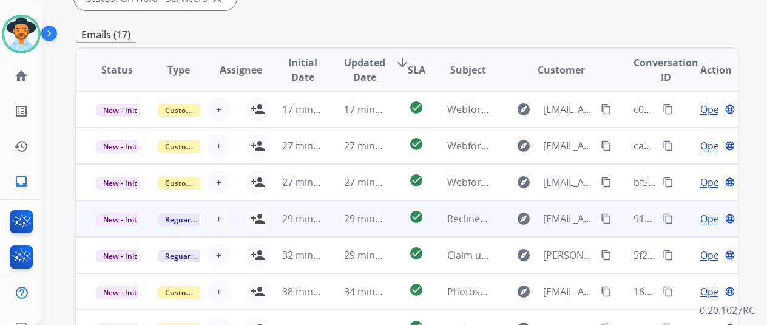
click at [707, 222] on span "Open" at bounding box center [713, 218] width 25 height 15
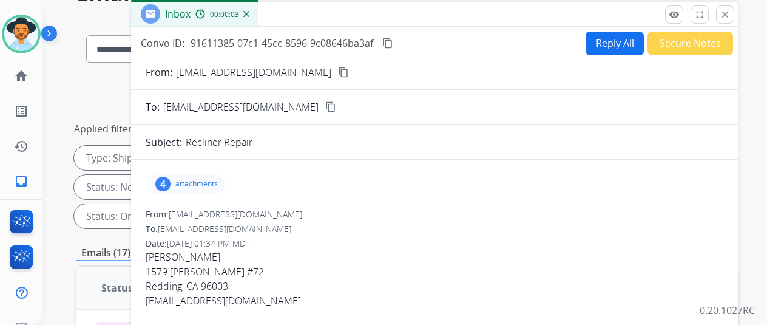
scroll to position [0, 0]
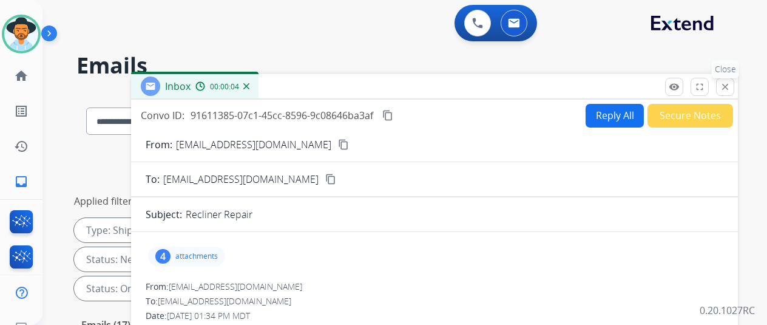
click at [731, 82] on mat-icon "close" at bounding box center [725, 86] width 11 height 11
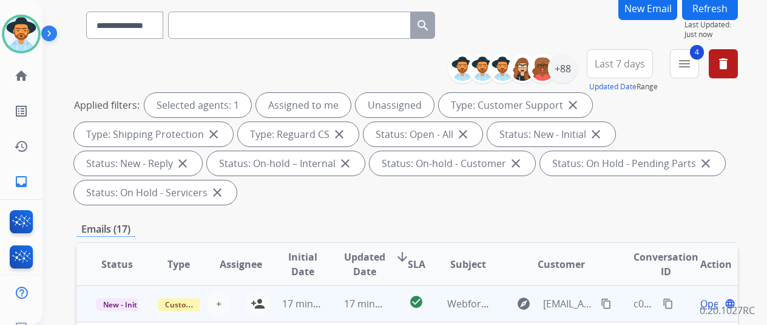
scroll to position [182, 0]
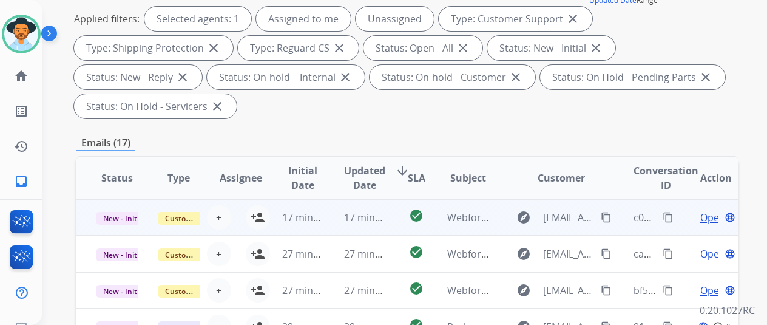
click at [710, 217] on span "Open" at bounding box center [713, 217] width 25 height 15
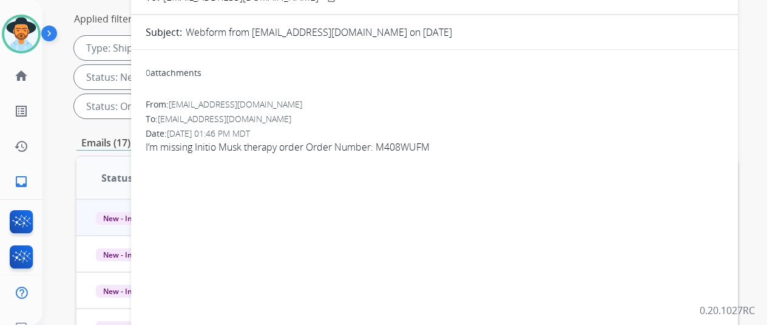
scroll to position [61, 0]
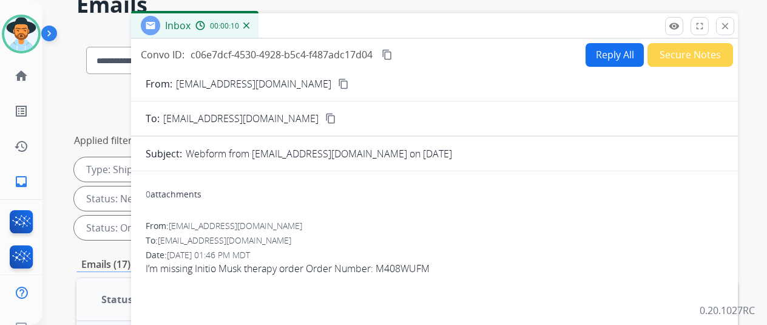
click at [250, 24] on img at bounding box center [246, 25] width 6 height 6
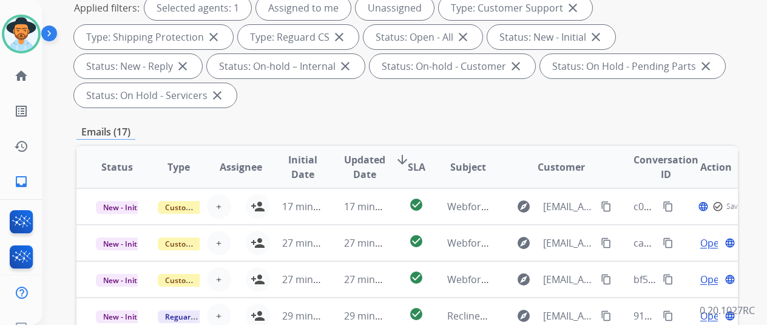
scroll to position [304, 0]
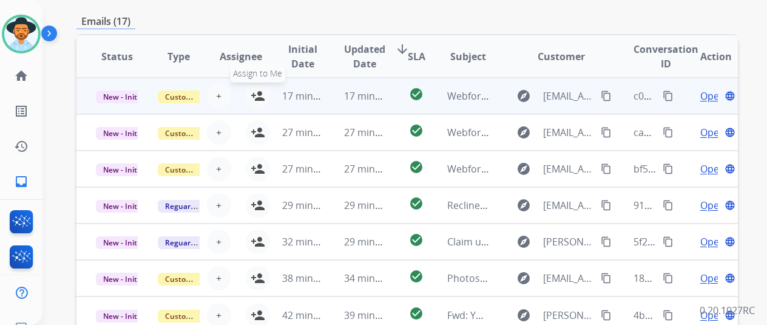
click at [257, 88] on button "person_add Assign to Me" at bounding box center [258, 96] width 24 height 24
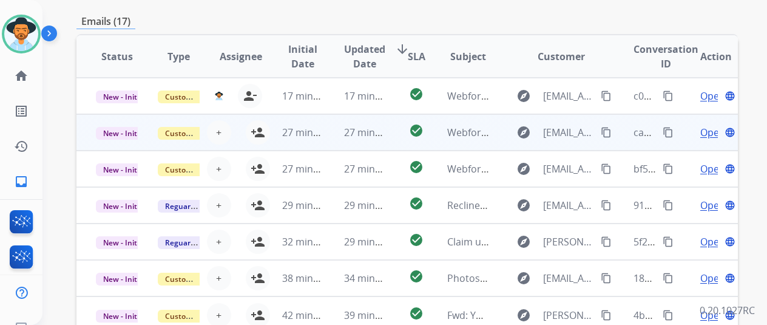
click at [715, 129] on span "Open" at bounding box center [713, 132] width 25 height 15
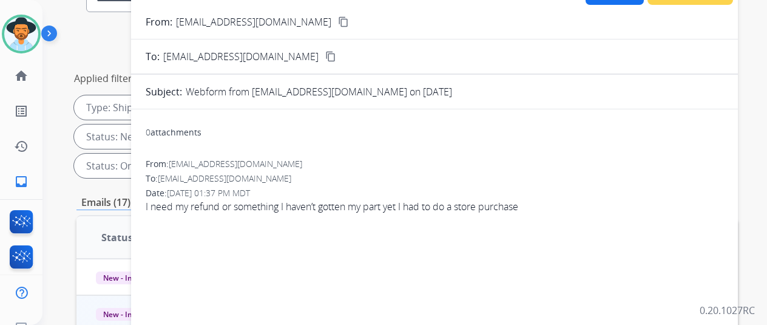
scroll to position [61, 0]
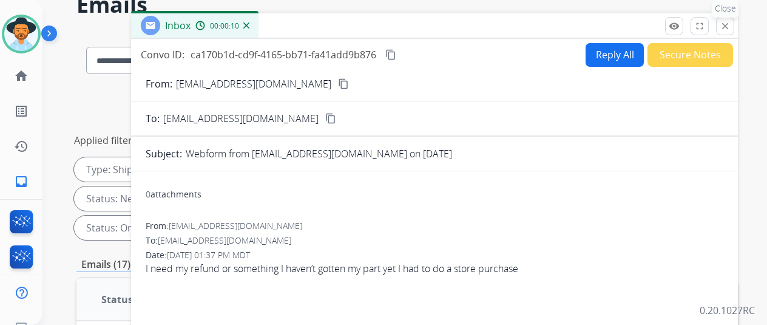
click at [731, 27] on mat-icon "close" at bounding box center [725, 26] width 11 height 11
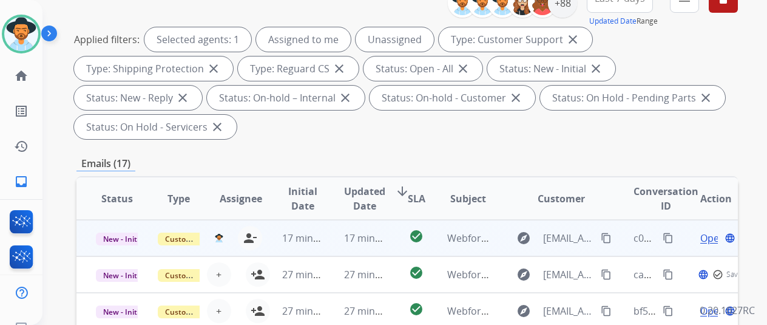
scroll to position [243, 0]
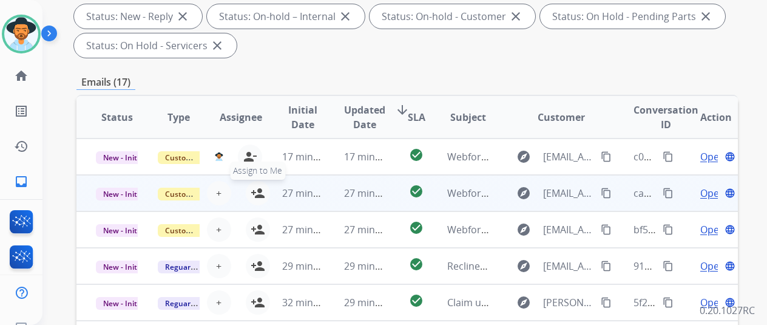
click at [253, 185] on button "person_add Assign to Me" at bounding box center [258, 193] width 24 height 24
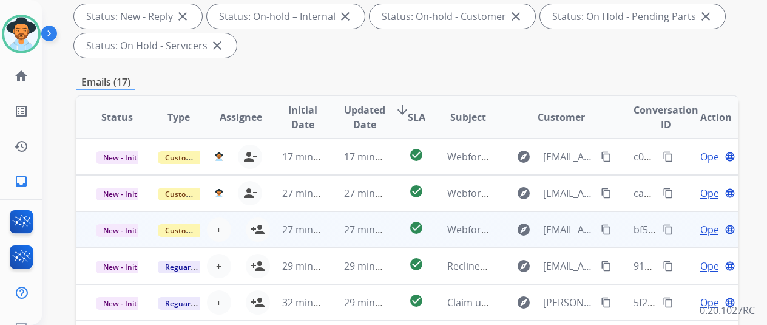
click at [706, 227] on span "Open" at bounding box center [713, 229] width 25 height 15
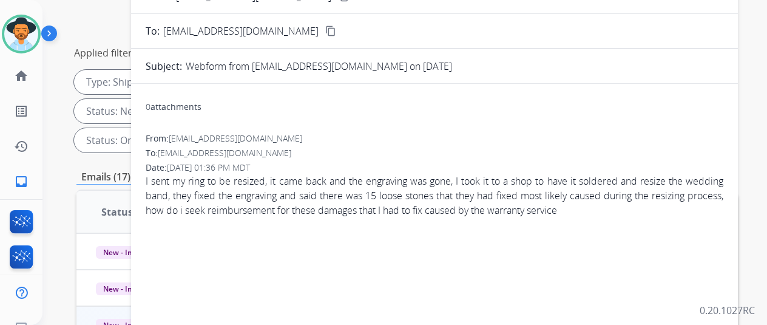
scroll to position [0, 0]
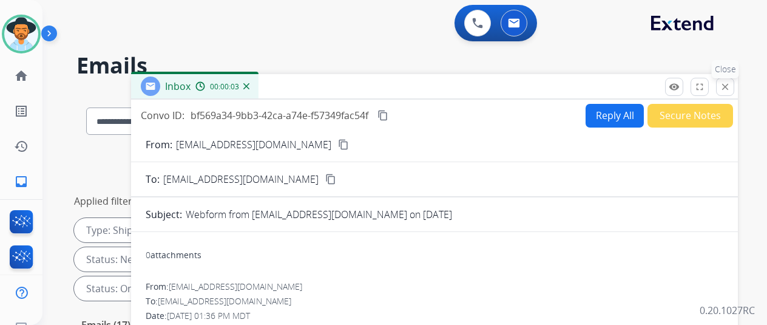
click at [735, 81] on button "close Close" at bounding box center [725, 87] width 18 height 18
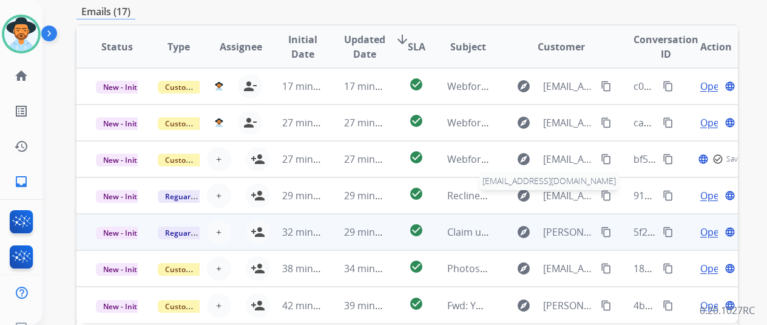
scroll to position [364, 0]
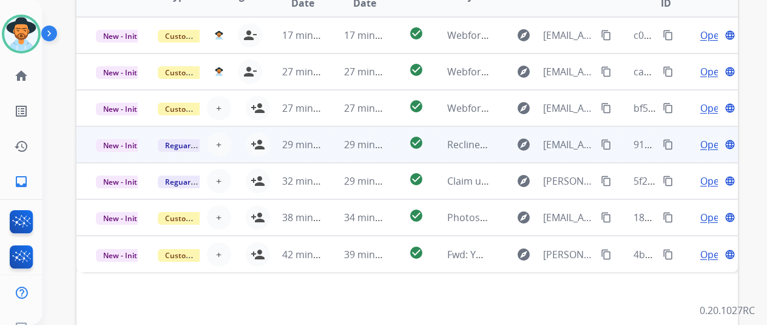
click at [719, 139] on div "Open language" at bounding box center [717, 144] width 42 height 15
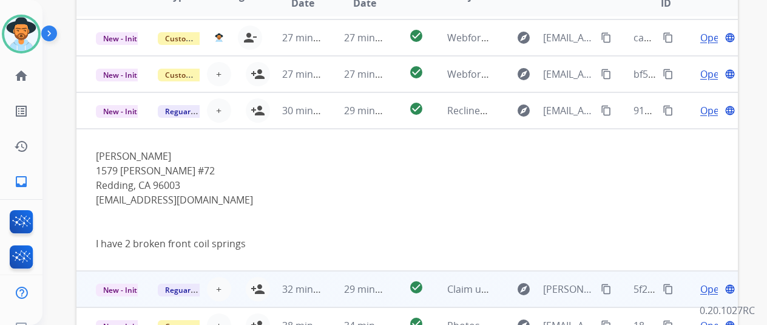
scroll to position [472, 0]
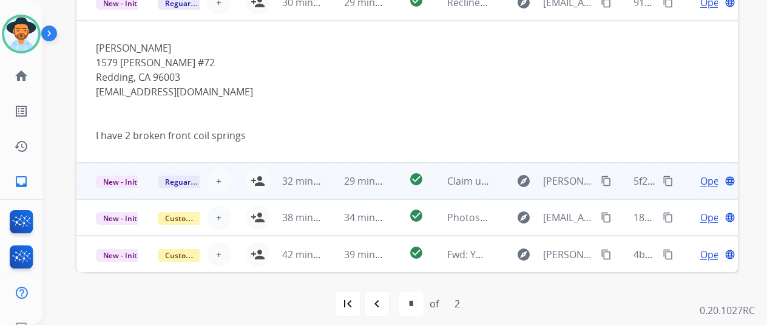
click at [707, 180] on span "Open" at bounding box center [713, 181] width 25 height 15
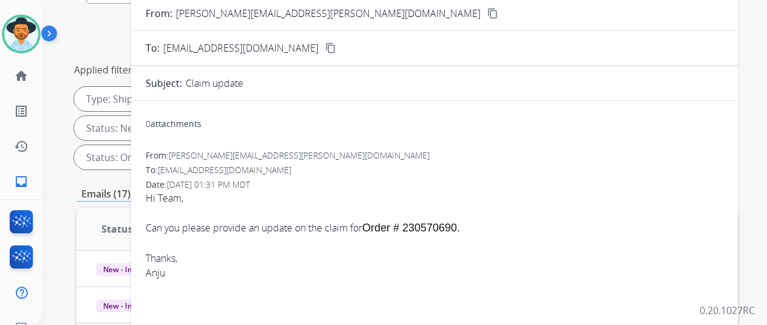
scroll to position [47, 0]
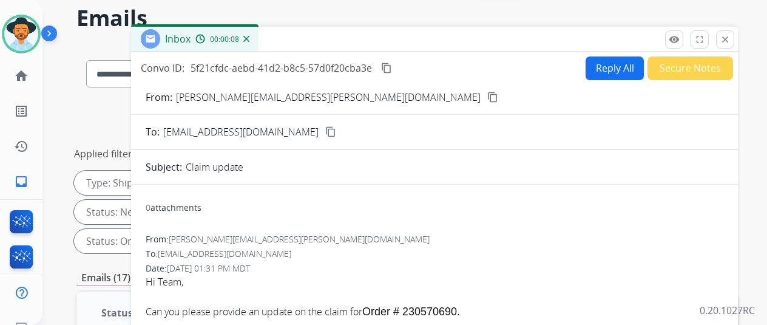
click at [250, 36] on img at bounding box center [246, 39] width 6 height 6
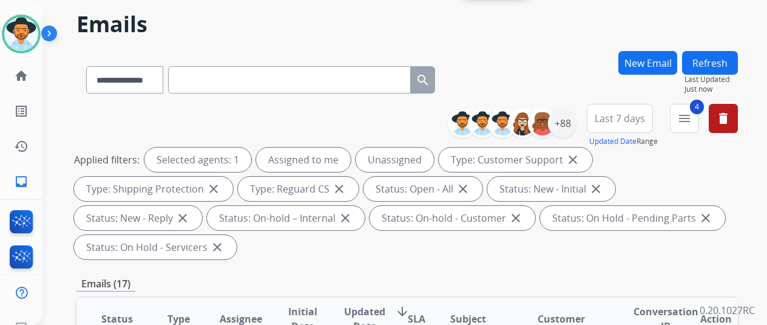
scroll to position [0, 0]
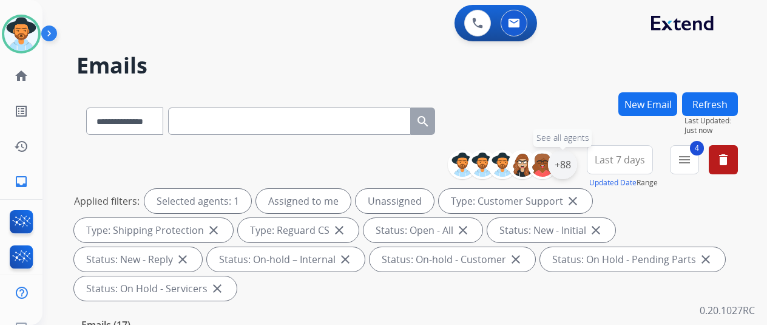
click at [566, 171] on div "+88" at bounding box center [562, 164] width 29 height 29
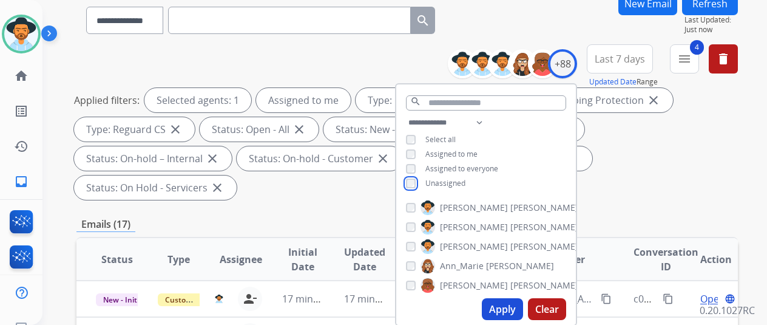
scroll to position [182, 0]
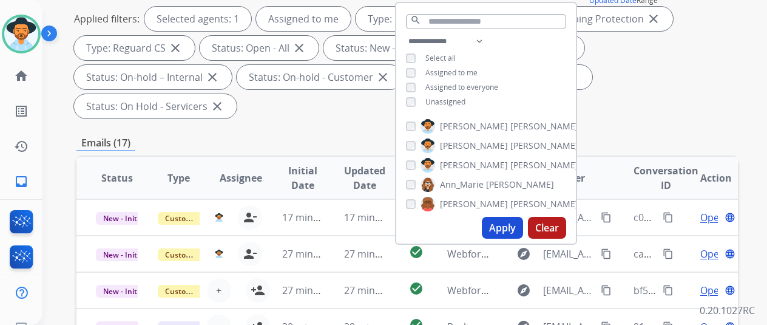
click at [502, 229] on button "Apply" at bounding box center [502, 228] width 41 height 22
select select "*"
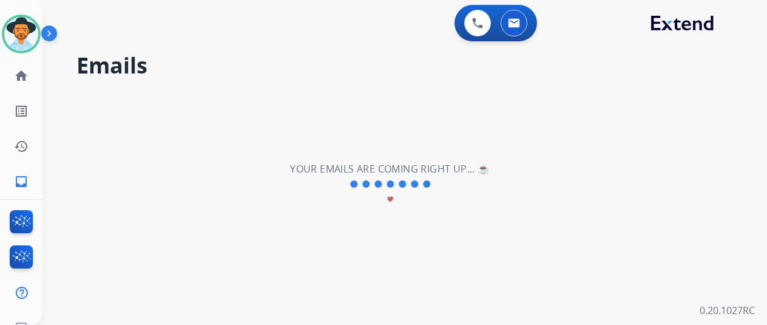
scroll to position [0, 0]
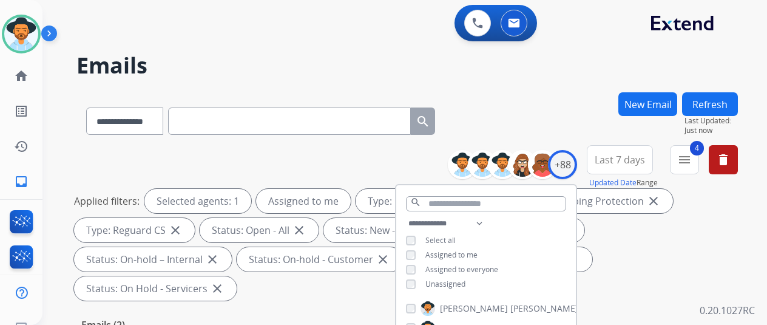
click at [560, 109] on div "**********" at bounding box center [408, 118] width 662 height 53
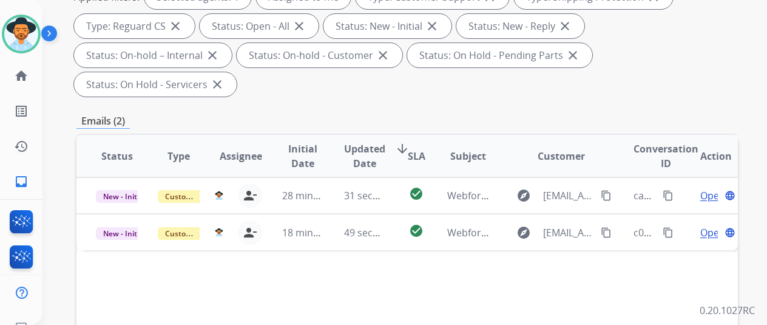
scroll to position [304, 0]
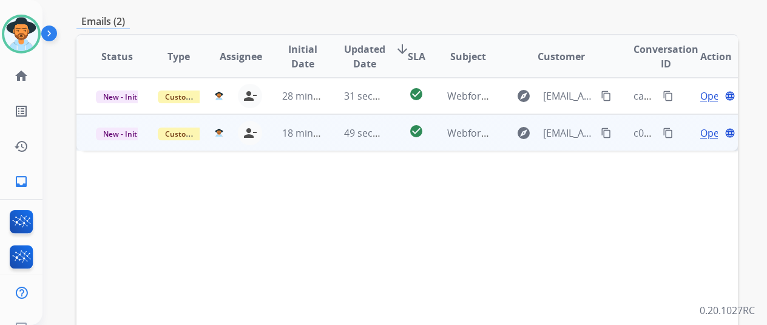
click at [708, 126] on span "Open" at bounding box center [713, 133] width 25 height 15
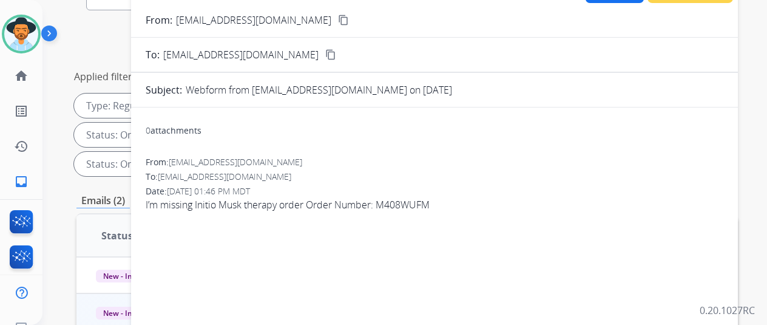
scroll to position [61, 0]
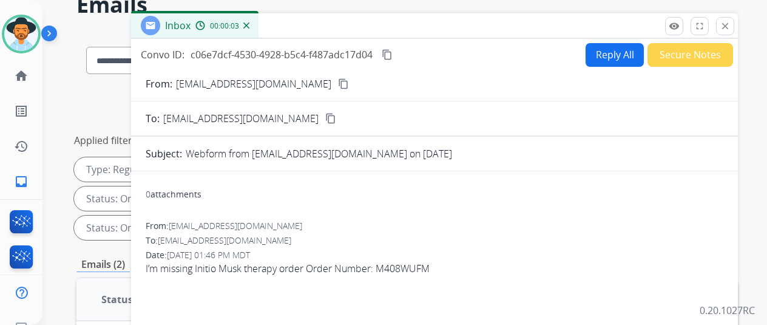
click at [338, 80] on mat-icon "content_copy" at bounding box center [343, 83] width 11 height 11
drag, startPoint x: 299, startPoint y: 84, endPoint x: 302, endPoint y: 78, distance: 7.6
click at [338, 84] on mat-icon "content_copy" at bounding box center [343, 83] width 11 height 11
click at [606, 58] on button "Reply All" at bounding box center [615, 55] width 58 height 24
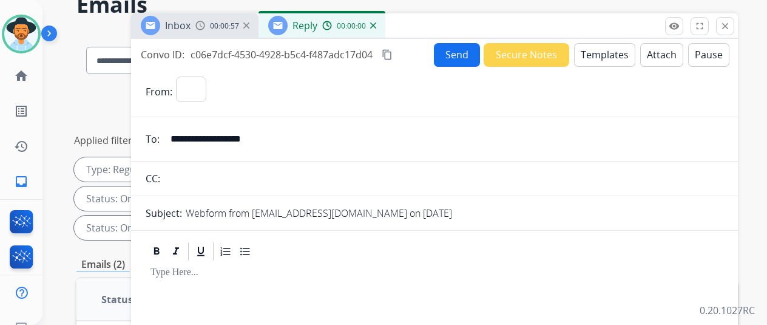
select select "**********"
click at [617, 51] on button "Templates" at bounding box center [604, 55] width 61 height 24
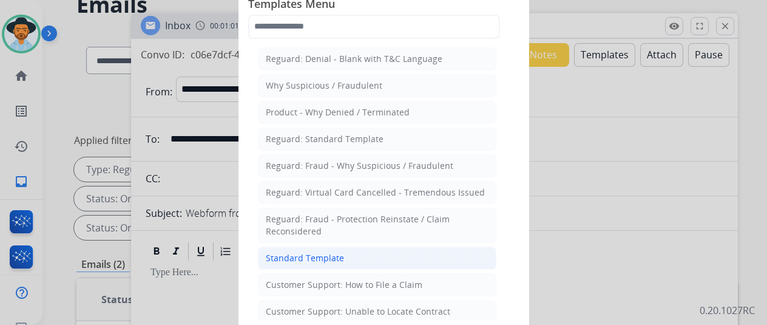
scroll to position [121, 0]
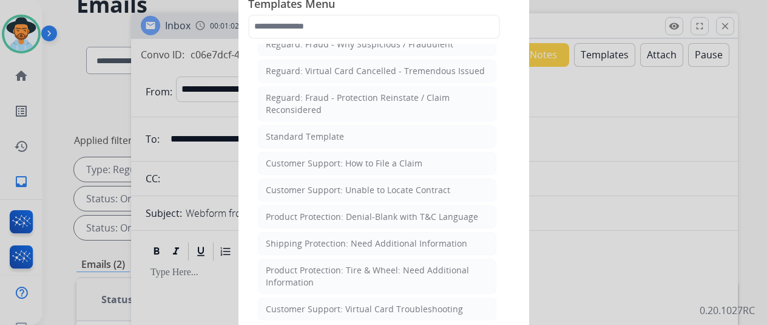
click at [359, 159] on div "Customer Support: How to File a Claim" at bounding box center [344, 163] width 157 height 12
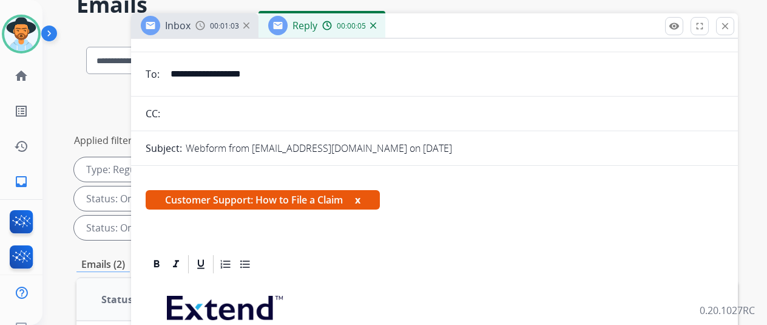
scroll to position [219, 0]
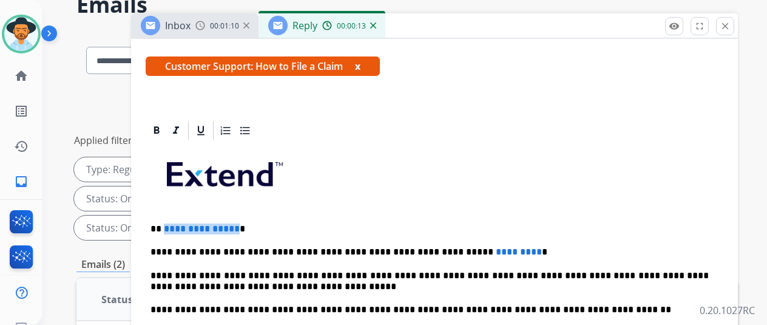
drag, startPoint x: 242, startPoint y: 208, endPoint x: 174, endPoint y: 211, distance: 68.1
click at [174, 224] on span "**********" at bounding box center [202, 228] width 76 height 9
drag, startPoint x: 491, startPoint y: 231, endPoint x: 405, endPoint y: 230, distance: 85.6
click at [405, 247] on p "**********" at bounding box center [430, 252] width 559 height 11
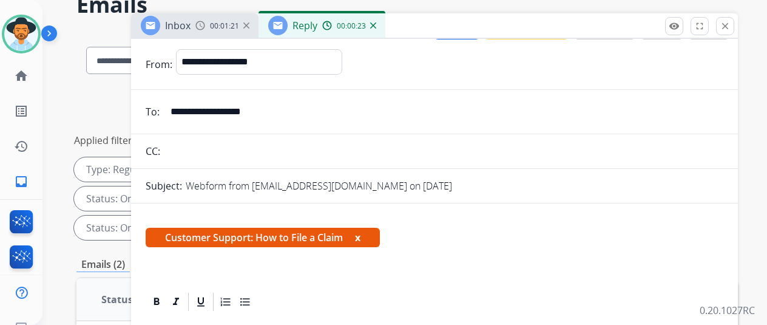
scroll to position [0, 0]
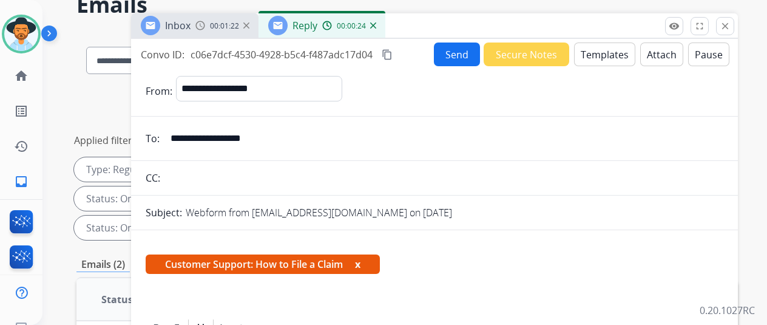
click at [458, 52] on button "Send" at bounding box center [457, 55] width 46 height 24
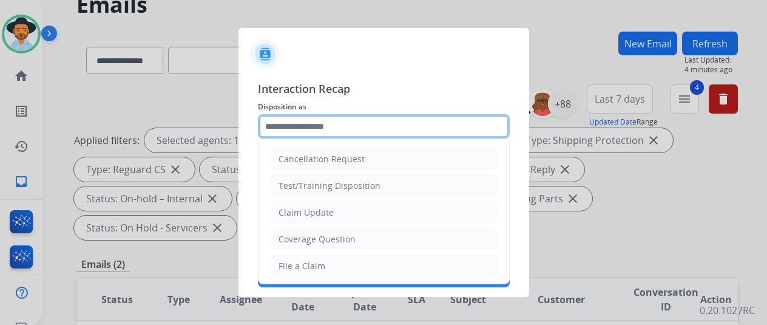
click at [286, 123] on input "text" at bounding box center [384, 126] width 252 height 24
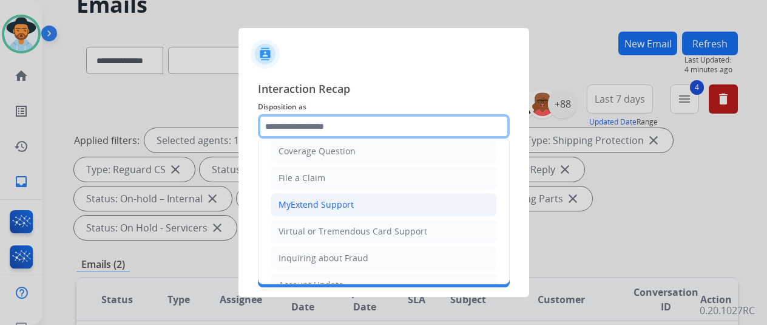
scroll to position [61, 0]
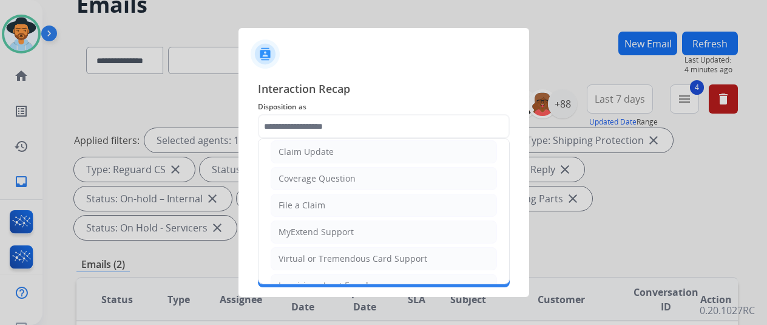
drag, startPoint x: 293, startPoint y: 205, endPoint x: 300, endPoint y: 191, distance: 15.2
click at [293, 204] on div "File a Claim" at bounding box center [302, 205] width 47 height 12
type input "**********"
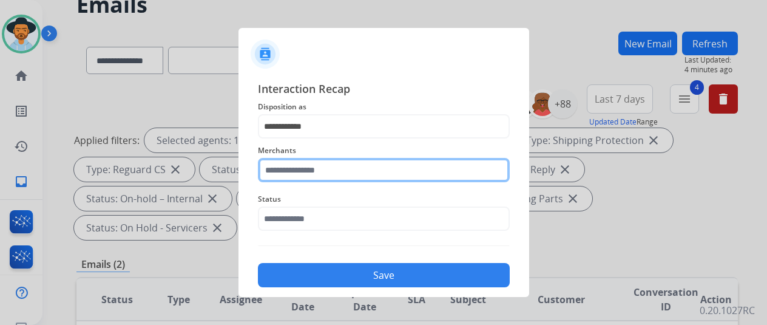
click at [302, 165] on input "text" at bounding box center [384, 170] width 252 height 24
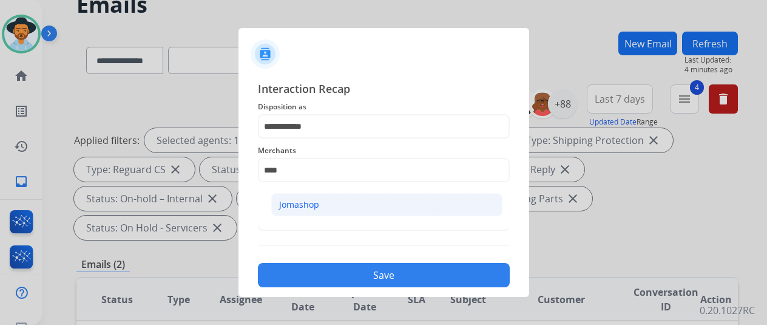
click at [334, 205] on li "Jomashop" at bounding box center [386, 204] width 231 height 23
type input "********"
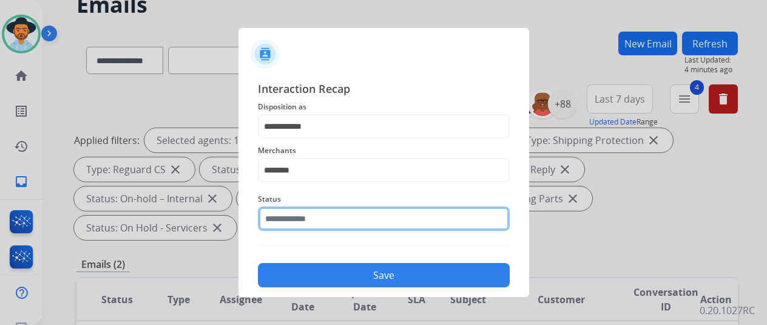
click at [327, 223] on input "text" at bounding box center [384, 218] width 252 height 24
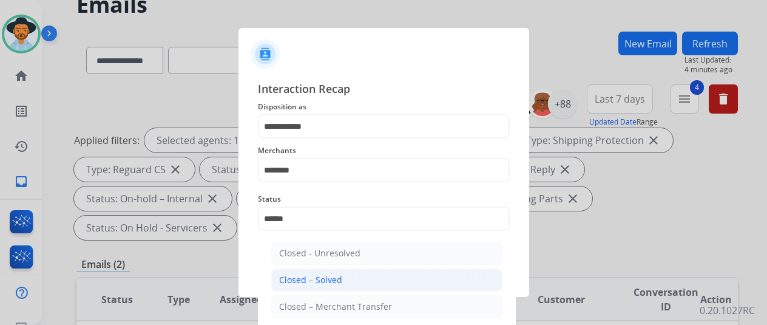
click at [335, 276] on div "Closed – Solved" at bounding box center [310, 280] width 63 height 12
type input "**********"
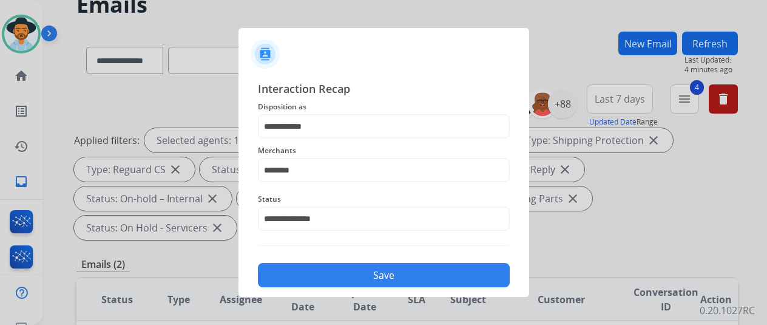
click at [378, 271] on button "Save" at bounding box center [384, 275] width 252 height 24
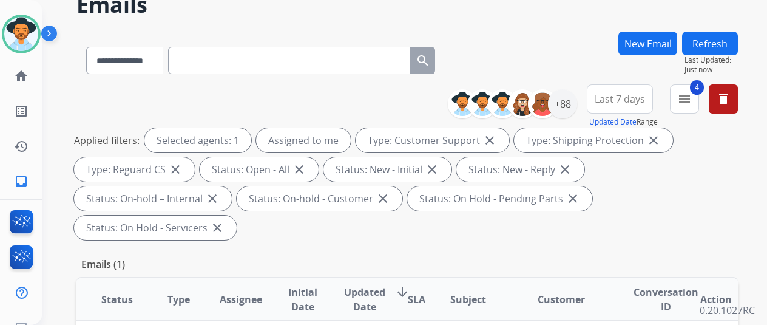
scroll to position [0, 0]
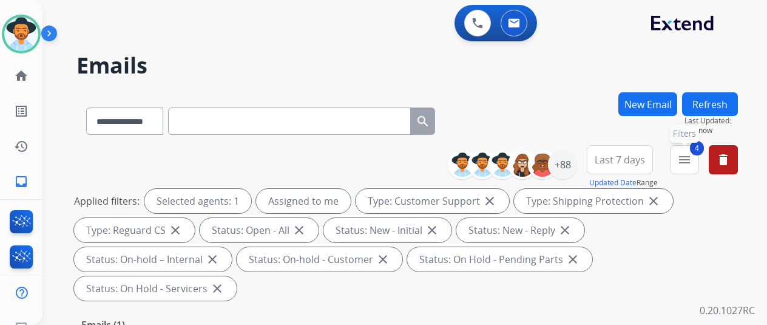
click at [692, 162] on mat-icon "menu" at bounding box center [685, 159] width 15 height 15
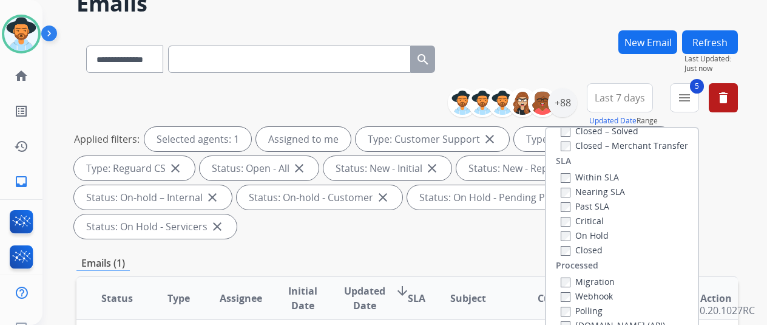
scroll to position [121, 0]
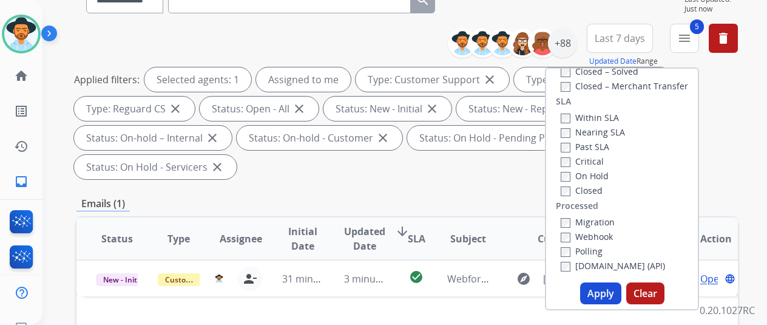
click at [601, 290] on button "Apply" at bounding box center [600, 293] width 41 height 22
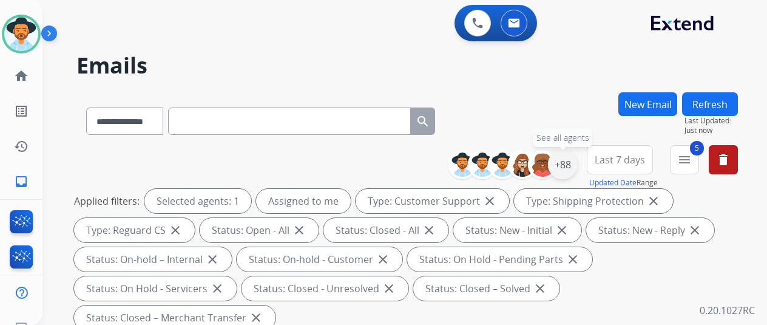
click at [570, 165] on div "+88" at bounding box center [562, 164] width 29 height 29
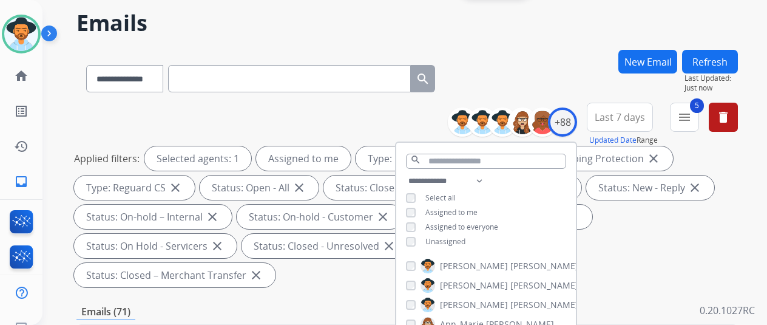
scroll to position [121, 0]
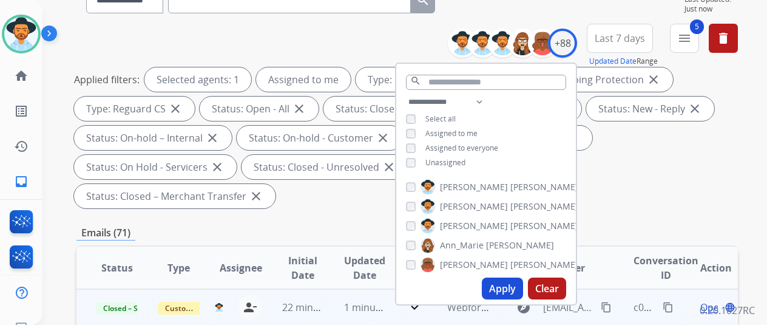
click at [668, 302] on mat-icon "content_copy" at bounding box center [668, 307] width 11 height 11
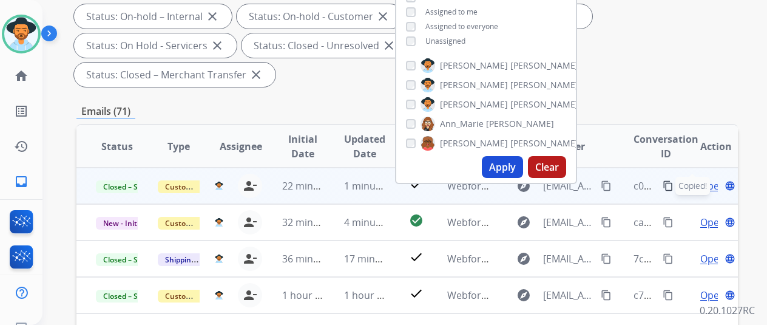
click at [714, 184] on span "Open" at bounding box center [713, 186] width 25 height 15
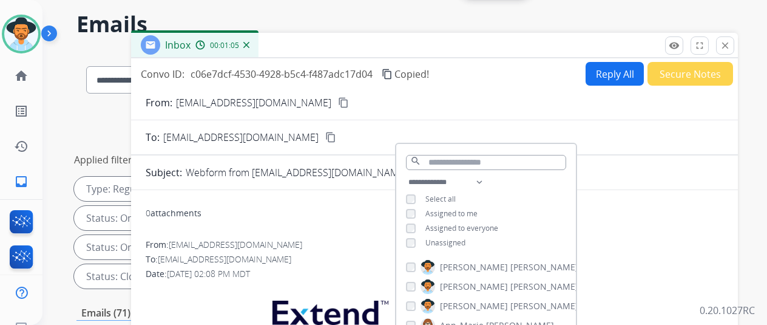
scroll to position [0, 0]
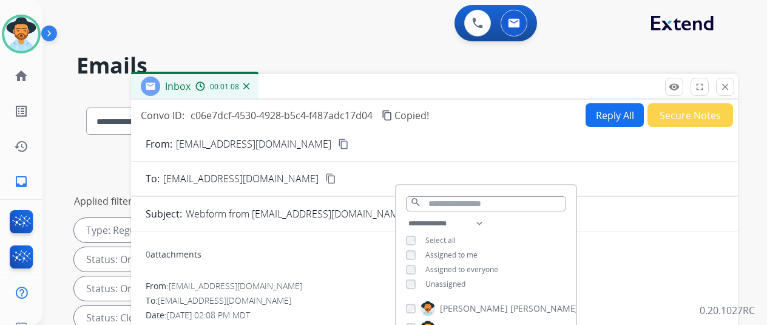
click at [250, 86] on img at bounding box center [246, 86] width 6 height 6
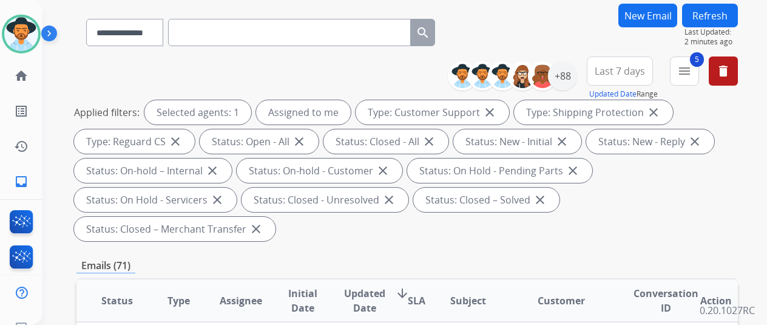
scroll to position [243, 0]
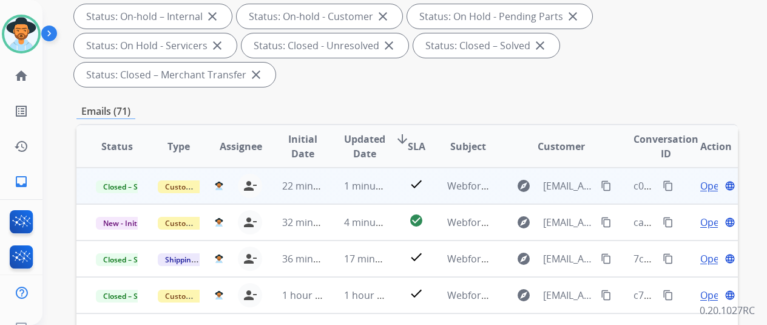
click at [668, 184] on mat-icon "content_copy" at bounding box center [668, 185] width 11 height 11
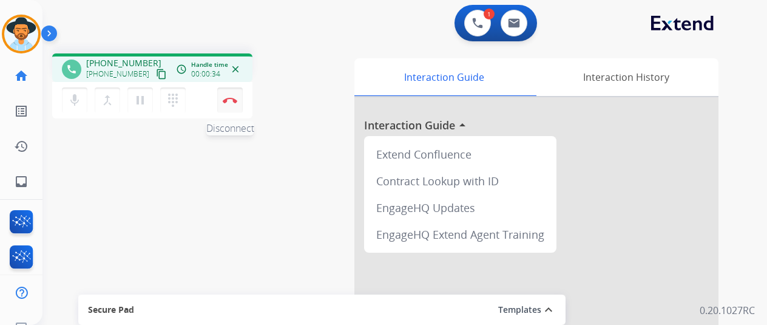
click at [226, 100] on img at bounding box center [230, 100] width 15 height 6
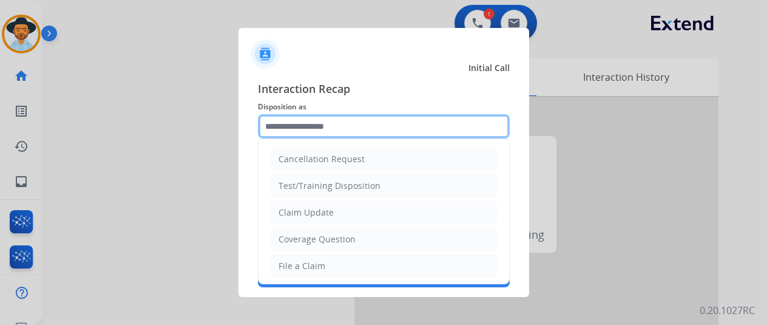
click at [273, 125] on input "text" at bounding box center [384, 126] width 252 height 24
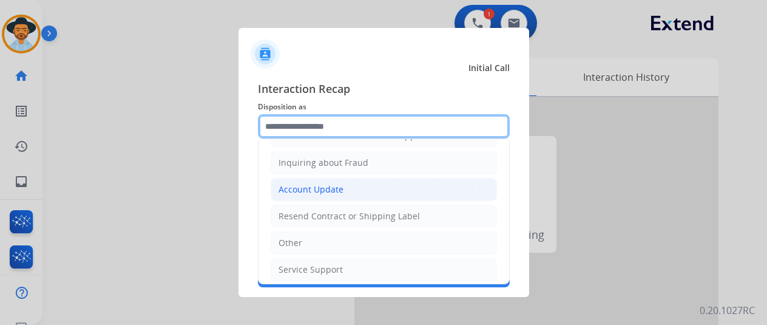
scroll to position [184, 0]
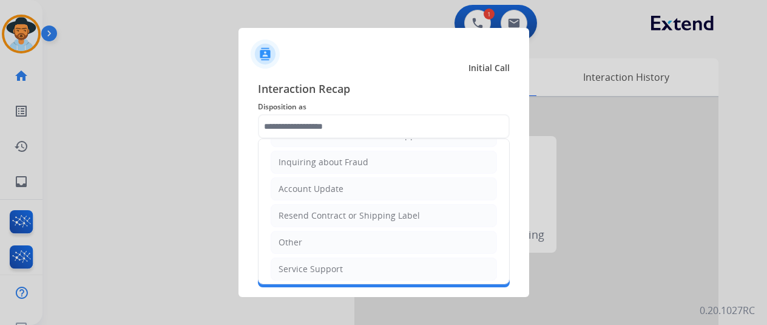
drag, startPoint x: 299, startPoint y: 236, endPoint x: 303, endPoint y: 228, distance: 9.0
click at [301, 233] on li "Other" at bounding box center [384, 242] width 226 height 23
type input "*****"
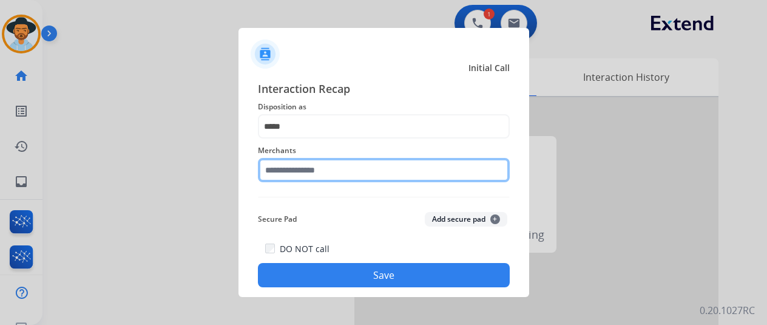
drag, startPoint x: 302, startPoint y: 167, endPoint x: 285, endPoint y: 134, distance: 37.8
click at [306, 165] on input "text" at bounding box center [384, 170] width 252 height 24
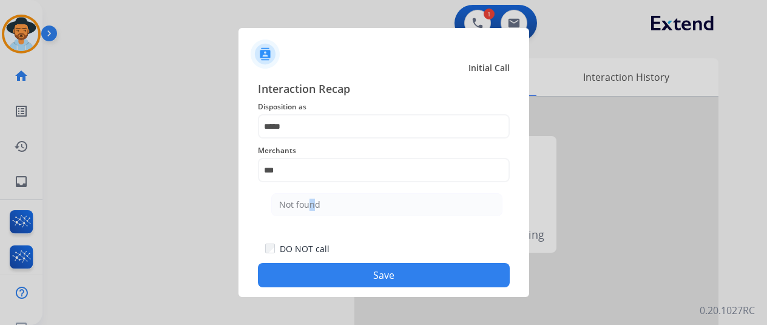
click at [305, 202] on div "Not found" at bounding box center [299, 205] width 41 height 12
type input "*********"
click at [354, 268] on button "Save" at bounding box center [384, 275] width 252 height 24
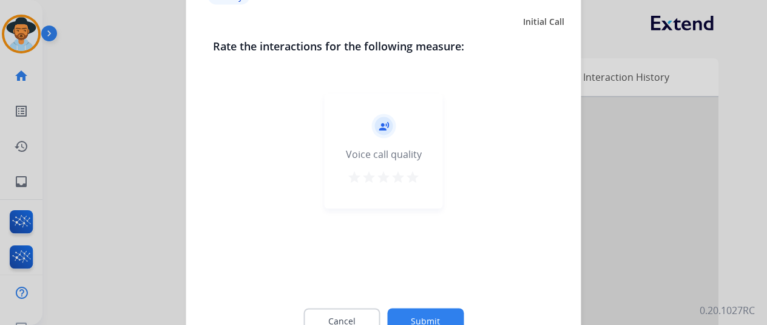
click at [422, 315] on button "Submit" at bounding box center [425, 321] width 77 height 26
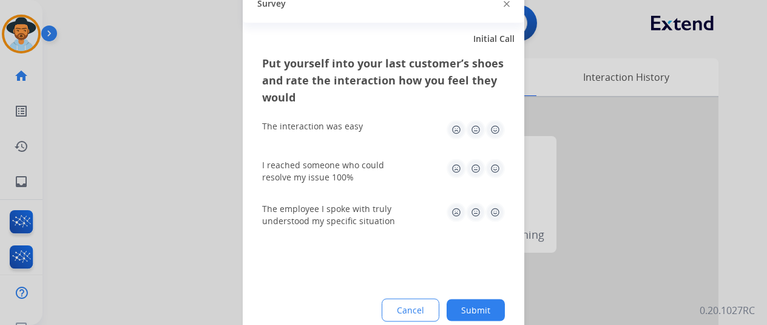
drag, startPoint x: 474, startPoint y: 304, endPoint x: 454, endPoint y: 303, distance: 19.5
click at [473, 305] on button "Submit" at bounding box center [476, 310] width 58 height 22
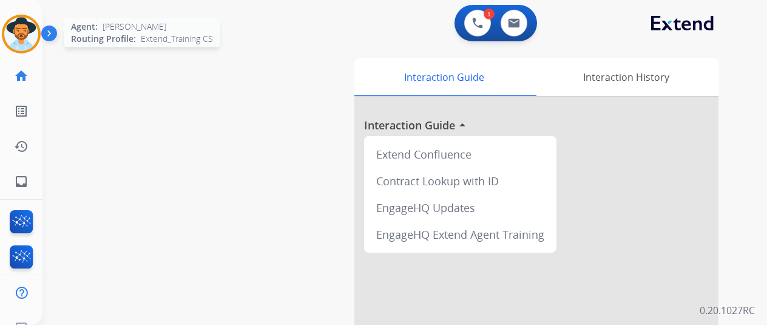
click at [18, 27] on img at bounding box center [21, 34] width 34 height 34
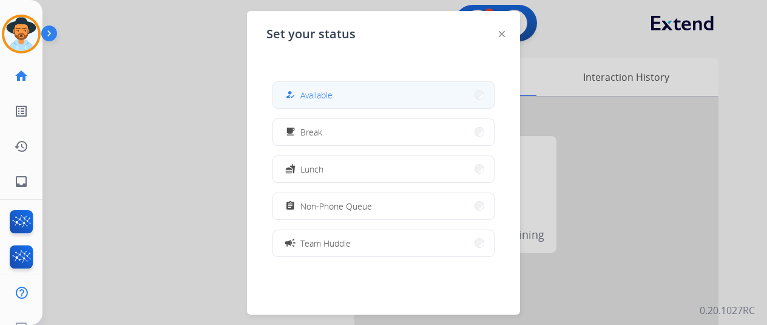
click at [314, 96] on span "Available" at bounding box center [317, 95] width 32 height 13
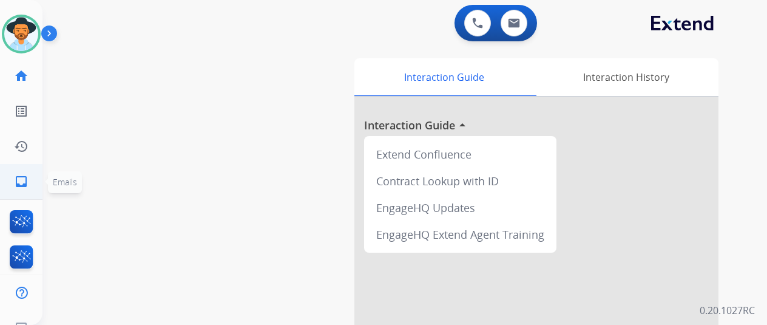
click at [17, 179] on mat-icon "inbox" at bounding box center [21, 181] width 15 height 15
select select "**********"
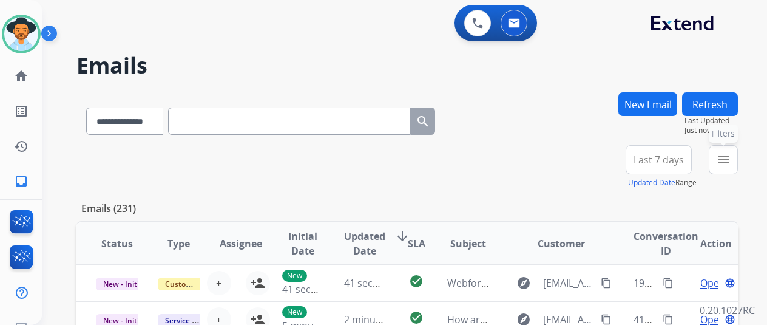
click at [731, 154] on mat-icon "menu" at bounding box center [723, 159] width 15 height 15
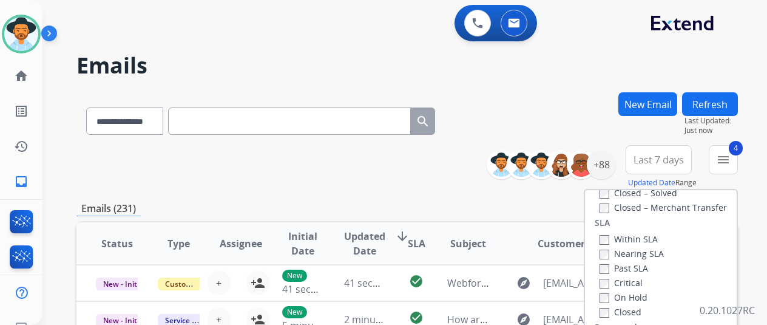
scroll to position [243, 0]
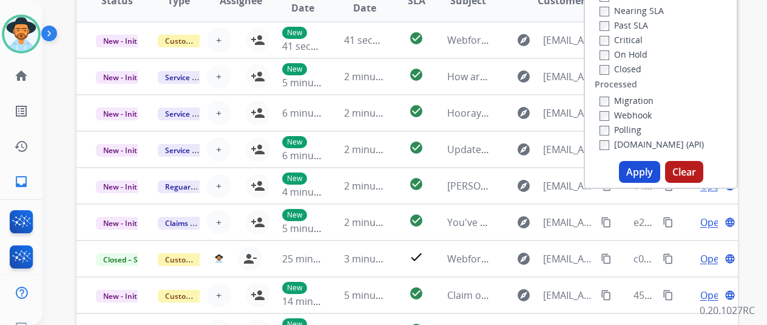
click at [656, 170] on button "Apply" at bounding box center [639, 172] width 41 height 22
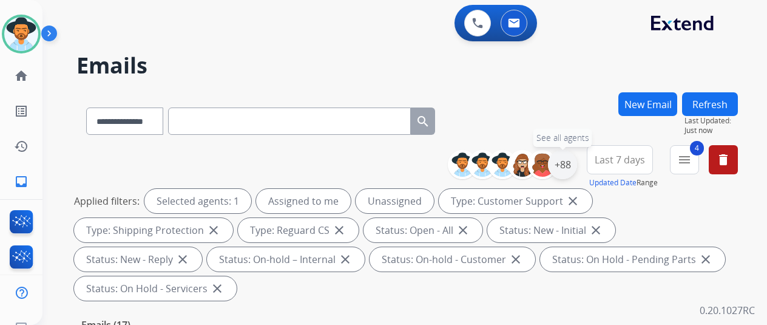
click at [572, 162] on div "+88" at bounding box center [562, 164] width 29 height 29
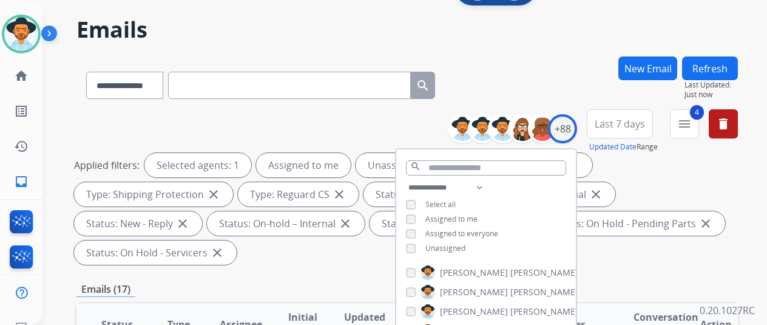
scroll to position [121, 0]
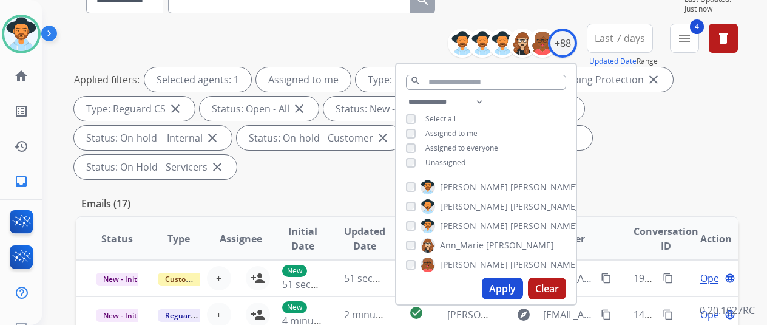
click at [503, 287] on button "Apply" at bounding box center [502, 288] width 41 height 22
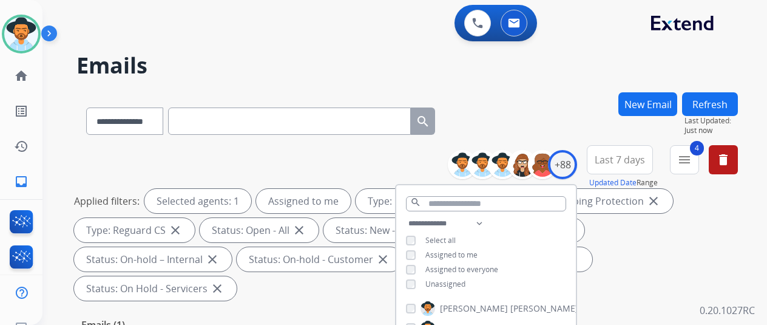
click at [561, 89] on div "**********" at bounding box center [391, 206] width 696 height 325
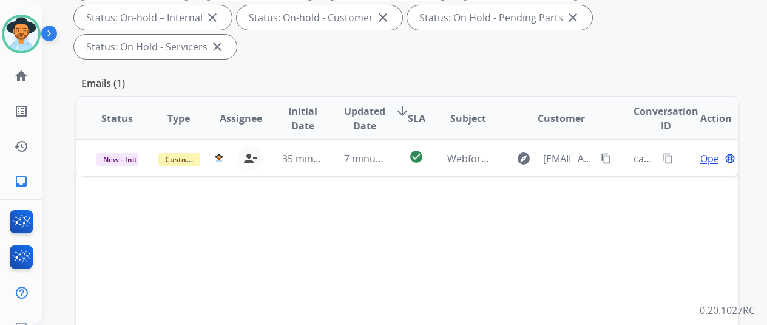
scroll to position [243, 0]
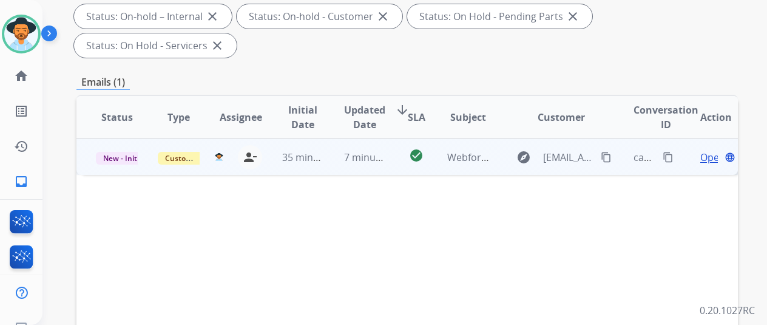
click at [710, 150] on span "Open" at bounding box center [713, 157] width 25 height 15
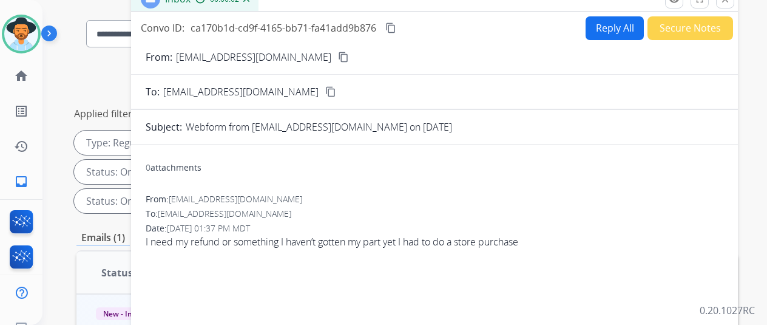
scroll to position [0, 0]
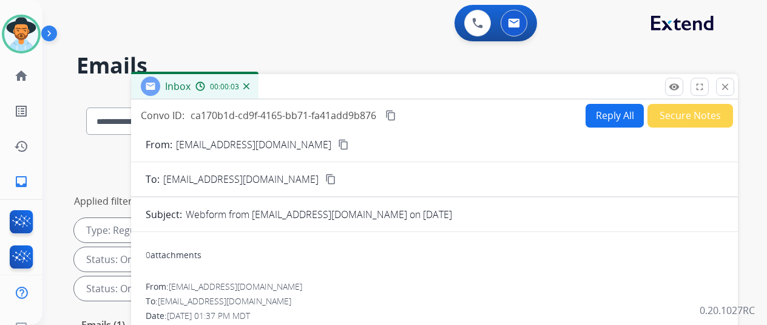
click at [338, 145] on mat-icon "content_copy" at bounding box center [343, 144] width 11 height 11
click at [250, 86] on img at bounding box center [246, 86] width 6 height 6
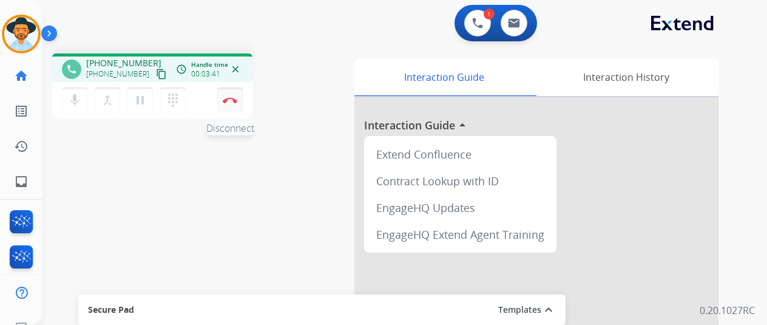
click at [228, 95] on button "Disconnect" at bounding box center [230, 100] width 26 height 26
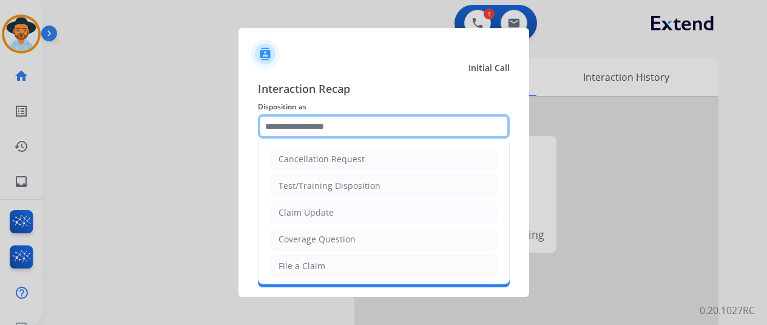
click at [287, 127] on input "text" at bounding box center [384, 126] width 252 height 24
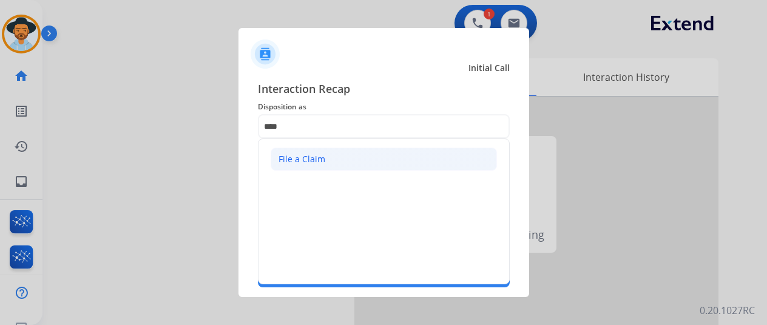
click at [313, 157] on div "File a Claim" at bounding box center [302, 159] width 47 height 12
type input "**********"
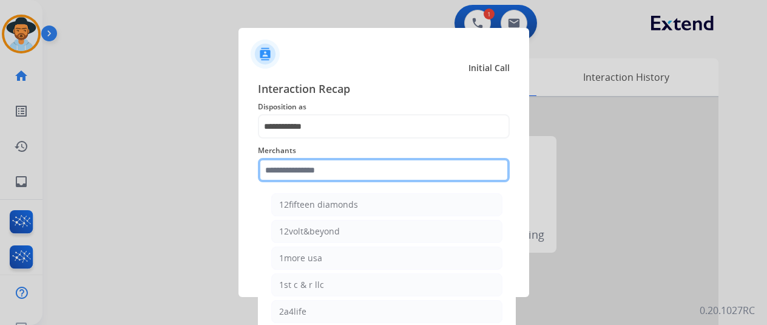
click at [311, 171] on input "text" at bounding box center [384, 170] width 252 height 24
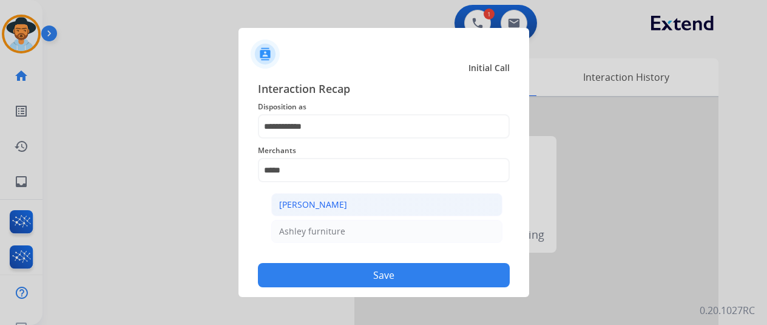
click at [349, 195] on li "[PERSON_NAME]" at bounding box center [386, 204] width 231 height 23
type input "**********"
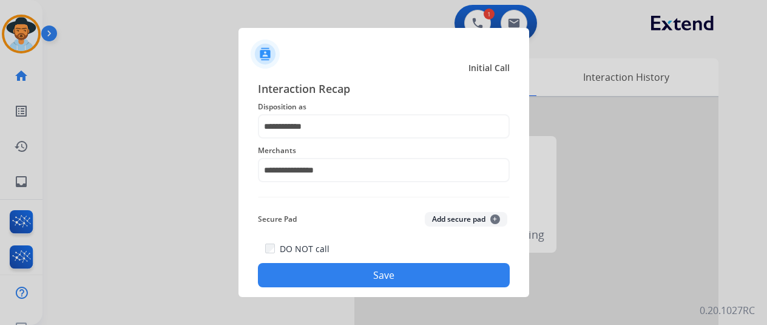
click at [375, 265] on button "Save" at bounding box center [384, 275] width 252 height 24
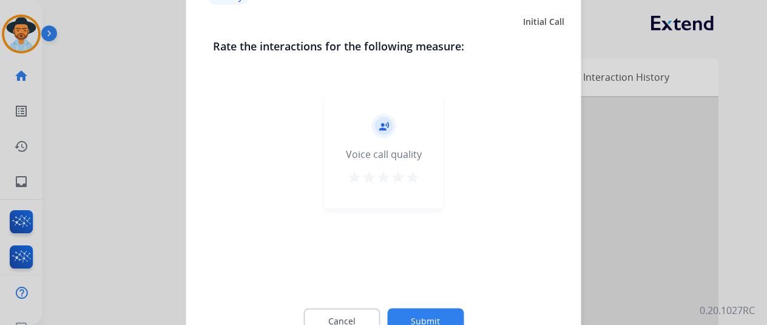
click at [425, 318] on button "Submit" at bounding box center [425, 321] width 77 height 26
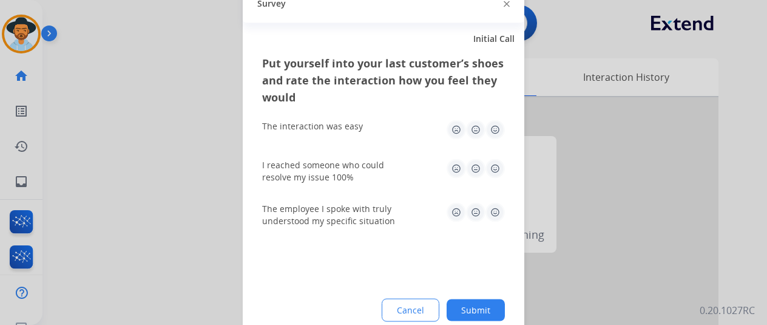
click at [483, 311] on button "Submit" at bounding box center [476, 310] width 58 height 22
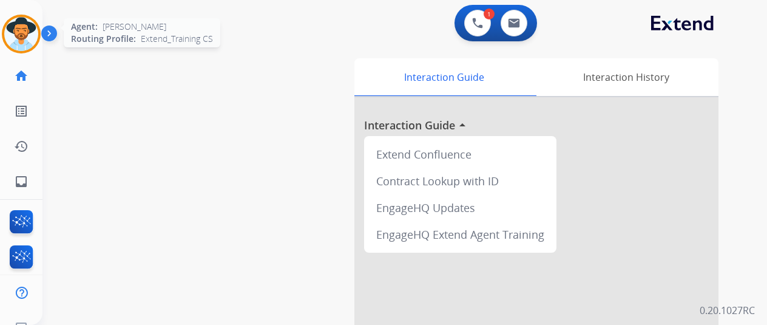
click at [23, 23] on img at bounding box center [21, 34] width 34 height 34
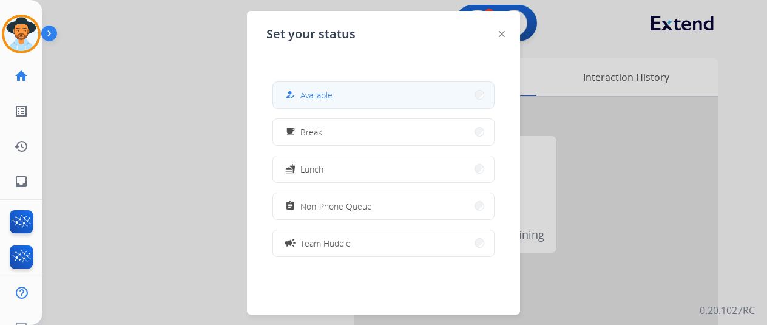
click at [313, 90] on span "Available" at bounding box center [317, 95] width 32 height 13
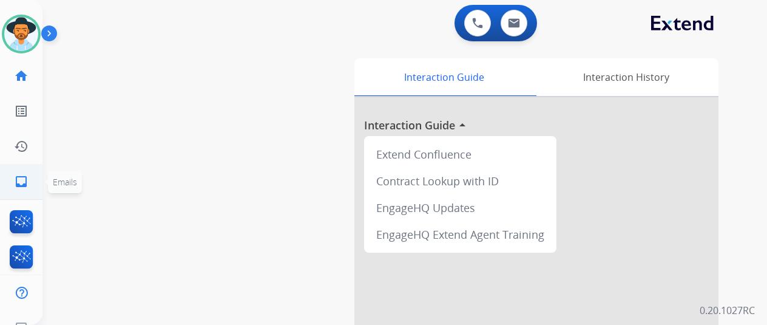
click at [26, 175] on mat-icon "inbox" at bounding box center [21, 181] width 15 height 15
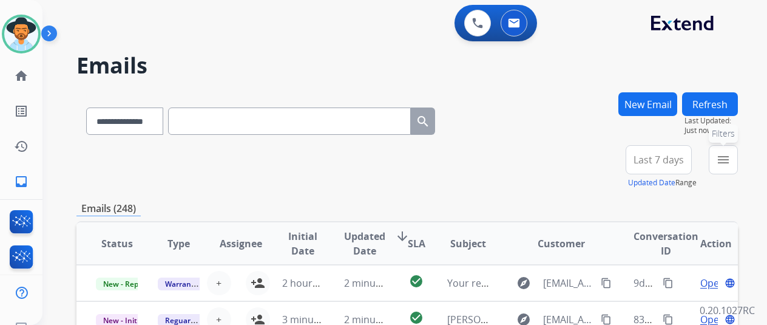
click at [731, 157] on mat-icon "menu" at bounding box center [723, 159] width 15 height 15
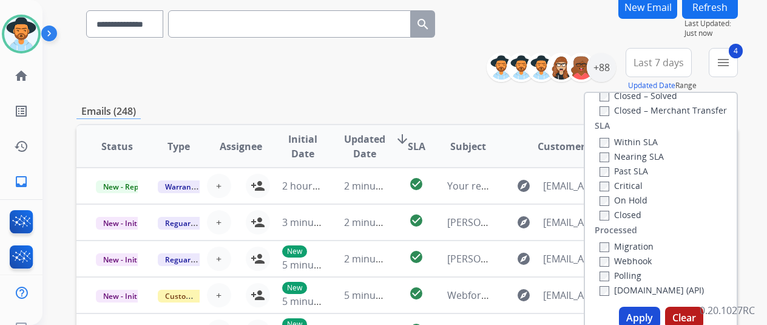
scroll to position [243, 0]
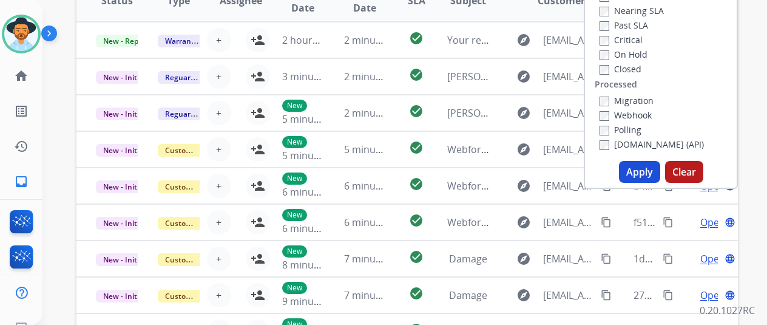
click at [644, 165] on button "Apply" at bounding box center [639, 172] width 41 height 22
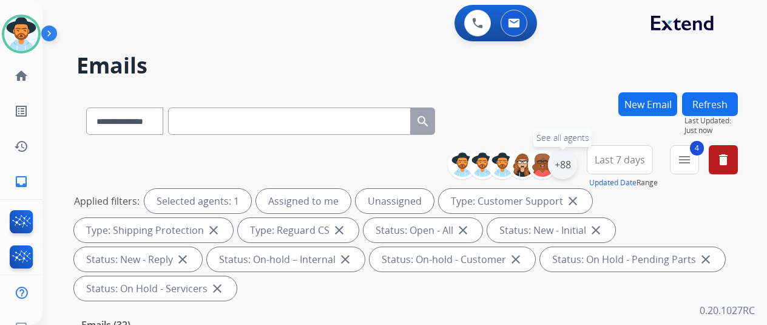
click at [576, 156] on div "+88" at bounding box center [562, 164] width 29 height 29
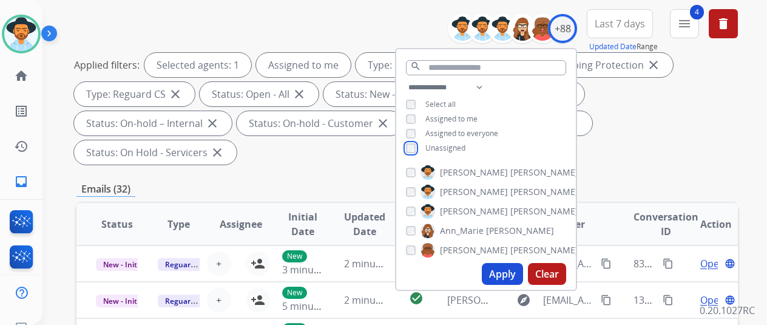
scroll to position [243, 0]
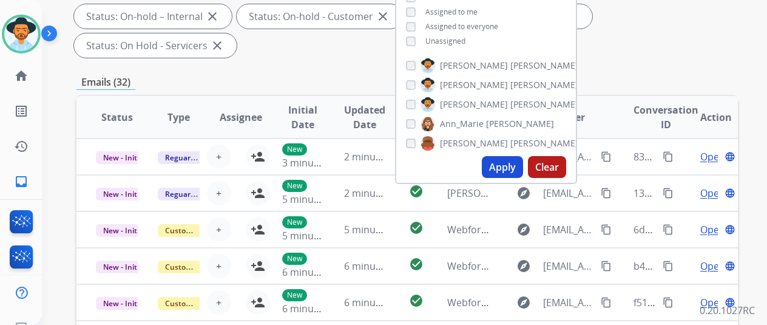
click at [505, 165] on button "Apply" at bounding box center [502, 167] width 41 height 22
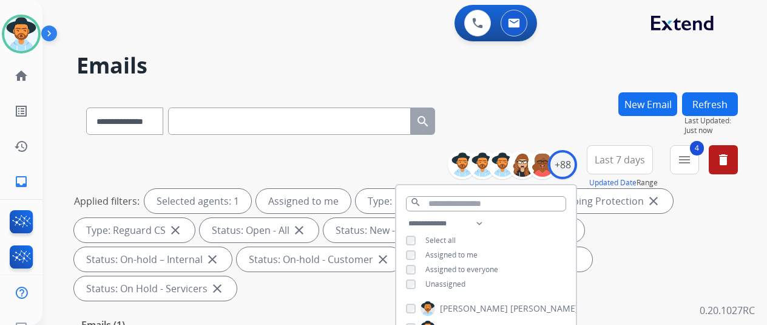
click at [529, 81] on div "**********" at bounding box center [391, 206] width 696 height 325
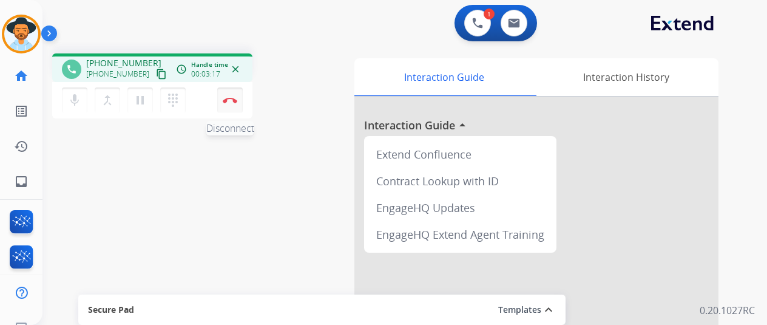
click at [225, 97] on button "Disconnect" at bounding box center [230, 100] width 26 height 26
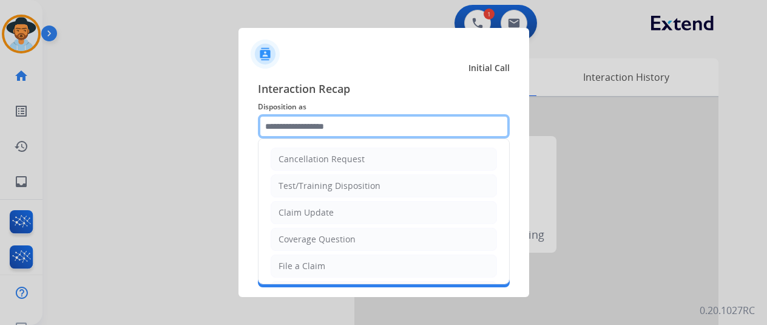
click at [282, 129] on input "text" at bounding box center [384, 126] width 252 height 24
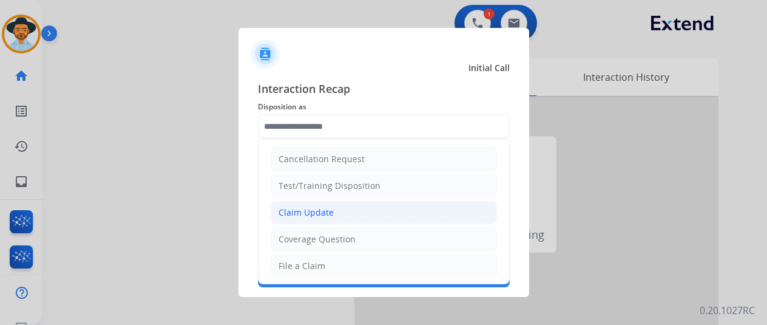
click at [306, 213] on div "Claim Update" at bounding box center [306, 212] width 55 height 12
type input "**********"
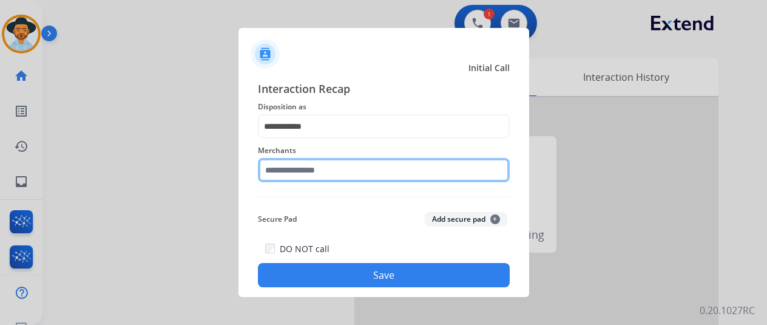
click at [291, 169] on input "text" at bounding box center [384, 170] width 252 height 24
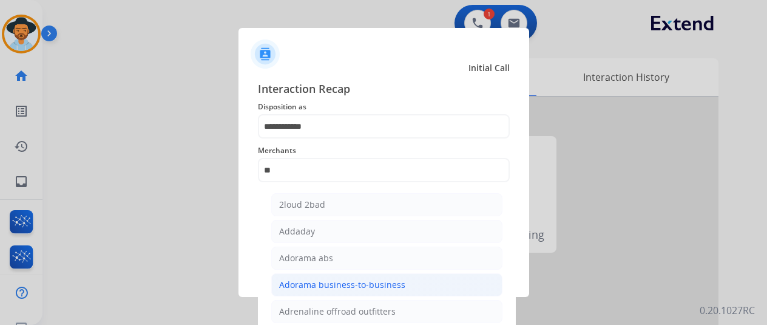
click at [291, 275] on li "Adorama business-to-business" at bounding box center [386, 284] width 231 height 23
type input "**********"
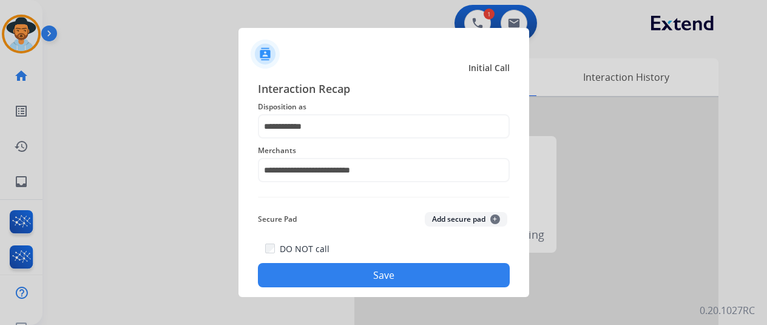
click at [319, 275] on button "Save" at bounding box center [384, 275] width 252 height 24
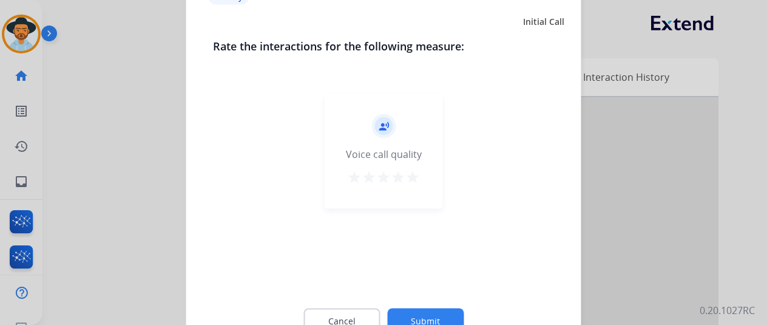
click at [426, 316] on button "Submit" at bounding box center [425, 321] width 77 height 26
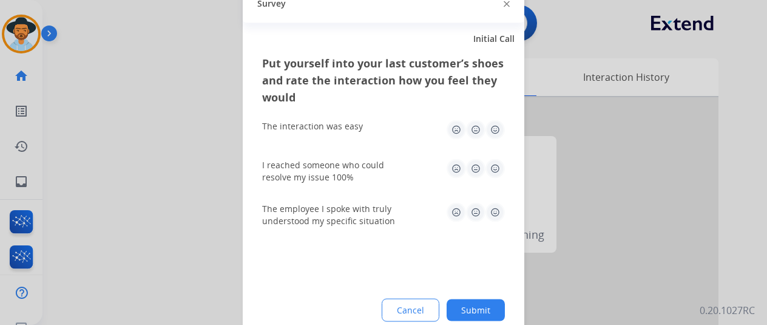
click at [480, 307] on button "Submit" at bounding box center [476, 310] width 58 height 22
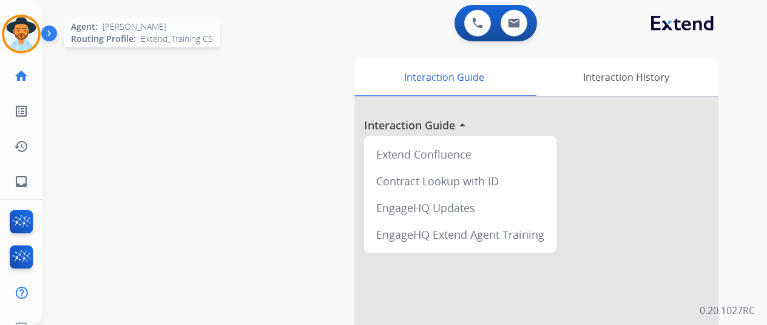
click at [16, 29] on img at bounding box center [21, 34] width 34 height 34
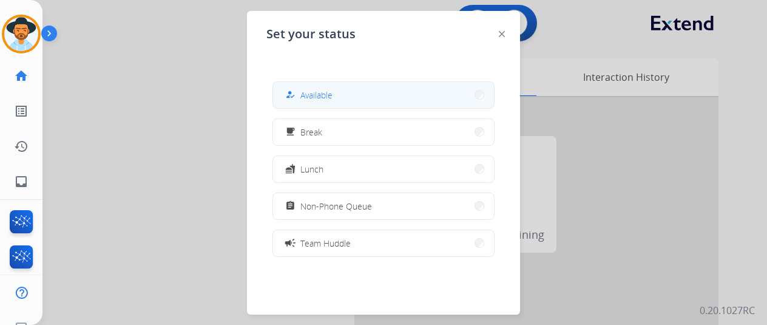
click at [311, 92] on span "Available" at bounding box center [317, 95] width 32 height 13
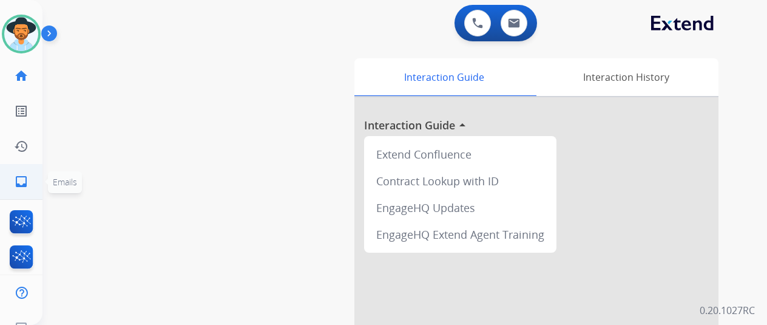
click at [22, 179] on mat-icon "inbox" at bounding box center [21, 181] width 15 height 15
select select "**********"
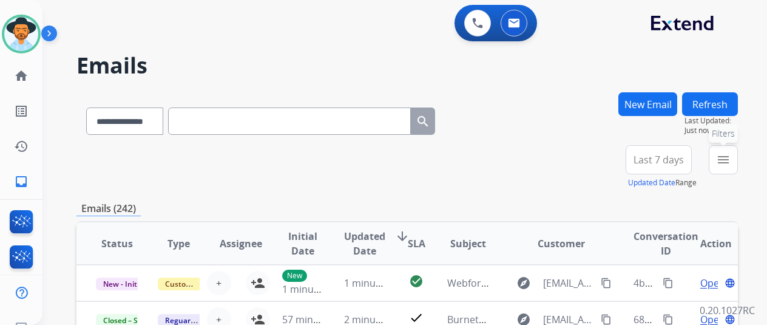
click at [731, 157] on mat-icon "menu" at bounding box center [723, 159] width 15 height 15
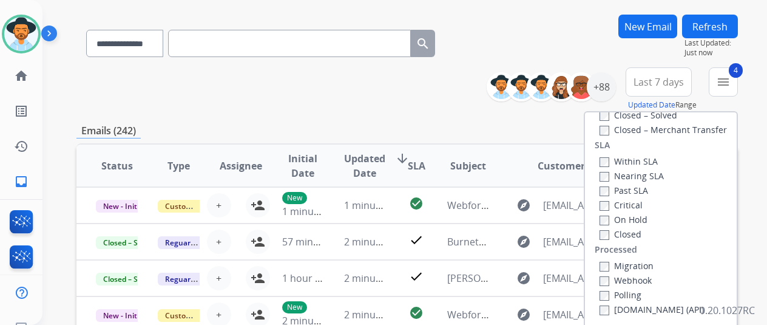
scroll to position [182, 0]
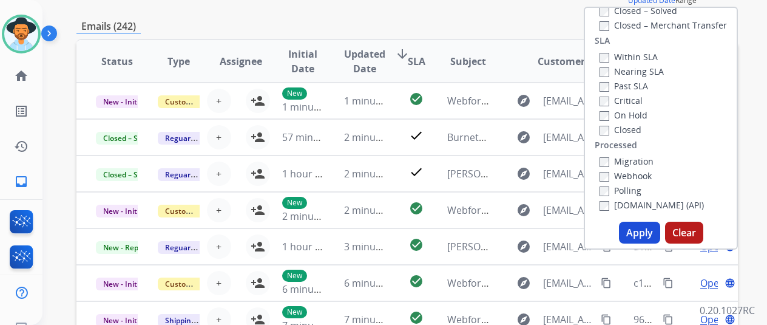
click at [648, 228] on button "Apply" at bounding box center [639, 233] width 41 height 22
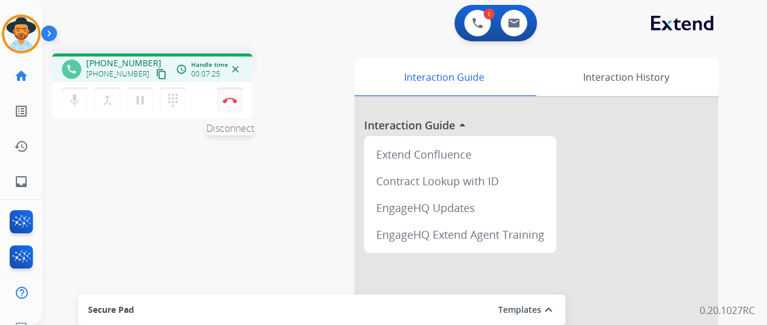
click at [233, 99] on img at bounding box center [230, 100] width 15 height 6
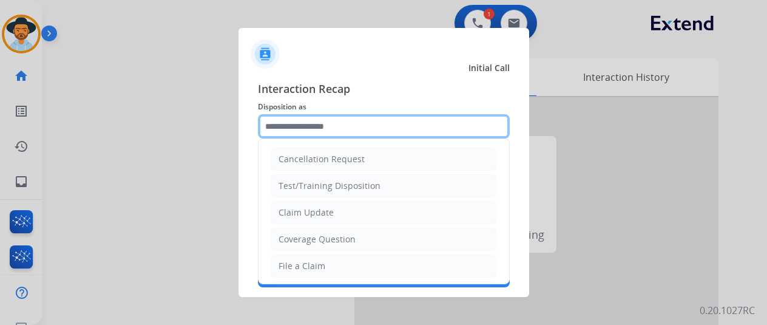
click at [300, 118] on input "text" at bounding box center [384, 126] width 252 height 24
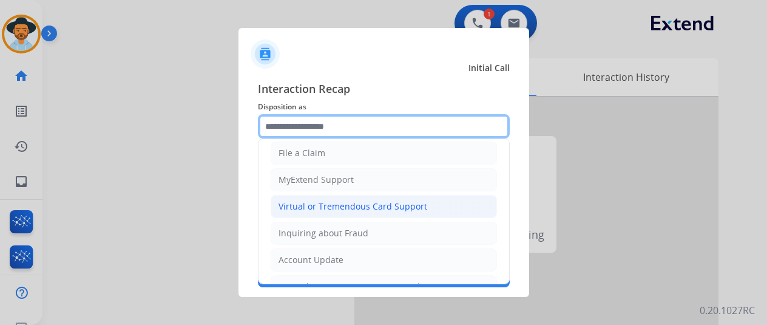
scroll to position [121, 0]
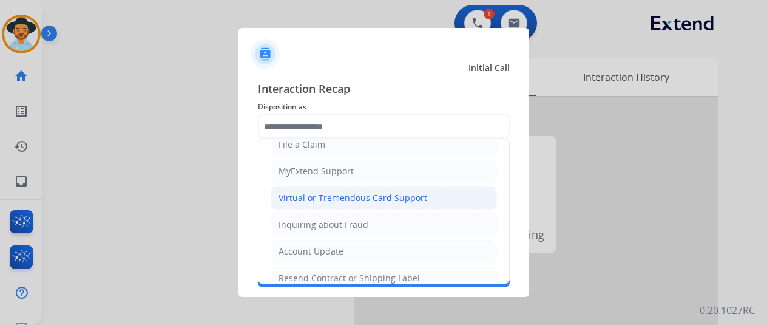
click at [323, 193] on div "Virtual or Tremendous Card Support" at bounding box center [353, 198] width 149 height 12
type input "**********"
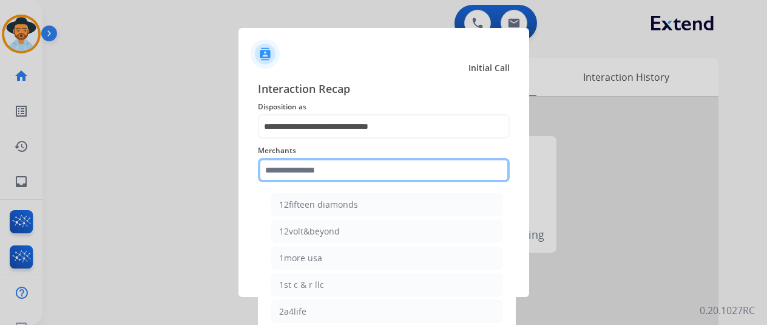
click at [324, 167] on input "text" at bounding box center [384, 170] width 252 height 24
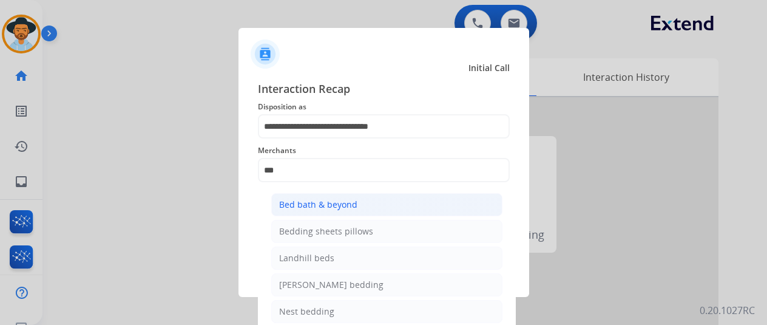
click at [312, 205] on div "Bed bath & beyond" at bounding box center [318, 205] width 78 height 12
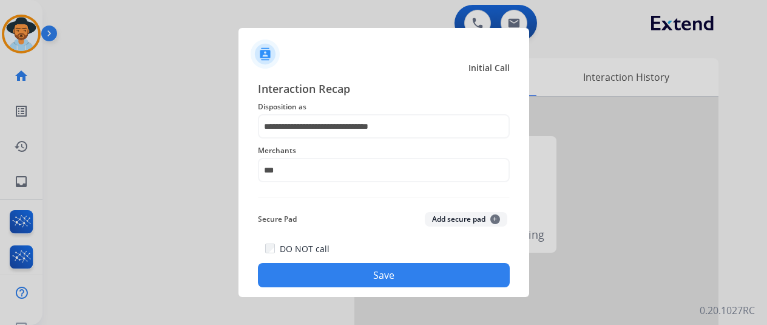
type input "**********"
click at [372, 268] on button "Save" at bounding box center [384, 275] width 252 height 24
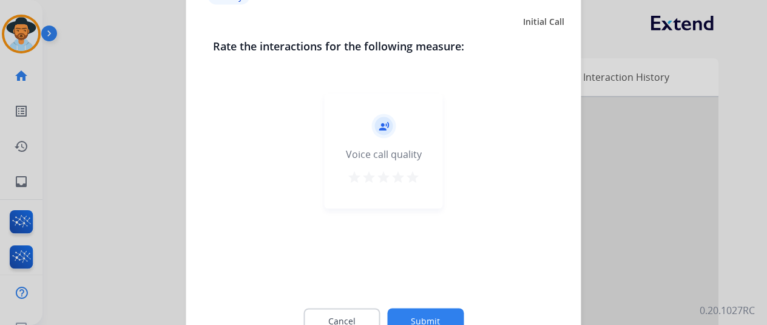
click at [417, 313] on button "Submit" at bounding box center [425, 321] width 77 height 26
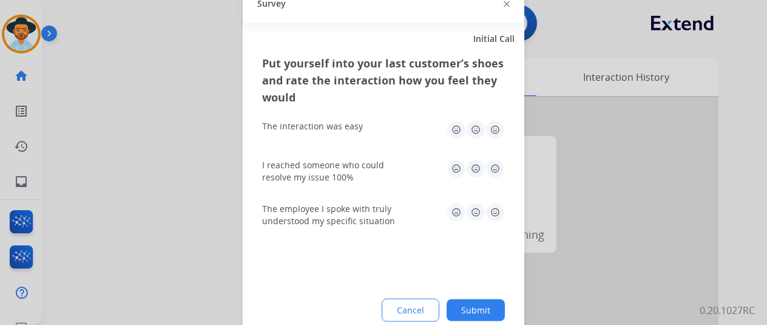
drag, startPoint x: 470, startPoint y: 308, endPoint x: 439, endPoint y: 293, distance: 34.5
click at [470, 308] on button "Submit" at bounding box center [476, 310] width 58 height 22
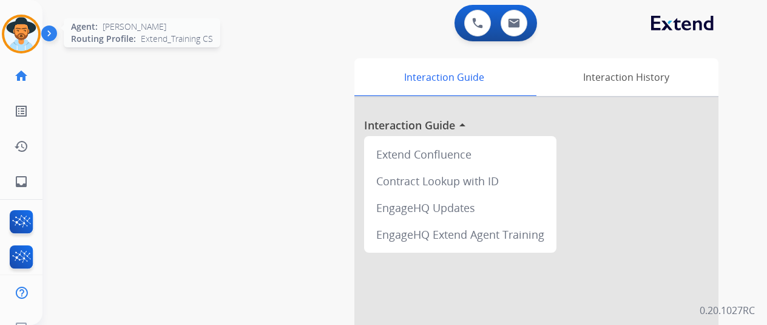
click at [23, 27] on img at bounding box center [21, 34] width 34 height 34
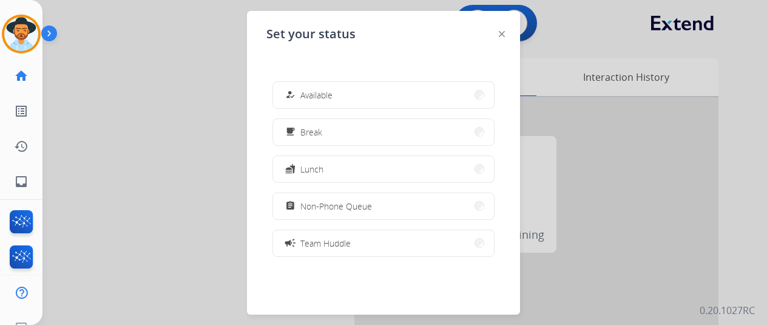
click at [363, 95] on button "how_to_reg Available" at bounding box center [383, 95] width 221 height 26
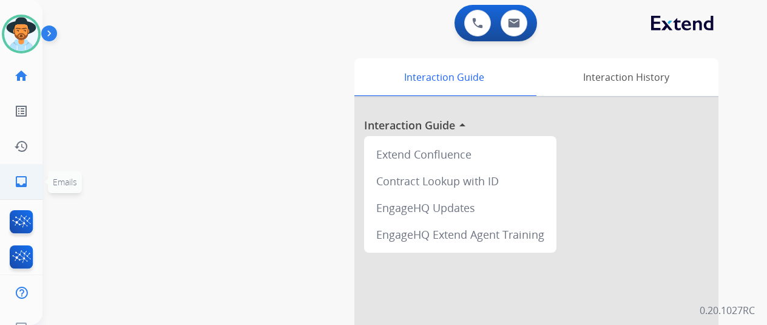
click at [19, 175] on mat-icon "inbox" at bounding box center [21, 181] width 15 height 15
select select "**********"
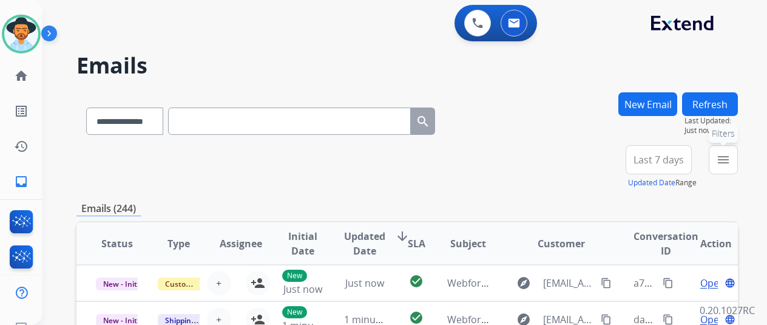
click at [731, 158] on mat-icon "menu" at bounding box center [723, 159] width 15 height 15
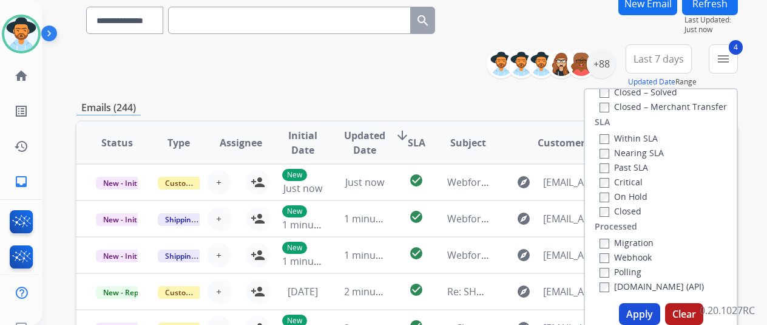
scroll to position [182, 0]
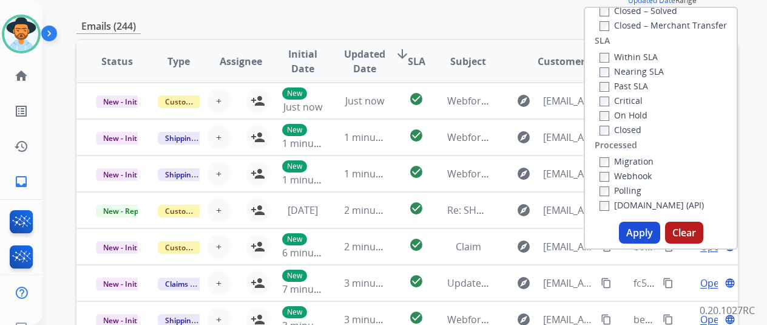
click at [637, 225] on button "Apply" at bounding box center [639, 233] width 41 height 22
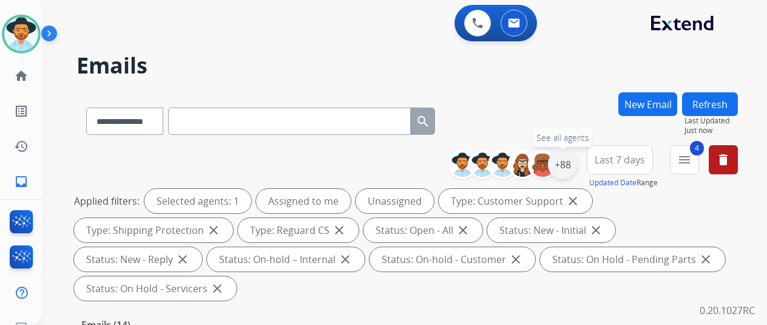
click at [574, 161] on div "+88" at bounding box center [562, 164] width 29 height 29
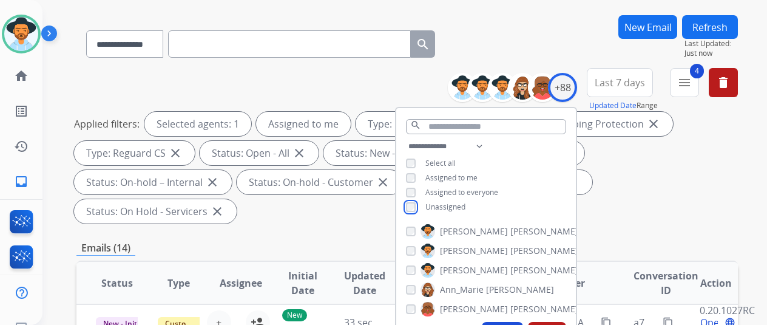
scroll to position [182, 0]
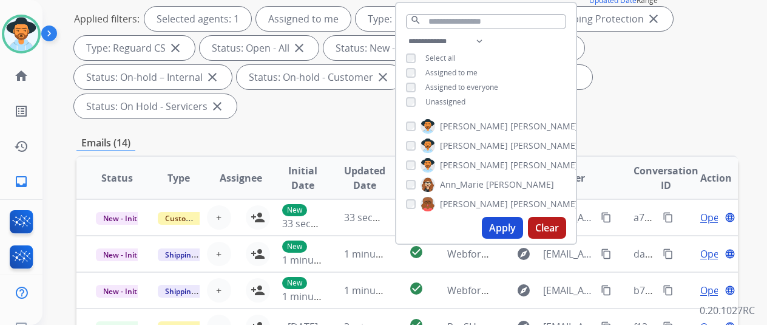
click at [511, 220] on button "Apply" at bounding box center [502, 228] width 41 height 22
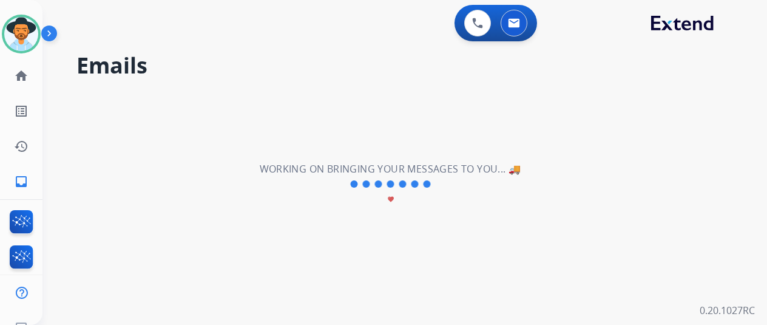
scroll to position [0, 0]
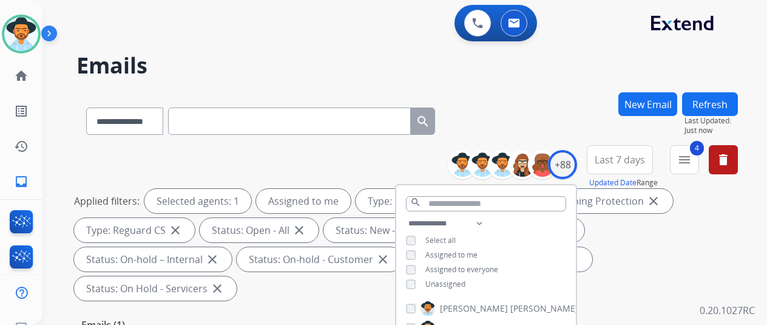
click at [570, 109] on div "**********" at bounding box center [408, 118] width 662 height 53
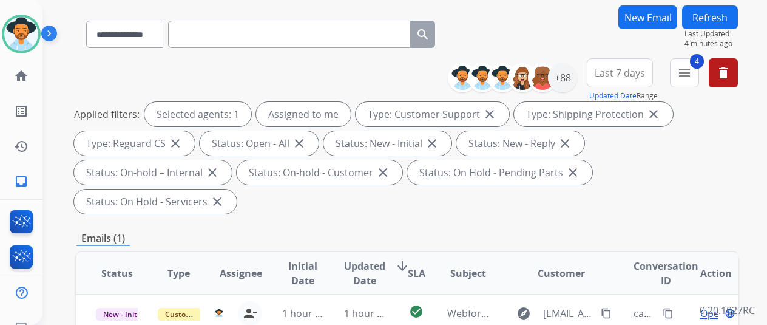
scroll to position [243, 0]
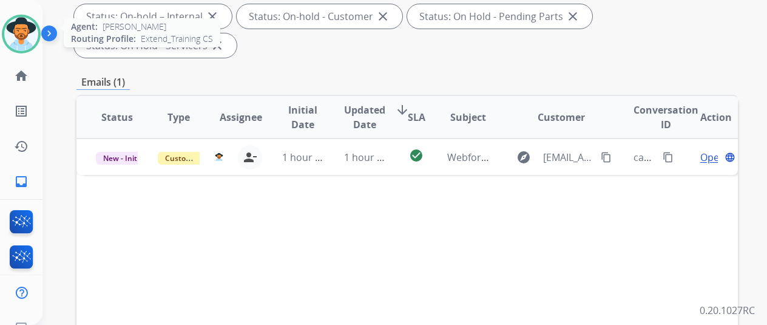
click at [32, 23] on img at bounding box center [21, 34] width 34 height 34
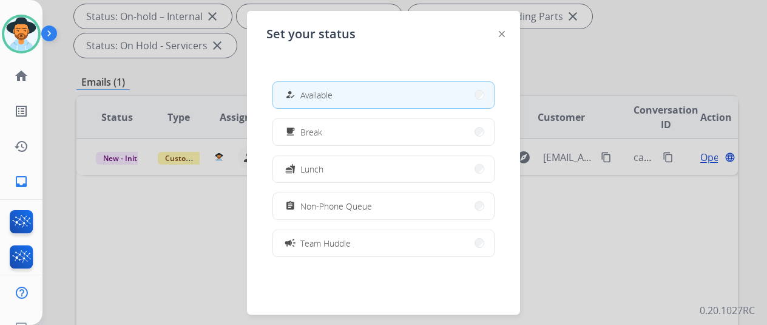
scroll to position [192, 0]
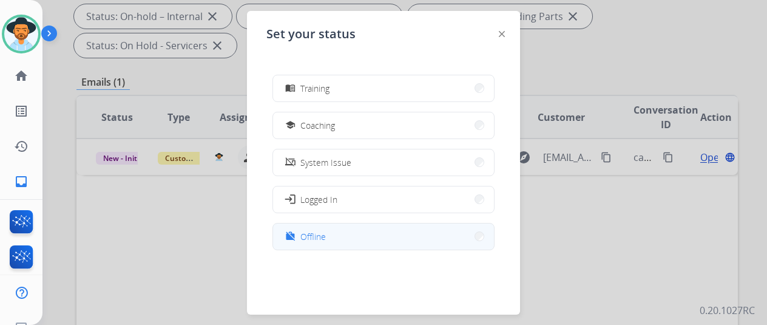
click at [310, 231] on span "Offline" at bounding box center [314, 236] width 26 height 13
